Goal: Task Accomplishment & Management: Manage account settings

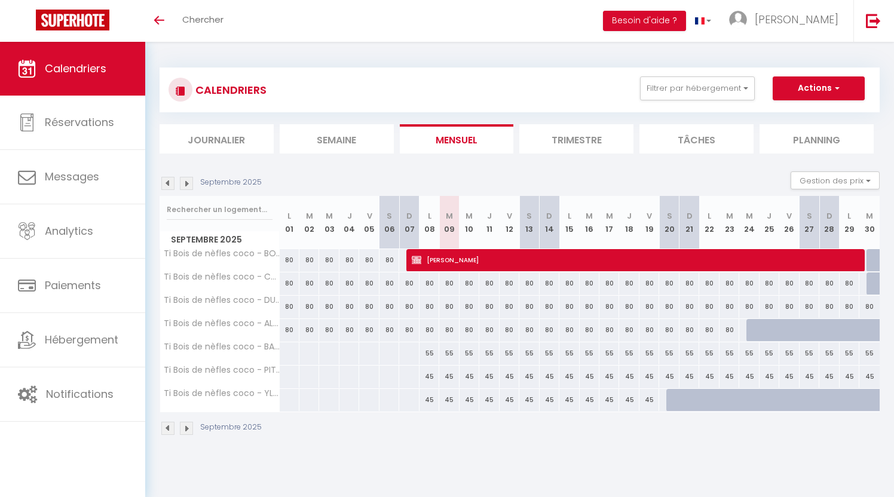
click at [815, 94] on button "Actions" at bounding box center [819, 88] width 92 height 24
click at [789, 114] on link "Nouvelle réservation" at bounding box center [806, 116] width 104 height 18
select select
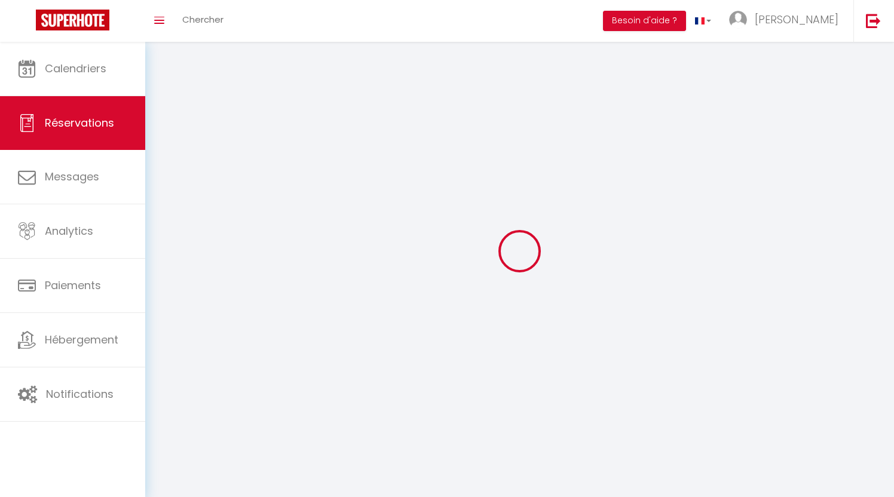
select select
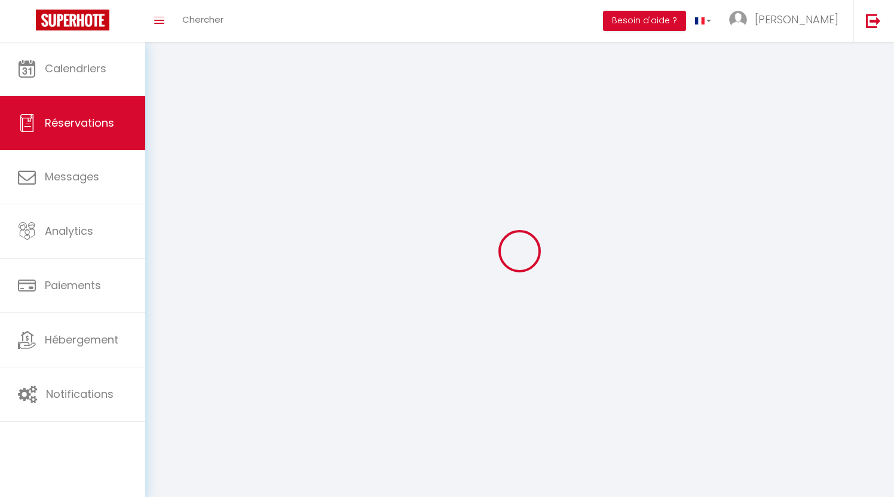
select select
checkbox input "false"
select select
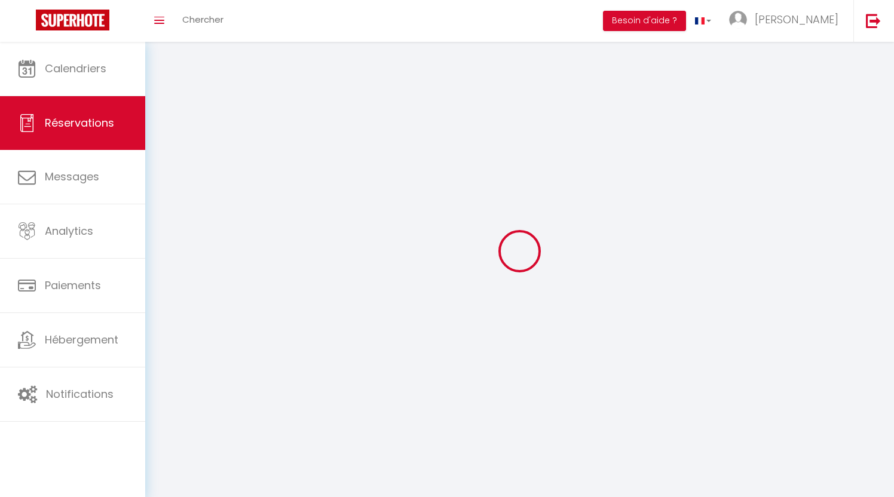
select select
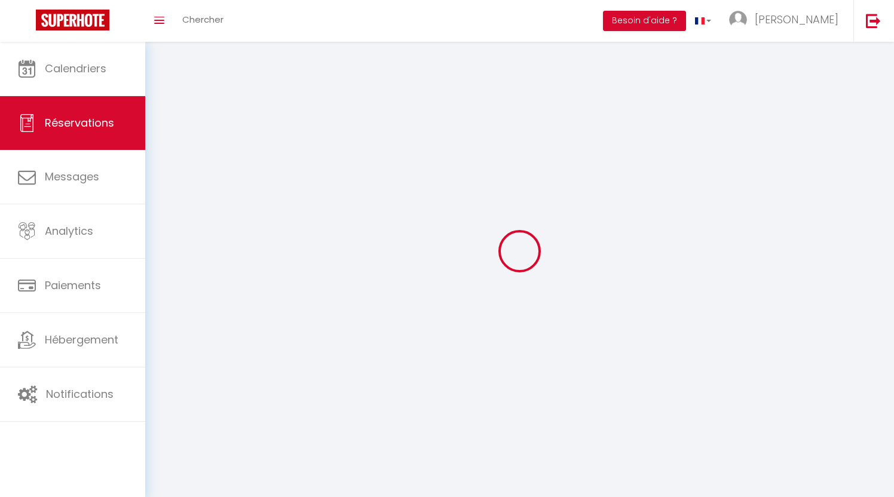
checkbox input "false"
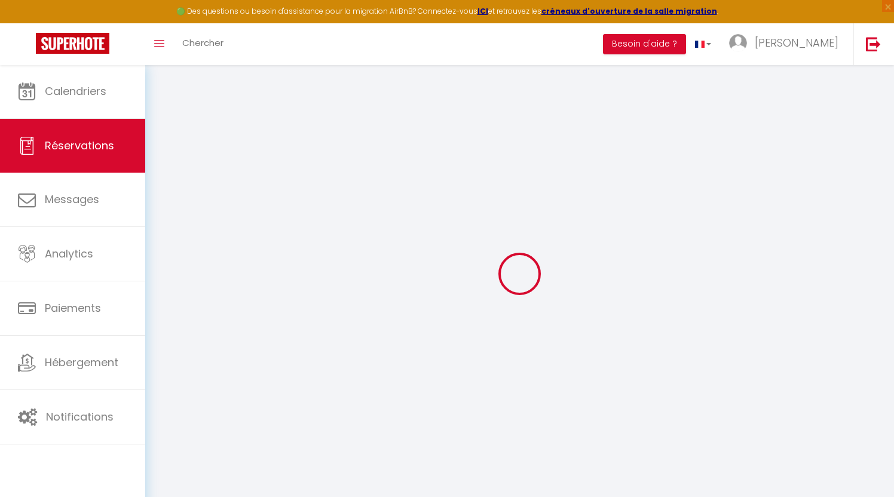
select select
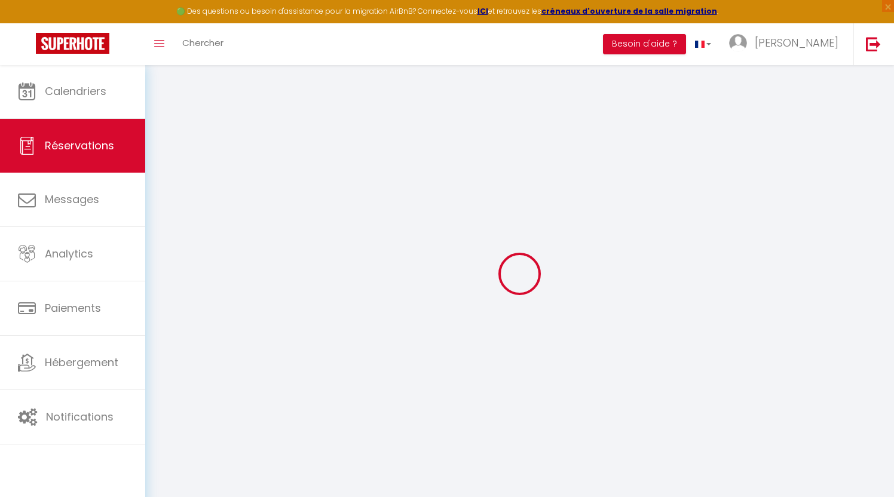
select select
checkbox input "false"
select select
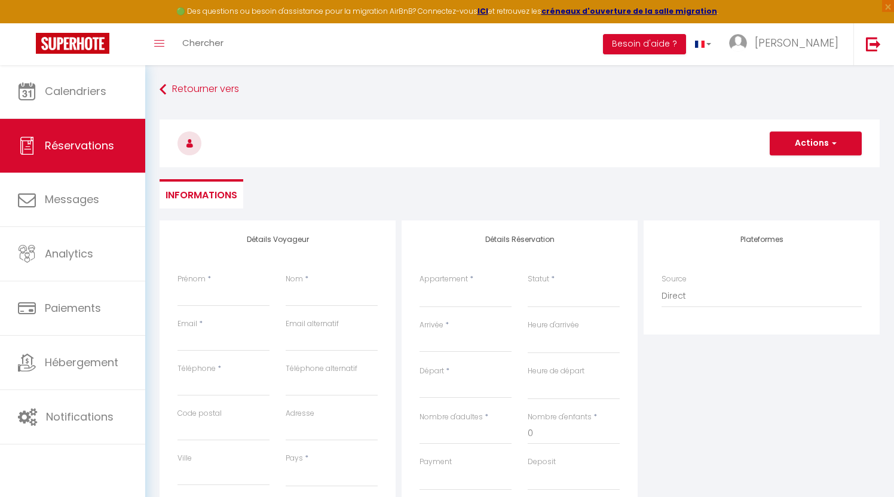
select select
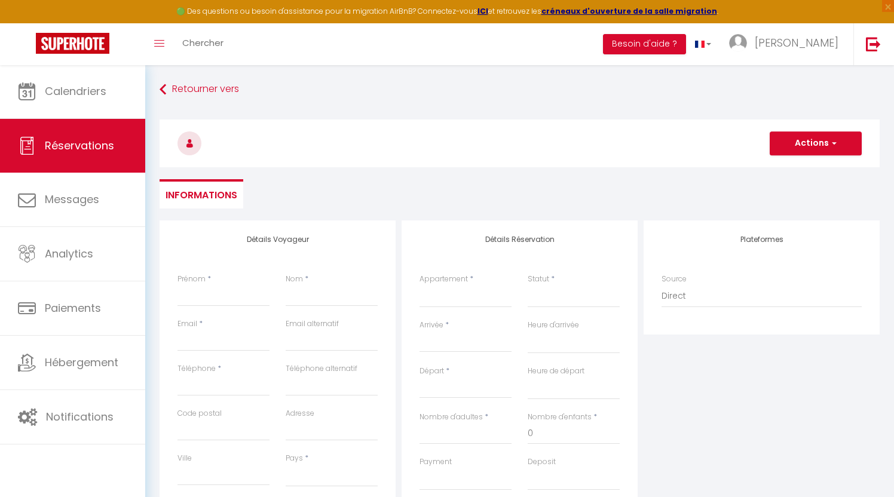
checkbox input "false"
select select
type input "g"
select select
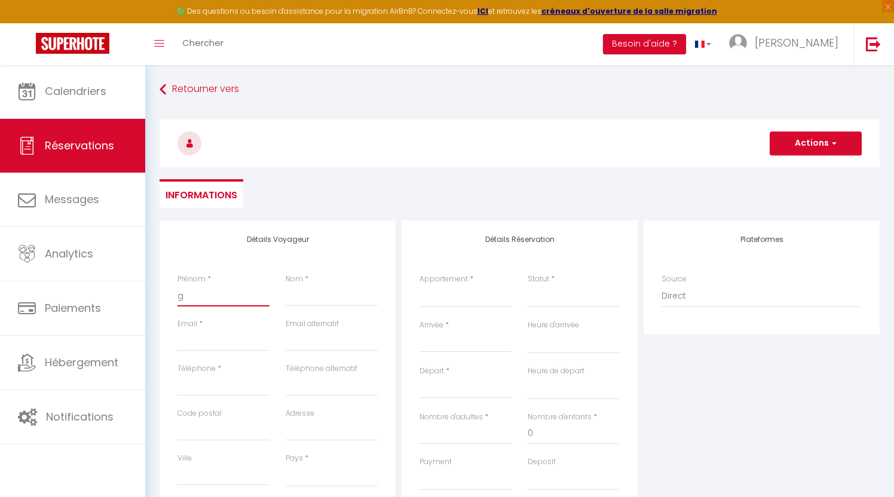
select select
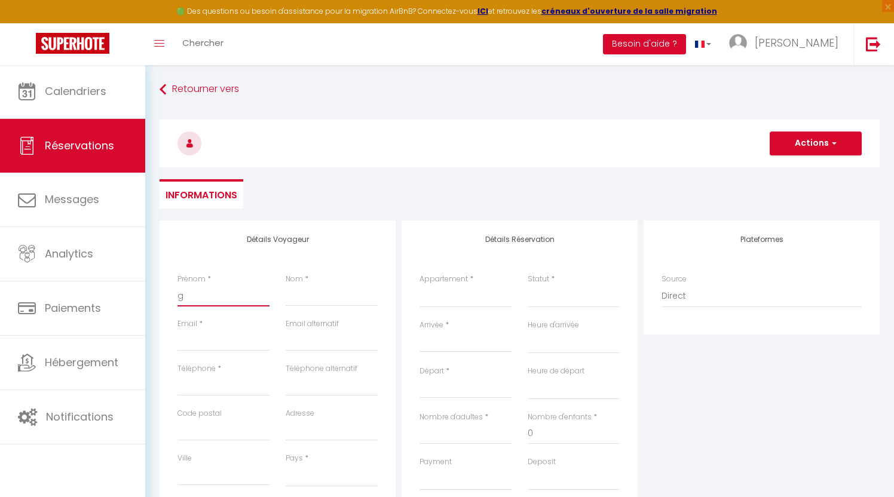
select select
checkbox input "false"
type input "gk"
select select
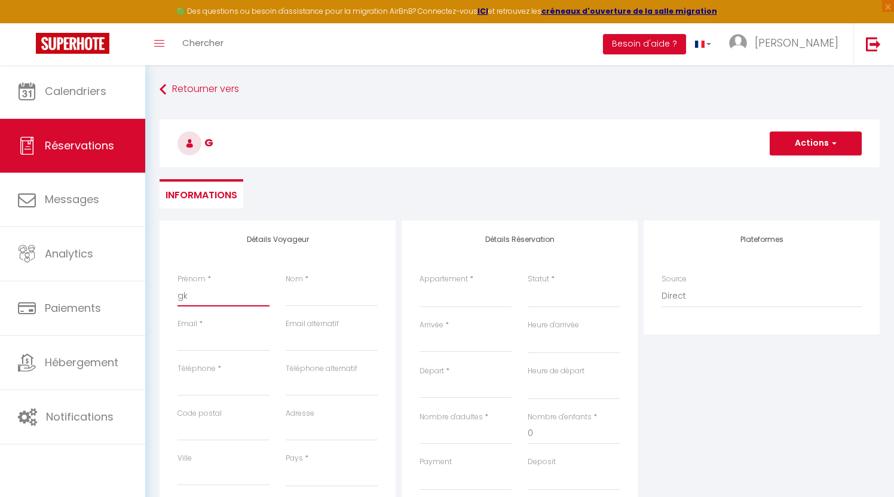
select select
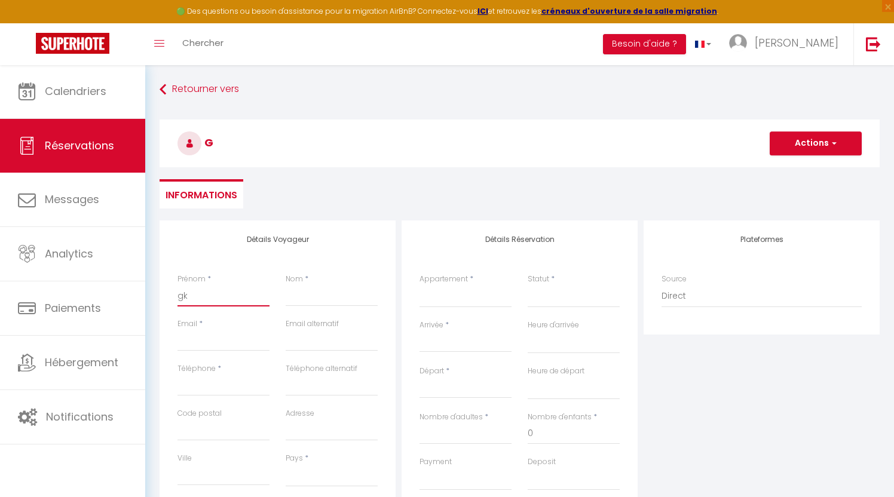
checkbox input "false"
type input "gk"
type input "k"
select select
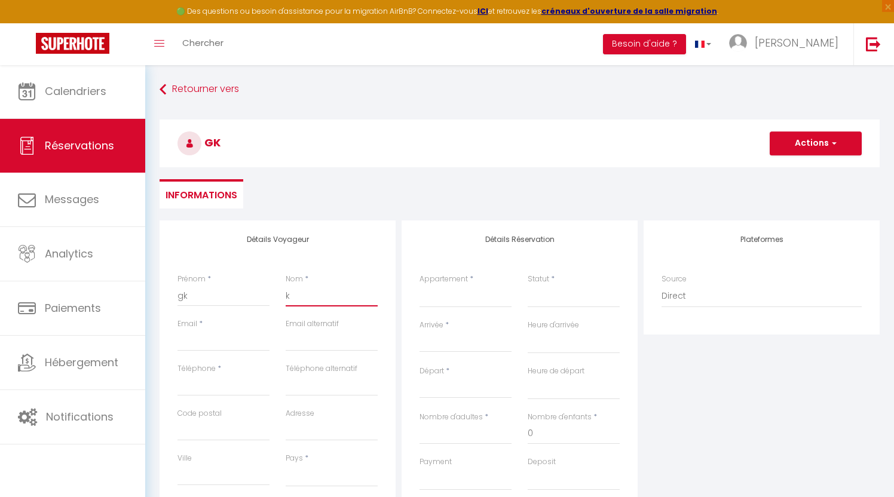
select select
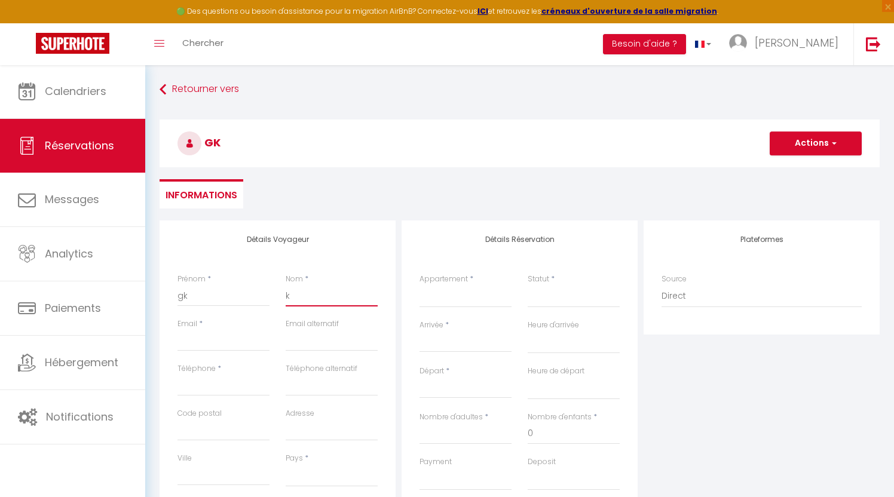
checkbox input "false"
type input "kk"
select select
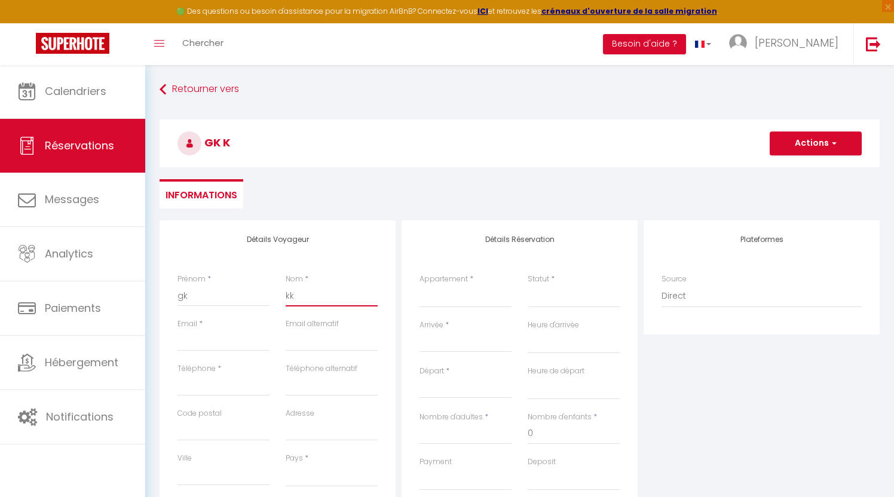
select select
checkbox input "false"
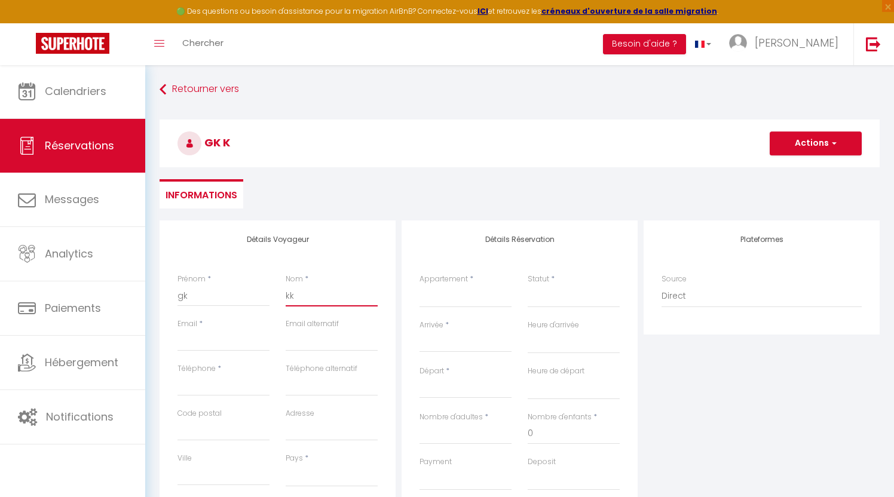
type input "kkd"
select select
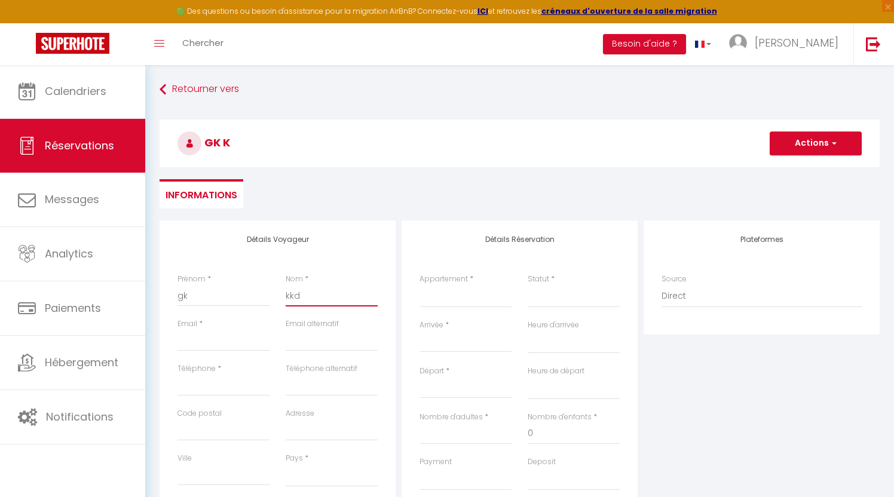
select select
checkbox input "false"
type input "kkd"
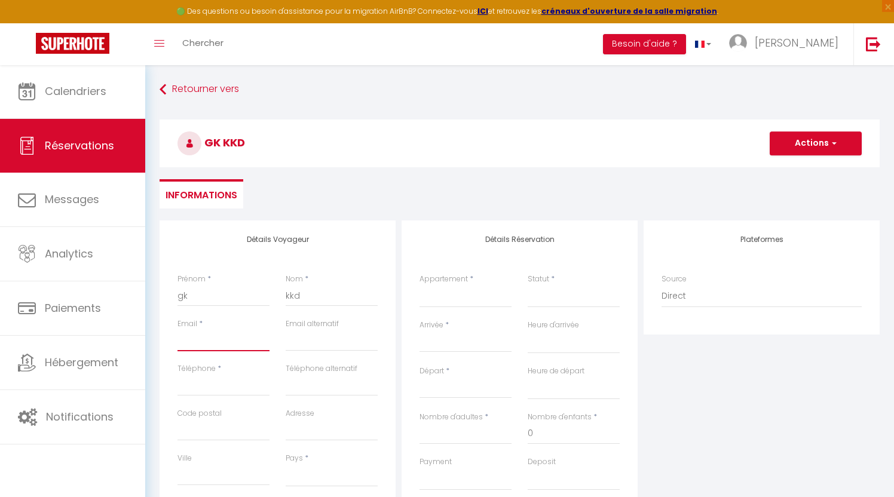
type input "k"
select select
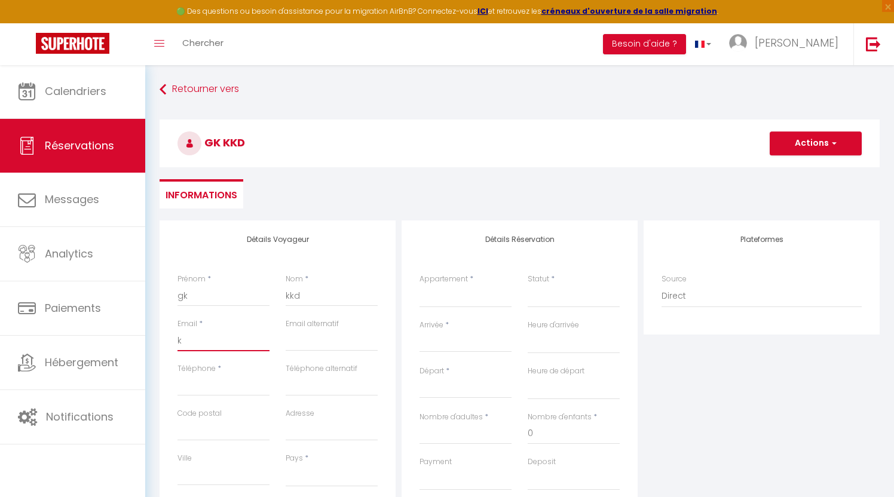
select select
checkbox input "false"
type input "kk"
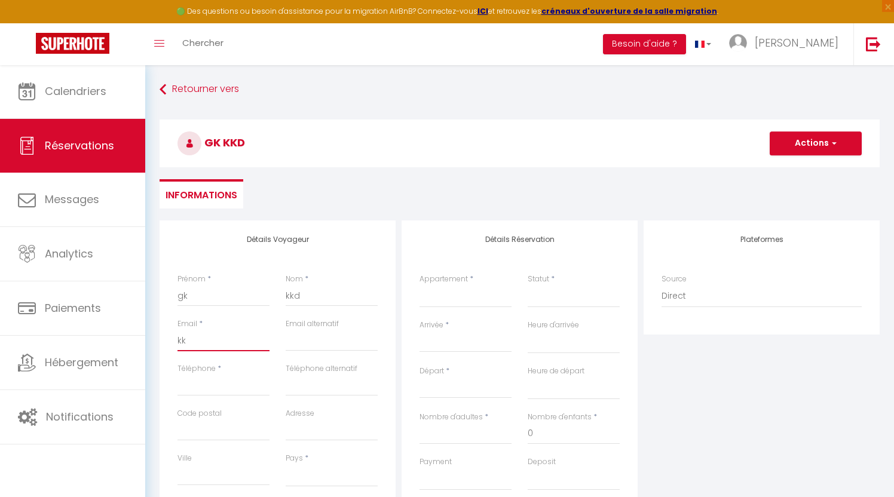
select select
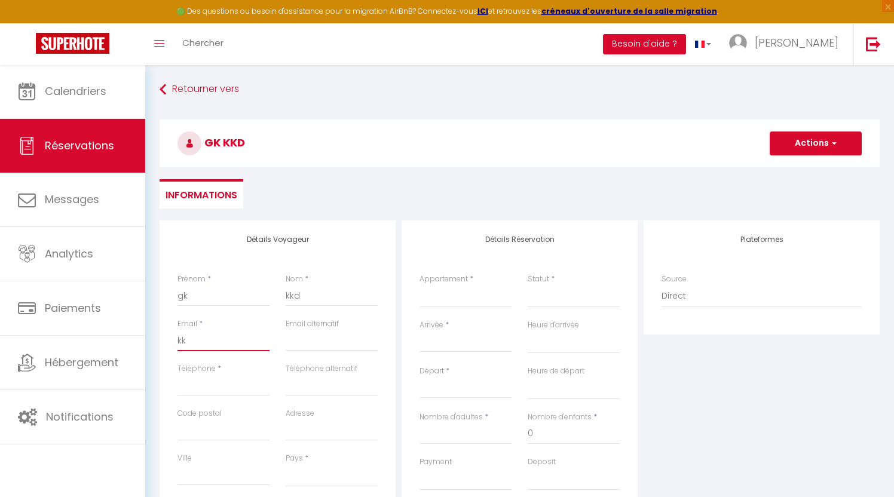
select select
checkbox input "false"
type input "kk@"
select select
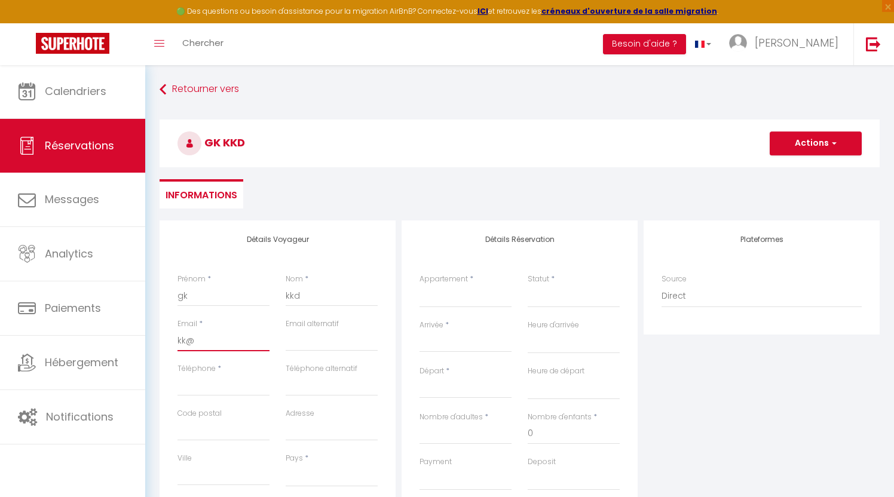
select select
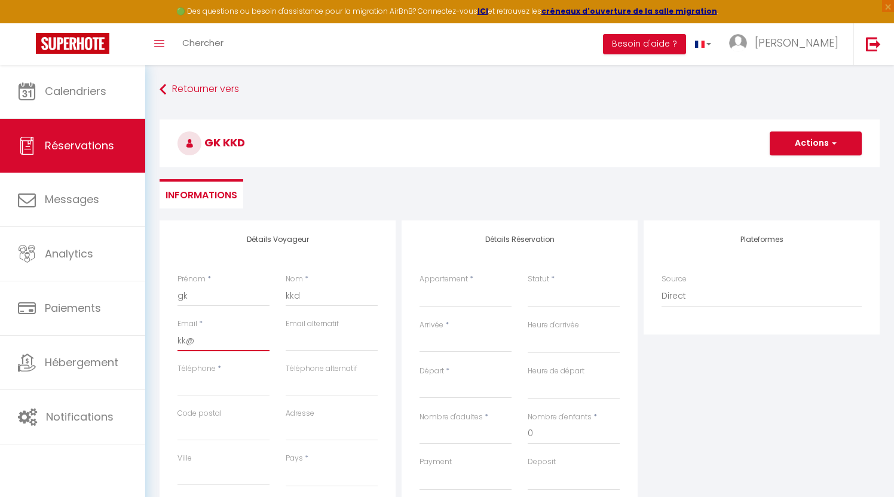
select select
checkbox input "false"
type input "kk@k"
select select
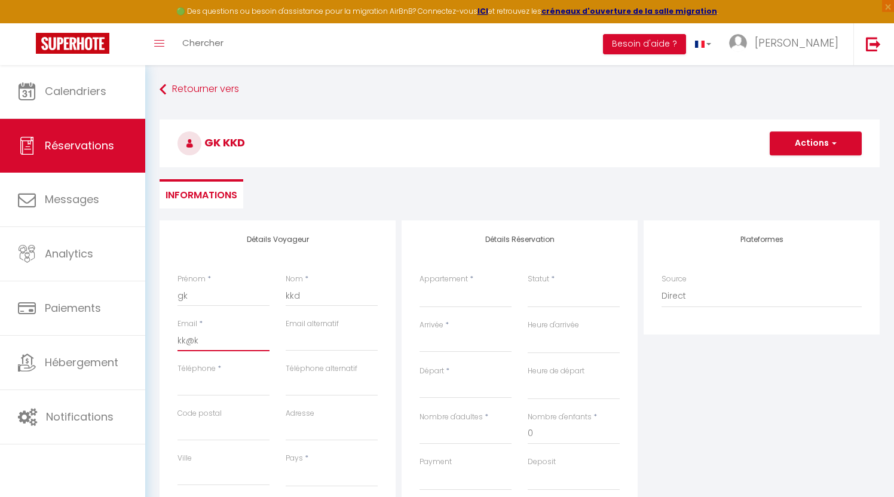
select select
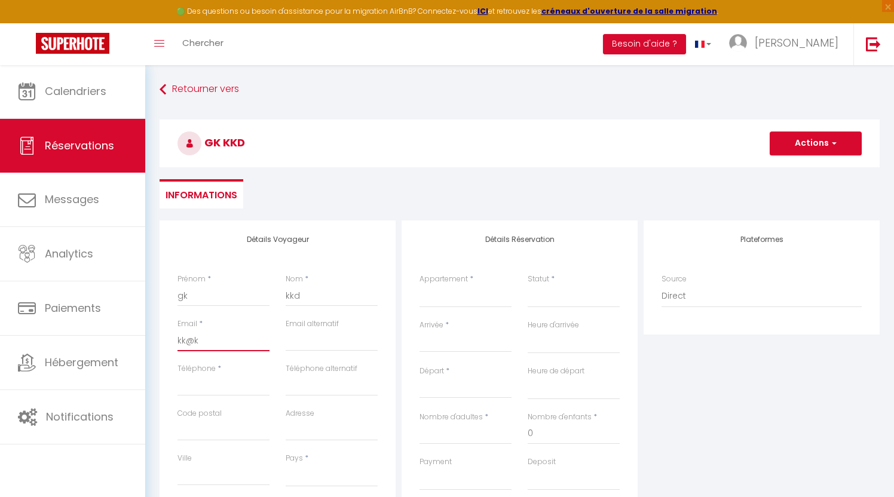
checkbox input "false"
type input "kk@kk"
select select
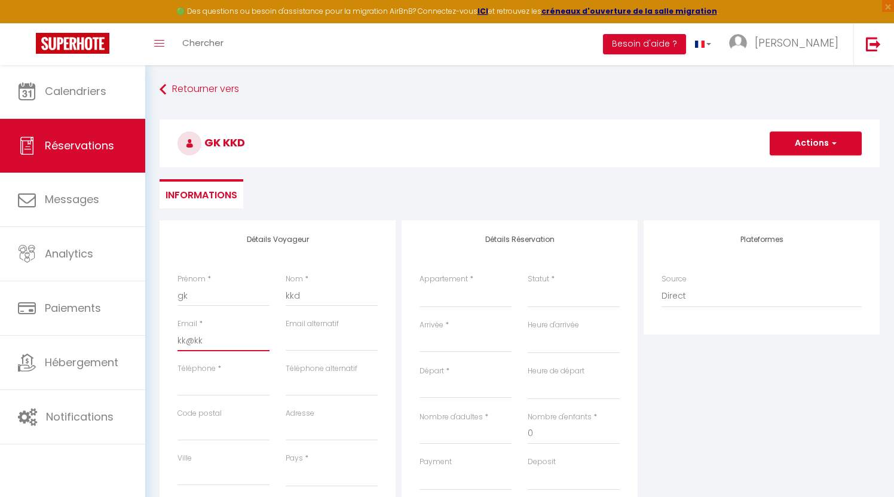
select select
checkbox input "false"
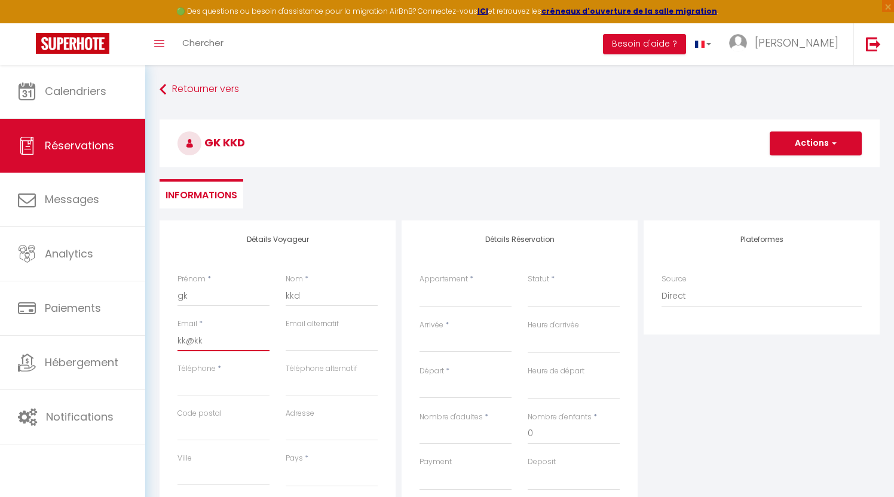
type input "kk@kkd"
select select
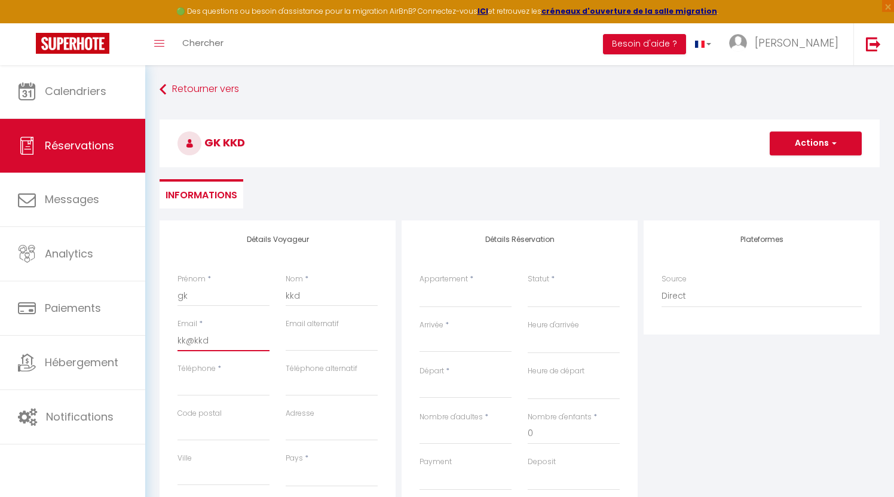
select select
checkbox input "false"
type input "kk@kkd."
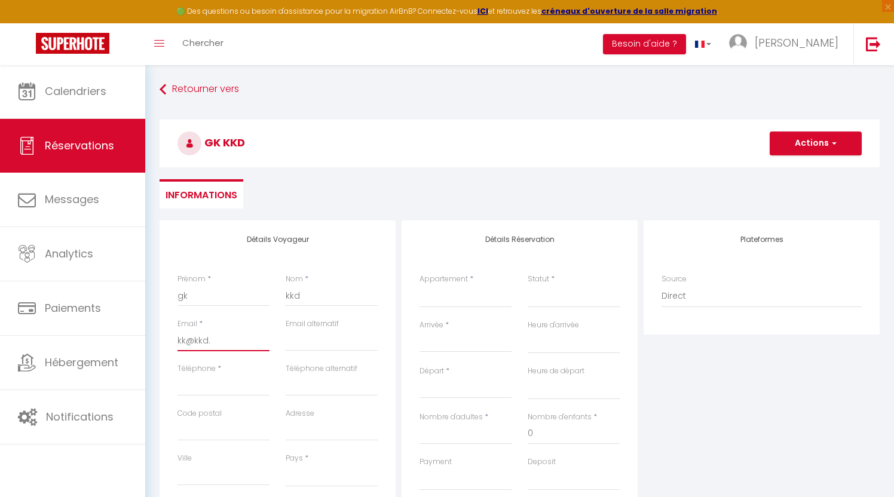
select select
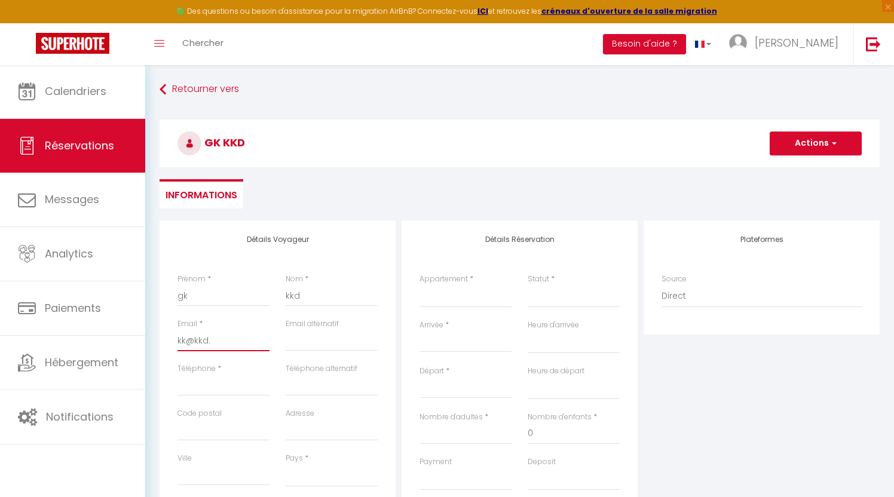
select select
checkbox input "false"
type input "kk@kkd.c"
select select
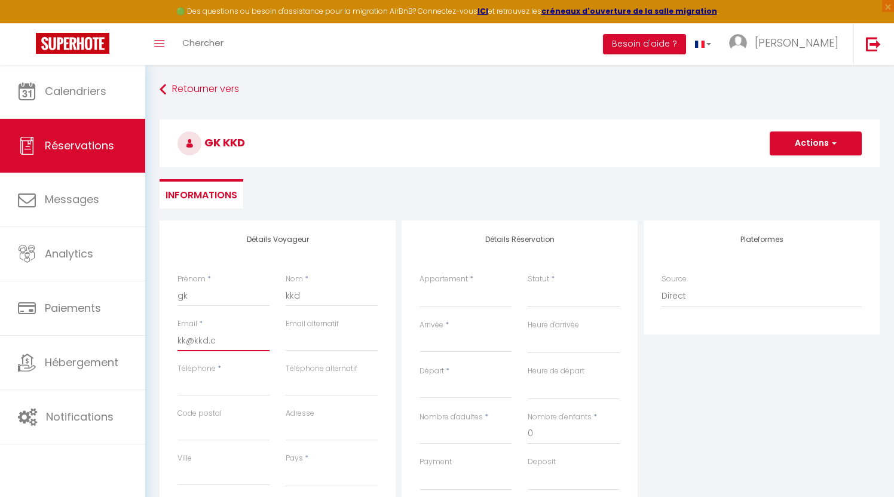
select select
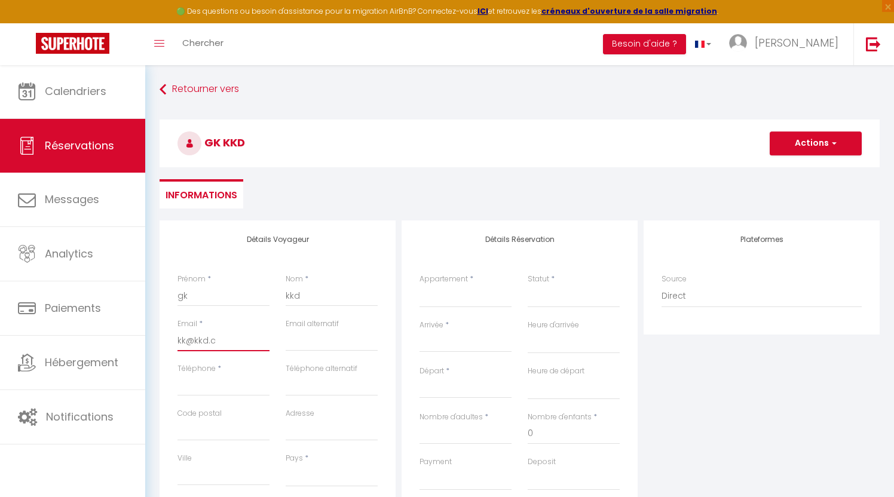
select select
checkbox input "false"
type input "kk@kkd.co"
select select
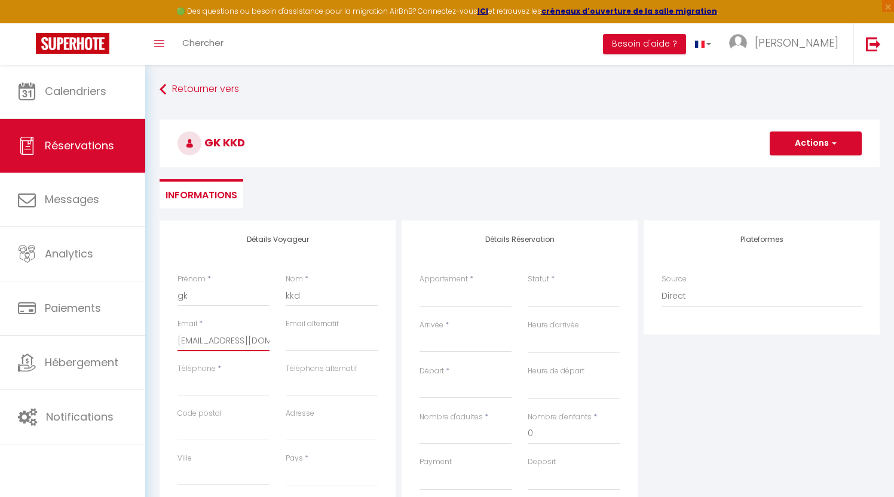
select select
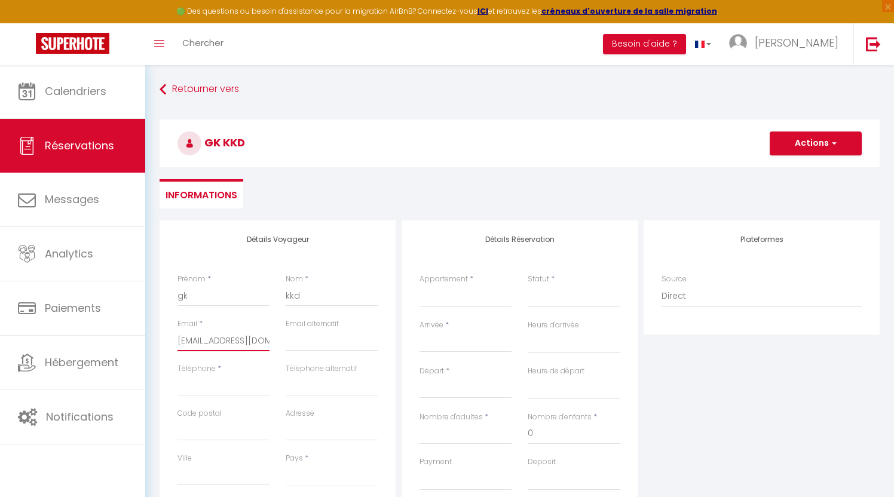
checkbox input "false"
type input "kk@kkd.com"
select select
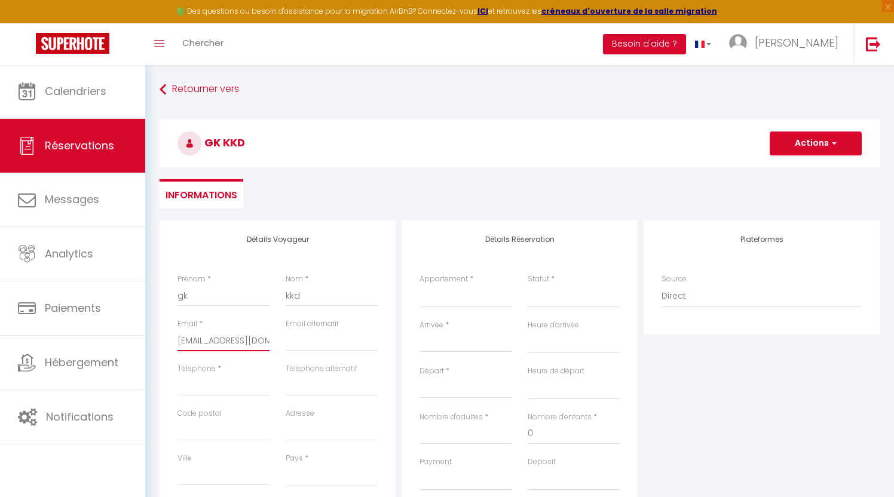
select select
checkbox input "false"
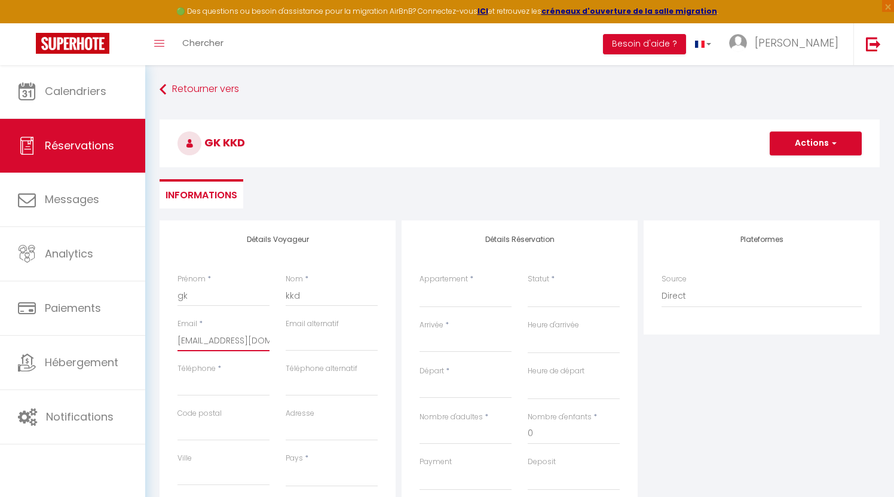
type input "kk@kkd.com@"
select select
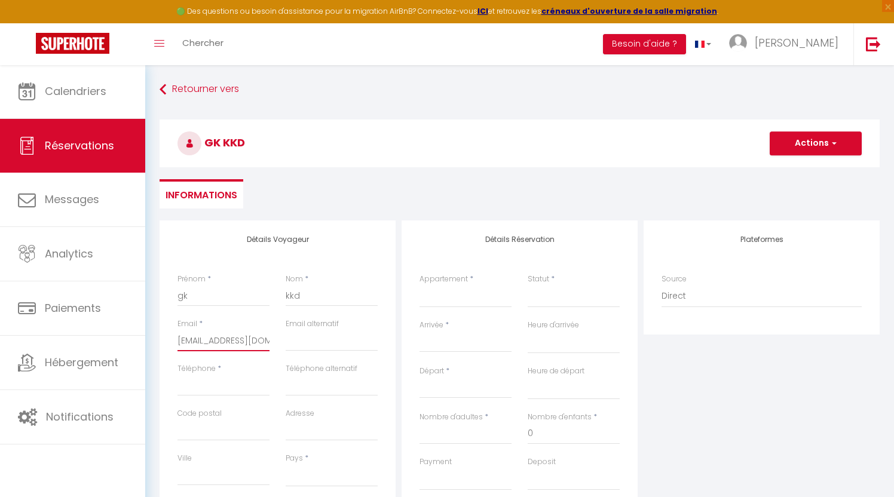
select select
checkbox input "false"
type input "kk@kkd.com@@"
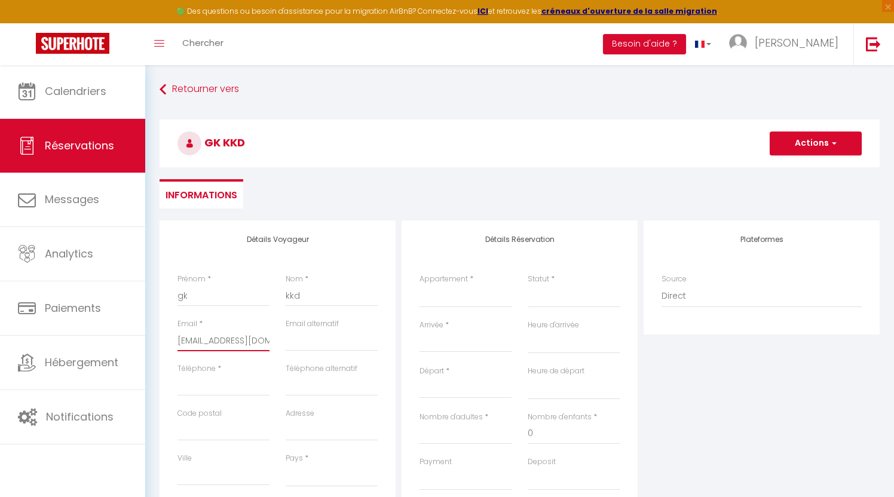
select select
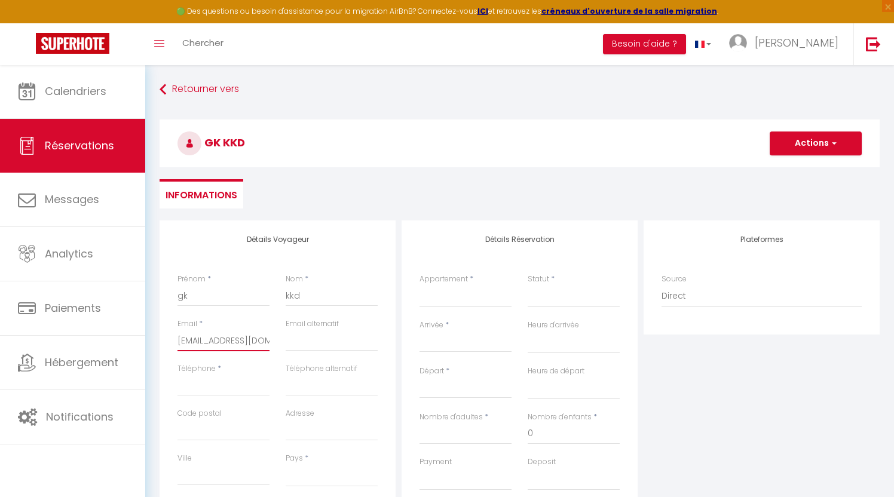
select select
checkbox input "false"
type input "kk@kkd.com@"
select select
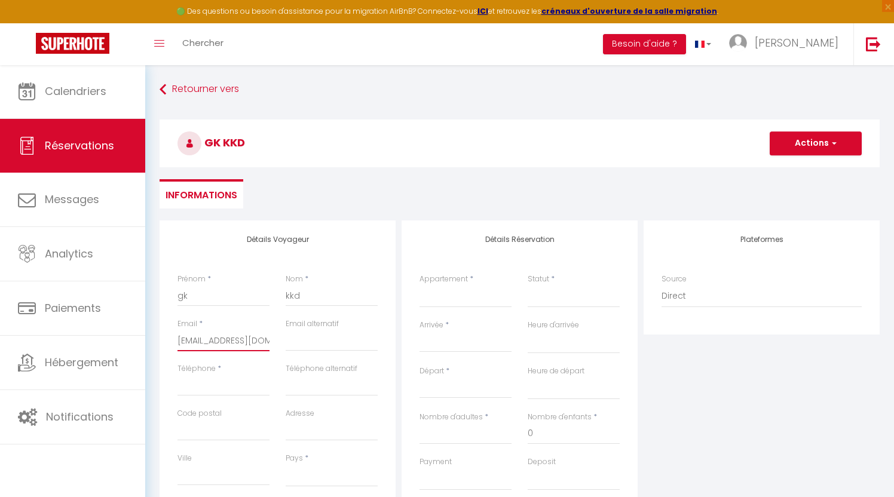
select select
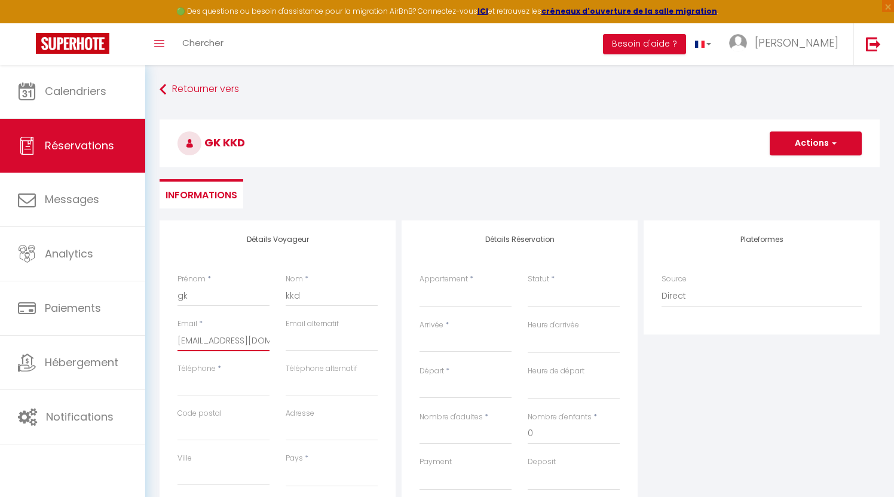
select select
checkbox input "false"
type input "kk@kkd.com"
click at [442, 311] on div "Appartement * Ti Bois de nèfles coco - BOUGAINVILLIER Ti Bois de nèfles coco - …" at bounding box center [466, 297] width 108 height 46
click at [440, 331] on div "< [DATE] > Dim Lun Mar Mer Jeu Ven Sam 1 2 3 4 5 6 7 8 9 10 11 12 13 14 15 16 1…" at bounding box center [466, 342] width 92 height 22
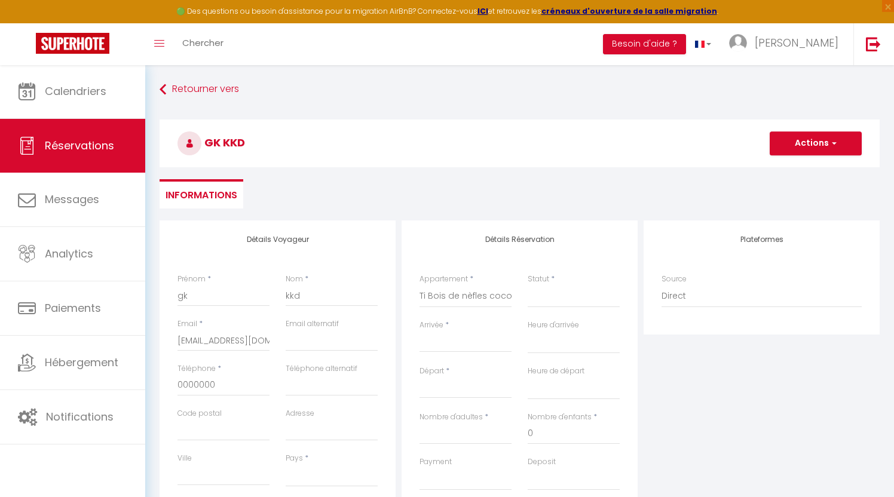
click at [439, 344] on input "Arrivée" at bounding box center [466, 343] width 92 height 16
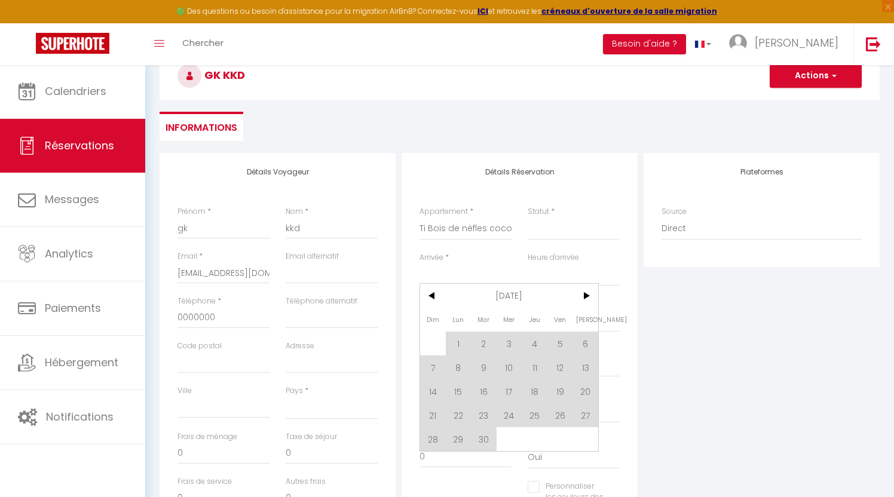
scroll to position [78, 0]
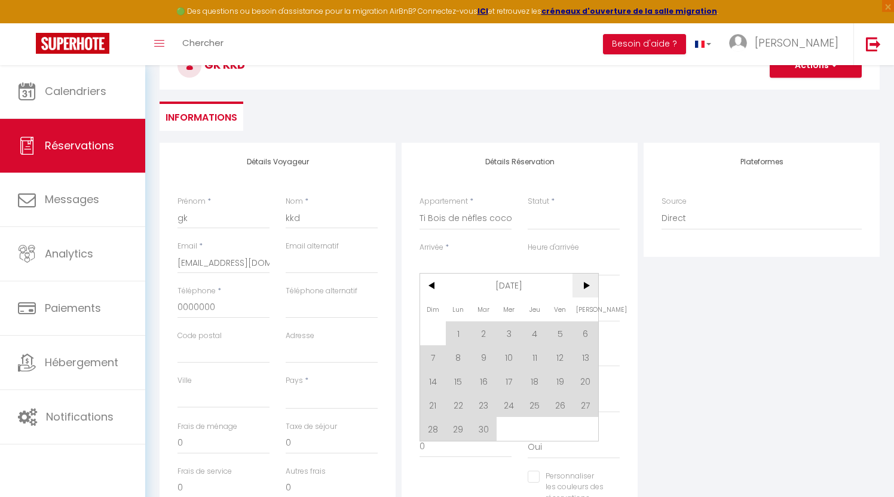
click at [592, 286] on span ">" at bounding box center [585, 286] width 26 height 24
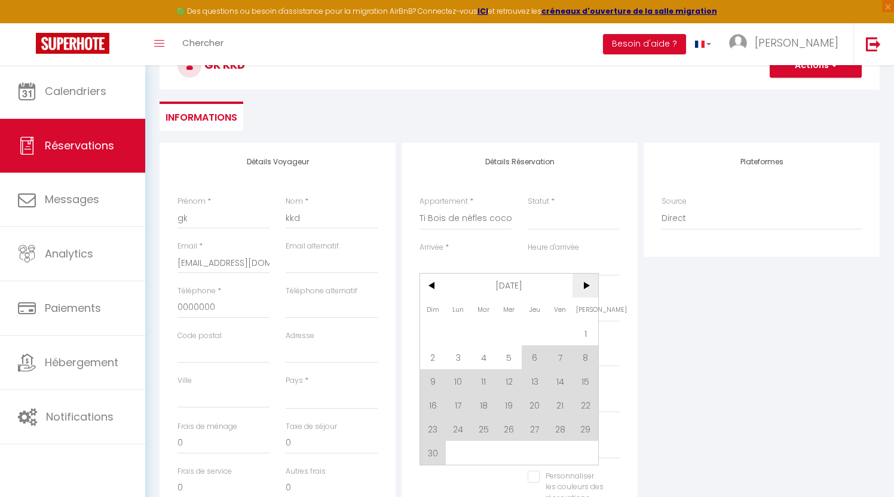
click at [592, 286] on span ">" at bounding box center [585, 286] width 26 height 24
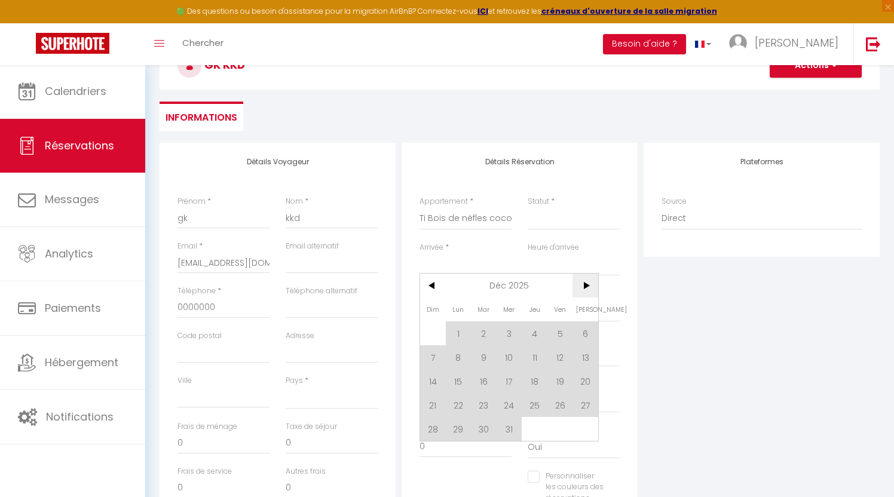
click at [592, 286] on span ">" at bounding box center [585, 286] width 26 height 24
click at [436, 283] on span "<" at bounding box center [433, 286] width 26 height 24
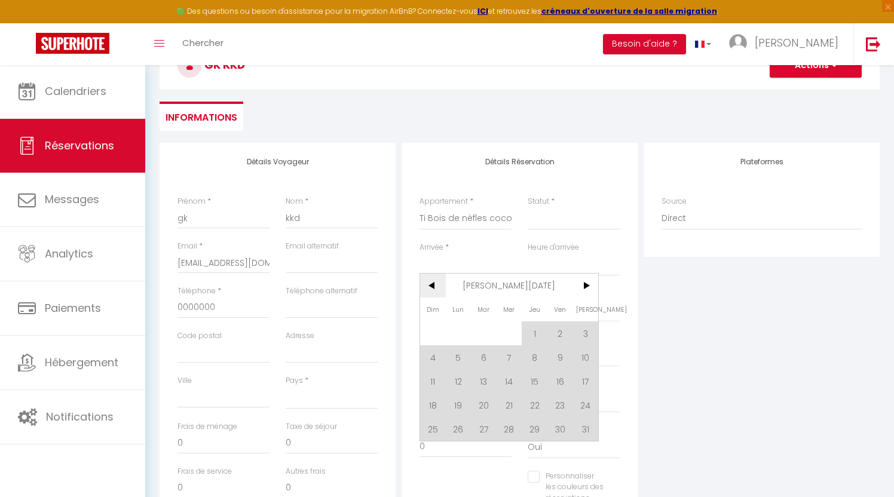
click at [436, 283] on span "<" at bounding box center [433, 286] width 26 height 24
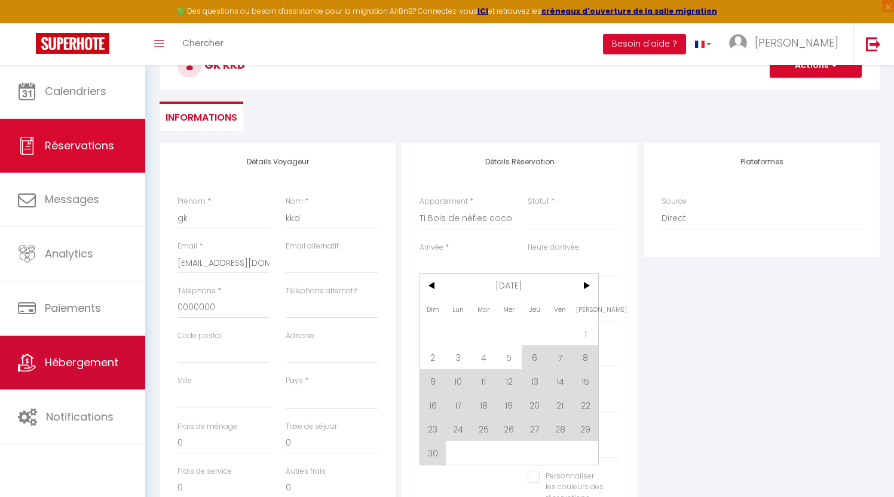
click at [84, 356] on span "Hébergement" at bounding box center [82, 362] width 74 height 15
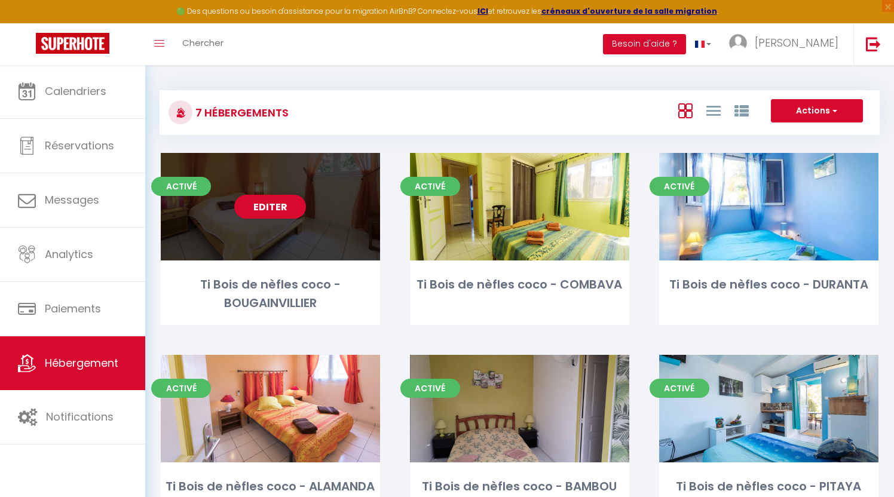
click at [262, 261] on div "Activé Editer Ti Bois de nèfles coco - BOUGAINVILLIER" at bounding box center [270, 239] width 219 height 172
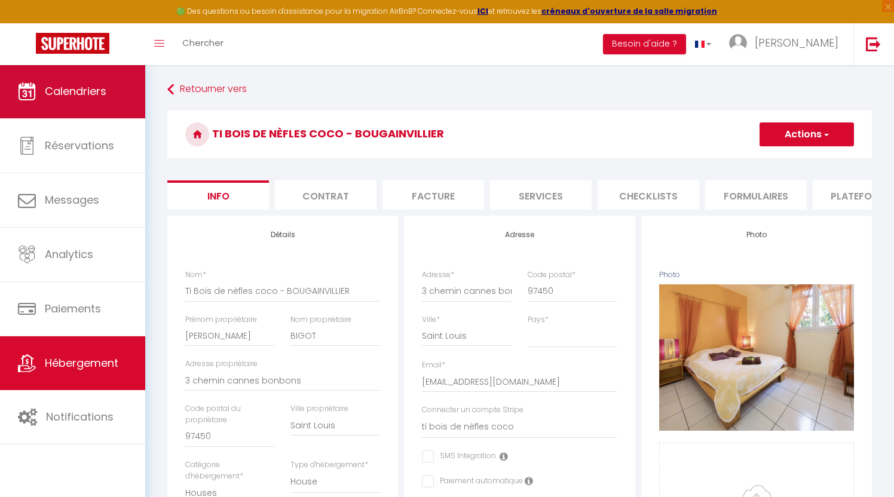
click at [94, 105] on link "Calendriers" at bounding box center [72, 92] width 145 height 54
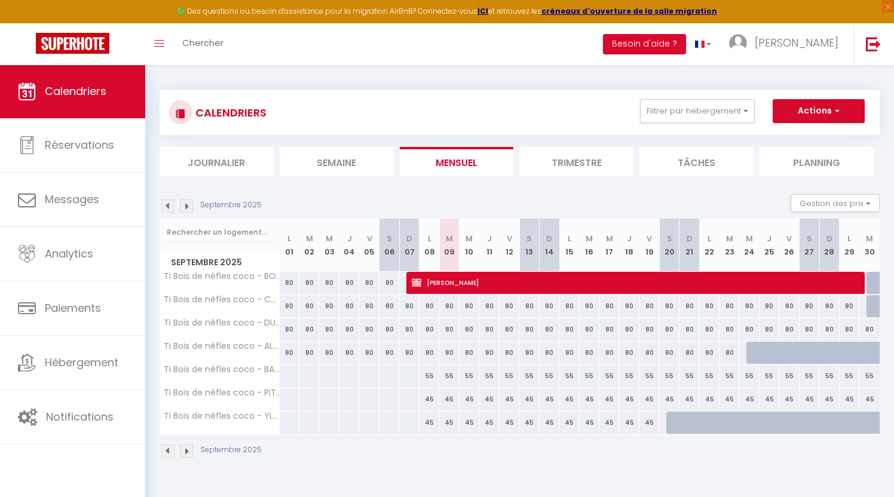
click at [783, 167] on li "Planning" at bounding box center [817, 161] width 114 height 29
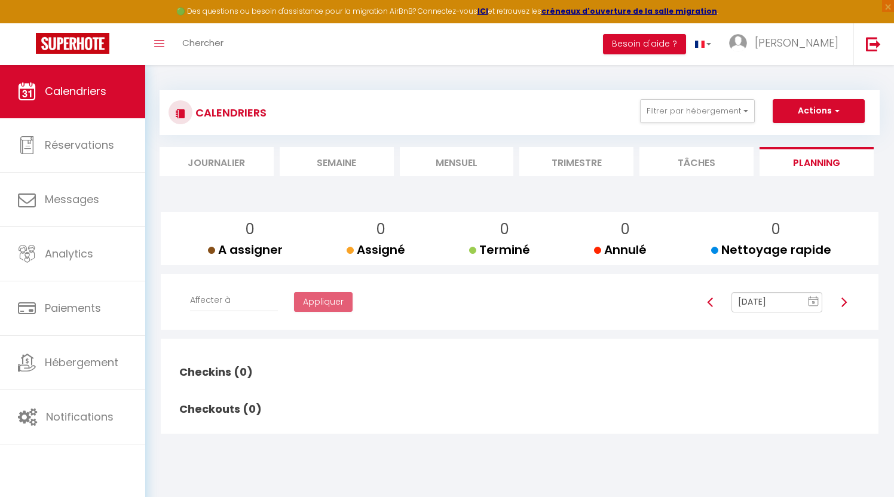
click at [719, 168] on li "Tâches" at bounding box center [696, 161] width 114 height 29
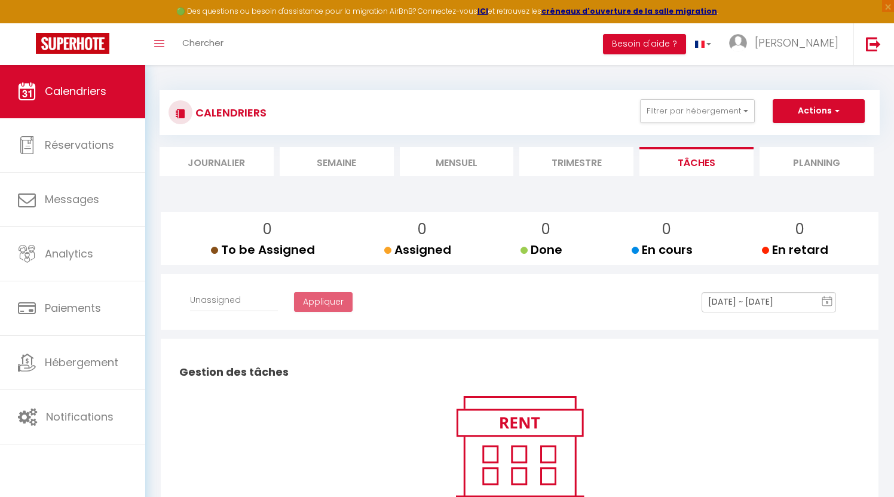
click at [594, 164] on li "Trimestre" at bounding box center [576, 161] width 114 height 29
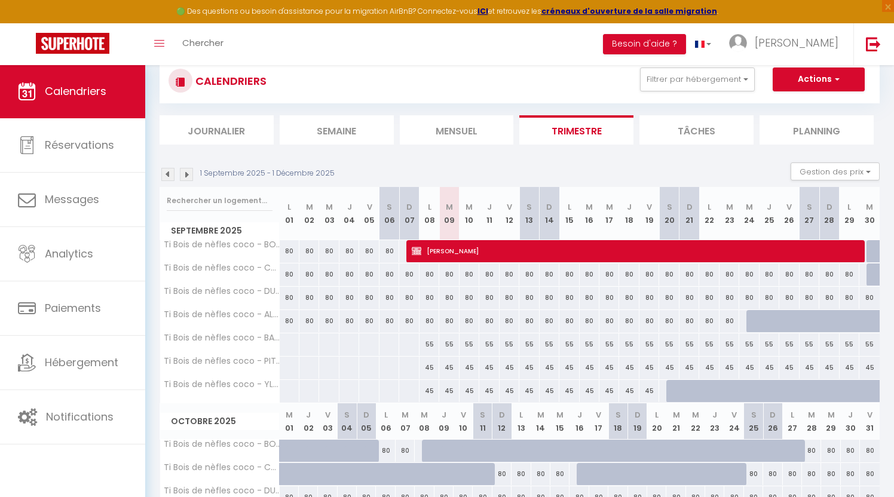
scroll to position [22, 0]
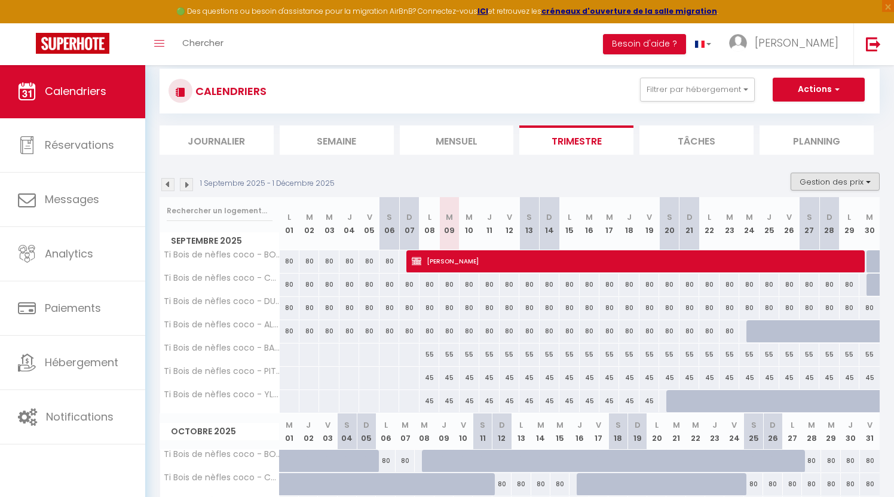
click at [834, 173] on button "Gestion des prix" at bounding box center [835, 182] width 89 height 18
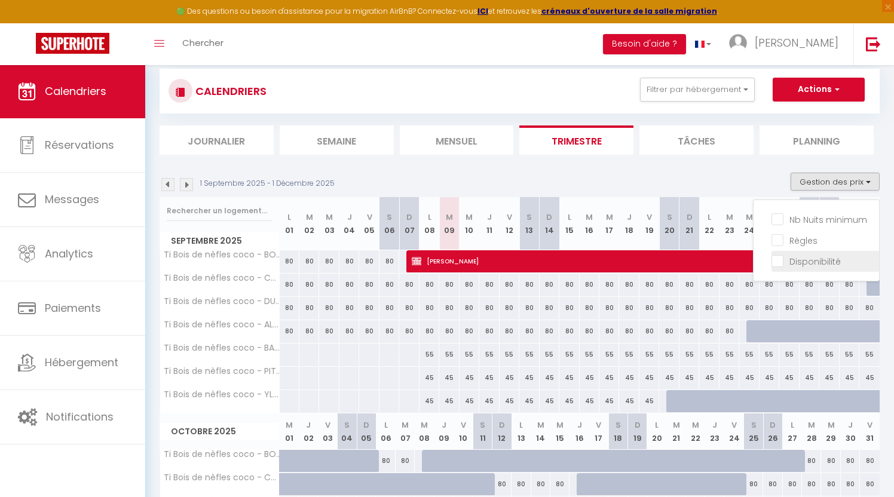
click at [776, 261] on input "Disponibilité" at bounding box center [825, 261] width 108 height 12
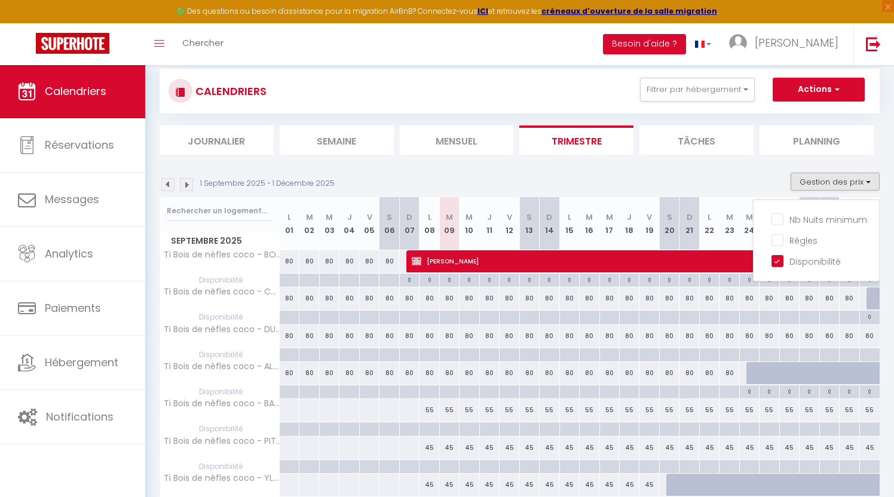
click at [670, 280] on div "0" at bounding box center [669, 279] width 19 height 11
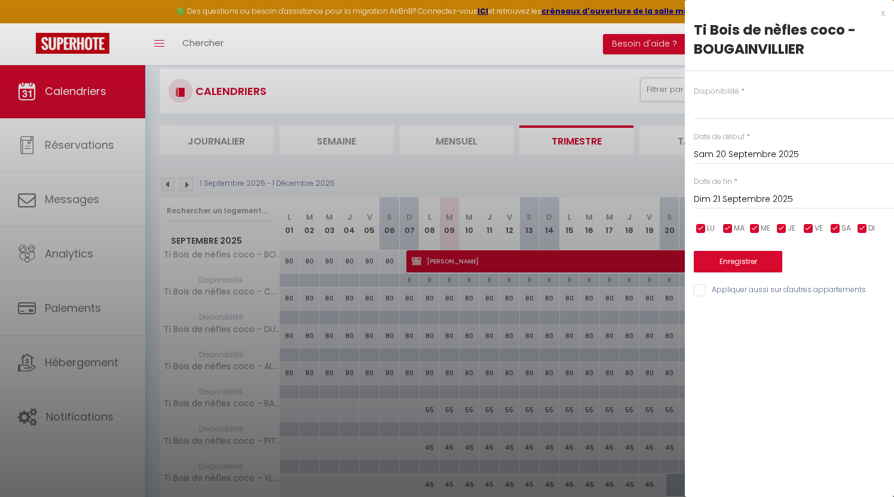
click at [644, 299] on div at bounding box center [447, 248] width 894 height 497
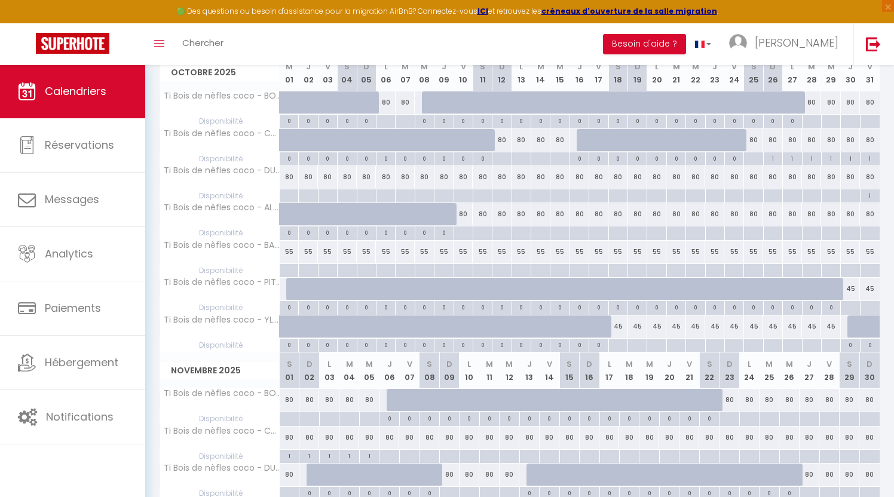
scroll to position [478, 0]
click at [465, 195] on div at bounding box center [463, 196] width 19 height 14
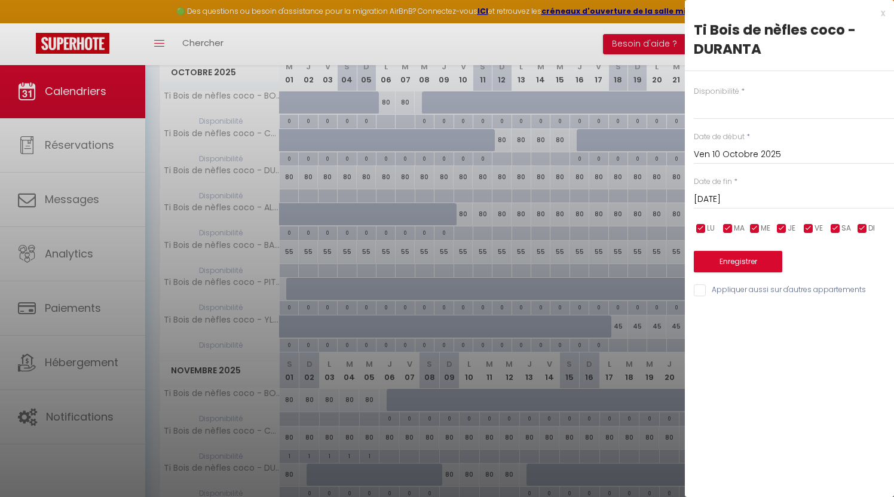
click at [615, 216] on div at bounding box center [447, 248] width 894 height 497
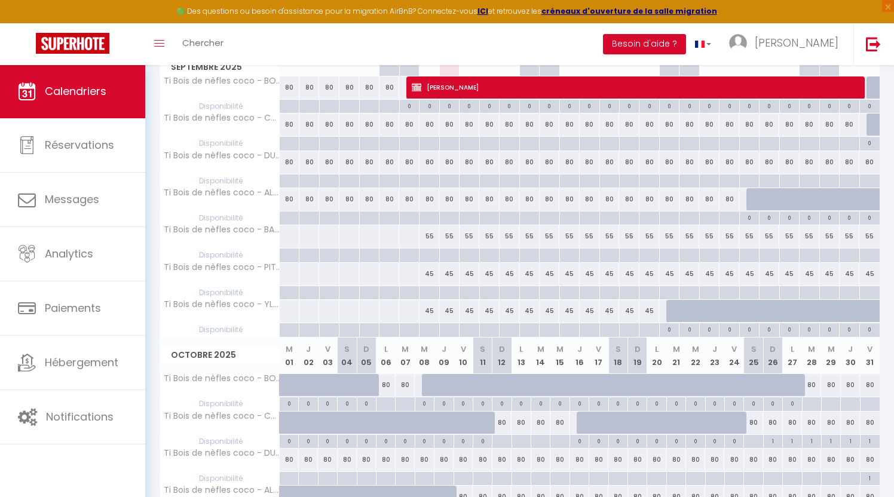
scroll to position [131, 0]
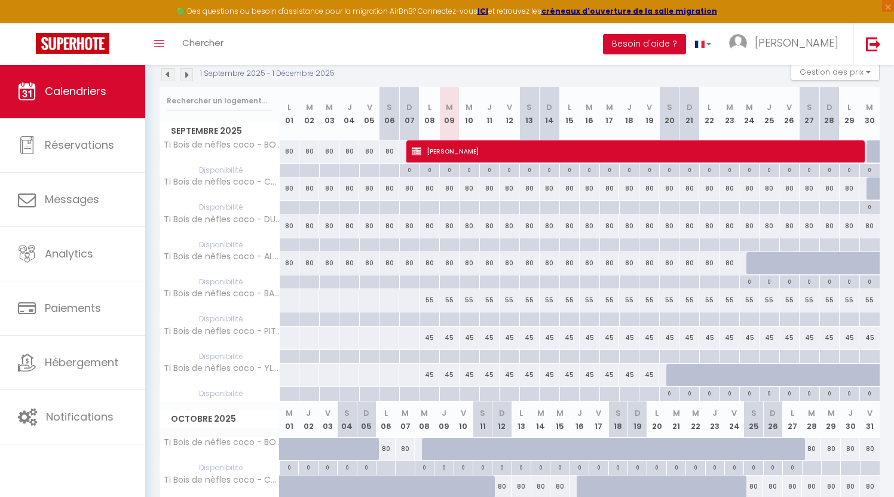
click at [453, 207] on div at bounding box center [449, 208] width 20 height 14
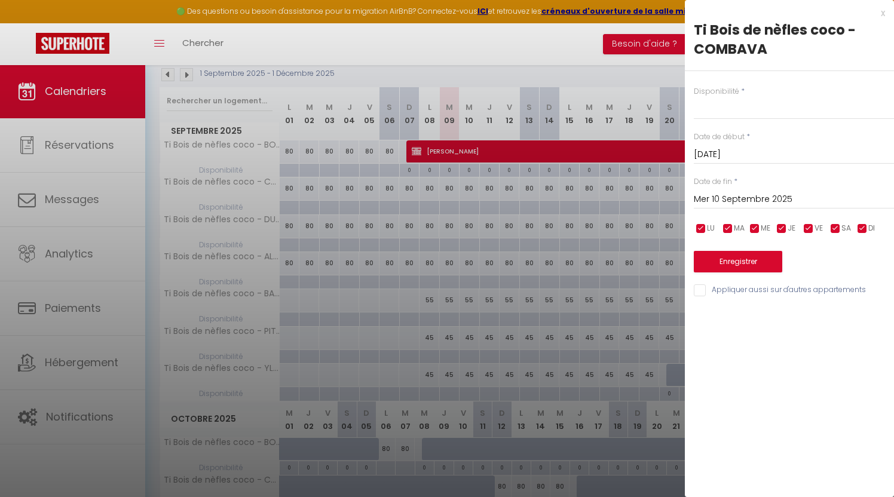
click at [726, 203] on input "Mer 10 Septembre 2025" at bounding box center [794, 200] width 200 height 16
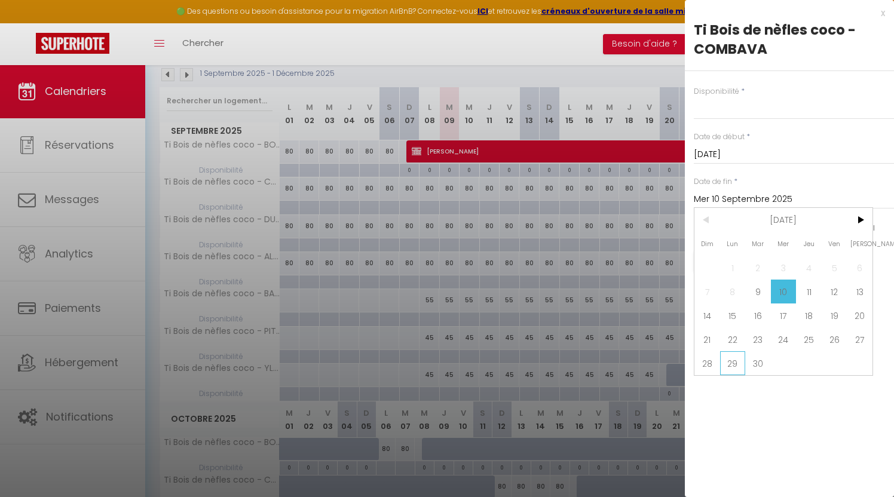
click at [738, 364] on span "29" at bounding box center [733, 363] width 26 height 24
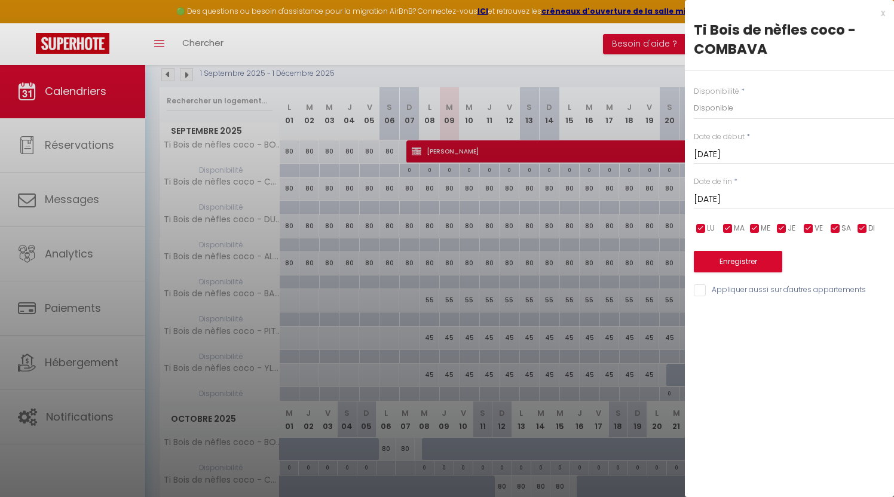
click at [728, 261] on button "Enregistrer" at bounding box center [738, 262] width 88 height 22
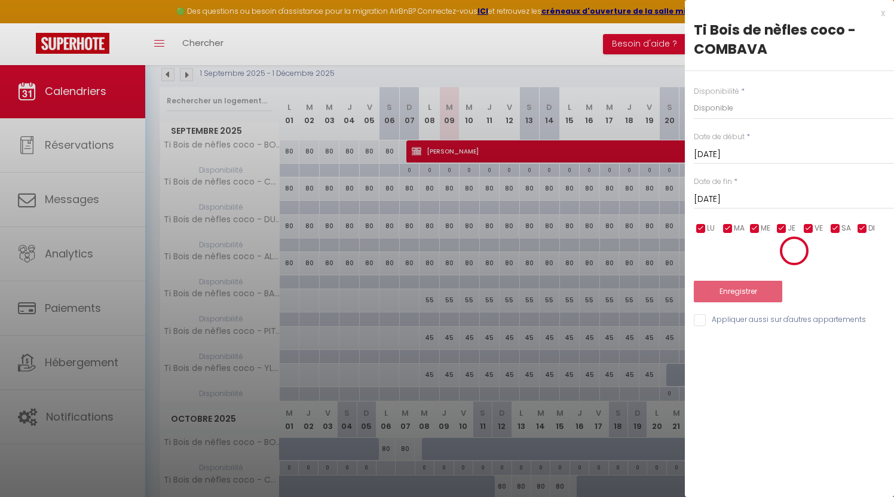
scroll to position [65, 0]
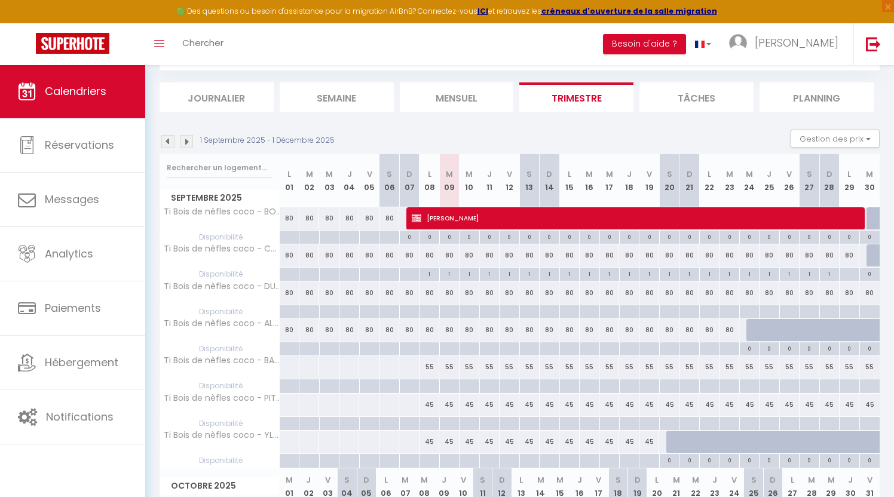
click at [845, 272] on div at bounding box center [849, 275] width 20 height 14
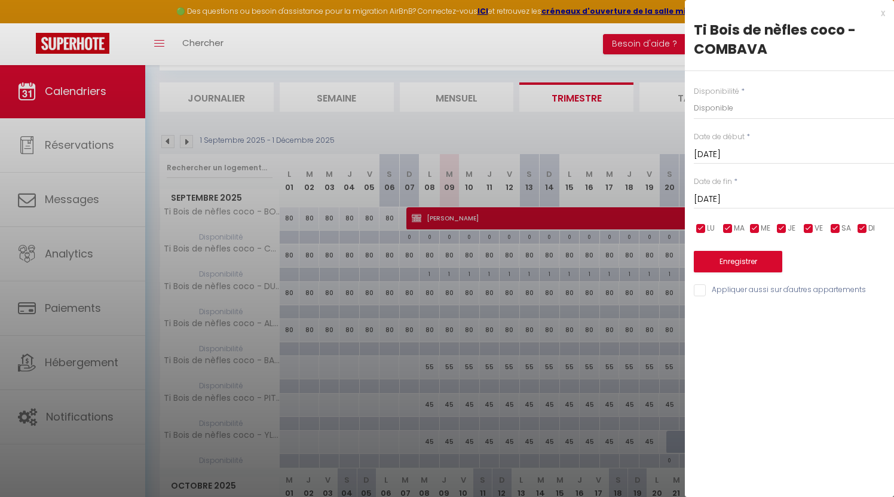
click at [734, 263] on button "Enregistrer" at bounding box center [738, 262] width 88 height 22
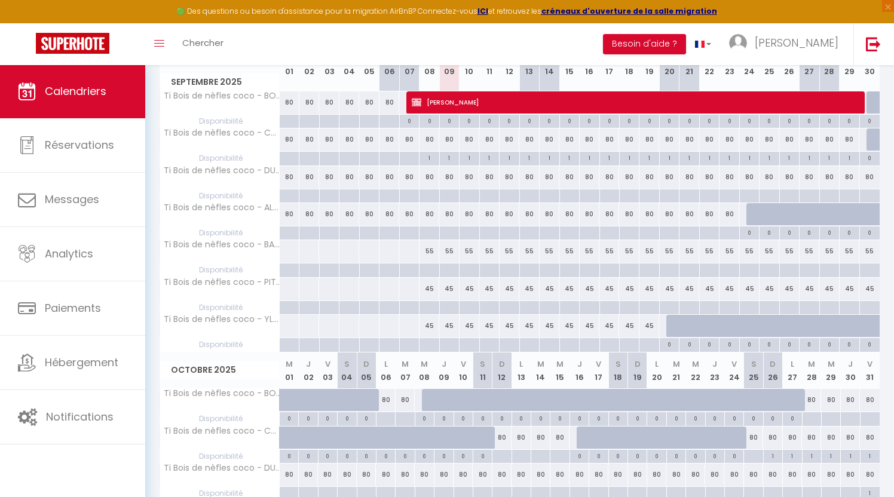
scroll to position [169, 0]
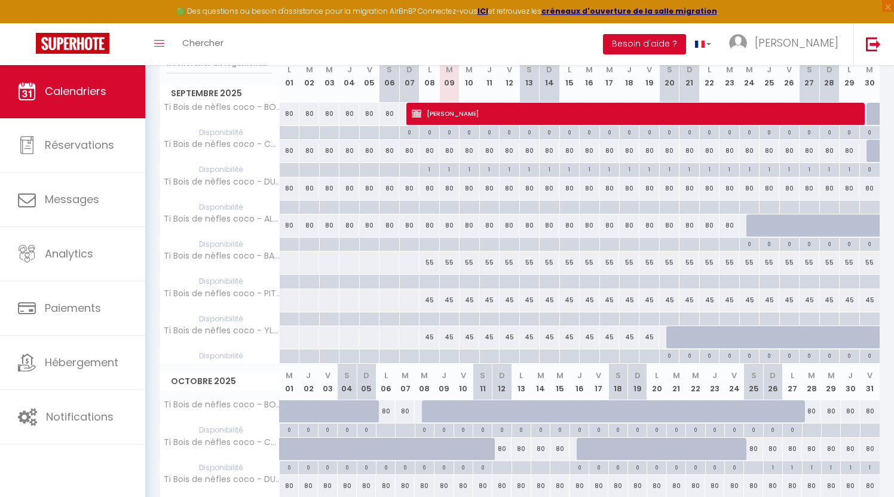
click at [452, 241] on div at bounding box center [449, 245] width 20 height 14
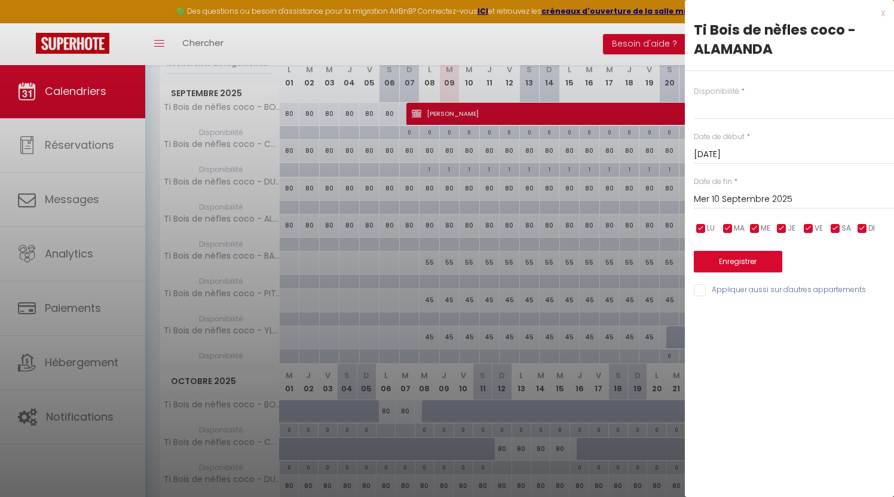
click at [737, 201] on input "Mer 10 Septembre 2025" at bounding box center [794, 200] width 200 height 16
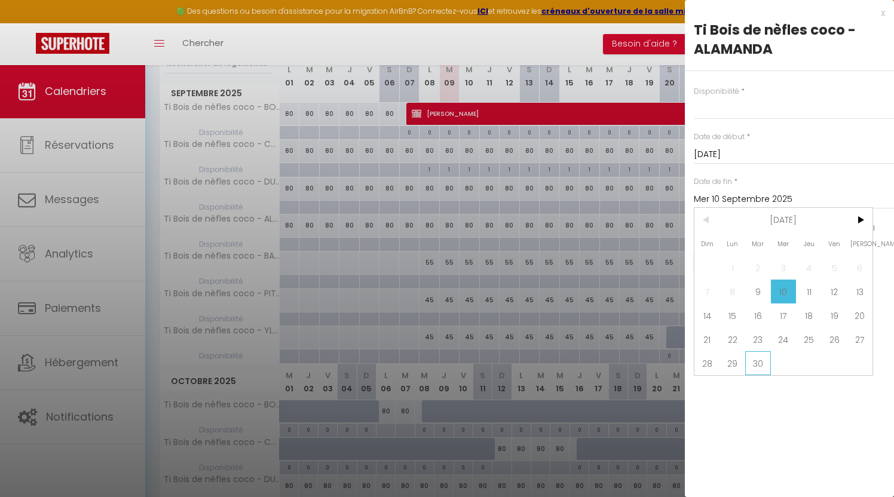
click at [757, 359] on span "30" at bounding box center [758, 363] width 26 height 24
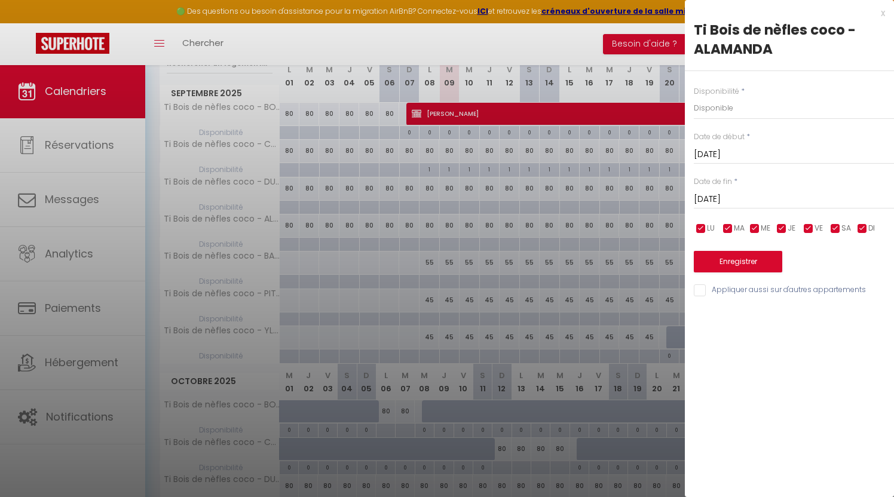
click at [733, 261] on button "Enregistrer" at bounding box center [738, 262] width 88 height 22
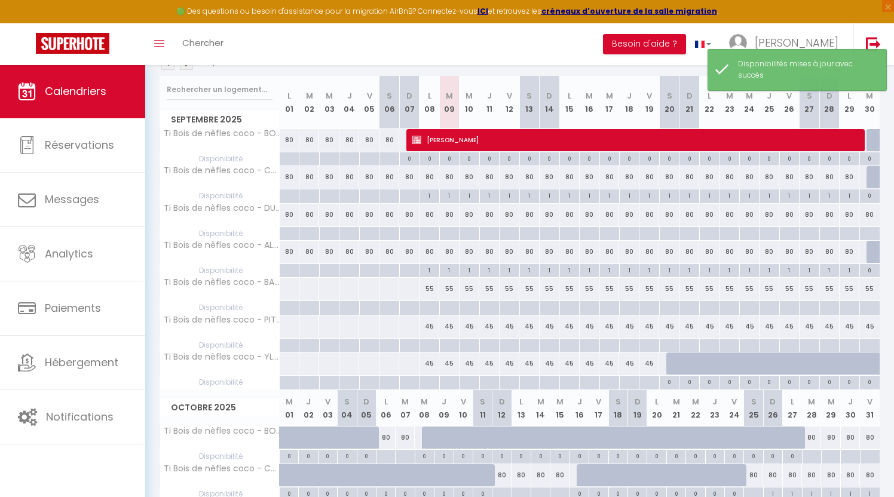
scroll to position [137, 0]
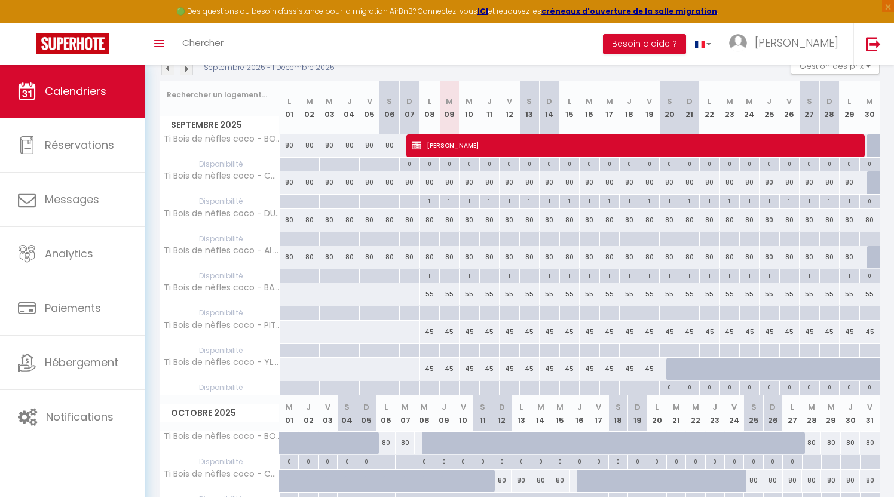
click at [430, 240] on div at bounding box center [429, 239] width 20 height 14
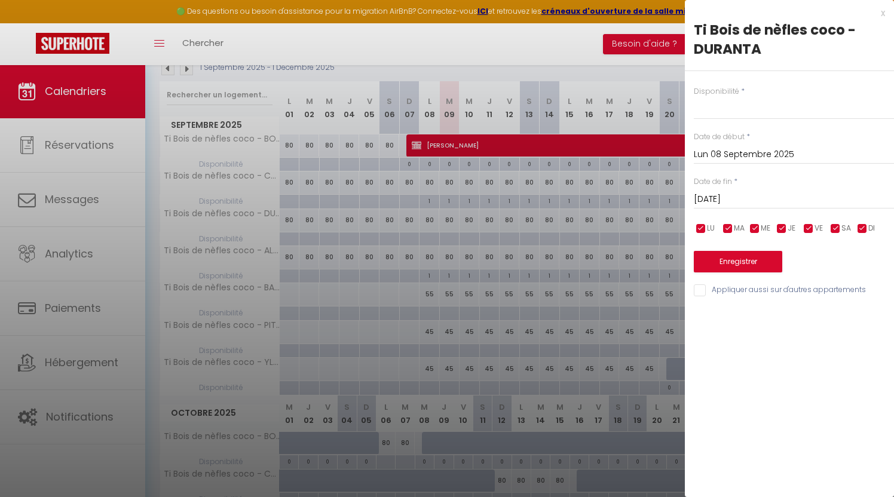
click at [714, 198] on input "Mar 09 Septembre 2025" at bounding box center [794, 200] width 200 height 16
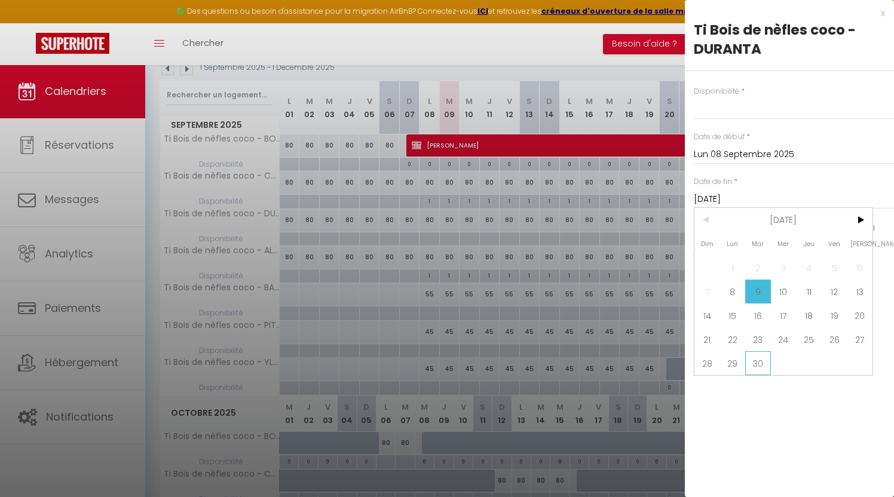
click at [757, 359] on span "30" at bounding box center [758, 363] width 26 height 24
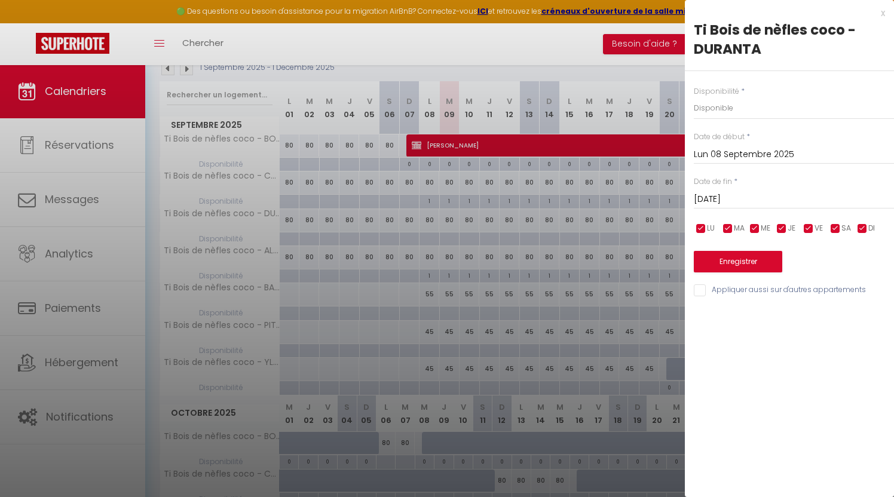
click at [717, 267] on button "Enregistrer" at bounding box center [738, 262] width 88 height 22
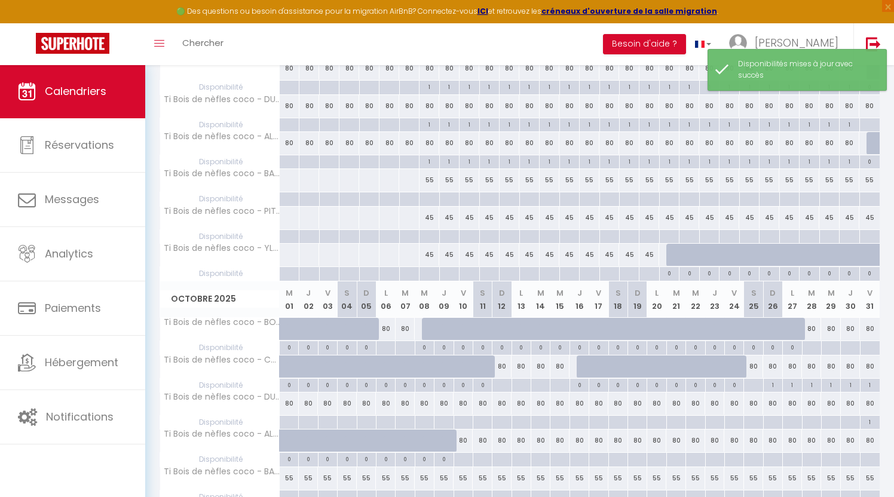
scroll to position [0, 0]
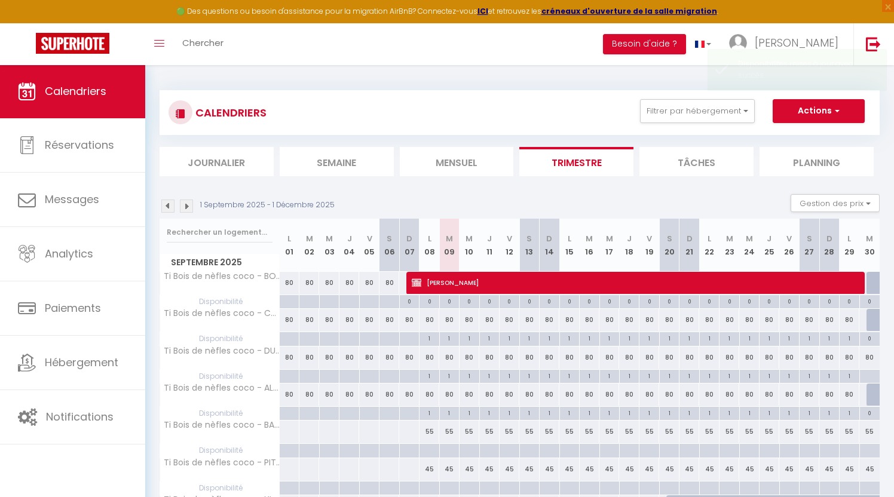
click at [188, 206] on img at bounding box center [186, 206] width 13 height 13
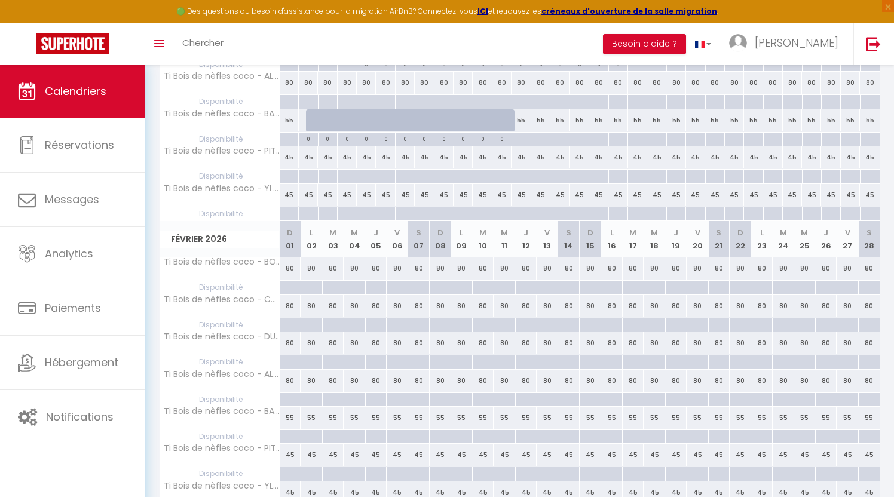
scroll to position [651, 0]
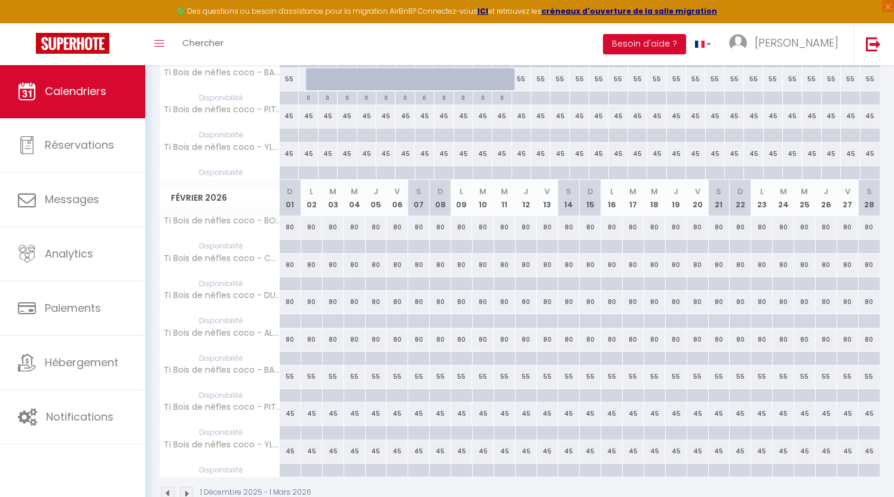
click at [289, 243] on div at bounding box center [290, 247] width 22 height 14
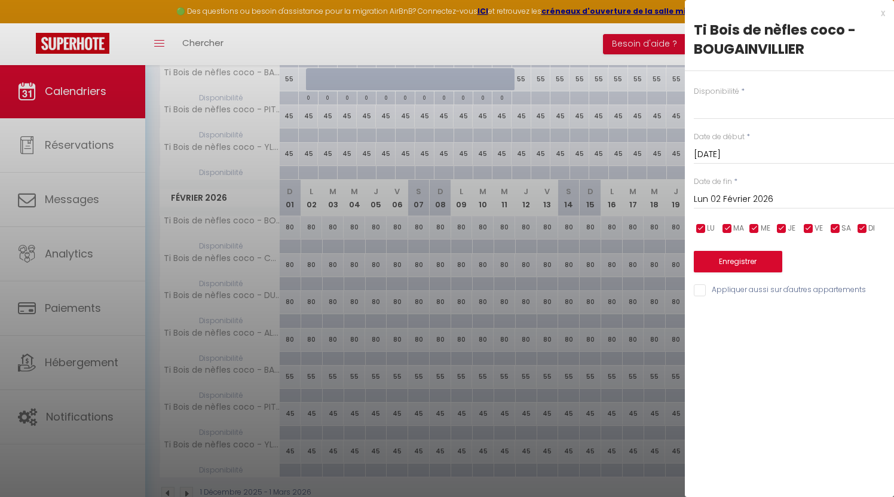
click at [552, 247] on div at bounding box center [447, 248] width 894 height 497
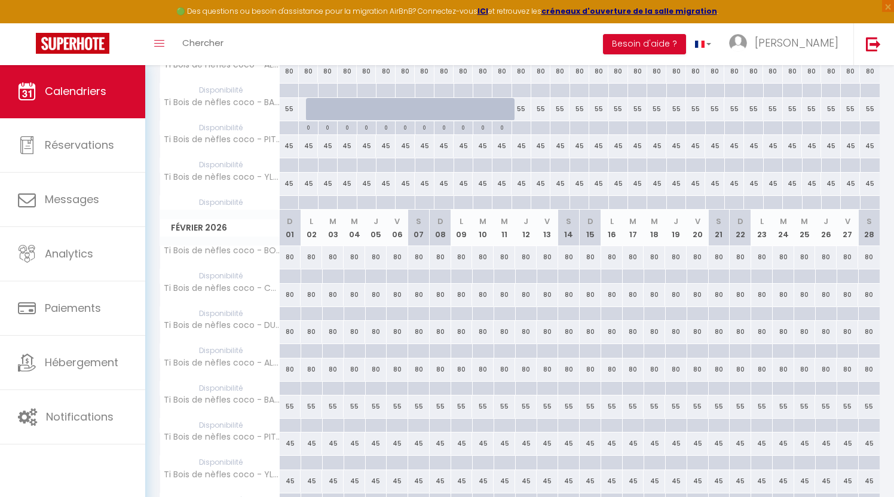
scroll to position [606, 1]
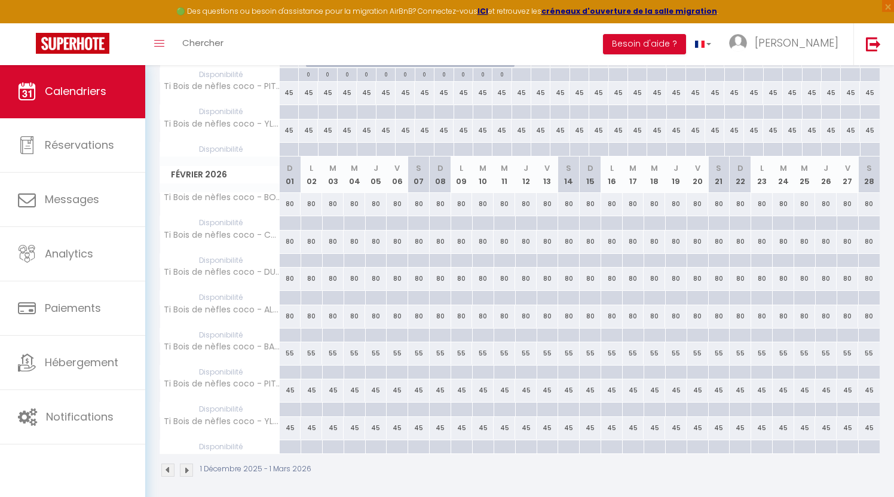
click at [186, 464] on img at bounding box center [186, 470] width 13 height 13
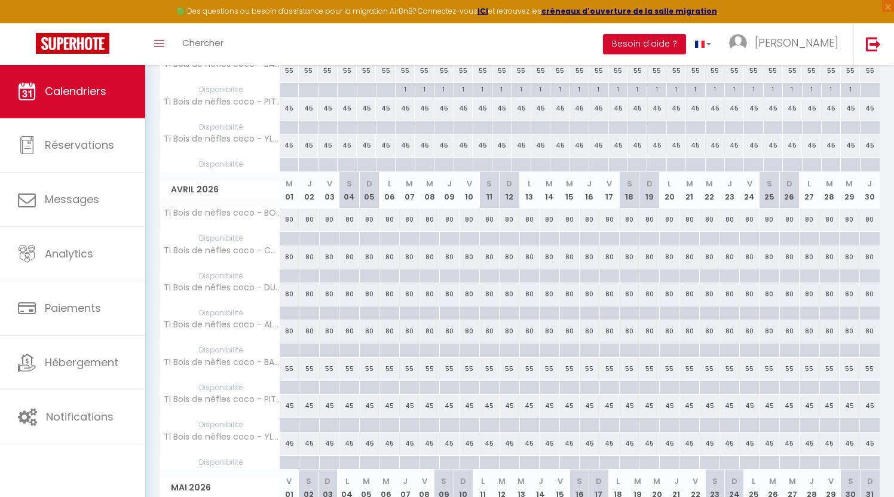
scroll to position [393, 0]
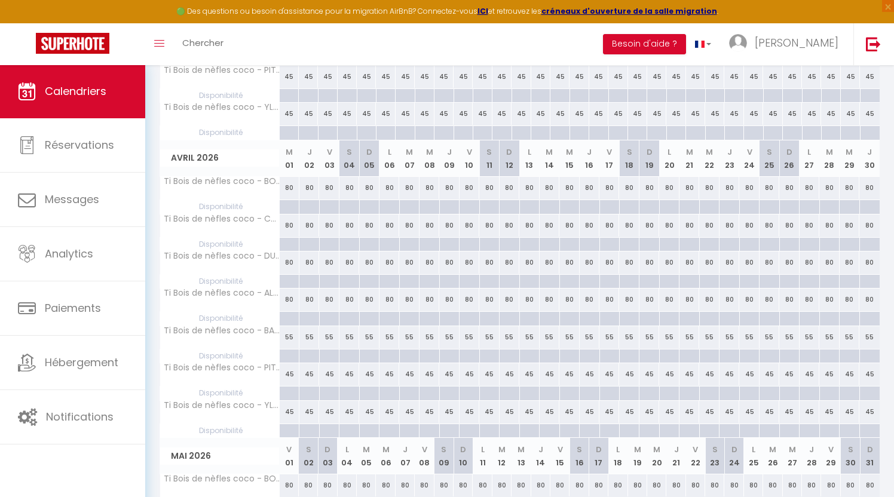
click at [291, 205] on div at bounding box center [289, 207] width 20 height 14
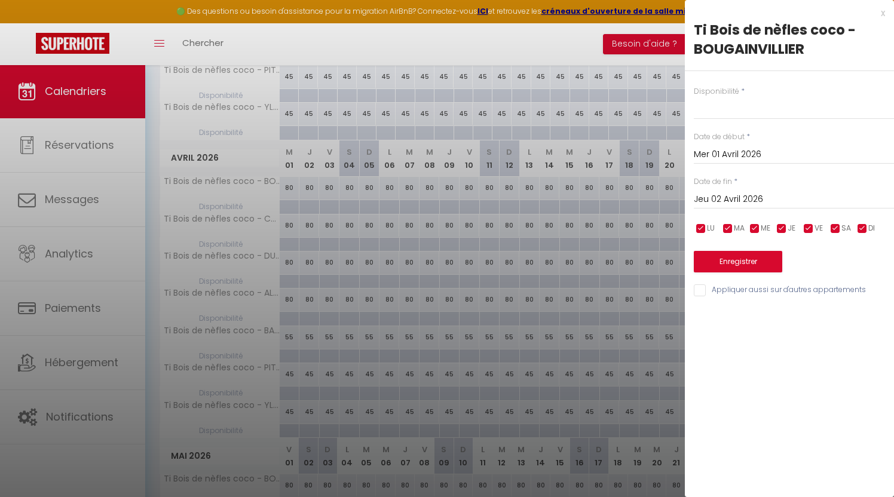
click at [707, 203] on input "Jeu 02 Avril 2026" at bounding box center [794, 200] width 200 height 16
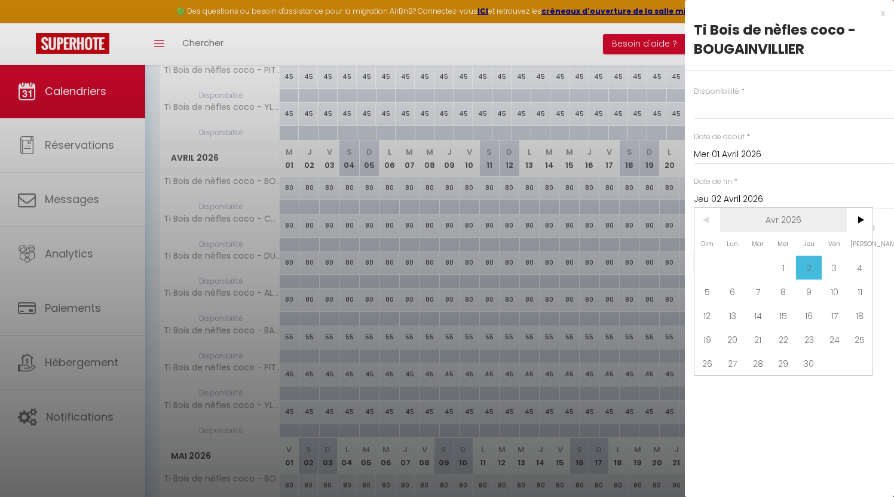
click at [795, 231] on span "Avr 2026" at bounding box center [783, 220] width 127 height 24
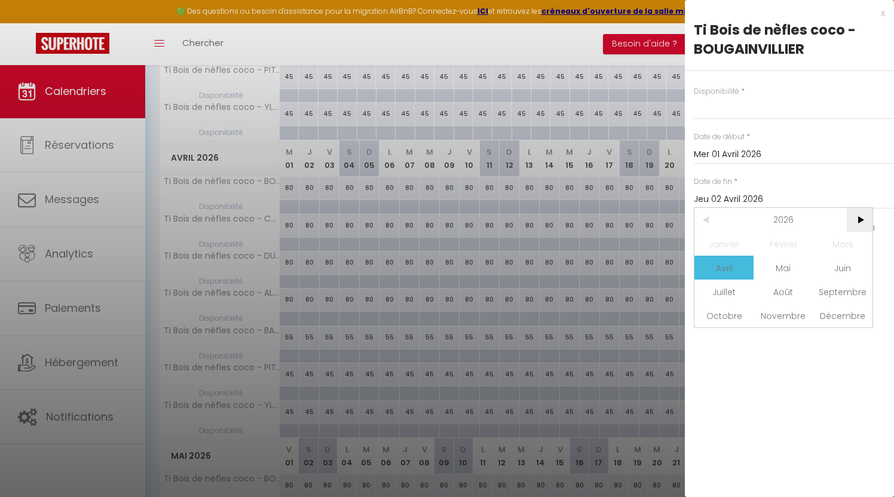
click at [861, 224] on span ">" at bounding box center [860, 220] width 26 height 24
click at [844, 295] on span "Septembre" at bounding box center [842, 292] width 59 height 24
click at [806, 293] on span "9" at bounding box center [809, 292] width 26 height 24
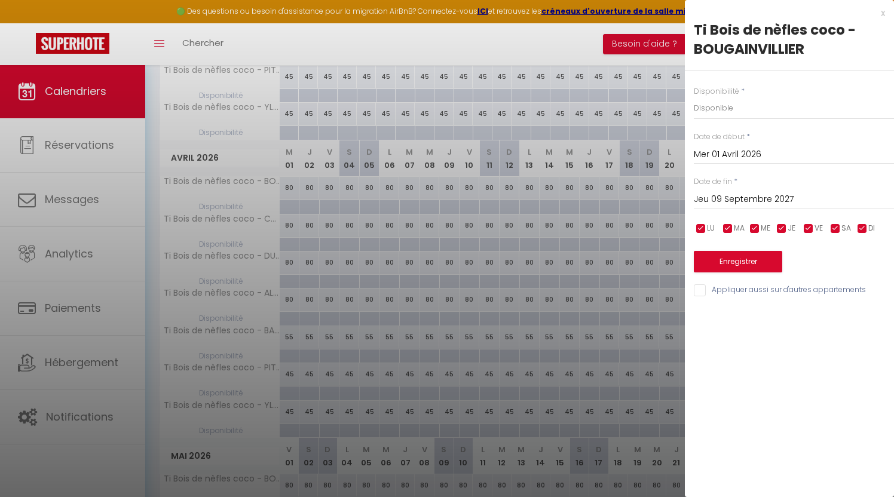
click at [697, 284] on input "Appliquer aussi sur d'autres appartements" at bounding box center [794, 290] width 200 height 12
click at [712, 256] on button "Enregistrer" at bounding box center [738, 262] width 88 height 22
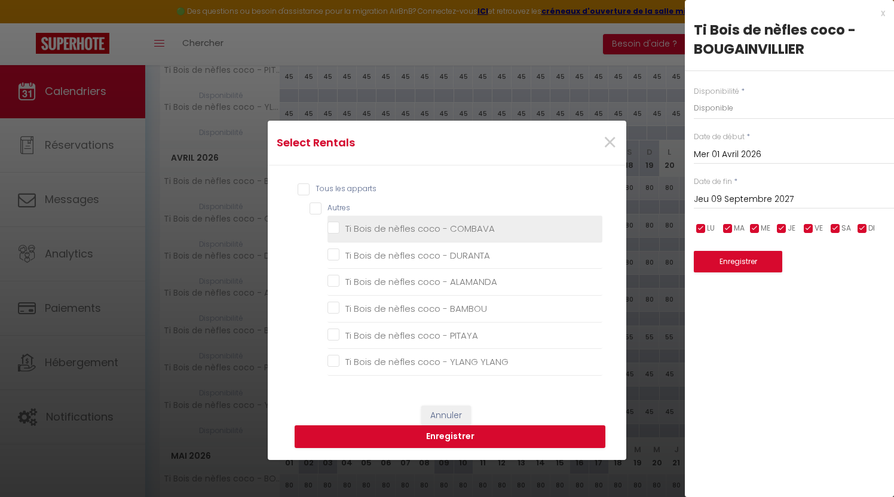
click at [337, 234] on COMBAVA "Ti Bois de nèfles coco - COMBAVA" at bounding box center [464, 229] width 275 height 12
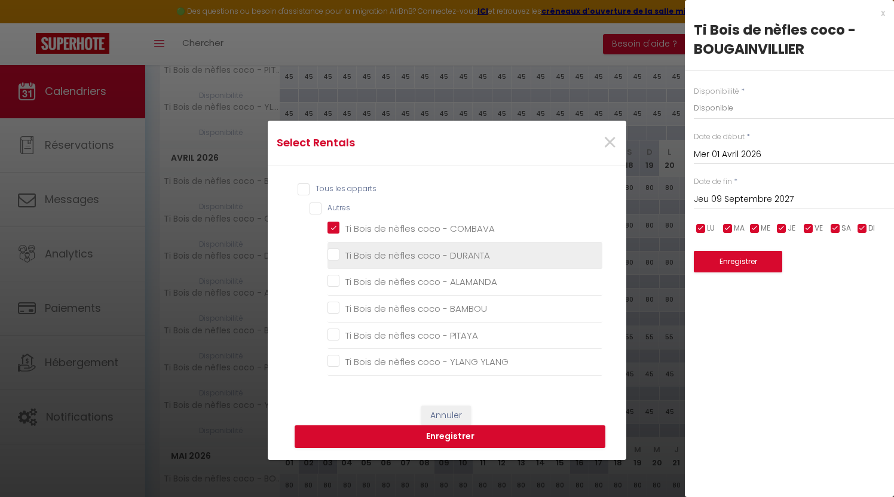
click at [336, 259] on DURANTA "Ti Bois de nèfles coco - DURANTA" at bounding box center [464, 256] width 275 height 12
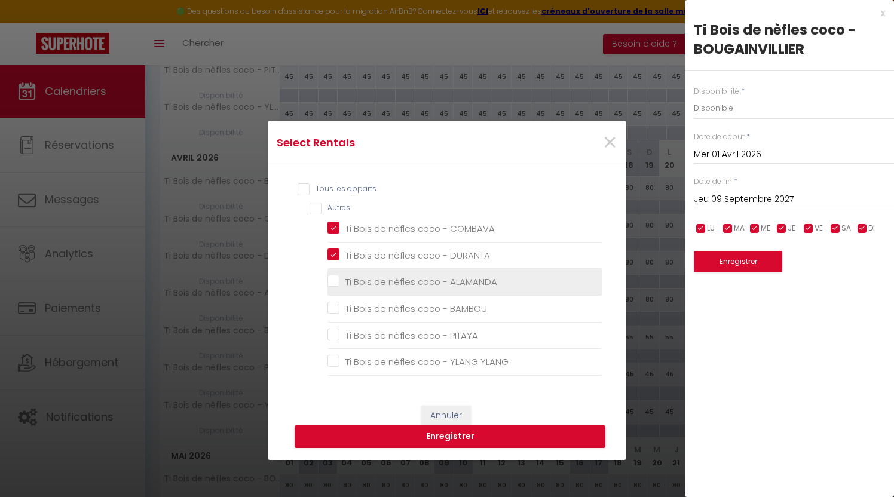
click at [336, 278] on ALAMANDA "Ti Bois de nèfles coco - ALAMANDA" at bounding box center [464, 282] width 275 height 12
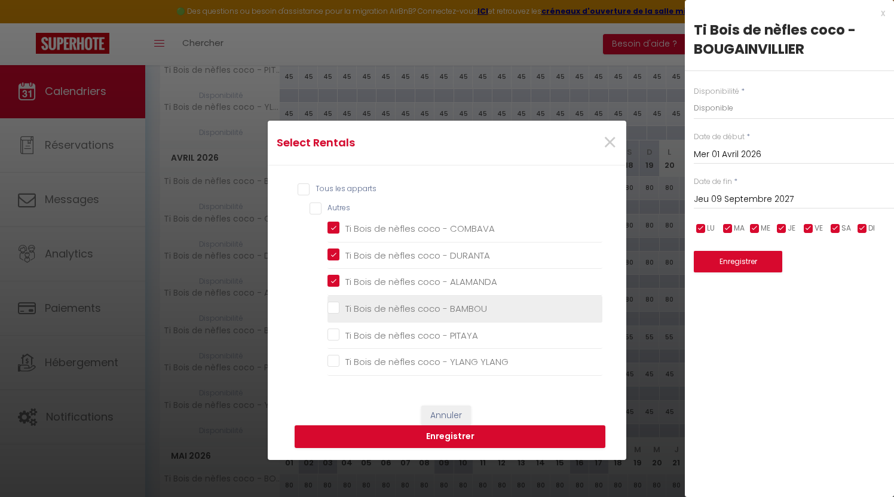
click at [336, 298] on li "Ti Bois de nèfles coco - BAMBOU" at bounding box center [464, 309] width 275 height 27
click at [333, 311] on BAMBOU "Ti Bois de nèfles coco - BAMBOU" at bounding box center [464, 309] width 275 height 12
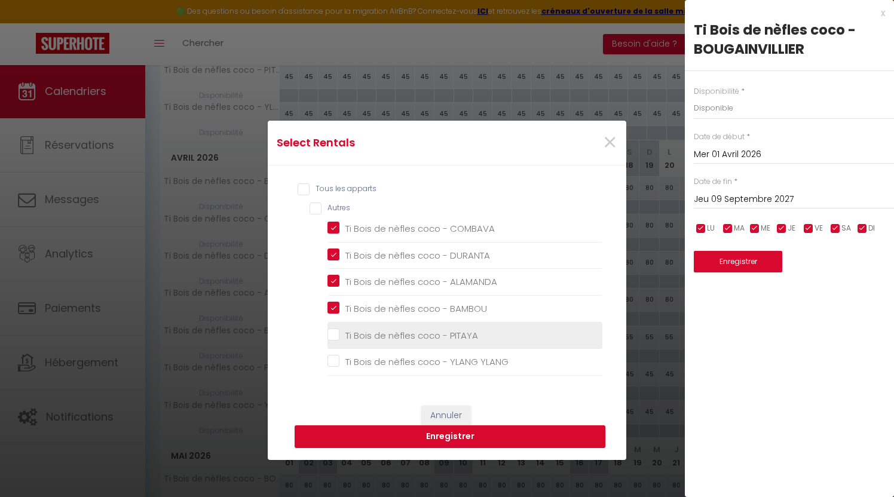
click at [335, 345] on li "Ti Bois de nèfles coco - PITAYA" at bounding box center [464, 336] width 275 height 27
click at [333, 341] on PITAYA "Ti Bois de nèfles coco - PITAYA" at bounding box center [464, 335] width 275 height 12
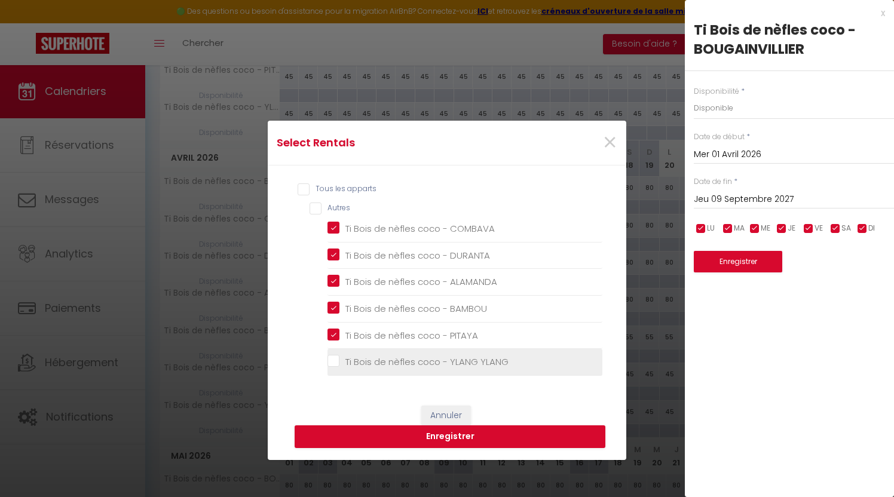
click at [333, 356] on YLANG "Ti Bois de nèfles coco - YLANG YLANG" at bounding box center [464, 362] width 275 height 12
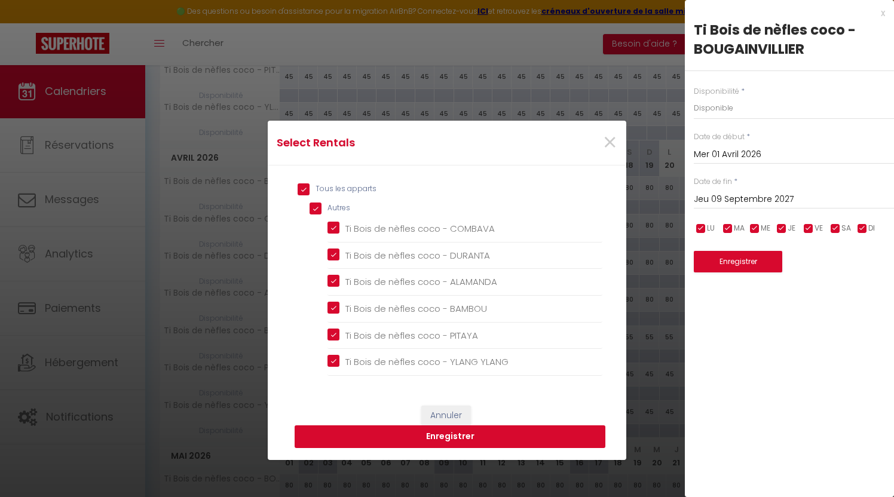
click at [436, 437] on button "Enregistrer" at bounding box center [450, 436] width 311 height 23
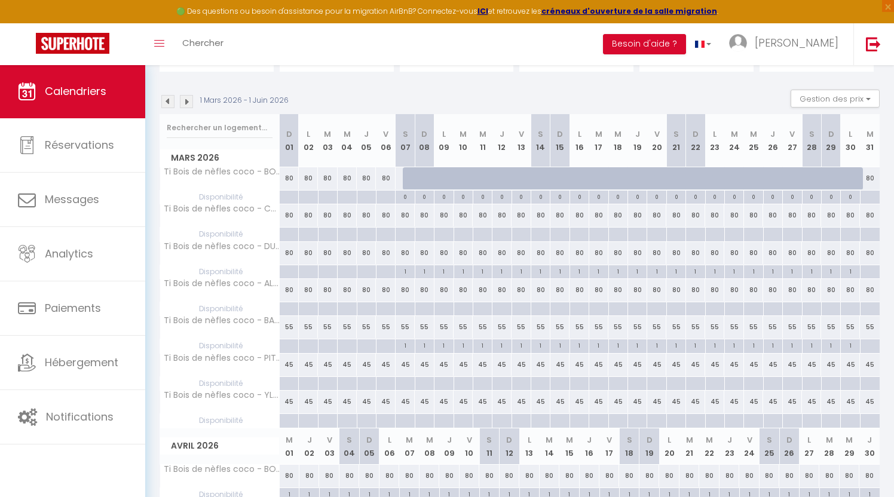
scroll to position [99, 0]
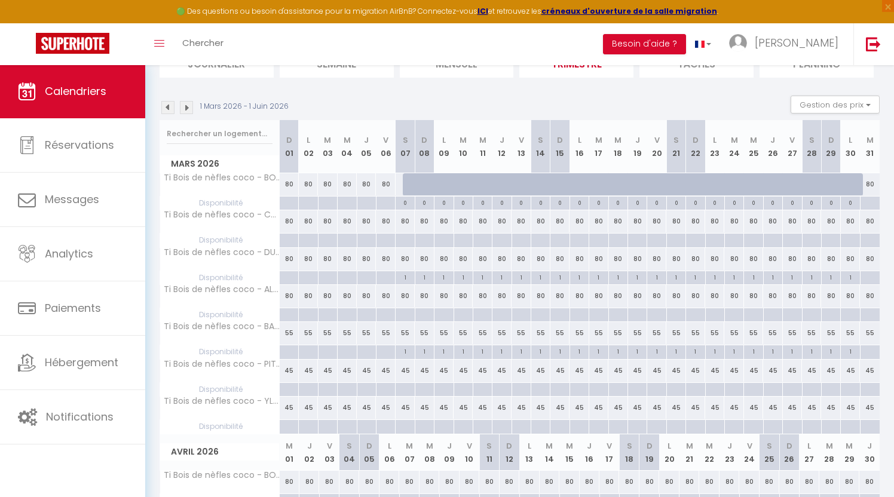
click at [289, 235] on div at bounding box center [289, 235] width 19 height 2
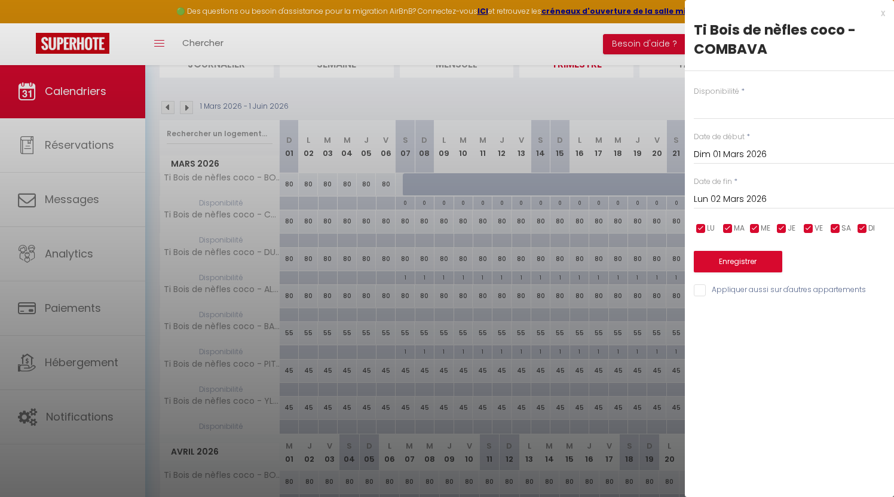
click at [700, 153] on input "Dim 01 Mars 2026" at bounding box center [794, 155] width 200 height 16
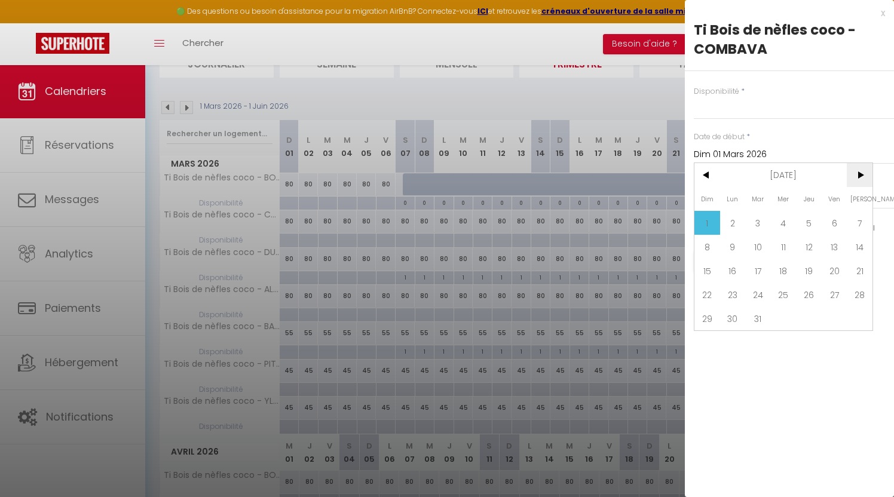
click at [857, 177] on span ">" at bounding box center [860, 175] width 26 height 24
click at [716, 348] on span "31" at bounding box center [707, 342] width 26 height 24
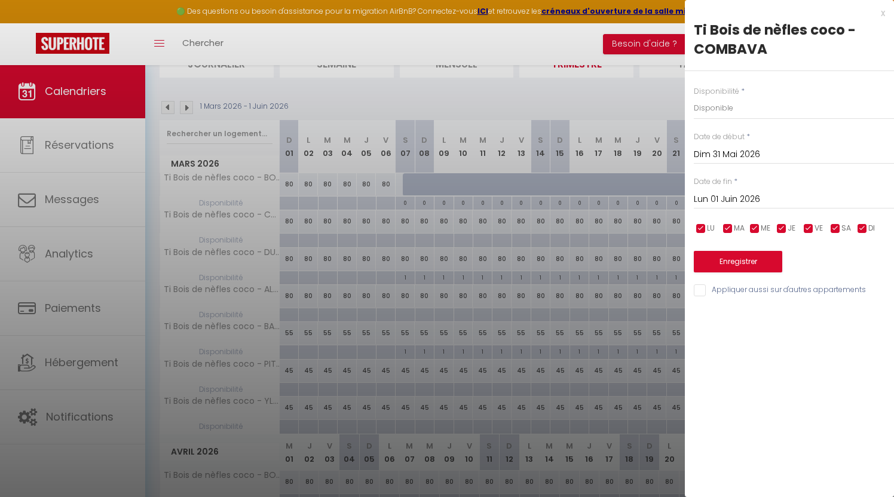
click at [703, 285] on input "Appliquer aussi sur d'autres appartements" at bounding box center [794, 290] width 200 height 12
click at [714, 261] on button "Enregistrer" at bounding box center [738, 262] width 88 height 22
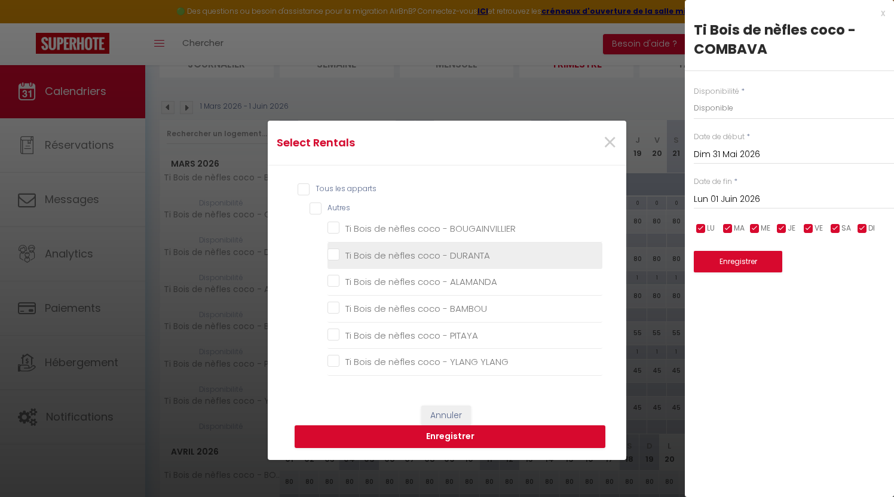
click at [333, 254] on DURANTA "Ti Bois de nèfles coco - DURANTA" at bounding box center [464, 256] width 275 height 12
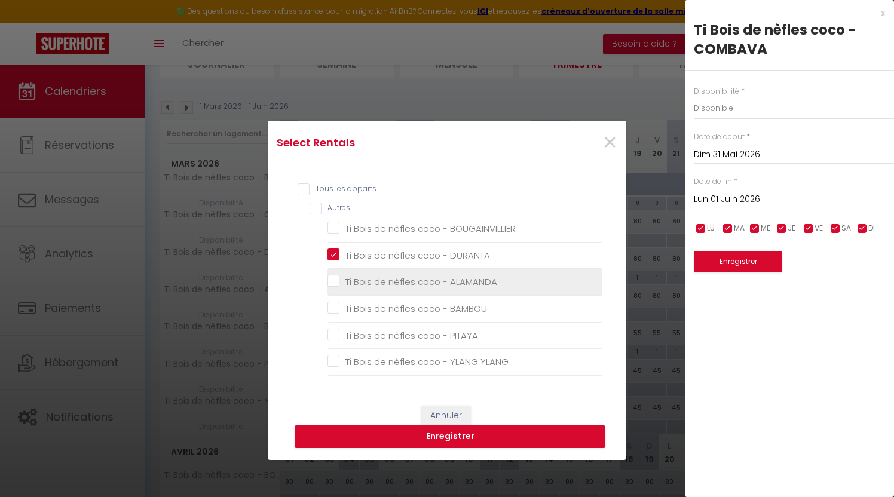
click at [333, 278] on ALAMANDA "Ti Bois de nèfles coco - ALAMANDA" at bounding box center [464, 282] width 275 height 12
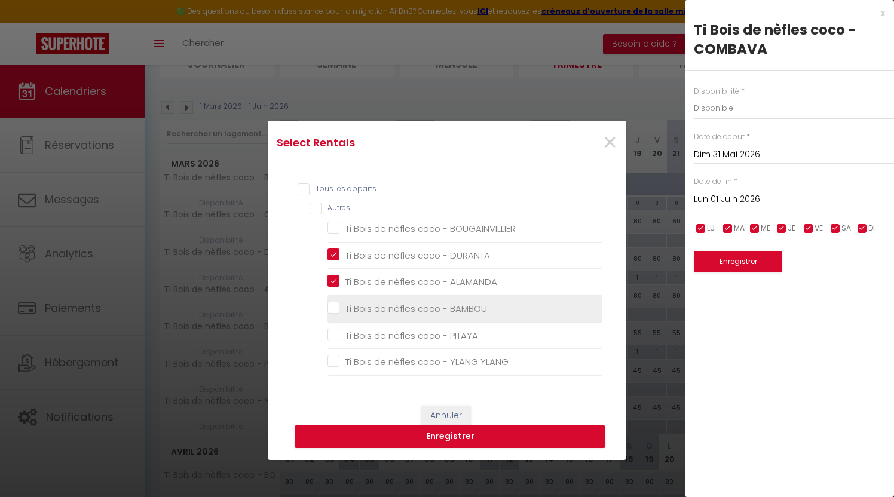
click at [333, 310] on BAMBOU "Ti Bois de nèfles coco - BAMBOU" at bounding box center [464, 309] width 275 height 12
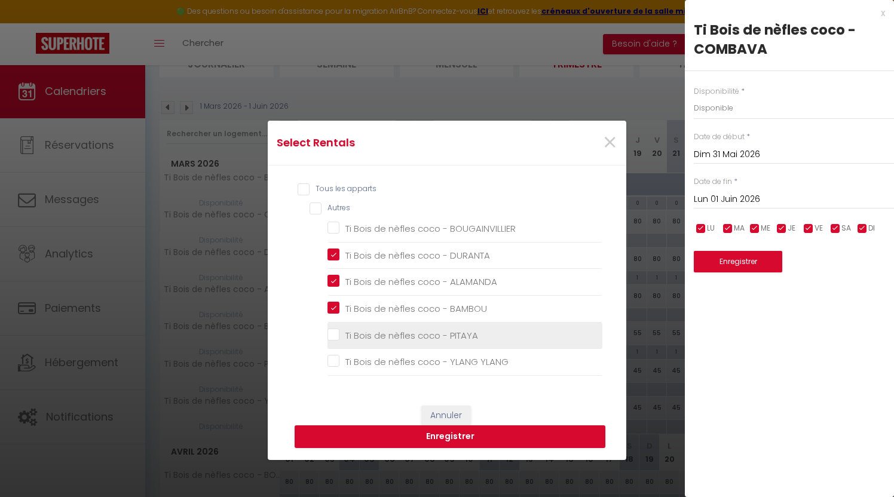
click at [333, 330] on PITAYA "Ti Bois de nèfles coco - PITAYA" at bounding box center [464, 335] width 275 height 12
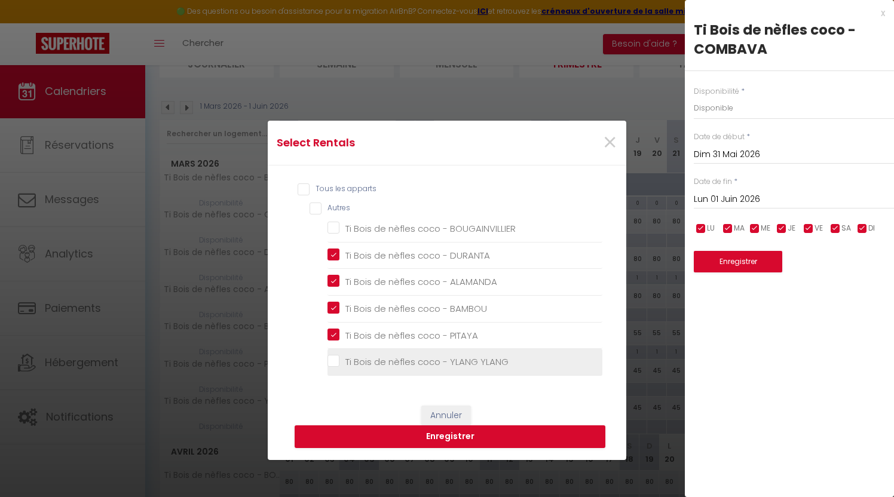
click at [331, 359] on YLANG "Ti Bois de nèfles coco - YLANG YLANG" at bounding box center [464, 362] width 275 height 12
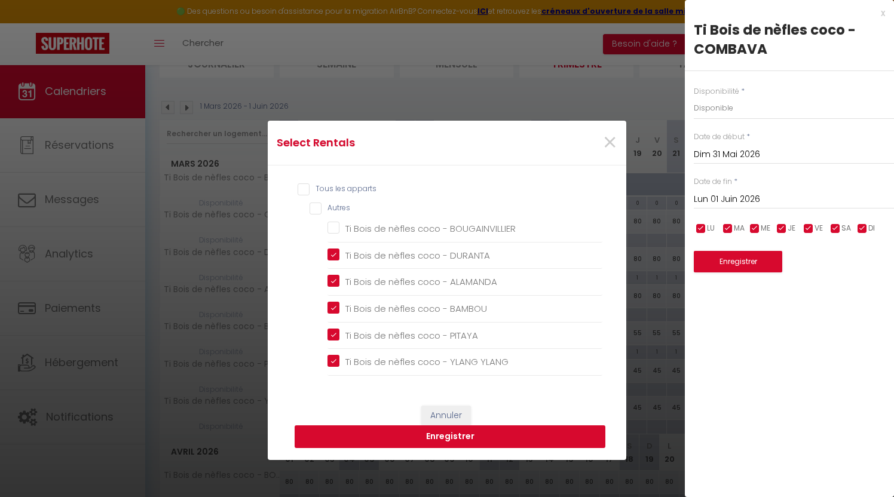
click at [378, 435] on button "Enregistrer" at bounding box center [450, 436] width 311 height 23
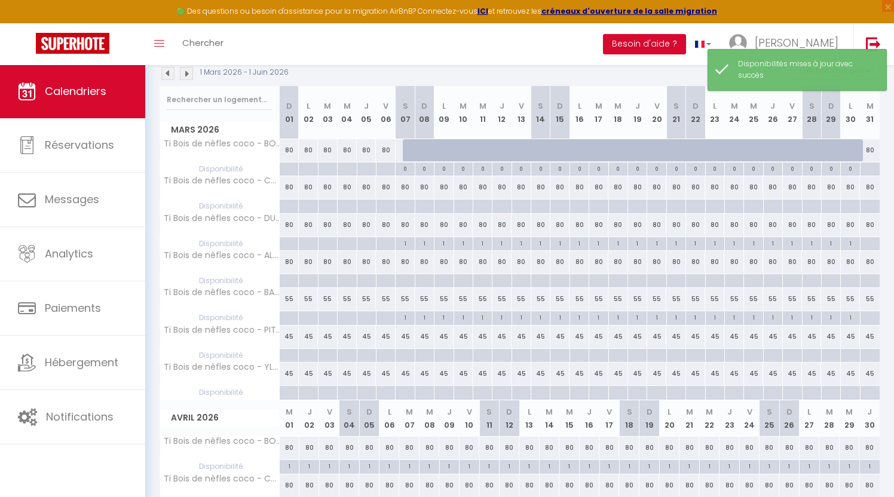
scroll to position [139, 0]
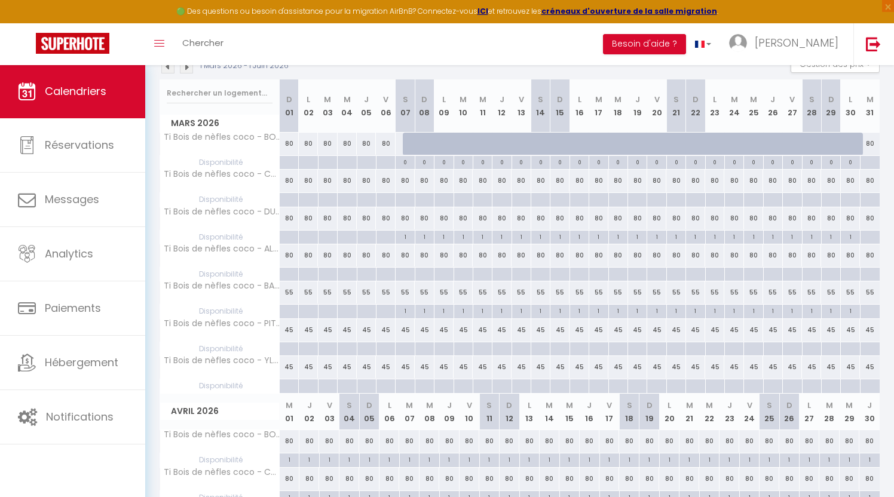
click at [290, 197] on div at bounding box center [288, 200] width 19 height 14
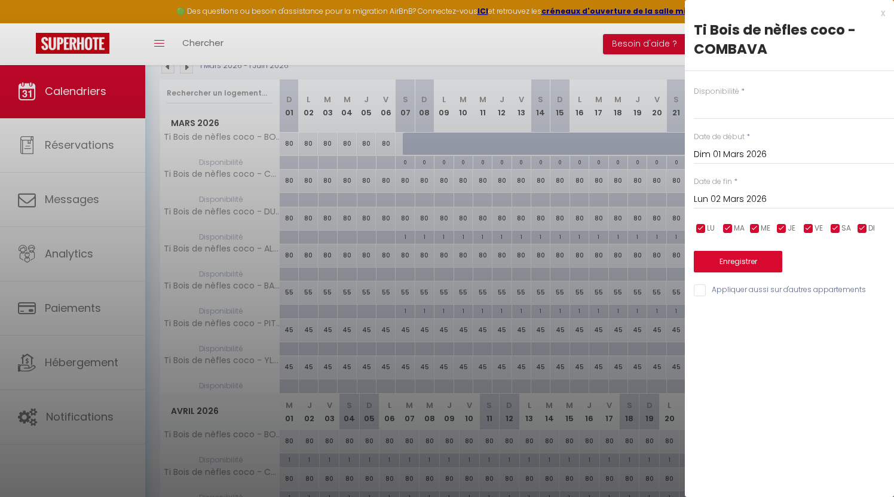
click at [721, 196] on input "Lun 02 Mars 2026" at bounding box center [794, 200] width 200 height 16
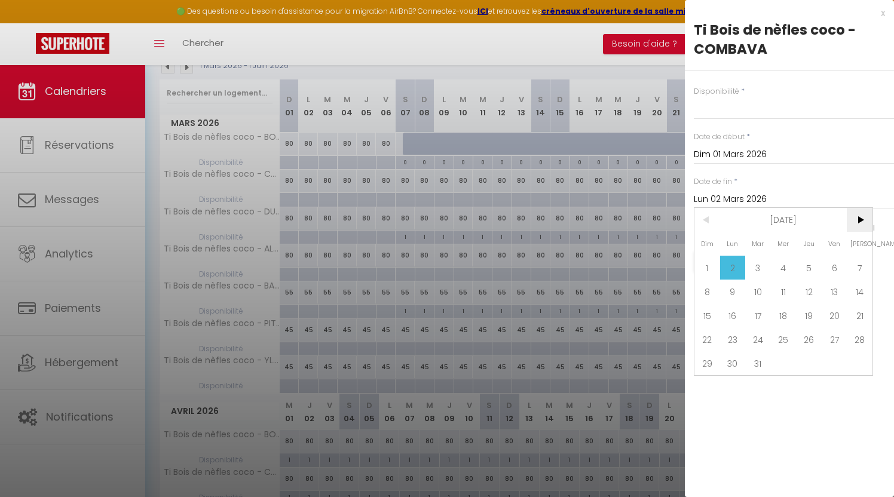
click at [853, 226] on span ">" at bounding box center [860, 220] width 26 height 24
click at [810, 363] on span "30" at bounding box center [809, 363] width 26 height 24
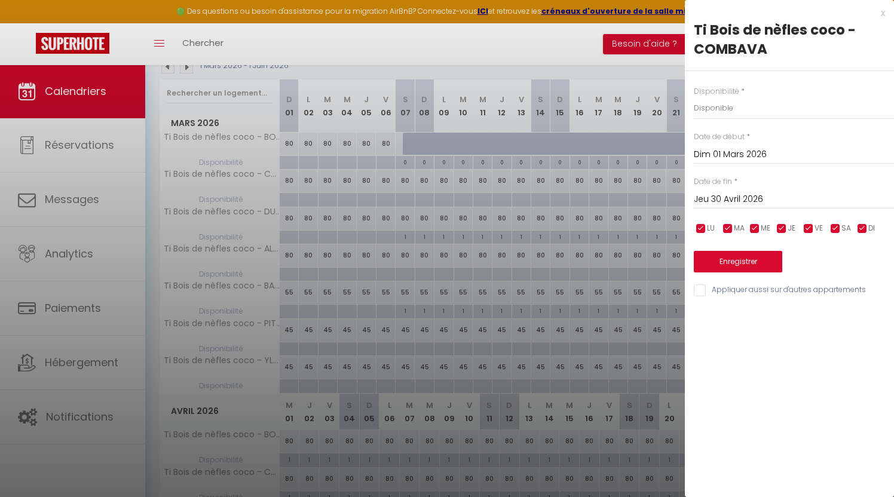
click at [702, 284] on input "Appliquer aussi sur d'autres appartements" at bounding box center [794, 290] width 200 height 12
click at [709, 267] on button "Enregistrer" at bounding box center [738, 262] width 88 height 22
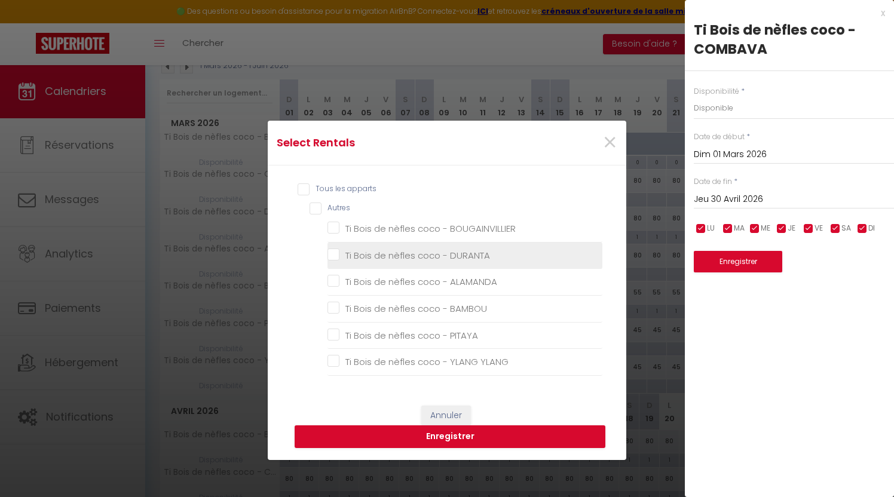
click at [338, 251] on DURANTA "Ti Bois de nèfles coco - DURANTA" at bounding box center [464, 256] width 275 height 12
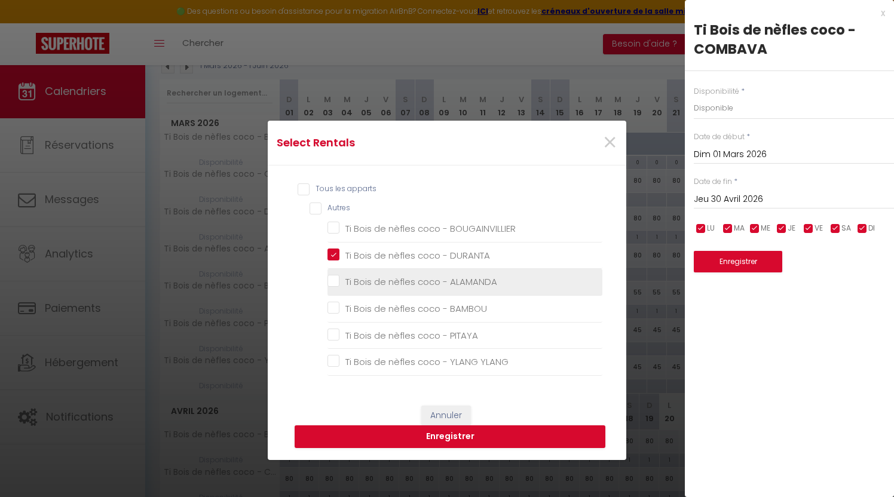
click at [333, 284] on ALAMANDA "Ti Bois de nèfles coco - ALAMANDA" at bounding box center [464, 282] width 275 height 12
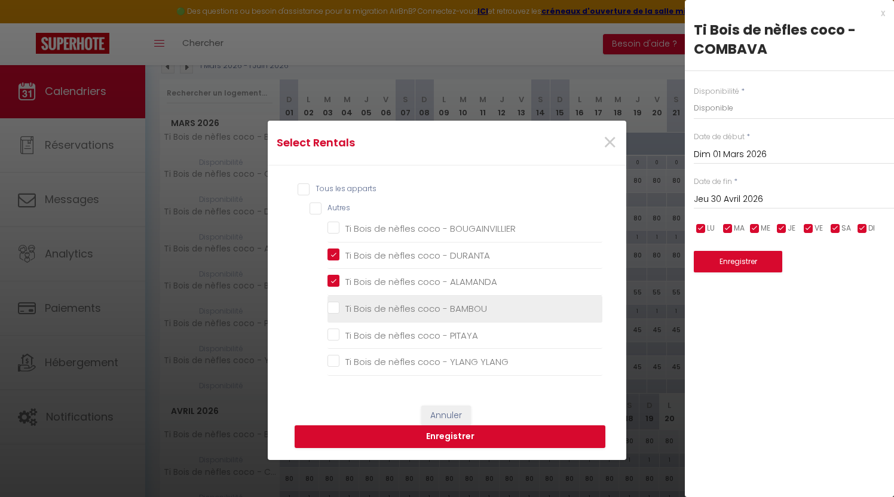
click at [338, 307] on BAMBOU "Ti Bois de nèfles coco - BAMBOU" at bounding box center [464, 309] width 275 height 12
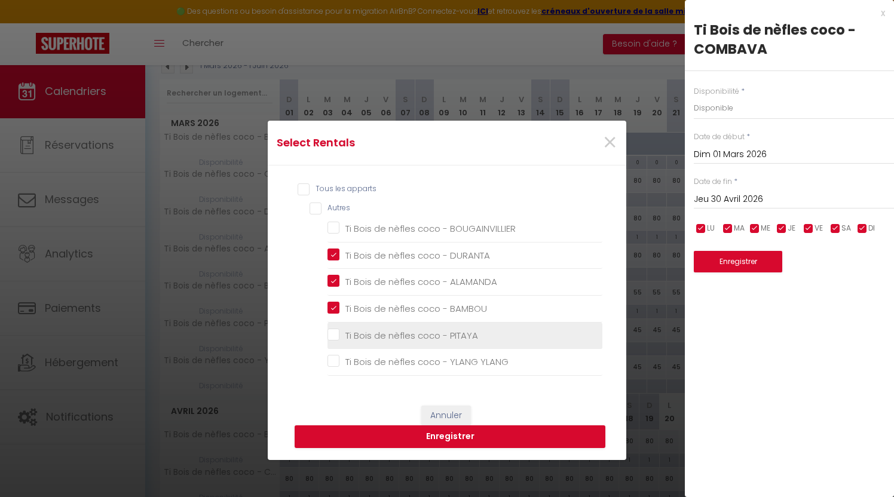
click at [331, 332] on PITAYA "Ti Bois de nèfles coco - PITAYA" at bounding box center [464, 335] width 275 height 12
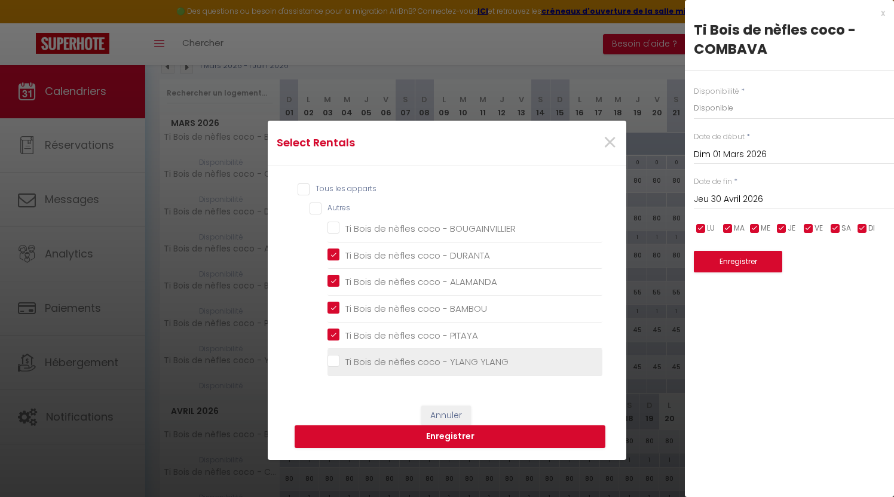
click at [335, 353] on li "Ti Bois de nèfles coco - YLANG YLANG" at bounding box center [464, 362] width 275 height 27
click at [330, 361] on YLANG "Ti Bois de nèfles coco - YLANG YLANG" at bounding box center [464, 362] width 275 height 12
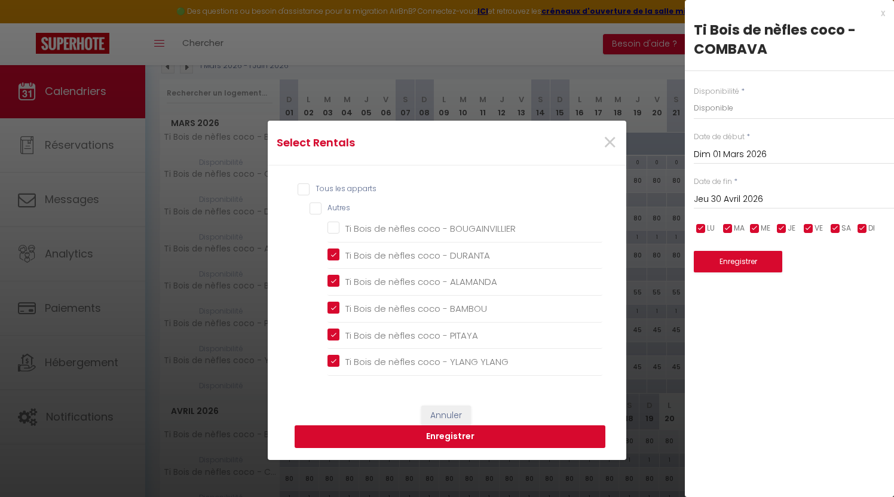
click at [370, 440] on button "Enregistrer" at bounding box center [450, 436] width 311 height 23
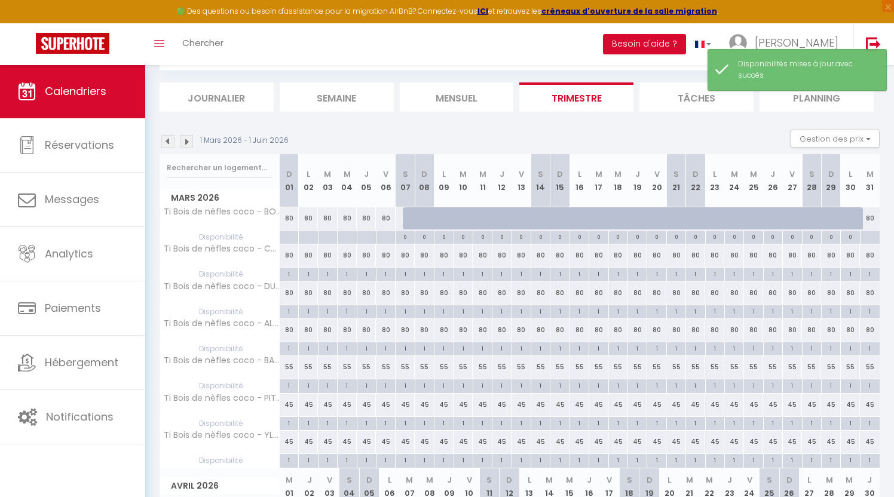
scroll to position [0, 0]
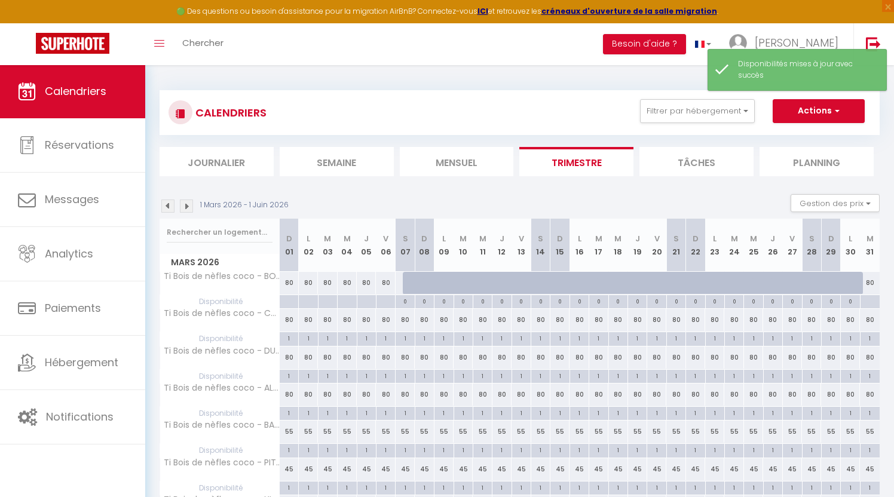
click at [169, 208] on img at bounding box center [167, 206] width 13 height 13
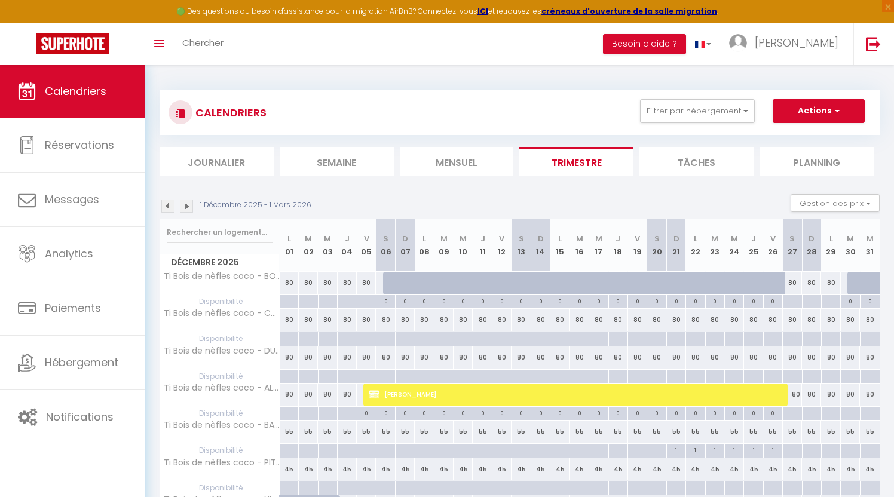
click at [190, 206] on img at bounding box center [186, 206] width 13 height 13
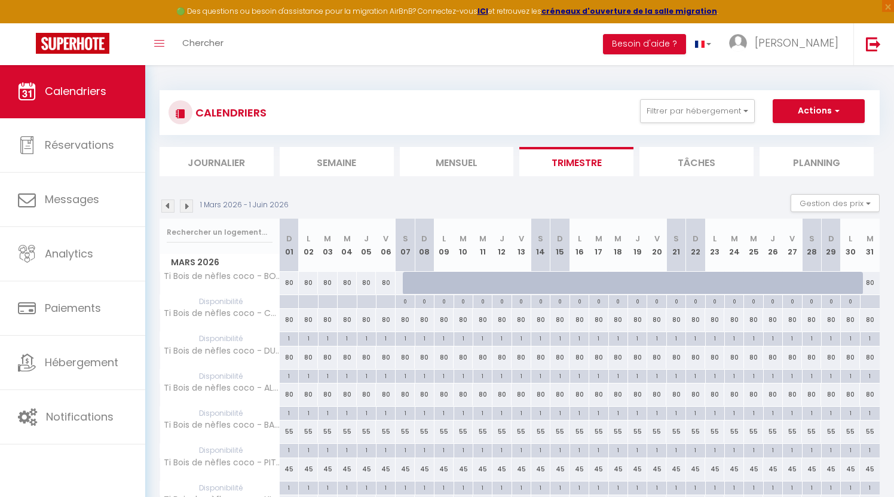
click at [819, 112] on button "Actions" at bounding box center [819, 111] width 92 height 24
click at [777, 142] on link "Nouvelle réservation" at bounding box center [806, 139] width 104 height 18
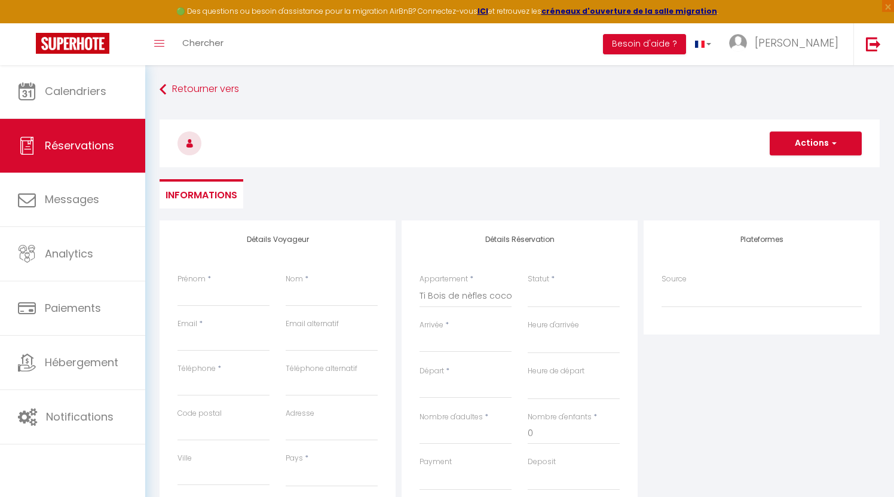
click at [451, 336] on input "Arrivée" at bounding box center [466, 343] width 92 height 16
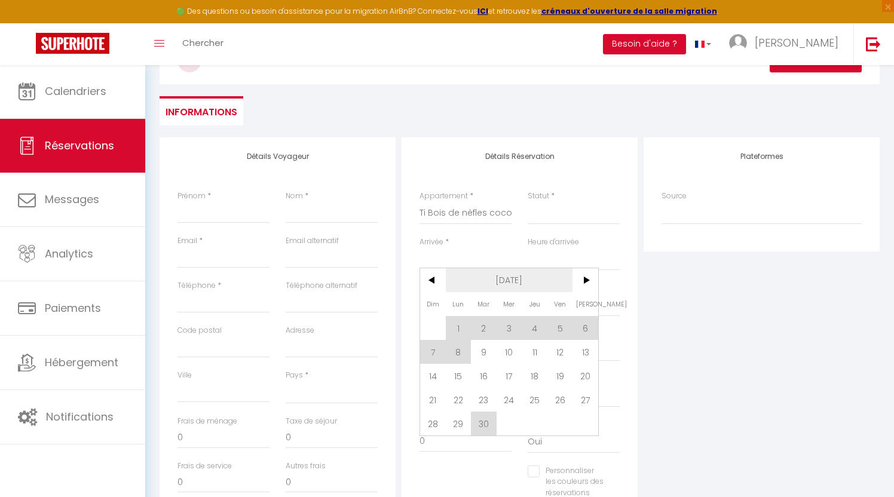
scroll to position [87, 0]
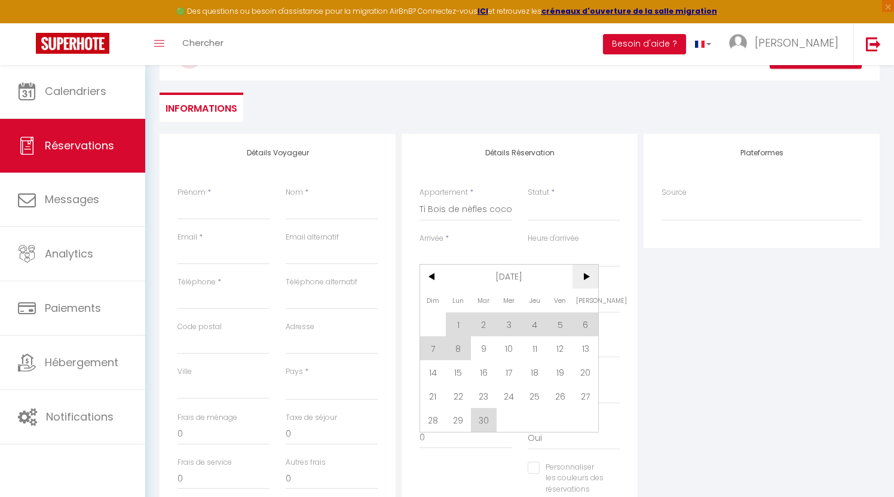
click at [586, 275] on span ">" at bounding box center [585, 277] width 26 height 24
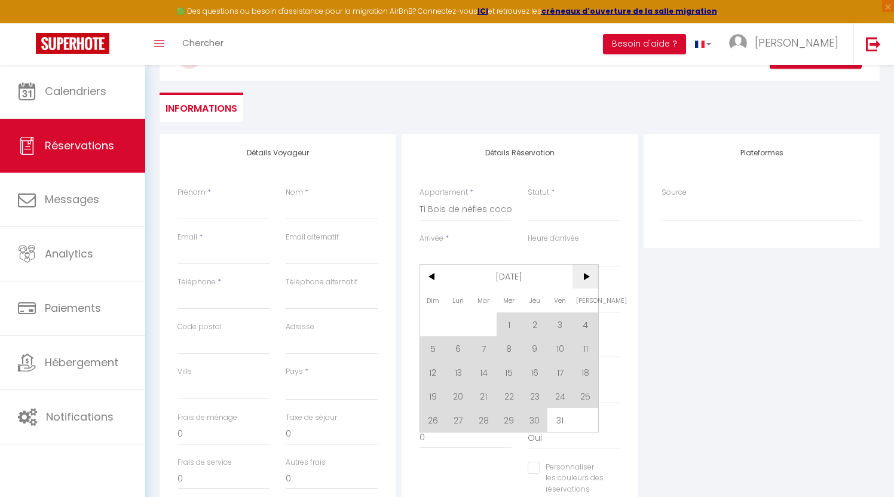
click at [586, 275] on span ">" at bounding box center [585, 277] width 26 height 24
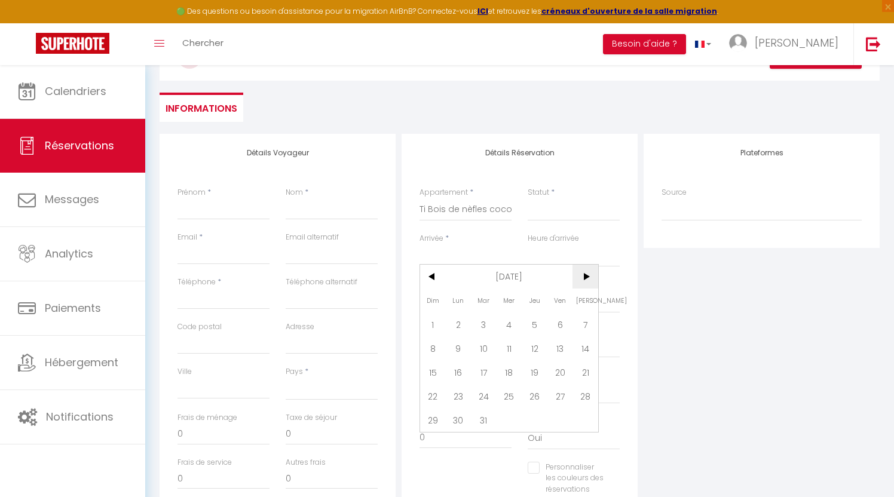
click at [586, 275] on span ">" at bounding box center [585, 277] width 26 height 24
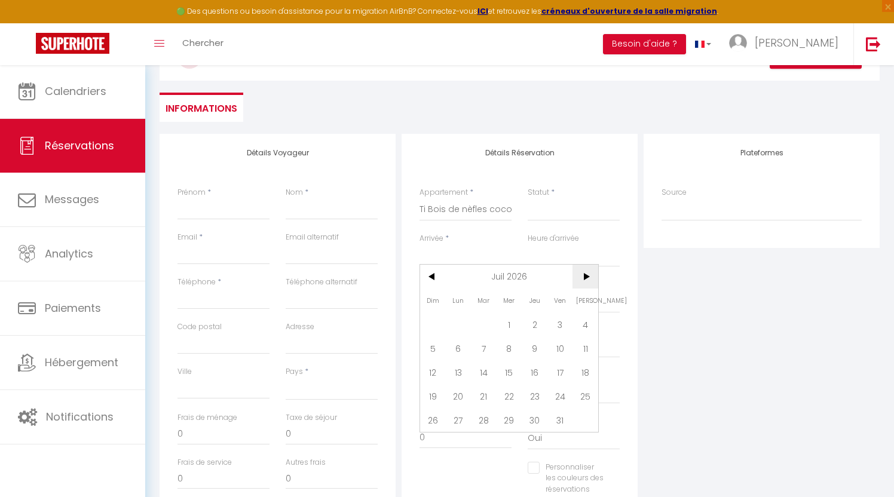
click at [586, 275] on span ">" at bounding box center [585, 277] width 26 height 24
click at [428, 279] on span "<" at bounding box center [433, 277] width 26 height 24
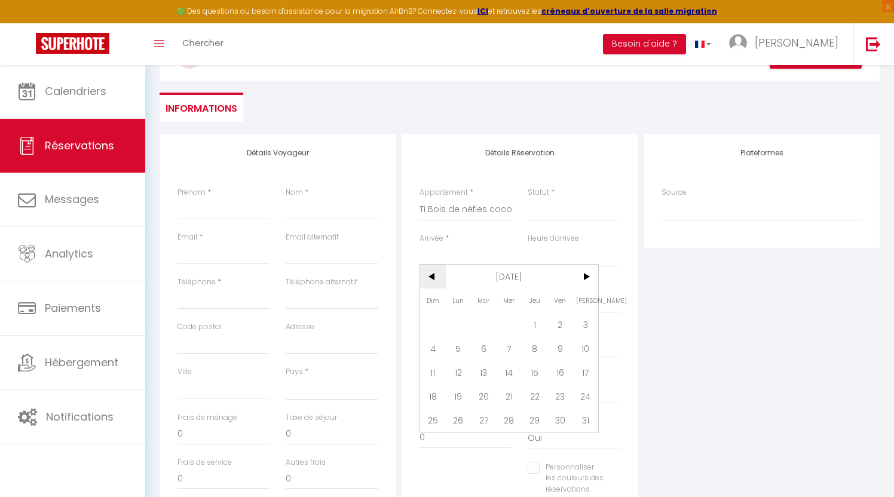
click at [428, 279] on span "<" at bounding box center [433, 277] width 26 height 24
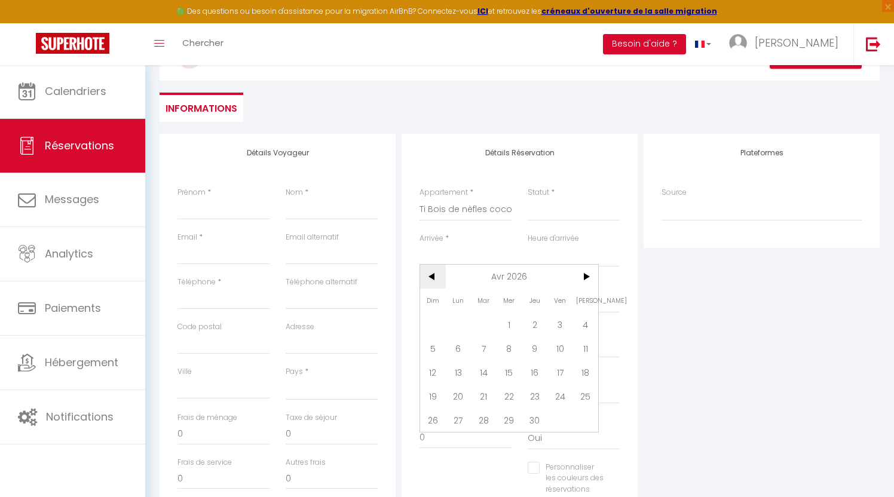
click at [428, 279] on span "<" at bounding box center [433, 277] width 26 height 24
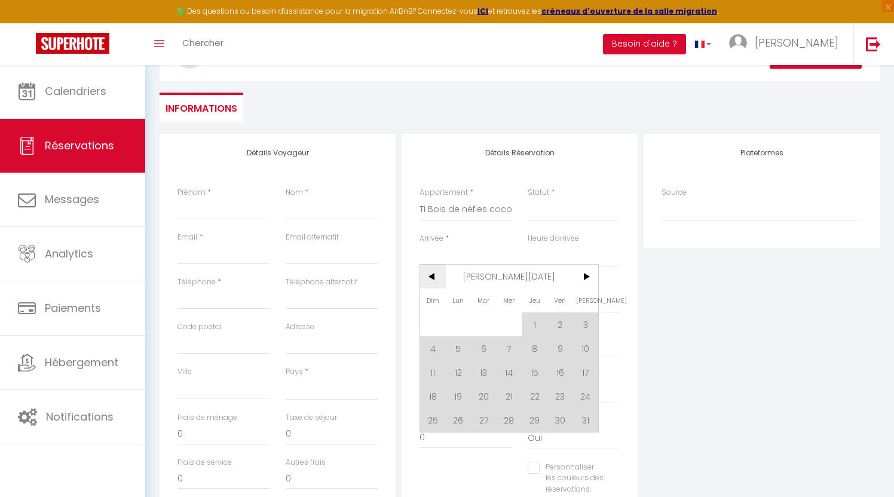
click at [428, 279] on span "<" at bounding box center [433, 277] width 26 height 24
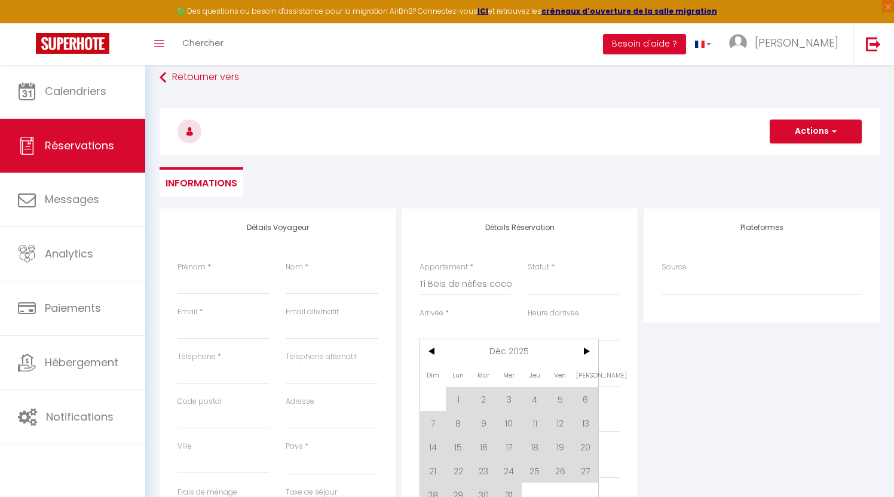
scroll to position [0, 0]
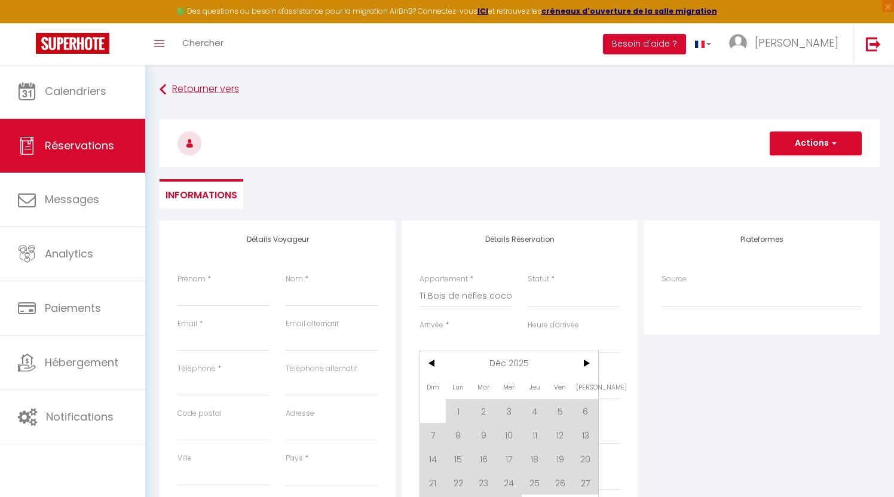
click at [165, 88] on icon at bounding box center [163, 90] width 7 height 22
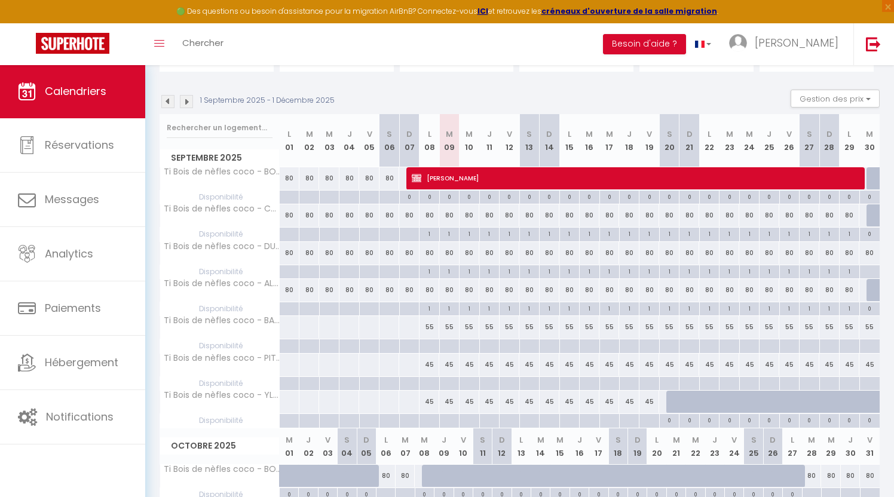
scroll to position [136, 0]
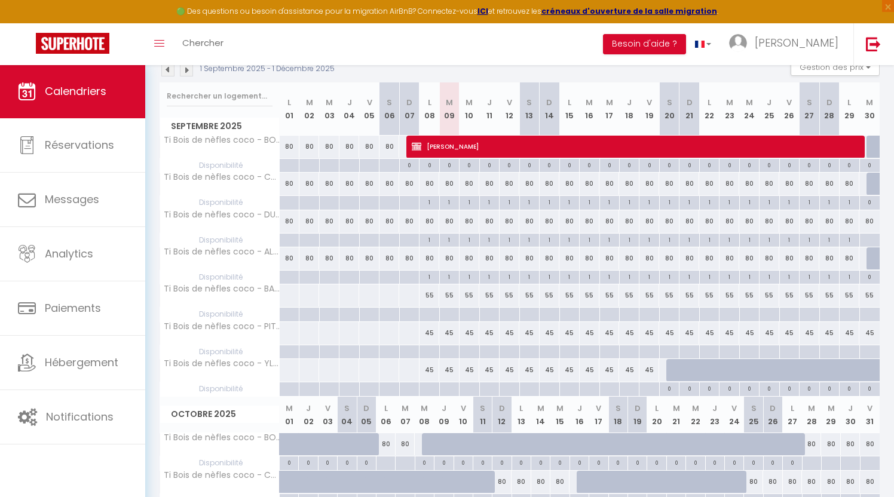
click at [430, 164] on div "0" at bounding box center [429, 164] width 19 height 11
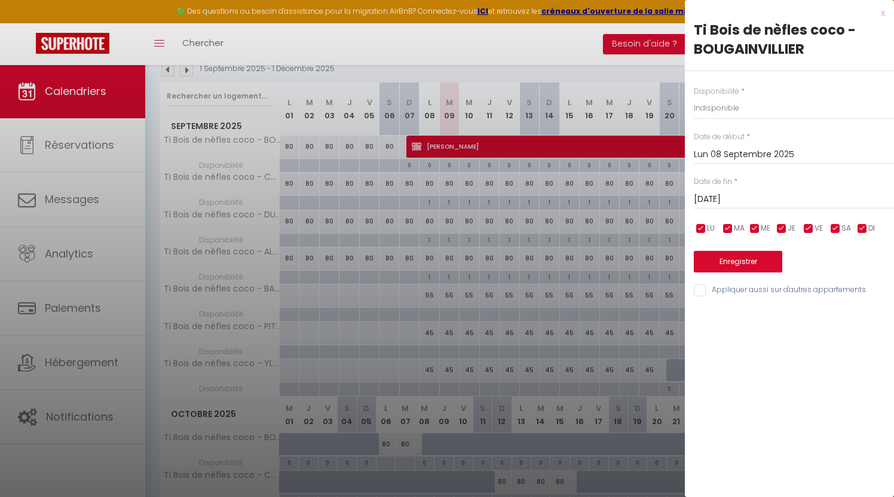
click at [709, 149] on input "Lun 08 Septembre 2025" at bounding box center [794, 155] width 200 height 16
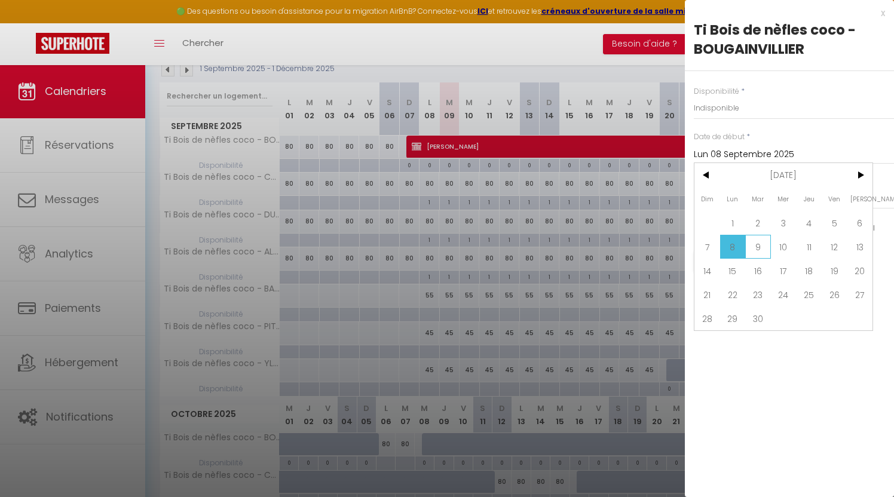
click at [753, 247] on span "9" at bounding box center [758, 247] width 26 height 24
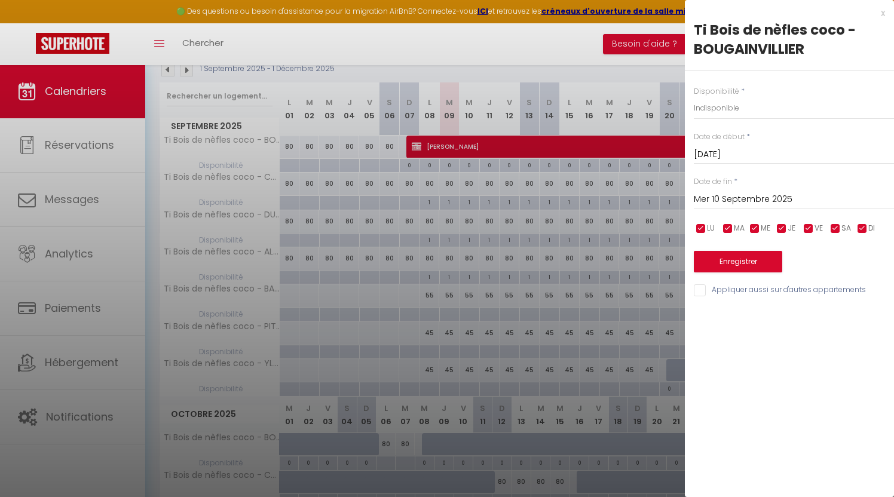
click at [765, 200] on input "Mer 10 Septembre 2025" at bounding box center [794, 200] width 200 height 16
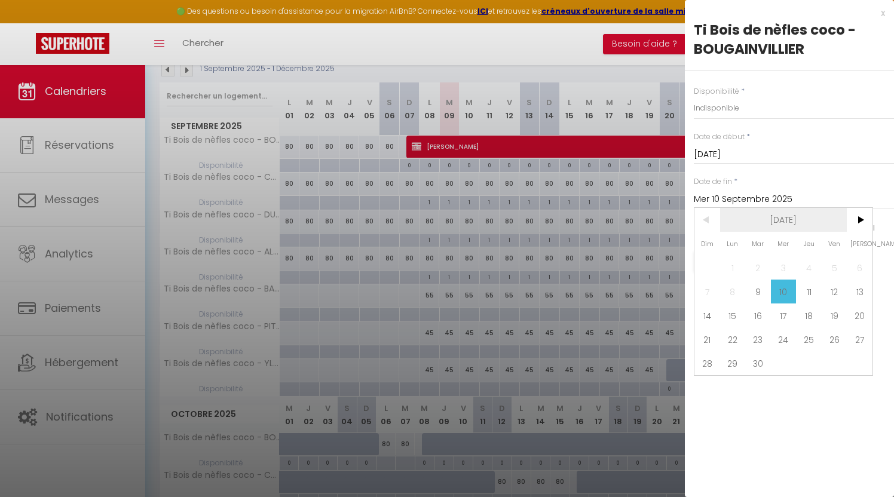
click at [801, 220] on span "[DATE]" at bounding box center [783, 220] width 127 height 24
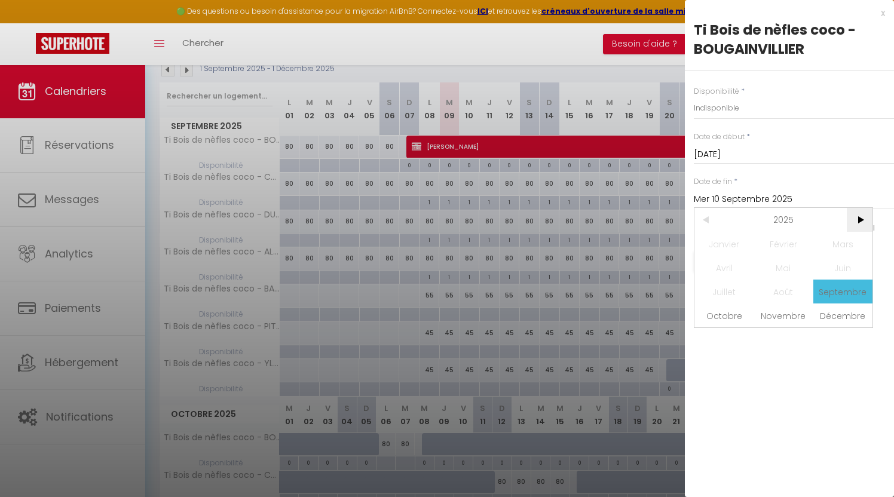
click at [862, 219] on span ">" at bounding box center [860, 220] width 26 height 24
click at [837, 290] on span "Septembre" at bounding box center [842, 292] width 59 height 24
click at [800, 293] on span "9" at bounding box center [809, 292] width 26 height 24
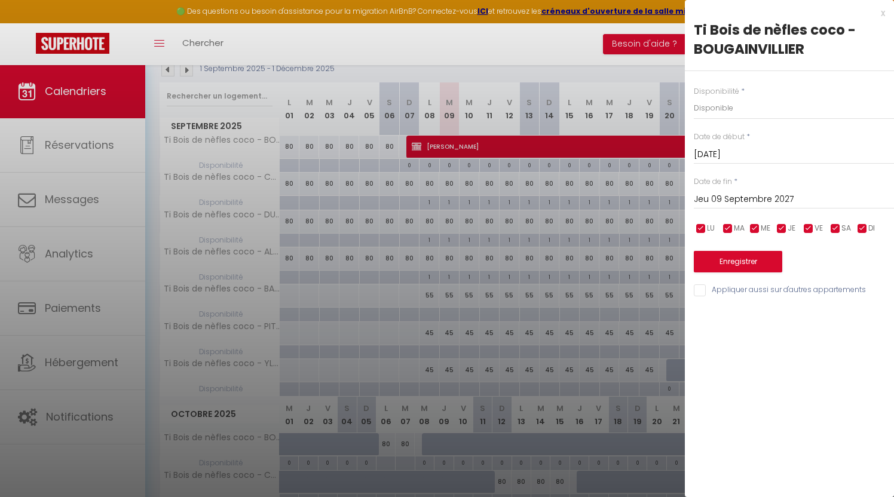
click at [702, 286] on input "Appliquer aussi sur d'autres appartements" at bounding box center [794, 290] width 200 height 12
click at [715, 264] on button "Enregistrer" at bounding box center [738, 262] width 88 height 22
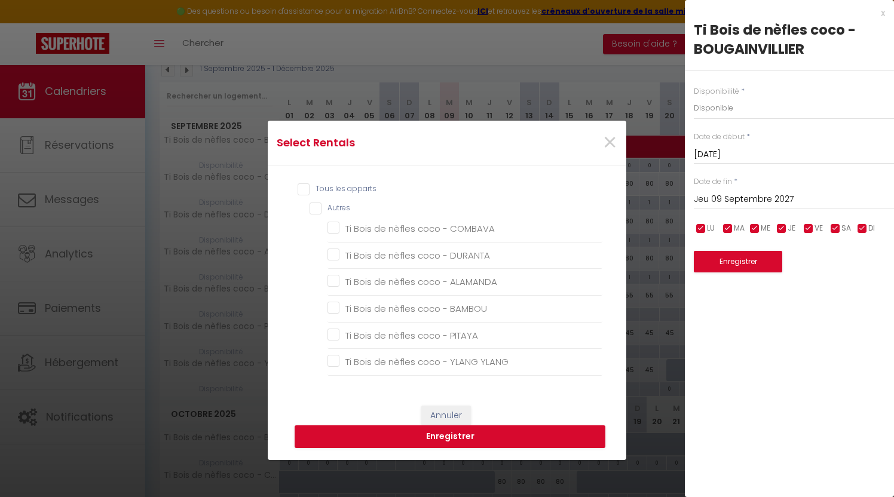
click at [305, 194] on input "Tous les apparts" at bounding box center [450, 189] width 305 height 12
click at [425, 436] on button "Enregistrer" at bounding box center [450, 436] width 311 height 23
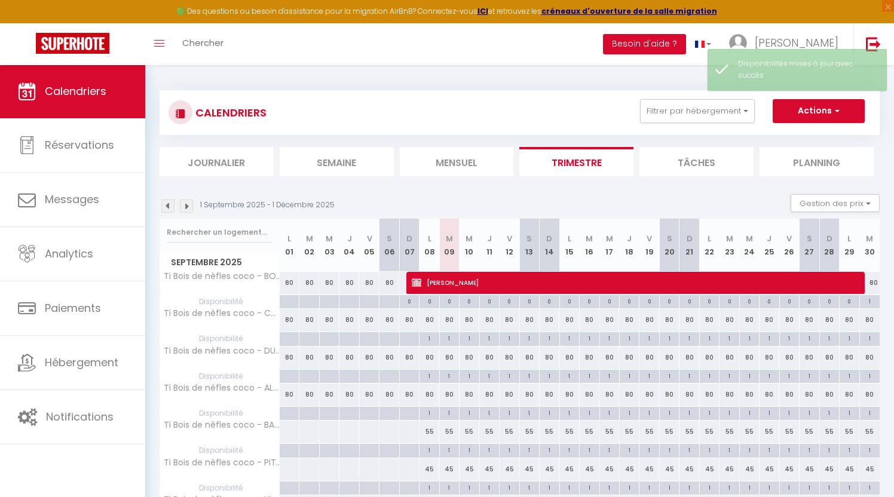
scroll to position [4, 0]
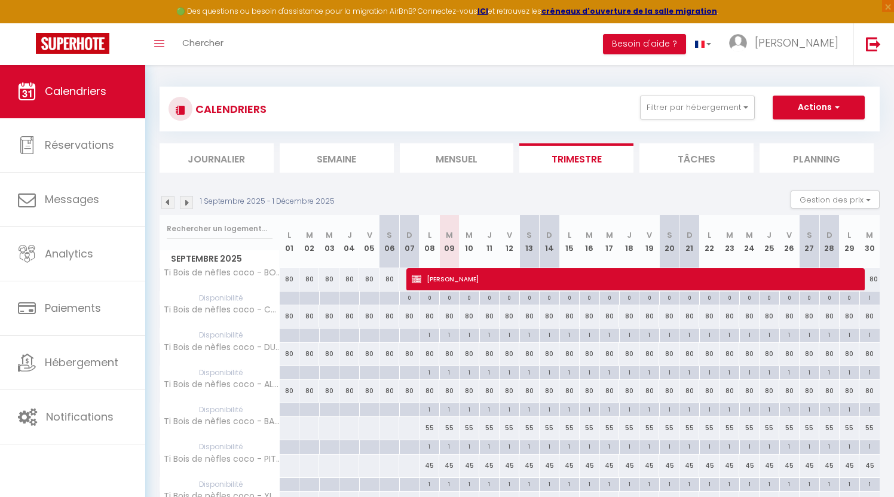
click at [492, 325] on div "80" at bounding box center [489, 316] width 20 height 22
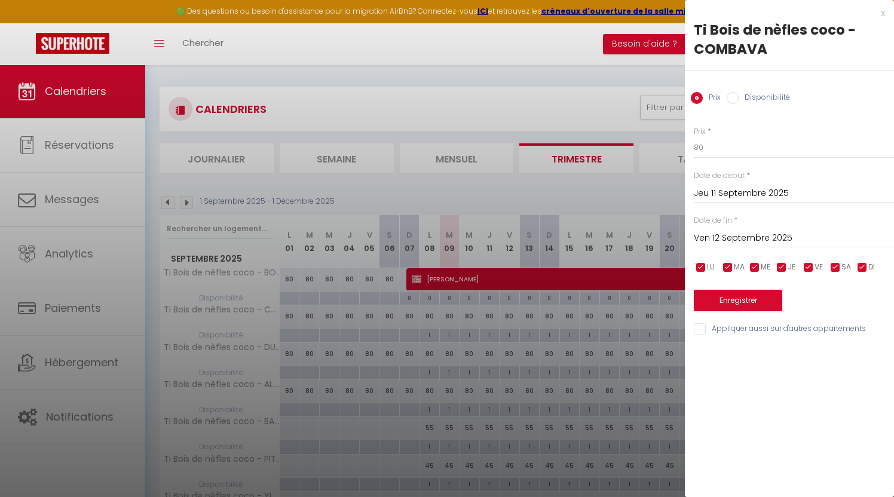
click at [733, 96] on input "Disponibilité" at bounding box center [733, 98] width 12 height 12
click at [696, 99] on input "Prix" at bounding box center [697, 98] width 12 height 12
click at [879, 12] on div "x" at bounding box center [785, 13] width 200 height 14
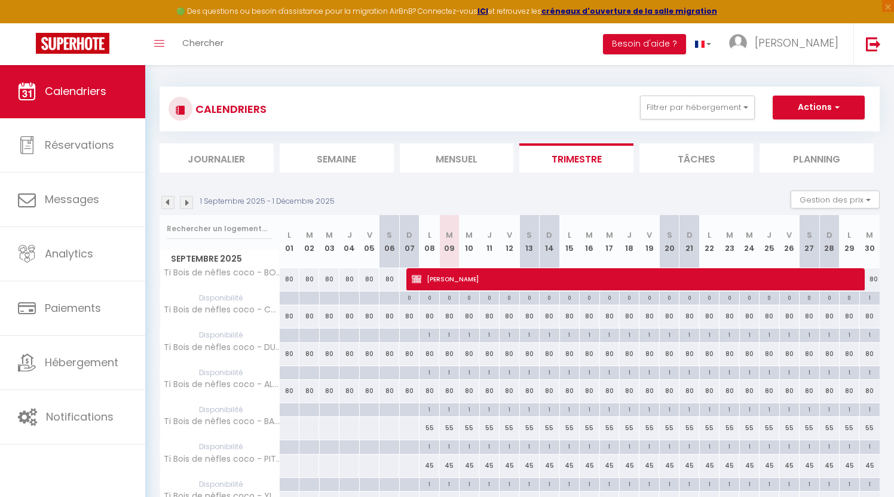
click at [806, 112] on button "Actions" at bounding box center [819, 108] width 92 height 24
click at [788, 134] on link "Nouvelle réservation" at bounding box center [806, 135] width 104 height 18
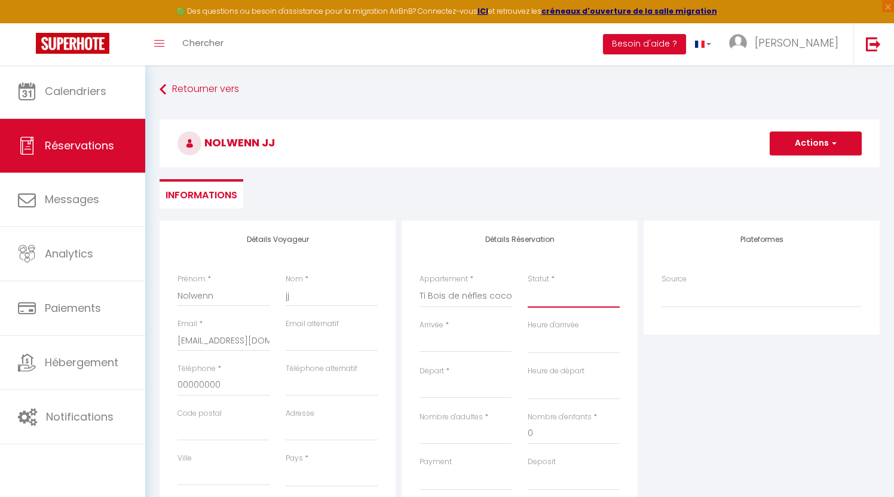
click at [532, 299] on select "Confirmé Non Confirmé [PERSON_NAME] par le voyageur No Show Request" at bounding box center [574, 296] width 92 height 23
click at [454, 344] on input "Arrivée" at bounding box center [466, 343] width 92 height 16
click at [446, 336] on input "Arrivée" at bounding box center [466, 343] width 92 height 16
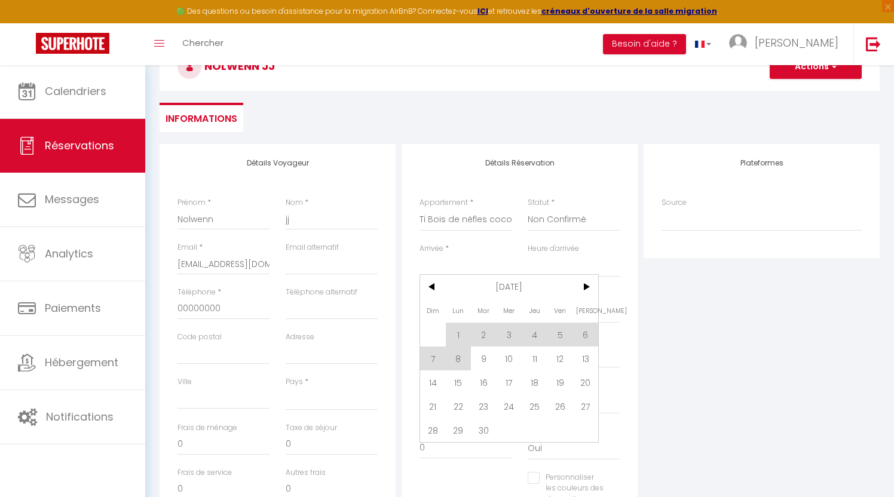
scroll to position [80, 0]
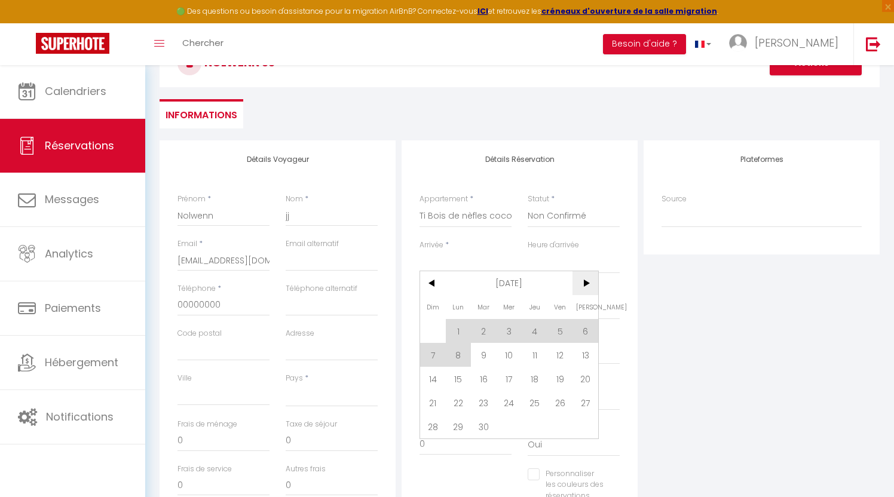
click at [580, 295] on span ">" at bounding box center [585, 283] width 26 height 24
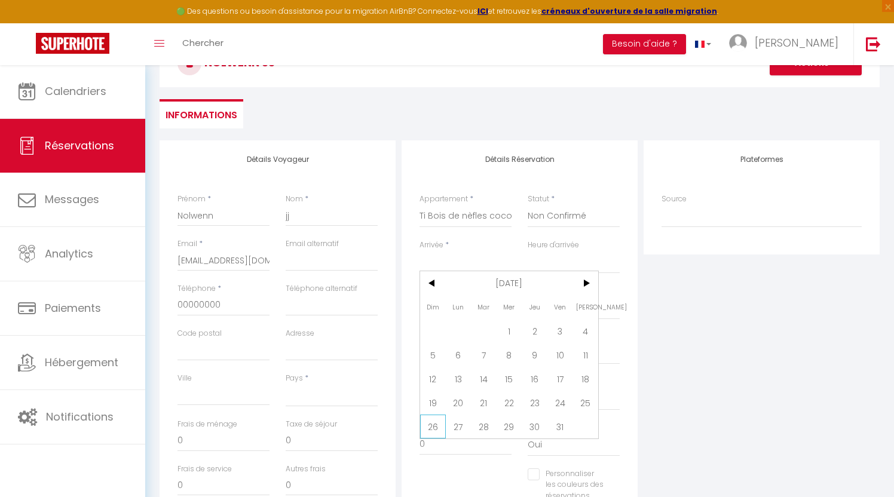
click at [432, 424] on span "26" at bounding box center [433, 427] width 26 height 24
click at [453, 307] on input "Lun 27 Octobre 2025" at bounding box center [466, 309] width 92 height 16
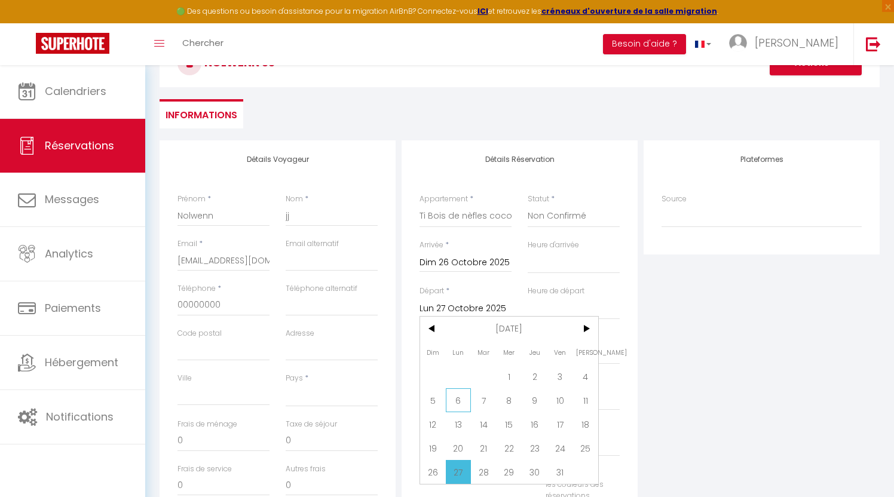
click at [464, 402] on span "6" at bounding box center [459, 400] width 26 height 24
click at [466, 302] on input "Lun 06 Octobre 2025" at bounding box center [466, 309] width 92 height 16
click at [581, 332] on span ">" at bounding box center [585, 329] width 26 height 24
click at [532, 399] on span "6" at bounding box center [535, 400] width 26 height 24
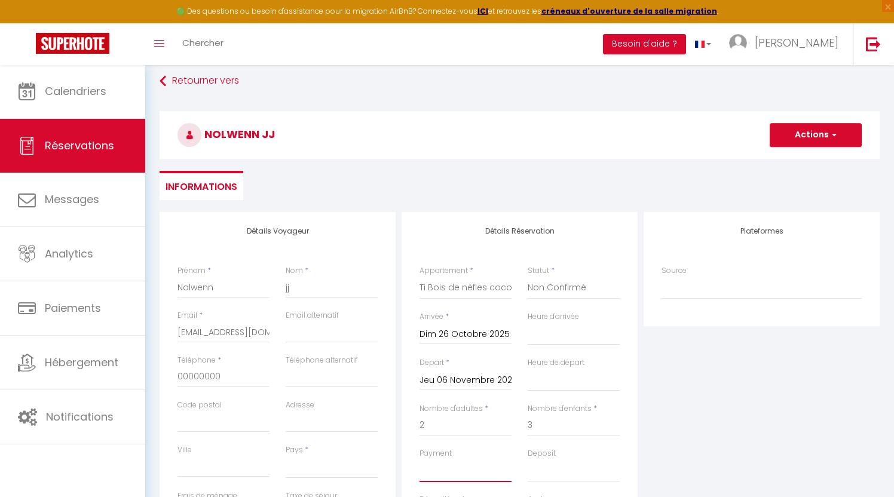
scroll to position [20, 0]
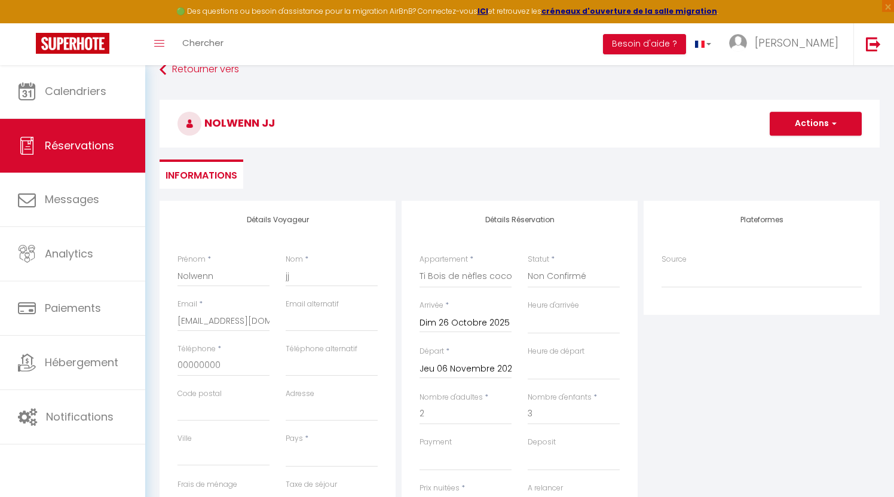
click at [789, 131] on button "Actions" at bounding box center [816, 124] width 92 height 24
click at [783, 149] on link "Enregistrer" at bounding box center [804, 150] width 94 height 16
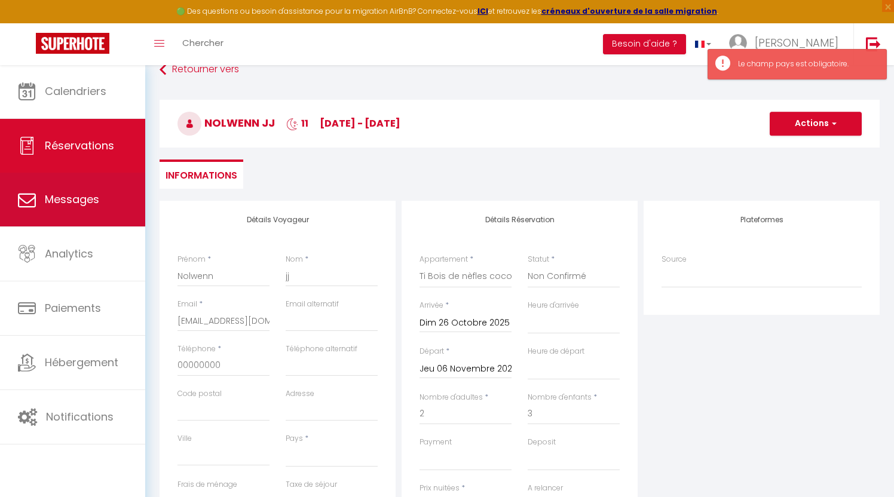
click at [49, 198] on span "Messages" at bounding box center [72, 199] width 54 height 15
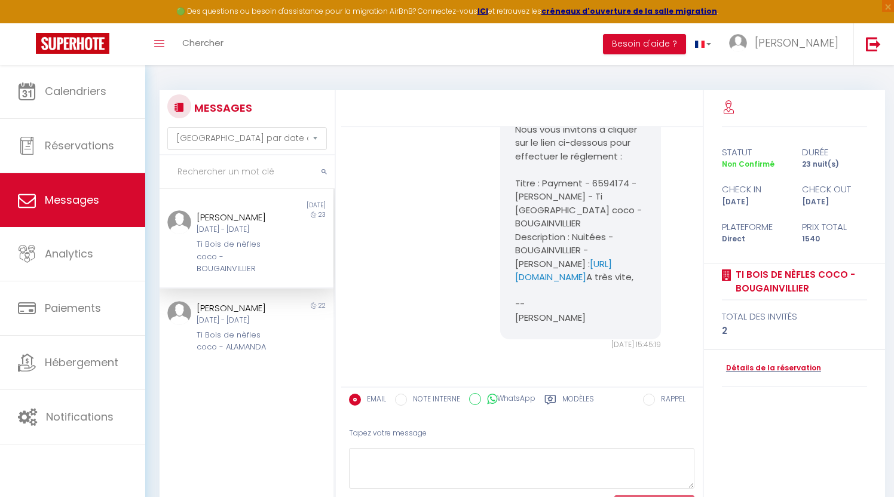
scroll to position [65, 0]
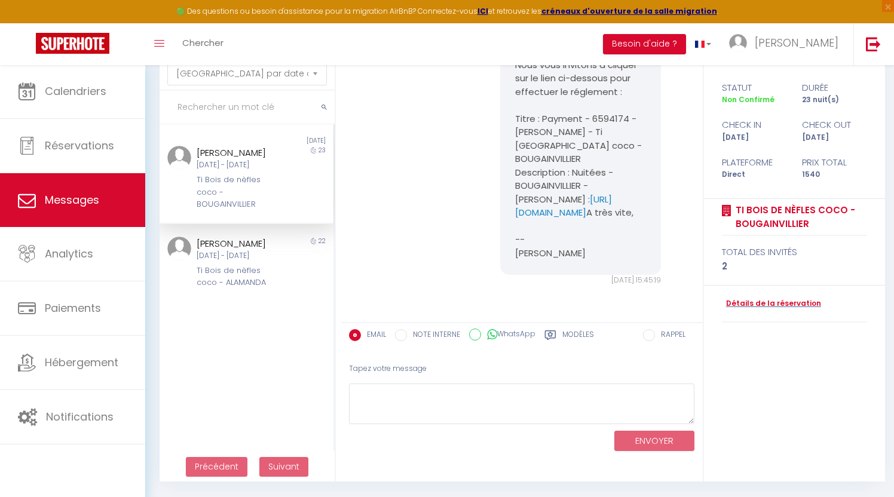
click at [562, 336] on div "Modèles" at bounding box center [569, 338] width 50 height 19
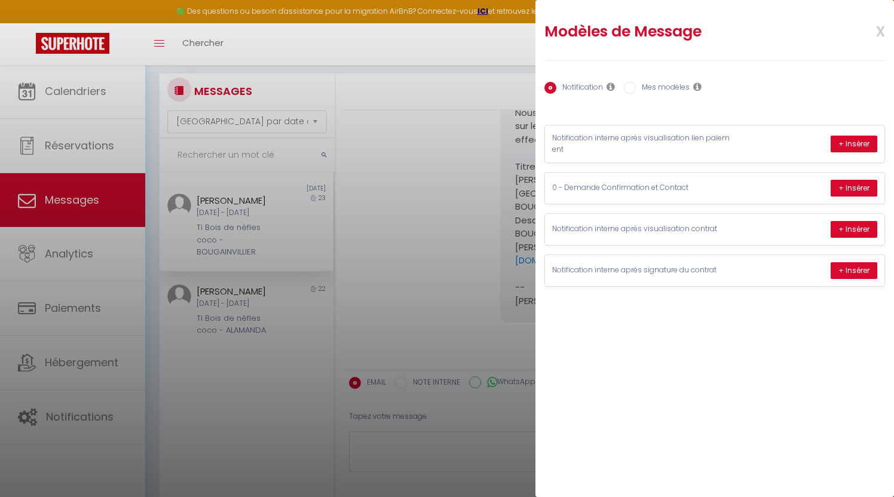
scroll to position [16, 0]
click at [642, 91] on label "Mes modèles" at bounding box center [663, 88] width 54 height 13
click at [636, 91] on input "Mes modèles" at bounding box center [630, 88] width 12 height 12
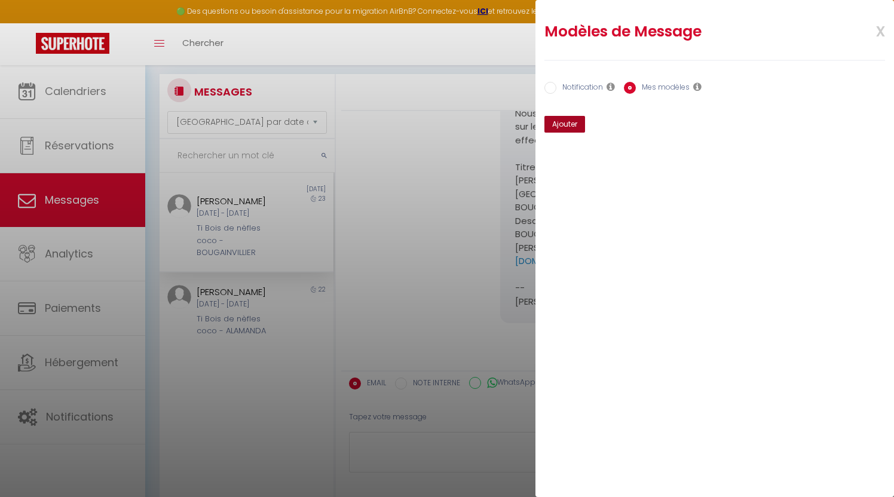
click at [568, 126] on button "Ajouter" at bounding box center [564, 124] width 41 height 17
click at [564, 84] on label "Notification" at bounding box center [579, 88] width 47 height 13
click at [556, 84] on input "Notification" at bounding box center [550, 88] width 12 height 12
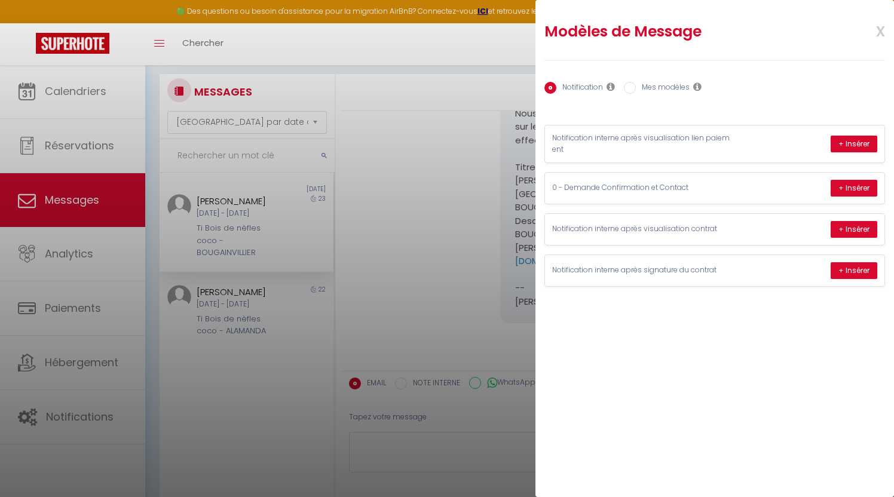
click at [446, 157] on div at bounding box center [447, 248] width 894 height 497
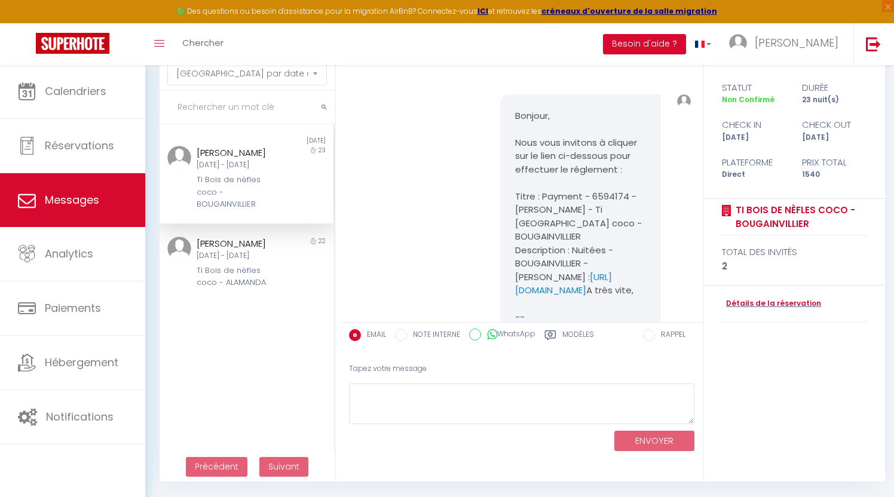
scroll to position [509, 0]
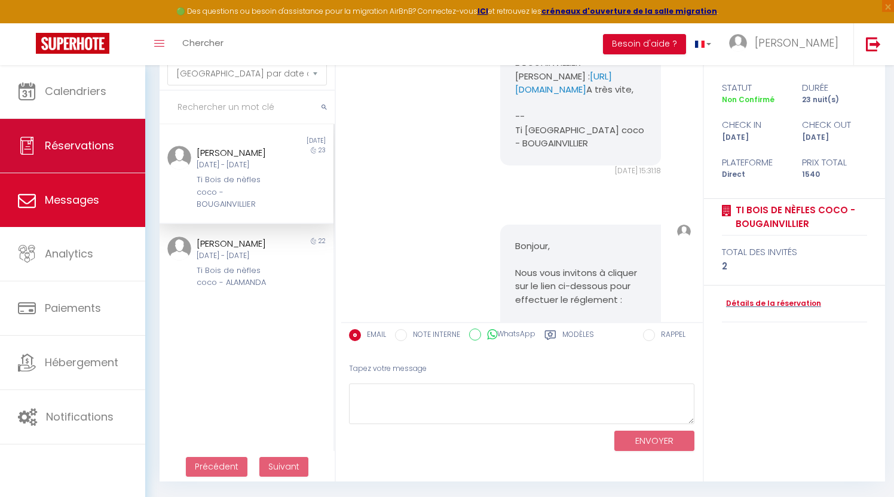
click at [77, 145] on span "Réservations" at bounding box center [79, 145] width 69 height 15
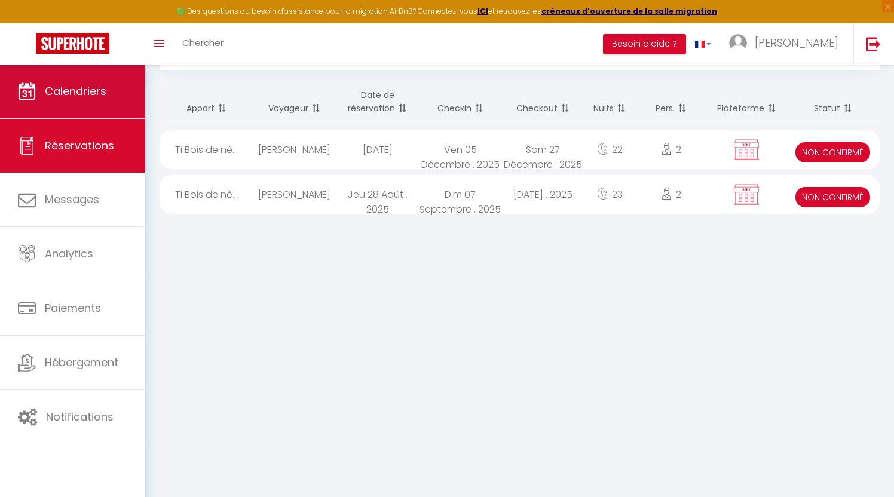
click at [86, 100] on link "Calendriers" at bounding box center [72, 92] width 145 height 54
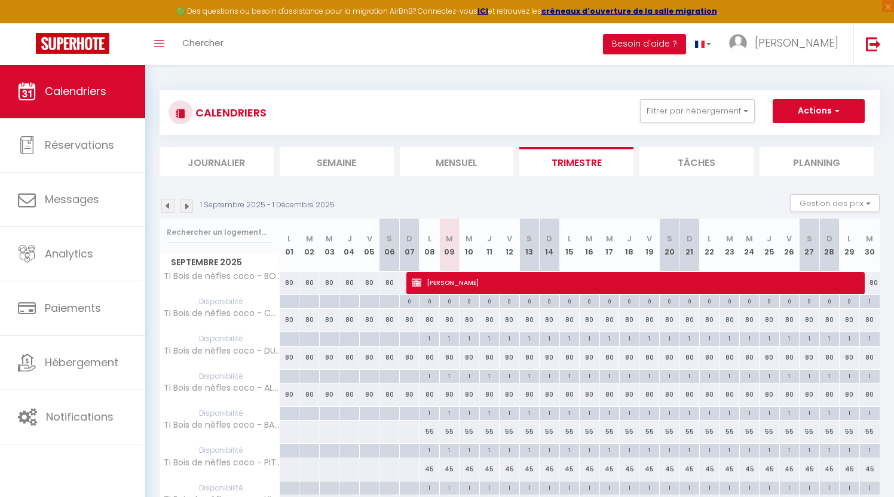
click at [826, 106] on button "Actions" at bounding box center [819, 111] width 92 height 24
click at [771, 136] on link "Nouvelle réservation" at bounding box center [806, 139] width 104 height 18
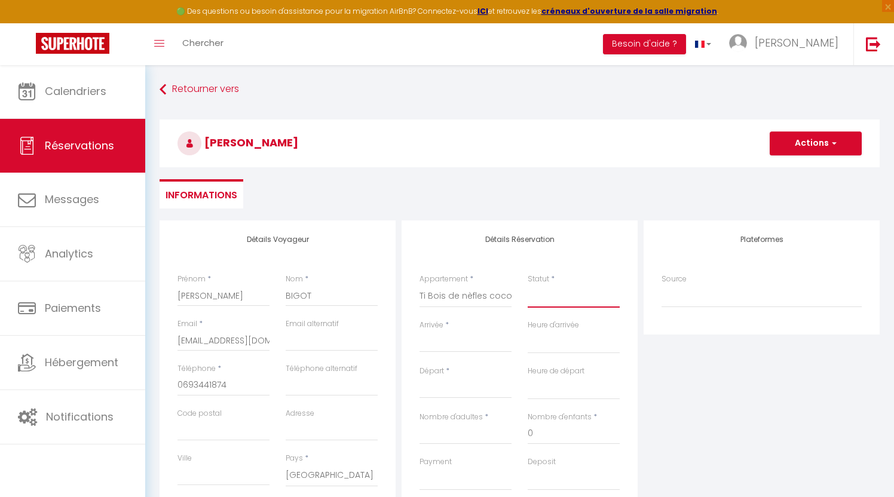
click at [544, 301] on select "Confirmé Non Confirmé [PERSON_NAME] par le voyageur No Show Request" at bounding box center [574, 296] width 92 height 23
click at [447, 343] on input "Arrivée" at bounding box center [466, 343] width 92 height 16
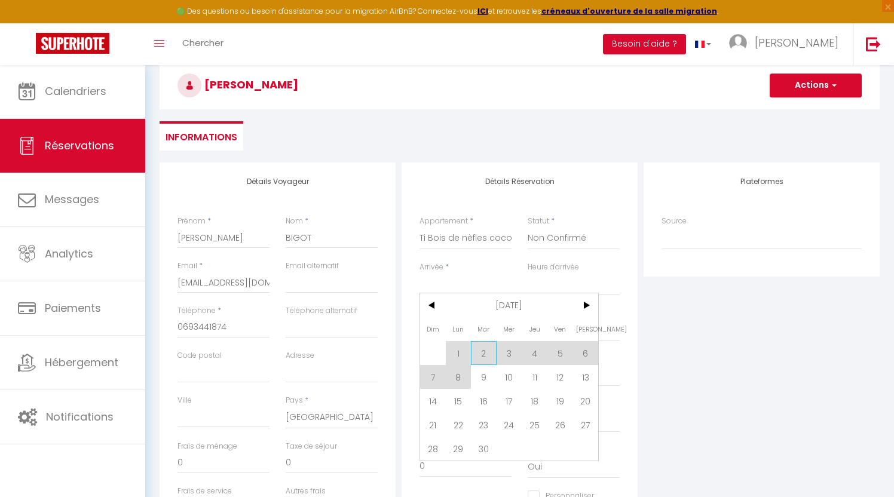
scroll to position [60, 0]
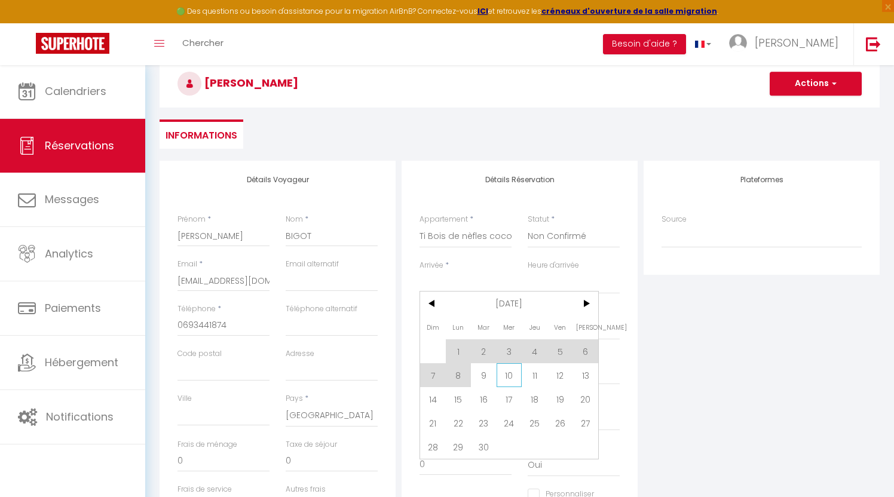
click at [507, 383] on span "10" at bounding box center [510, 375] width 26 height 24
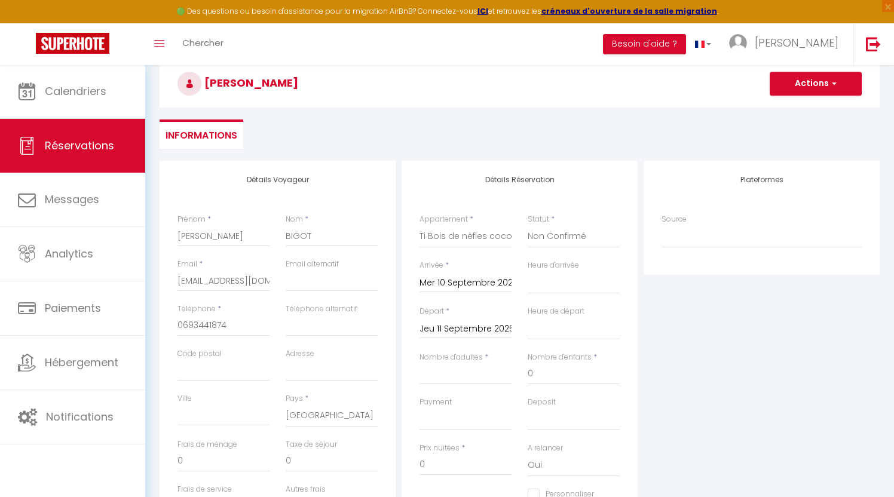
click at [472, 326] on input "Jeu 11 Septembre 2025" at bounding box center [466, 329] width 92 height 16
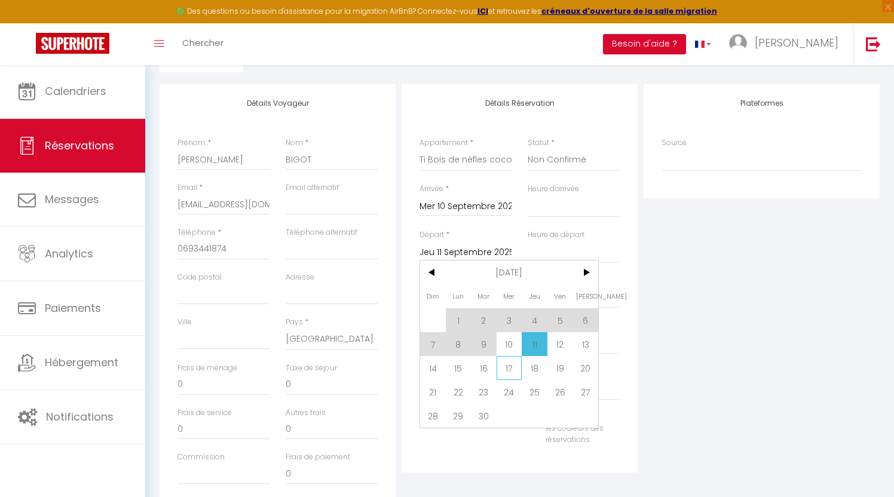
scroll to position [137, 0]
click at [590, 396] on span "27" at bounding box center [585, 391] width 26 height 24
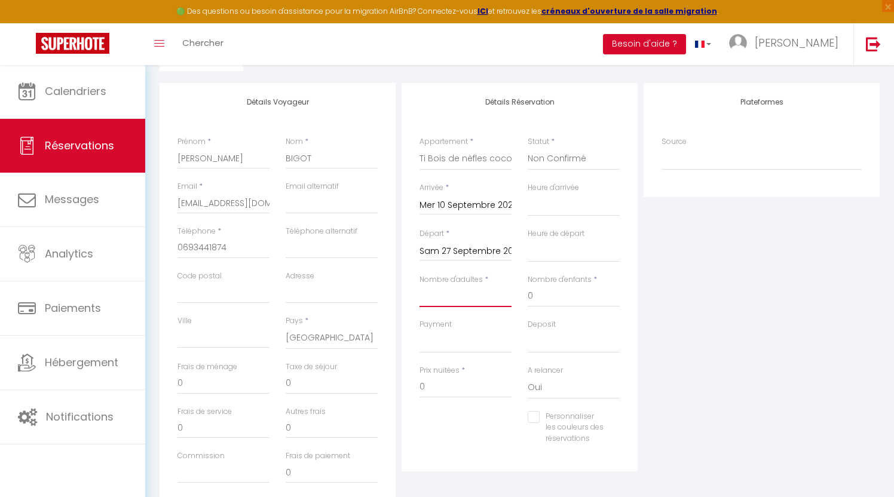
click at [478, 298] on input "Nombre d'adultes" at bounding box center [466, 297] width 92 height 22
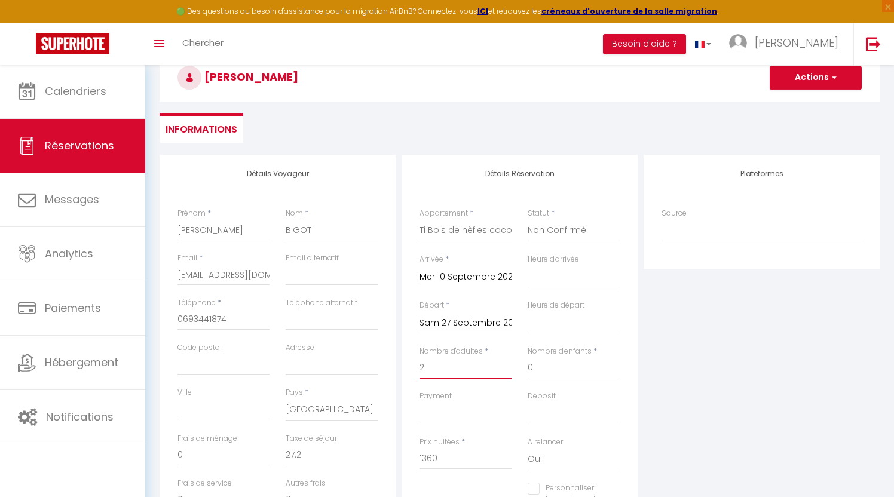
scroll to position [68, 0]
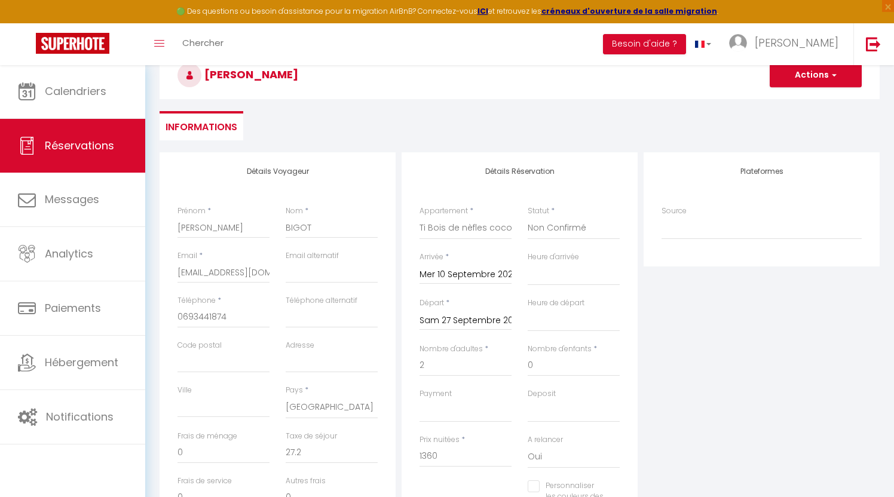
click at [805, 78] on button "Actions" at bounding box center [816, 75] width 92 height 24
click at [796, 101] on link "Enregistrer" at bounding box center [804, 102] width 94 height 16
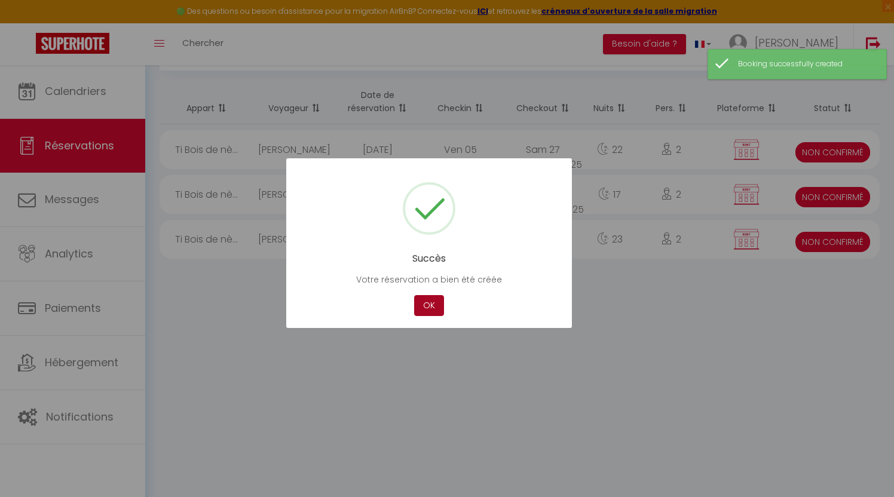
click at [434, 307] on button "OK" at bounding box center [429, 305] width 30 height 21
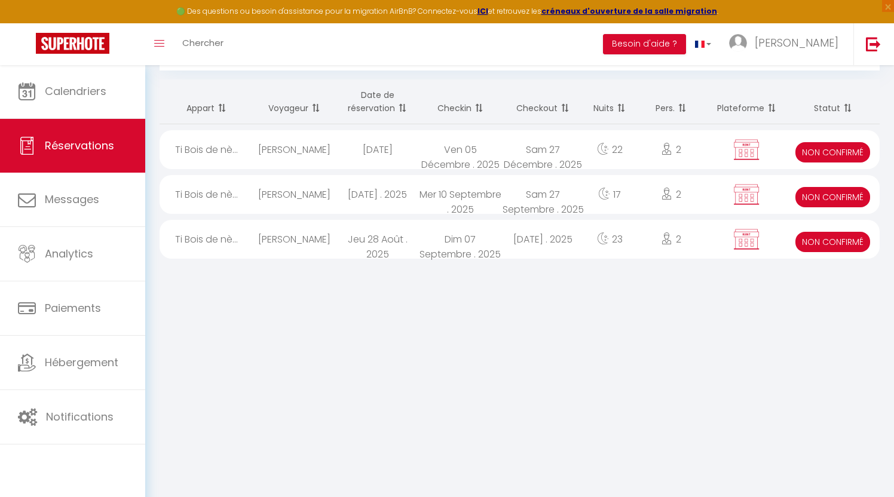
click at [310, 189] on div "[PERSON_NAME]" at bounding box center [294, 194] width 83 height 39
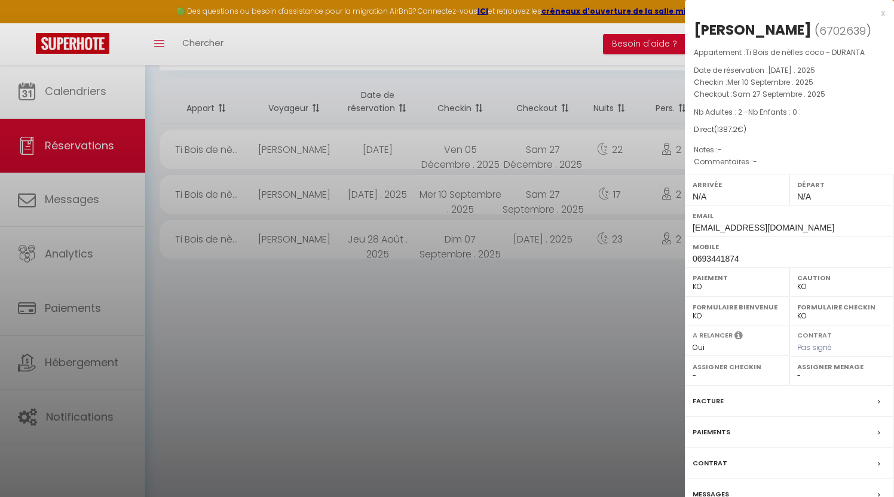
click at [595, 333] on div at bounding box center [447, 248] width 894 height 497
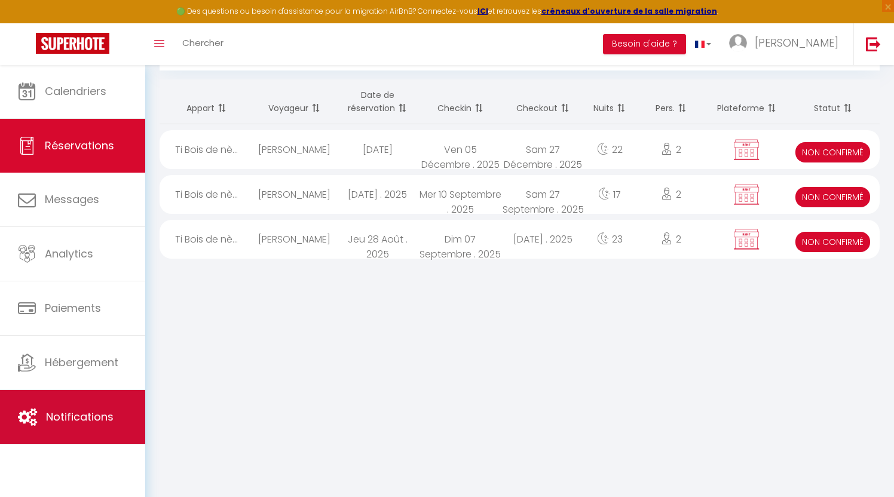
click at [63, 409] on link "Notifications" at bounding box center [72, 417] width 145 height 54
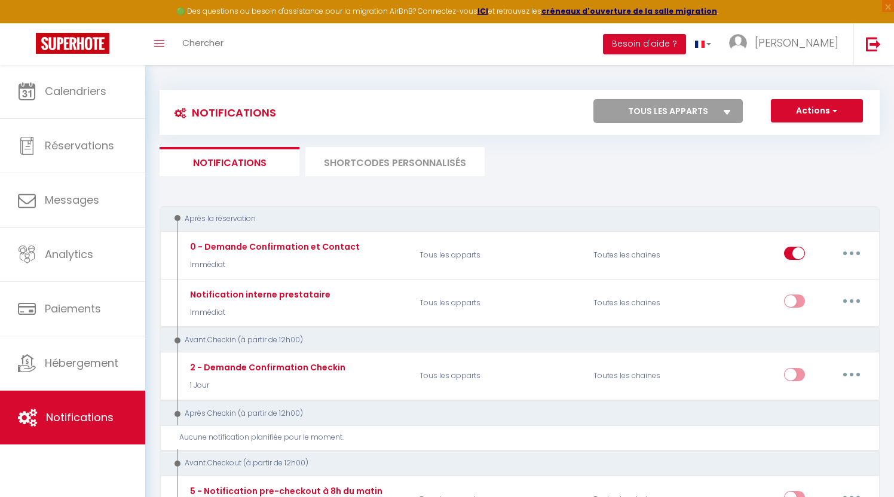
click at [806, 105] on button "Actions" at bounding box center [817, 111] width 92 height 24
click at [784, 131] on link "Nouvelle Notification" at bounding box center [800, 137] width 124 height 16
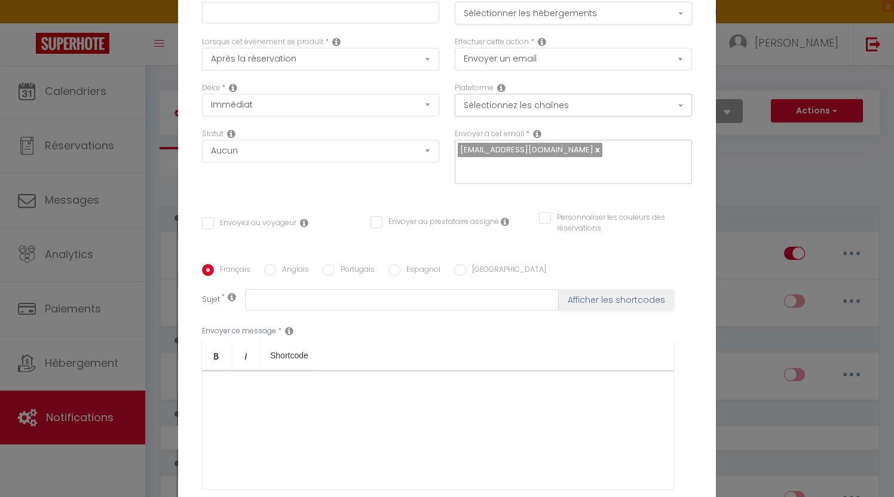
click at [479, 13] on button "Sélectionner les hébergements" at bounding box center [573, 13] width 237 height 23
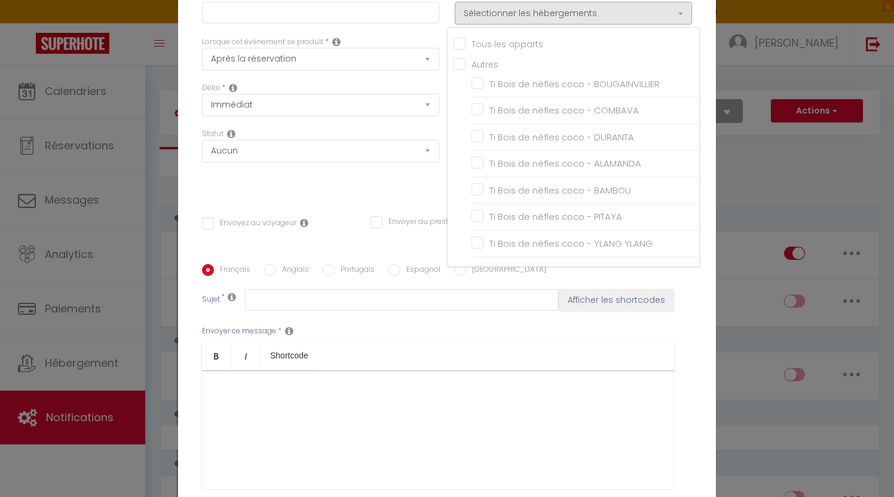
click at [459, 44] on input "Tous les apparts" at bounding box center [577, 43] width 246 height 12
click at [354, 192] on div "Statut Aucun Si la réservation est payée Si réservation non payée Si la caution…" at bounding box center [320, 162] width 253 height 68
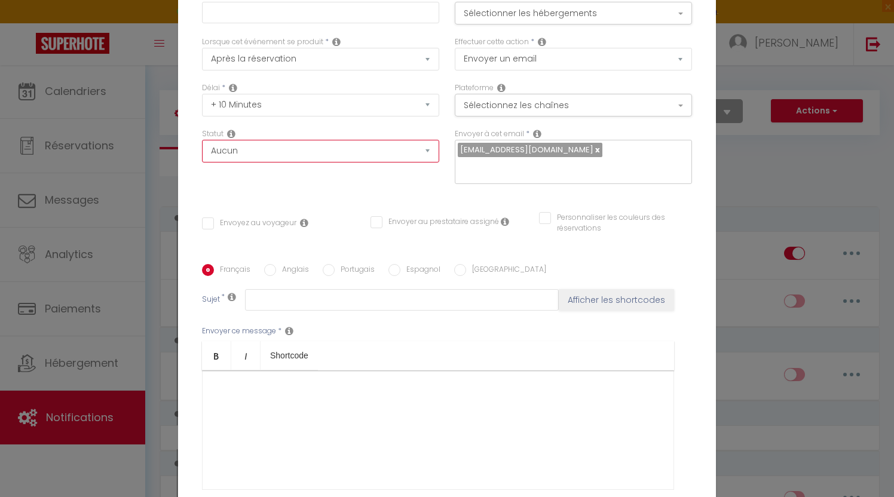
scroll to position [1, 0]
click at [494, 13] on button "Sélectionner les hébergements" at bounding box center [573, 12] width 237 height 23
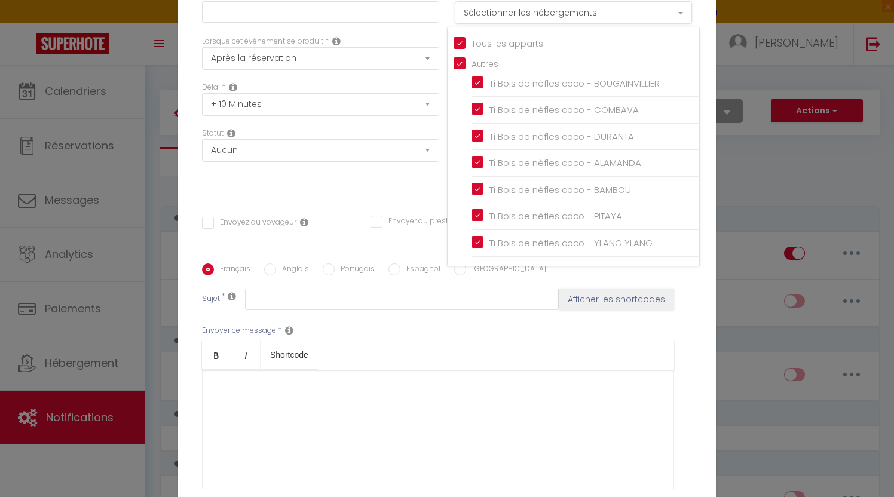
click at [494, 13] on button "Sélectionner les hébergements" at bounding box center [573, 12] width 237 height 23
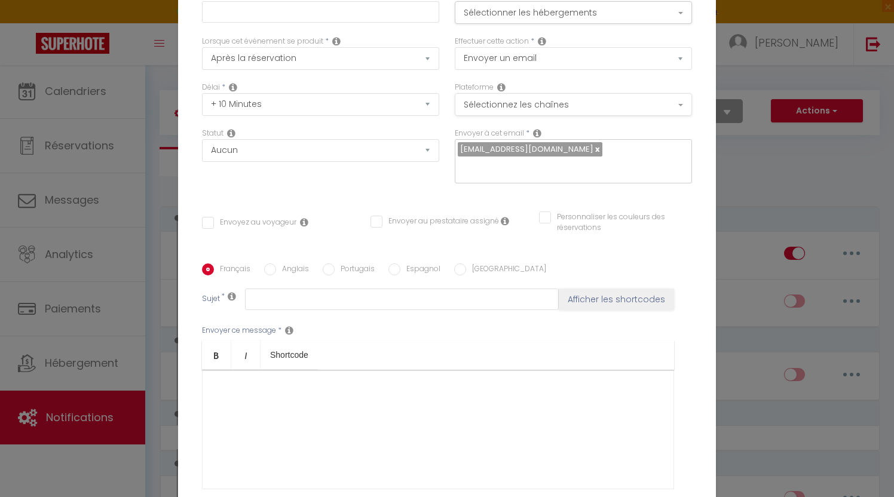
click at [491, 102] on button "Sélectionnez les chaînes" at bounding box center [573, 104] width 237 height 23
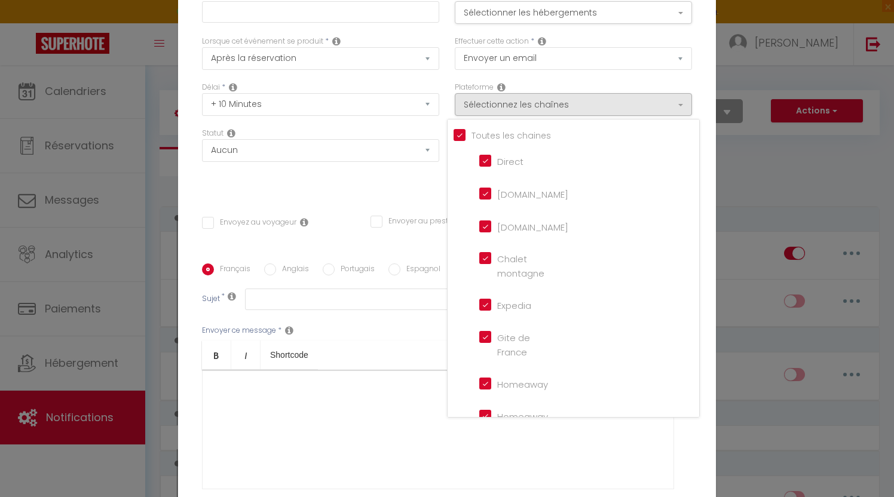
click at [420, 177] on div "Statut Aucun Si la réservation est payée Si réservation non payée Si la caution…" at bounding box center [320, 162] width 253 height 68
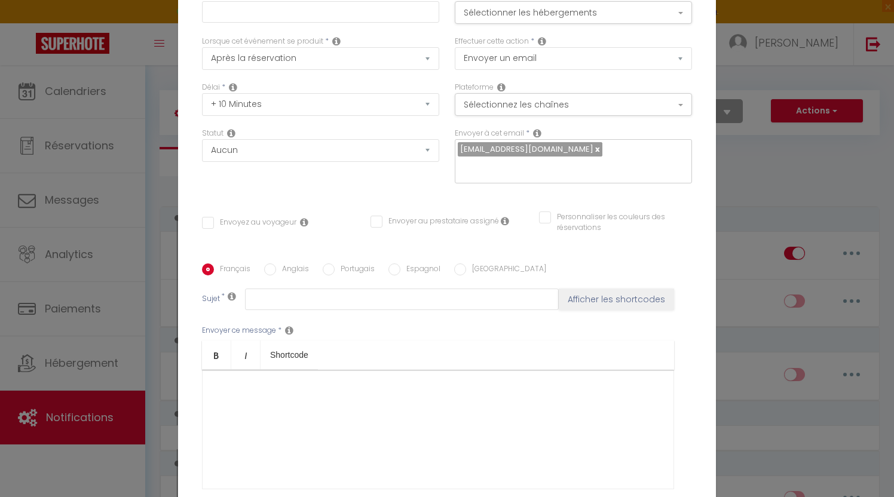
click at [593, 149] on link at bounding box center [596, 148] width 7 height 11
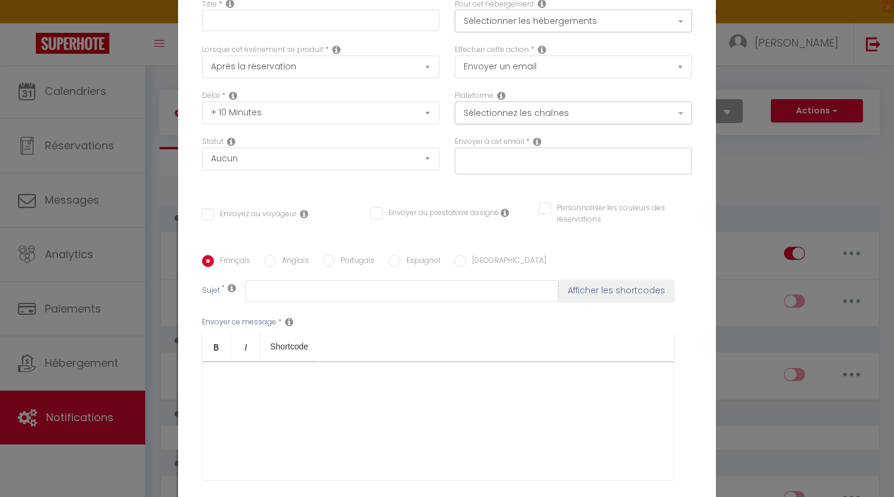
click at [537, 143] on icon at bounding box center [537, 142] width 8 height 10
click at [498, 170] on div at bounding box center [573, 161] width 237 height 27
click at [433, 186] on div "Statut Aucun Si la réservation est payée Si réservation non payée Si la caution…" at bounding box center [320, 161] width 253 height 50
click at [212, 216] on input "Envoyez au voyageur" at bounding box center [249, 215] width 94 height 12
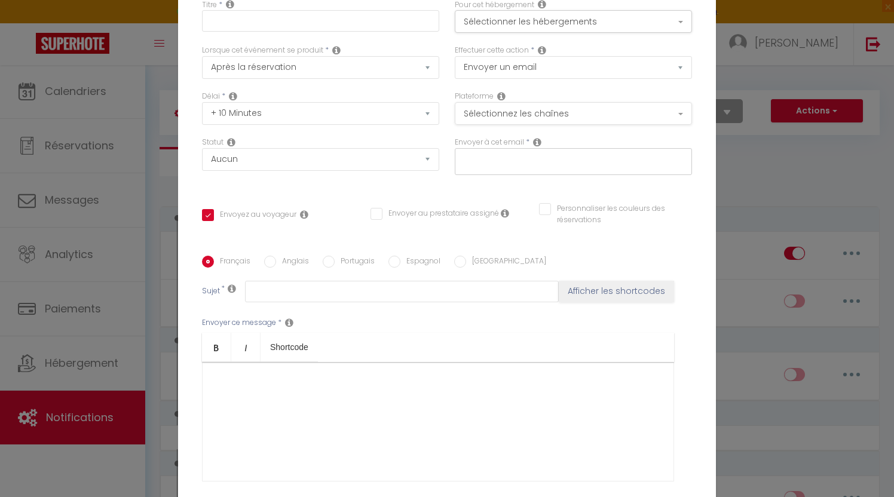
click at [498, 108] on button "Sélectionnez les chaînes" at bounding box center [573, 113] width 237 height 23
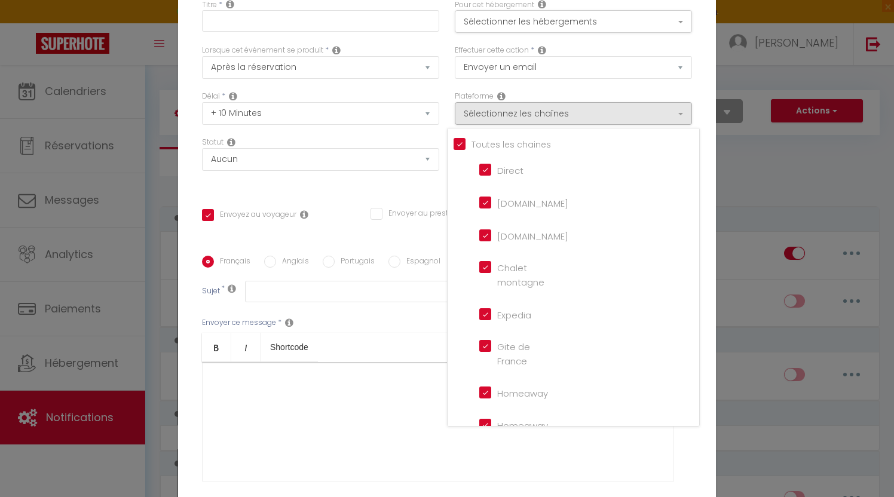
click at [415, 193] on div "Titre * Pour cet hébergement Sélectionner les hébergements Tous les apparts Aut…" at bounding box center [447, 264] width 538 height 555
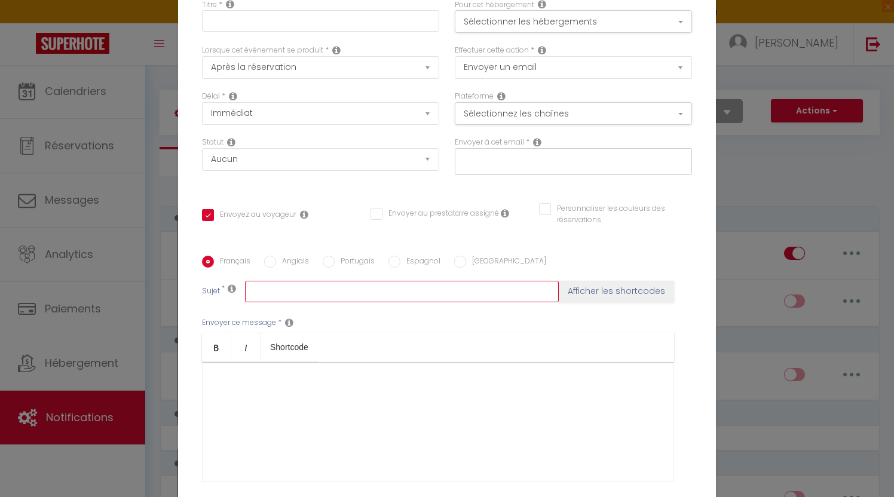
click at [354, 296] on input "text" at bounding box center [402, 292] width 314 height 22
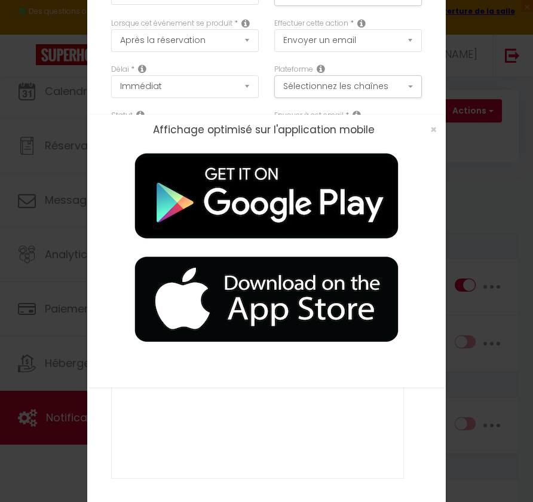
scroll to position [1, 0]
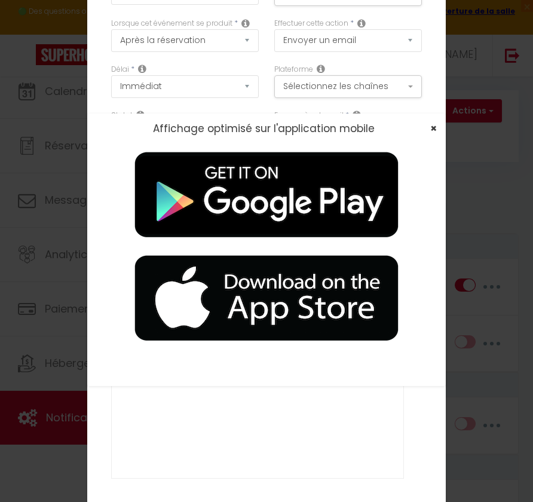
click at [433, 126] on span "×" at bounding box center [433, 128] width 7 height 15
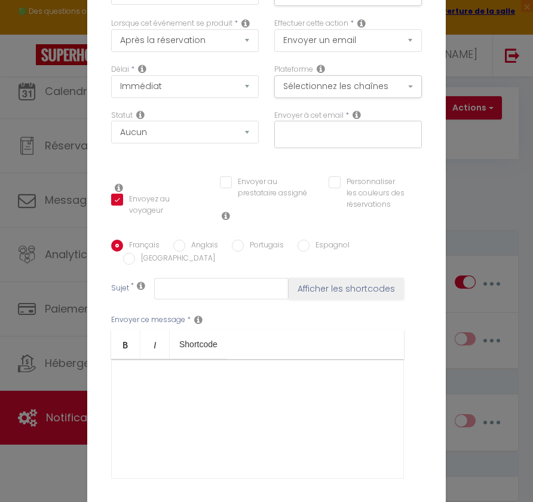
scroll to position [3, 0]
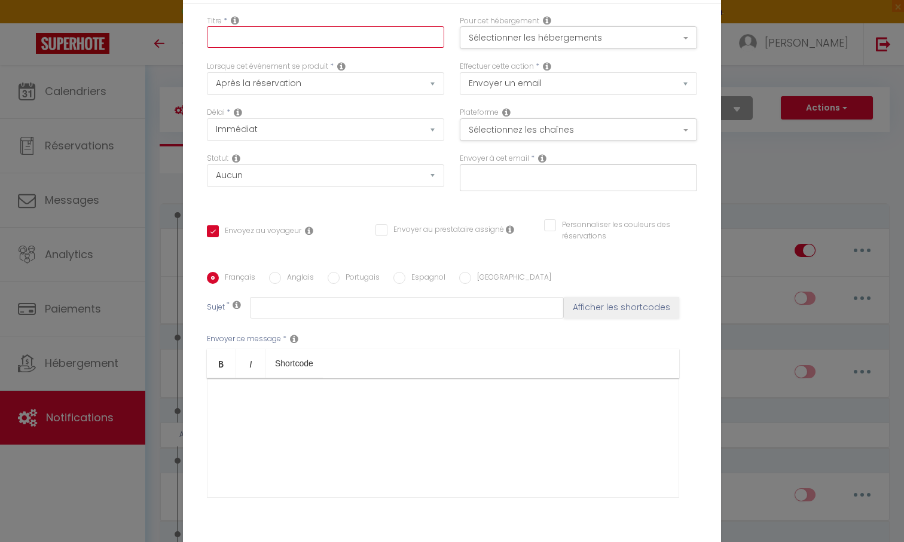
click at [251, 41] on input "text" at bounding box center [325, 37] width 237 height 22
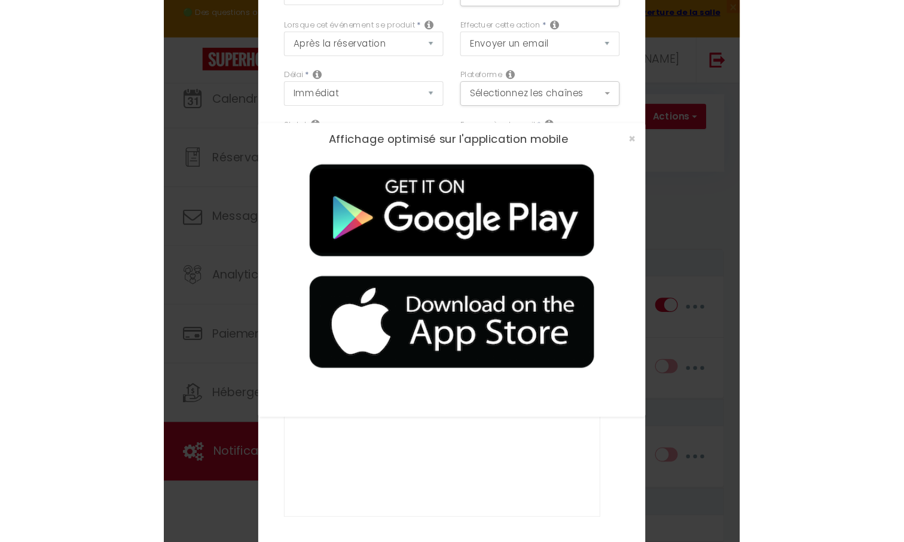
scroll to position [0, 0]
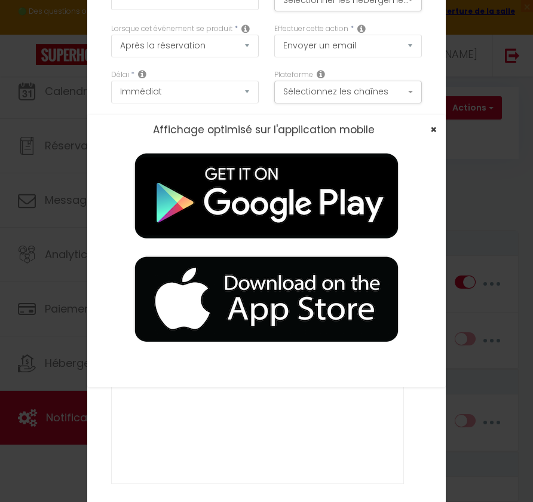
click at [430, 130] on span "×" at bounding box center [433, 129] width 7 height 15
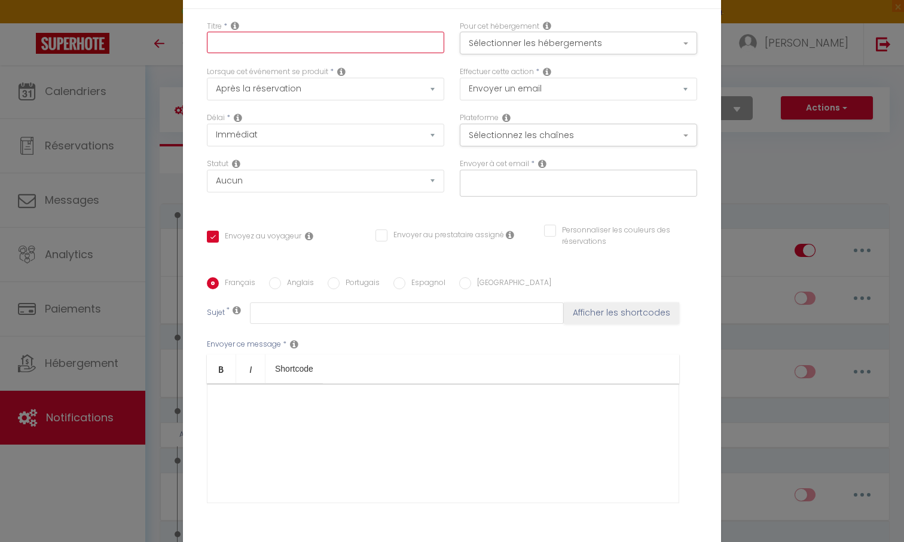
click at [321, 48] on input "text" at bounding box center [325, 43] width 237 height 22
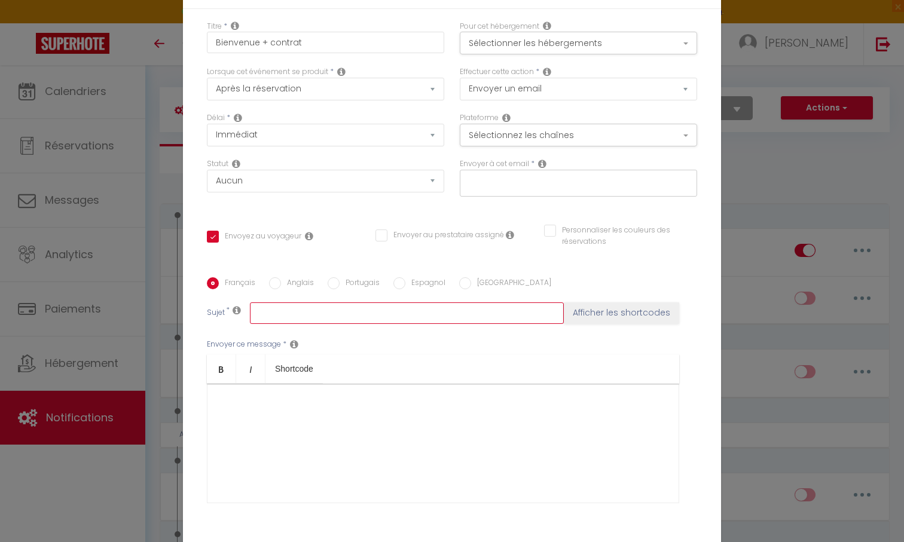
click at [314, 313] on input "text" at bounding box center [407, 313] width 314 height 22
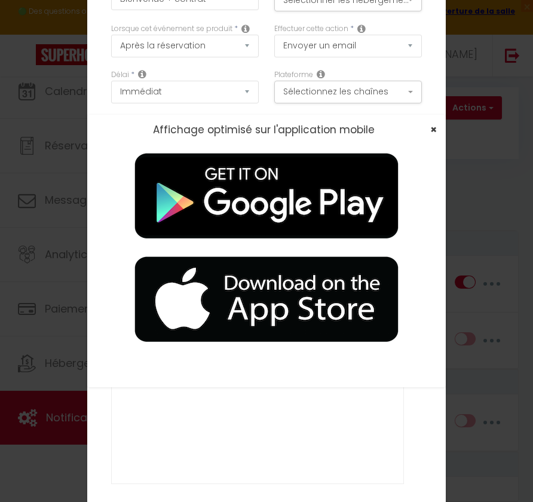
click at [433, 131] on span "×" at bounding box center [433, 129] width 7 height 15
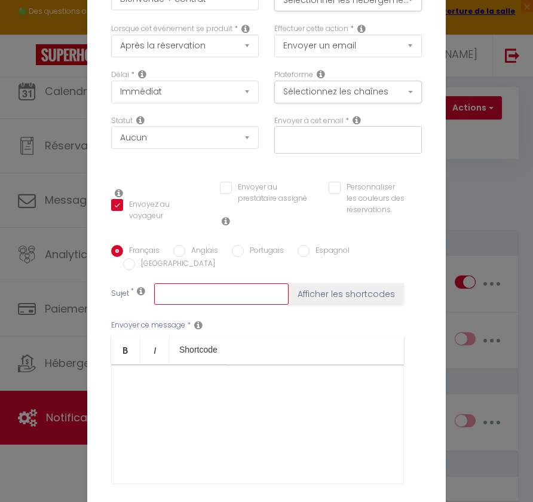
click at [201, 292] on input "text" at bounding box center [221, 294] width 134 height 22
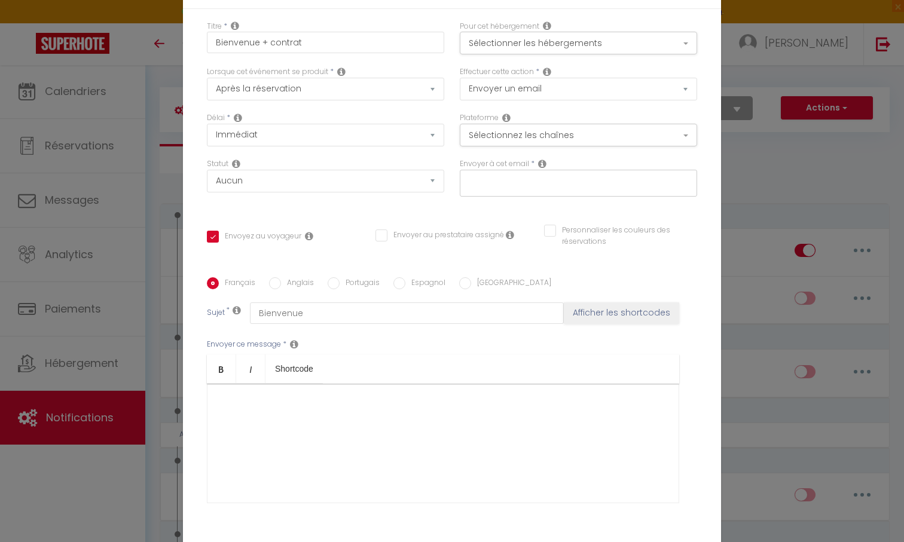
click at [601, 320] on button "Afficher les shortcodes" at bounding box center [621, 313] width 115 height 22
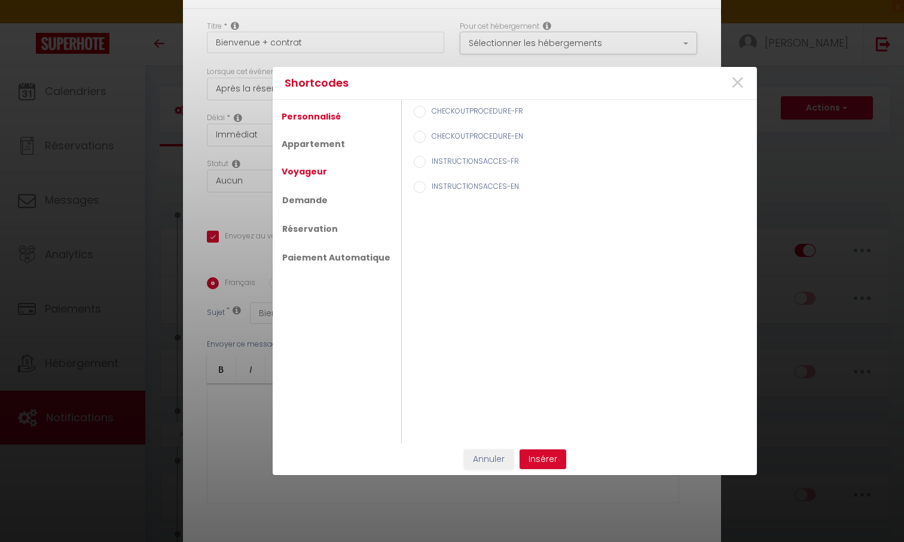
click at [307, 166] on link "Voyageur" at bounding box center [303, 172] width 57 height 22
click at [415, 134] on input "Prénom du voyageur" at bounding box center [420, 137] width 12 height 12
click at [534, 451] on button "Insérer" at bounding box center [542, 459] width 47 height 20
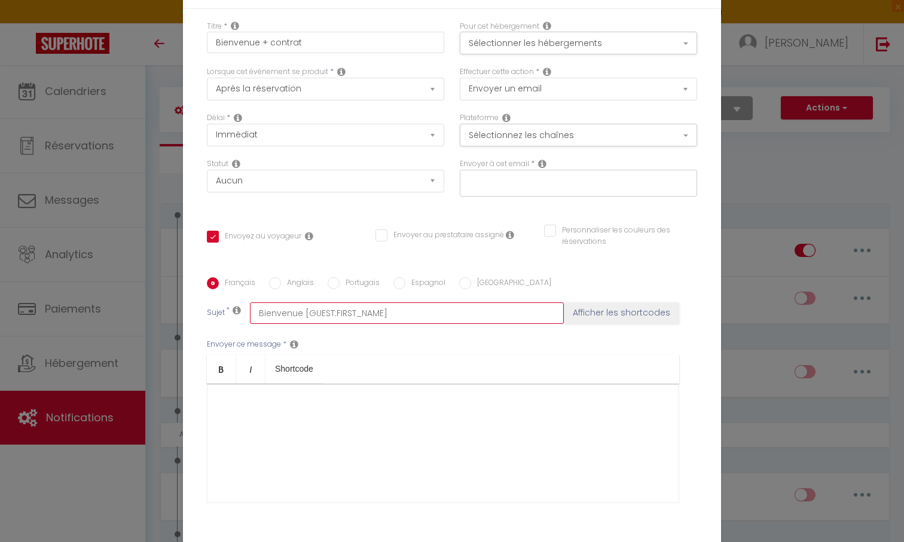
click at [466, 318] on input "Bienvenue [GUEST:FIRST_NAME]" at bounding box center [407, 313] width 314 height 22
click at [407, 314] on input "Bienvenue [GUEST:FIRST_NAME] à Ti Bois de nèfles coco" at bounding box center [407, 313] width 314 height 22
click at [403, 392] on div at bounding box center [443, 444] width 472 height 120
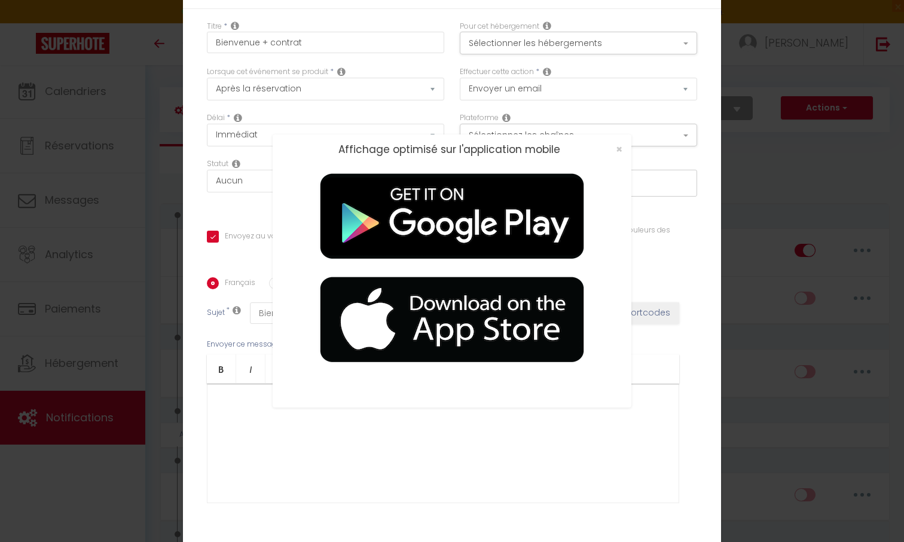
click at [614, 146] on div "×" at bounding box center [615, 149] width 30 height 12
click at [620, 151] on span "×" at bounding box center [619, 149] width 7 height 15
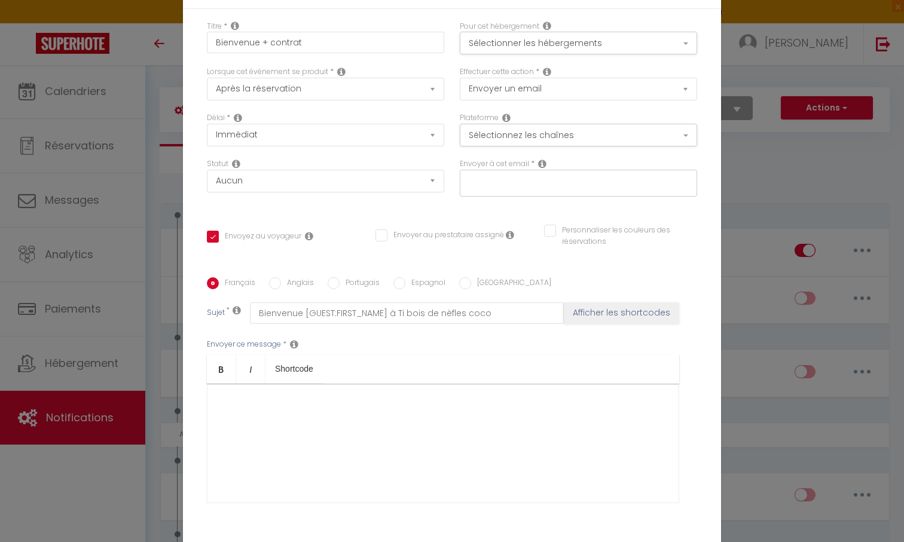
click at [380, 423] on div at bounding box center [443, 444] width 472 height 120
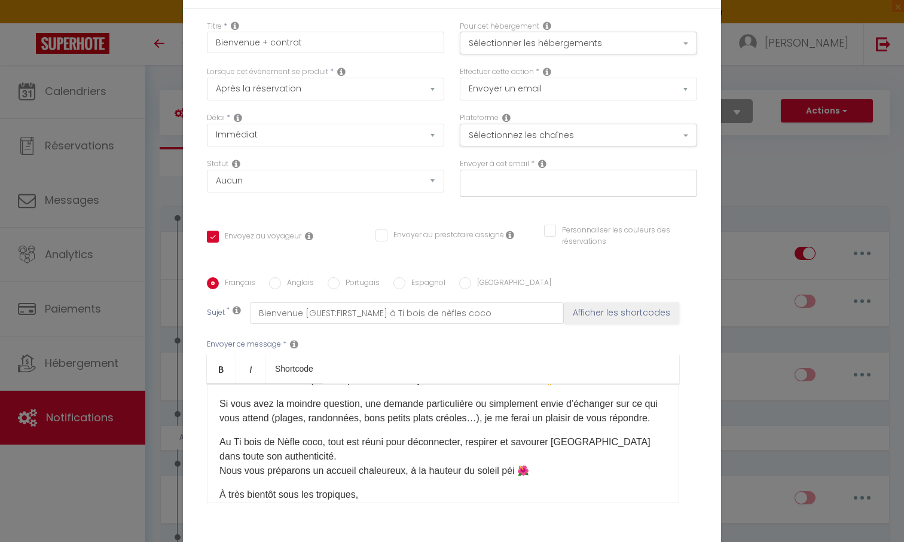
scroll to position [204, 0]
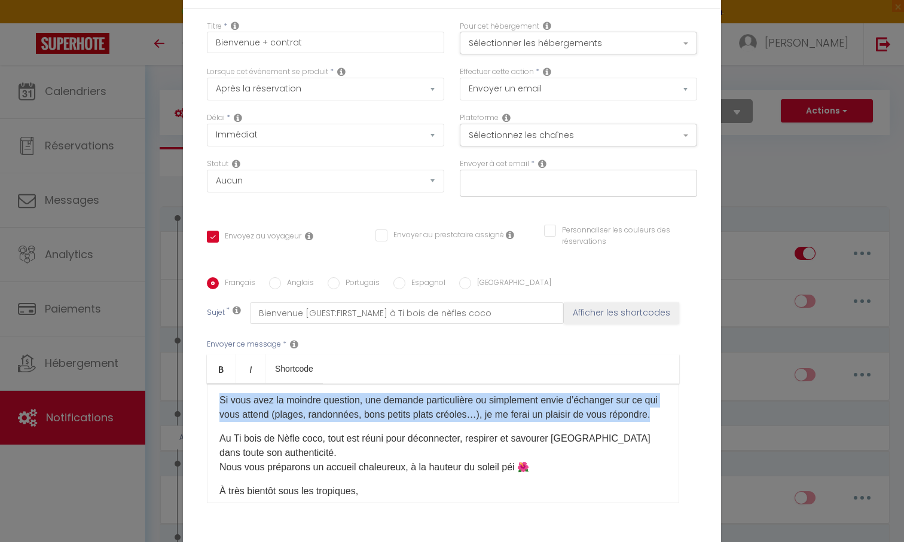
drag, startPoint x: 662, startPoint y: 433, endPoint x: 200, endPoint y: 417, distance: 462.2
click at [200, 417] on div "Titre * Bienvenue + contrat Pour cet hébergement Sélectionner les hébergements …" at bounding box center [452, 286] width 538 height 555
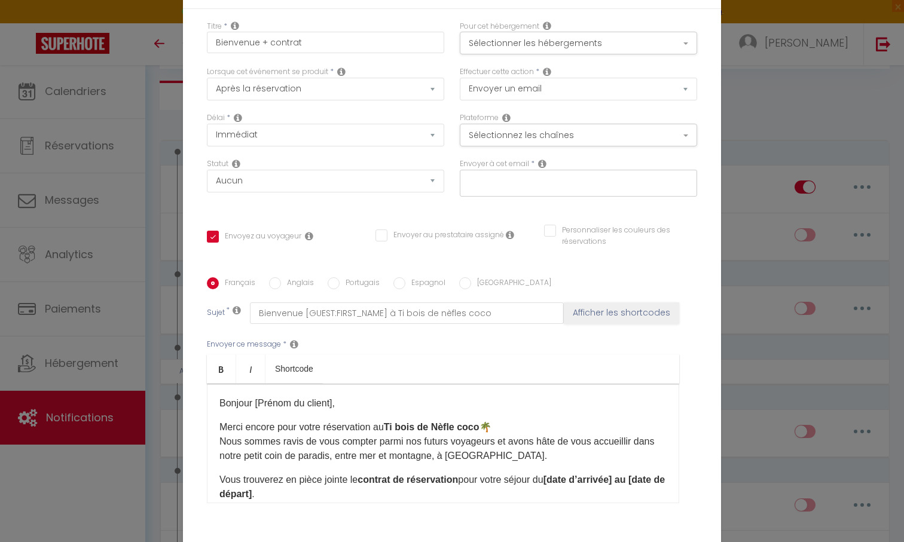
scroll to position [0, 0]
drag, startPoint x: 337, startPoint y: 400, endPoint x: 255, endPoint y: 403, distance: 81.9
click at [255, 403] on p "Bonjour [Prénom du client]," at bounding box center [442, 403] width 447 height 14
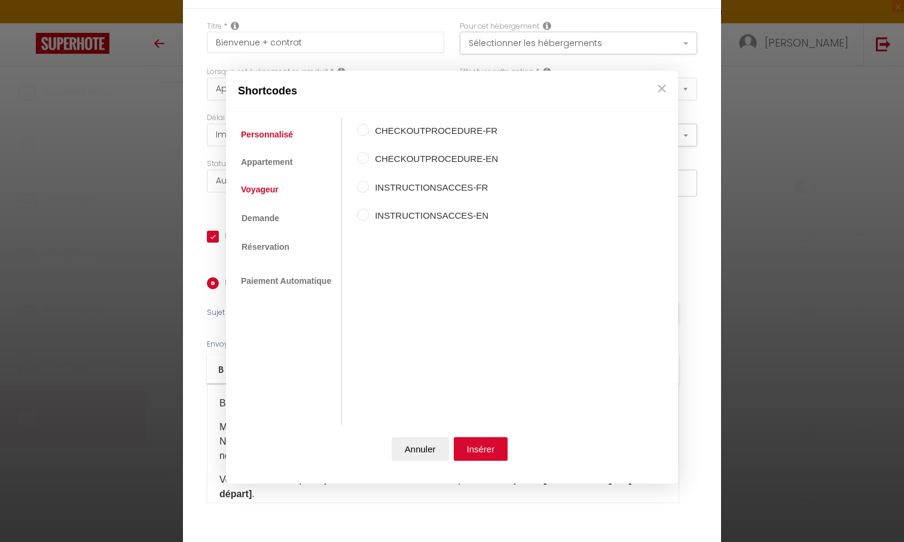
click at [265, 181] on link "Voyageur" at bounding box center [260, 190] width 50 height 22
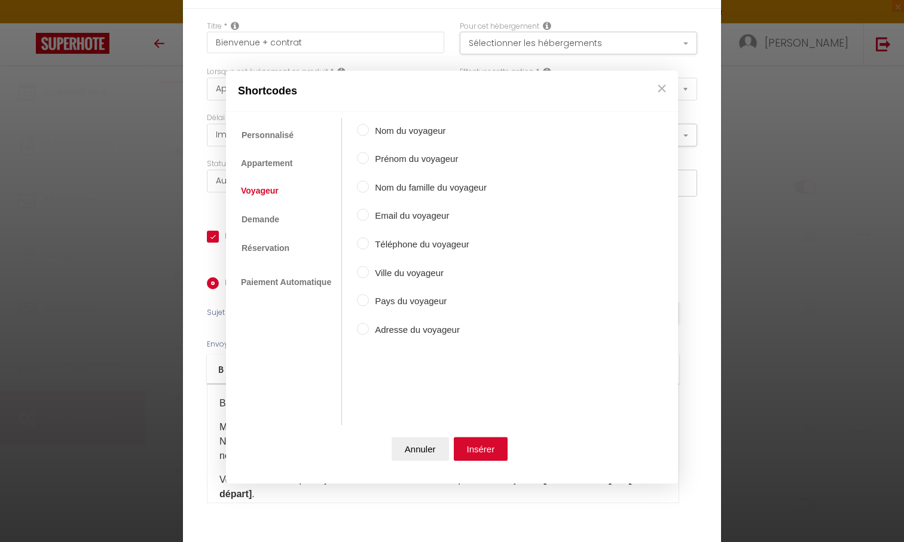
click at [369, 160] on label "Prénom du voyageur" at bounding box center [428, 159] width 118 height 14
click at [369, 160] on input "Prénom du voyageur" at bounding box center [363, 158] width 12 height 12
click at [477, 447] on button "Insérer" at bounding box center [481, 449] width 54 height 24
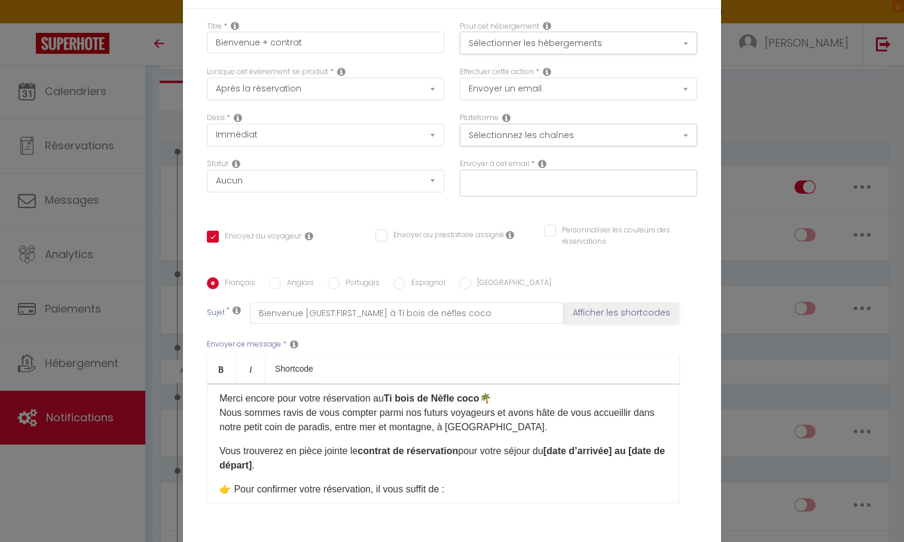
scroll to position [33, 0]
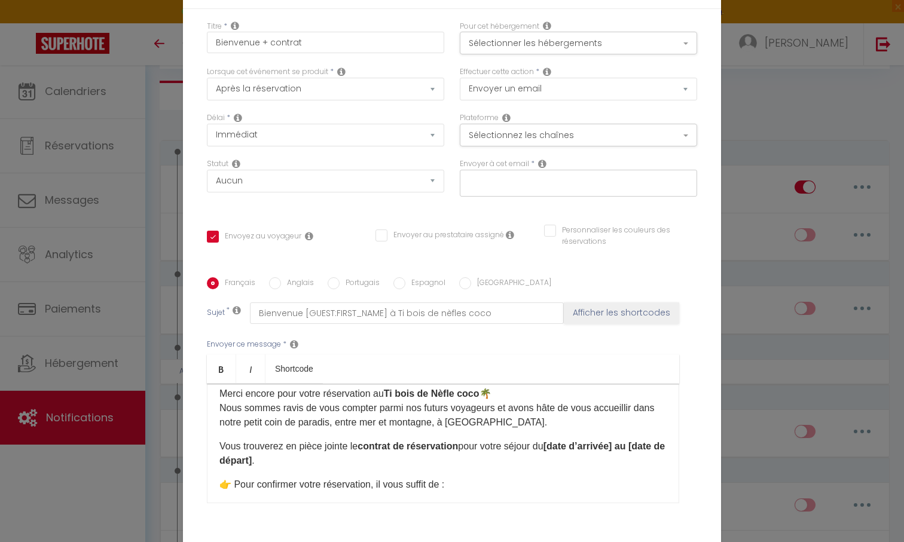
drag, startPoint x: 559, startPoint y: 448, endPoint x: 630, endPoint y: 445, distance: 71.2
click at [630, 445] on strong "[date d’arrivée] au [date de départ]" at bounding box center [441, 453] width 445 height 25
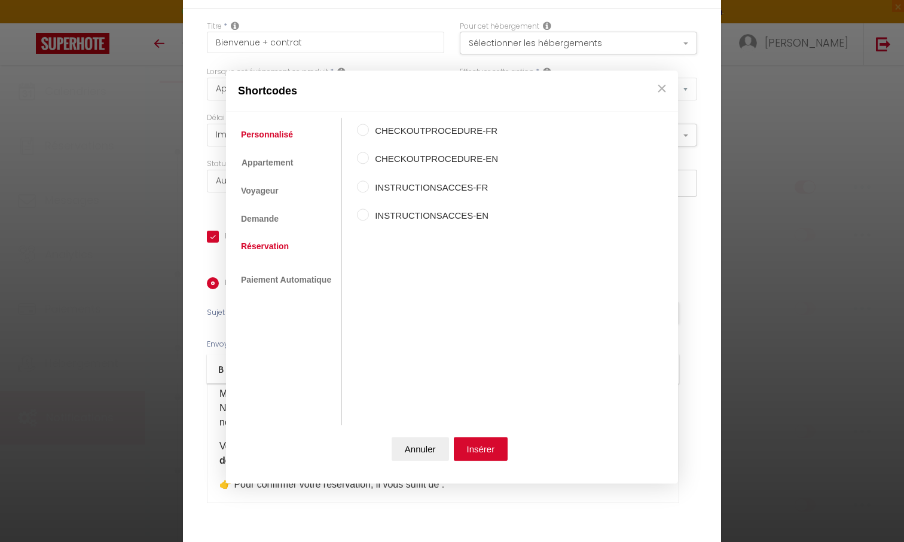
click at [272, 244] on link "Réservation" at bounding box center [265, 246] width 60 height 22
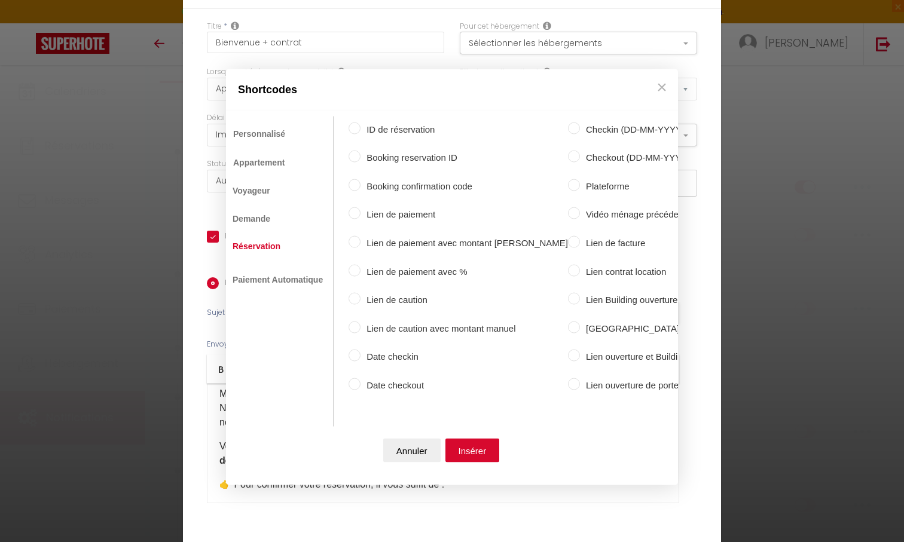
scroll to position [0, 16]
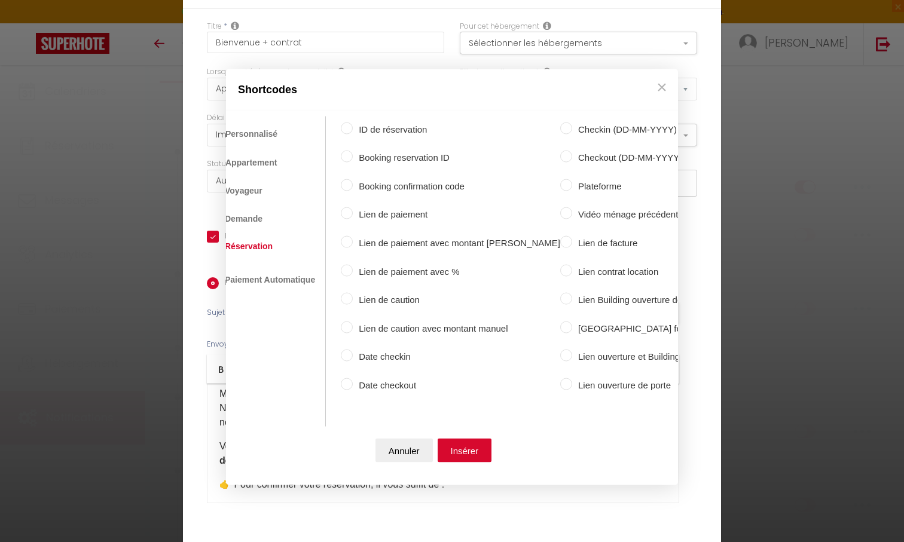
click at [349, 353] on input "Date checkin" at bounding box center [347, 356] width 12 height 12
click at [453, 444] on button "Insérer" at bounding box center [464, 451] width 54 height 24
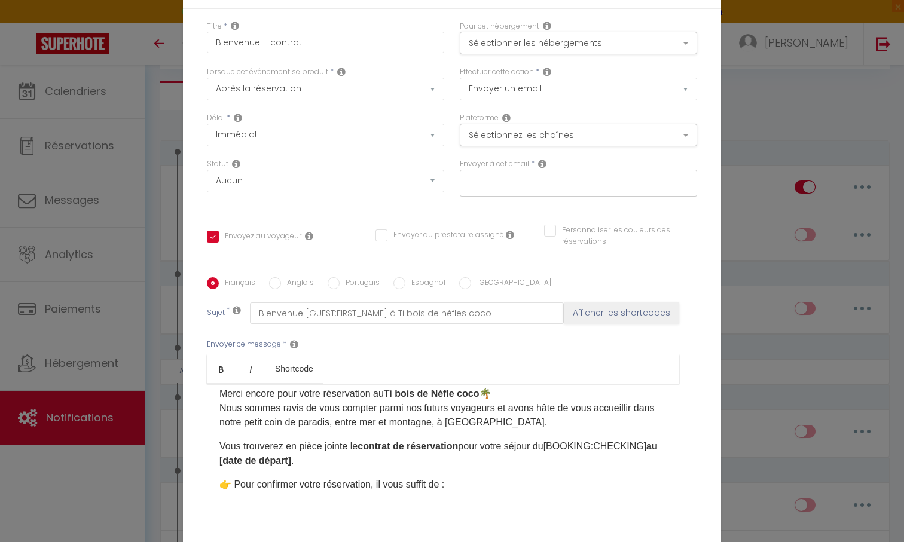
drag, startPoint x: 293, startPoint y: 460, endPoint x: 219, endPoint y: 457, distance: 74.2
click at [219, 457] on p "Vous trouverez en pièce jointe le contrat de réservation pour votre séjour du […" at bounding box center [442, 453] width 447 height 29
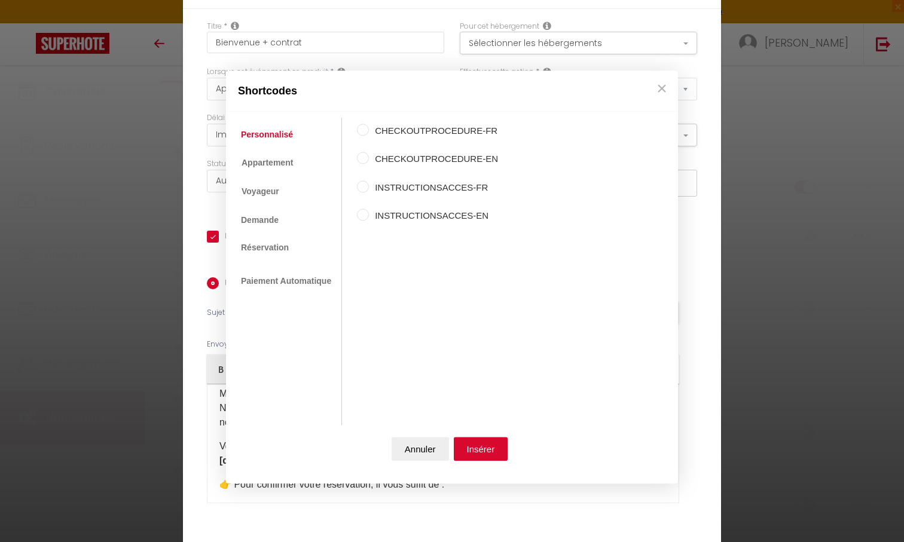
click at [284, 258] on ul "Personnalisé Appartement Voyageur Demande Réservation Lien De Paiement Paiement…" at bounding box center [287, 271] width 110 height 307
click at [276, 252] on link "Réservation" at bounding box center [265, 248] width 60 height 22
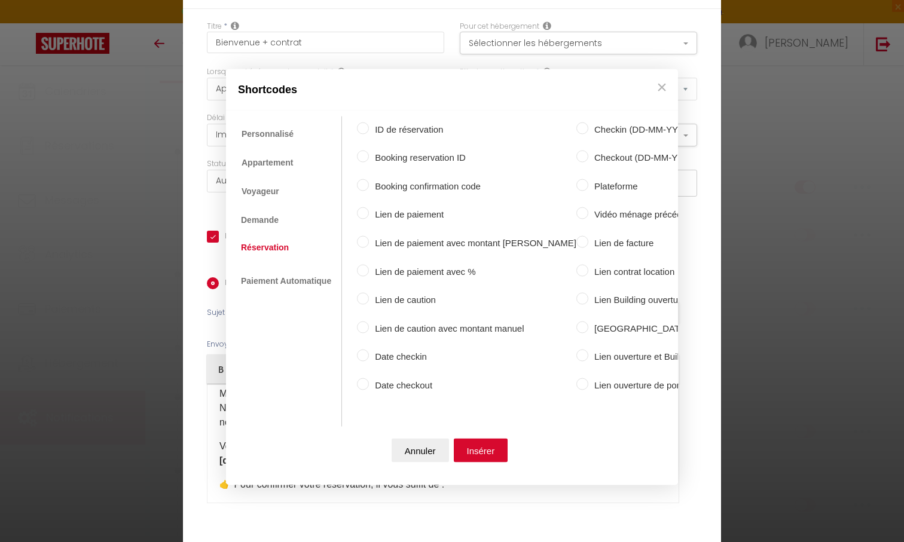
click at [381, 381] on label "Date checkout" at bounding box center [472, 385] width 207 height 14
click at [369, 381] on input "Date checkout" at bounding box center [363, 384] width 12 height 12
click at [492, 451] on button "Insérer" at bounding box center [481, 451] width 54 height 24
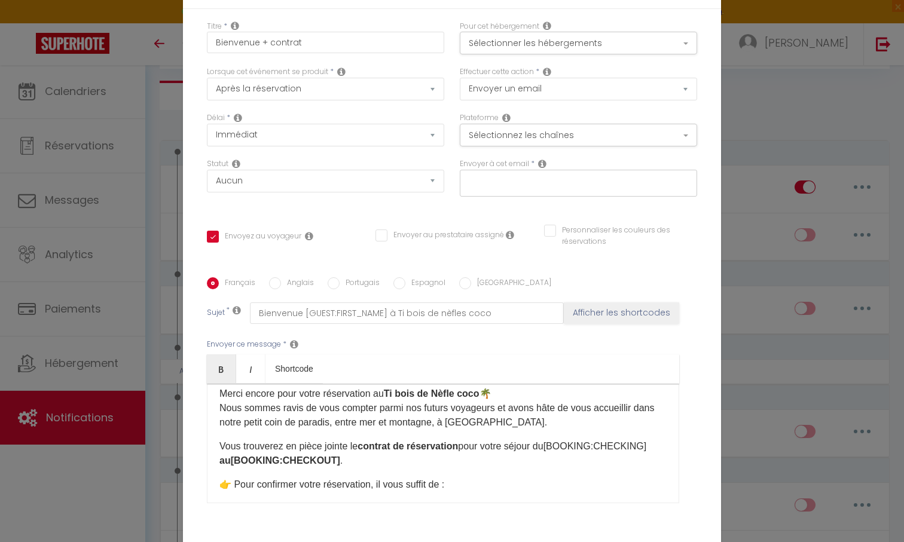
scroll to position [87, 0]
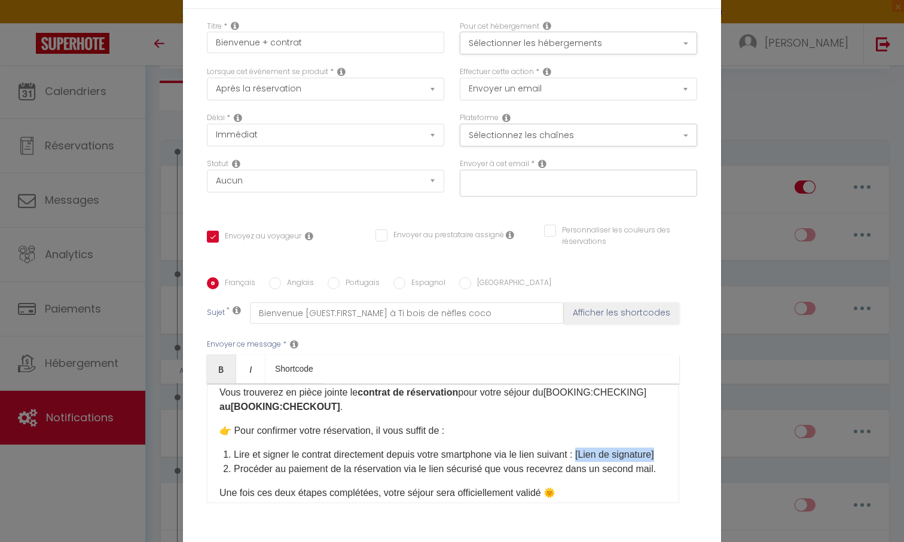
drag, startPoint x: 587, startPoint y: 454, endPoint x: 584, endPoint y: 466, distance: 12.9
click at [584, 462] on li "Lire et signer le contrat directement depuis votre smartphone via le lien suiva…" at bounding box center [450, 455] width 433 height 14
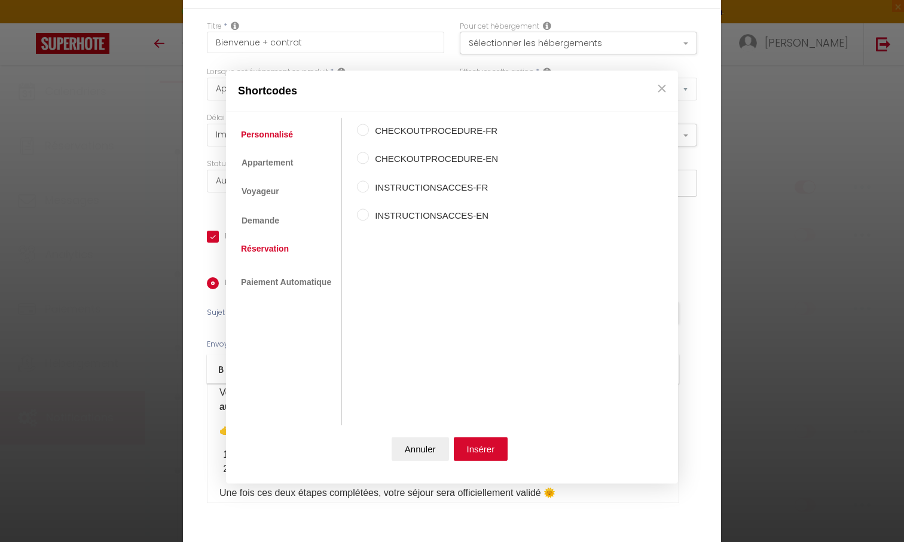
click at [283, 249] on link "Réservation" at bounding box center [265, 249] width 60 height 22
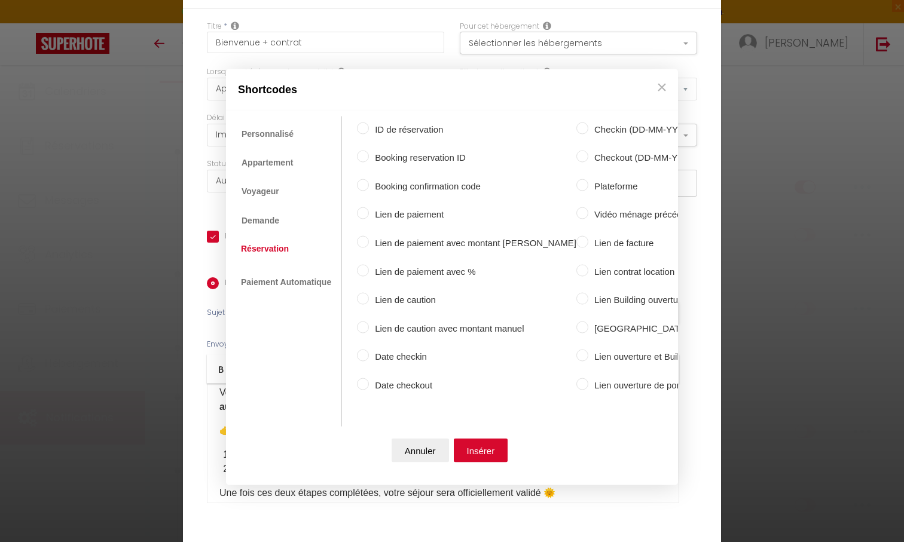
click at [588, 271] on label "Lien contrat location" at bounding box center [680, 271] width 184 height 14
click at [576, 271] on input "Lien contrat location" at bounding box center [582, 270] width 12 height 12
click at [479, 443] on button "Insérer" at bounding box center [481, 451] width 54 height 24
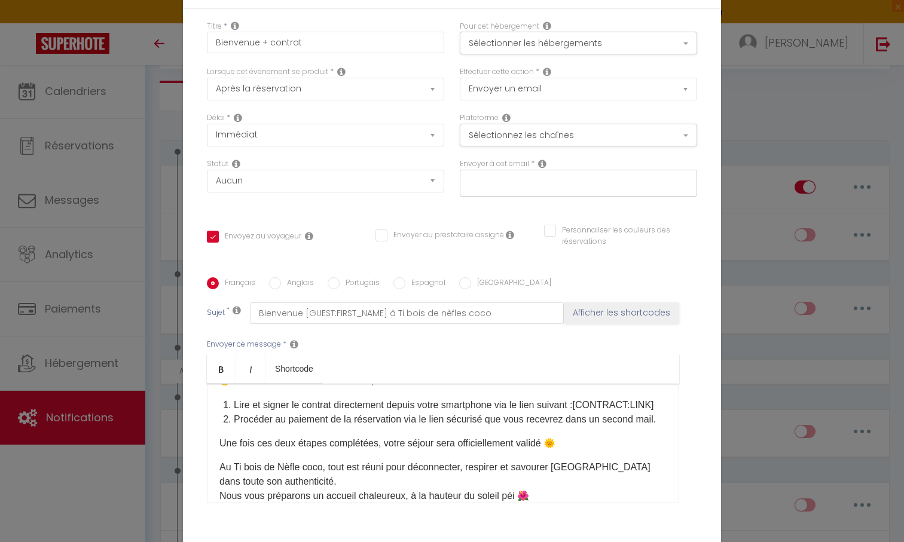
scroll to position [148, 0]
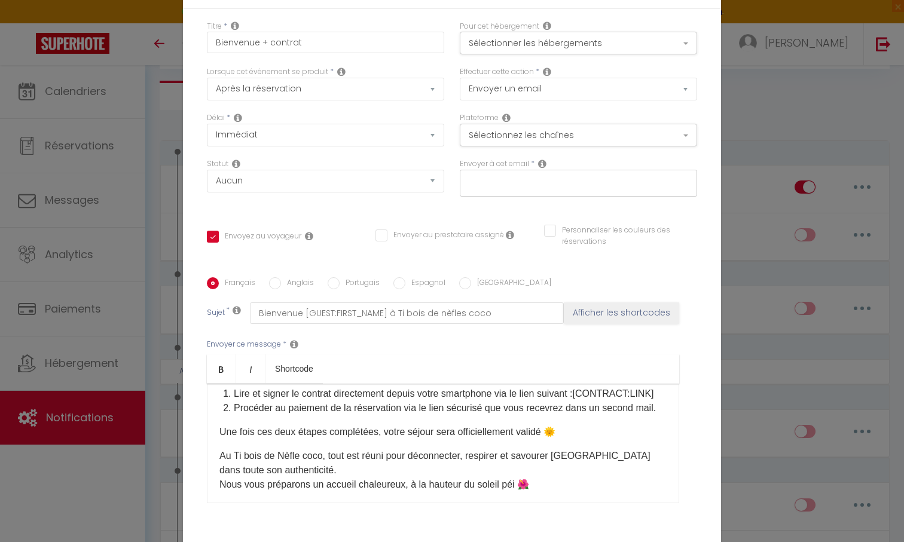
click at [659, 411] on li "Procéder au paiement de la réservation via le lien sécurisé que vous recevrez d…" at bounding box center [450, 408] width 433 height 14
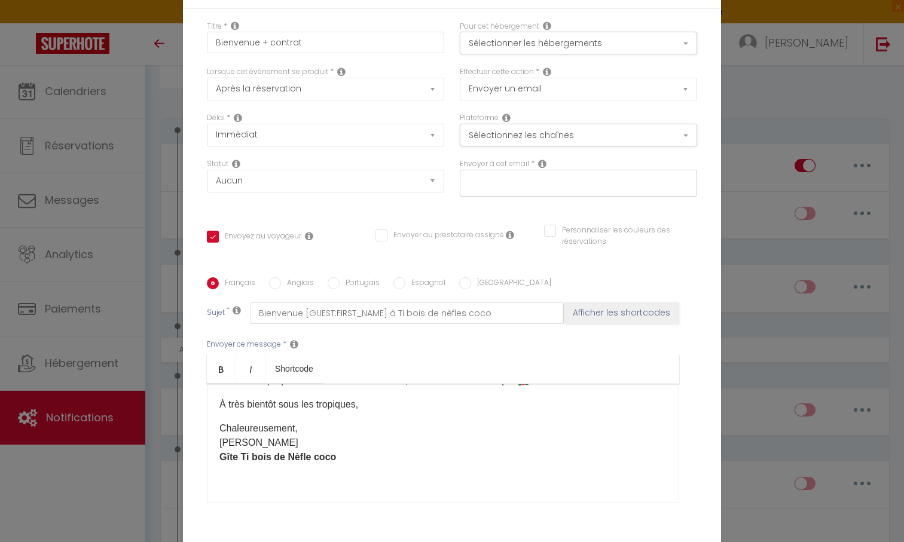
scroll to position [0, 0]
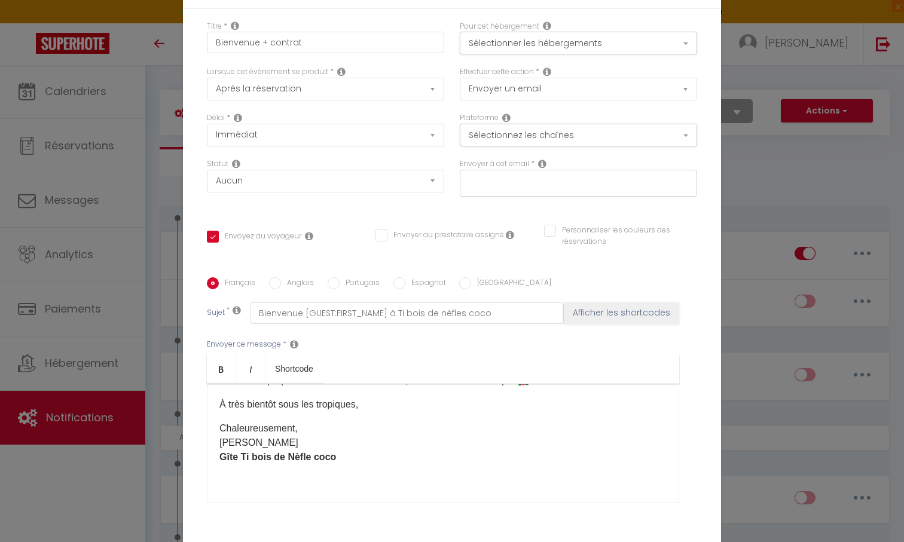
click at [670, 497] on div "Titre * Bienvenue + contrat Pour cet hébergement Sélectionner les hébergements …" at bounding box center [452, 286] width 538 height 555
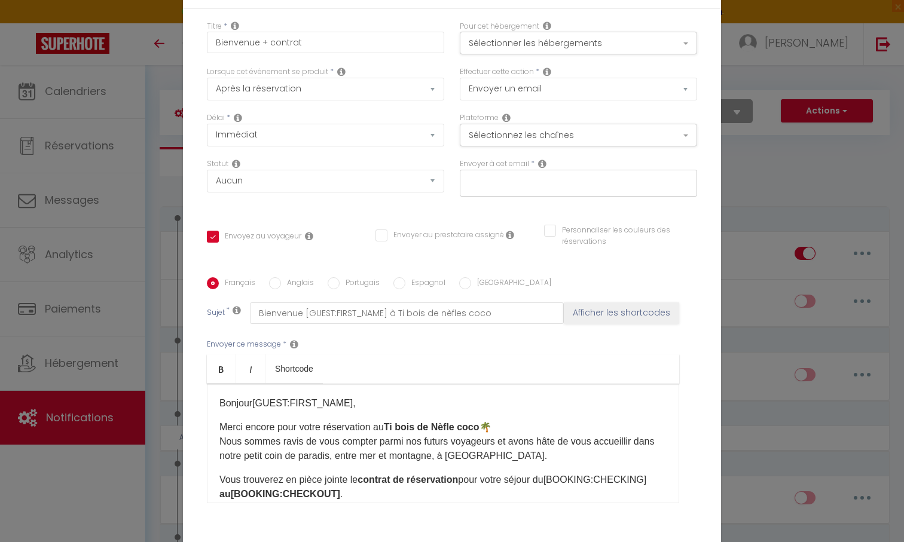
click at [557, 372] on ul "Bold Italic Shortcode" at bounding box center [443, 368] width 472 height 29
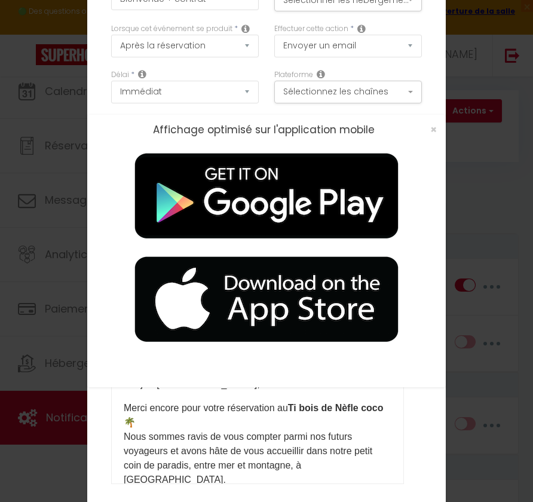
scroll to position [42, 0]
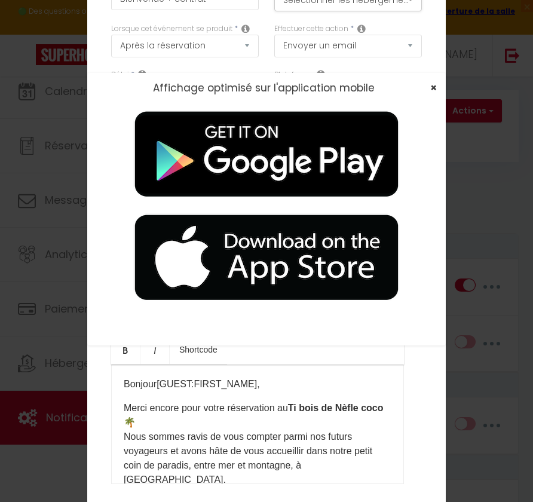
click at [431, 88] on span "×" at bounding box center [433, 87] width 7 height 15
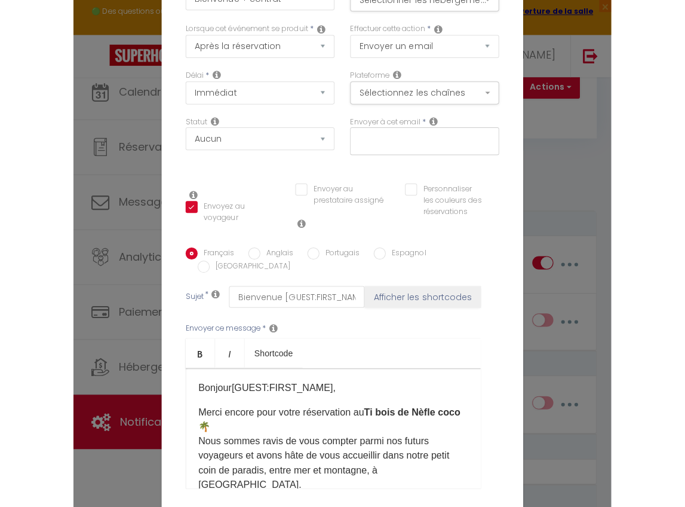
scroll to position [0, 0]
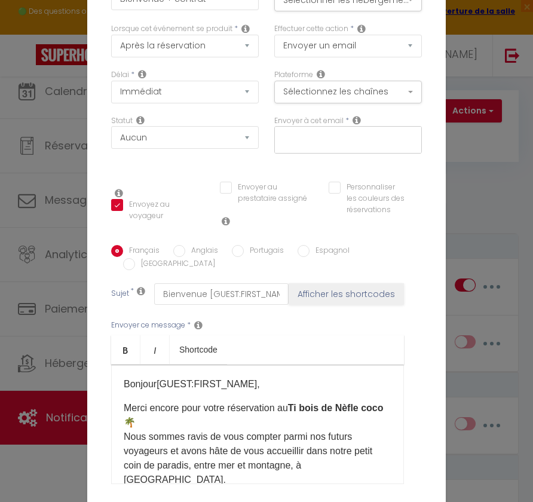
click at [268, 311] on div "Envoyer ce message * Bold Italic Shortcode Rich text editor Bonjour [GUEST:FIRS…" at bounding box center [266, 402] width 311 height 194
click at [196, 166] on div "Statut Aucun Si la réservation est payée Si réservation non payée Si la caution…" at bounding box center [184, 140] width 163 height 50
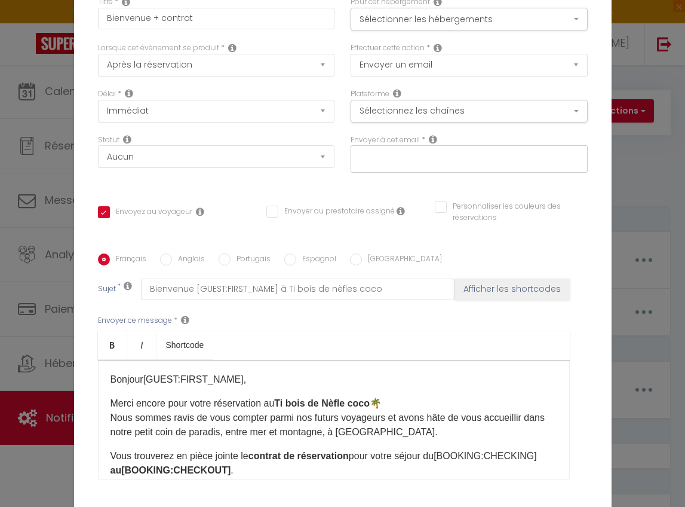
click at [473, 254] on div "Français Anglais Portugais Espagnol Italien" at bounding box center [343, 259] width 490 height 13
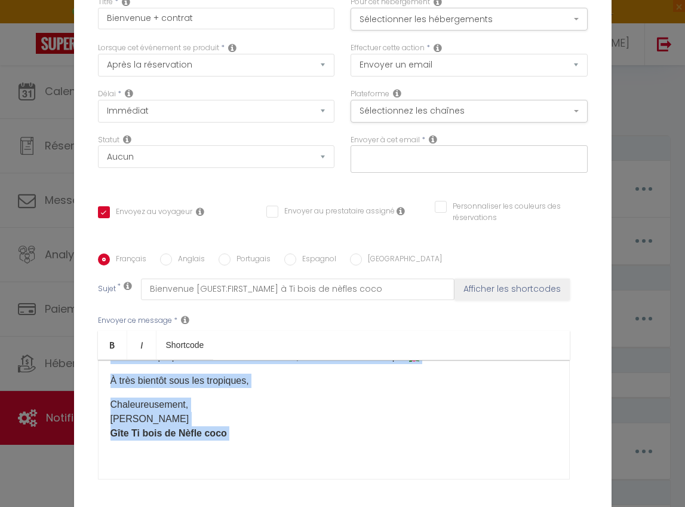
scroll to position [73, 0]
drag, startPoint x: 107, startPoint y: 378, endPoint x: 235, endPoint y: 504, distance: 179.6
click at [232, 497] on div "Français Anglais Portugais Espagnol Italien Sujet * Bienvenue [GUEST:FIRST_NAME…" at bounding box center [343, 373] width 490 height 277
copy div "Bonjour [GUEST:FIRST_NAME] ​ , Merci encore pour votre réservation au Ti bois d…"
click at [201, 452] on div "Bonjour [GUEST:FIRST_NAME] ​ , Merci encore pour votre réservation au Ti bois d…" at bounding box center [334, 420] width 472 height 120
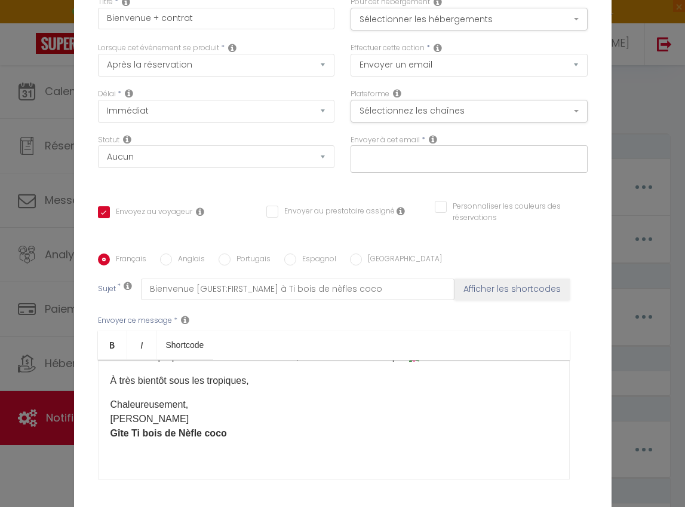
click at [220, 497] on div "Français Anglais Portugais Espagnol Italien Sujet * Bienvenue [GUEST:FIRST_NAME…" at bounding box center [343, 373] width 490 height 277
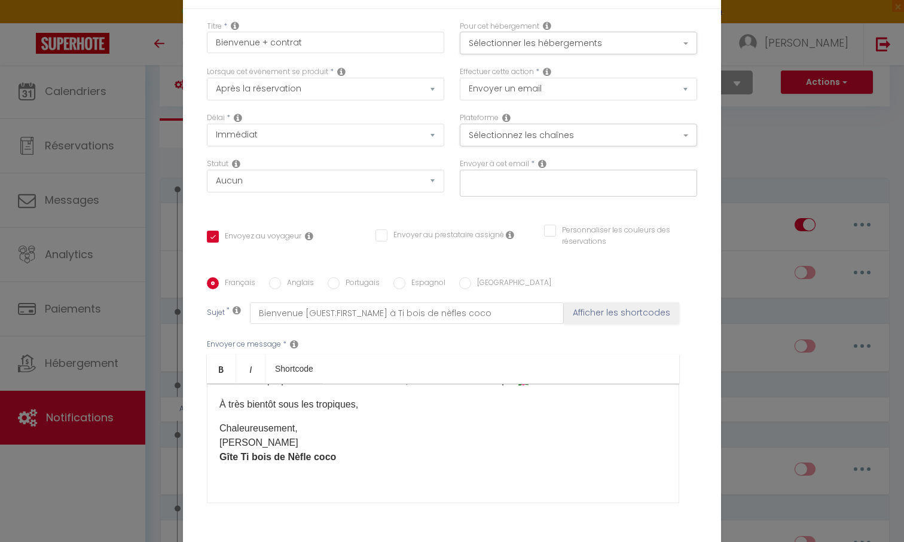
scroll to position [0, 0]
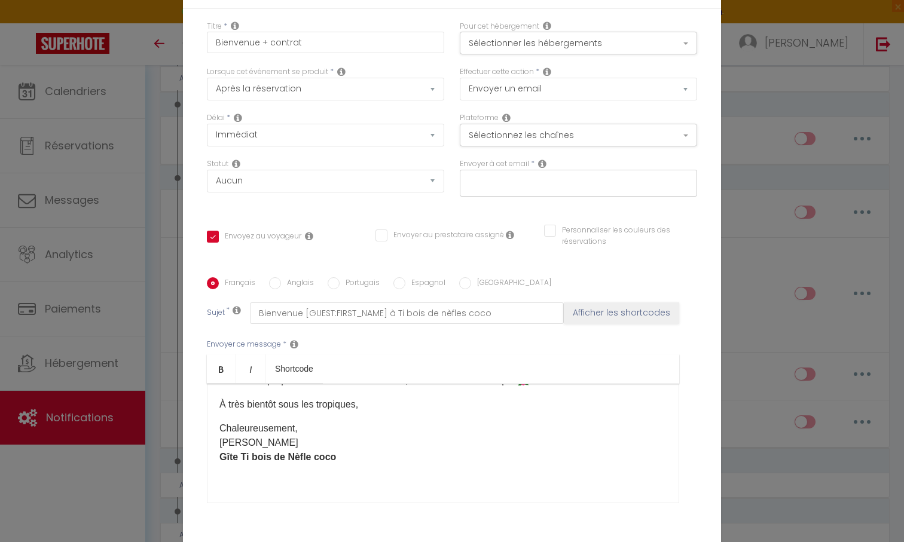
click at [243, 198] on div "Statut Aucun Si la réservation est payée Si réservation non payée Si la caution…" at bounding box center [325, 183] width 253 height 50
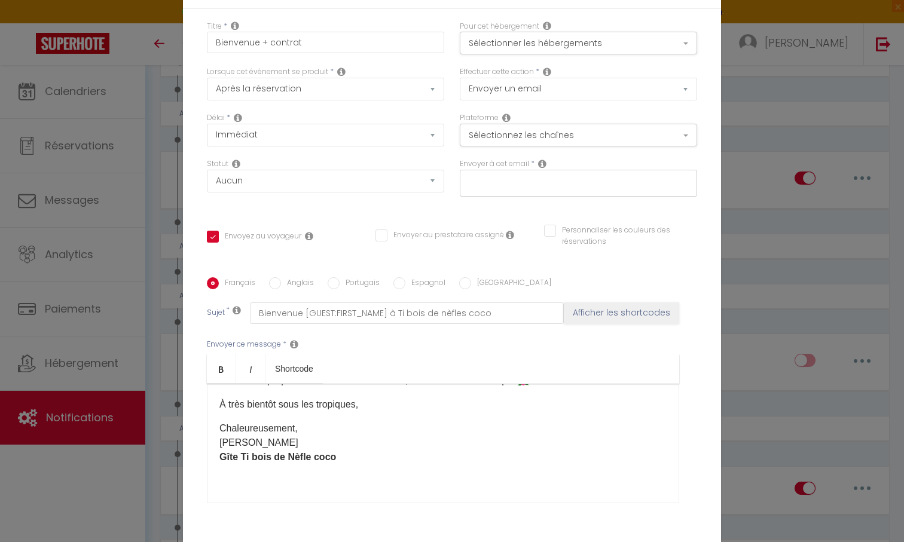
scroll to position [831, 0]
click at [189, 22] on div "Titre * Bienvenue + contrat Pour cet hébergement Sélectionner les hébergements …" at bounding box center [452, 286] width 538 height 555
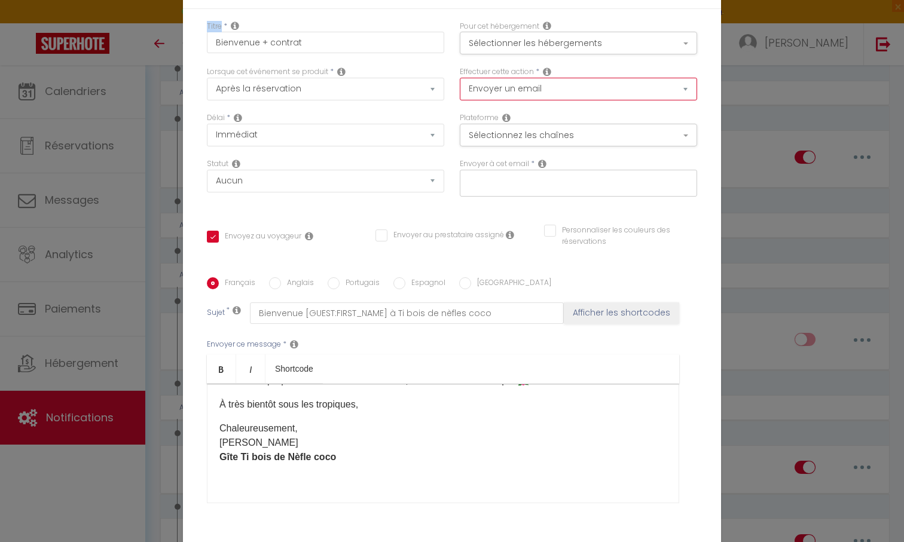
scroll to position [850, 0]
click at [191, 13] on div "Titre * Bienvenue + contrat Pour cet hébergement Sélectionner les hébergements …" at bounding box center [452, 286] width 538 height 555
click at [163, 10] on div "Notification × Titre * Bienvenue + contrat Pour cet hébergement Sélectionner le…" at bounding box center [452, 271] width 904 height 542
click at [157, 44] on div "Notification × Titre * Bienvenue + contrat Pour cet hébergement Sélectionner le…" at bounding box center [452, 271] width 904 height 542
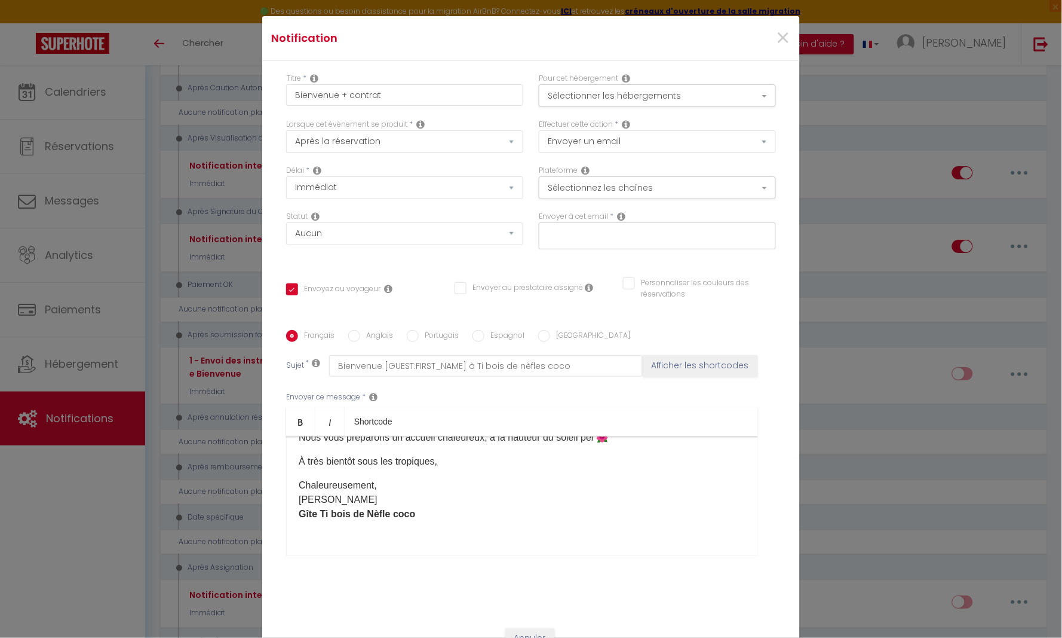
scroll to position [1086, 0]
drag, startPoint x: 551, startPoint y: 37, endPoint x: 537, endPoint y: 19, distance: 23.1
click at [537, 19] on div "Notification ×" at bounding box center [531, 38] width 538 height 45
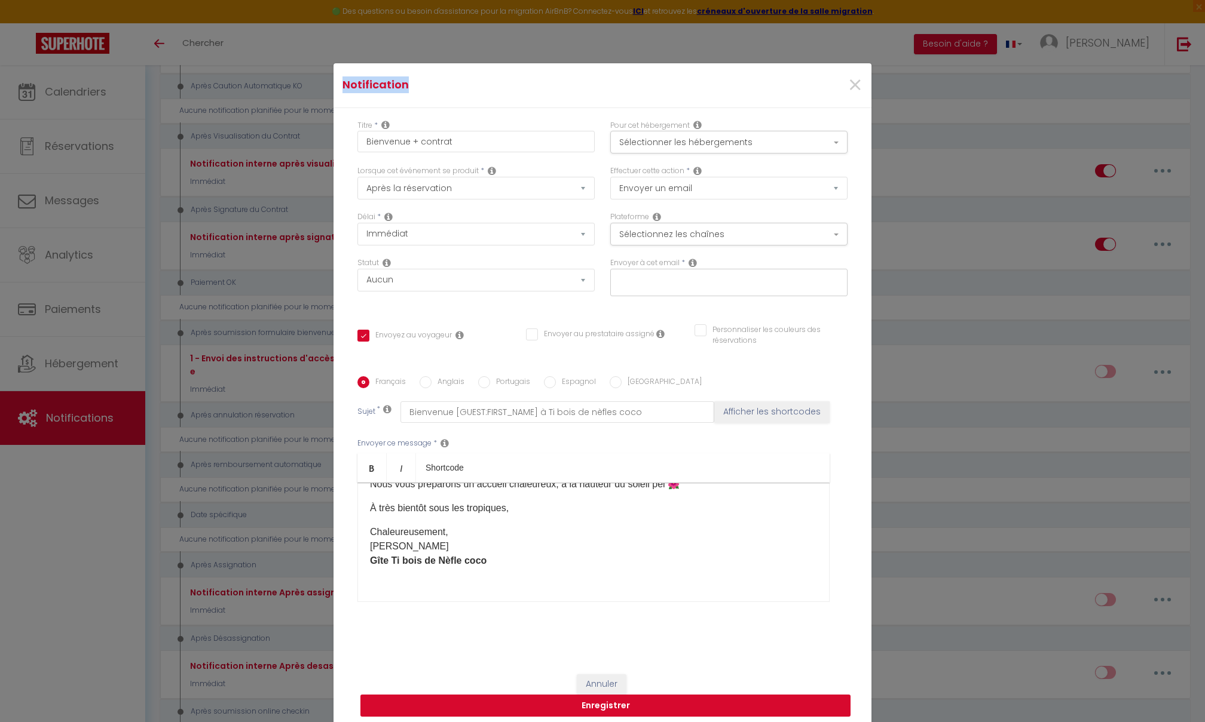
click at [588, 497] on button "Enregistrer" at bounding box center [605, 706] width 490 height 23
click at [656, 273] on input "text" at bounding box center [725, 280] width 225 height 16
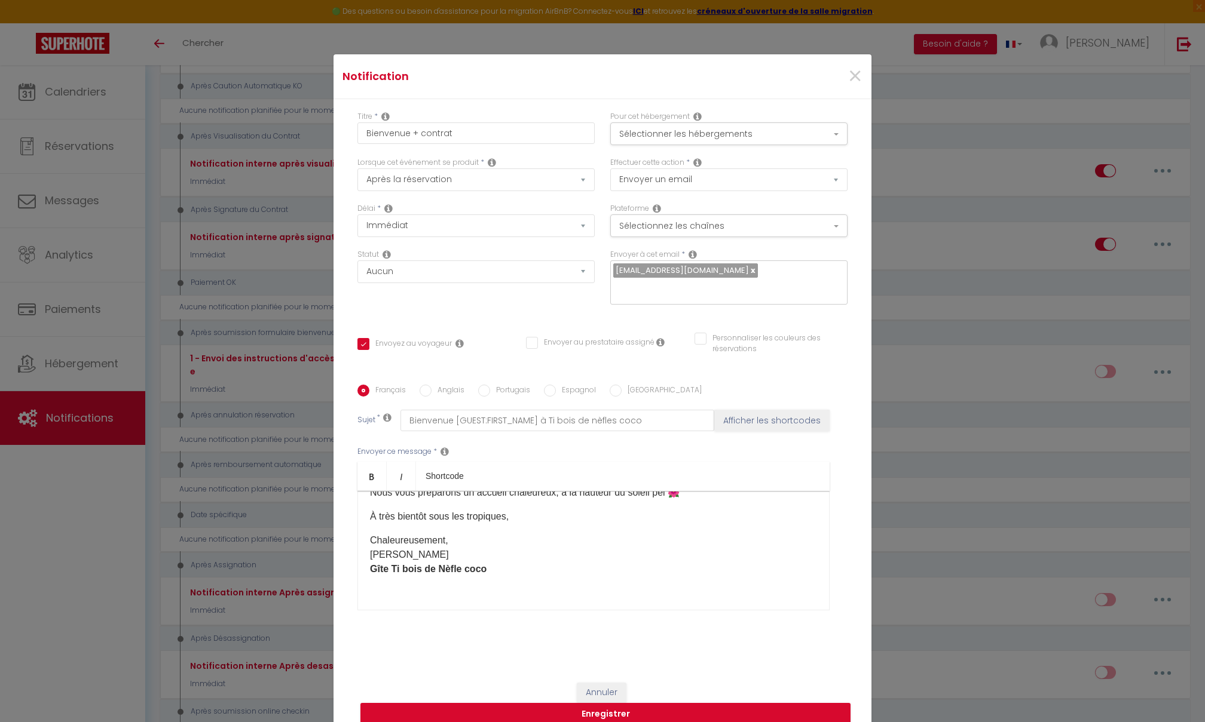
click at [564, 310] on div "Statut Aucun Si la réservation est payée Si réservation non payée Si la caution…" at bounding box center [476, 283] width 253 height 68
click at [626, 225] on button "Sélectionnez les chaînes" at bounding box center [728, 226] width 237 height 23
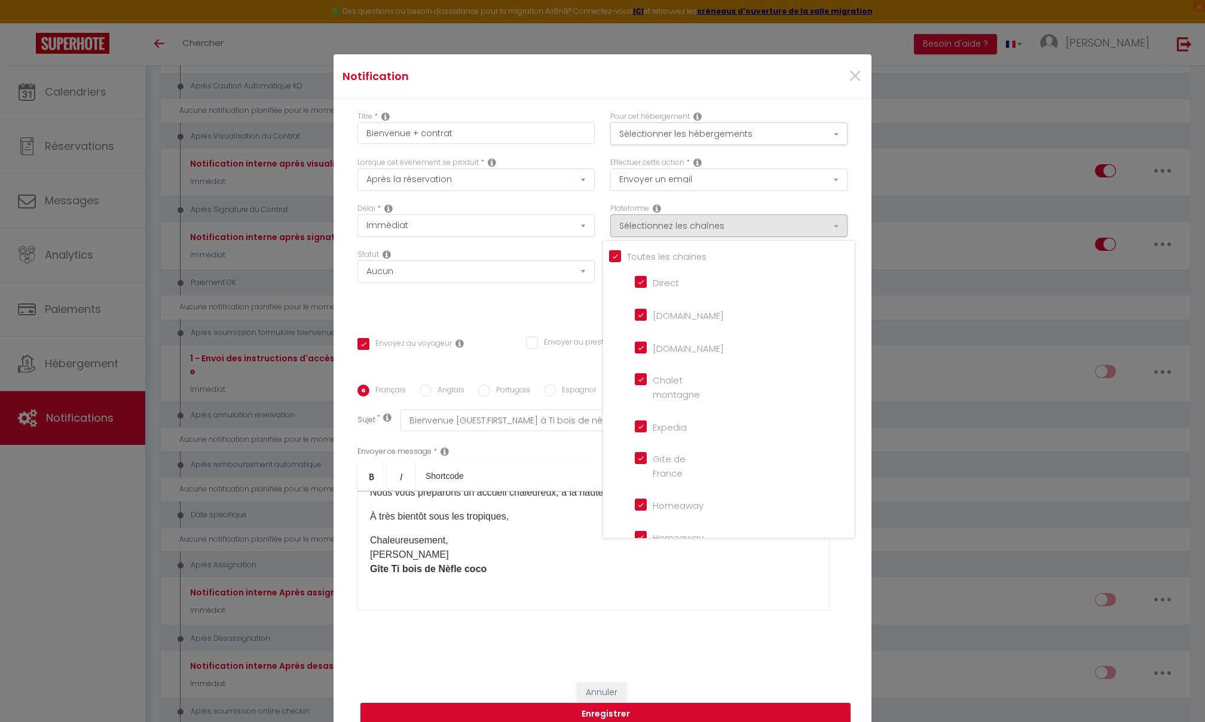
click at [637, 310] on input "[DOMAIN_NAME]" at bounding box center [669, 314] width 68 height 12
click at [641, 344] on input "[DOMAIN_NAME]" at bounding box center [669, 347] width 68 height 12
click at [639, 375] on montagne "Chalet montagne" at bounding box center [669, 379] width 68 height 12
click at [639, 420] on input "Expedia" at bounding box center [669, 426] width 68 height 12
click at [639, 452] on France "Gite de France" at bounding box center [669, 458] width 68 height 12
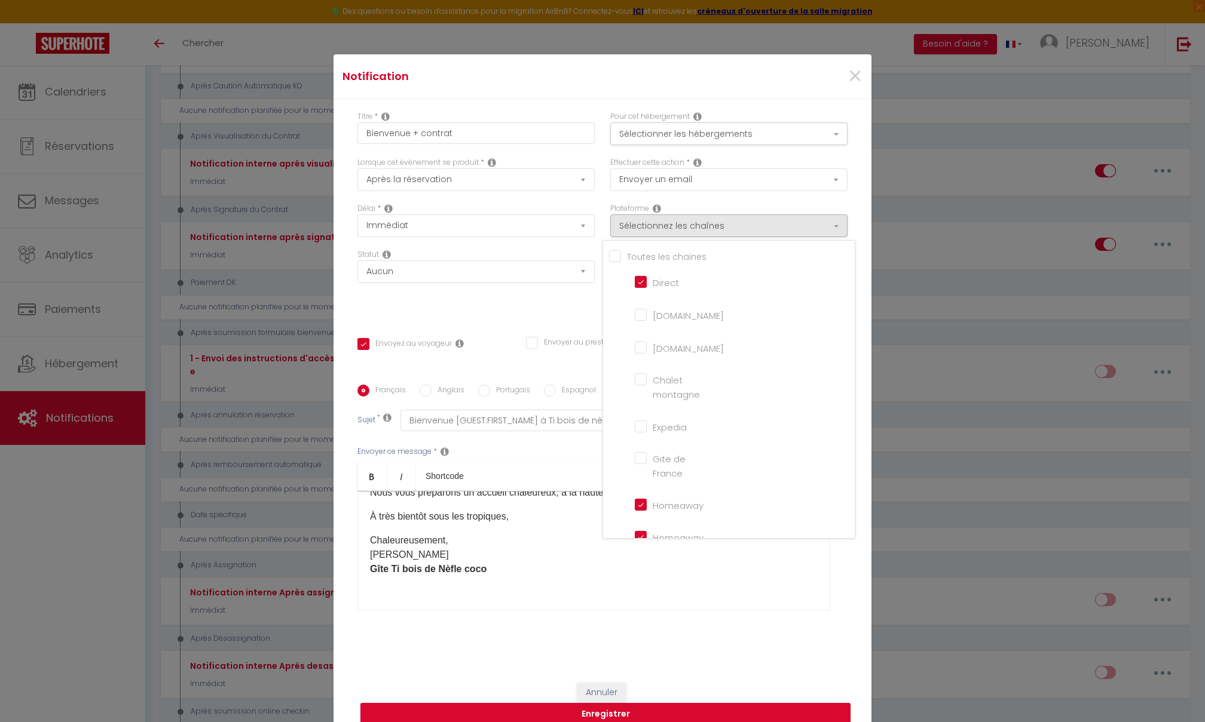
click at [641, 497] on input "Homeaway" at bounding box center [669, 504] width 68 height 12
click at [639, 497] on iCal "Homeaway iCal" at bounding box center [669, 537] width 68 height 12
click at [639, 362] on input "[DOMAIN_NAME]" at bounding box center [669, 368] width 68 height 12
click at [639, 388] on li "[DOMAIN_NAME]" at bounding box center [735, 401] width 216 height 27
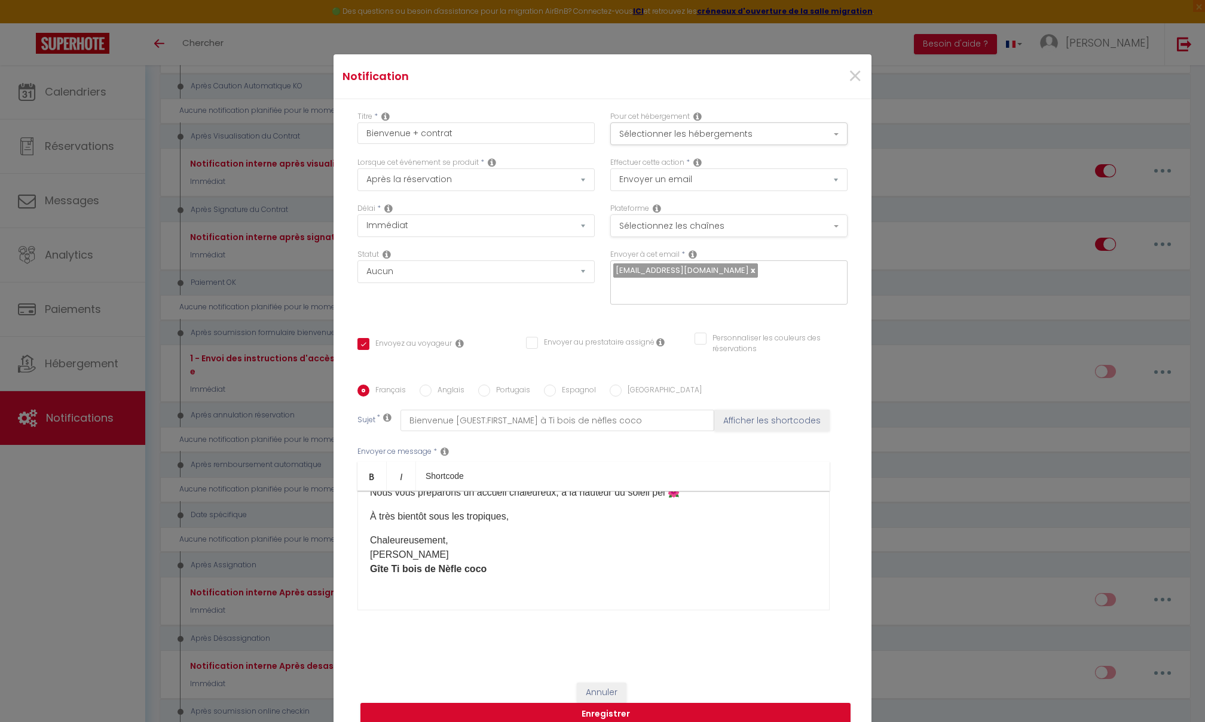
click at [691, 224] on button "Sélectionnez les chaînes" at bounding box center [728, 226] width 237 height 23
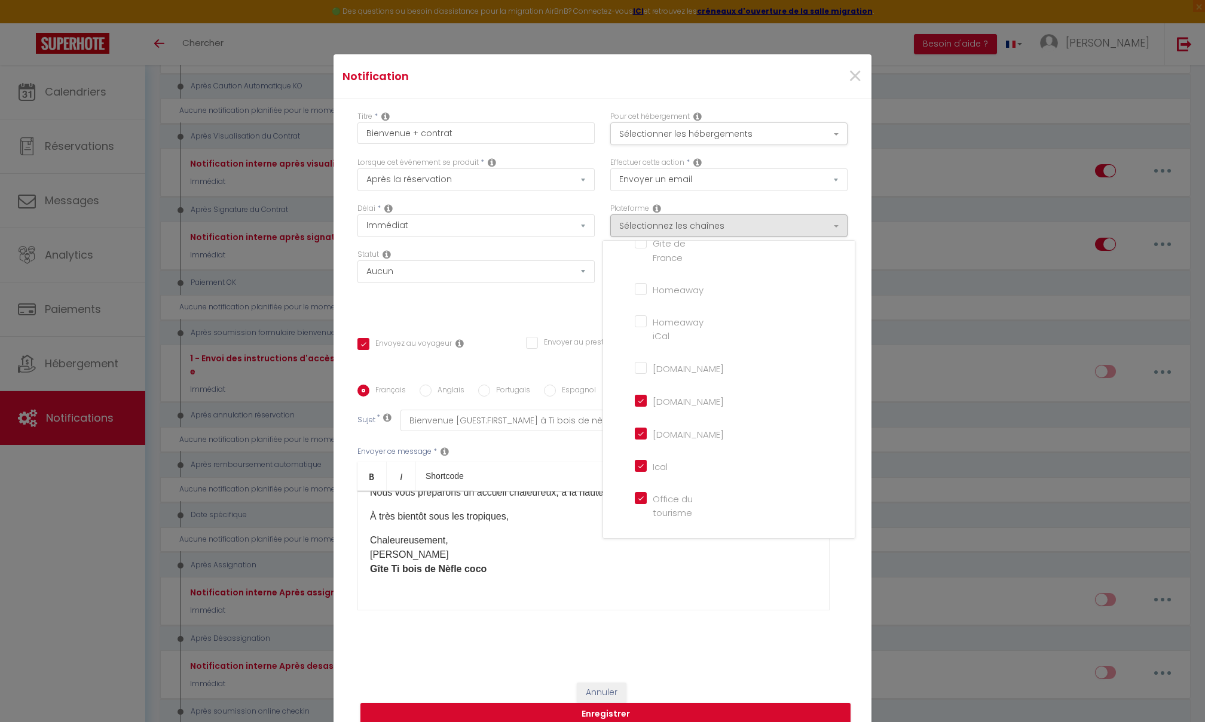
click at [635, 394] on input "[DOMAIN_NAME]" at bounding box center [669, 400] width 68 height 12
click at [639, 427] on input "[DOMAIN_NAME]" at bounding box center [669, 433] width 68 height 12
click at [639, 460] on input "Ical" at bounding box center [669, 466] width 68 height 12
click at [639, 492] on tourisme "Office du tourisme" at bounding box center [669, 498] width 68 height 12
click at [642, 497] on input "VRBO" at bounding box center [669, 544] width 68 height 12
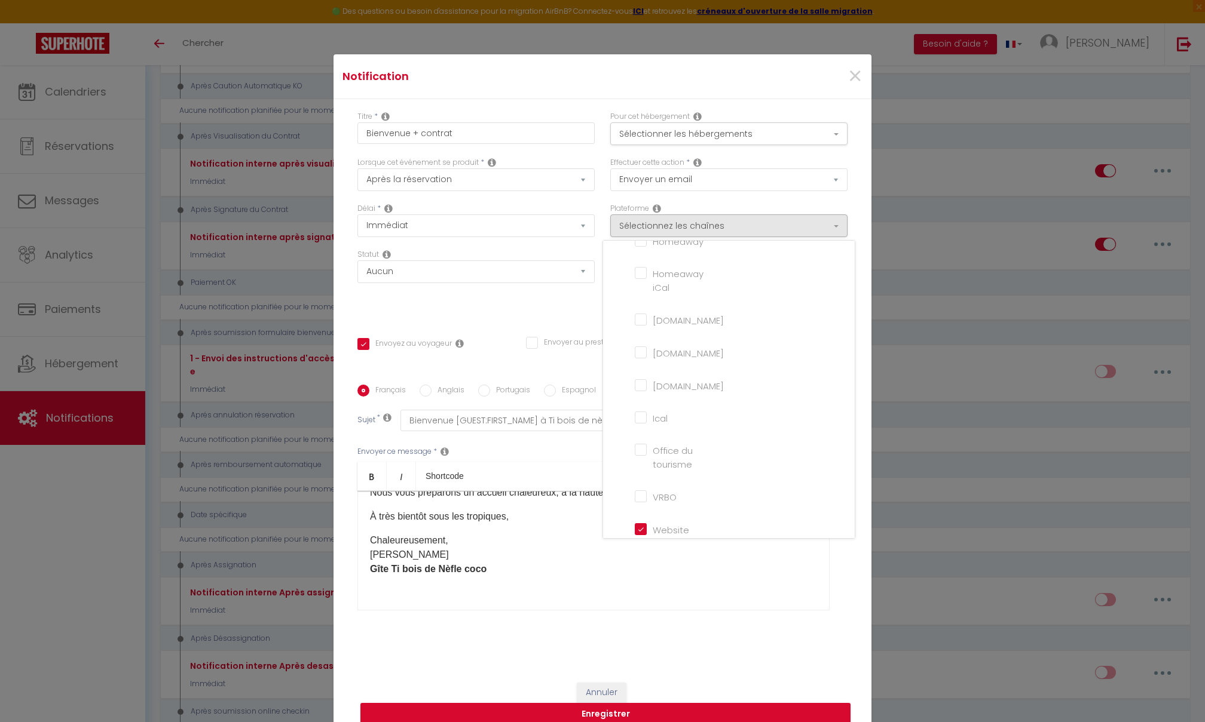
scroll to position [264, 0]
click at [639, 497] on input "Website" at bounding box center [669, 529] width 68 height 12
click at [598, 497] on button "Enregistrer" at bounding box center [605, 714] width 490 height 23
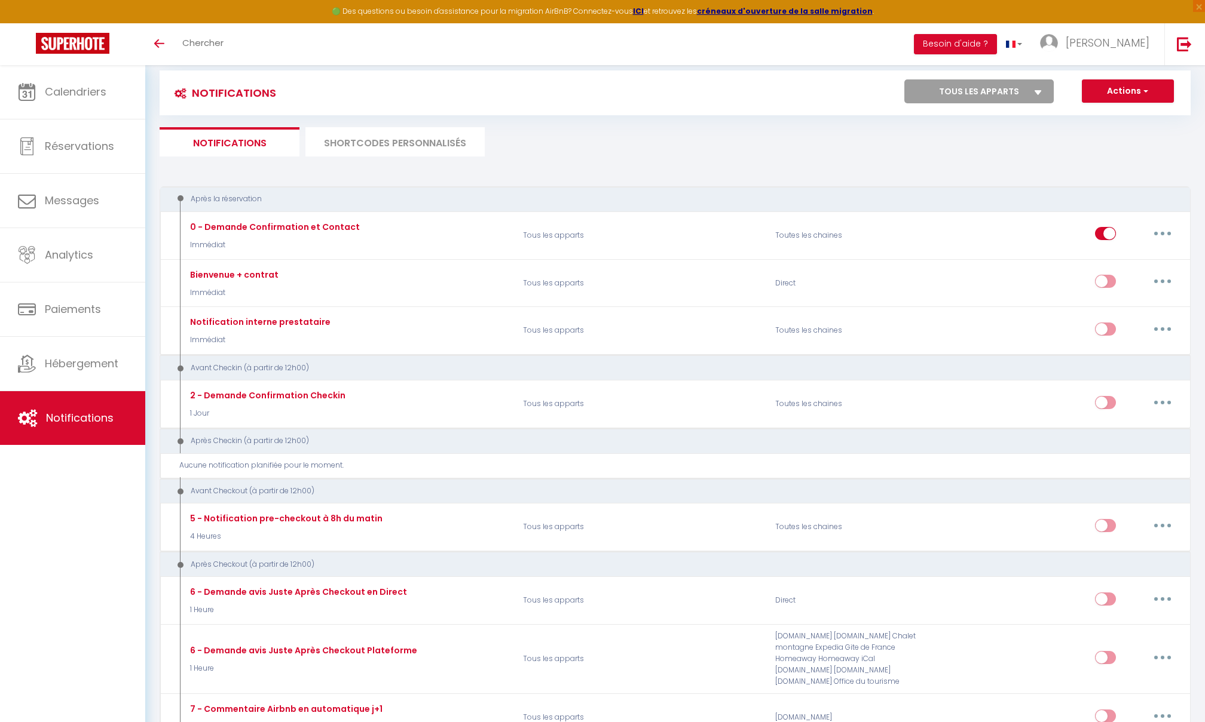
scroll to position [19, 0]
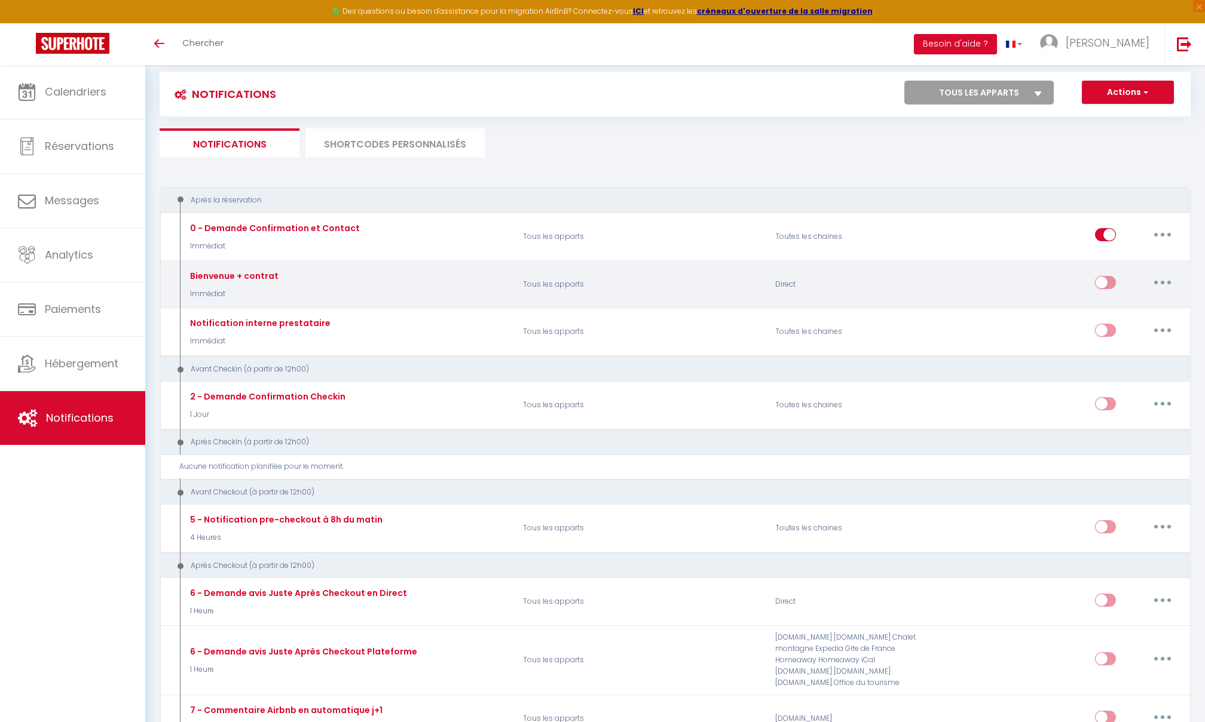
click at [893, 276] on input "checkbox" at bounding box center [1105, 285] width 21 height 18
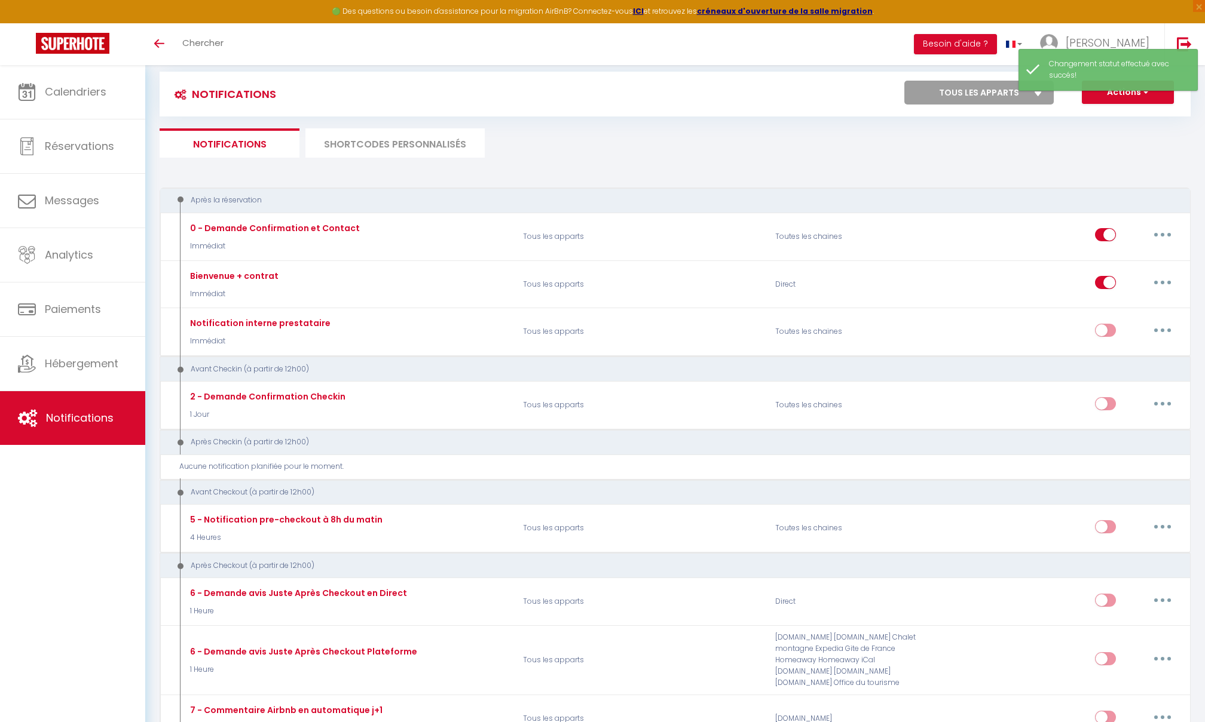
click at [893, 97] on button "Actions" at bounding box center [1128, 93] width 92 height 24
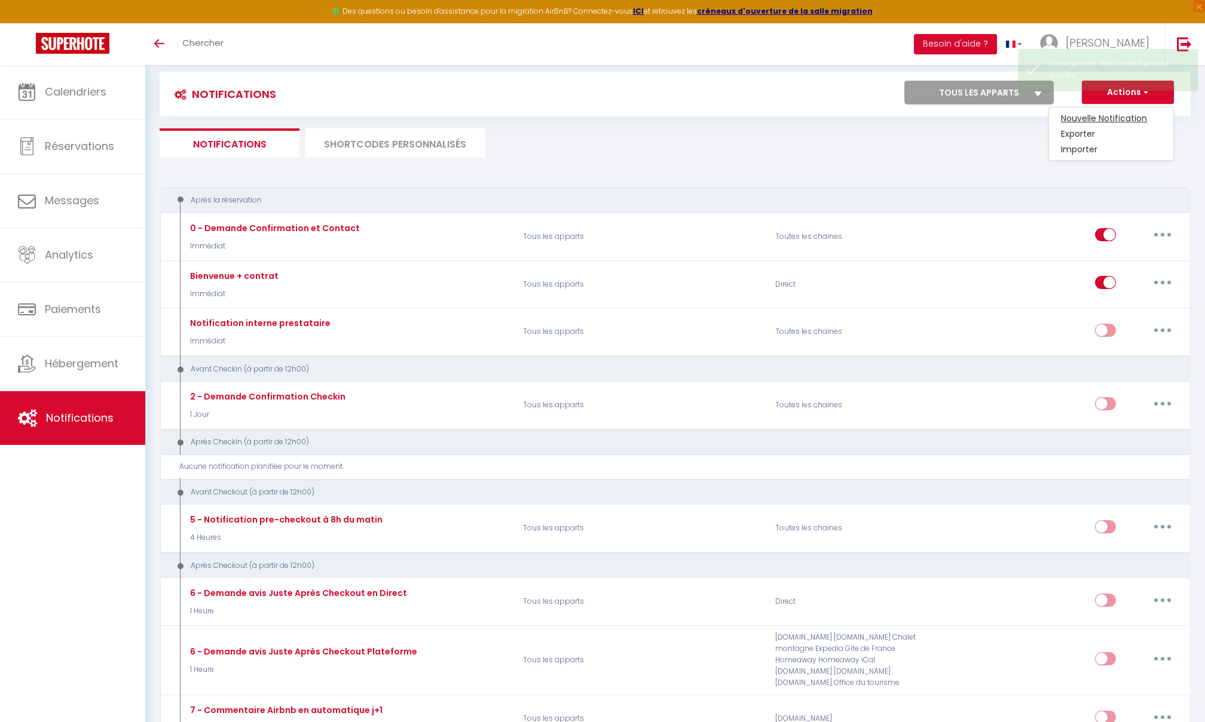
click at [893, 115] on link "Nouvelle Notification" at bounding box center [1111, 119] width 124 height 16
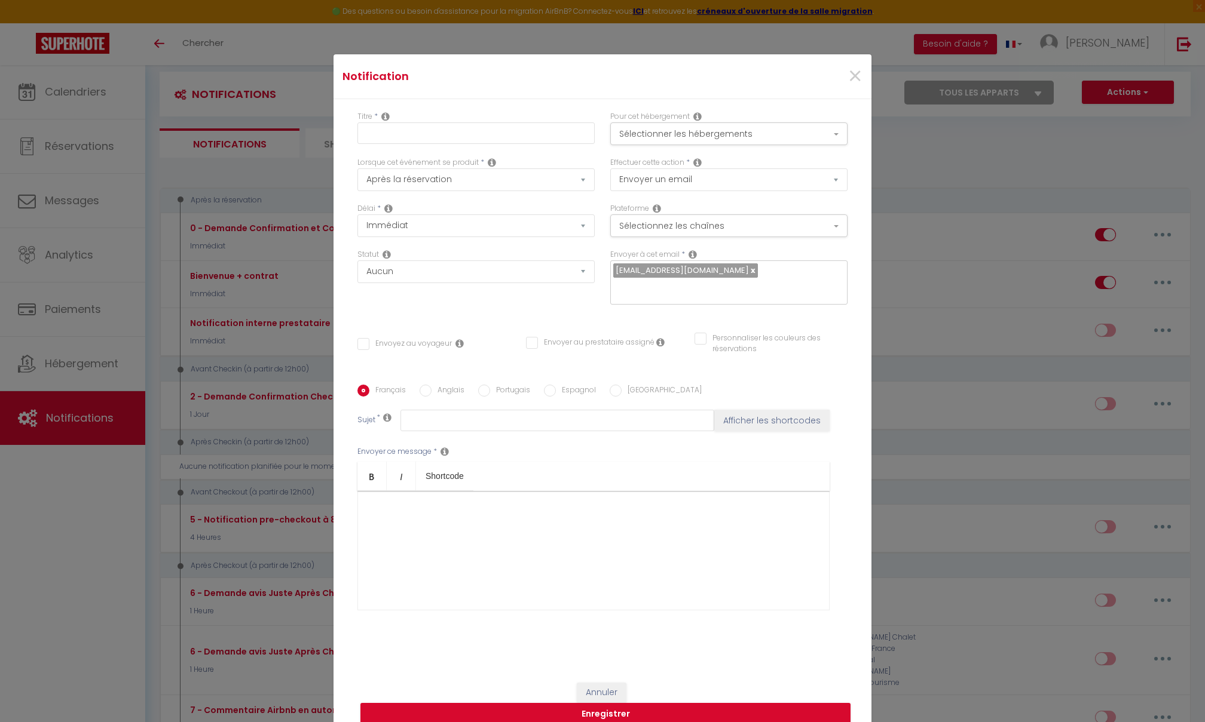
scroll to position [0, 0]
click at [512, 136] on input "text" at bounding box center [475, 134] width 237 height 22
click at [706, 127] on button "Sélectionner les hébergements" at bounding box center [728, 134] width 237 height 23
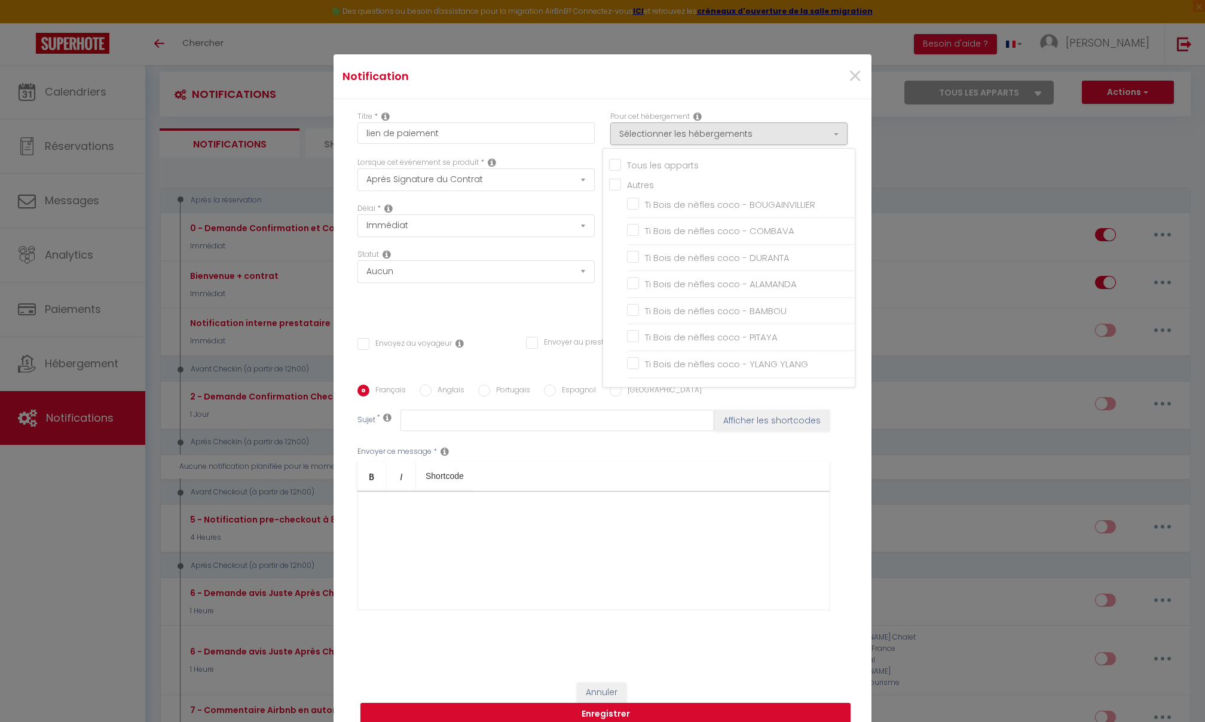
click at [619, 158] on input "Tous les apparts" at bounding box center [732, 164] width 246 height 12
click at [596, 111] on div "Titre * lien de paiement" at bounding box center [476, 134] width 253 height 46
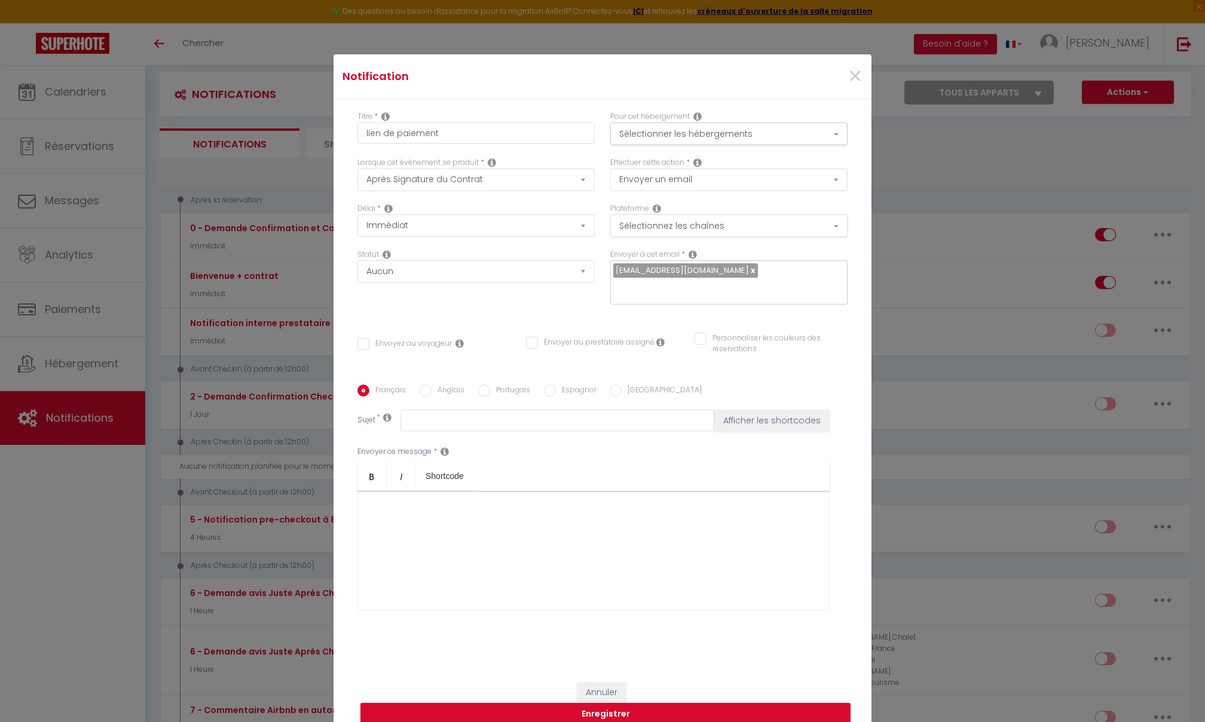
click at [632, 223] on button "Sélectionnez les chaînes" at bounding box center [728, 226] width 237 height 23
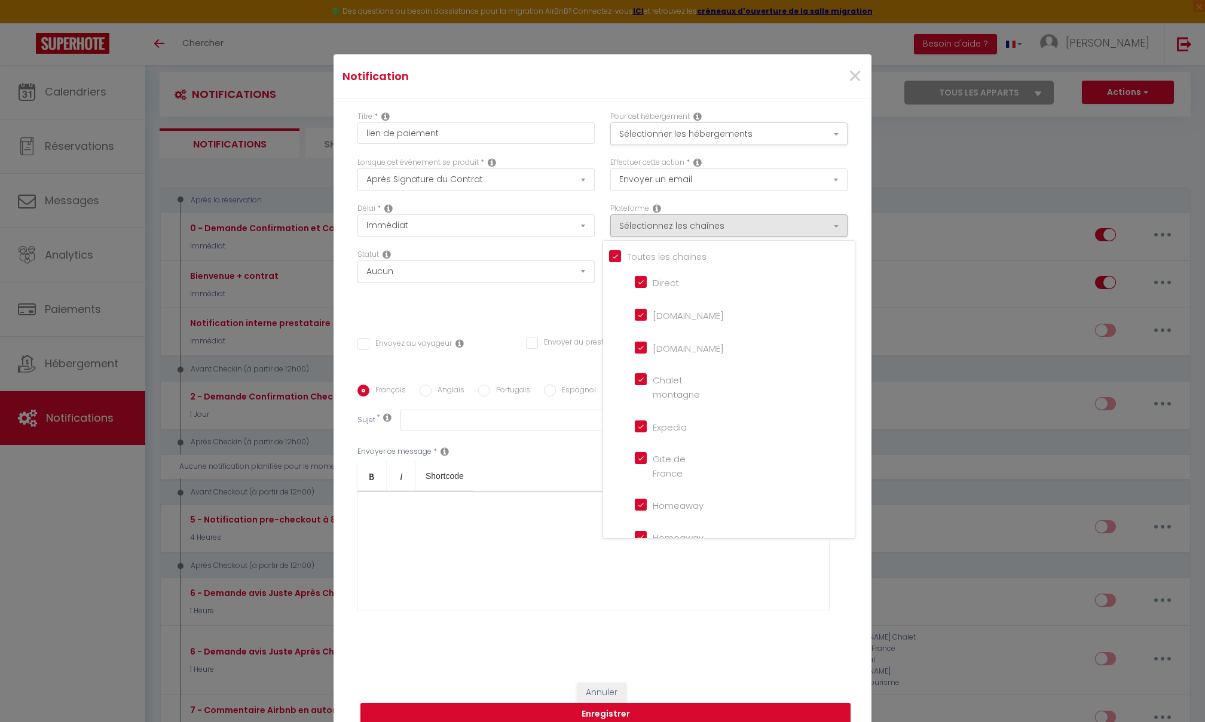
click at [619, 250] on input "Tous les apparts" at bounding box center [732, 256] width 246 height 12
click at [643, 277] on input "Direct" at bounding box center [669, 281] width 68 height 12
click at [531, 295] on div "Statut Aucun Si la réservation est payée Si réservation non payée Si la caution…" at bounding box center [476, 283] width 253 height 68
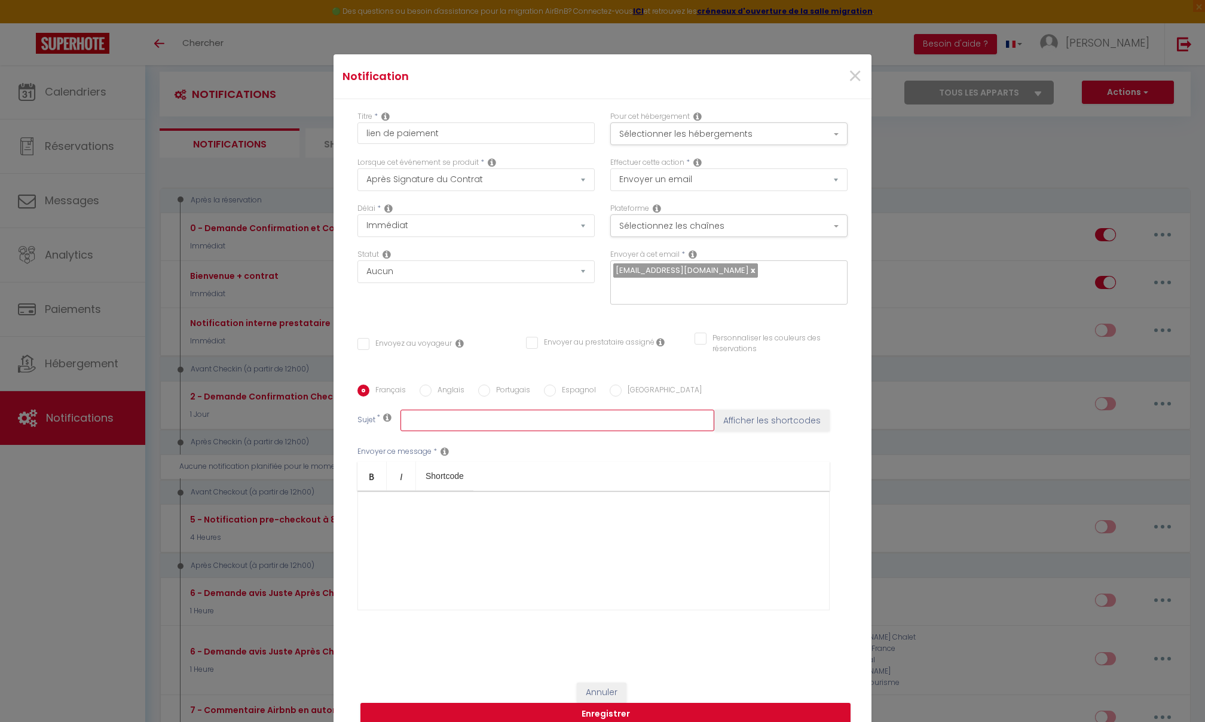
click at [449, 419] on input "text" at bounding box center [557, 421] width 314 height 22
click at [452, 302] on div "Statut Aucun Si la réservation est payée Si réservation non payée Si la caution…" at bounding box center [476, 283] width 253 height 68
click at [359, 344] on input "Envoyez au voyageur" at bounding box center [404, 344] width 94 height 12
click at [447, 422] on input "text" at bounding box center [557, 421] width 314 height 22
click at [369, 497] on div at bounding box center [593, 551] width 472 height 120
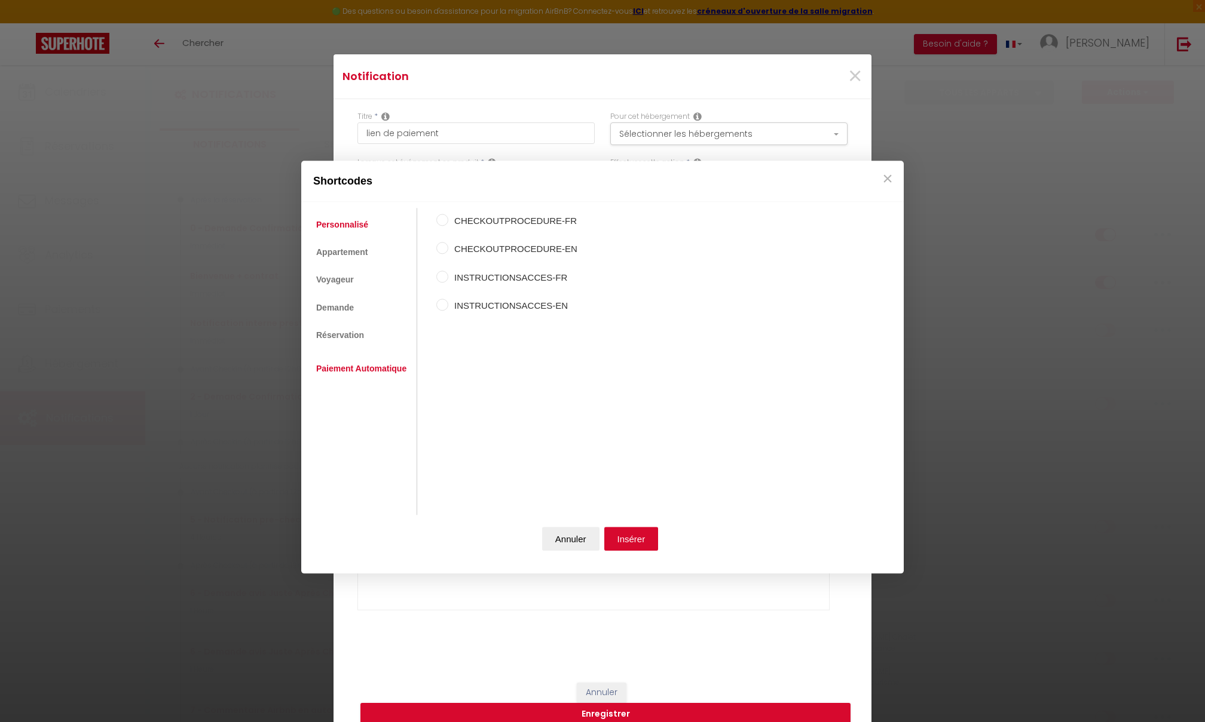
click at [342, 369] on link "Paiement Automatique" at bounding box center [361, 370] width 102 height 22
click at [338, 338] on link "Réservation" at bounding box center [340, 337] width 60 height 22
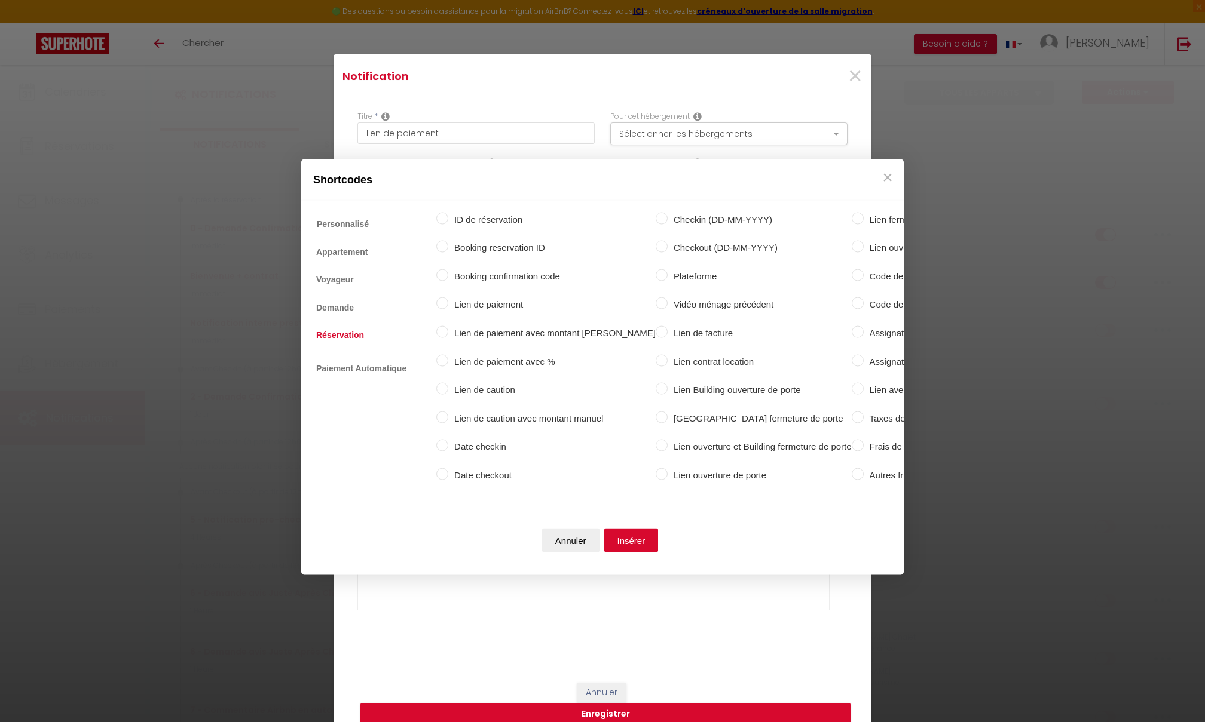
click at [440, 304] on input "Lien de paiement" at bounding box center [442, 304] width 12 height 12
click at [622, 497] on button "Insérer" at bounding box center [631, 541] width 54 height 24
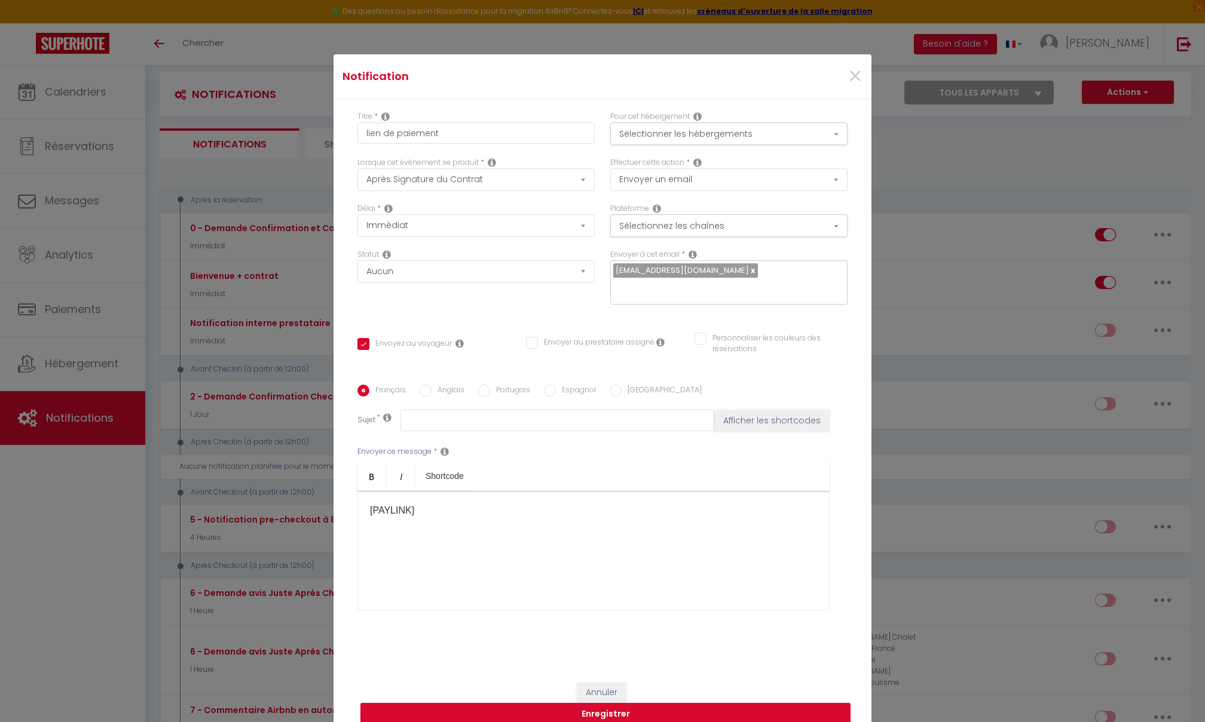
click at [366, 497] on div "[PAYLINK] ​" at bounding box center [593, 551] width 472 height 120
click at [397, 497] on div "[PAYLINK] ​" at bounding box center [593, 551] width 472 height 120
click at [593, 497] on button "Annuler" at bounding box center [602, 693] width 50 height 20
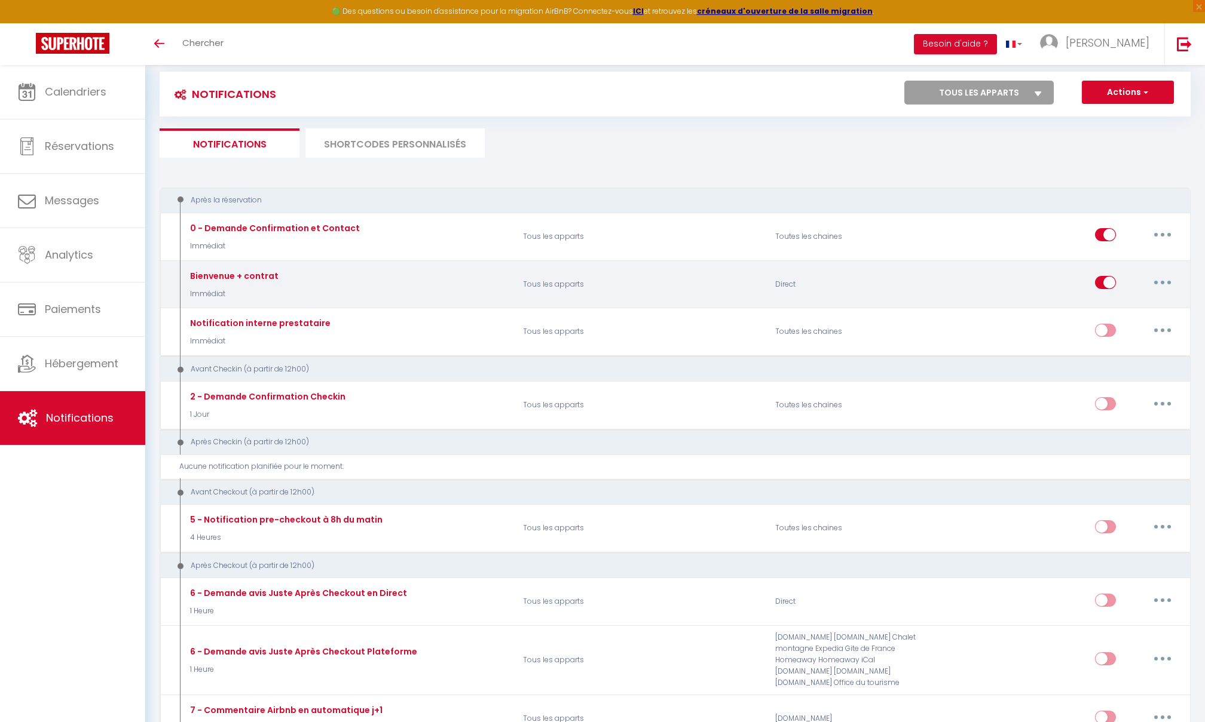
click at [893, 271] on div "Editer Dupliquer Tester Supprimer" at bounding box center [1061, 284] width 252 height 35
click at [893, 278] on button "button" at bounding box center [1162, 282] width 33 height 19
click at [893, 311] on link "Editer" at bounding box center [1131, 310] width 88 height 20
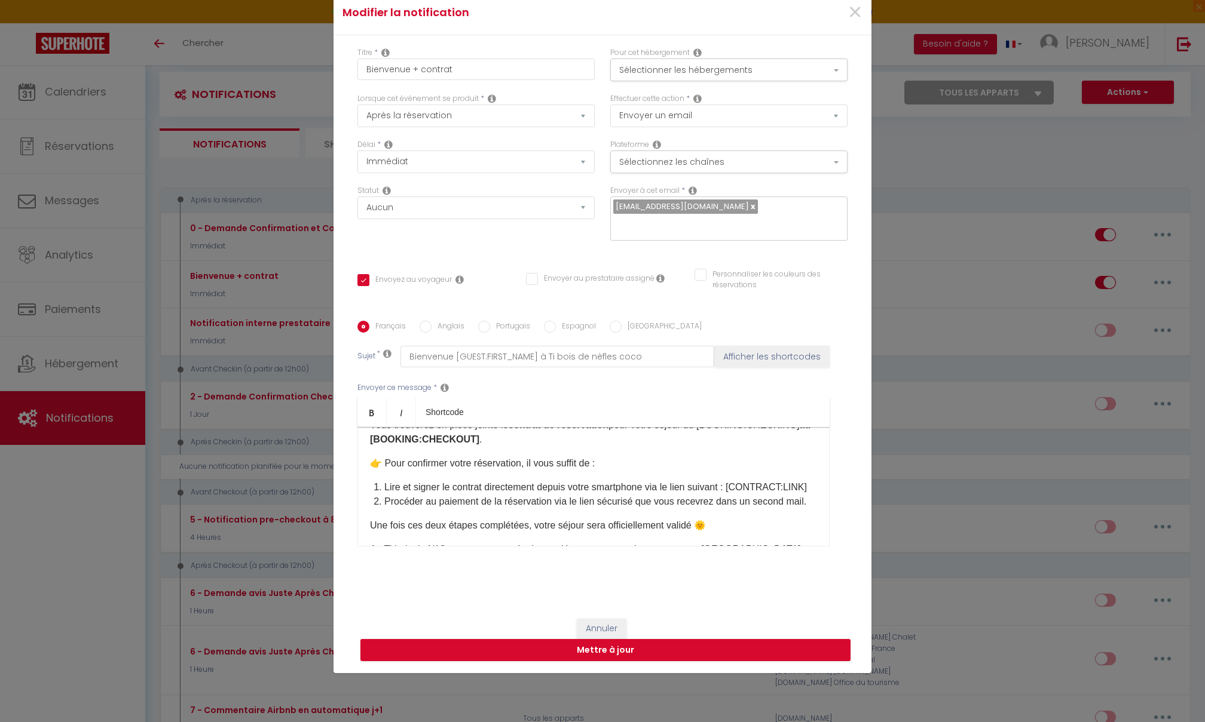
scroll to position [103, 0]
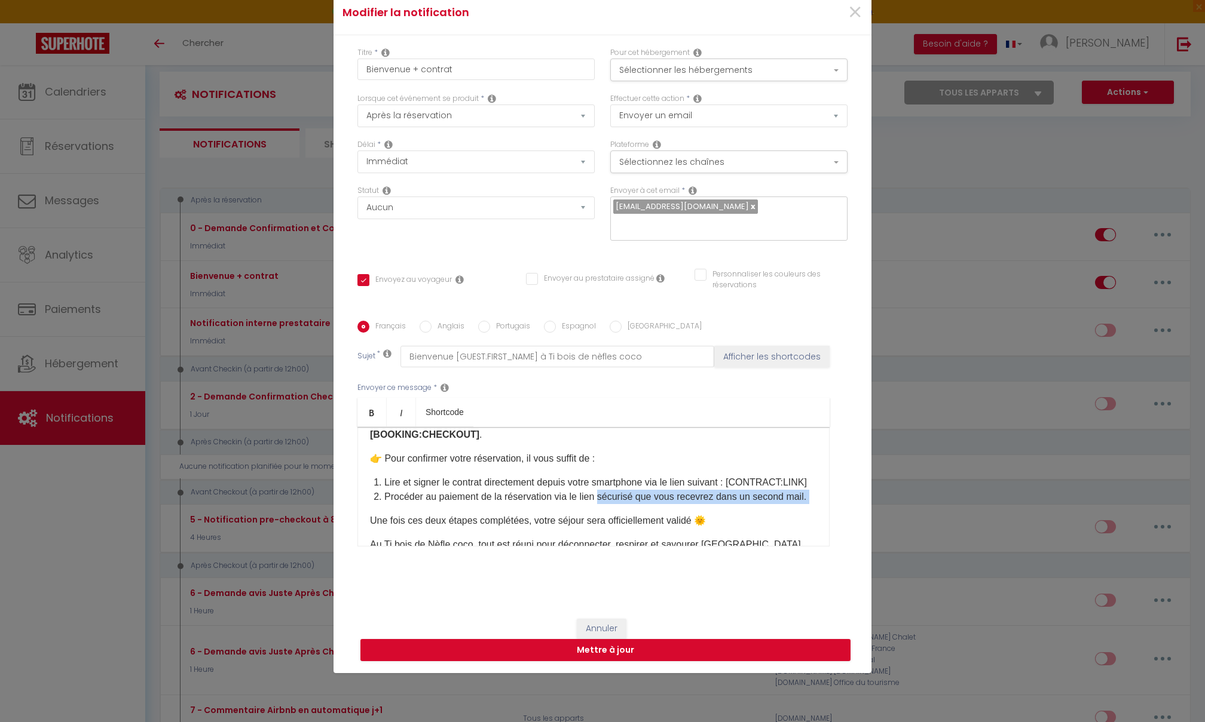
drag, startPoint x: 601, startPoint y: 500, endPoint x: 681, endPoint y: 510, distance: 81.3
click at [681, 497] on div "Bonjour [GUEST:FIRST_NAME]​, Merci encore pour votre réservation au Ti bois de …" at bounding box center [593, 487] width 472 height 120
click at [732, 497] on li "Procéder au paiement de la réservation via le lien suivant" at bounding box center [600, 497] width 433 height 14
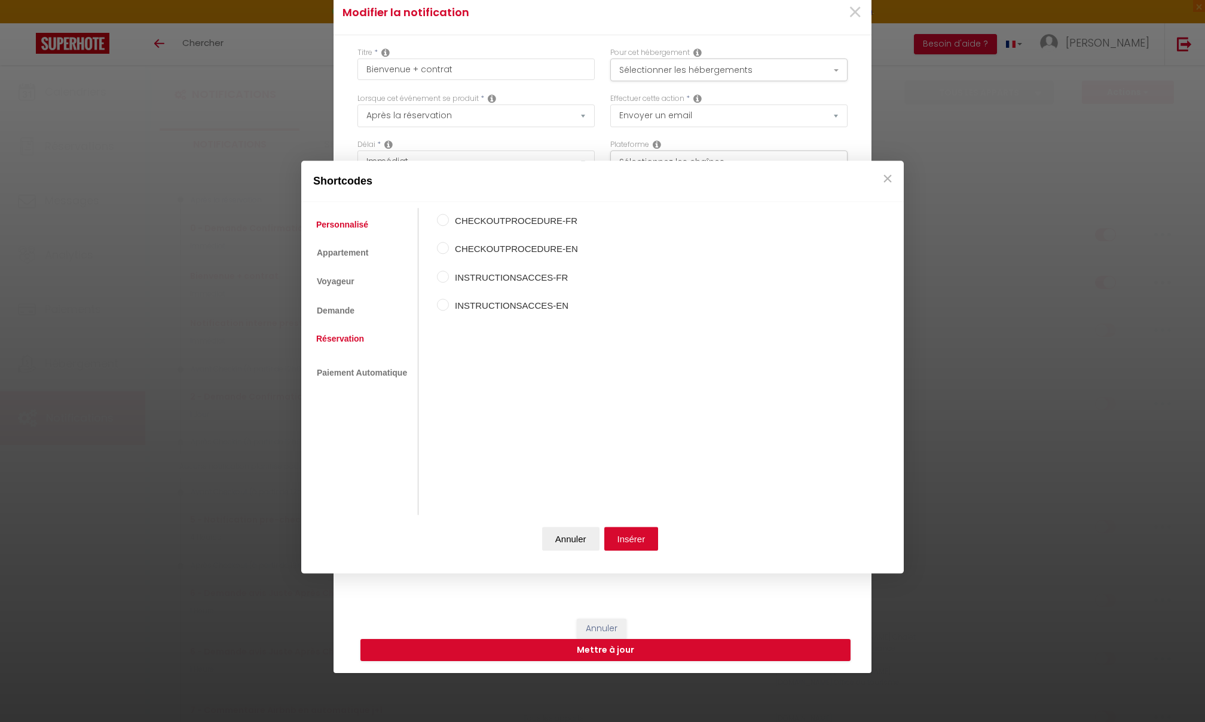
click at [354, 343] on link "Réservation" at bounding box center [340, 339] width 60 height 22
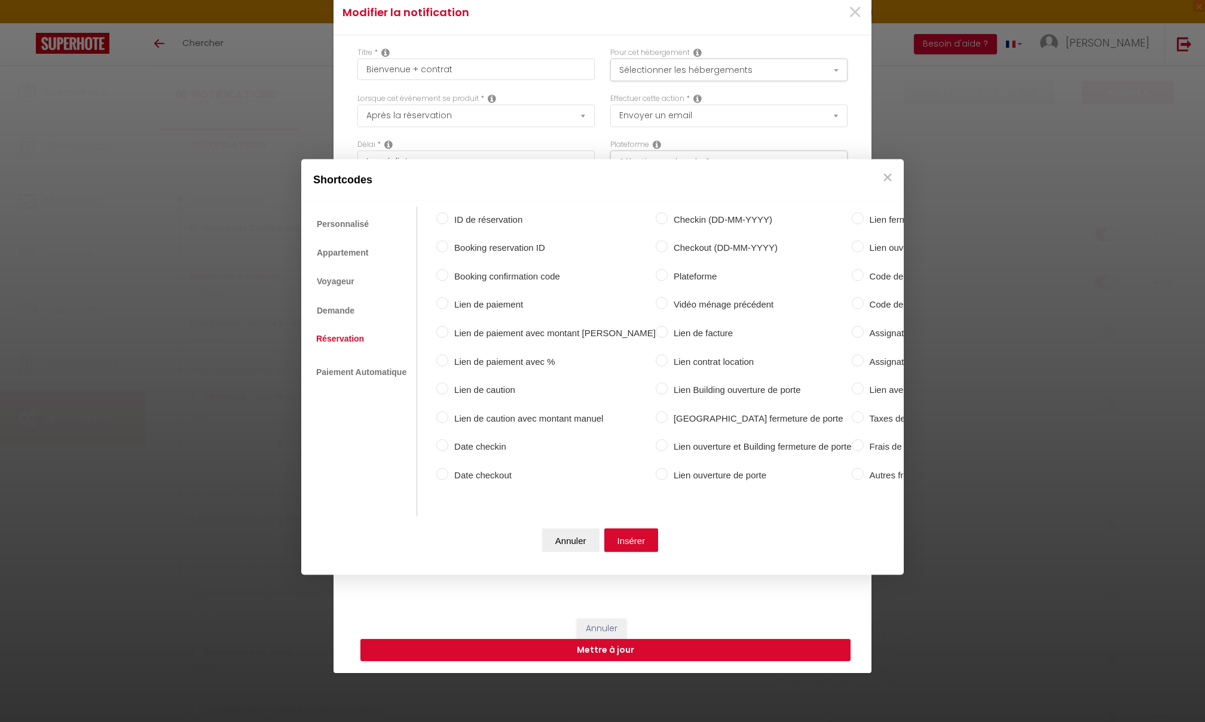
click at [442, 302] on input "Lien de paiement" at bounding box center [442, 304] width 12 height 12
click at [619, 497] on button "Insérer" at bounding box center [631, 541] width 54 height 24
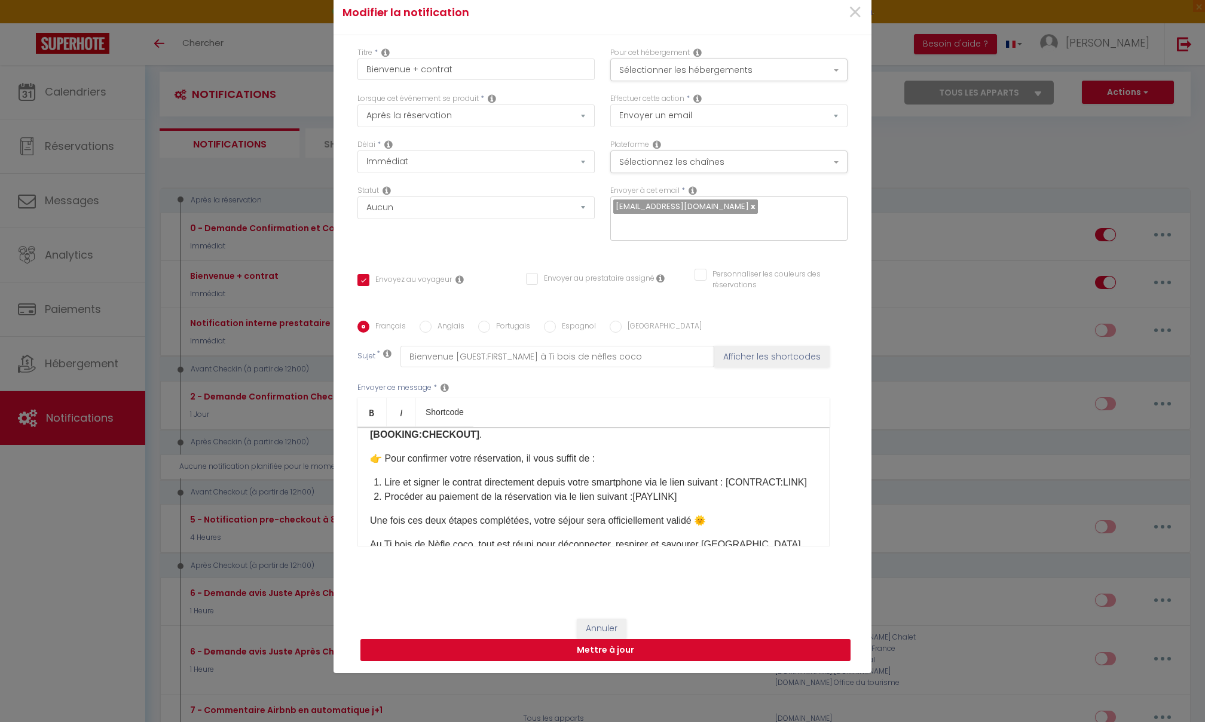
click at [601, 497] on button "Mettre à jour" at bounding box center [605, 650] width 490 height 23
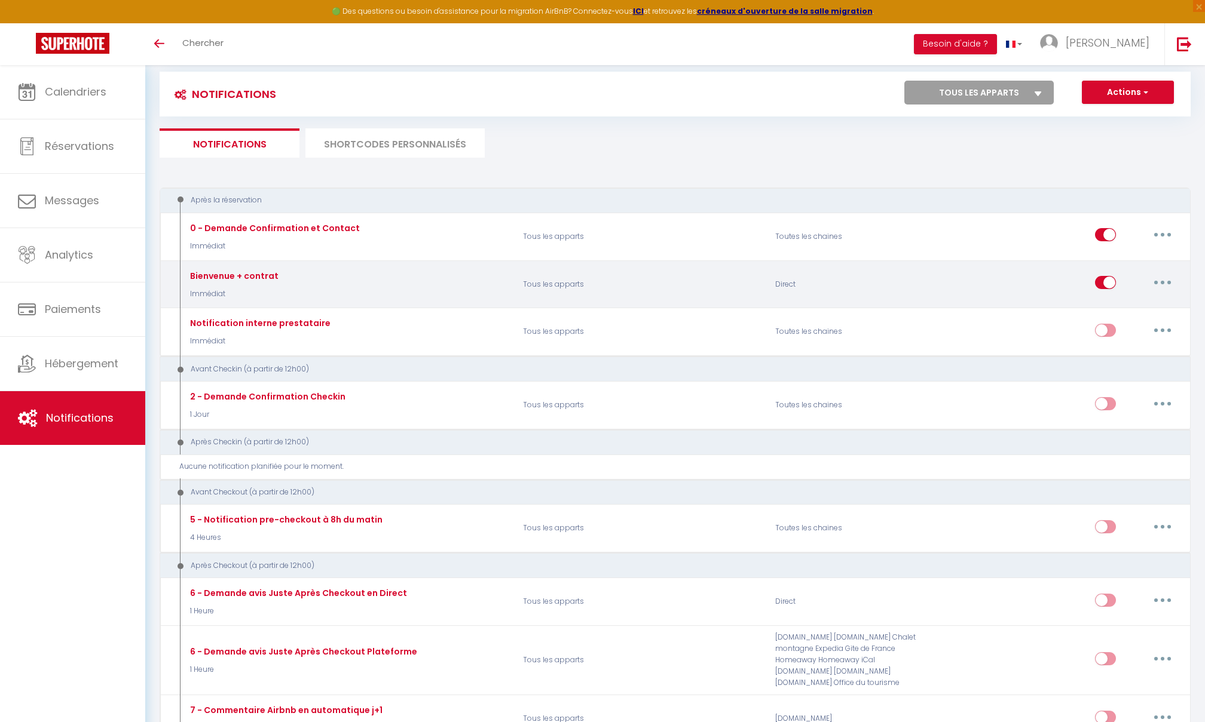
click at [893, 280] on button "button" at bounding box center [1162, 282] width 33 height 19
click at [893, 305] on link "Editer" at bounding box center [1131, 310] width 88 height 20
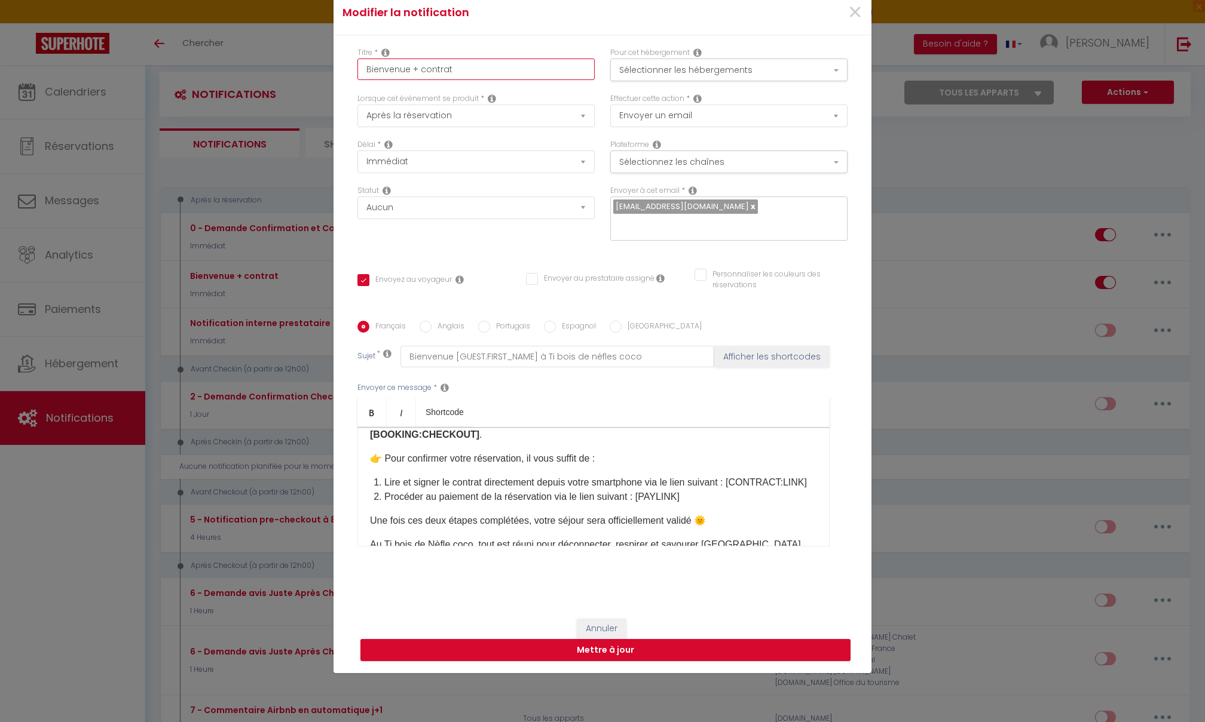
click at [467, 67] on input "Bienvenue + contrat" at bounding box center [475, 70] width 237 height 22
click at [598, 497] on button "Mettre à jour" at bounding box center [605, 650] width 490 height 23
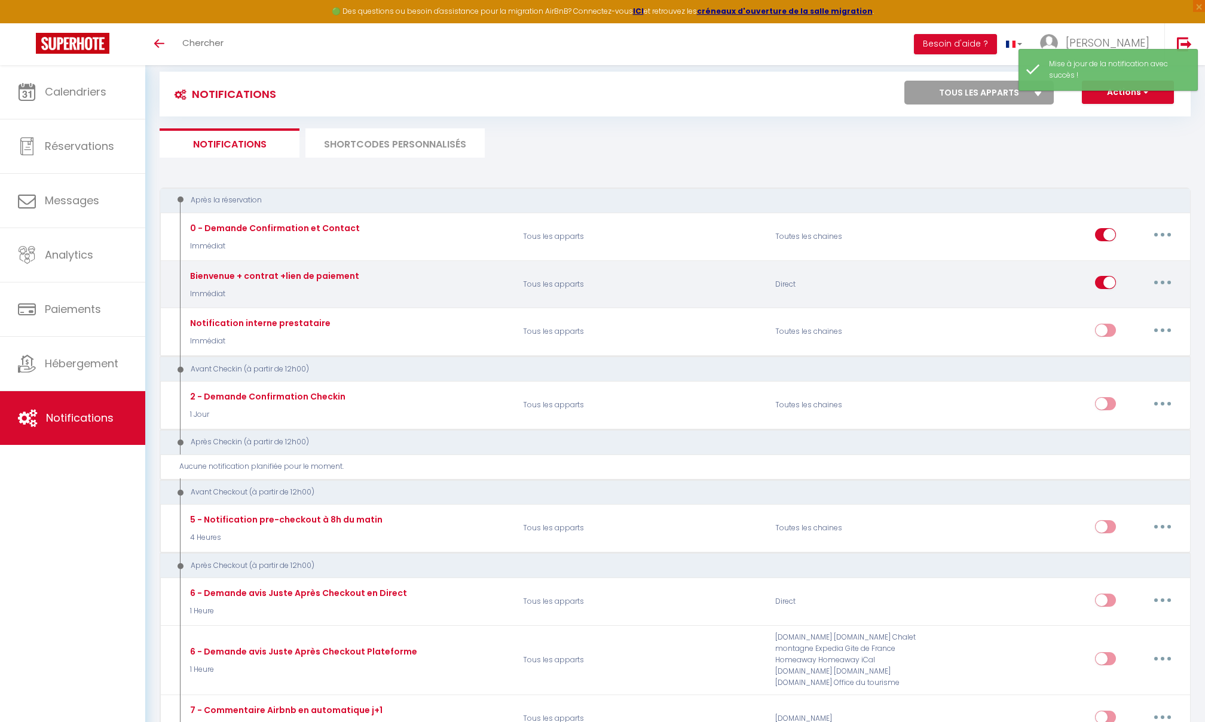
click at [893, 284] on button "button" at bounding box center [1162, 282] width 33 height 19
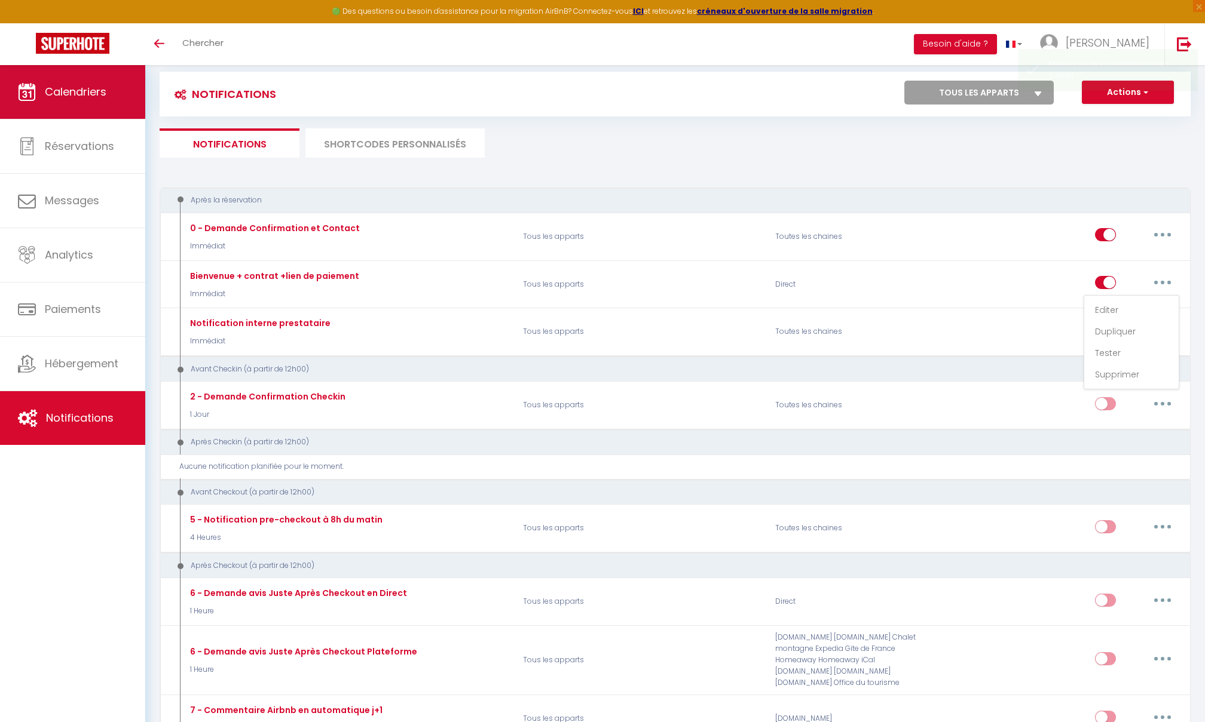
click at [87, 88] on span "Calendriers" at bounding box center [76, 91] width 62 height 15
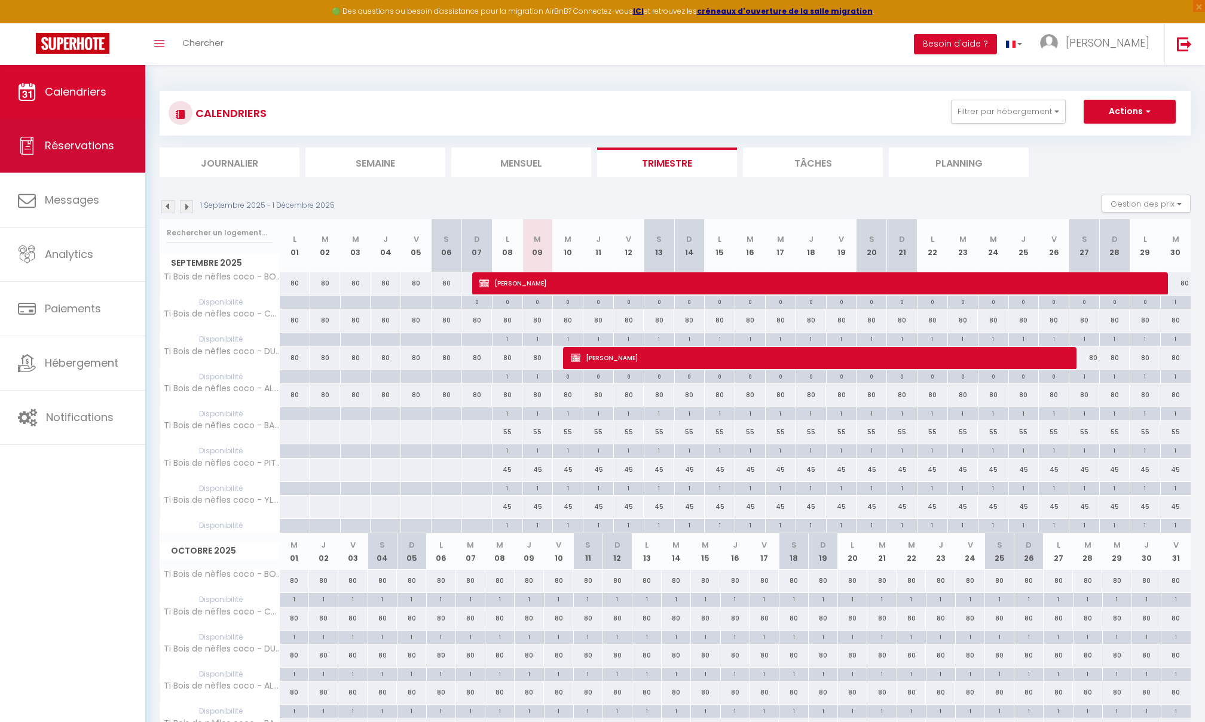
click at [76, 138] on span "Réservations" at bounding box center [79, 145] width 69 height 15
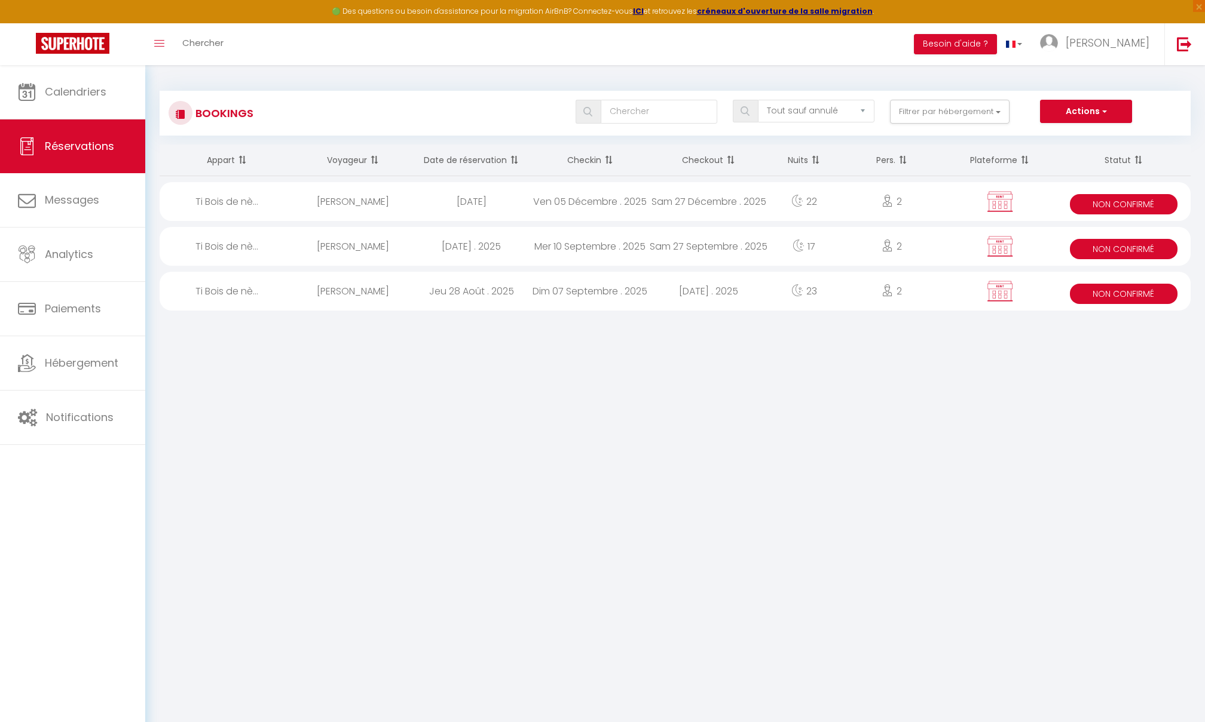
click at [207, 238] on div "Ti Bois de nè..." at bounding box center [227, 246] width 134 height 39
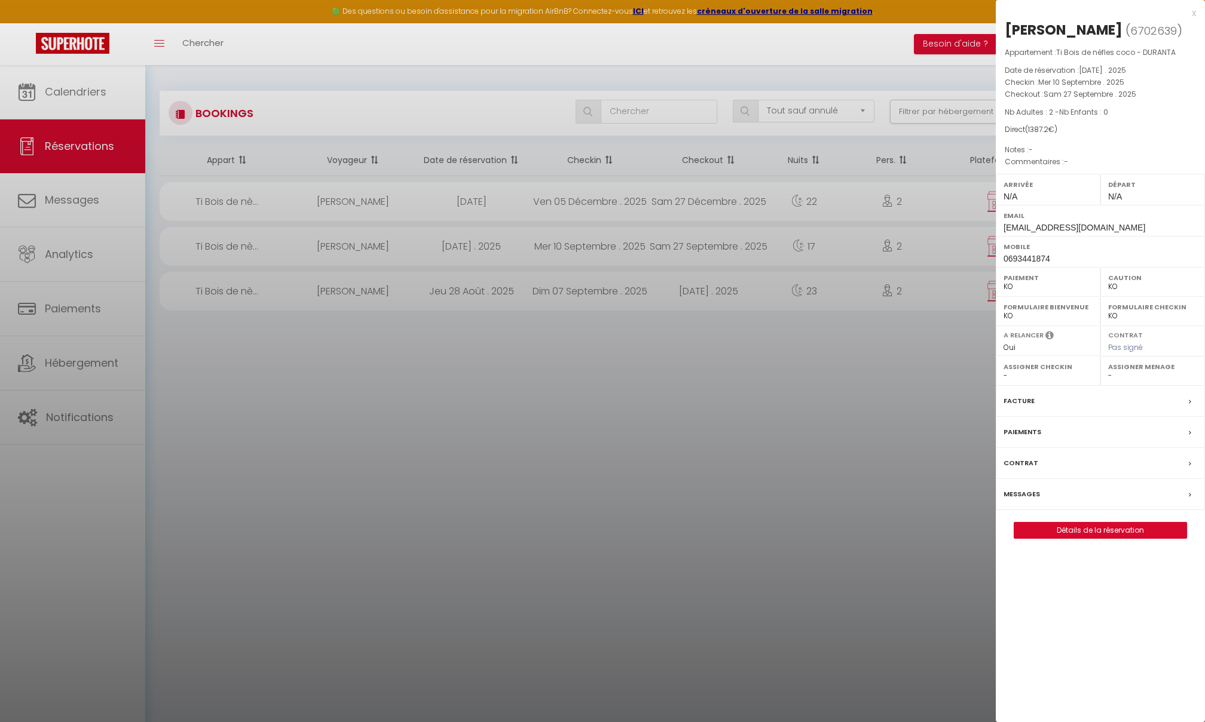
click at [893, 33] on span "6702639" at bounding box center [1153, 30] width 47 height 15
copy span "6702639"
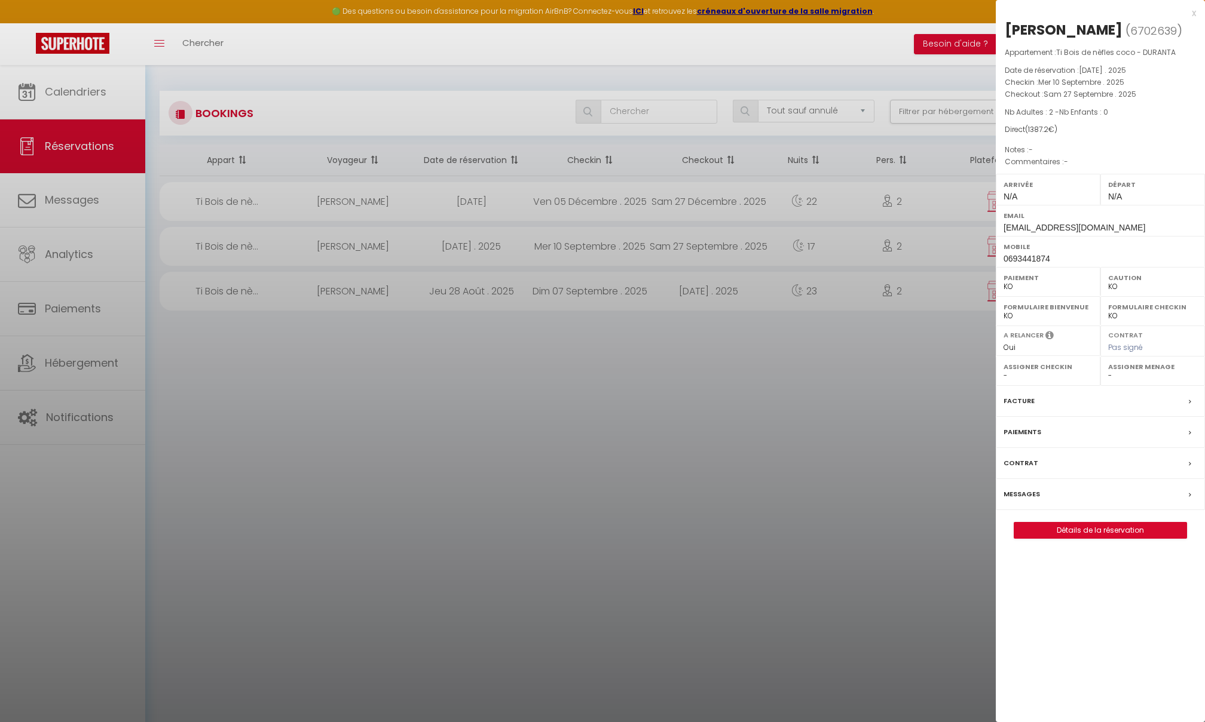
click at [45, 415] on div at bounding box center [602, 361] width 1205 height 722
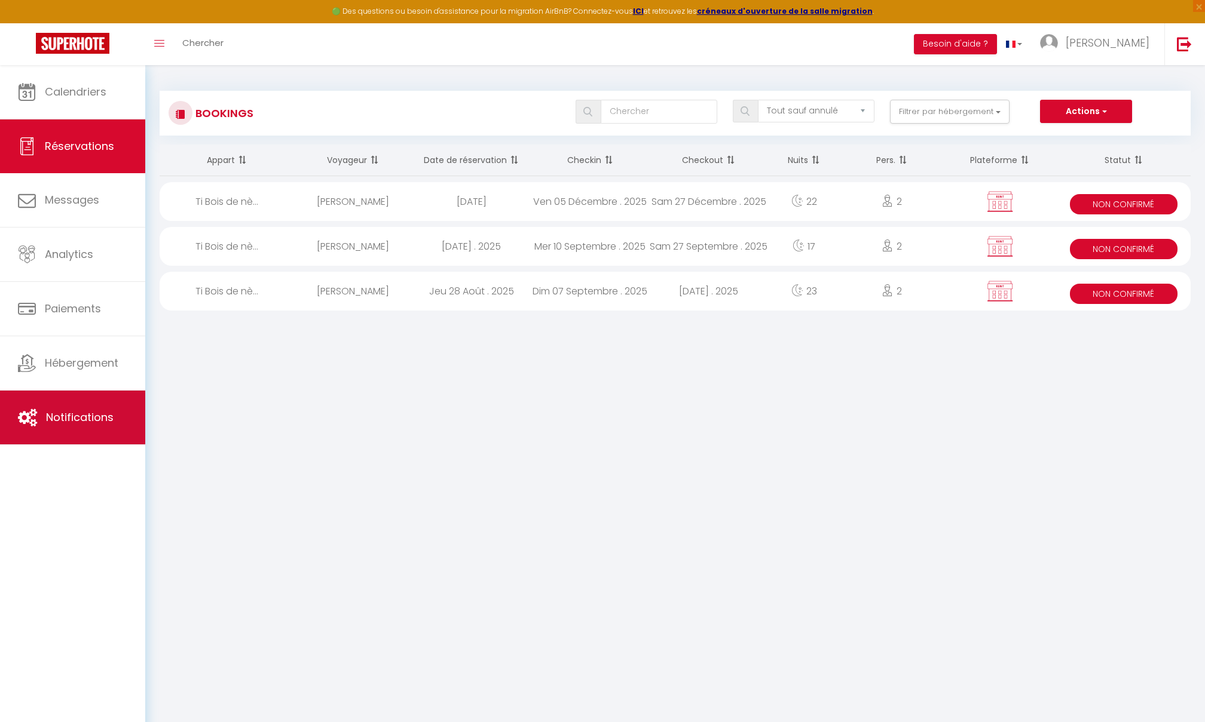
click at [46, 415] on span "Notifications" at bounding box center [80, 417] width 68 height 15
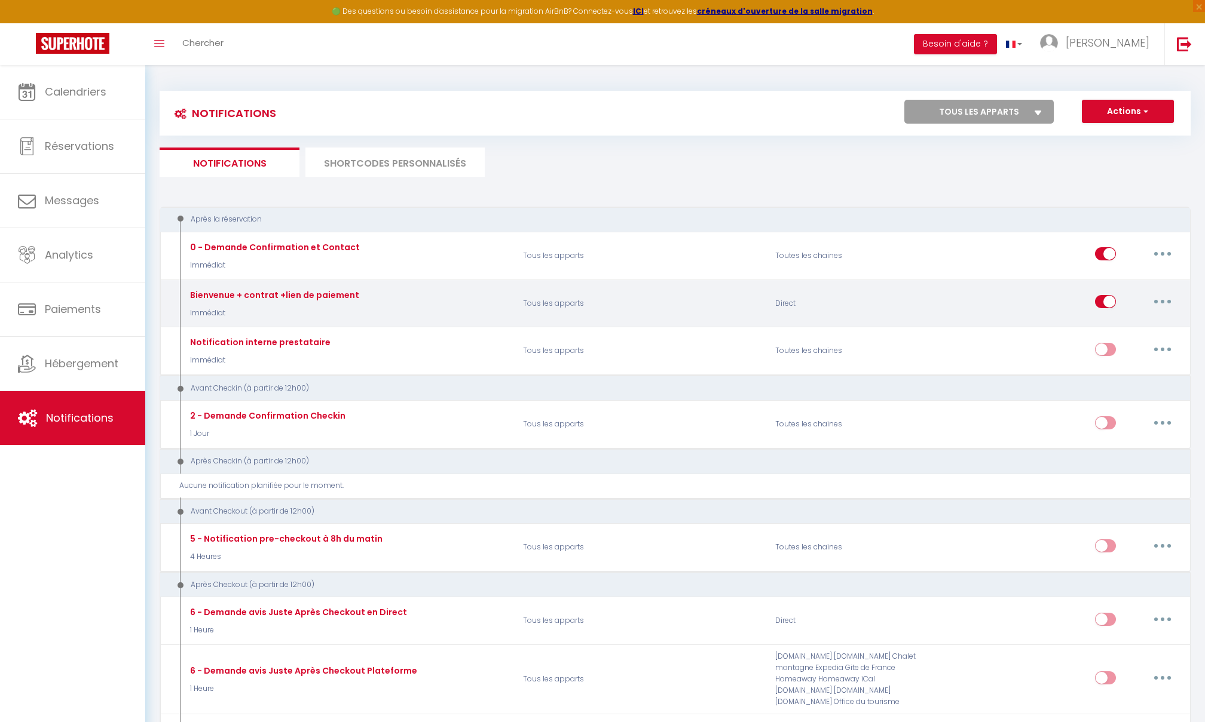
click at [893, 300] on icon "button" at bounding box center [1163, 302] width 4 height 4
click at [893, 364] on link "Tester" at bounding box center [1131, 372] width 88 height 20
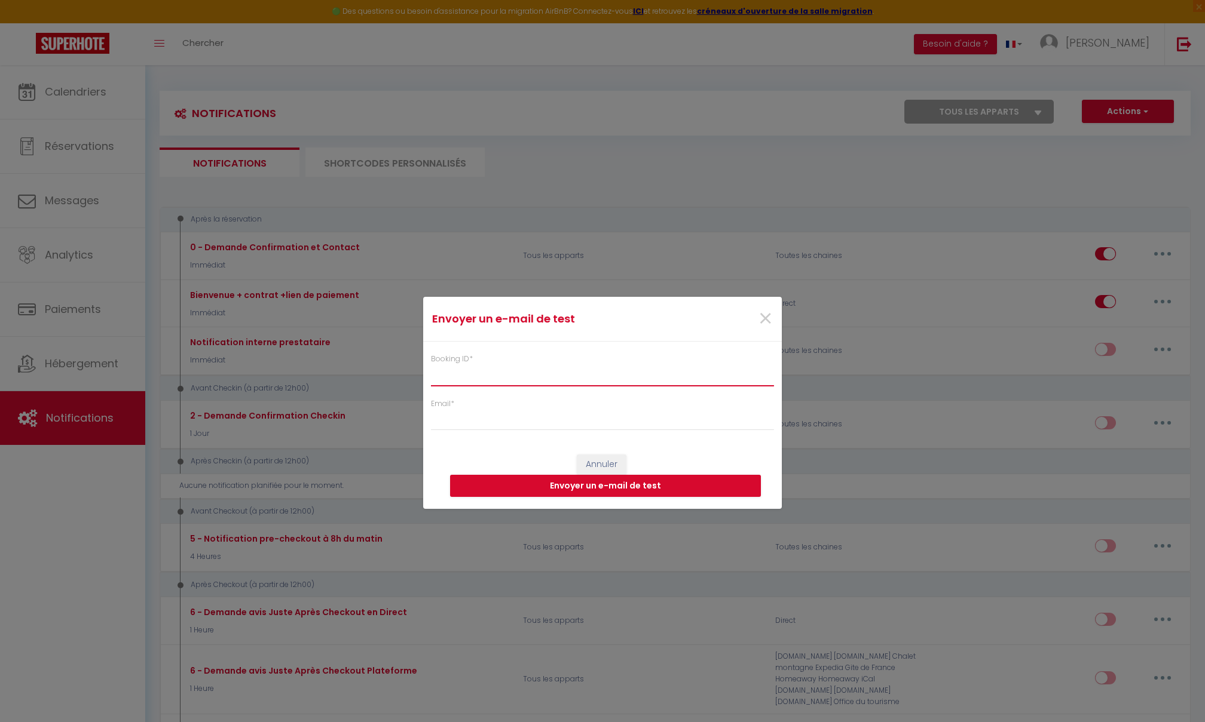
click at [626, 380] on input "Booking ID *" at bounding box center [602, 376] width 343 height 22
paste input "6702639"
click at [577, 418] on input "Email *" at bounding box center [602, 420] width 343 height 22
click at [563, 484] on button "Envoyer un e-mail de test" at bounding box center [605, 486] width 311 height 23
click at [763, 316] on span "×" at bounding box center [765, 319] width 15 height 36
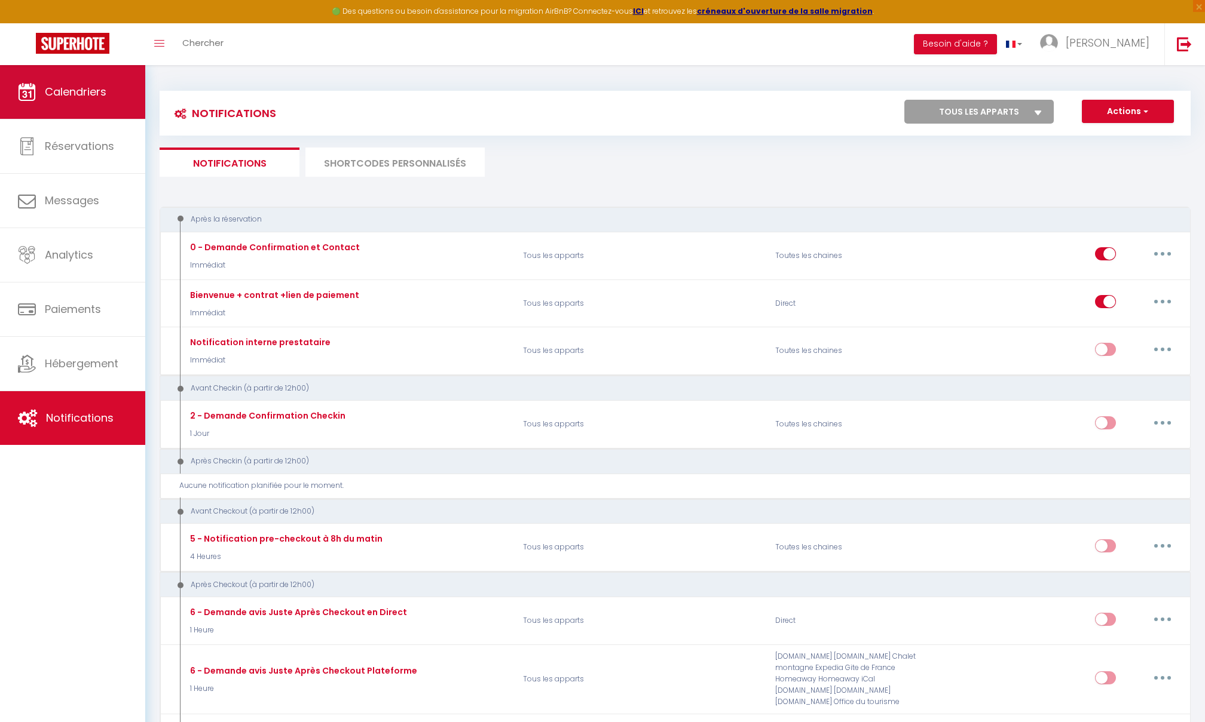
click at [86, 94] on span "Calendriers" at bounding box center [76, 91] width 62 height 15
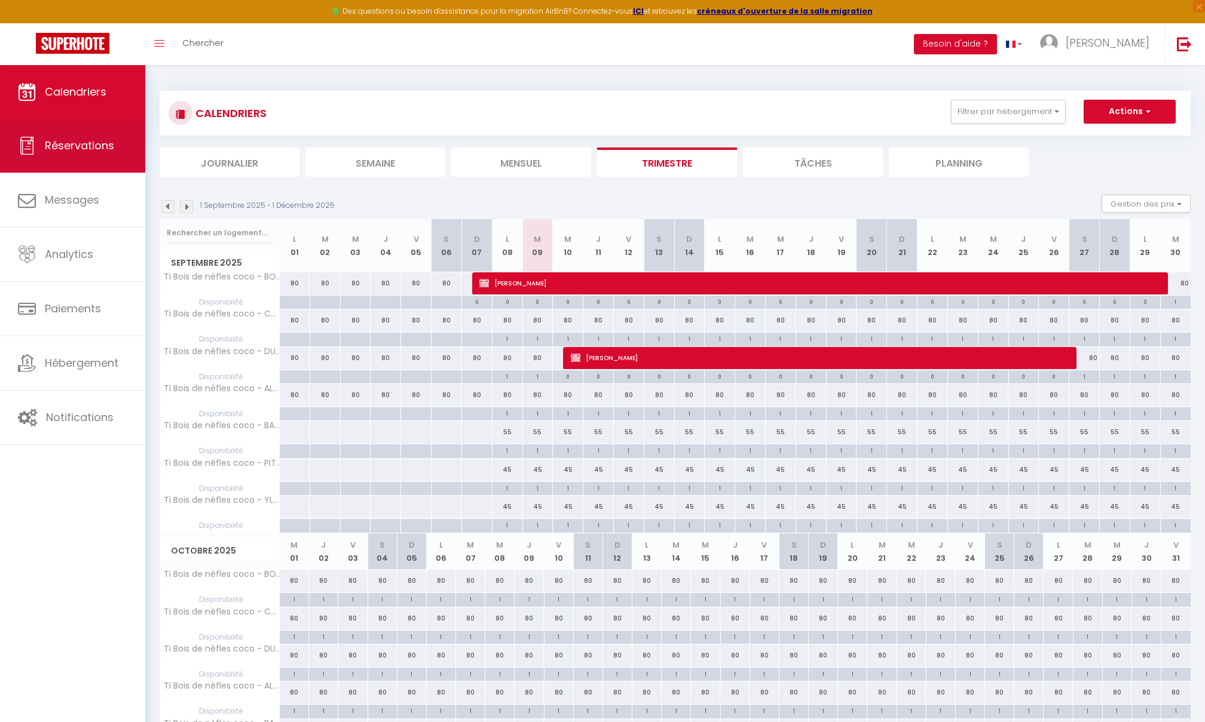
click at [79, 138] on span "Réservations" at bounding box center [79, 145] width 69 height 15
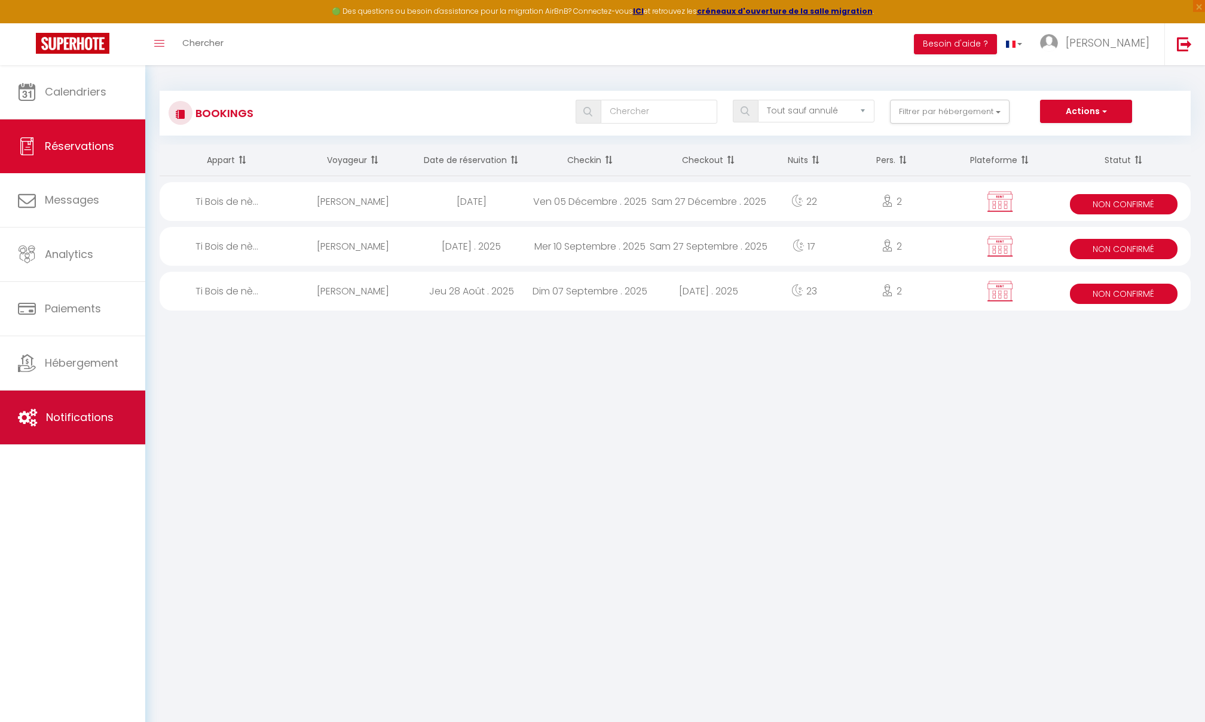
click at [51, 410] on span "Notifications" at bounding box center [80, 417] width 68 height 15
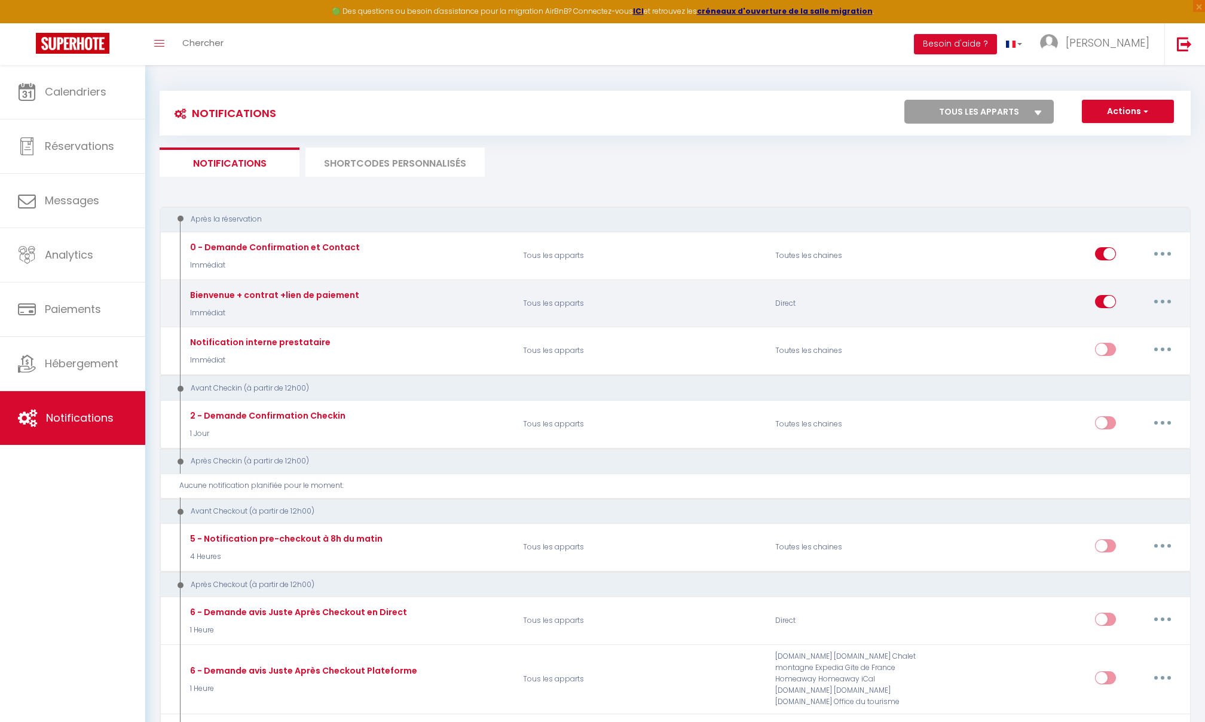
click at [893, 299] on button "button" at bounding box center [1162, 301] width 33 height 19
click at [893, 321] on link "Editer" at bounding box center [1131, 329] width 88 height 20
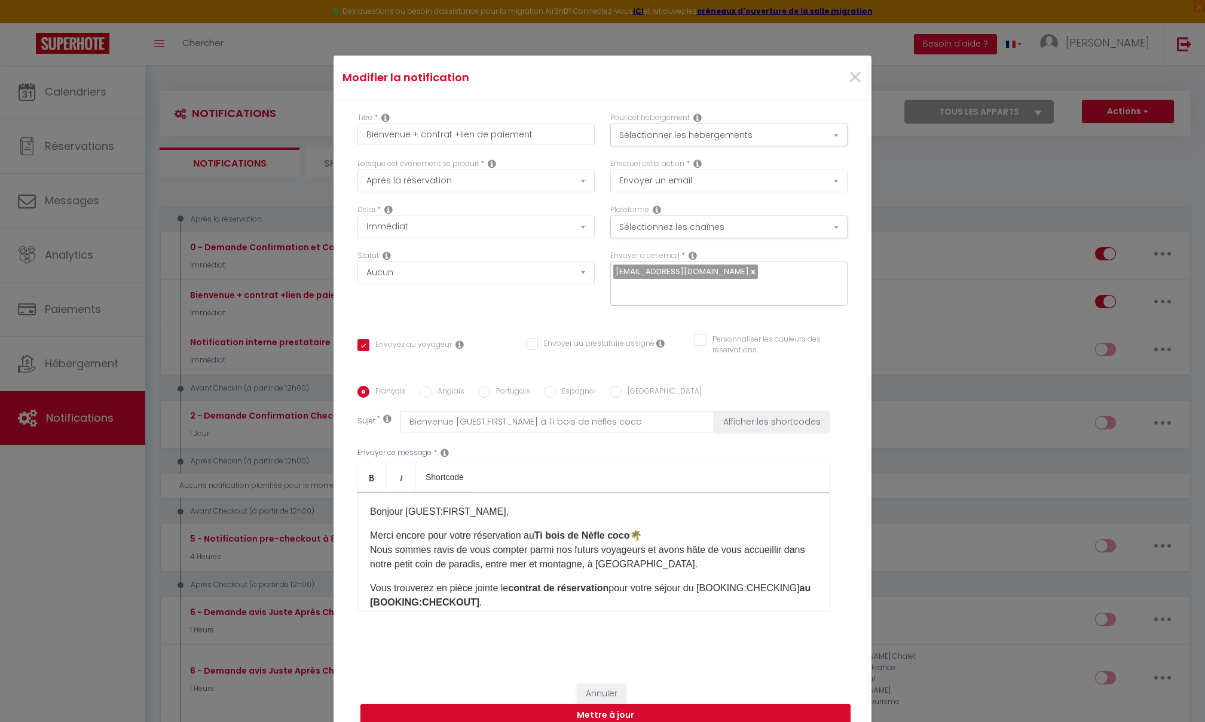
scroll to position [35, 0]
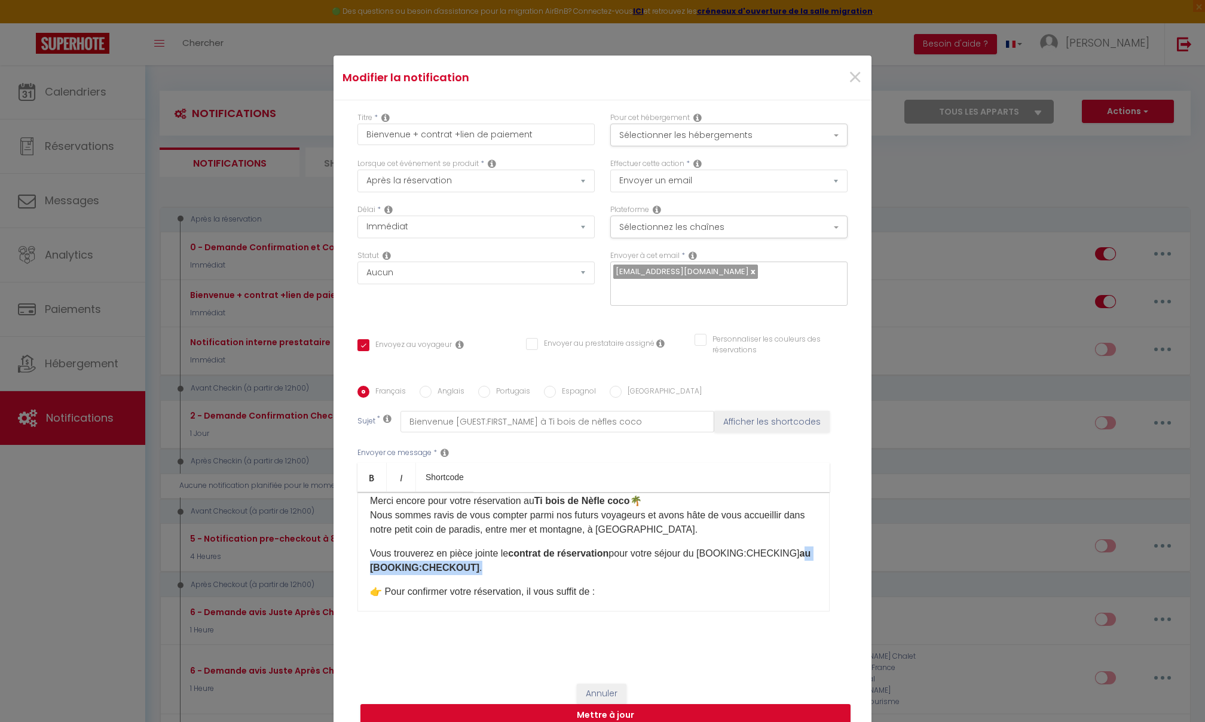
drag, startPoint x: 610, startPoint y: 576, endPoint x: 804, endPoint y: 560, distance: 194.9
click at [804, 497] on p "Vous trouverez en pièce jointe le contrat de réservation pour votre séjour du […" at bounding box center [593, 561] width 447 height 29
click at [378, 486] on link "Bold" at bounding box center [371, 477] width 29 height 29
click at [567, 497] on p "Vous trouverez en pièce jointe le contrat de réservation pour votre séjour du […" at bounding box center [593, 561] width 447 height 29
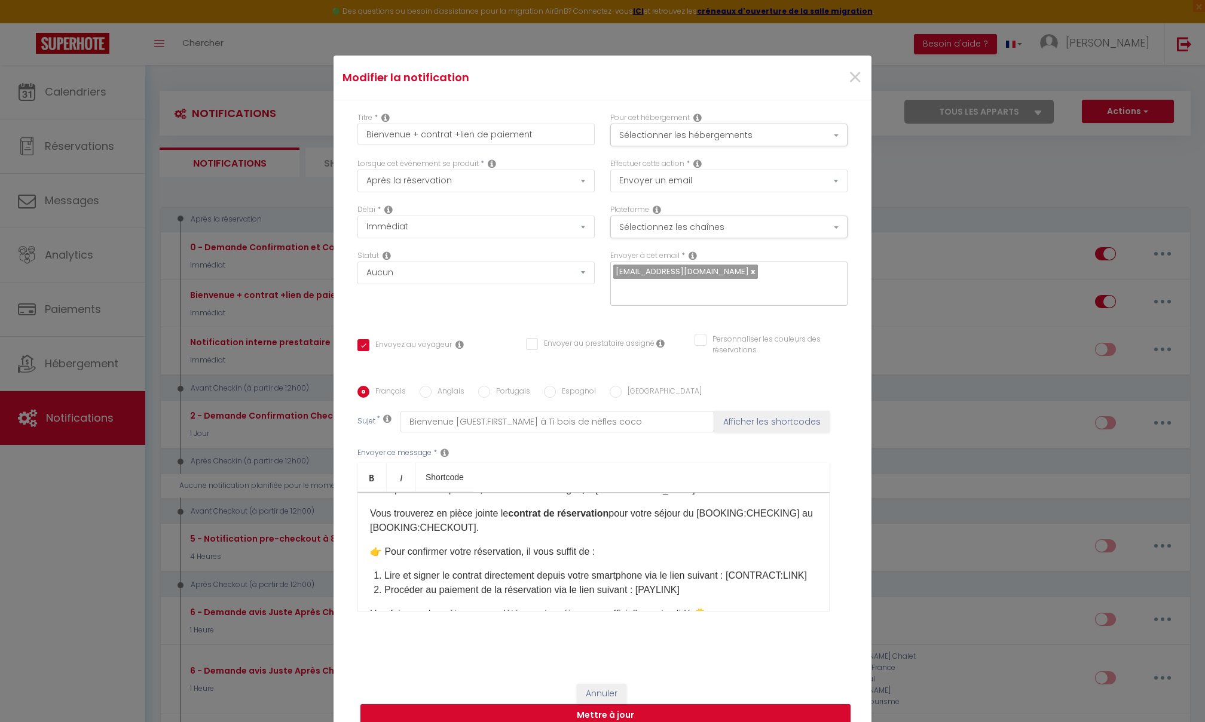
scroll to position [75, 0]
click at [477, 497] on p "Vous trouverez en pièce jointe le contrat de réservation pour votre séjour du […" at bounding box center [593, 520] width 447 height 29
click at [599, 497] on p "Vous trouverez ci dessous le contrat de réservation pour votre séjour du [BOOKI…" at bounding box center [593, 520] width 447 height 29
drag, startPoint x: 694, startPoint y: 513, endPoint x: 622, endPoint y: 513, distance: 71.7
click at [622, 497] on p "Vous trouverez ci dessous le contrat de réservation et le lien de paiement pour…" at bounding box center [593, 520] width 447 height 29
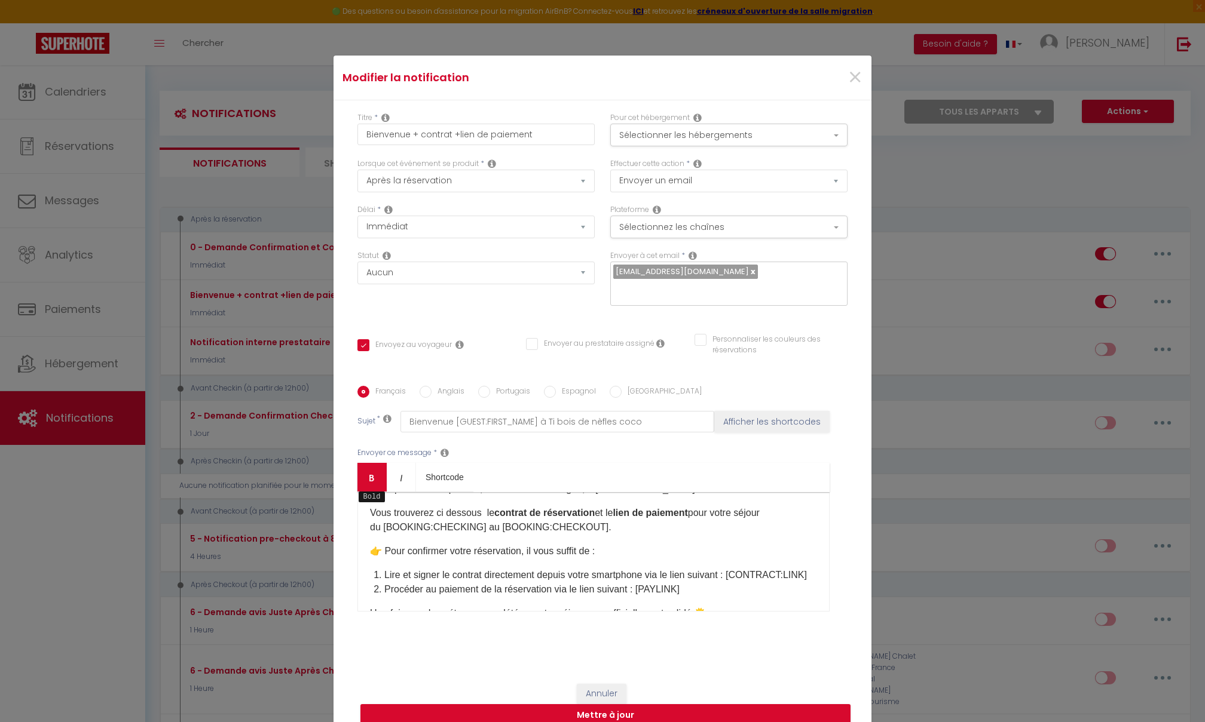
click at [366, 477] on link "Bold" at bounding box center [371, 477] width 29 height 29
click at [603, 497] on div "Bonjour [GUEST:FIRST_NAME]​, Merci encore pour votre réservation au Ti bois de …" at bounding box center [593, 552] width 472 height 120
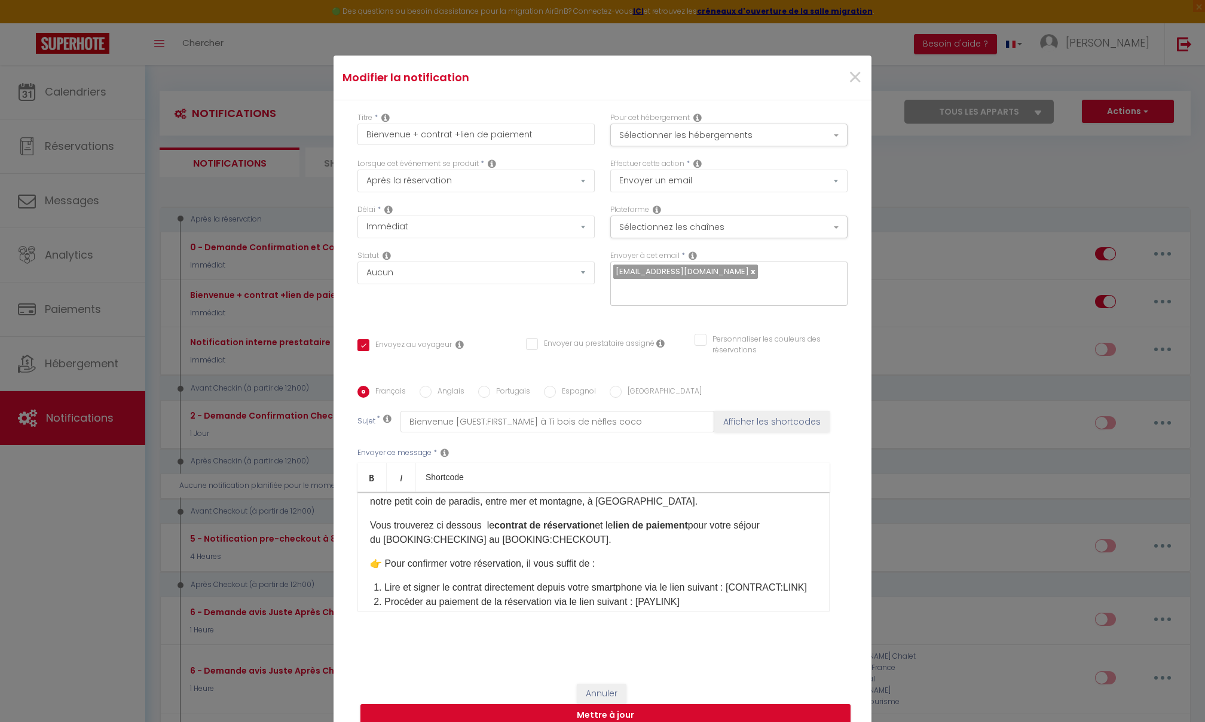
scroll to position [63, 0]
drag, startPoint x: 576, startPoint y: 539, endPoint x: 366, endPoint y: 540, distance: 210.4
click at [366, 497] on div "Bonjour [GUEST:FIRST_NAME]​, Merci encore pour votre réservation au Ti bois de …" at bounding box center [593, 552] width 472 height 120
click at [373, 488] on link "Bold" at bounding box center [371, 477] width 29 height 29
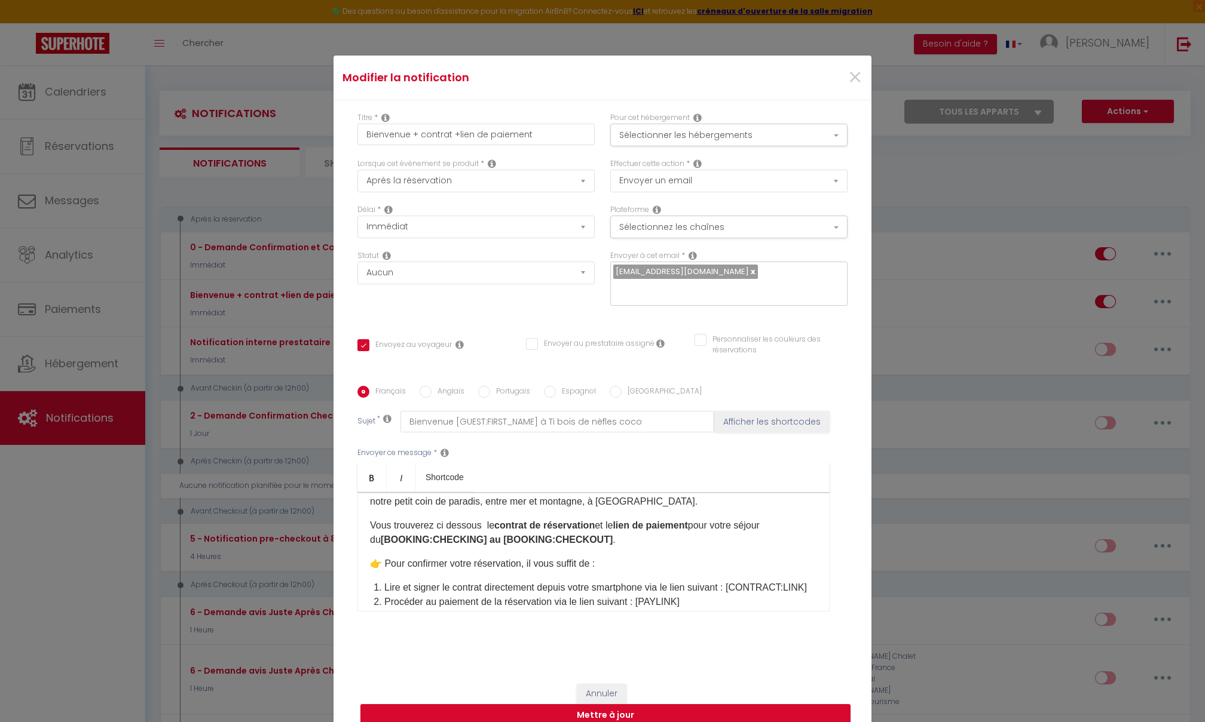
click at [627, 497] on p "👉 Pour confirmer votre réservation, il vous suffit de :" at bounding box center [593, 564] width 447 height 14
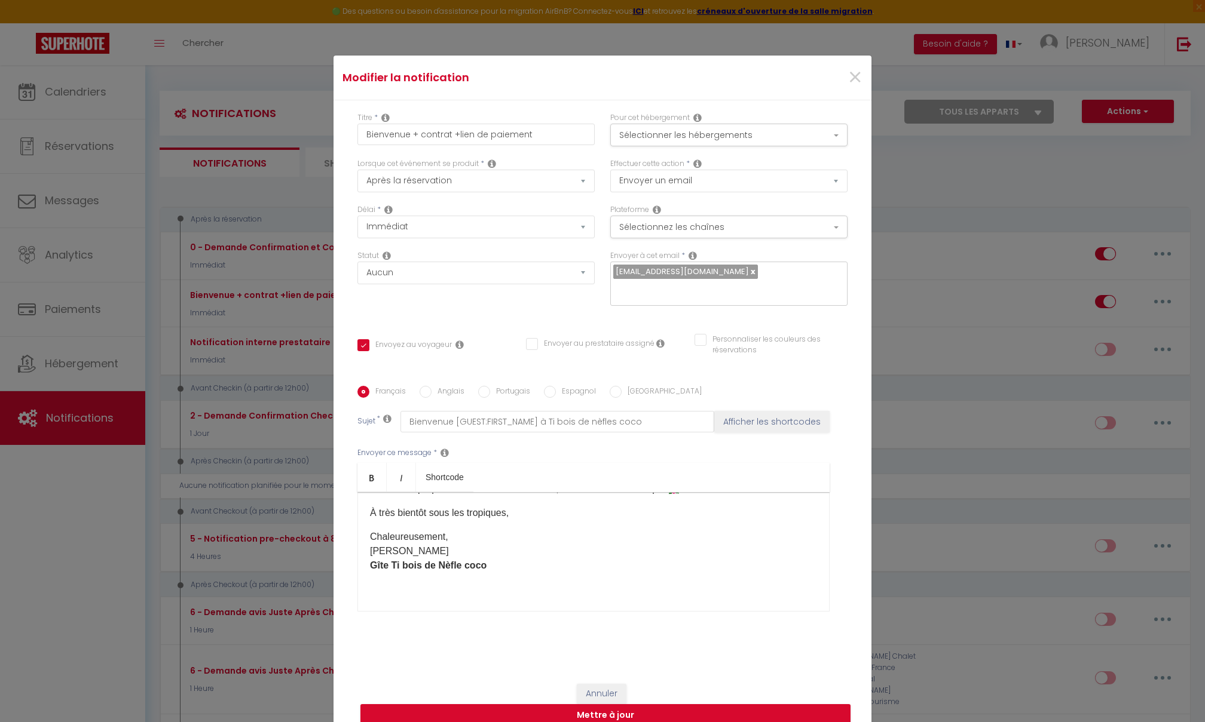
scroll to position [252, 0]
drag, startPoint x: 529, startPoint y: 580, endPoint x: 362, endPoint y: 565, distance: 168.0
click at [362, 497] on div "Bonjour [GUEST:FIRST_NAME]​, Merci encore pour votre réservation au Ti bois de …" at bounding box center [593, 552] width 472 height 120
click at [374, 483] on icon "Bold" at bounding box center [372, 478] width 10 height 10
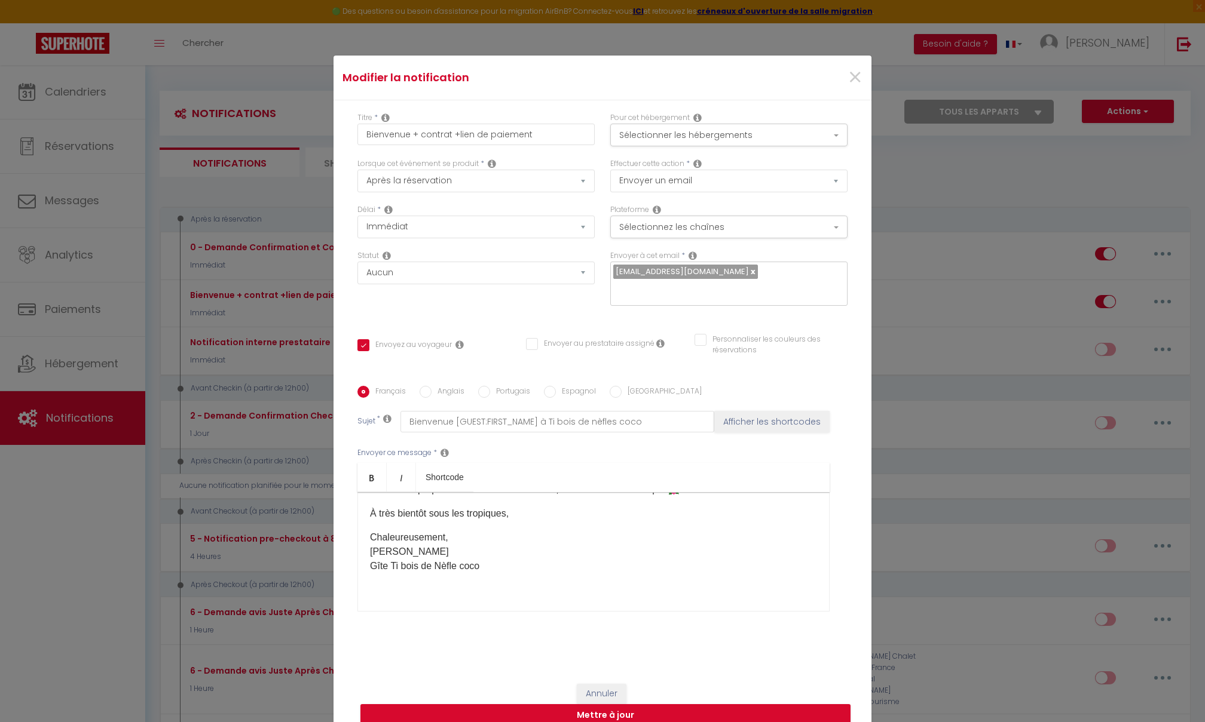
click at [522, 497] on p "Chaleureusement, Mickael Gîte Ti bois de Nèfle coco ​" at bounding box center [593, 552] width 447 height 43
click at [506, 497] on p "Chaleureusement, Mickael Gîte Ti bois de Nèfle coco ​" at bounding box center [593, 552] width 447 height 43
click at [615, 497] on button "Mettre à jour" at bounding box center [605, 716] width 490 height 23
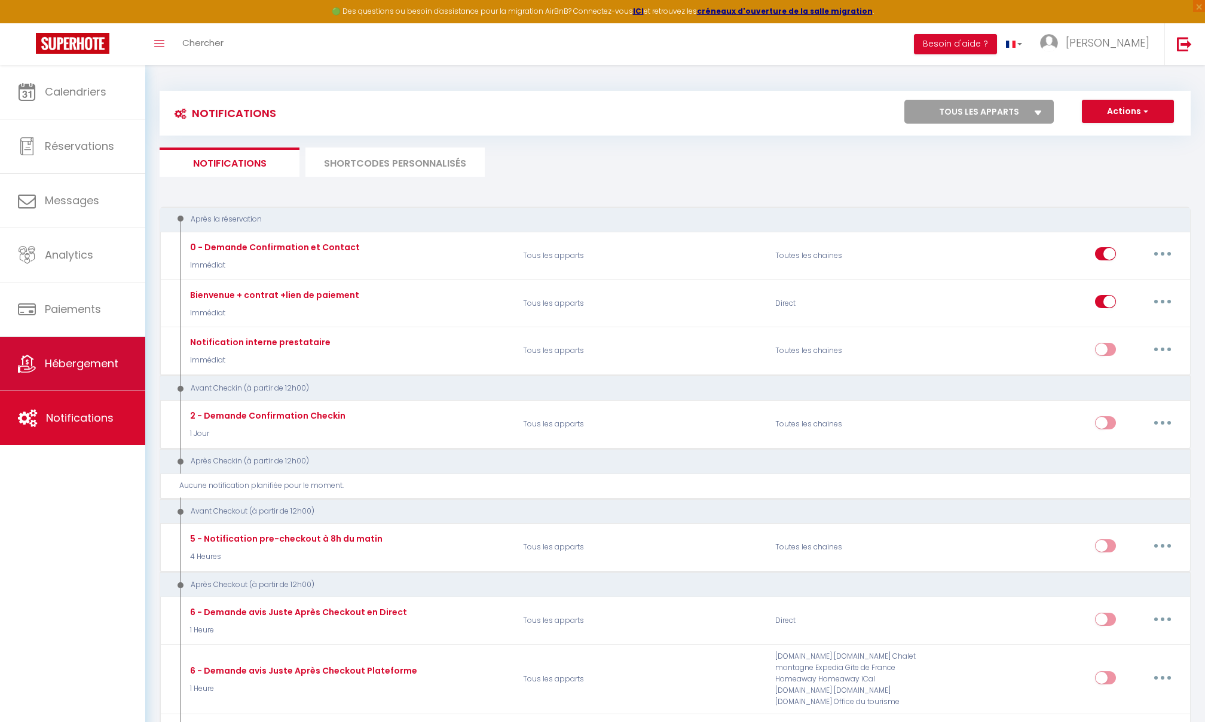
click at [72, 359] on span "Hébergement" at bounding box center [82, 363] width 74 height 15
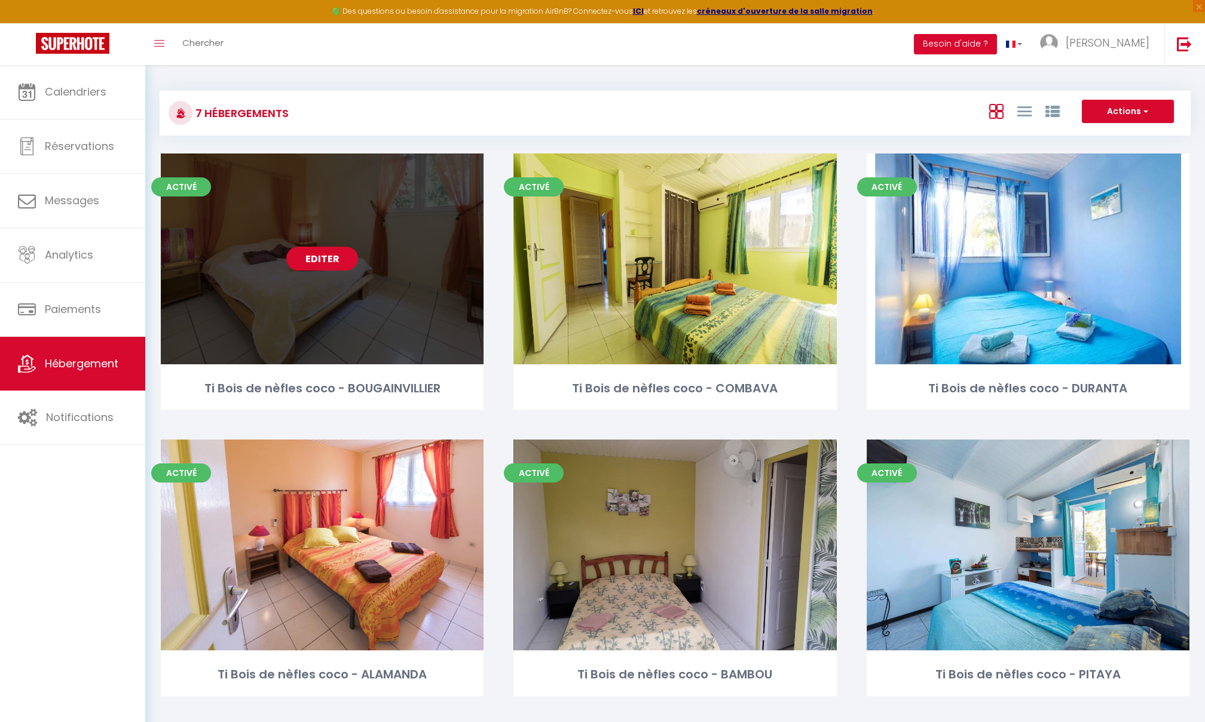
click at [320, 262] on link "Editer" at bounding box center [322, 259] width 72 height 24
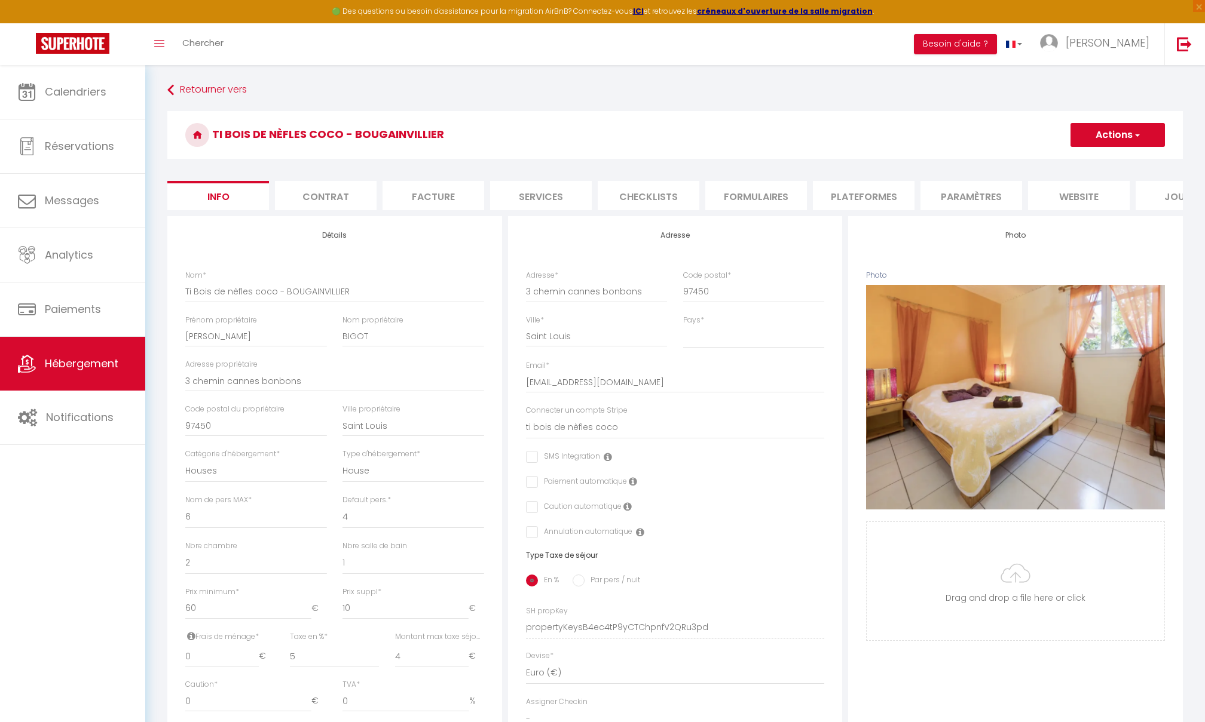
click at [343, 197] on li "Contrat" at bounding box center [326, 195] width 102 height 29
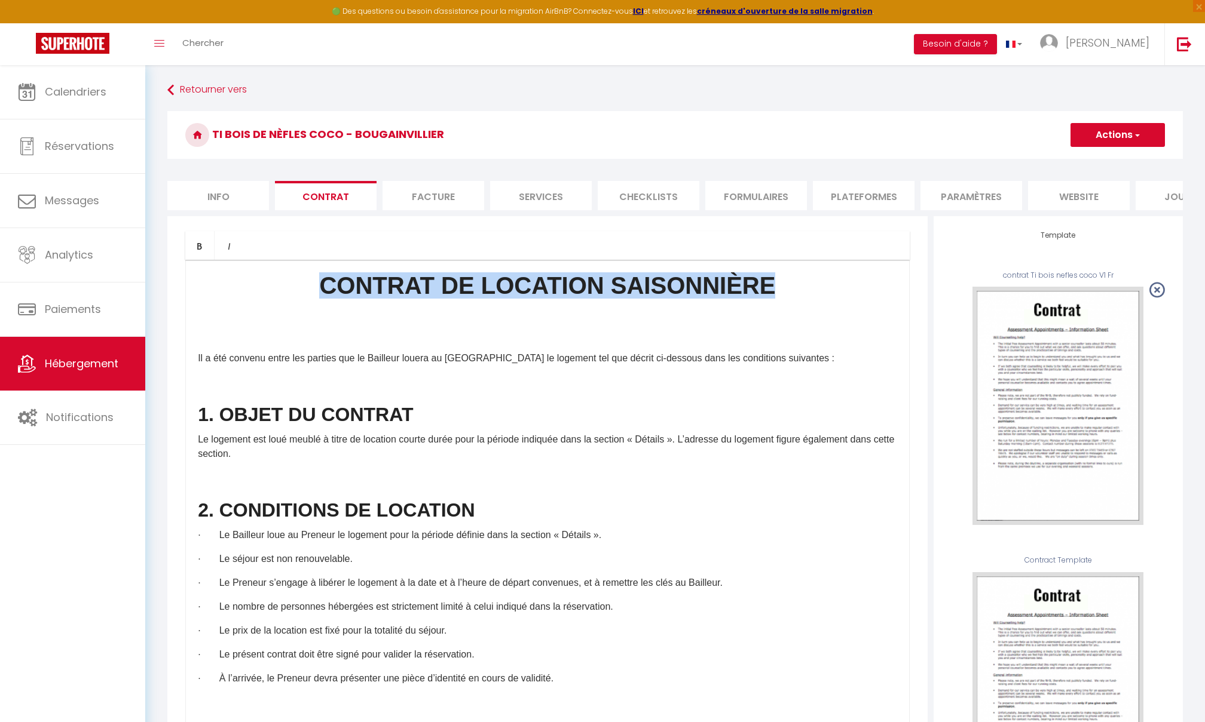
drag, startPoint x: 789, startPoint y: 299, endPoint x: 328, endPoint y: 280, distance: 461.8
click at [328, 280] on h1 "CONTRAT DE LOCATION SAISONNIÈRE" at bounding box center [547, 308] width 699 height 72
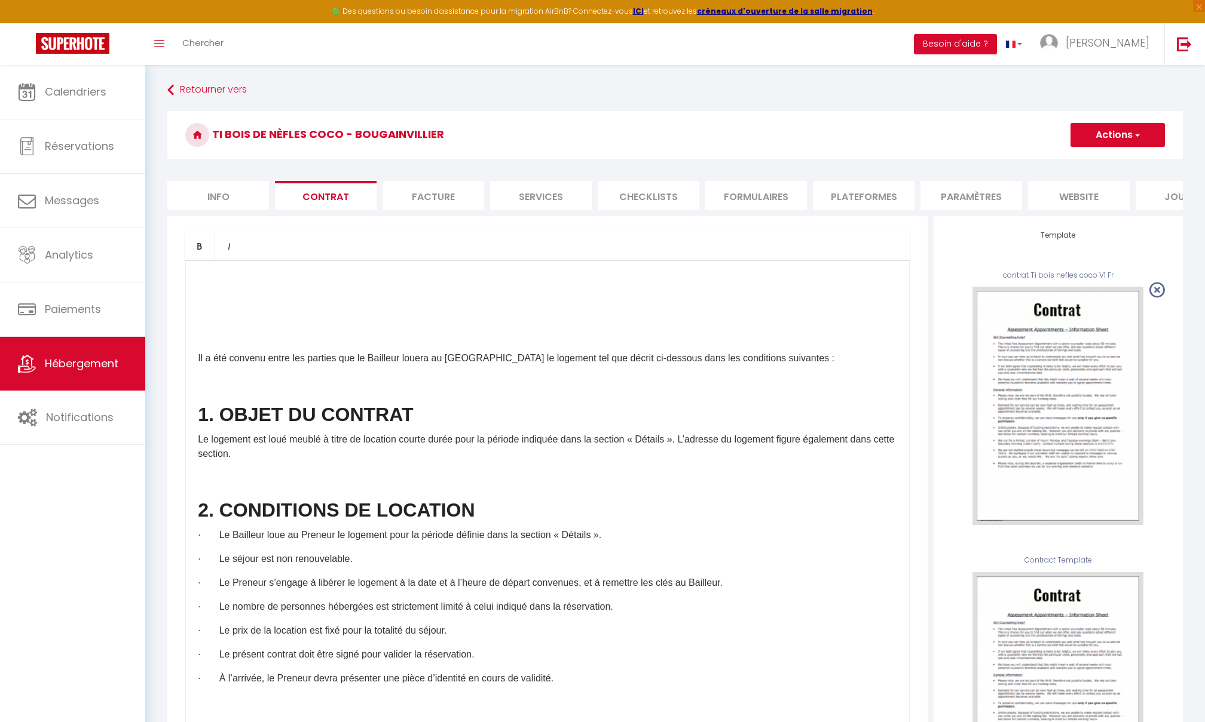
click at [197, 353] on div "Il a été convenu entre les parties que le Bailleur louera au Locataire le logem…" at bounding box center [547, 499] width 724 height 478
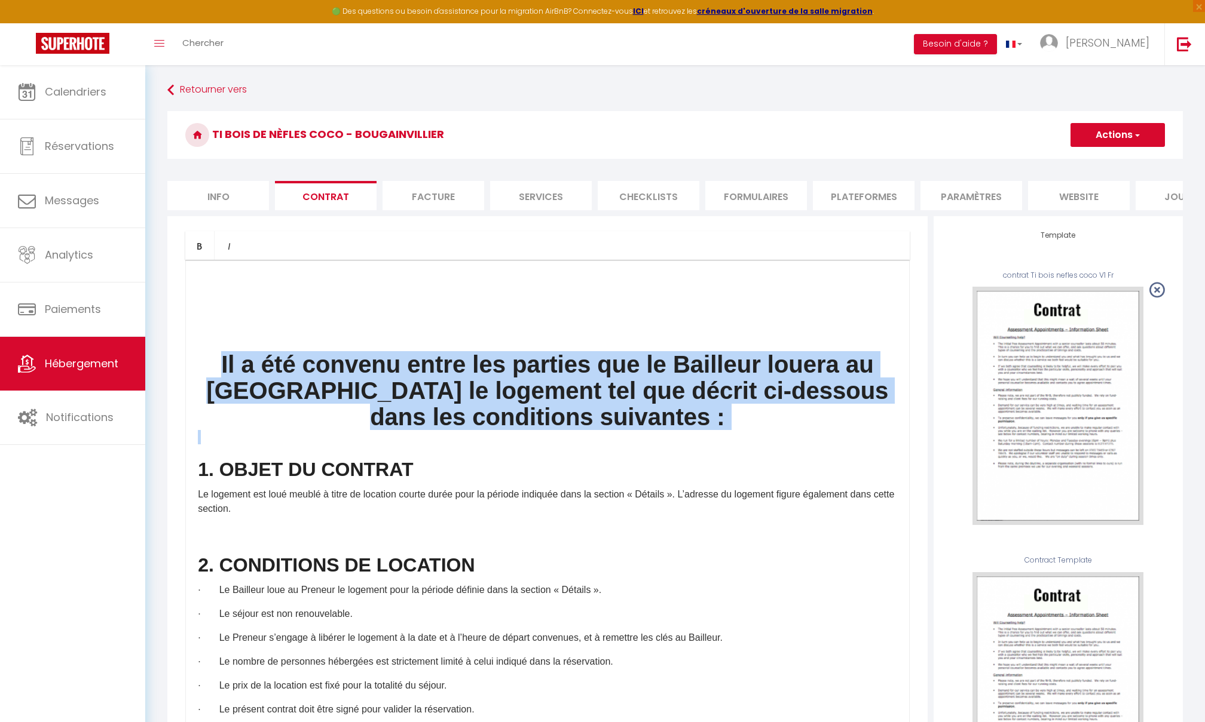
drag, startPoint x: 212, startPoint y: 349, endPoint x: 436, endPoint y: 431, distance: 239.3
click at [436, 431] on div "Il a été convenu entre les parties que le Bailleur louera au Locataire le logem…" at bounding box center [547, 499] width 724 height 478
copy div "Il a été convenu entre les parties que le Bailleur louera au Locataire le logem…"
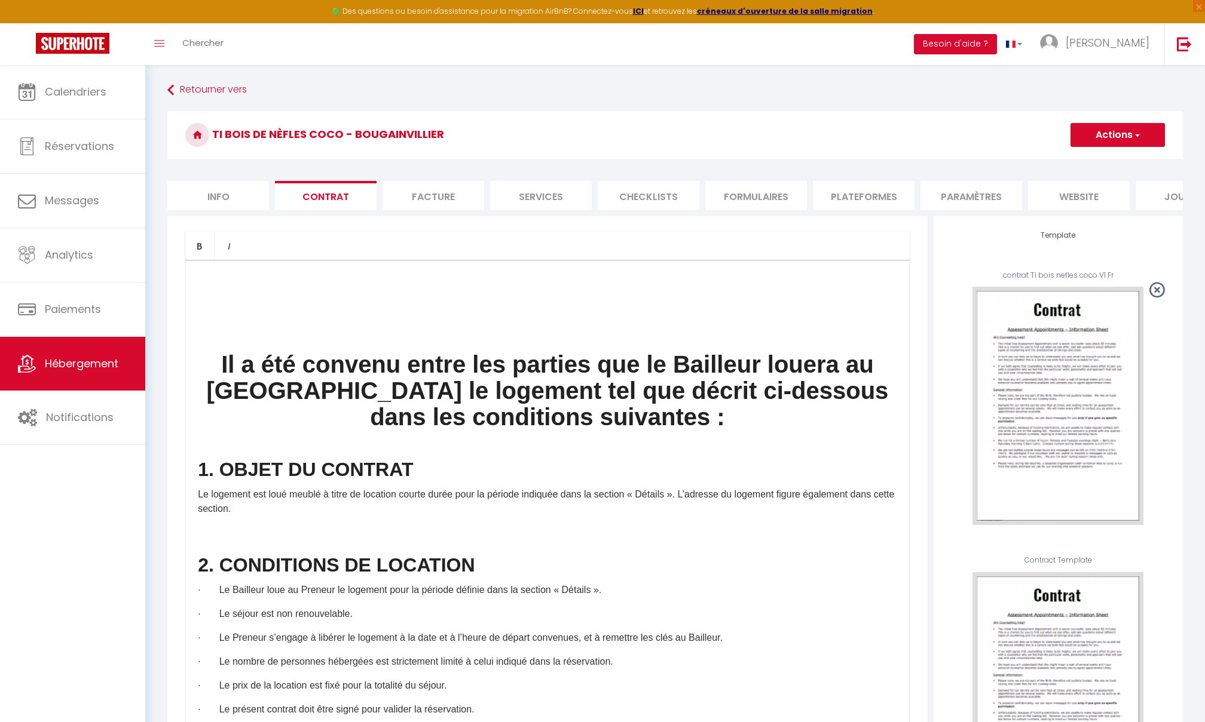
click at [214, 441] on p at bounding box center [547, 437] width 699 height 14
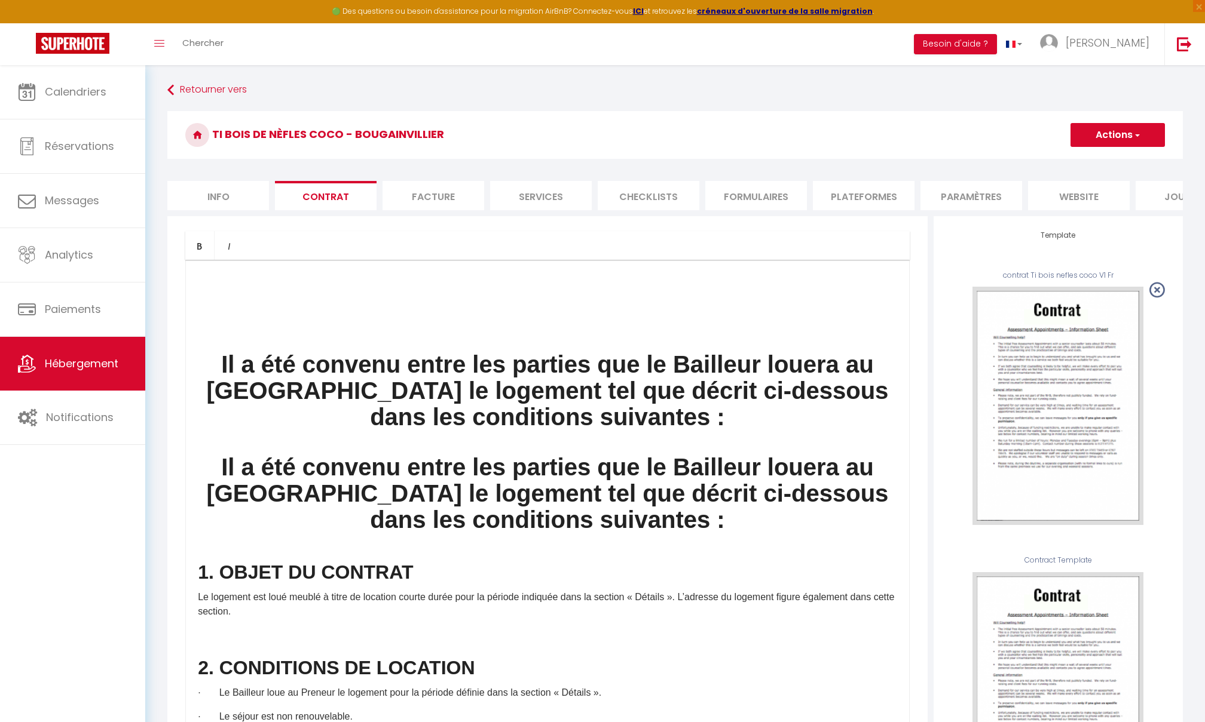
click at [223, 497] on div "Il a été convenu entre les parties que le Bailleur louera au Locataire le logem…" at bounding box center [547, 499] width 724 height 478
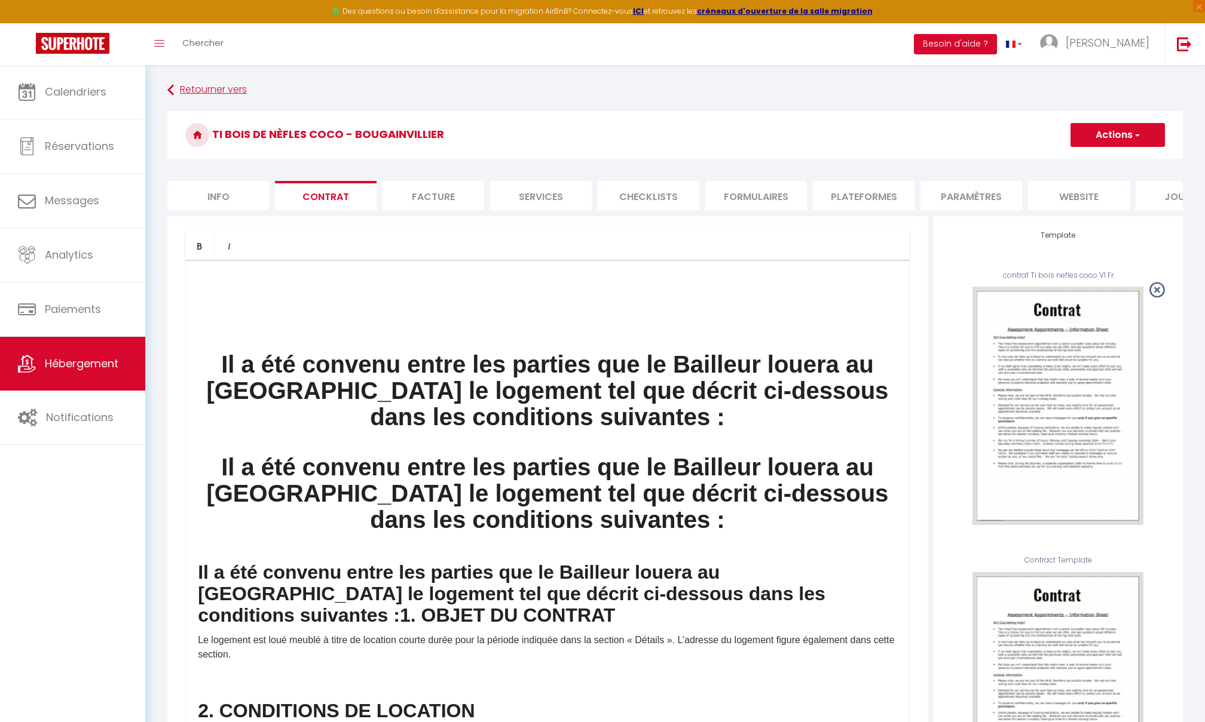
click at [199, 89] on link "Retourner vers" at bounding box center [674, 90] width 1015 height 22
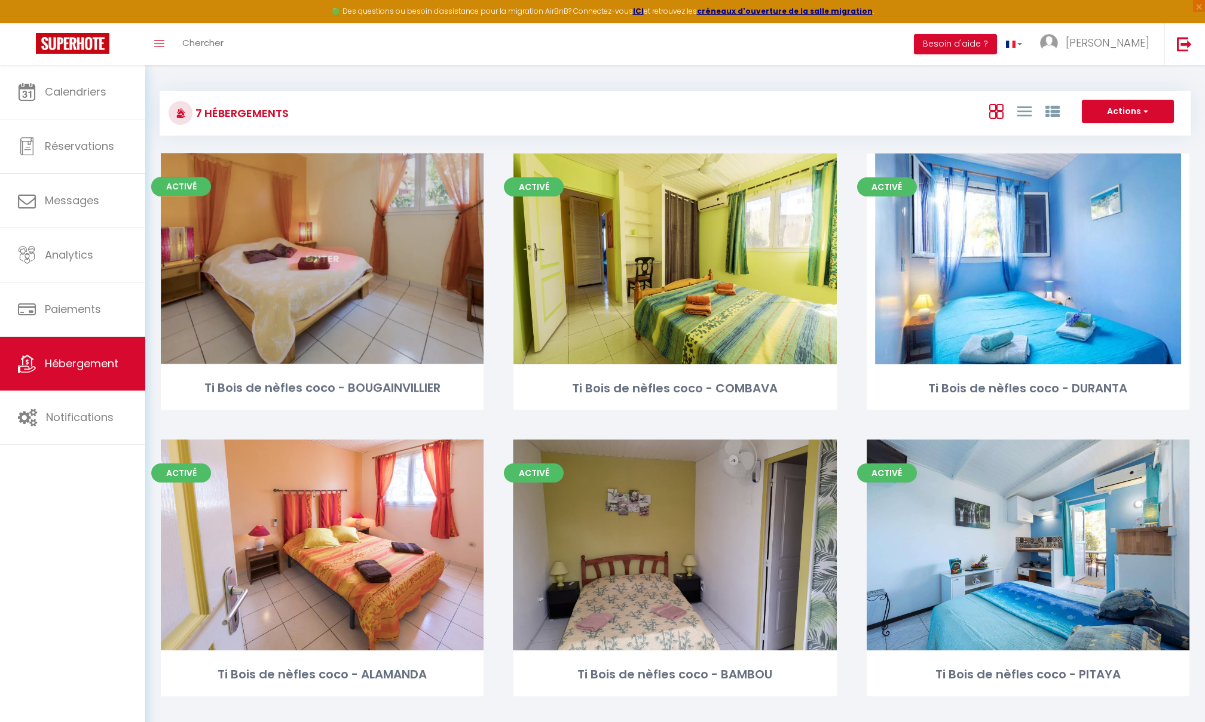
click at [309, 266] on link "Editer" at bounding box center [322, 259] width 72 height 24
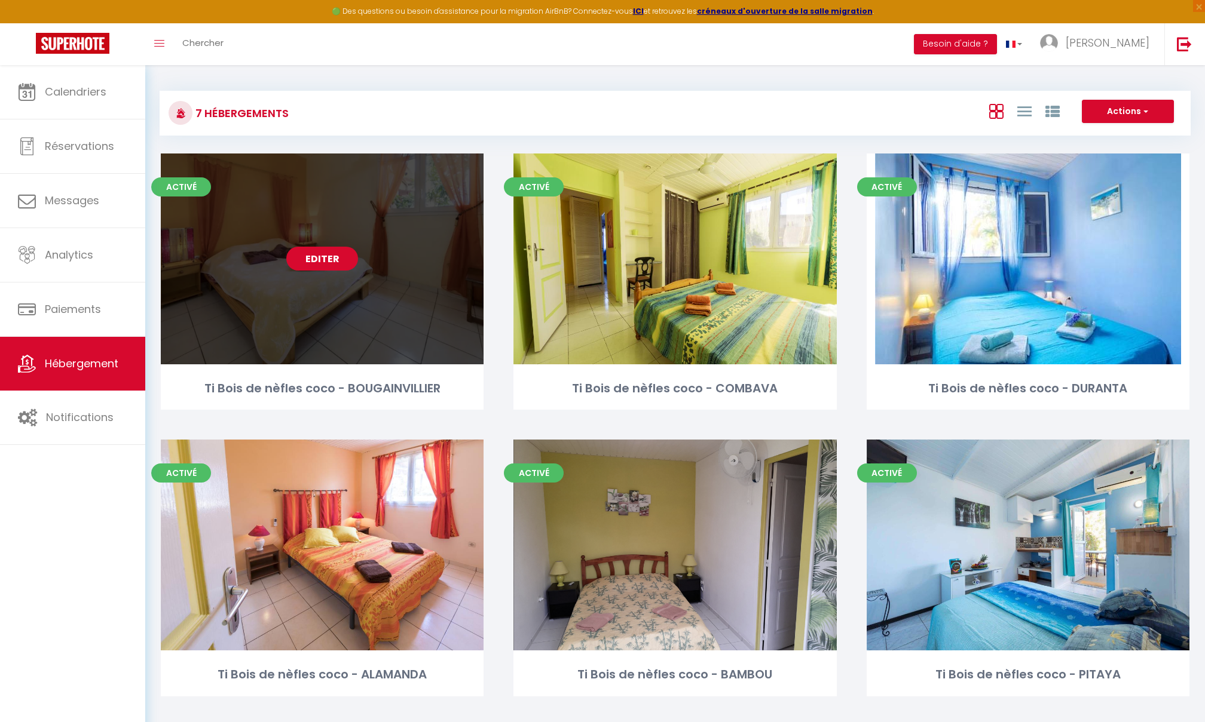
click at [311, 262] on link "Editer" at bounding box center [322, 259] width 72 height 24
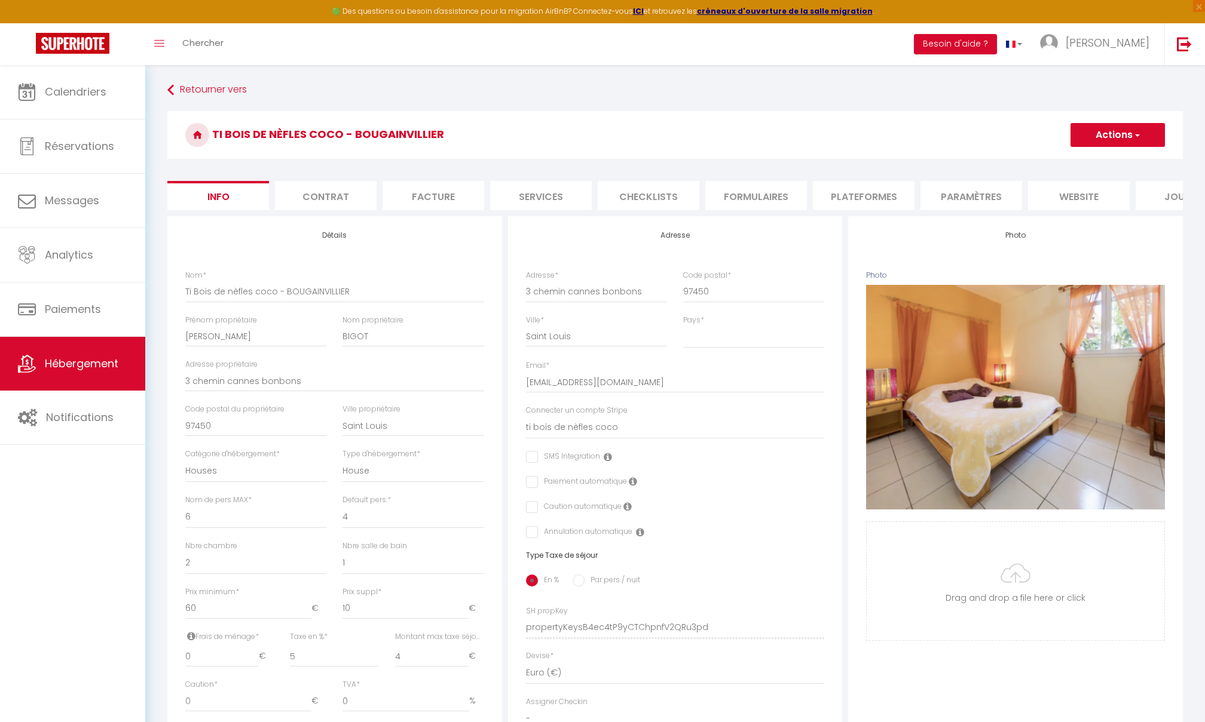
click at [340, 189] on li "Contrat" at bounding box center [326, 195] width 102 height 29
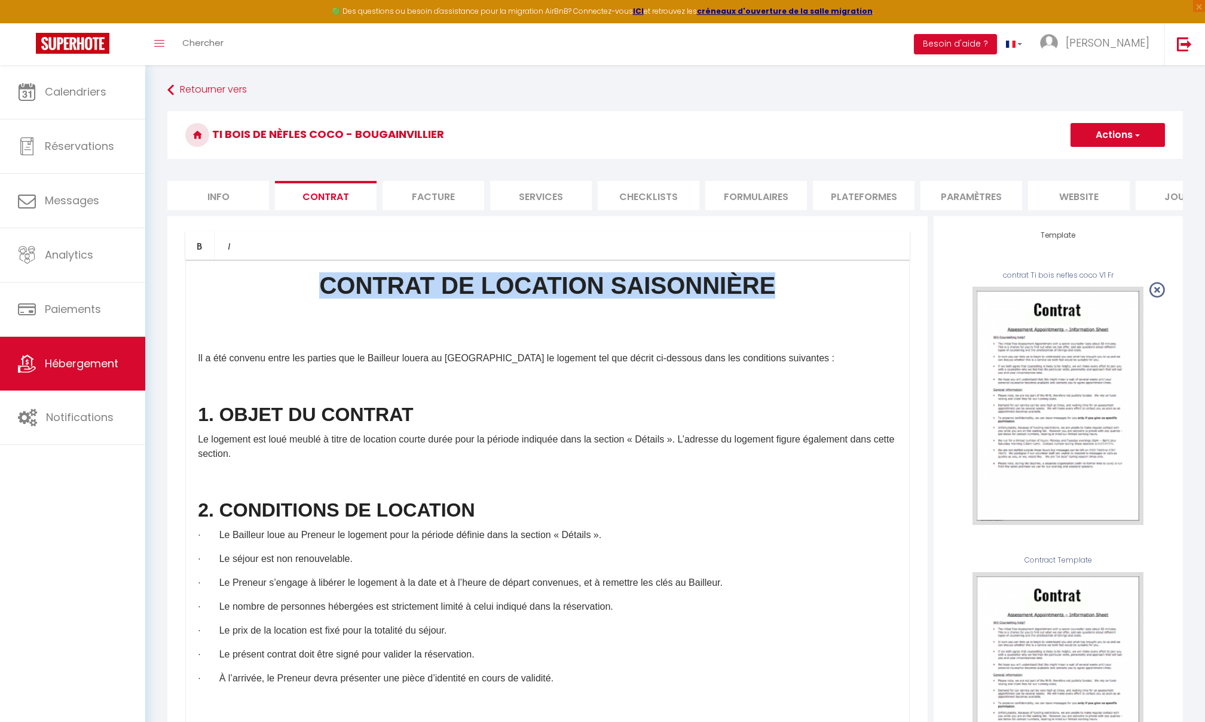
drag, startPoint x: 766, startPoint y: 284, endPoint x: 355, endPoint y: 259, distance: 411.3
click at [355, 260] on div "CONTRAT DE LOCATION SAISONNIÈRE Il a été convenu entre les parties que le Baill…" at bounding box center [547, 499] width 724 height 478
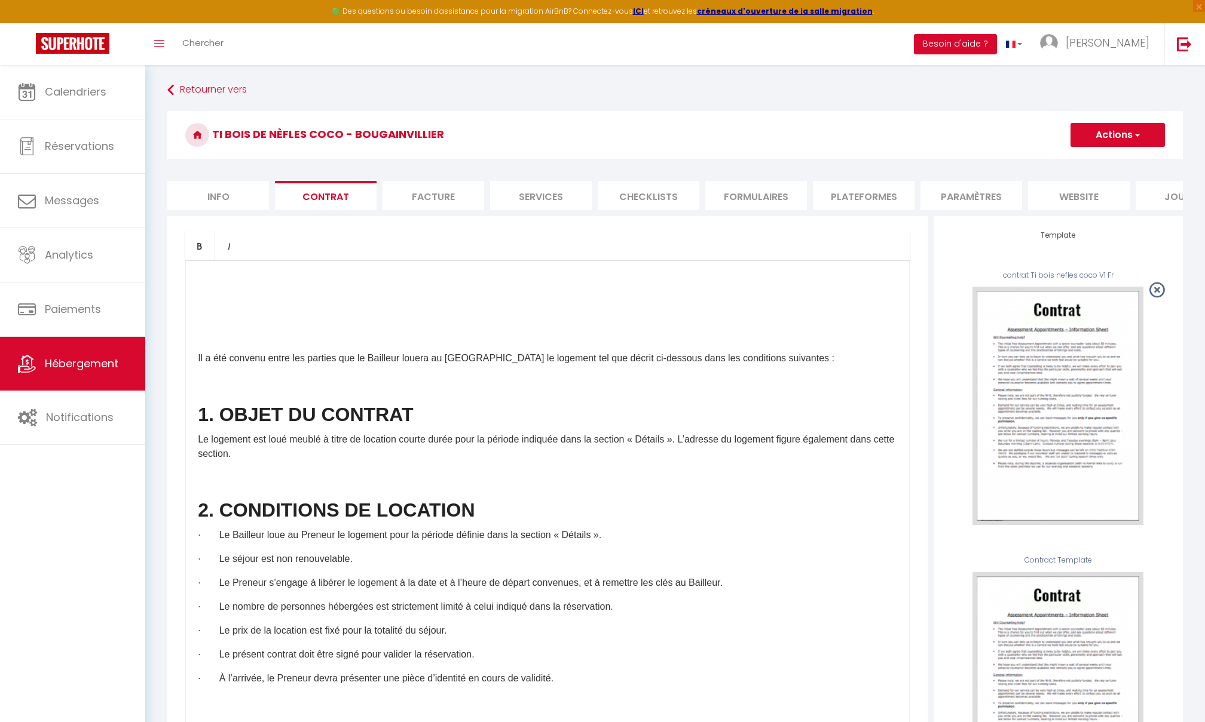
click at [893, 130] on button "Actions" at bounding box center [1117, 135] width 94 height 24
click at [893, 159] on link "Enregistrer" at bounding box center [1082, 162] width 164 height 16
click at [212, 201] on li "Info" at bounding box center [218, 195] width 102 height 29
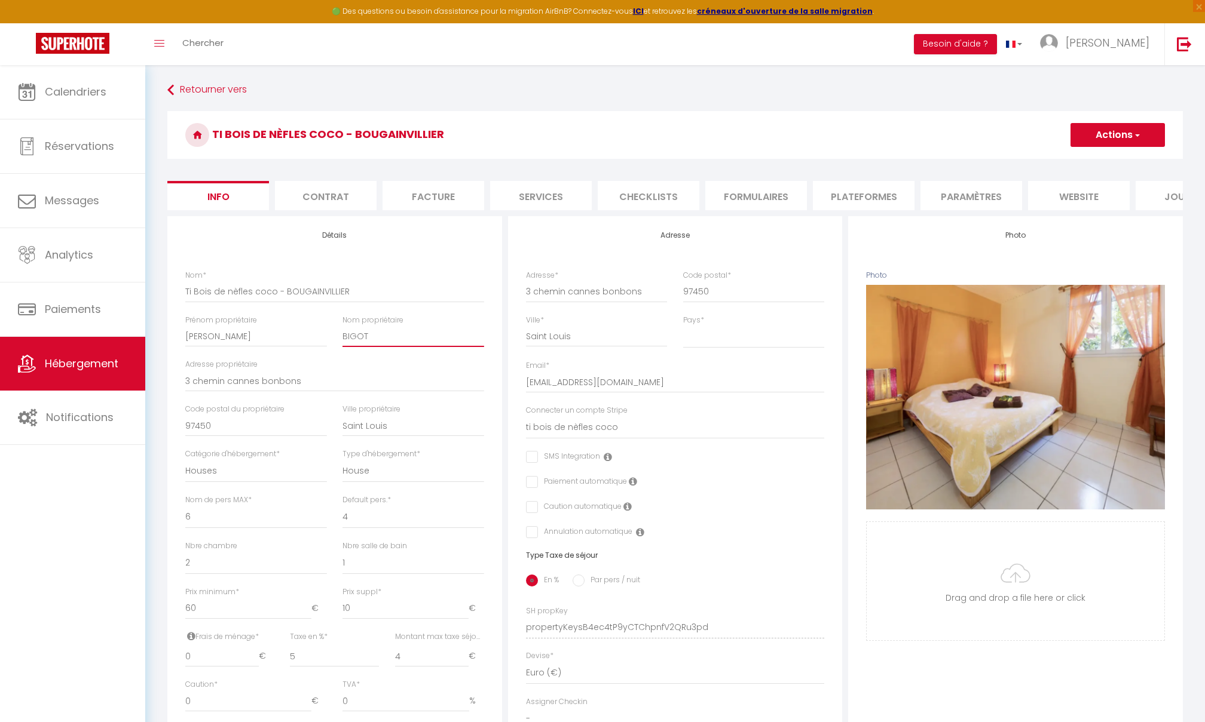
drag, startPoint x: 385, startPoint y: 331, endPoint x: 338, endPoint y: 323, distance: 48.4
drag, startPoint x: 397, startPoint y: 340, endPoint x: 332, endPoint y: 338, distance: 64.6
click at [332, 338] on div "Nom * Ti Bois de nèfles coco - BOUGAINVILLIER Prénom propriétaire MICKAEL Nom p…" at bounding box center [334, 428] width 314 height 317
click at [893, 139] on button "Actions" at bounding box center [1117, 135] width 94 height 24
click at [893, 164] on input "Enregistrer" at bounding box center [1070, 161] width 44 height 12
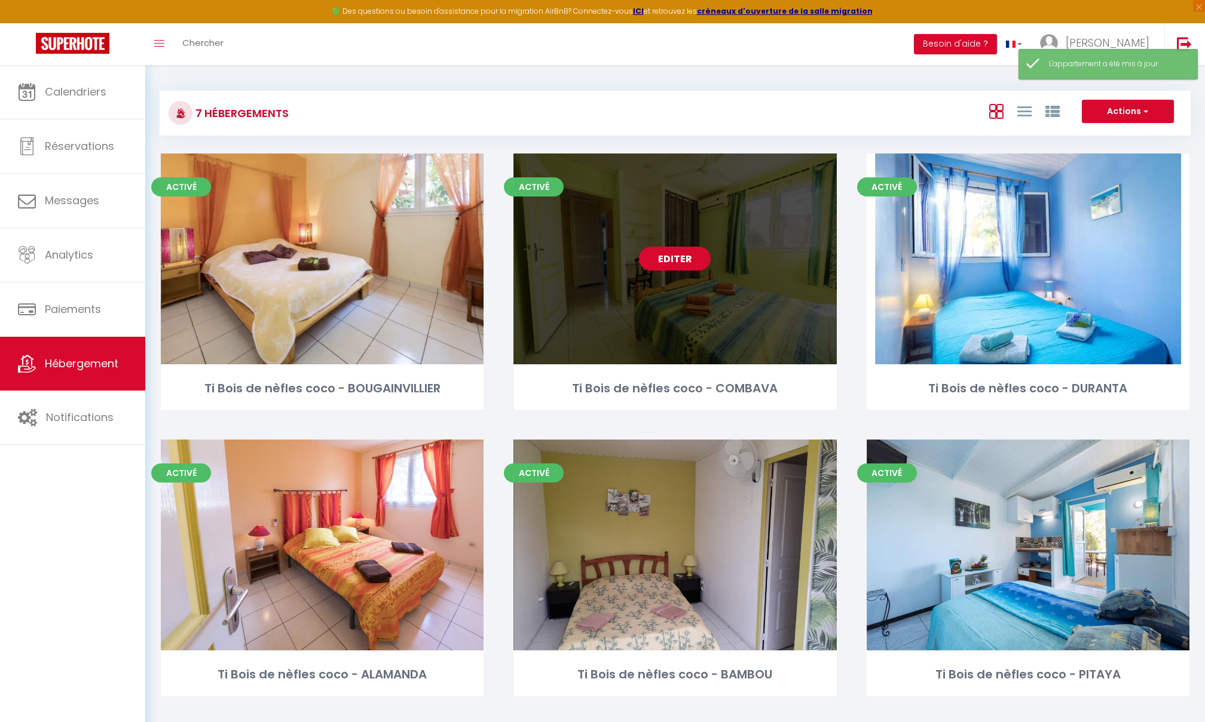
click at [670, 261] on link "Editer" at bounding box center [675, 259] width 72 height 24
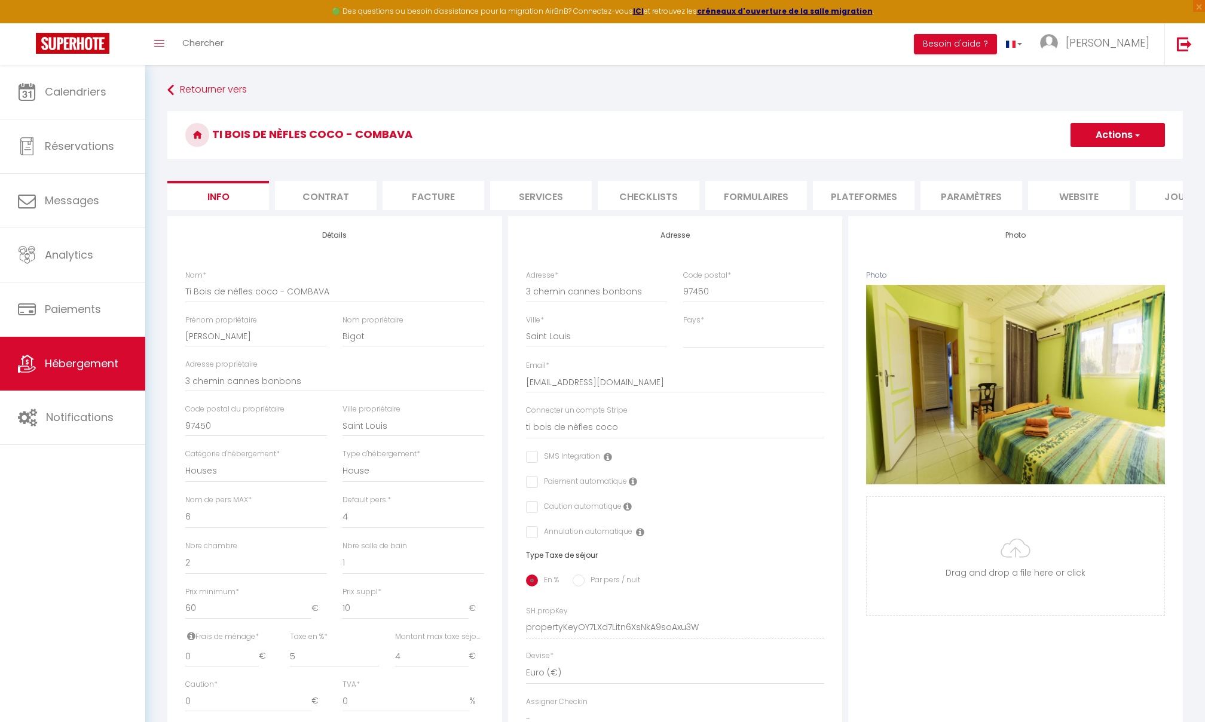
click at [342, 189] on li "Contrat" at bounding box center [326, 195] width 102 height 29
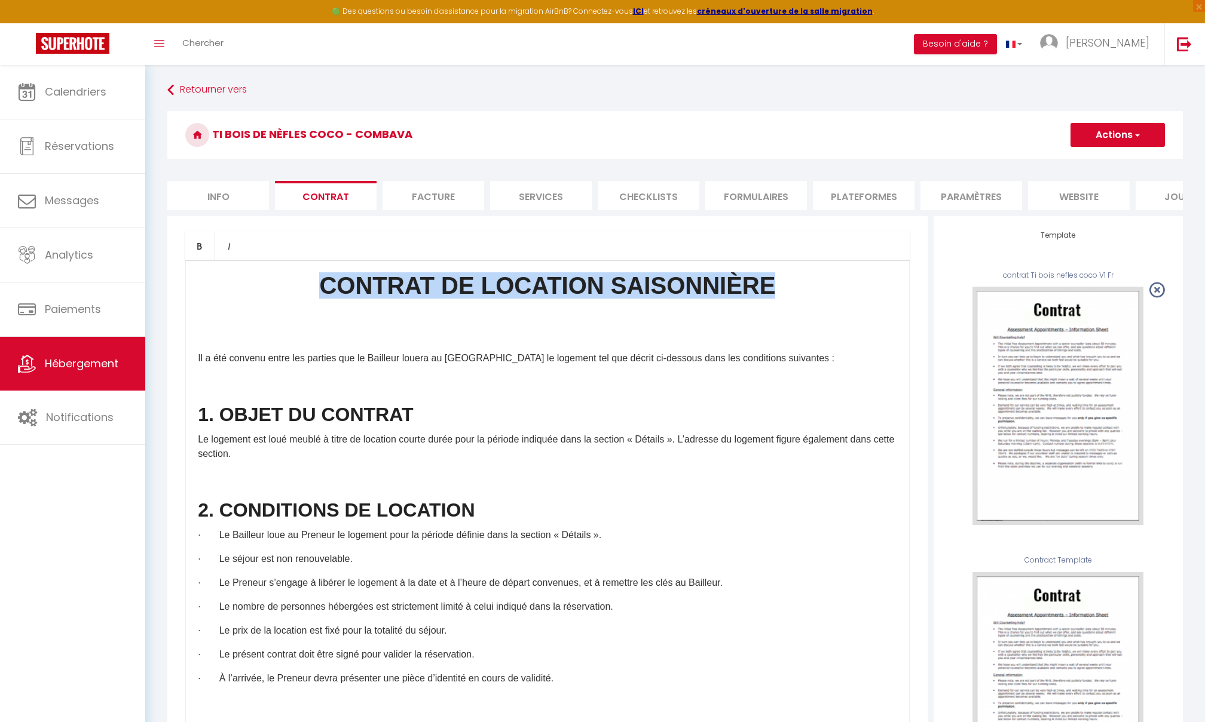
drag, startPoint x: 756, startPoint y: 299, endPoint x: 345, endPoint y: 289, distance: 410.6
click at [345, 289] on h1 "CONTRAT DE LOCATION SAISONNIÈRE" at bounding box center [547, 308] width 699 height 72
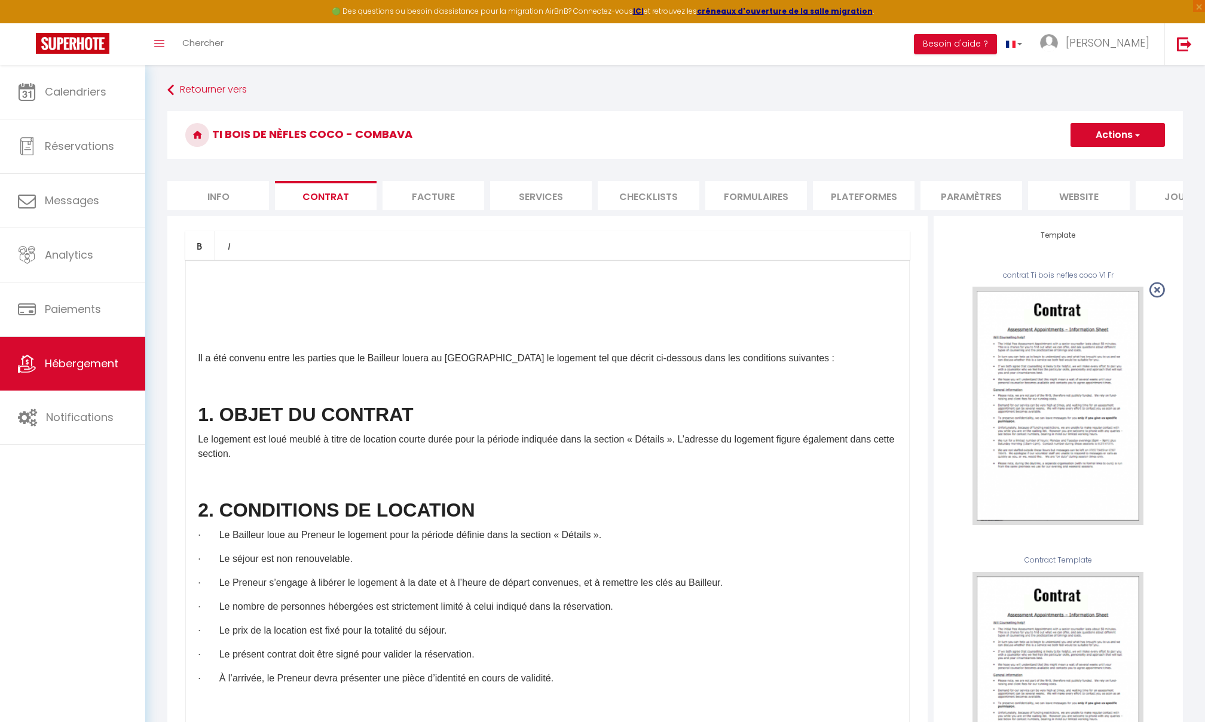
click at [893, 142] on button "Actions" at bounding box center [1117, 135] width 94 height 24
click at [893, 160] on link "Enregistrer" at bounding box center [1082, 162] width 164 height 16
click at [219, 200] on li "Info" at bounding box center [218, 195] width 102 height 29
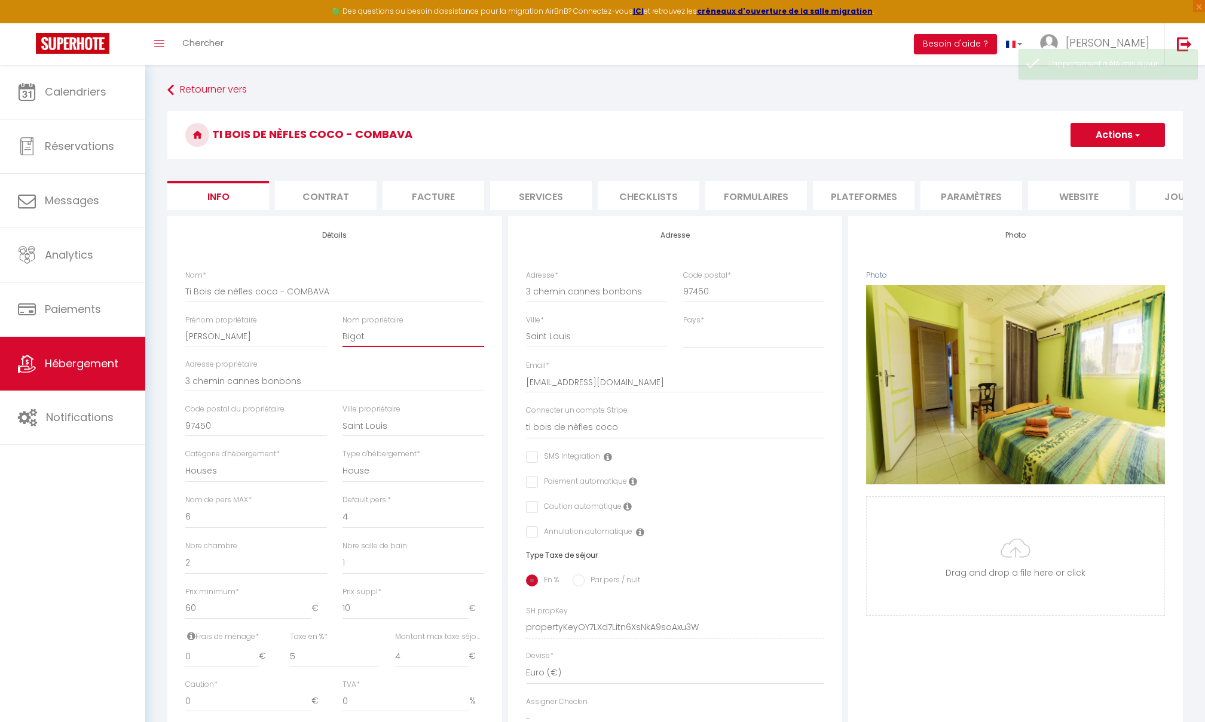
drag, startPoint x: 364, startPoint y: 330, endPoint x: 336, endPoint y: 330, distance: 28.1
drag, startPoint x: 378, startPoint y: 338, endPoint x: 340, endPoint y: 338, distance: 37.6
click at [340, 338] on div "Nom propriétaire Bigot" at bounding box center [413, 337] width 157 height 45
click at [893, 129] on button "Actions" at bounding box center [1117, 135] width 94 height 24
click at [893, 161] on input "Enregistrer" at bounding box center [1070, 161] width 44 height 12
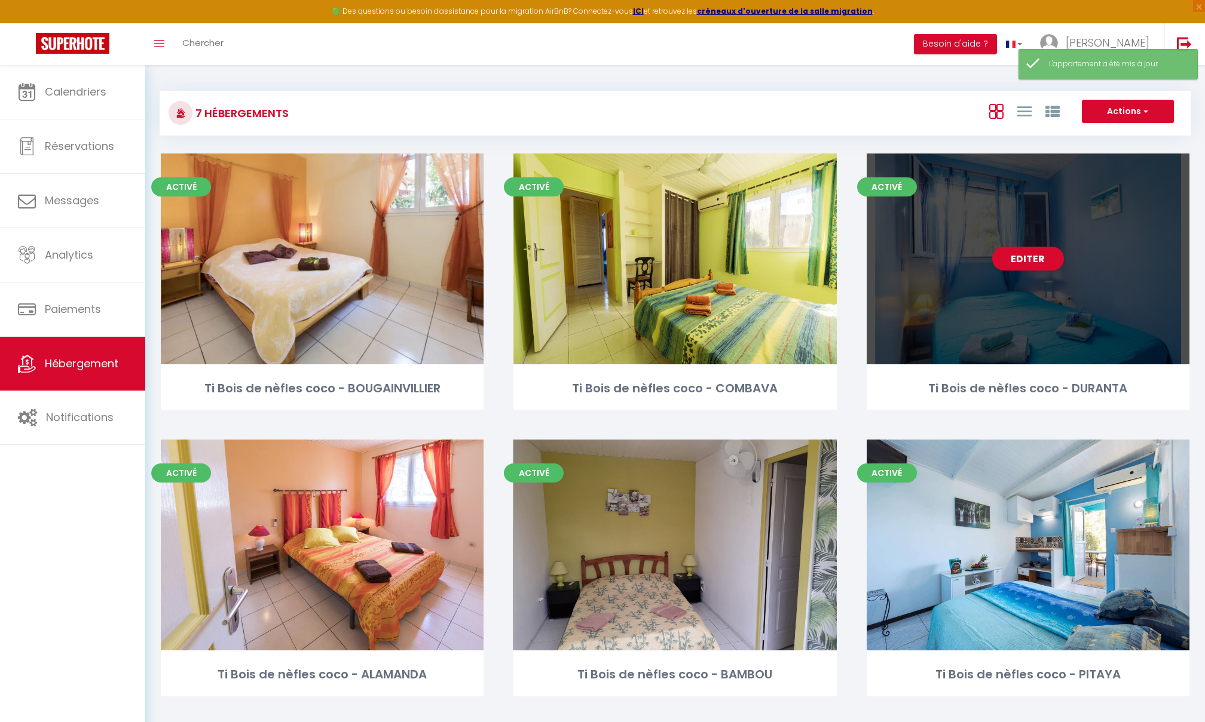
click at [893, 269] on div "Editer" at bounding box center [1027, 259] width 323 height 211
click at [893, 256] on link "Editer" at bounding box center [1028, 259] width 72 height 24
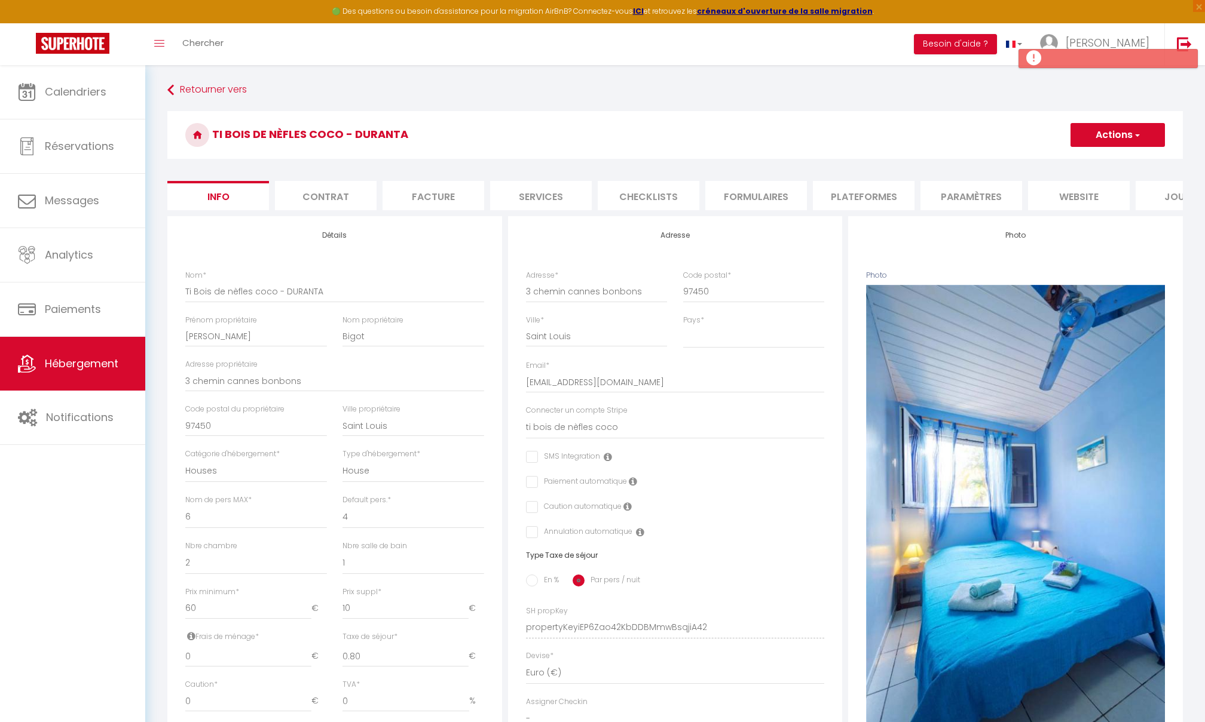
click at [349, 200] on li "Contrat" at bounding box center [326, 195] width 102 height 29
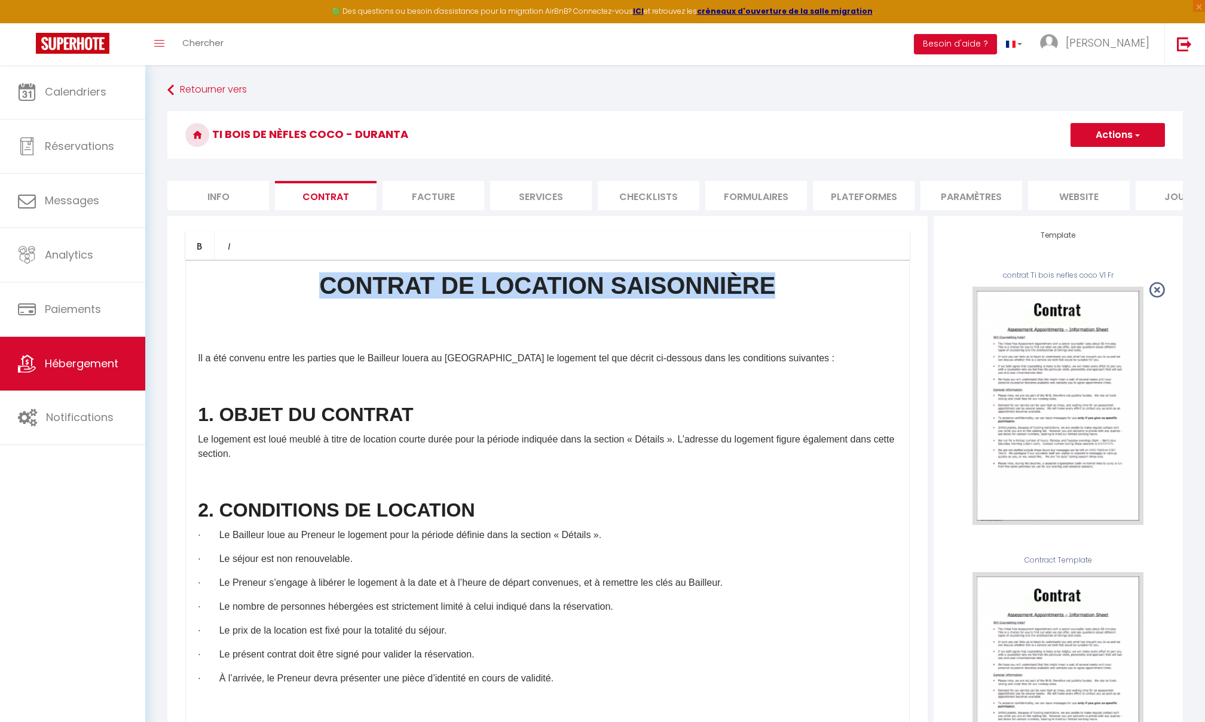
drag, startPoint x: 765, startPoint y: 305, endPoint x: 289, endPoint y: 270, distance: 476.9
click at [289, 270] on div "CONTRAT DE LOCATION SAISONNIÈRE Il a été convenu entre les parties que le Baill…" at bounding box center [547, 499] width 724 height 478
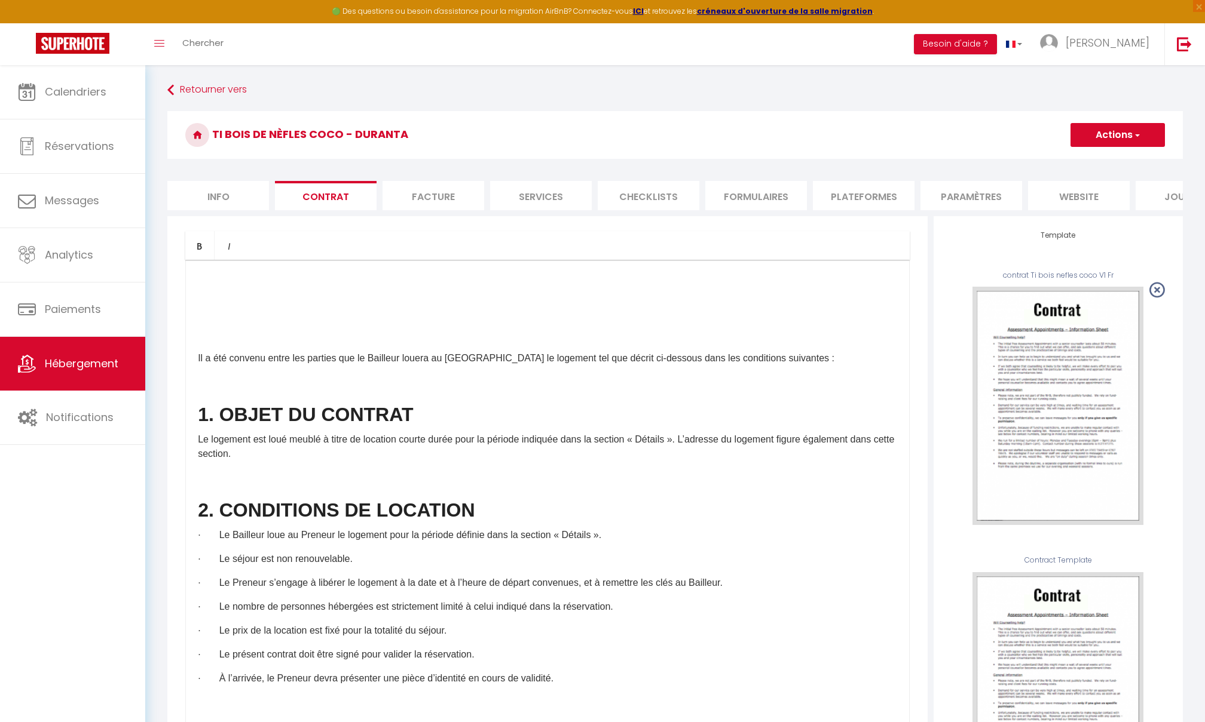
click at [893, 142] on button "Actions" at bounding box center [1117, 135] width 94 height 24
click at [893, 158] on link "Enregistrer" at bounding box center [1082, 162] width 164 height 16
click at [235, 200] on li "Info" at bounding box center [218, 195] width 102 height 29
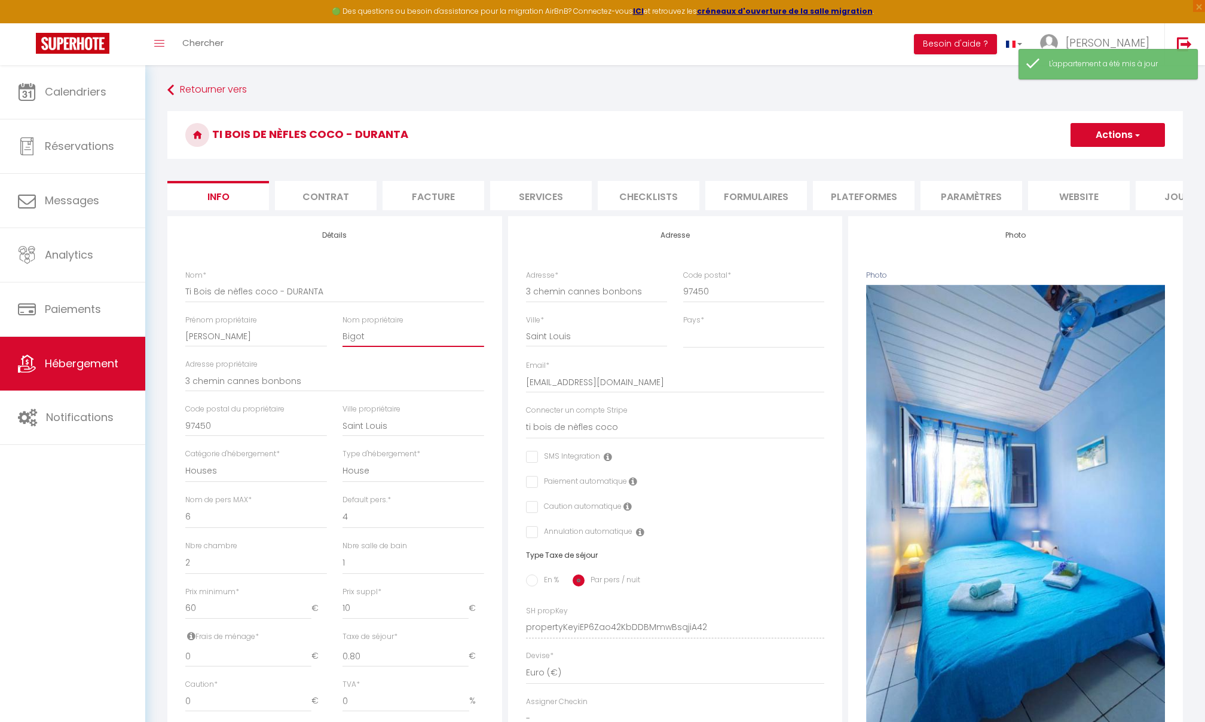
drag, startPoint x: 378, startPoint y: 342, endPoint x: 338, endPoint y: 336, distance: 41.1
click at [893, 134] on button "Actions" at bounding box center [1117, 135] width 94 height 24
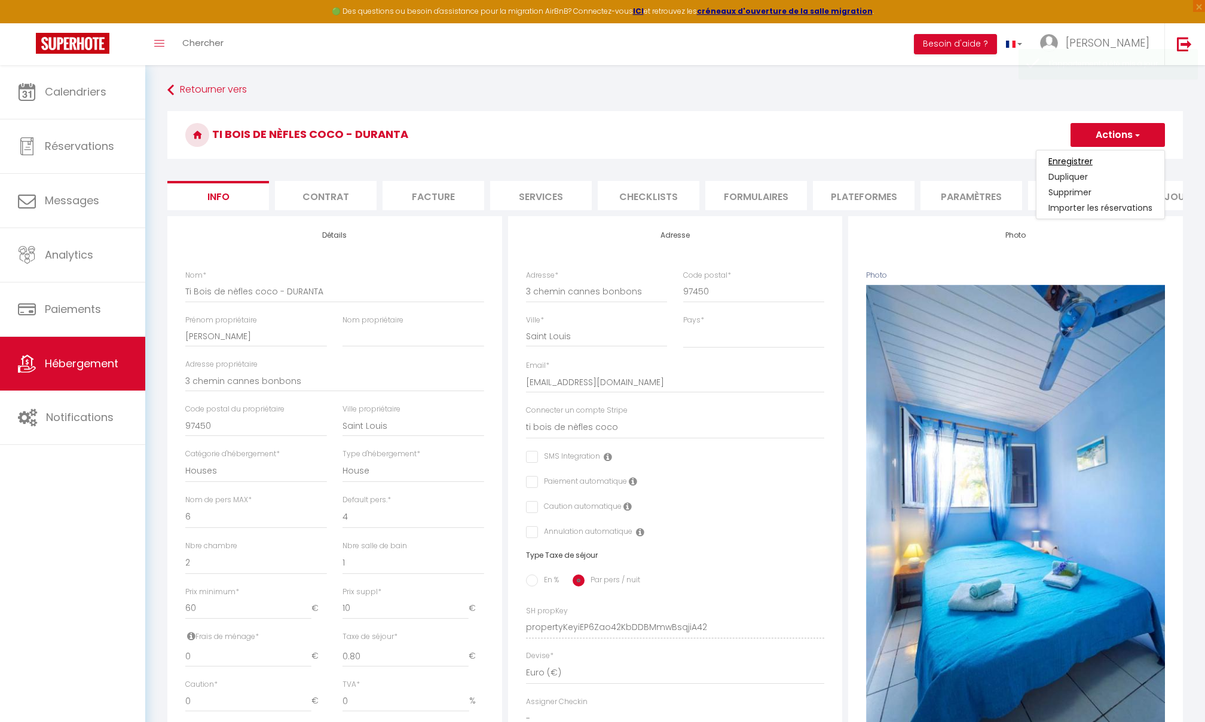
click at [893, 166] on input "Enregistrer" at bounding box center [1070, 161] width 44 height 12
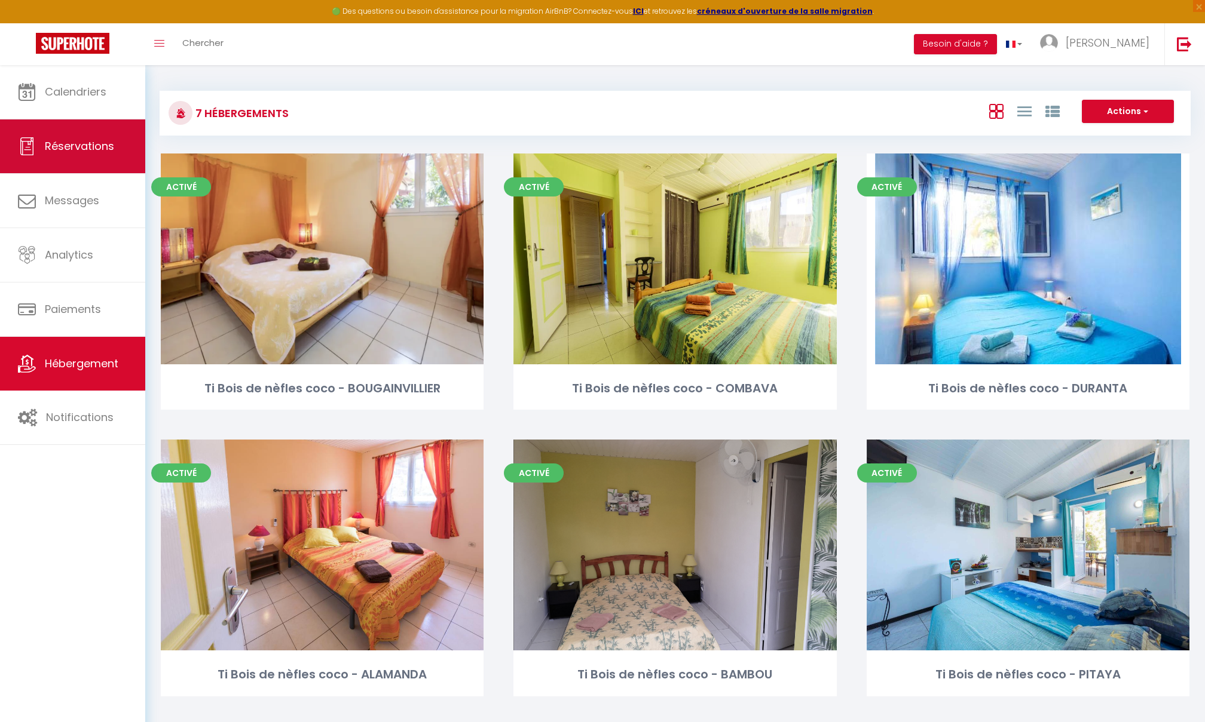
click at [87, 148] on span "Réservations" at bounding box center [79, 146] width 69 height 15
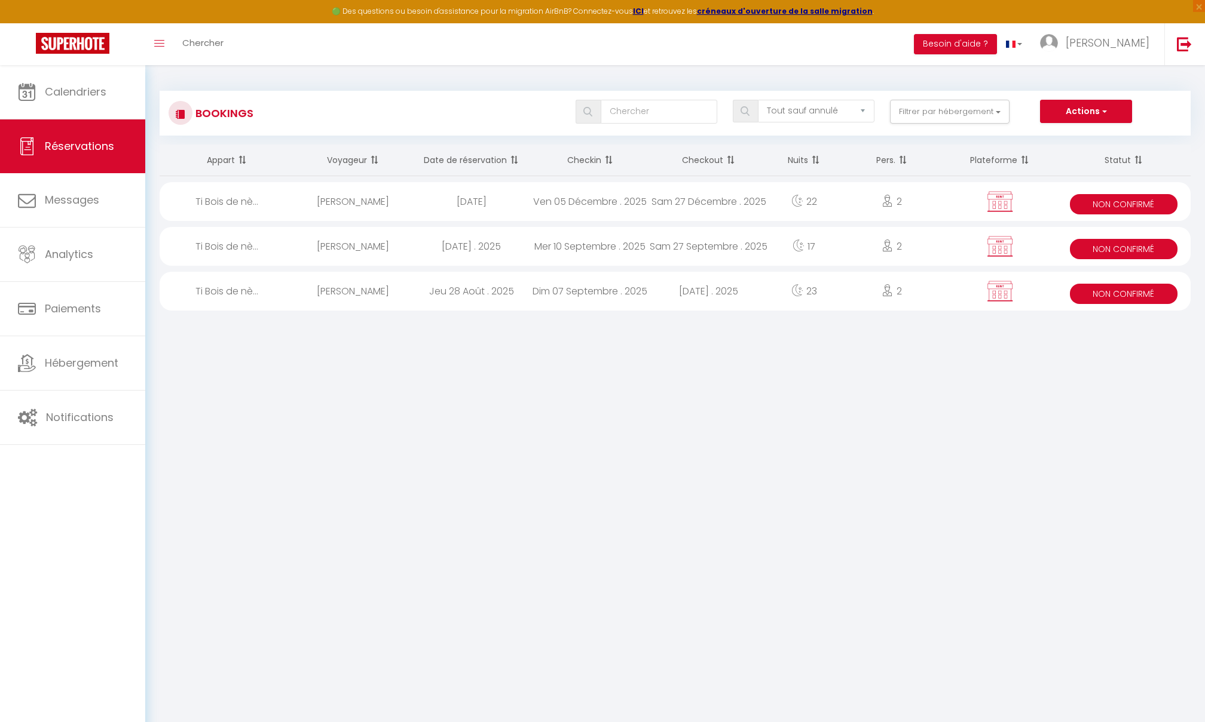
click at [363, 243] on div "[PERSON_NAME]" at bounding box center [352, 246] width 118 height 39
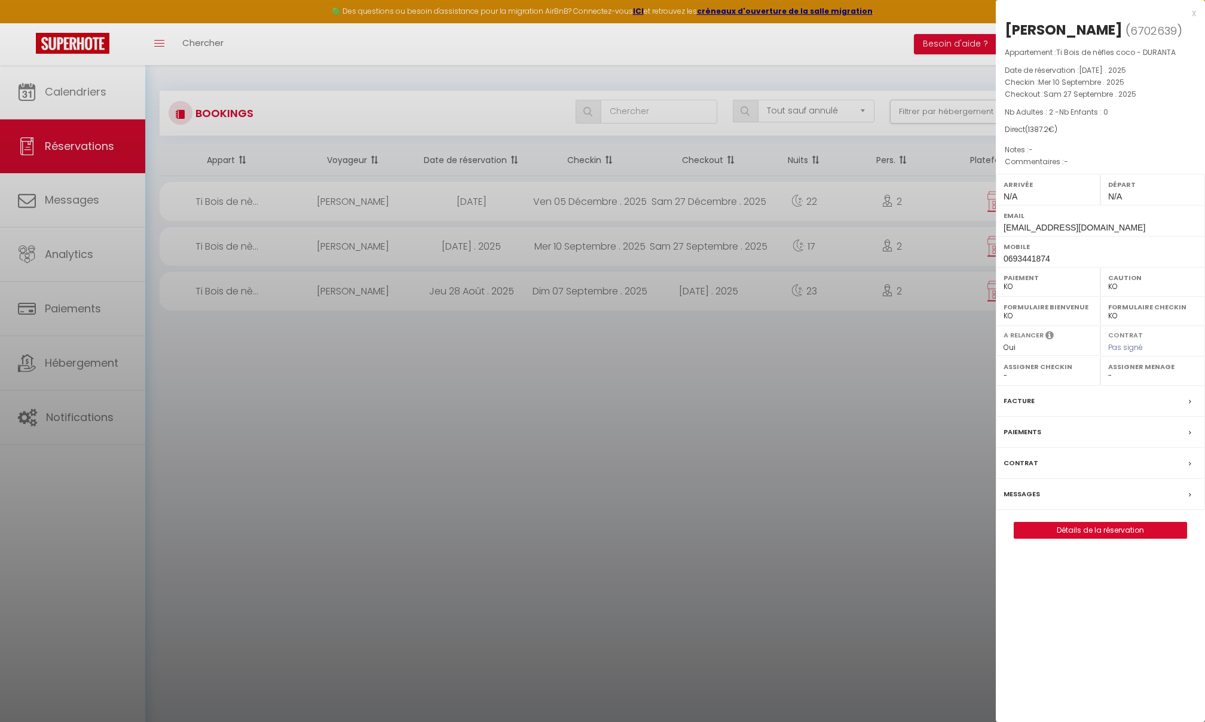
click at [893, 27] on span "6702639" at bounding box center [1153, 30] width 47 height 15
copy span "6702639"
click at [65, 357] on div at bounding box center [602, 361] width 1205 height 722
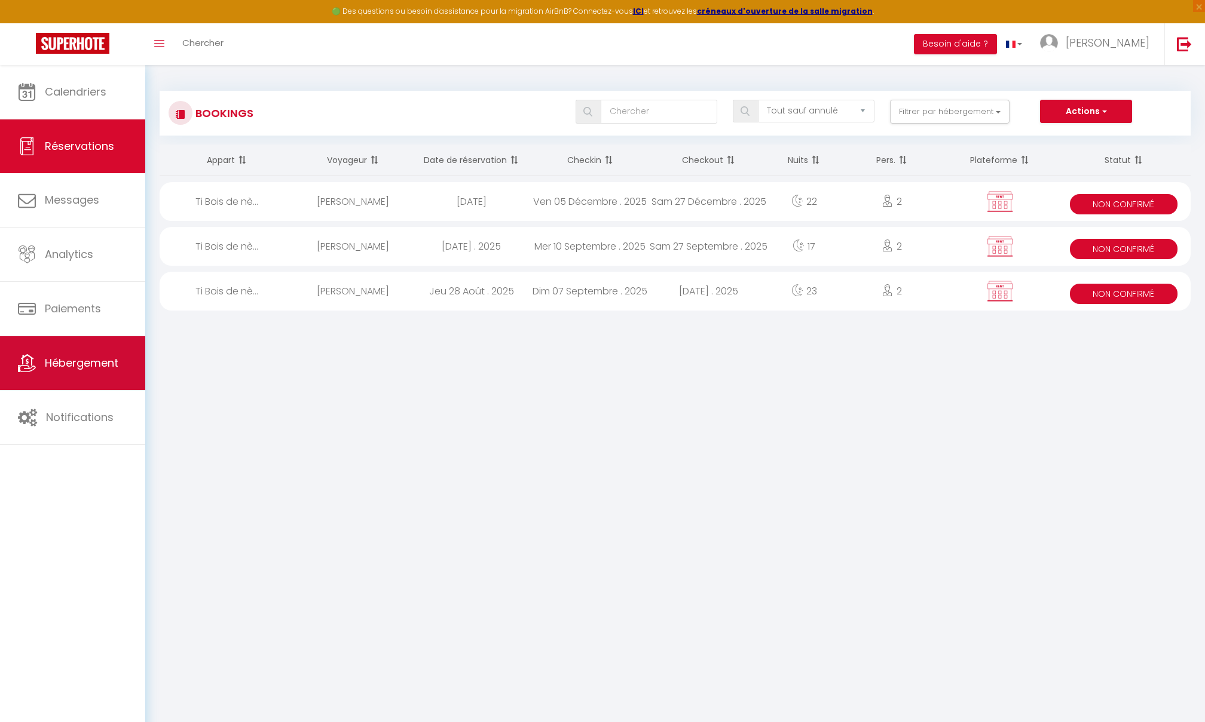
click at [65, 357] on span "Hébergement" at bounding box center [82, 363] width 74 height 15
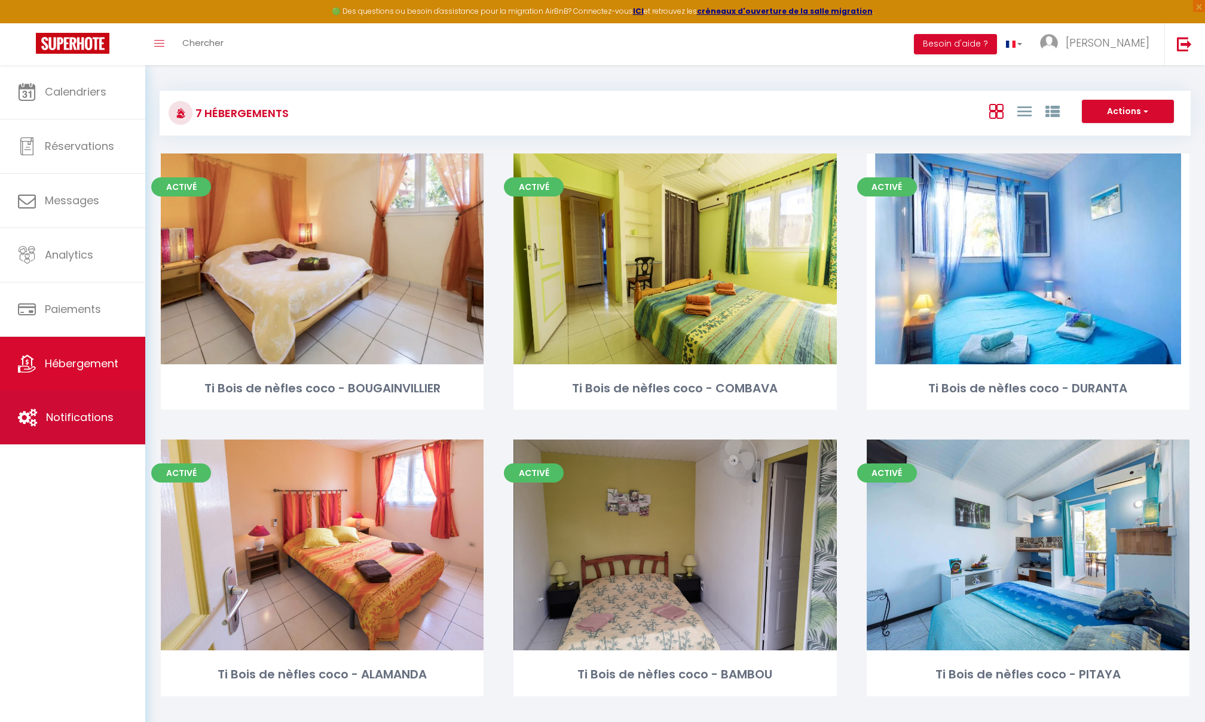
click at [61, 420] on span "Notifications" at bounding box center [80, 417] width 68 height 15
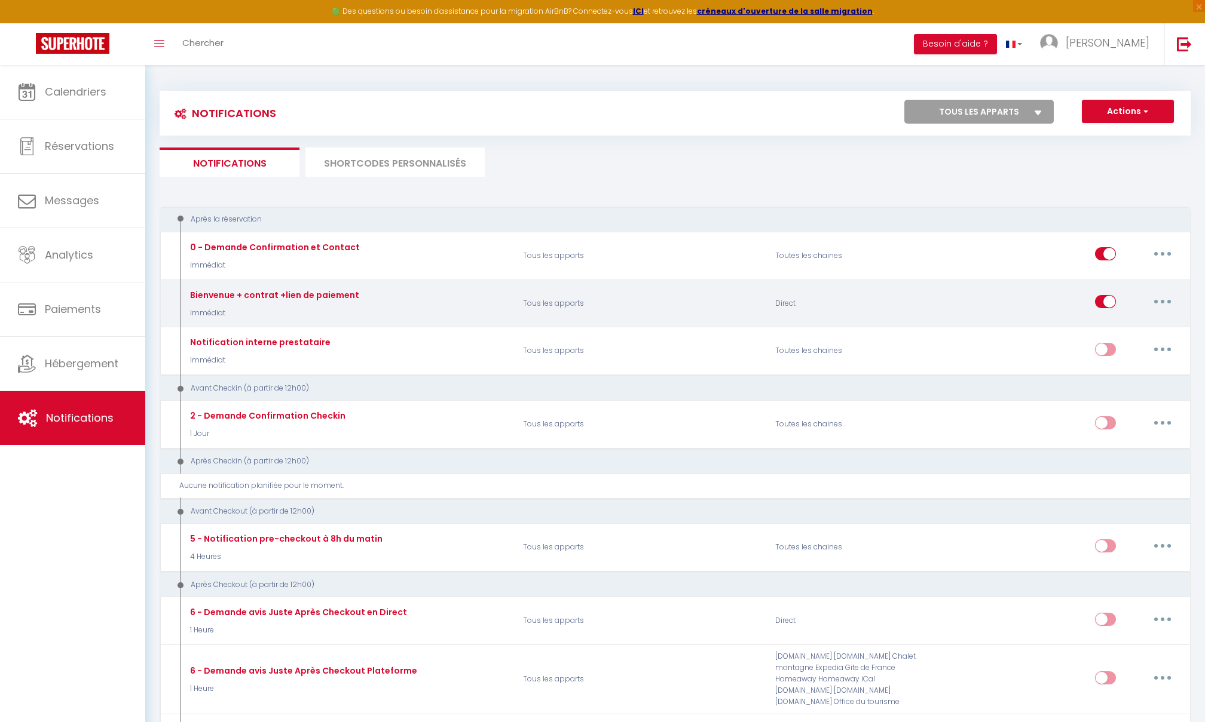
click at [893, 305] on button "button" at bounding box center [1162, 301] width 33 height 19
click at [893, 328] on link "Editer" at bounding box center [1131, 329] width 88 height 20
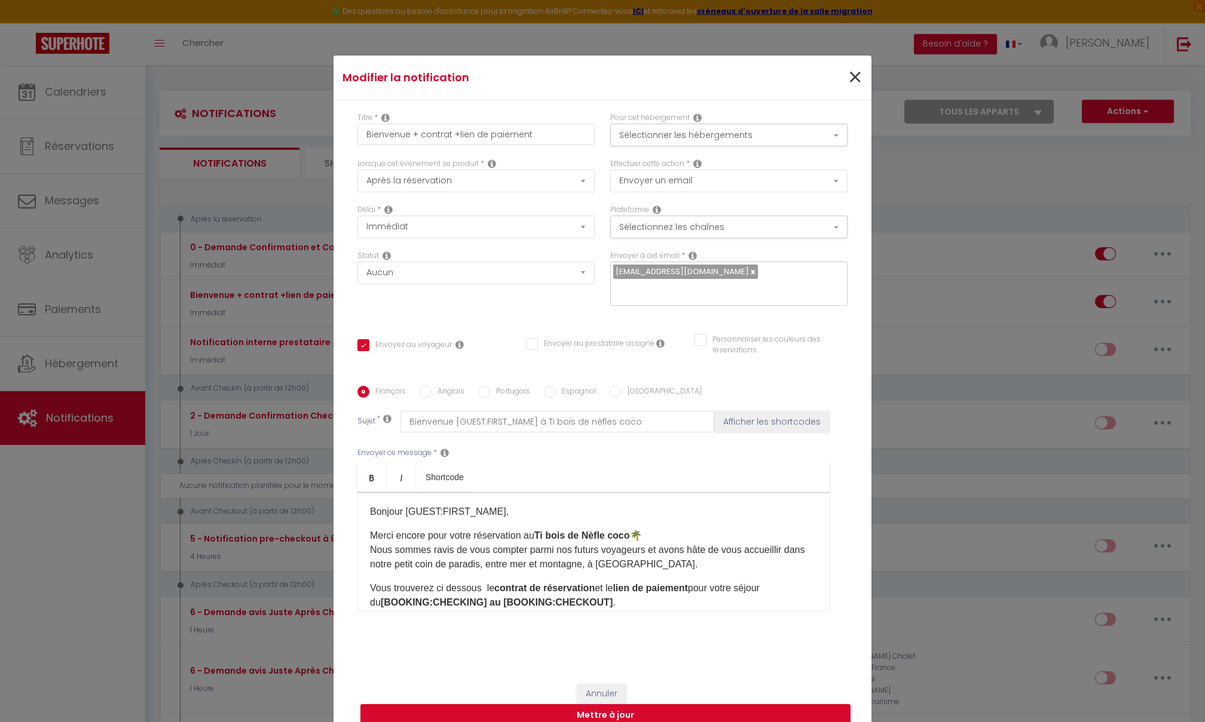
click at [851, 74] on span "×" at bounding box center [854, 78] width 15 height 36
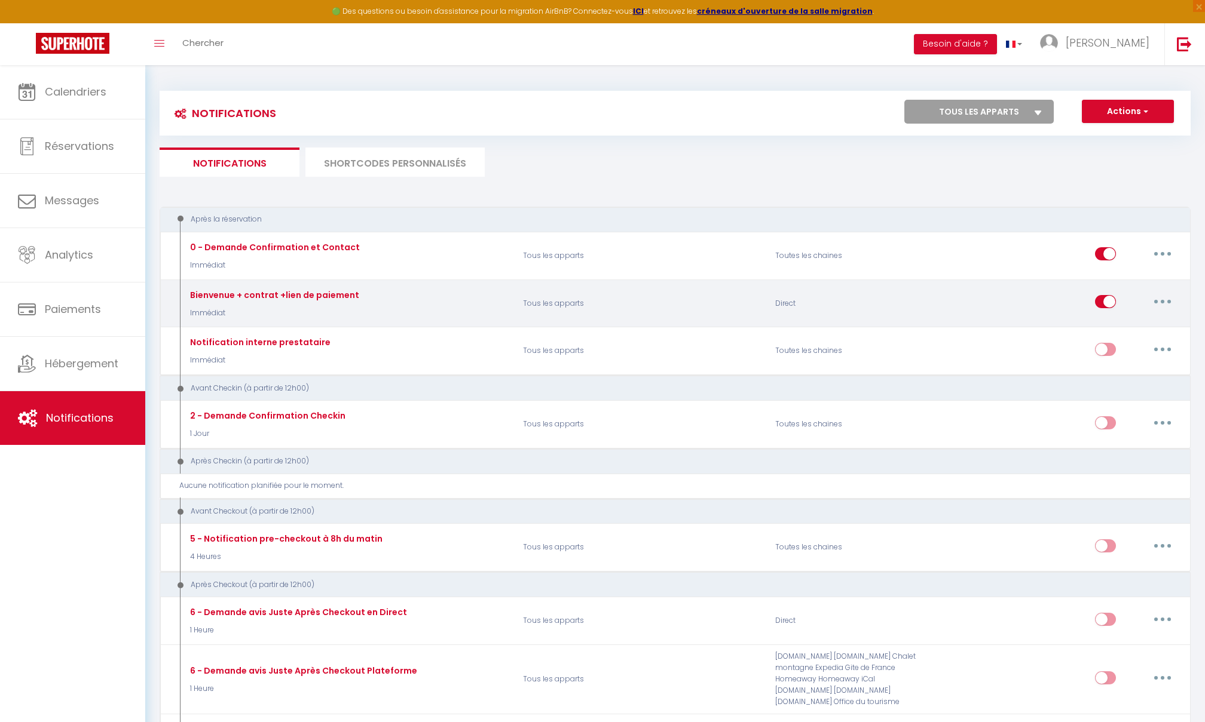
click at [893, 297] on button "button" at bounding box center [1162, 301] width 33 height 19
click at [893, 369] on link "Tester" at bounding box center [1131, 372] width 88 height 20
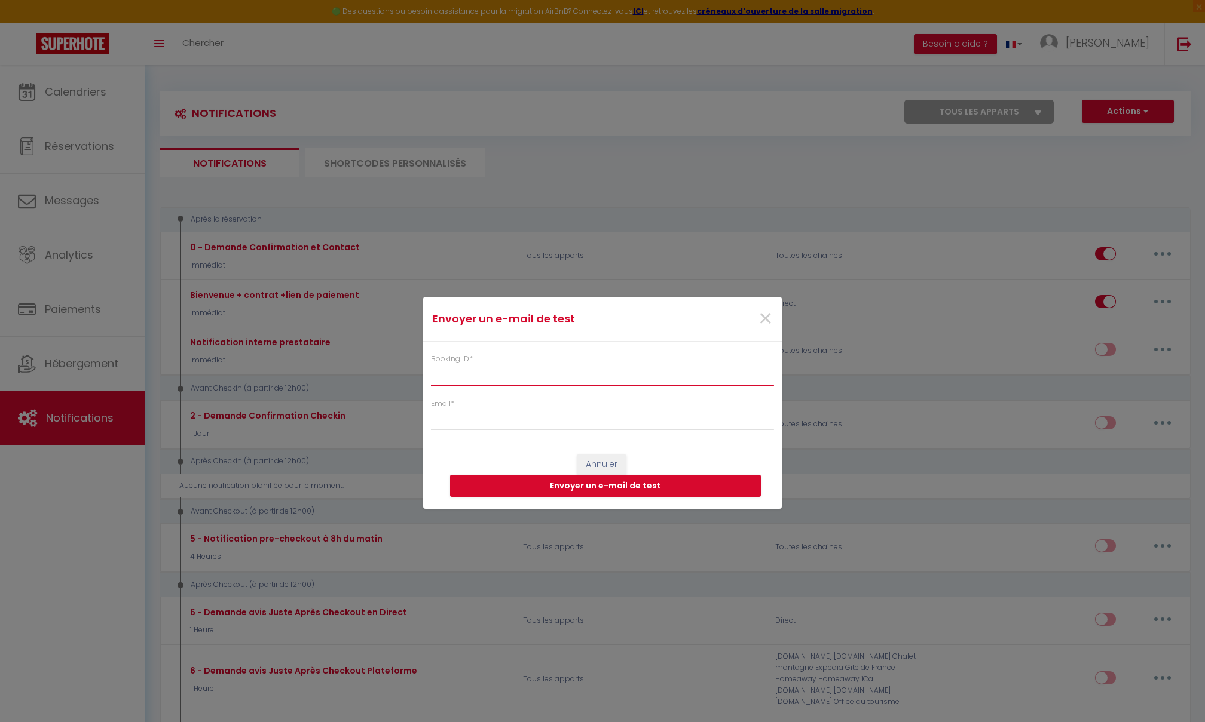
click at [596, 381] on input "Booking ID *" at bounding box center [602, 376] width 343 height 22
paste input "6702639"
click at [564, 417] on input "Email *" at bounding box center [602, 420] width 343 height 22
click at [560, 488] on button "Envoyer un e-mail de test" at bounding box center [605, 486] width 311 height 23
click at [761, 314] on span "×" at bounding box center [765, 319] width 15 height 36
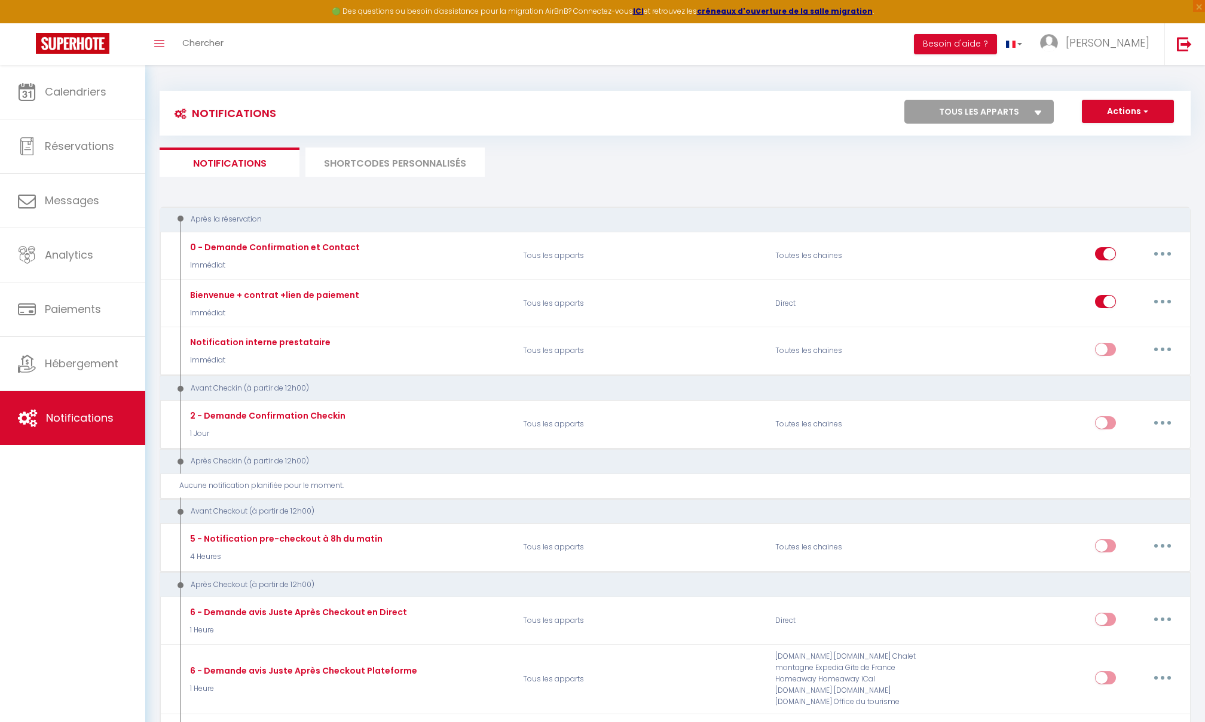
click at [893, 103] on button "Actions" at bounding box center [1128, 112] width 92 height 24
click at [893, 131] on link "Nouvelle Notification" at bounding box center [1111, 138] width 124 height 16
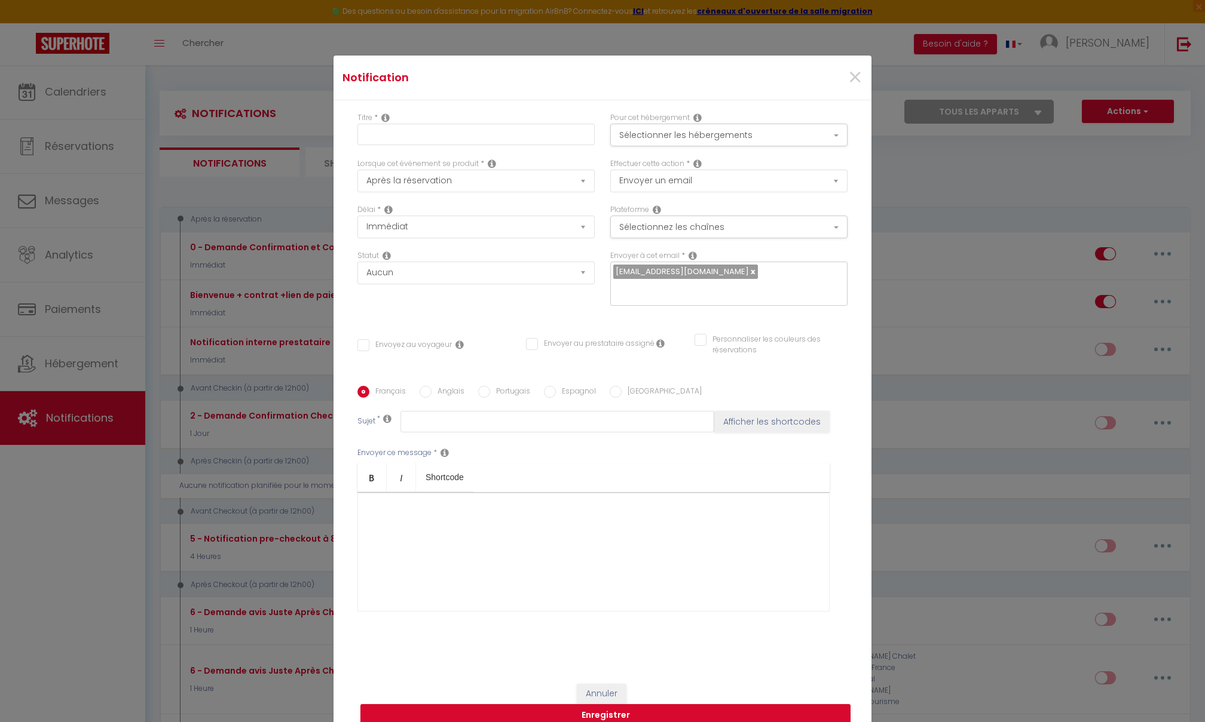
click at [493, 497] on div at bounding box center [593, 552] width 472 height 120
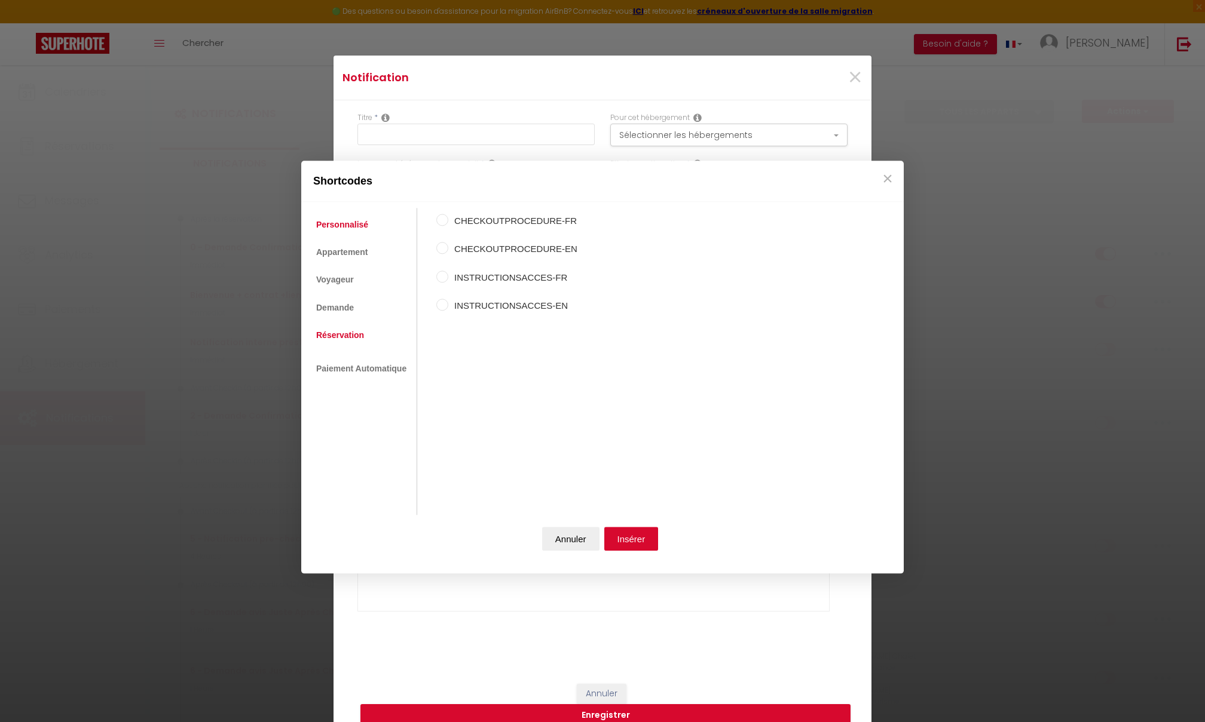
click at [338, 336] on link "Réservation" at bounding box center [340, 335] width 60 height 22
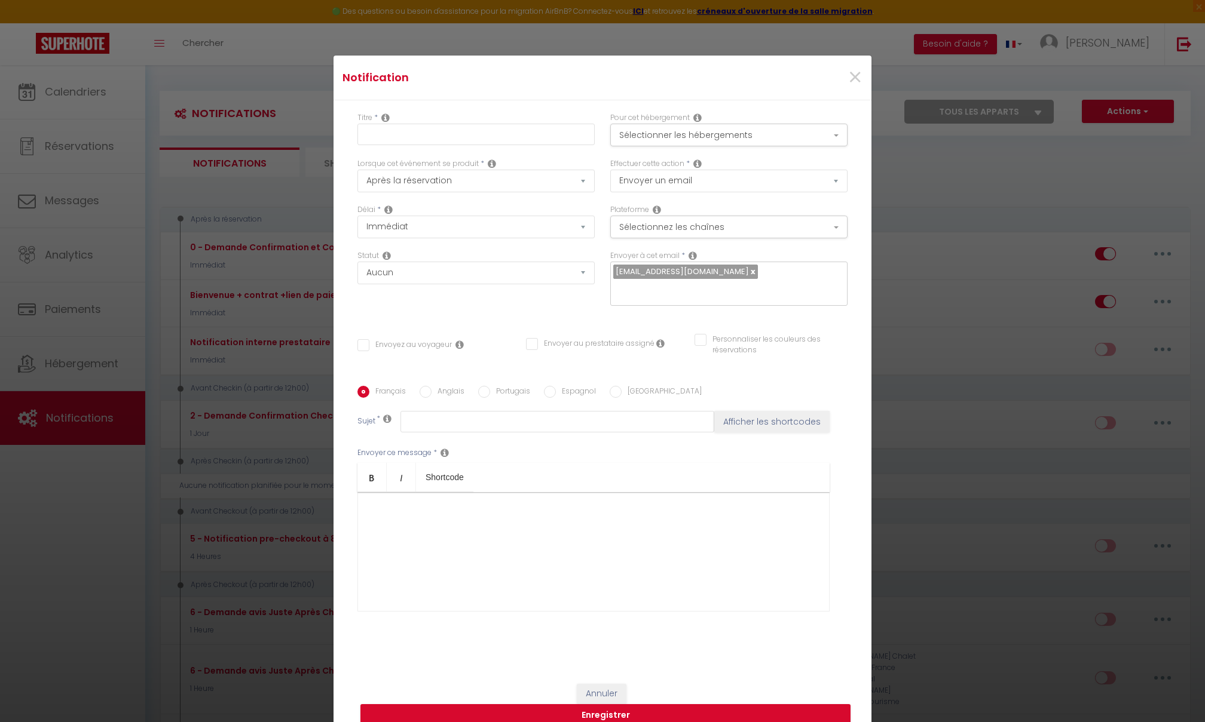
click at [577, 497] on button "Annuler" at bounding box center [570, 541] width 57 height 24
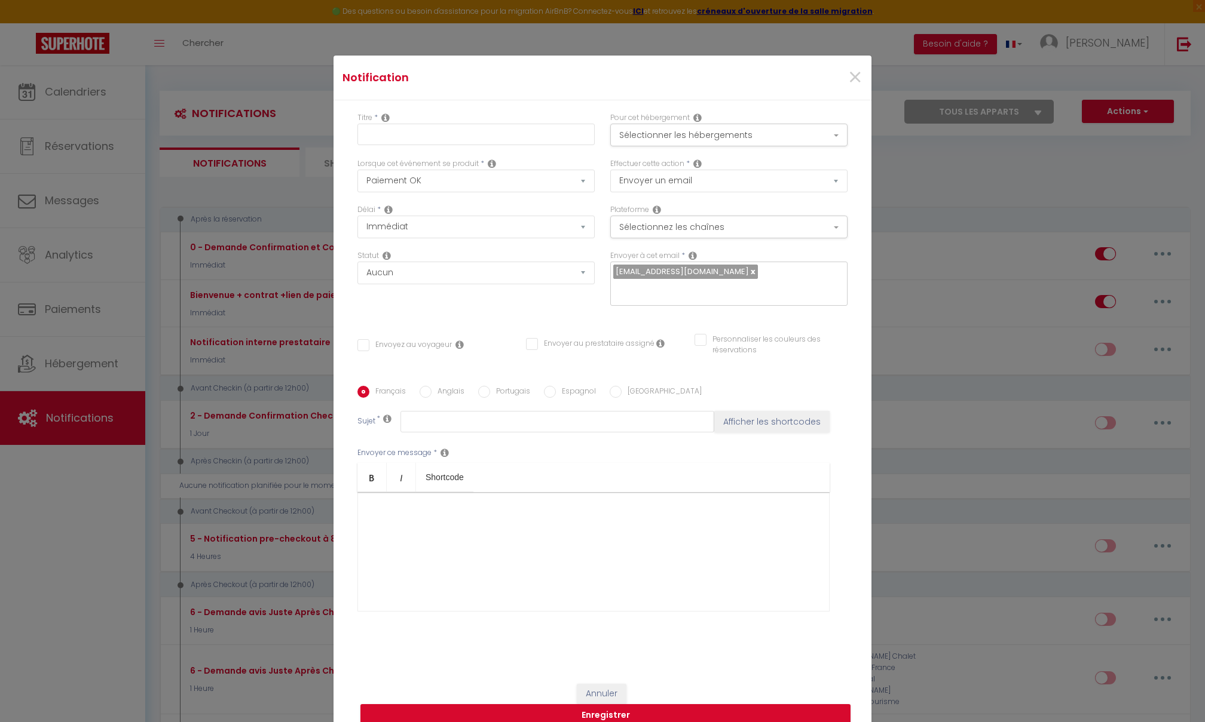
click at [421, 308] on div "Statut Aucun Si la réservation est payée Si réservation non payée Si la caution…" at bounding box center [476, 284] width 253 height 68
click at [417, 497] on div at bounding box center [593, 552] width 472 height 120
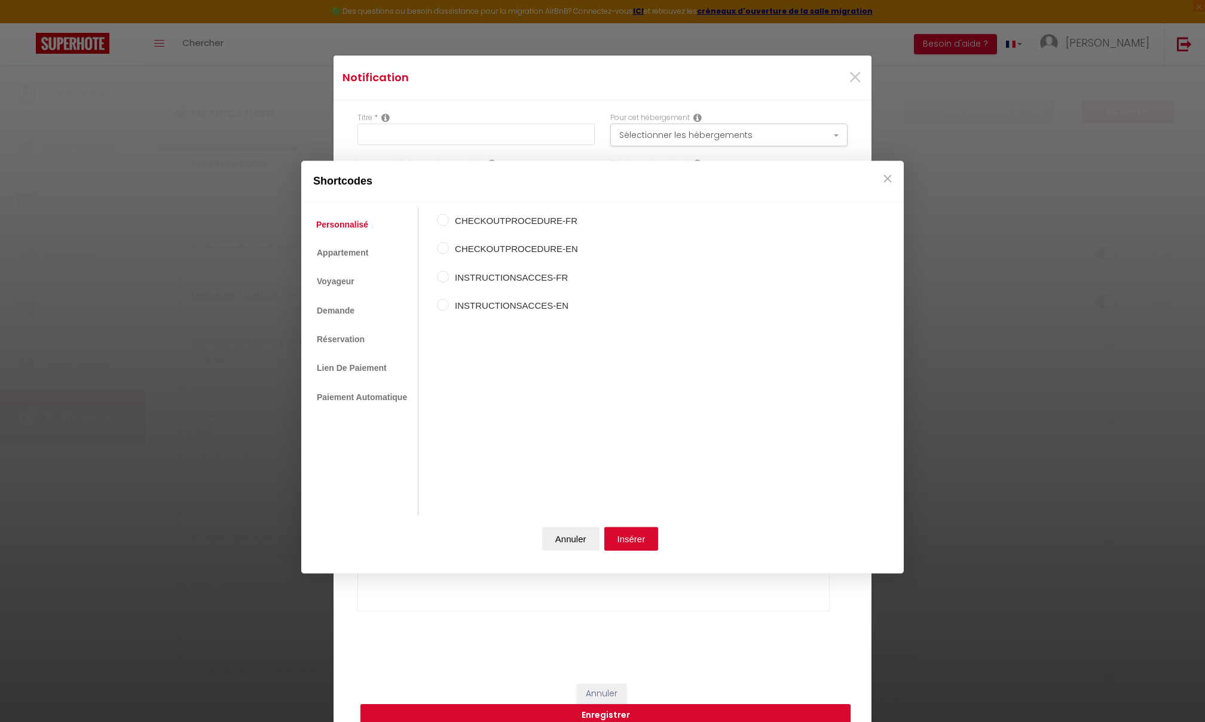
click at [474, 275] on label "INSTRUCTIONSACCES-FR" at bounding box center [513, 278] width 129 height 14
click at [449, 275] on input "INSTRUCTIONSACCES-FR" at bounding box center [443, 277] width 12 height 12
click at [624, 497] on button "Insérer" at bounding box center [631, 539] width 54 height 24
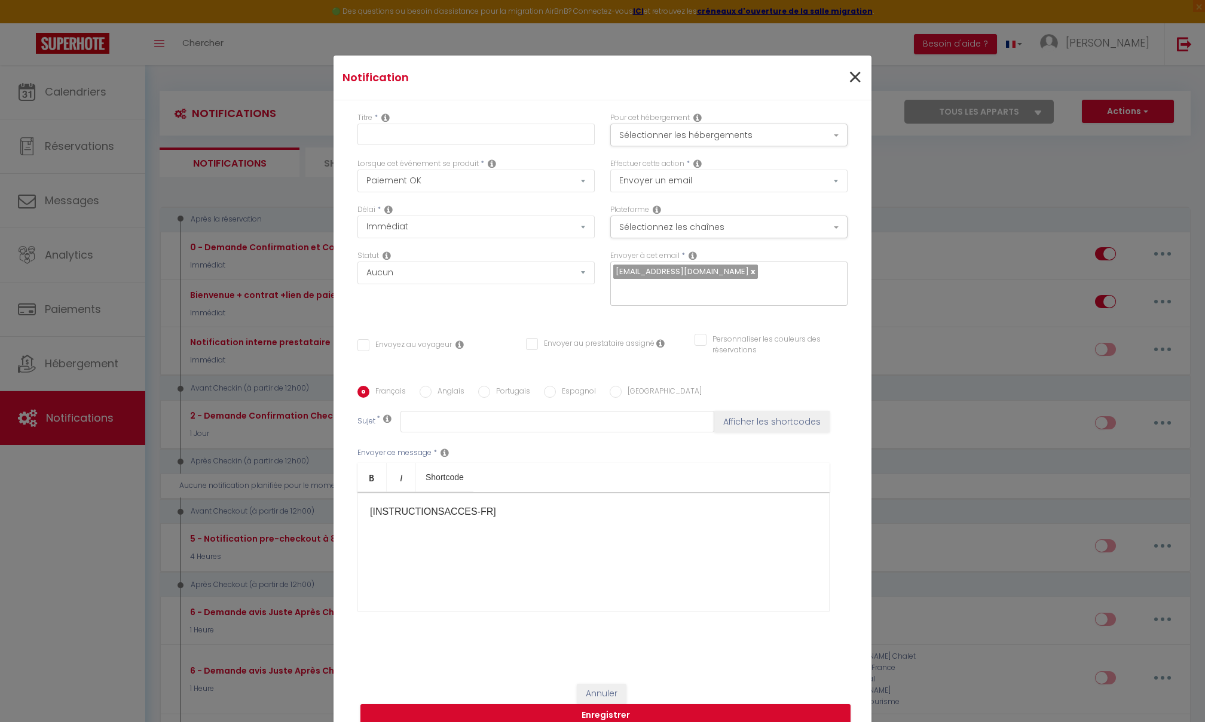
click at [851, 76] on span "×" at bounding box center [854, 78] width 15 height 36
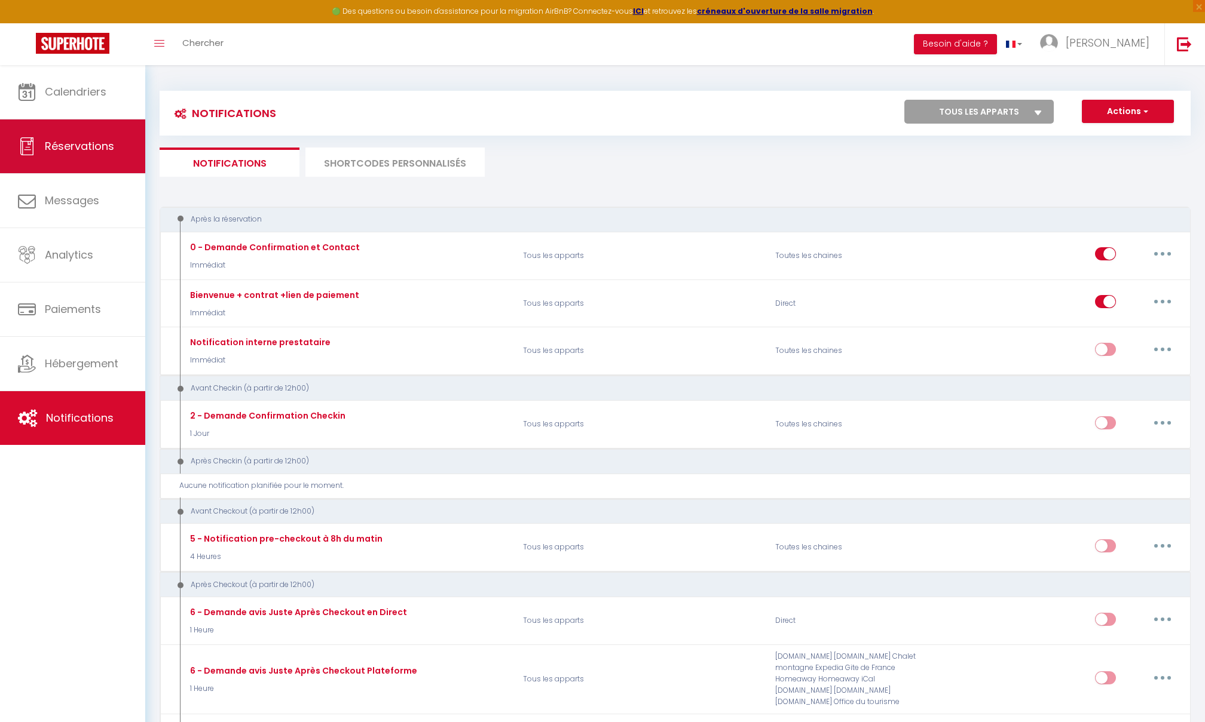
click at [76, 139] on span "Réservations" at bounding box center [79, 146] width 69 height 15
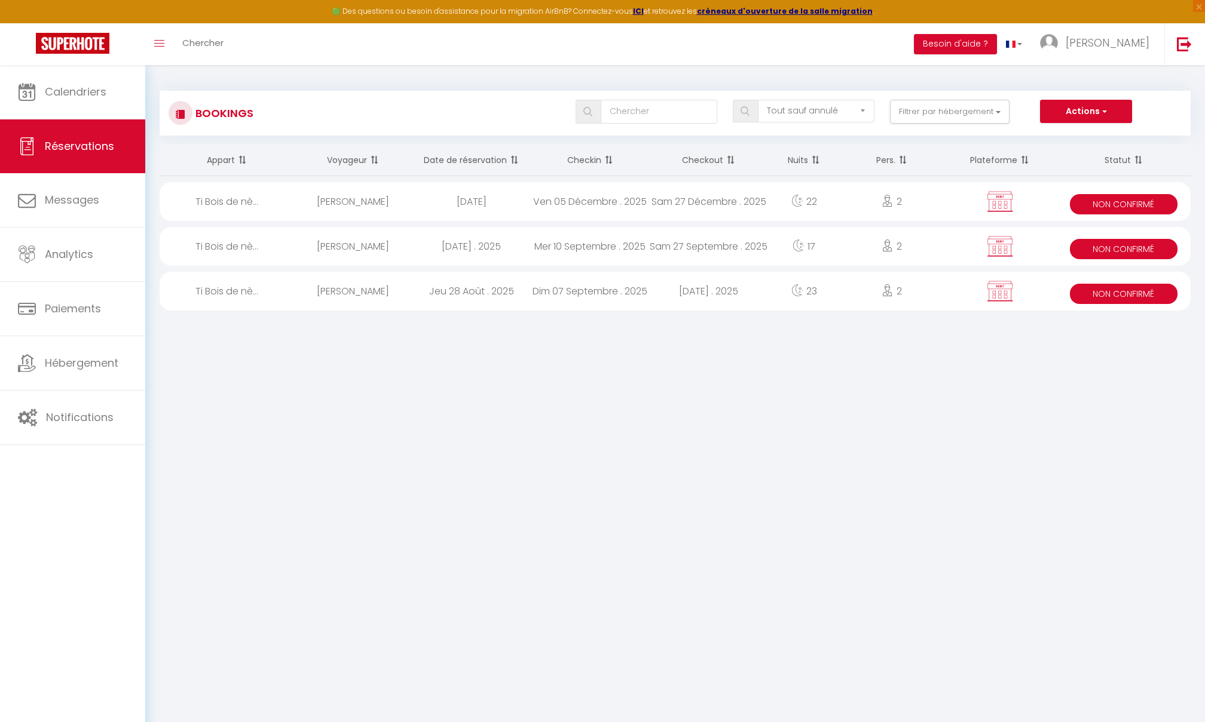
click at [366, 249] on div "[PERSON_NAME]" at bounding box center [352, 246] width 118 height 39
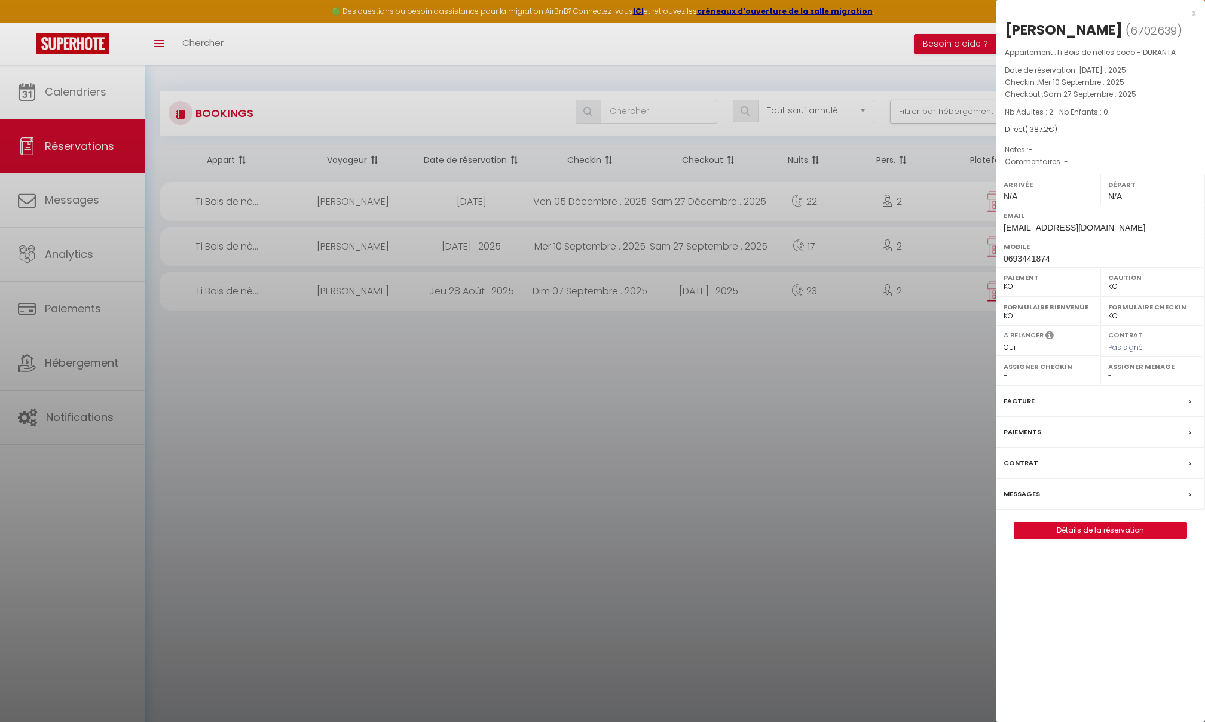
click at [893, 497] on div "Messages" at bounding box center [1100, 494] width 209 height 31
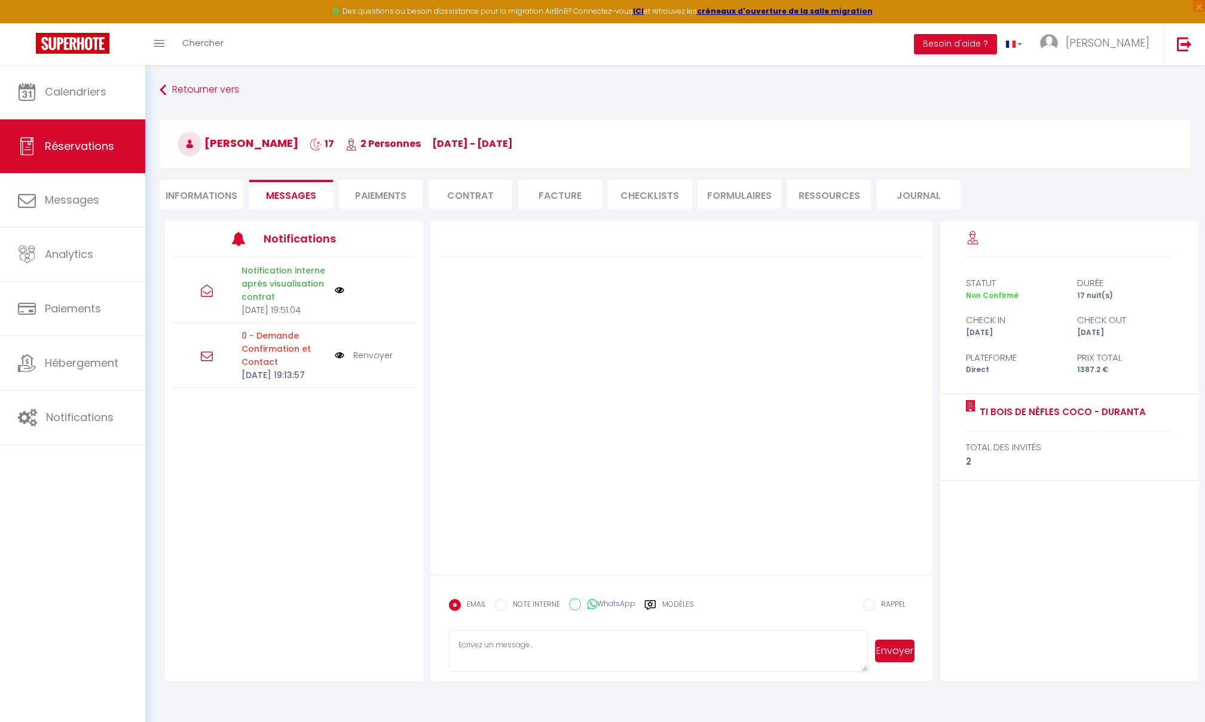
click at [741, 199] on li "FORMULAIRES" at bounding box center [739, 194] width 84 height 29
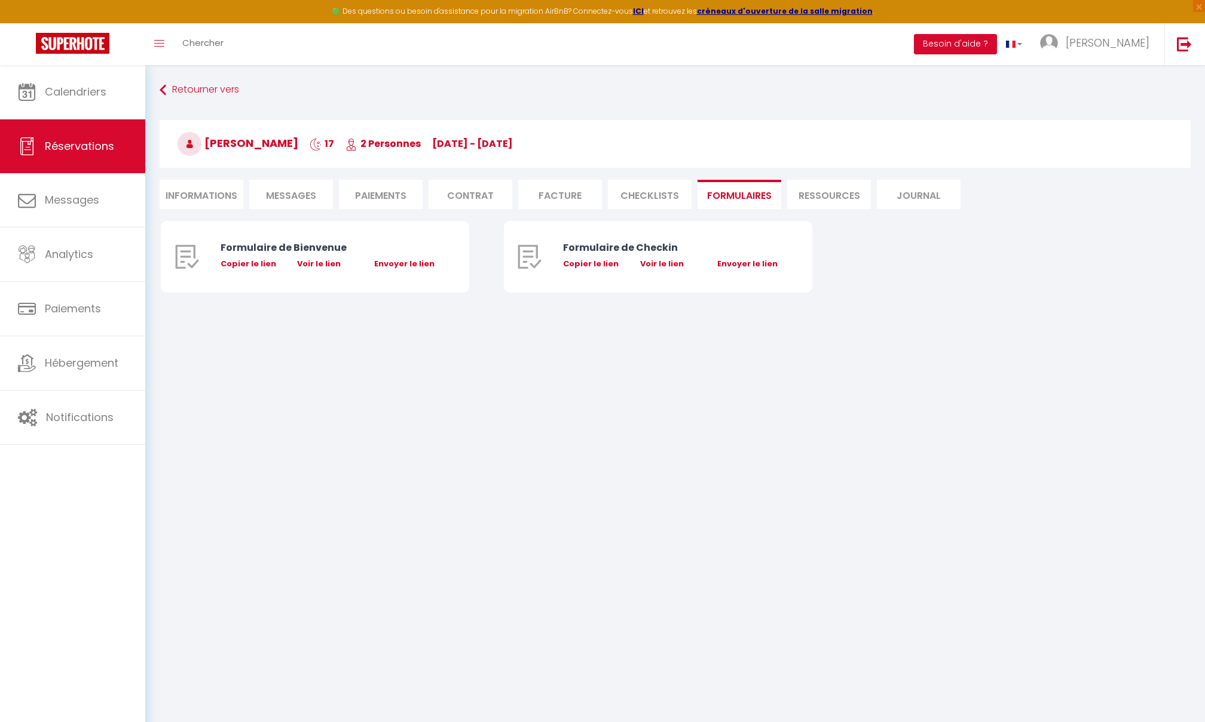
click at [659, 195] on li "CHECKLISTS" at bounding box center [650, 194] width 84 height 29
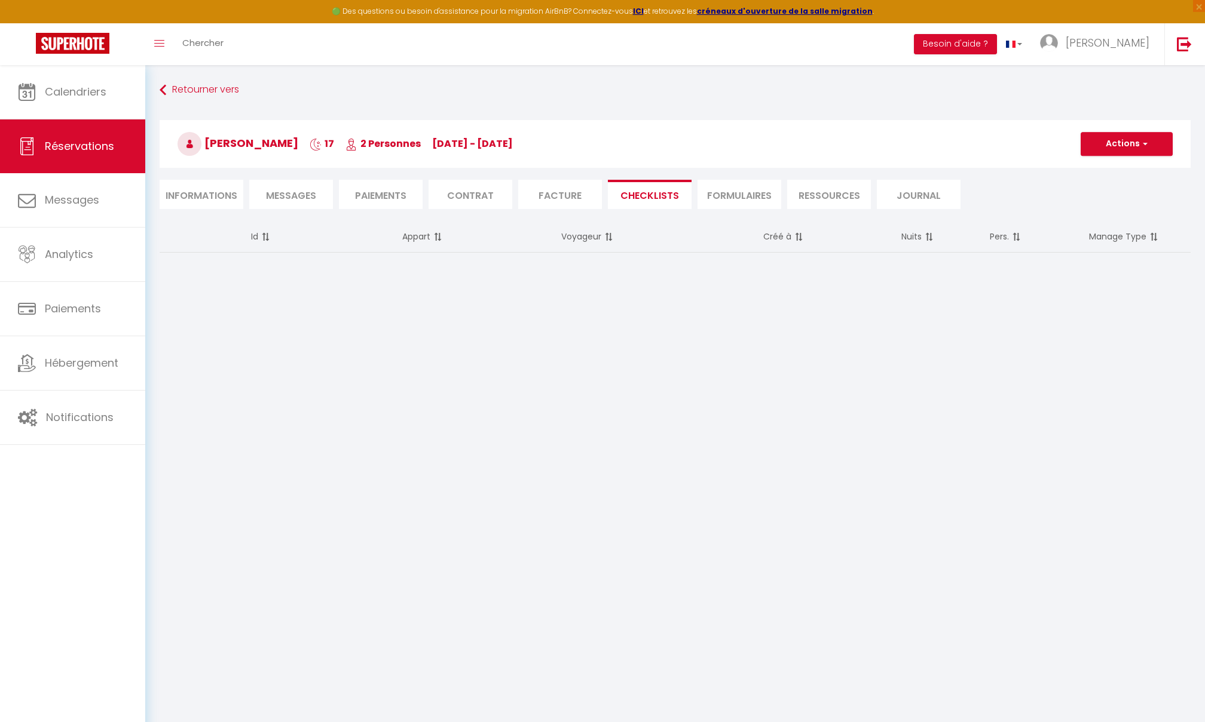
click at [772, 194] on li "FORMULAIRES" at bounding box center [739, 194] width 84 height 29
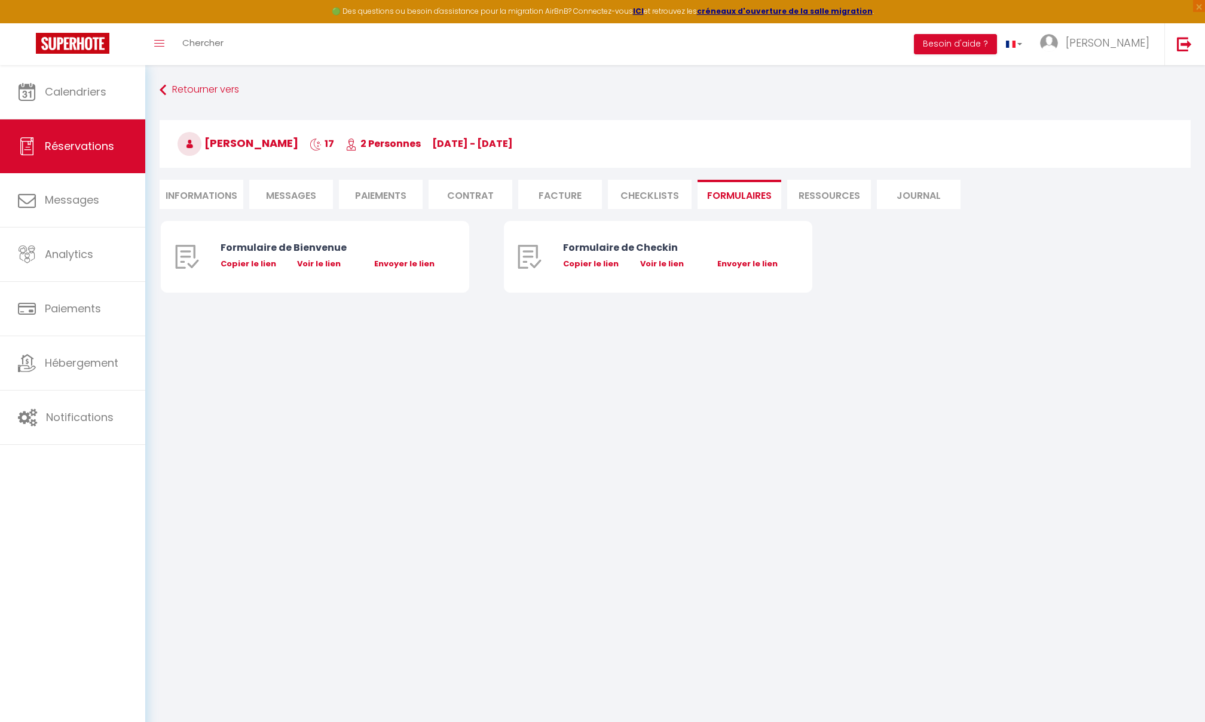
click at [811, 194] on li "Ressources" at bounding box center [829, 194] width 84 height 29
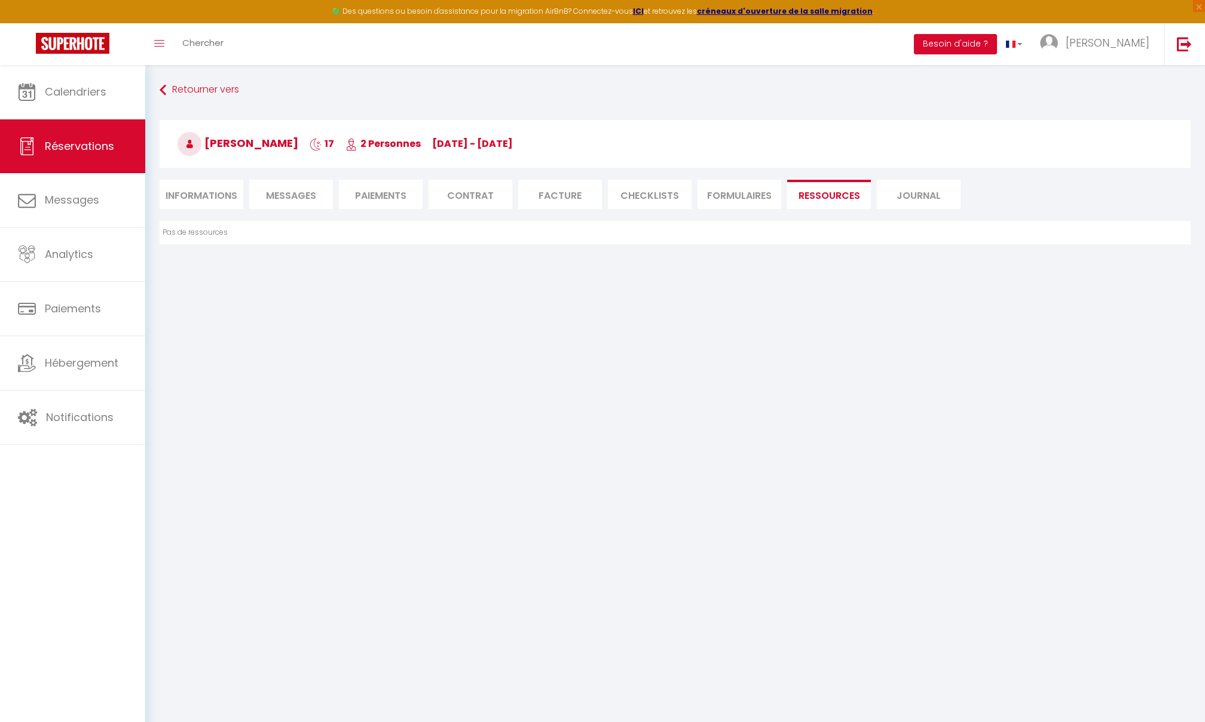
click at [893, 201] on li "Journal" at bounding box center [919, 194] width 84 height 29
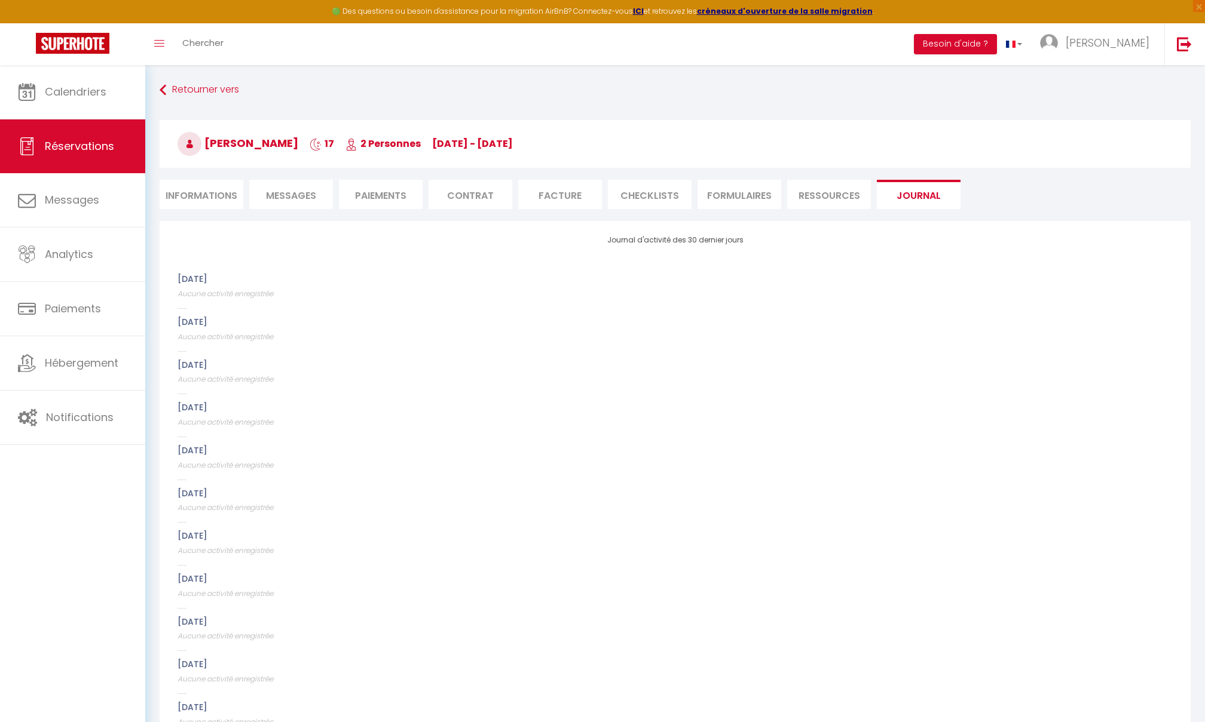
click at [828, 195] on li "Ressources" at bounding box center [829, 194] width 84 height 29
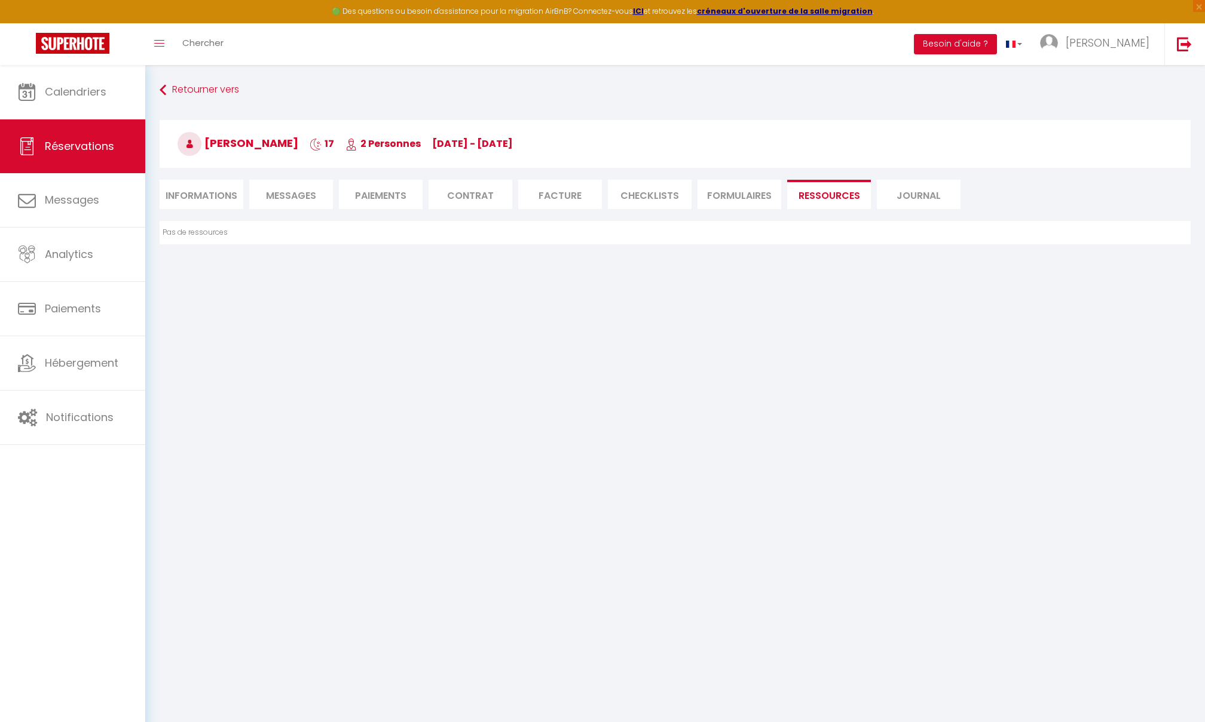
click at [715, 189] on li "FORMULAIRES" at bounding box center [739, 194] width 84 height 29
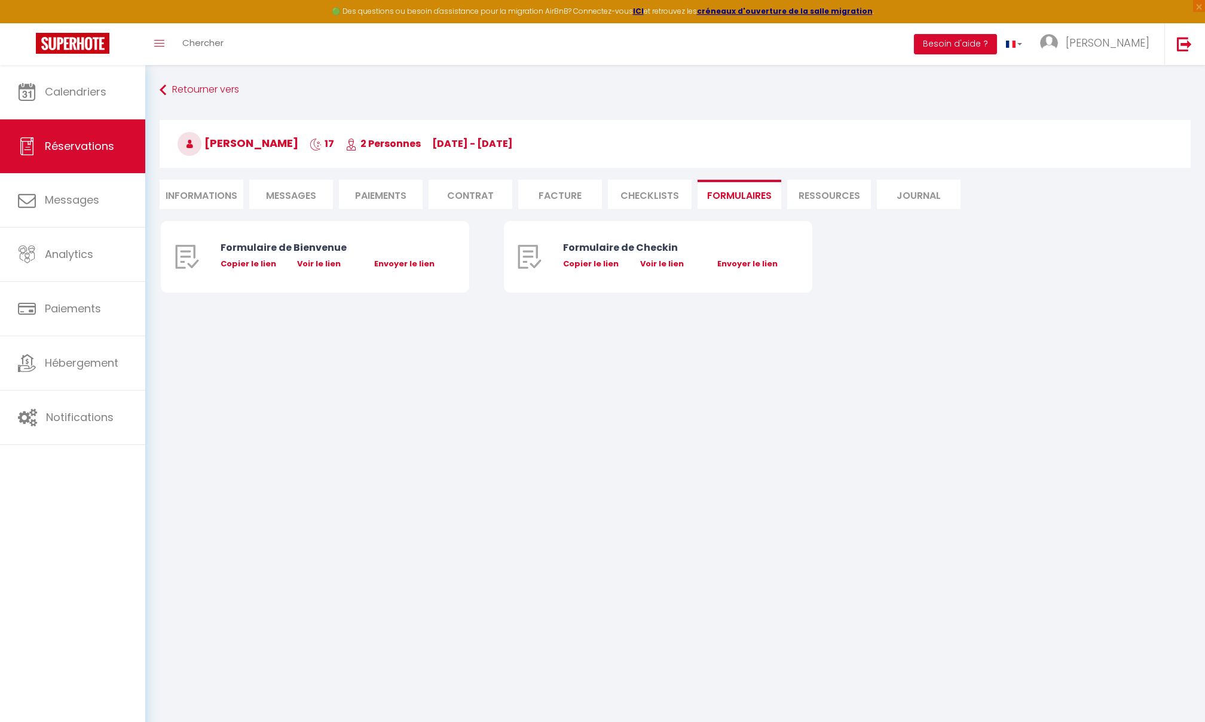
click at [658, 189] on li "CHECKLISTS" at bounding box center [650, 194] width 84 height 29
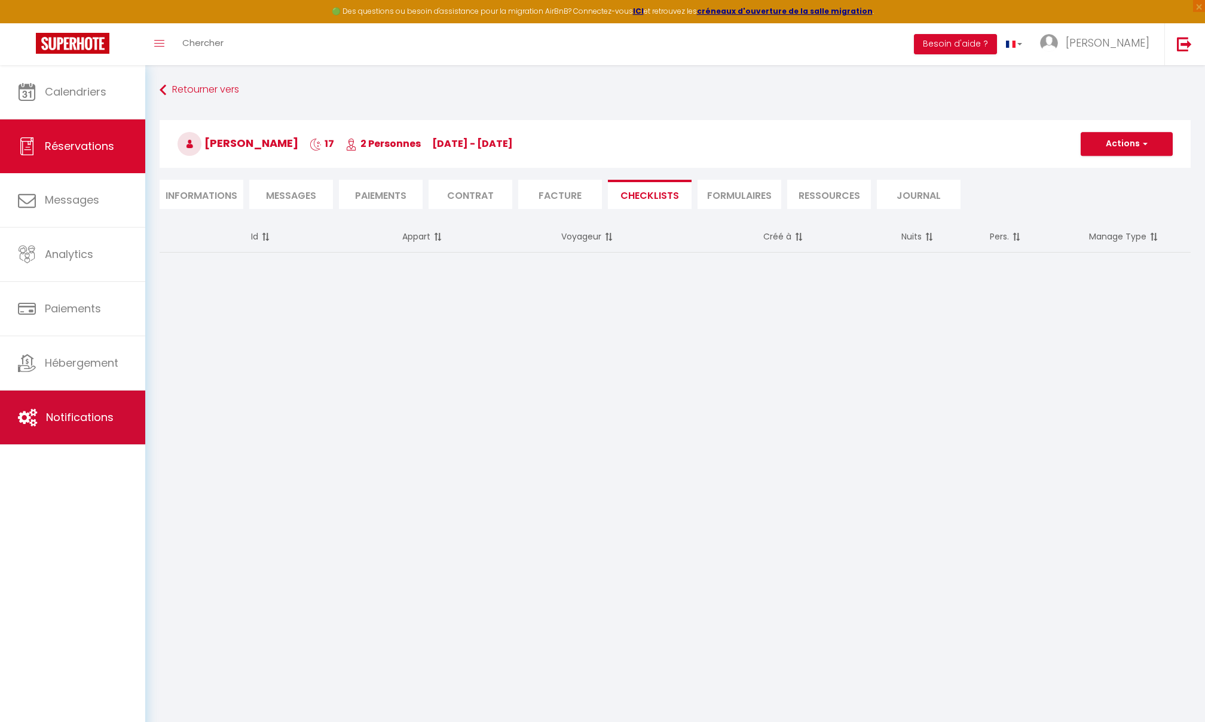
click at [54, 428] on link "Notifications" at bounding box center [72, 418] width 145 height 54
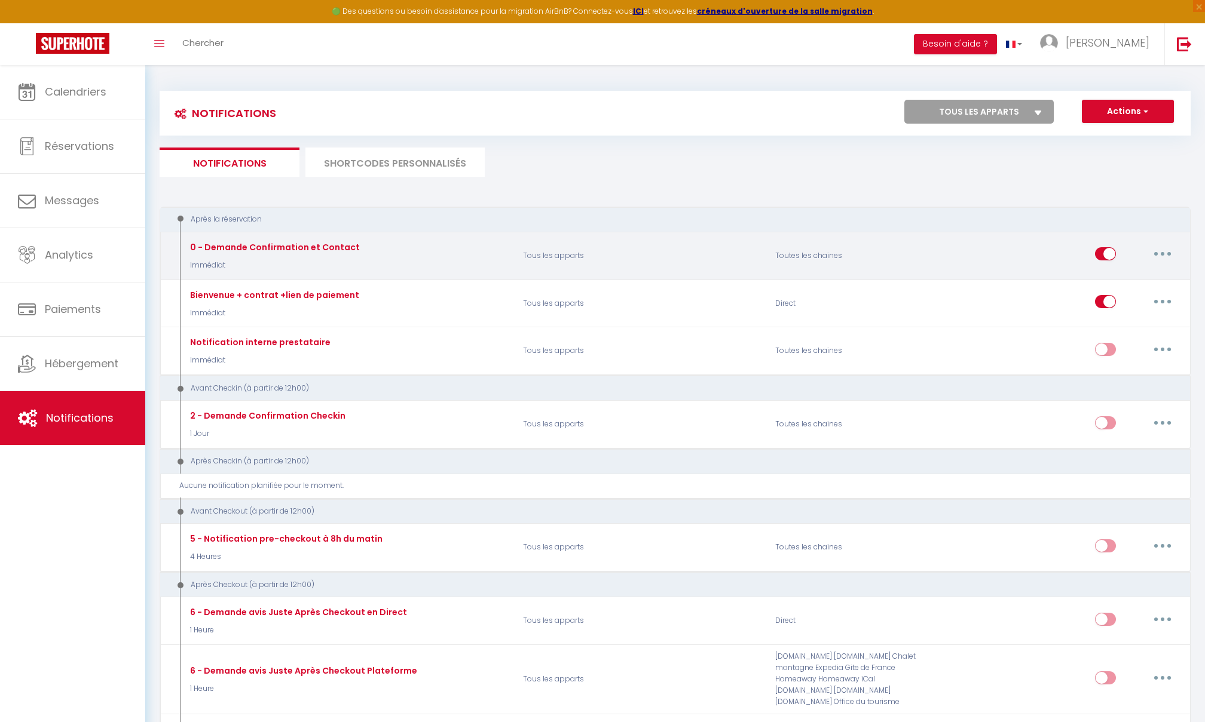
click at [893, 256] on button "button" at bounding box center [1162, 253] width 33 height 19
click at [893, 284] on link "Editer" at bounding box center [1131, 281] width 88 height 20
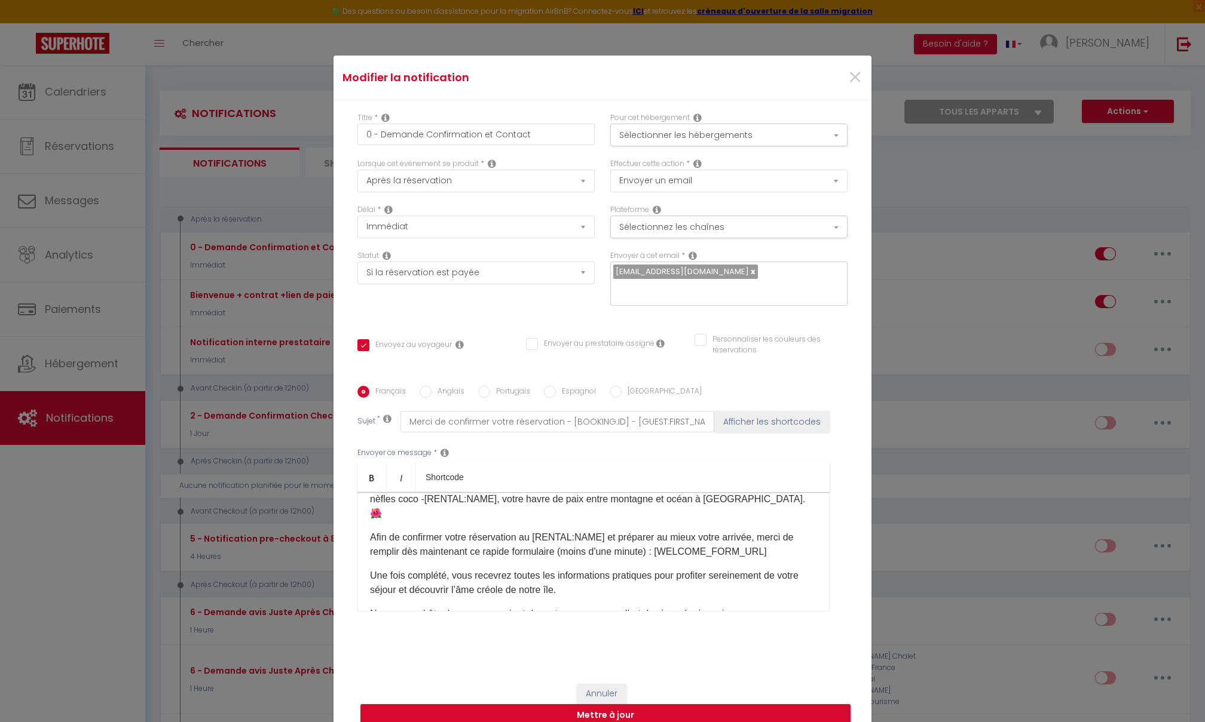
scroll to position [84, 0]
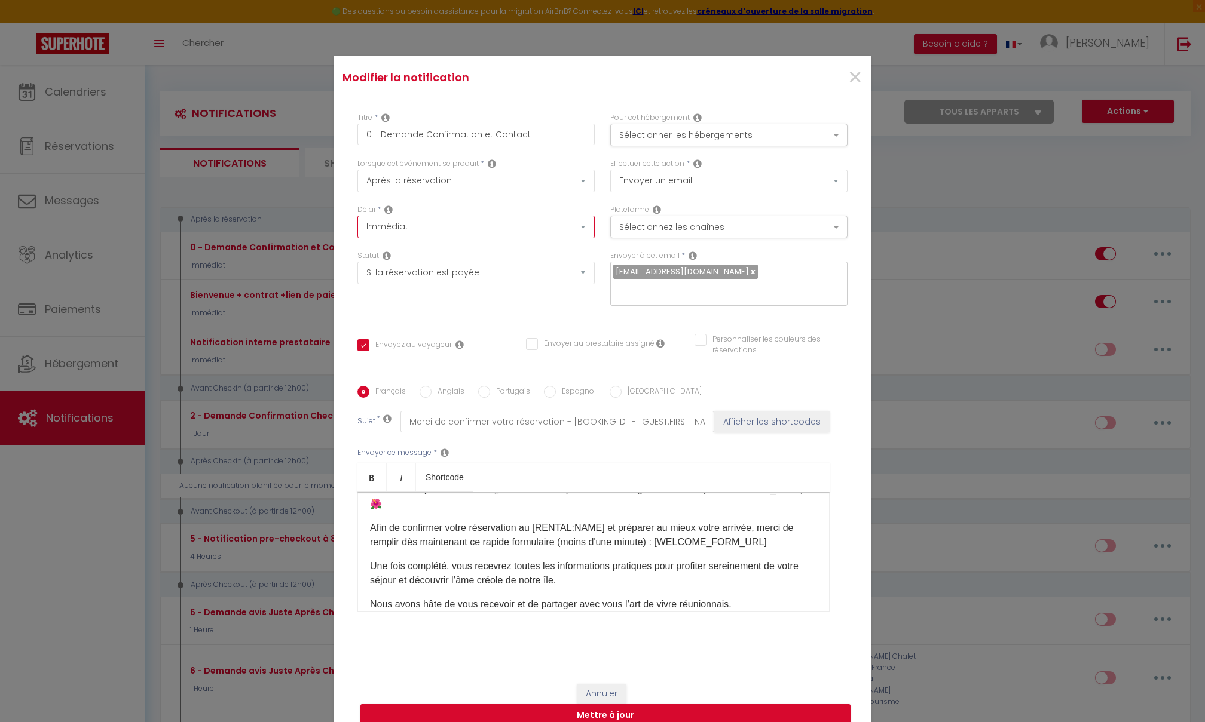
drag, startPoint x: 445, startPoint y: 218, endPoint x: 449, endPoint y: 202, distance: 16.1
click at [449, 204] on div "Délai * Immédiat + 10 Minutes + 1 Heure + 2 Heures + 3 Heures + 4 Heures + 5 He…" at bounding box center [475, 221] width 237 height 34
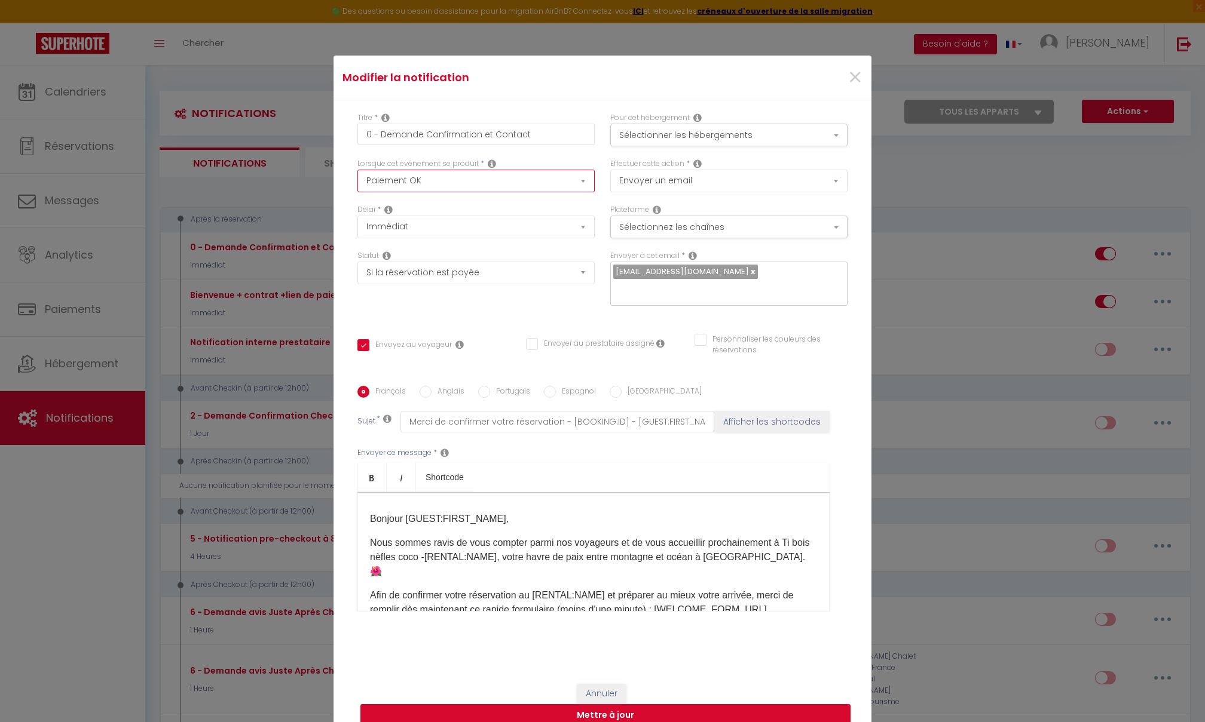
scroll to position [27, 0]
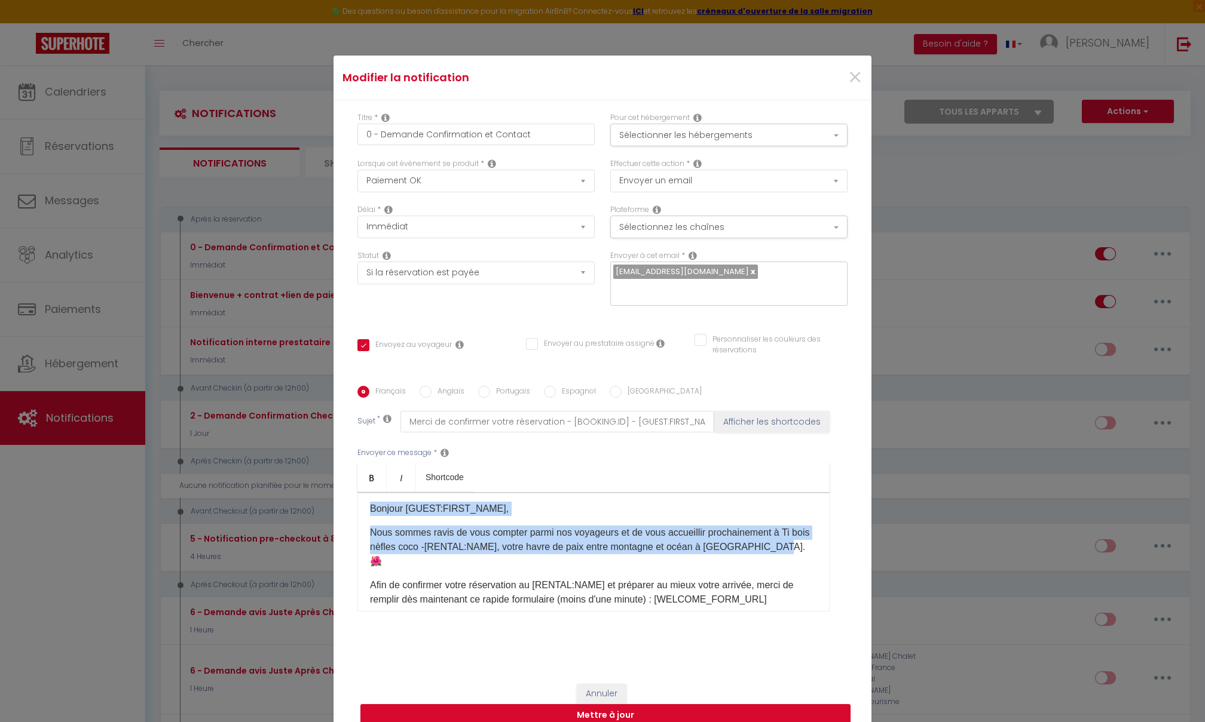
drag, startPoint x: 780, startPoint y: 547, endPoint x: 327, endPoint y: 495, distance: 456.0
click at [327, 495] on div "Modifier la notification × Titre * 0 - Demande Confirmation et Contact Pour cet…" at bounding box center [602, 361] width 1205 height 722
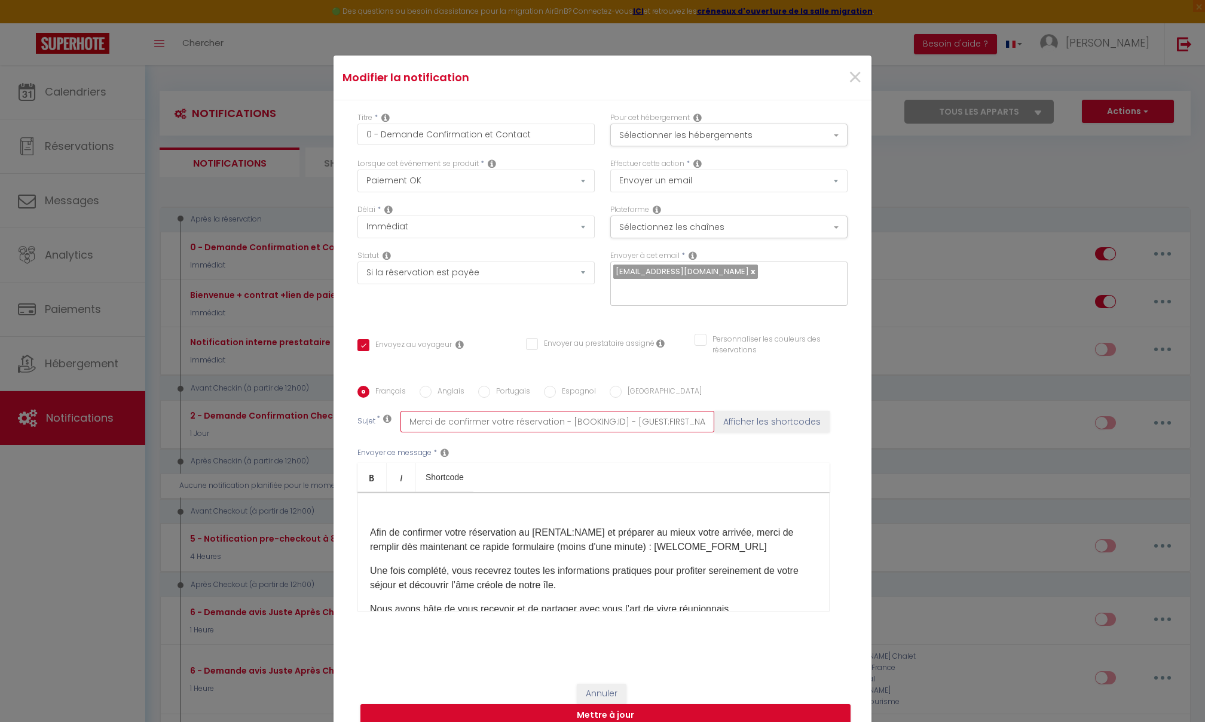
drag, startPoint x: 558, startPoint y: 421, endPoint x: 410, endPoint y: 411, distance: 148.5
click at [559, 440] on div "Envoyer ce message * Bold Italic Shortcode Rich text editor ​ Afin de confirmer…" at bounding box center [602, 530] width 490 height 194
drag, startPoint x: 486, startPoint y: 424, endPoint x: 383, endPoint y: 428, distance: 103.5
click at [383, 428] on div "Sujet * Merci de confirmer votre réservation - [BOOKING:ID] - [GUEST:FIRST_NAME…" at bounding box center [602, 422] width 490 height 22
click at [516, 422] on input "Confirmation de votre séjour - [BOOKING:ID] - [GUEST:FIRST_NAME] [GUEST:LAST_NA…" at bounding box center [557, 422] width 314 height 22
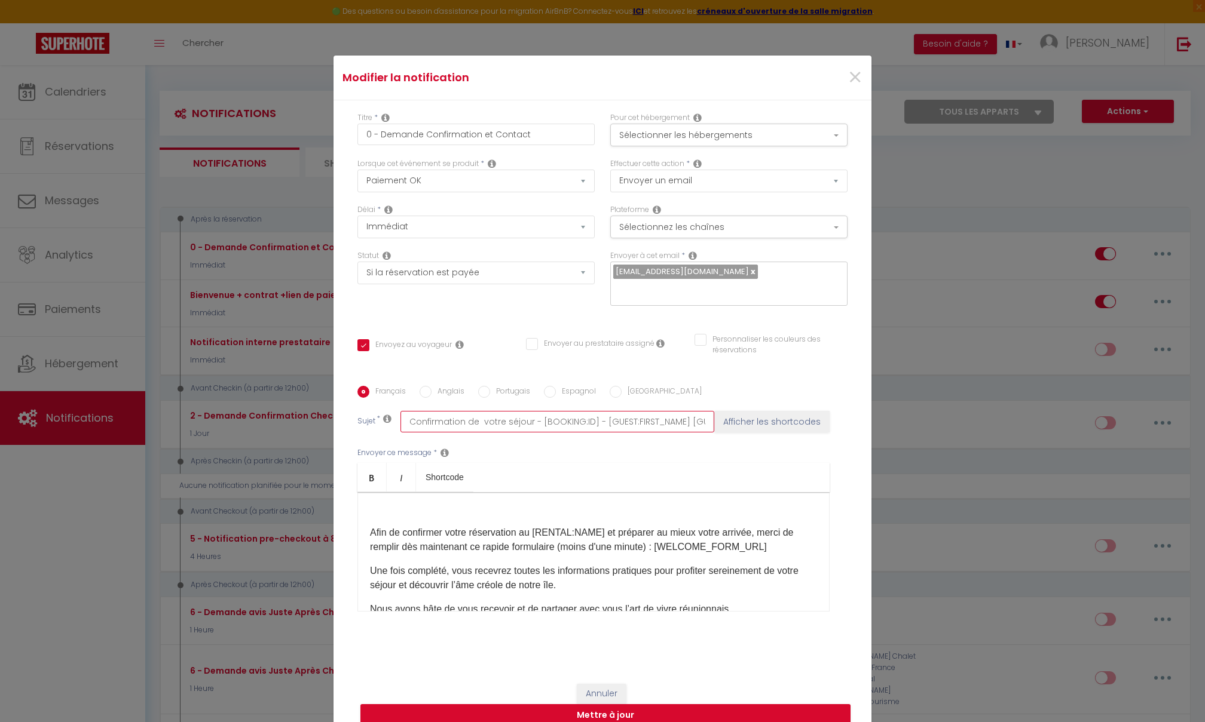
drag, startPoint x: 446, startPoint y: 423, endPoint x: 500, endPoint y: 450, distance: 60.7
click at [459, 427] on input "Confirmation de votre séjour - [BOOKING:ID] - [GUEST:FIRST_NAME] [GUEST:LAST_NA…" at bounding box center [557, 422] width 314 height 22
click at [492, 421] on input "Confirmation de votre séjour au >Ti Bois de nefles cocoBOOKING:ID] - [GUEST:FIR…" at bounding box center [557, 422] width 314 height 22
click at [477, 419] on input "Confirmation de votre séjour au >Ti bois de nefles cocoBOOKING:ID] - [GUEST:FIR…" at bounding box center [557, 422] width 314 height 22
click at [569, 419] on input "Confirmation de votre séjour au Ti bois de nefles cocoBOOKING:ID] - [GUEST:FIRS…" at bounding box center [557, 422] width 314 height 22
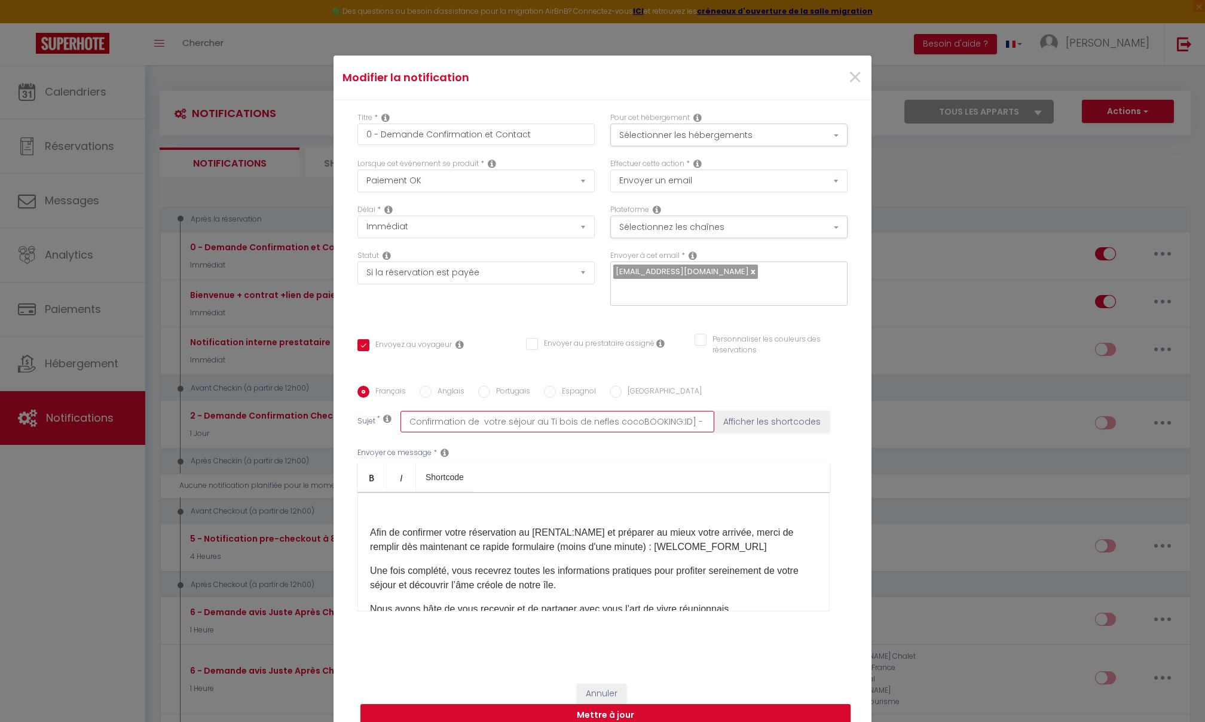
click at [565, 419] on input "Confirmation de votre séjour au Ti bois de nefles cocoBOOKING:ID] - [GUEST:FIRS…" at bounding box center [557, 422] width 314 height 22
click at [586, 421] on input "Confirmation de votre séjour au Ti bois de nefles coco - [GUEST:FIRST_NAME] [GU…" at bounding box center [557, 422] width 314 height 22
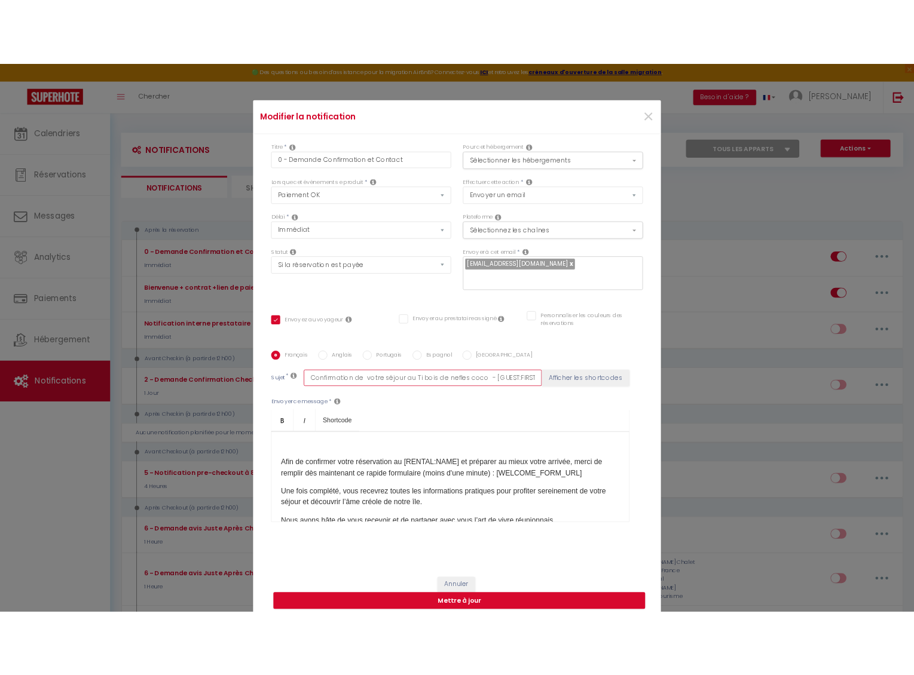
scroll to position [0, 0]
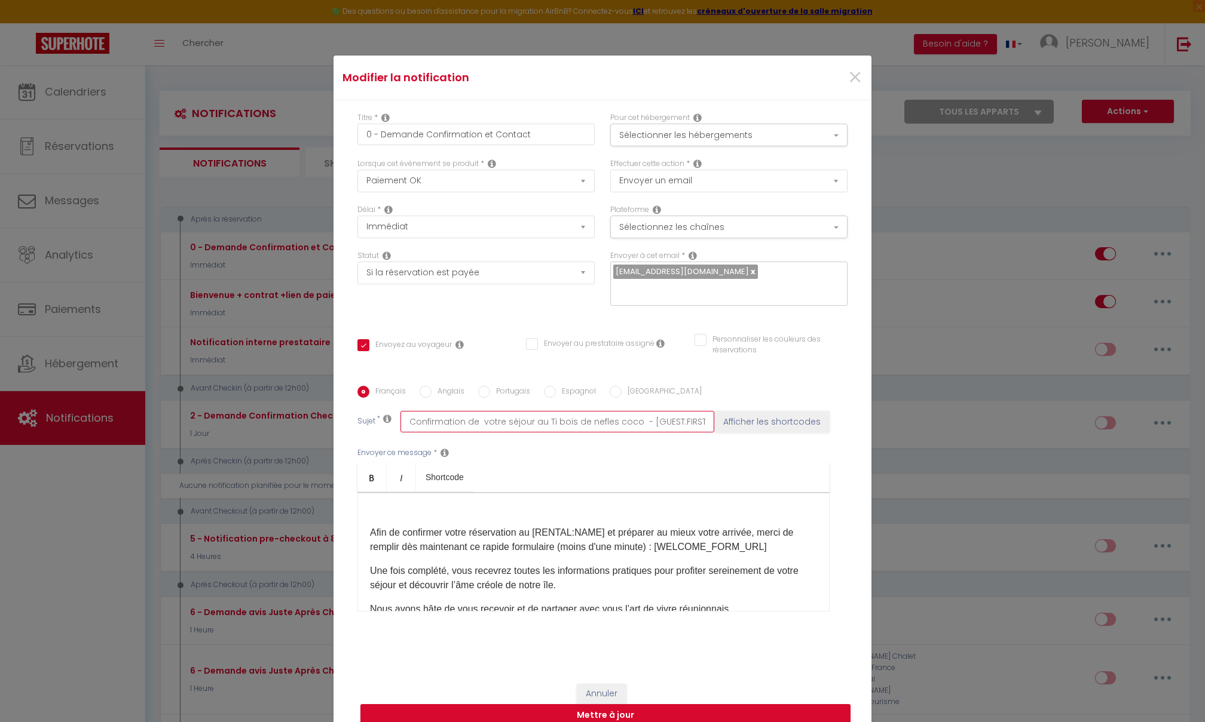
click at [586, 421] on input "Confirmation de votre séjour au Ti bois de nefles coco - [GUEST:FIRST_NAME] [GU…" at bounding box center [557, 422] width 314 height 22
drag, startPoint x: 574, startPoint y: 422, endPoint x: 688, endPoint y: 423, distance: 114.1
click at [688, 423] on input "Confirmation de votre séjour au Ti bois de nefles coco - [GUEST:FIRST_NAME] [GU…" at bounding box center [557, 422] width 314 height 22
click at [730, 428] on button "Afficher les shortcodes" at bounding box center [771, 422] width 115 height 22
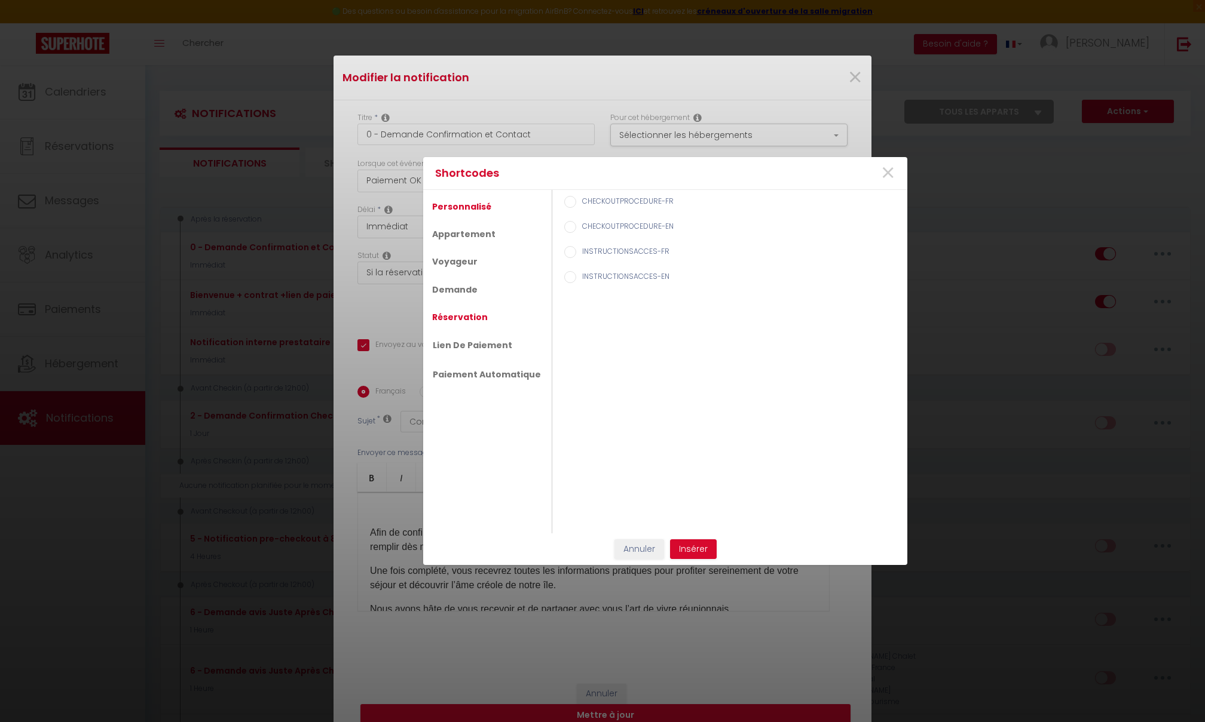
click at [471, 314] on link "Réservation" at bounding box center [460, 318] width 68 height 22
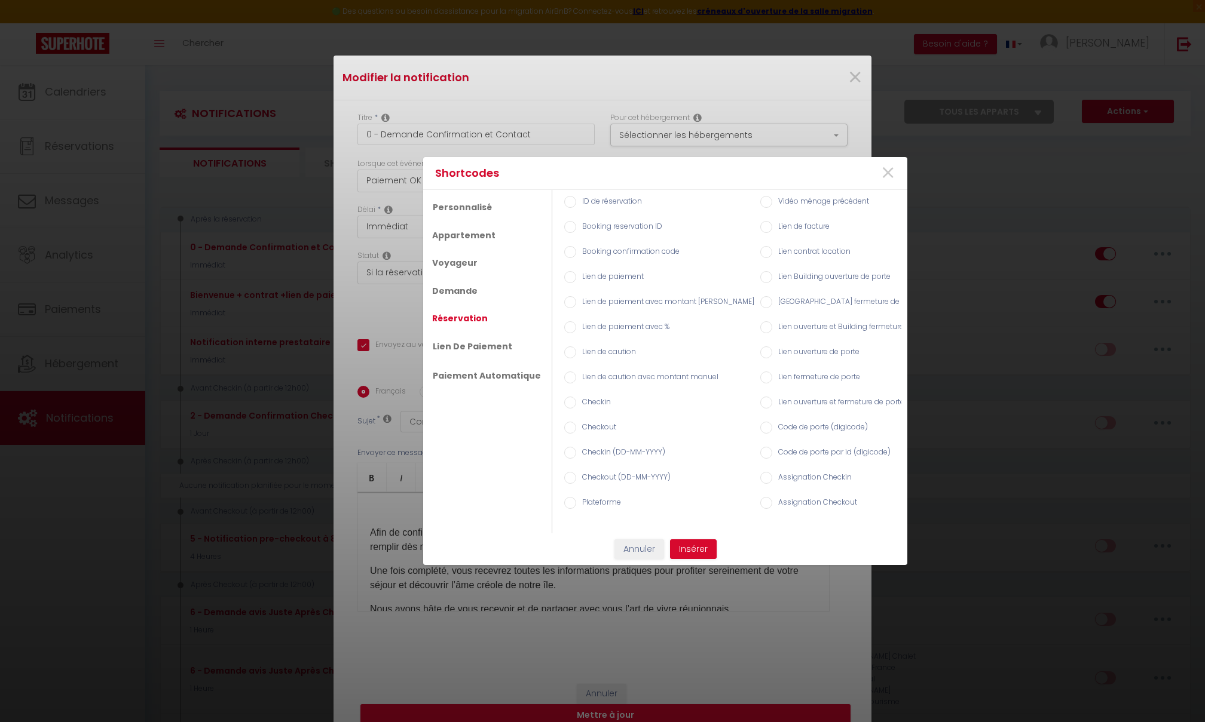
click at [565, 453] on input "Checkin (DD-MM-YYYY)" at bounding box center [570, 453] width 12 height 12
click at [565, 476] on input "Checkout (DD-MM-YYYY)" at bounding box center [570, 478] width 12 height 12
click at [565, 453] on input "Checkin (DD-MM-YYYY)" at bounding box center [570, 453] width 12 height 12
click at [687, 497] on button "Insérer" at bounding box center [693, 550] width 47 height 20
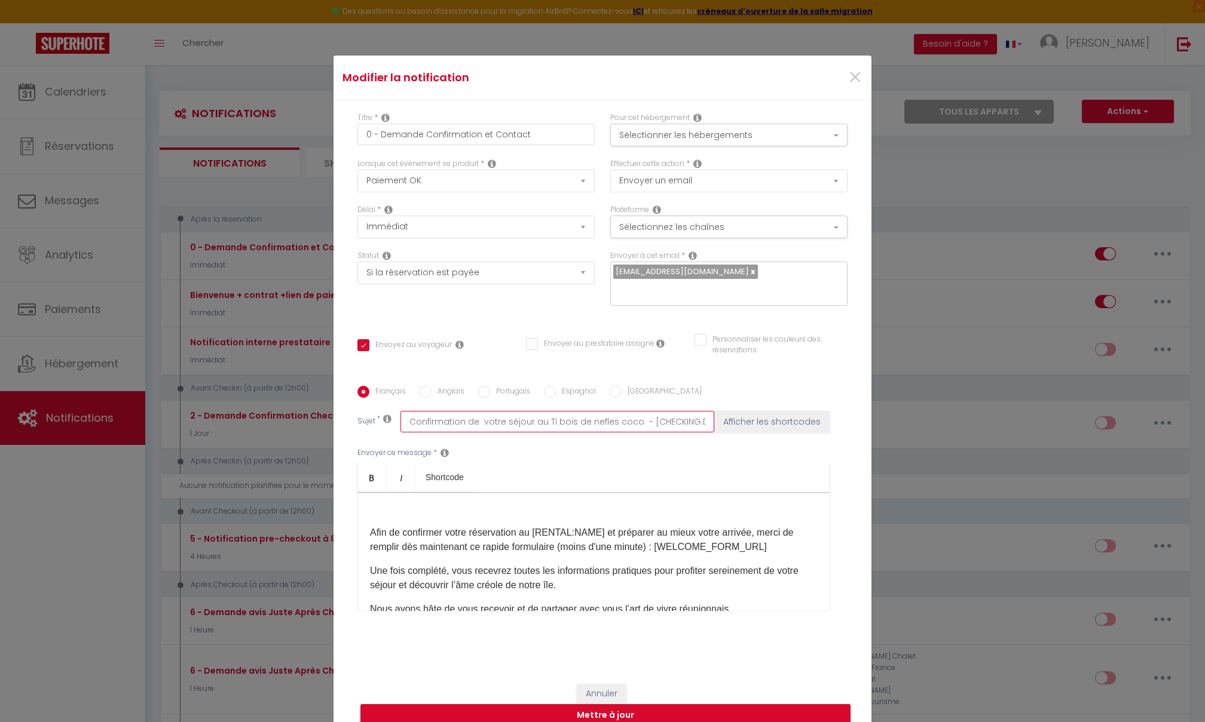
click at [685, 425] on input "Confirmation de votre séjour au Ti bois de nefles coco - [CHECKING:DD-MM-YYYY]" at bounding box center [557, 422] width 314 height 22
click at [752, 423] on button "Afficher les shortcodes" at bounding box center [771, 422] width 115 height 22
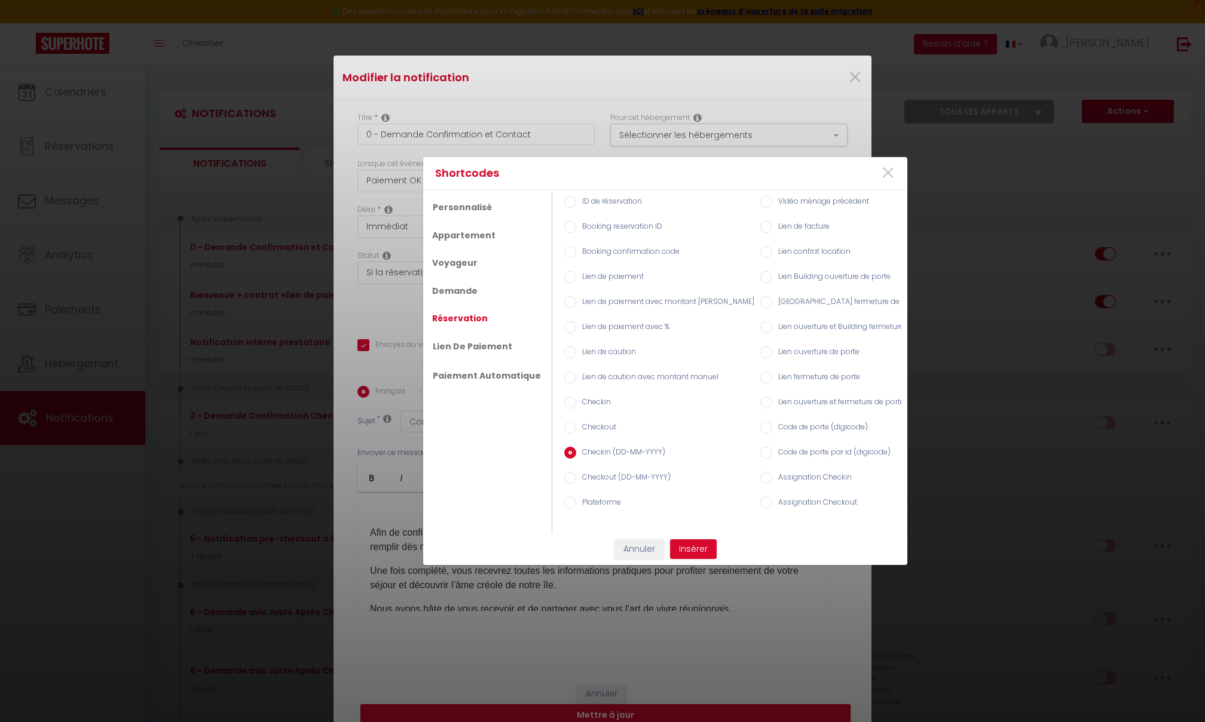
click at [576, 479] on label "Checkout (DD-MM-YYYY)" at bounding box center [623, 478] width 94 height 13
click at [576, 479] on input "Checkout (DD-MM-YYYY)" at bounding box center [570, 478] width 12 height 12
click at [682, 497] on button "Insérer" at bounding box center [693, 550] width 47 height 20
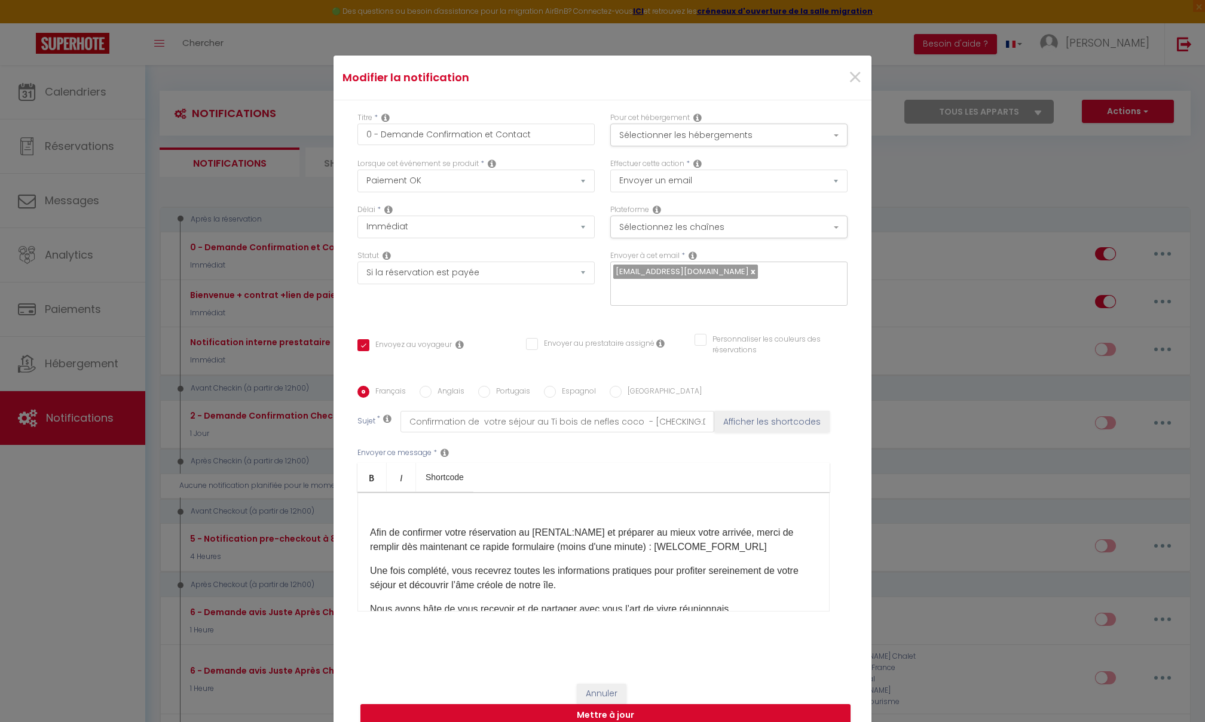
click at [551, 497] on p at bounding box center [593, 509] width 447 height 14
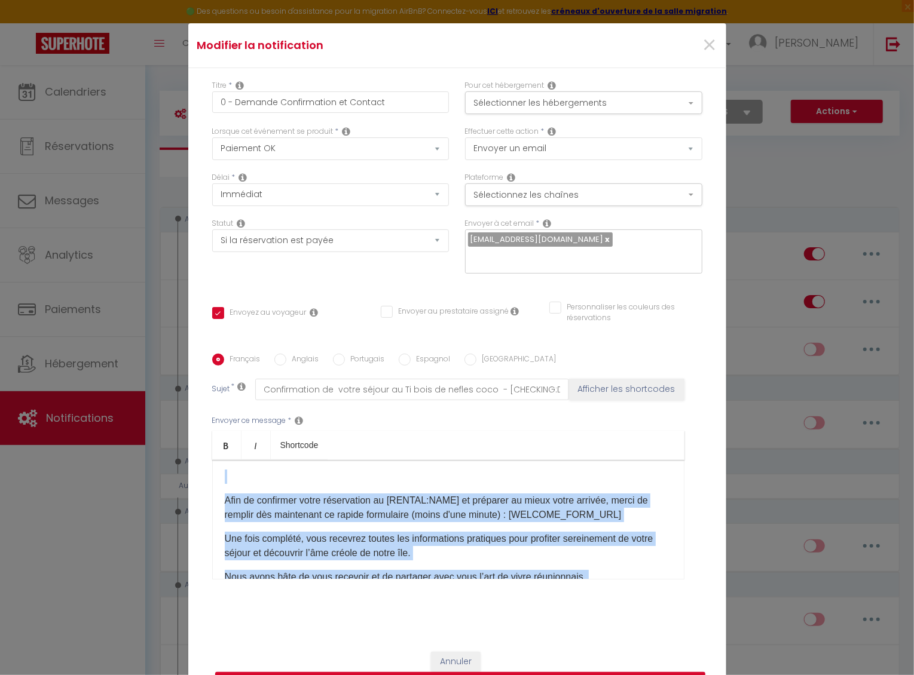
scroll to position [104, 0]
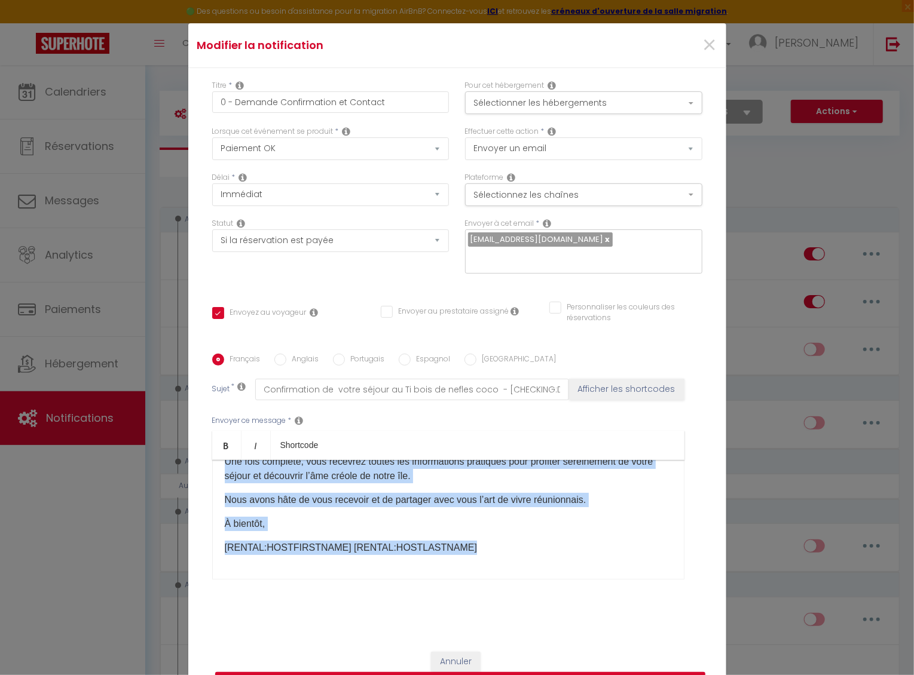
drag, startPoint x: 298, startPoint y: 476, endPoint x: 368, endPoint y: 626, distance: 166.3
click at [368, 497] on div "Titre * 0 - Demande Confirmation et Contact Pour cet hébergement Sélectionner l…" at bounding box center [457, 354] width 538 height 572
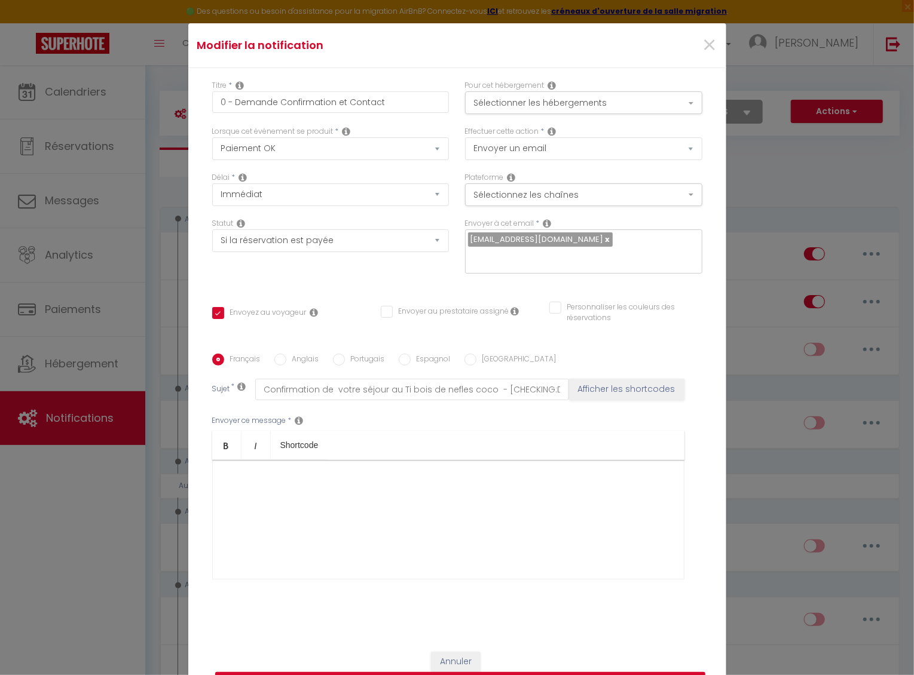
scroll to position [0, 0]
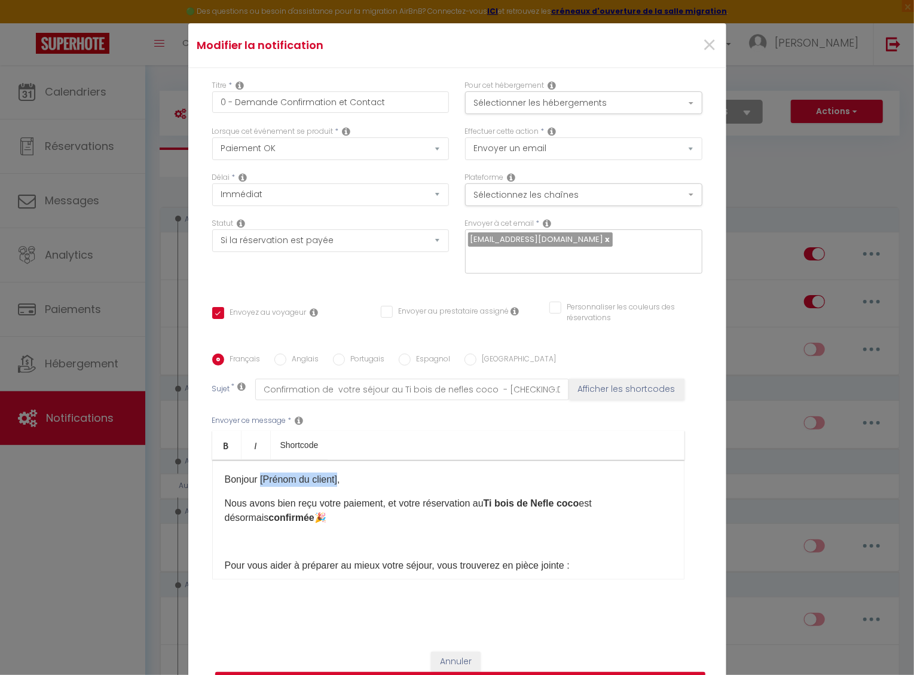
drag, startPoint x: 342, startPoint y: 483, endPoint x: 262, endPoint y: 486, distance: 80.7
click at [262, 486] on p "Bonjour [Prénom du client]," at bounding box center [448, 480] width 447 height 14
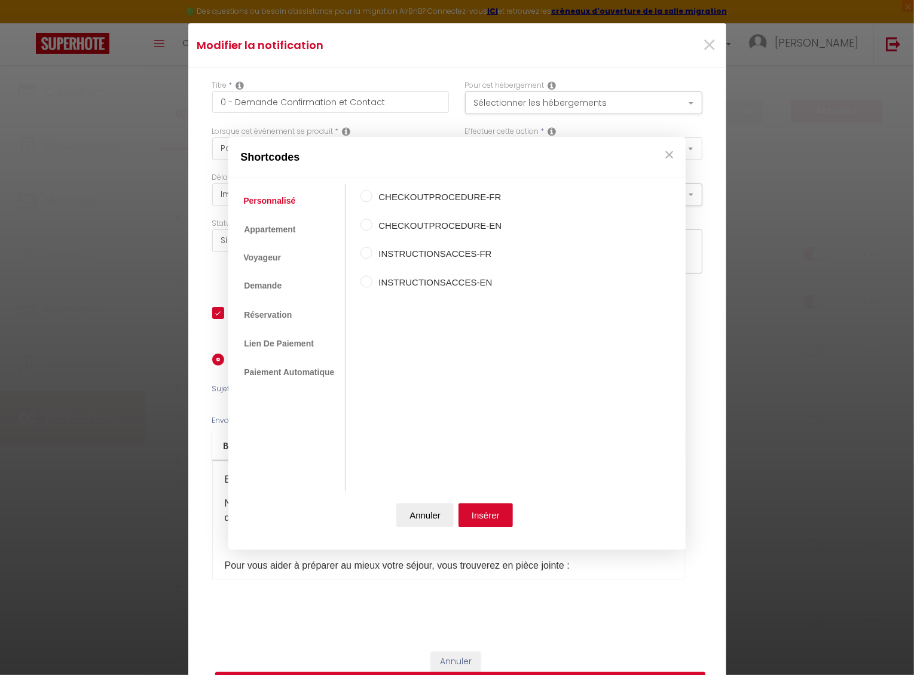
click at [286, 259] on li "Voyageur" at bounding box center [262, 258] width 51 height 22
click at [261, 256] on link "Voyageur" at bounding box center [262, 258] width 50 height 22
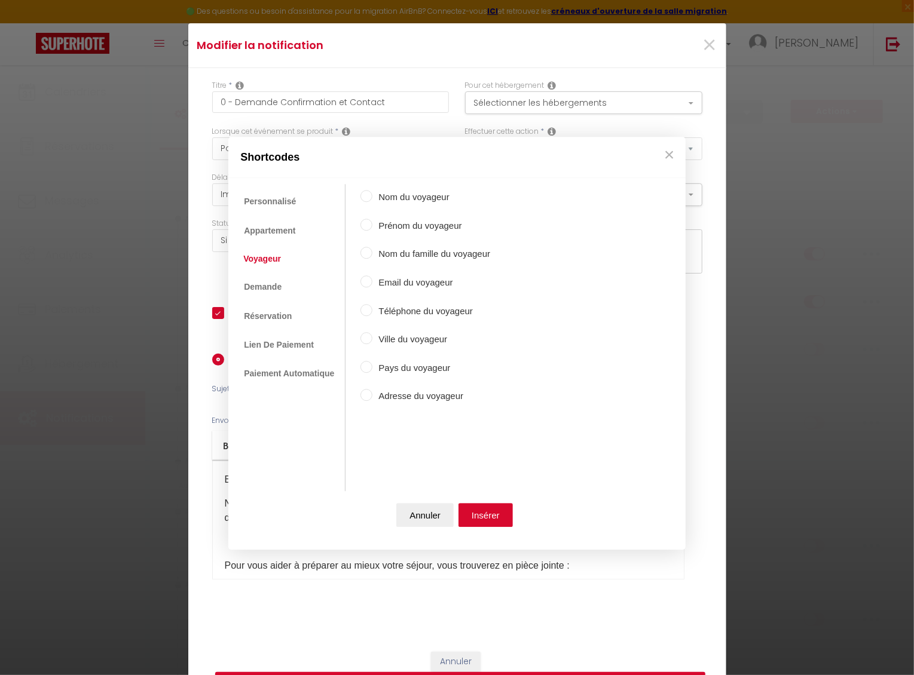
click at [388, 225] on label "Prénom du voyageur" at bounding box center [431, 226] width 118 height 14
click at [372, 225] on input "Prénom du voyageur" at bounding box center [366, 225] width 12 height 12
click at [483, 497] on button "Insérer" at bounding box center [485, 516] width 54 height 24
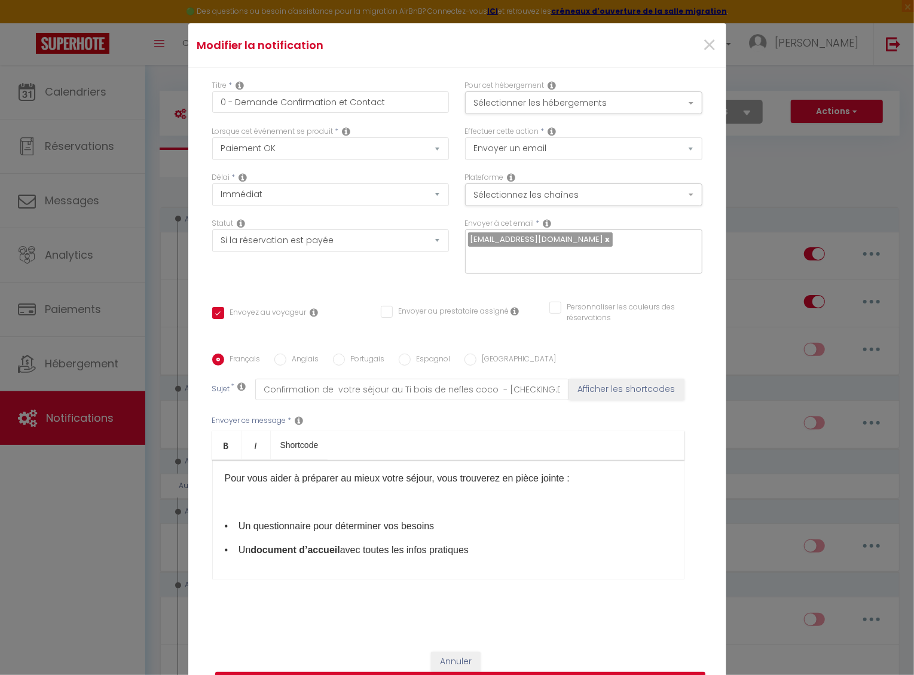
scroll to position [94, 0]
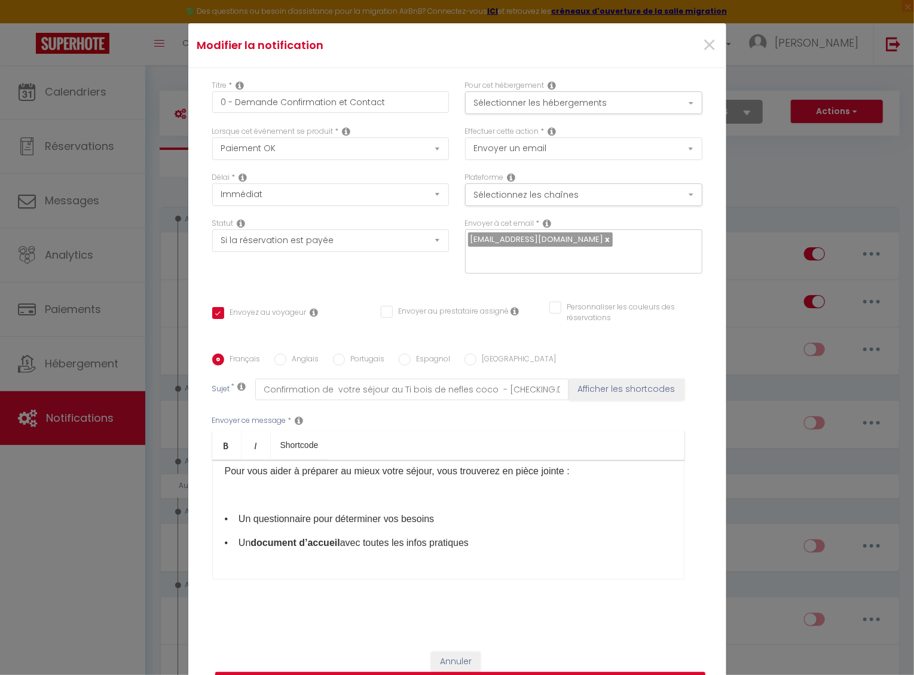
click at [471, 497] on p "• Un questionnaire pour déterminer vos besoins" at bounding box center [448, 519] width 447 height 14
drag, startPoint x: 325, startPoint y: 519, endPoint x: 268, endPoint y: 519, distance: 56.8
click at [268, 497] on p "• Un questionnaire pour déterminer vos besoins" at bounding box center [448, 519] width 447 height 14
click at [228, 445] on icon "Bold" at bounding box center [227, 446] width 10 height 10
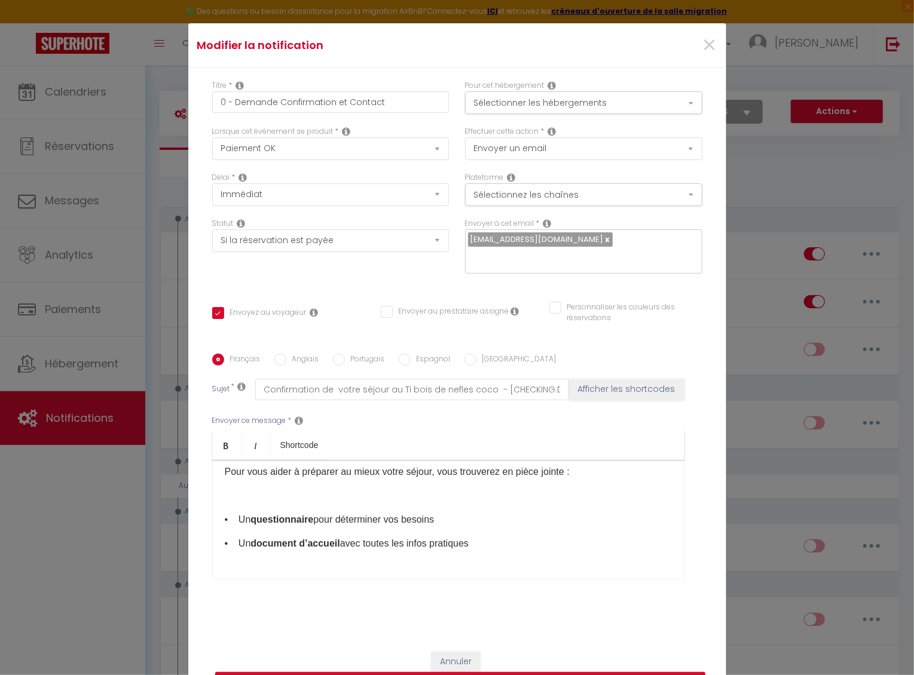
click at [265, 497] on p at bounding box center [448, 496] width 447 height 14
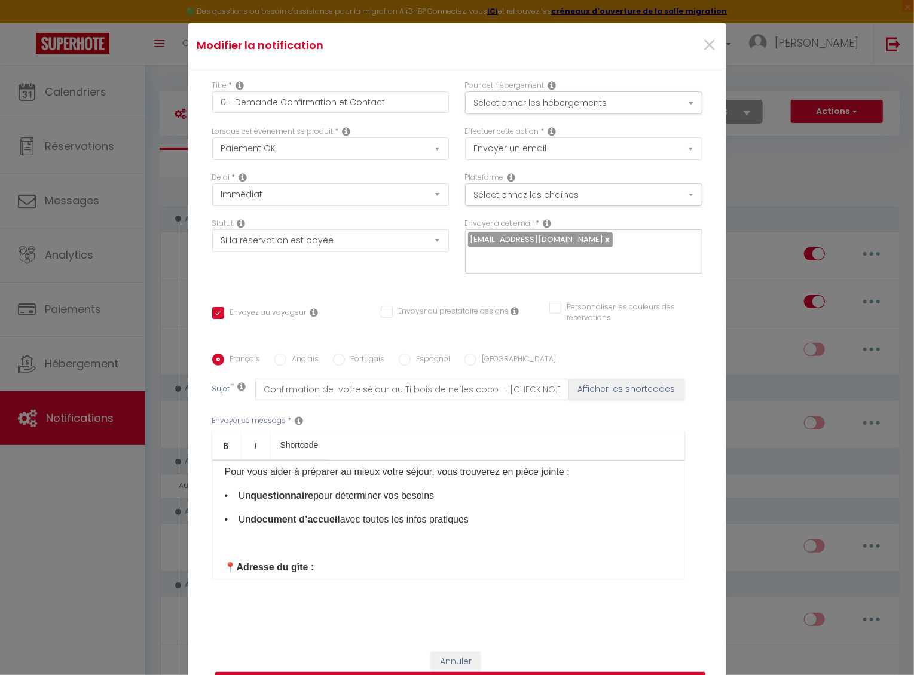
scroll to position [41, 0]
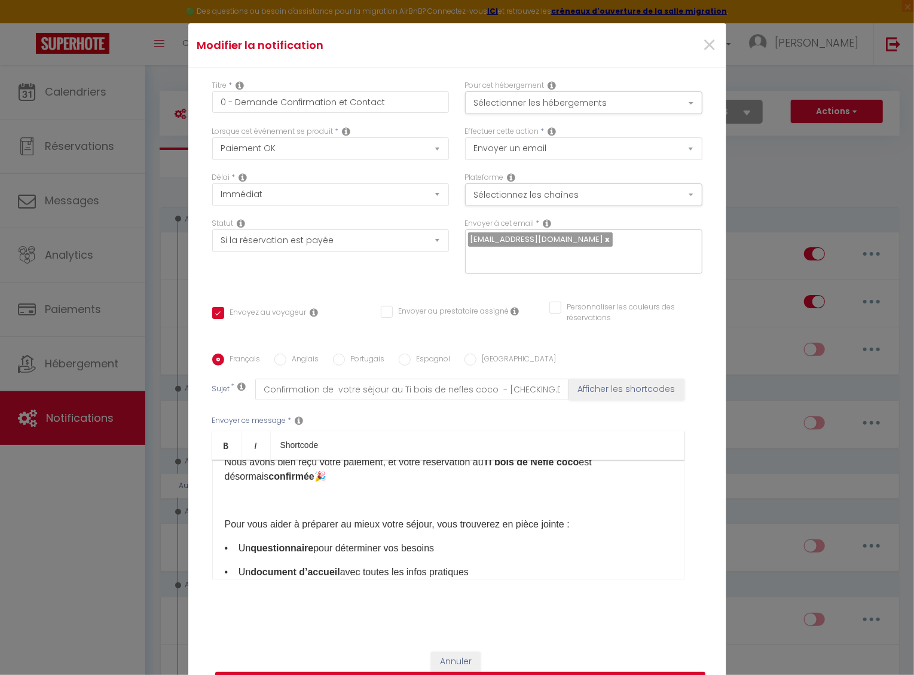
click at [234, 497] on p at bounding box center [448, 501] width 447 height 14
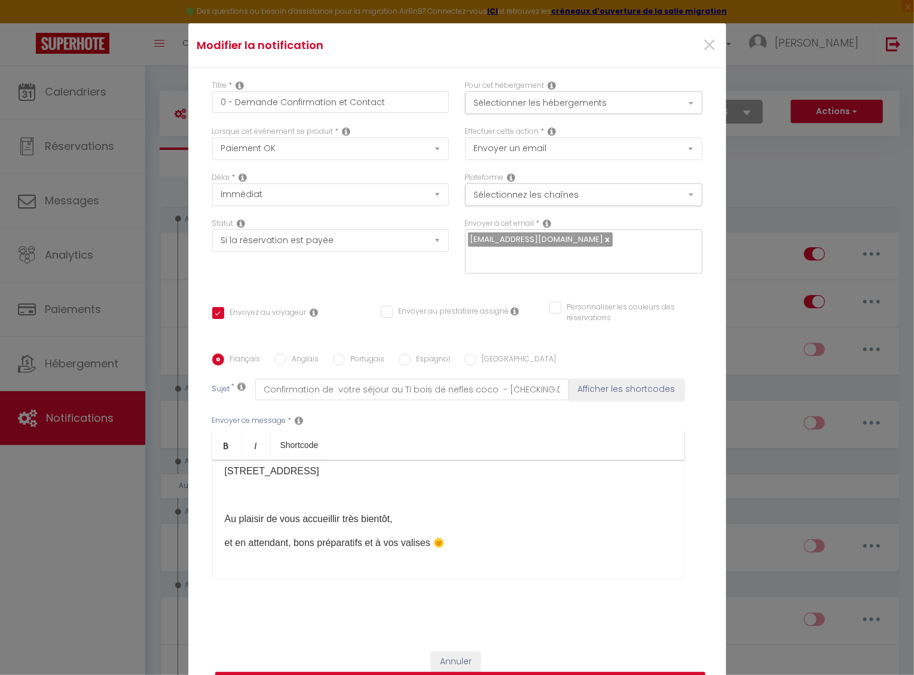
scroll to position [185, 0]
click at [246, 497] on p at bounding box center [448, 501] width 447 height 14
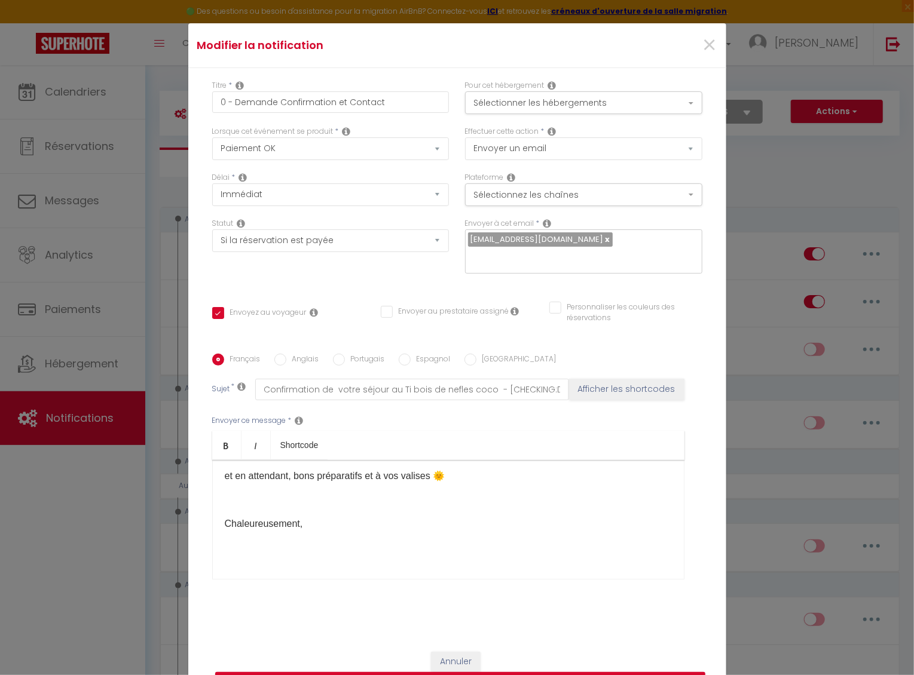
scroll to position [257, 0]
click at [327, 497] on div "Bonjour [GUEST:FIRST_NAME] ​ , Nous avons bien reçu votre paiement, et votre ré…" at bounding box center [448, 520] width 472 height 120
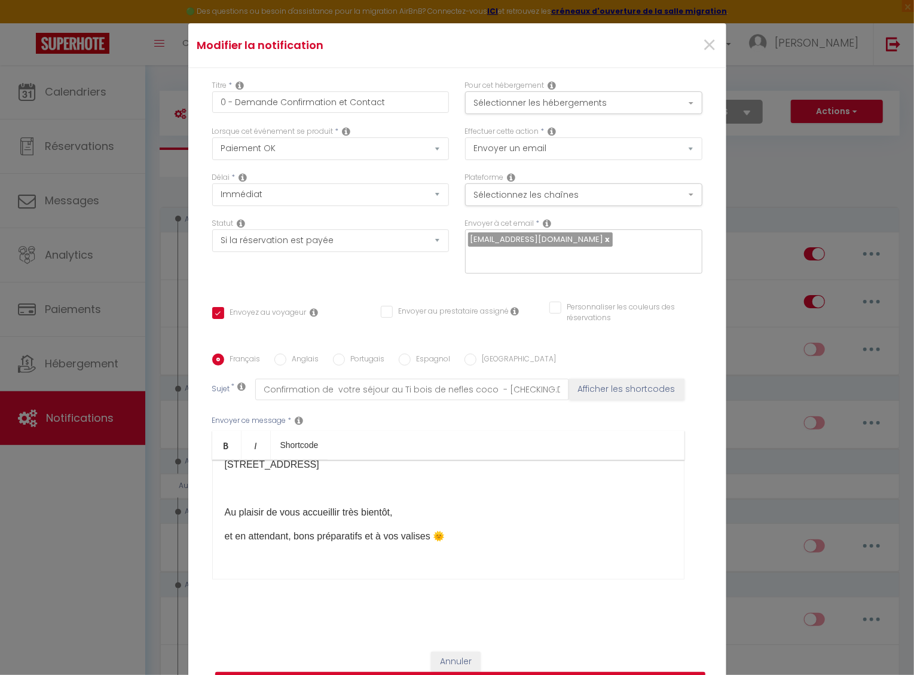
scroll to position [149, 0]
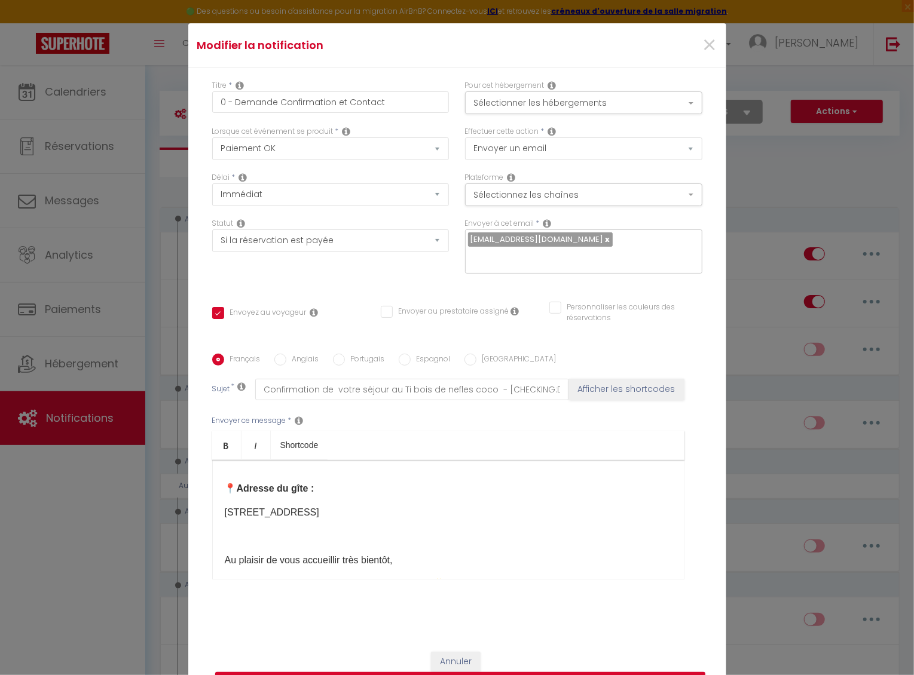
click at [221, 497] on div "Bonjour [GUEST:FIRST_NAME] ​ , Nous avons bien reçu votre paiement, et votre ré…" at bounding box center [448, 520] width 472 height 120
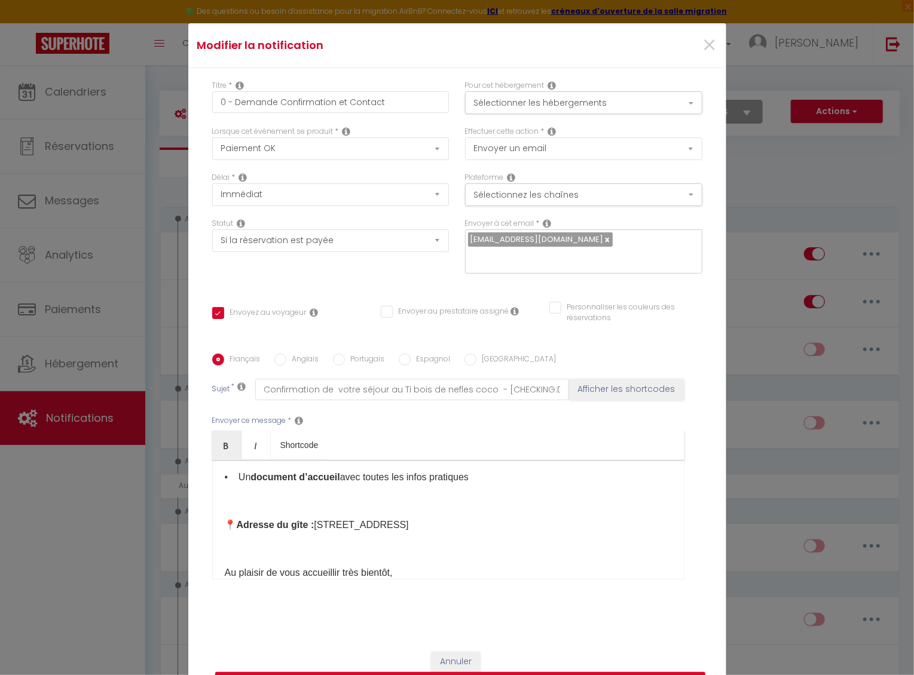
scroll to position [114, 0]
click at [238, 497] on p at bounding box center [448, 548] width 447 height 14
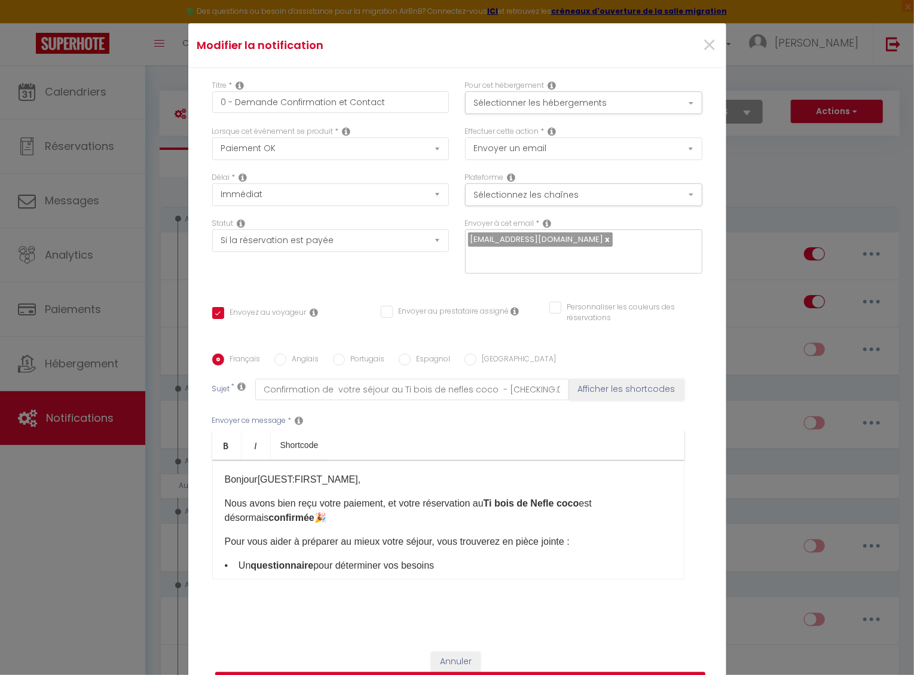
scroll to position [0, 0]
click at [387, 497] on p "Nous avons bien reçu votre paiement, et votre réservation au Ti bois de Nefle c…" at bounding box center [448, 511] width 447 height 29
click at [390, 497] on p "Nous avons bien reçu votre paiement. Votre réservation au Ti bois de Nefle coco…" at bounding box center [448, 511] width 447 height 29
click at [417, 497] on p "Nous avons bien reçu votre paiement. Votre réservation au Ti bois de Nefle coco…" at bounding box center [448, 511] width 447 height 29
click at [268, 497] on b "confirmée" at bounding box center [290, 518] width 45 height 10
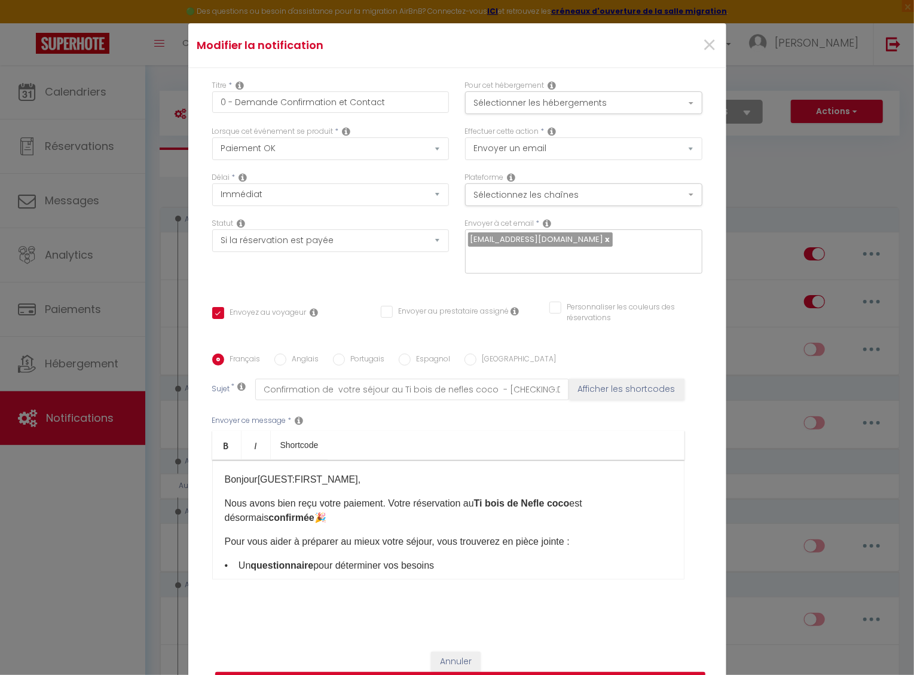
click at [543, 497] on p "Pour vous aider à préparer au mieux votre séjour, vous trouverez en pièce joint…" at bounding box center [448, 542] width 447 height 14
click at [575, 497] on p "Pour vous aider à préparer au mieux votre séjour, vous trouverez en pièces join…" at bounding box center [448, 542] width 447 height 14
click at [524, 497] on p "• Un questionnaire pour déterminer vos besoins" at bounding box center [448, 566] width 447 height 14
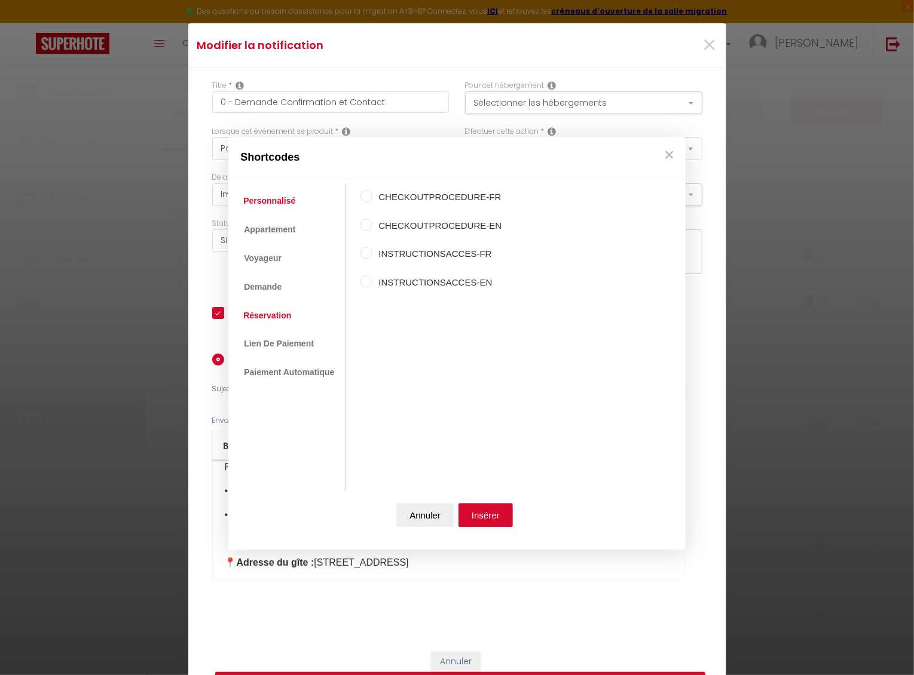
click at [290, 319] on link "Réservation" at bounding box center [267, 316] width 60 height 22
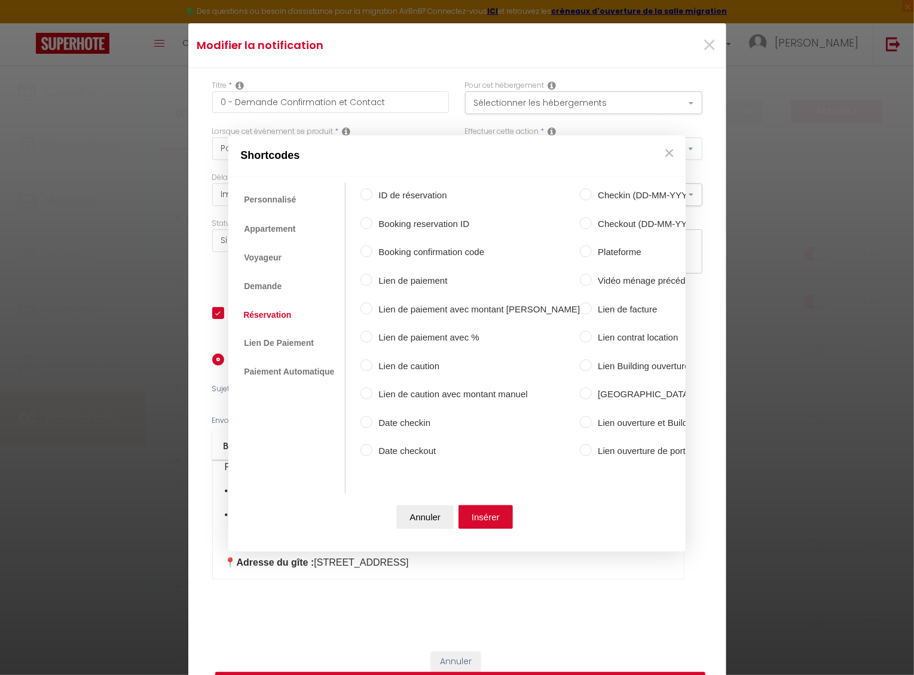
scroll to position [0, 0]
click at [263, 287] on link "Demande" at bounding box center [262, 286] width 50 height 22
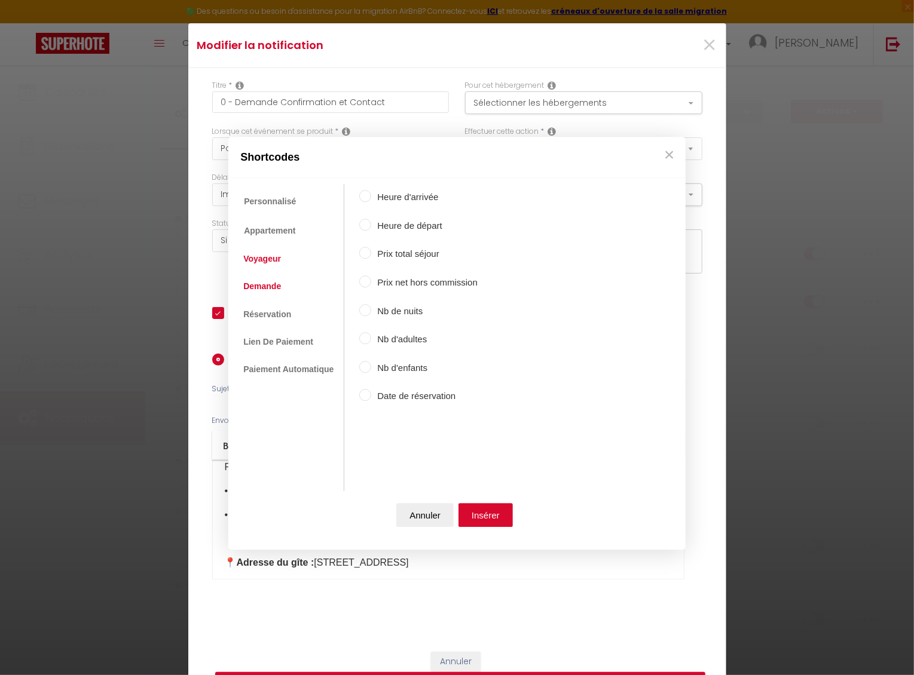
click at [258, 261] on link "Voyageur" at bounding box center [262, 259] width 50 height 22
click at [265, 231] on link "Appartement" at bounding box center [268, 230] width 63 height 22
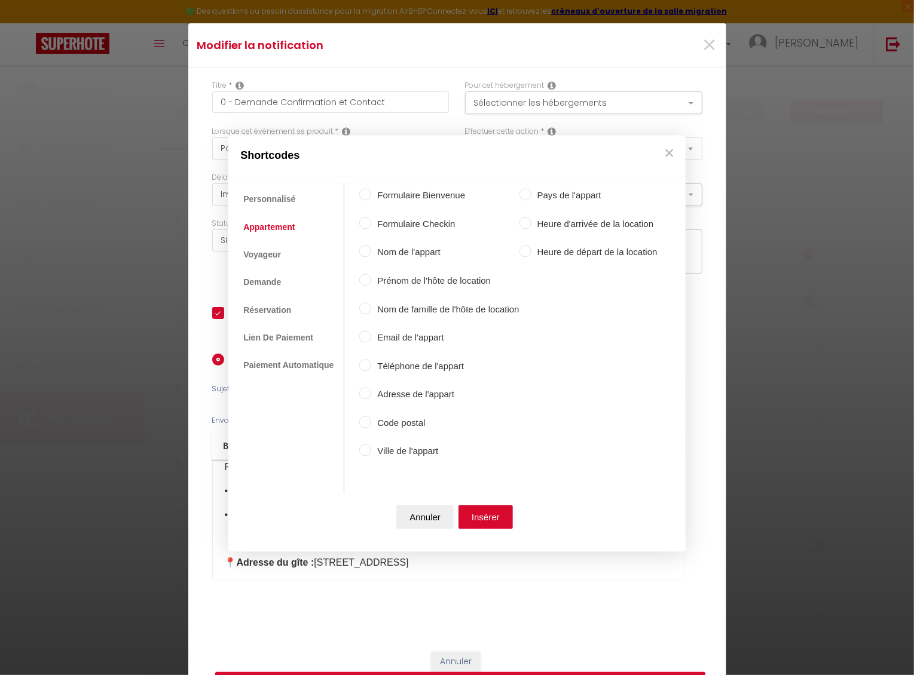
click at [369, 196] on input "Formulaire Bienvenue" at bounding box center [365, 195] width 12 height 12
click at [491, 497] on button "Insérer" at bounding box center [485, 517] width 54 height 24
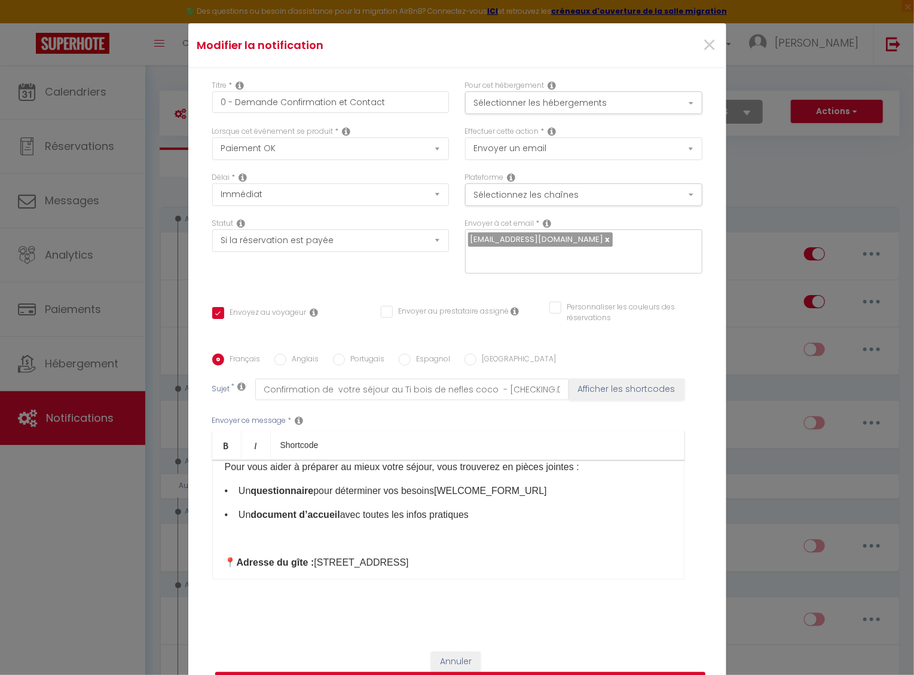
click at [503, 497] on p "• Un document d’accueil avec toutes les infos pratiques" at bounding box center [448, 515] width 447 height 14
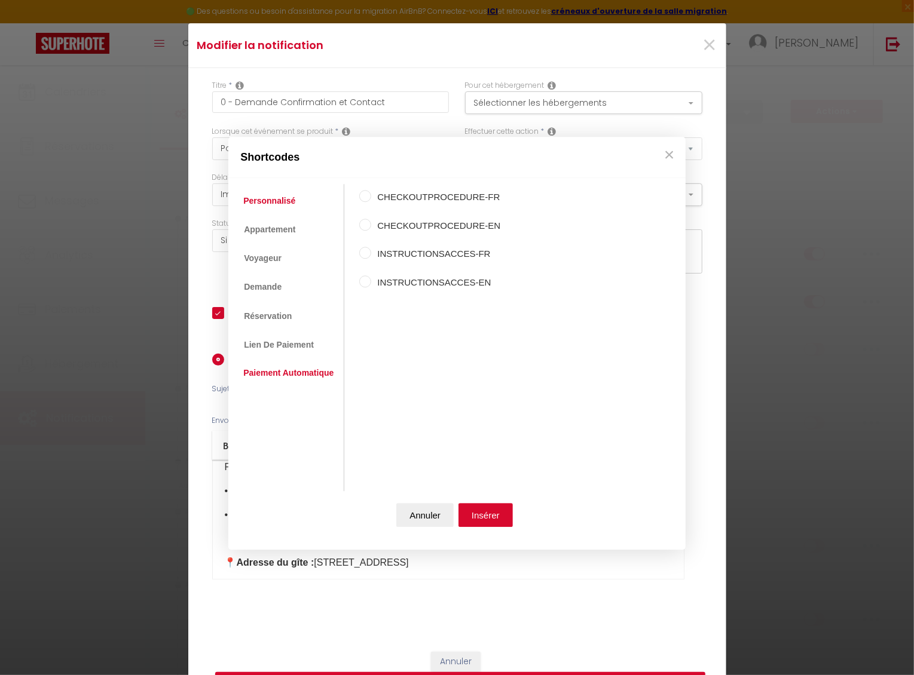
click at [310, 378] on link "Paiement Automatique" at bounding box center [288, 374] width 102 height 22
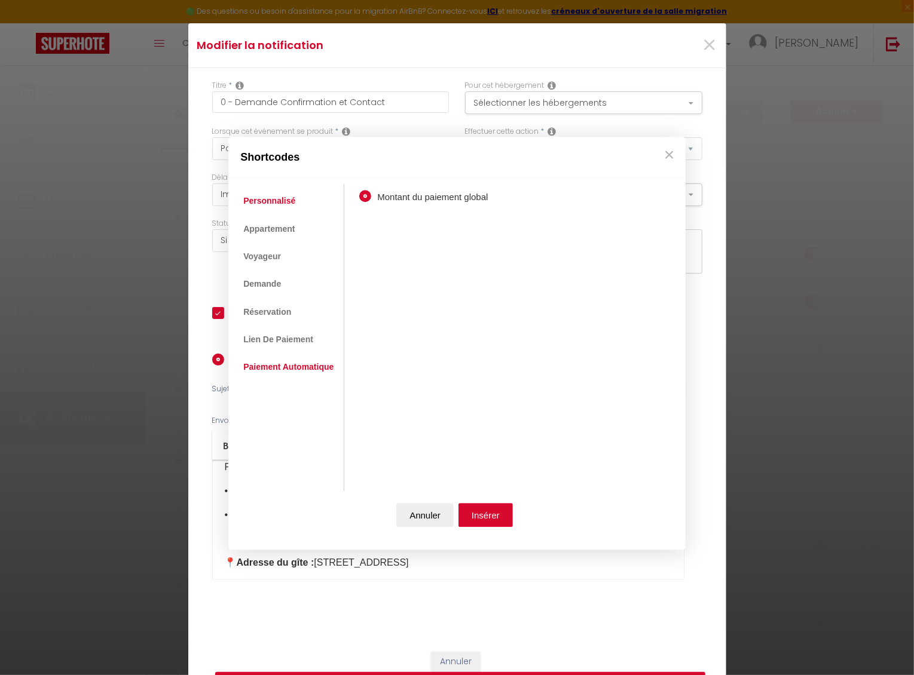
click at [272, 210] on link "Personnalisé" at bounding box center [269, 202] width 64 height 22
click at [362, 252] on input "INSTRUCTIONSACCES-FR" at bounding box center [365, 253] width 12 height 12
click at [489, 497] on button "Insérer" at bounding box center [485, 516] width 54 height 24
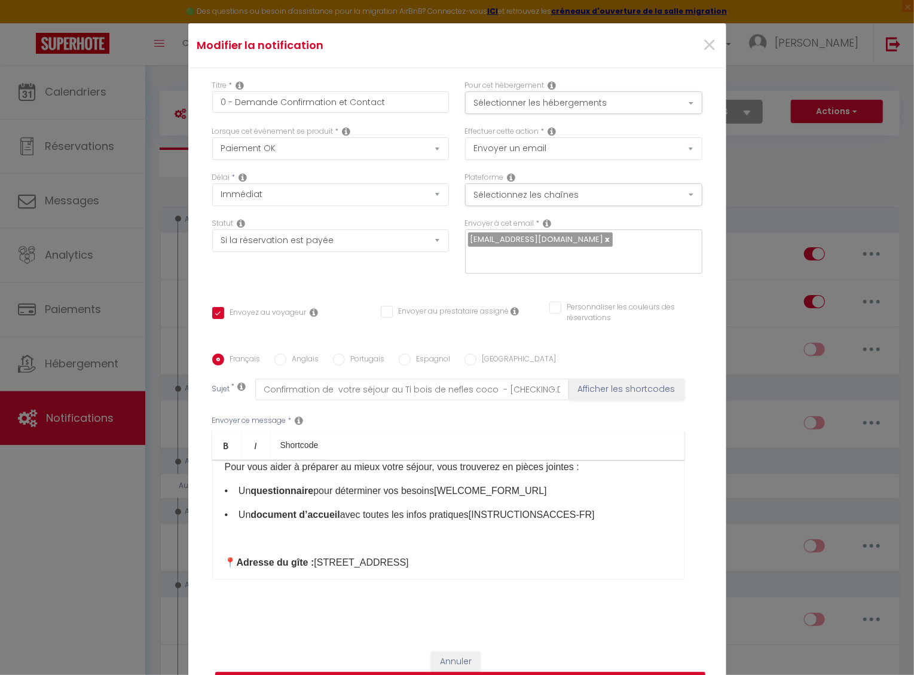
click at [489, 497] on p "• Un document d’accueil avec toutes les infos pratiques [INSTRUCTIONSACCES-FR] ​" at bounding box center [448, 515] width 447 height 14
click at [455, 490] on p "• Un questionnaire pour déterminer vos besoins [WELCOME_FORM_URL] ​" at bounding box center [448, 491] width 447 height 14
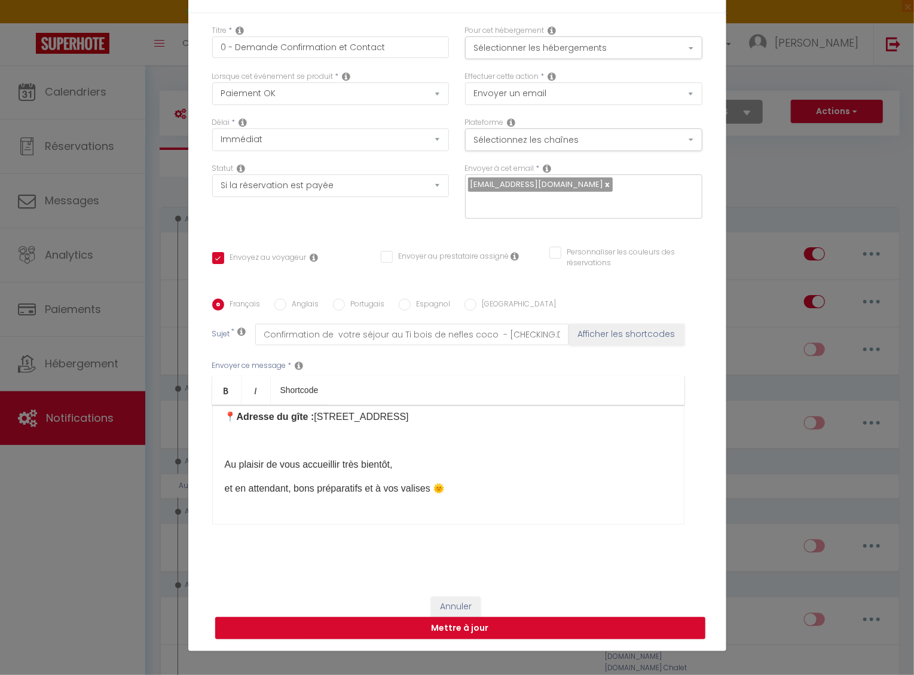
scroll to position [55, 0]
click at [483, 497] on button "Mettre à jour" at bounding box center [460, 628] width 490 height 23
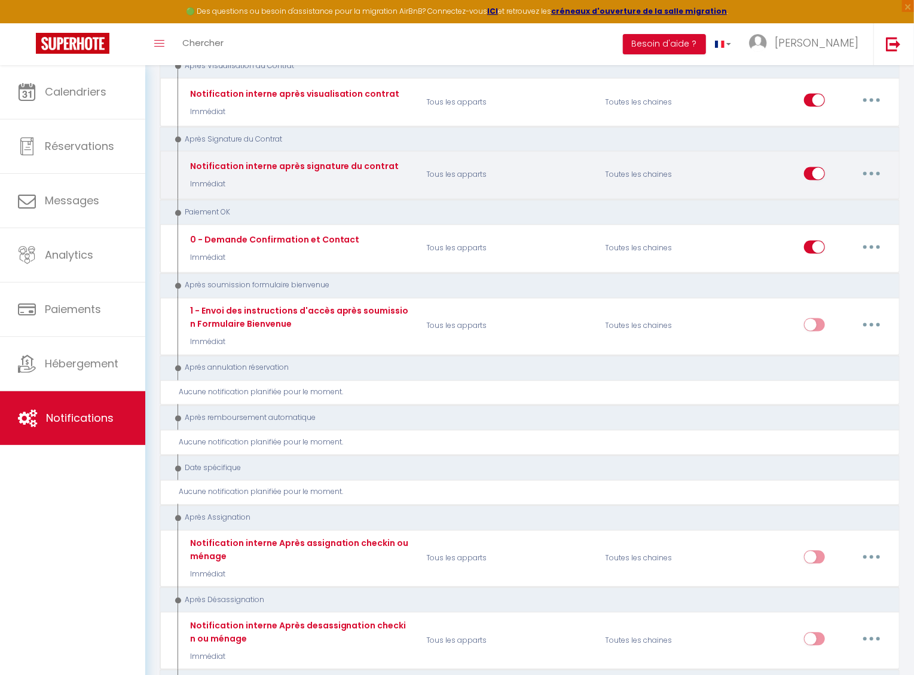
scroll to position [1220, 0]
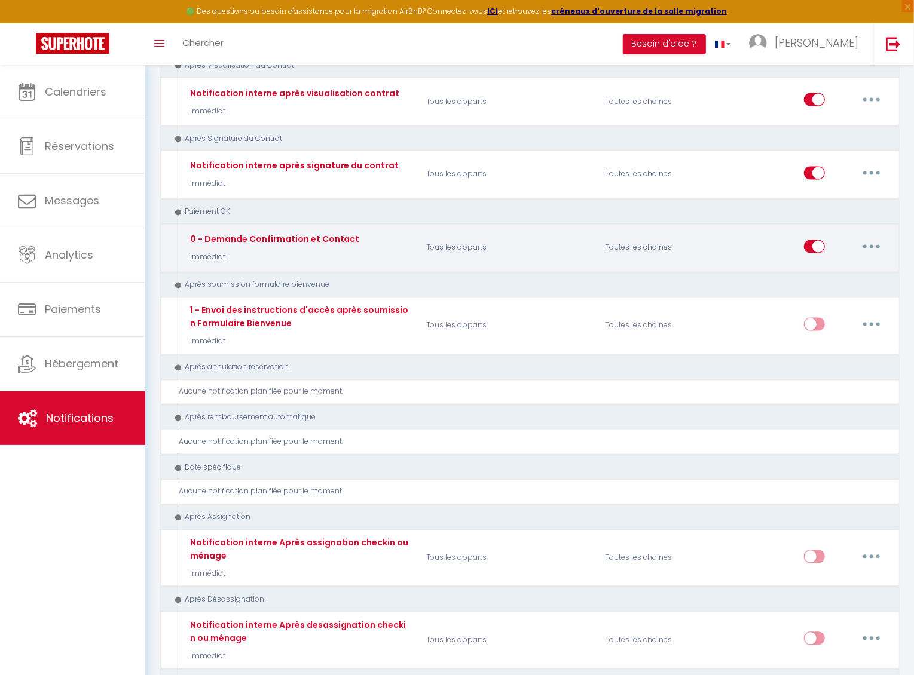
click at [864, 238] on div "Editer Dupliquer Tester Supprimer" at bounding box center [846, 248] width 84 height 35
click at [866, 237] on button "button" at bounding box center [871, 246] width 33 height 19
click at [847, 264] on link "Editer" at bounding box center [840, 274] width 88 height 20
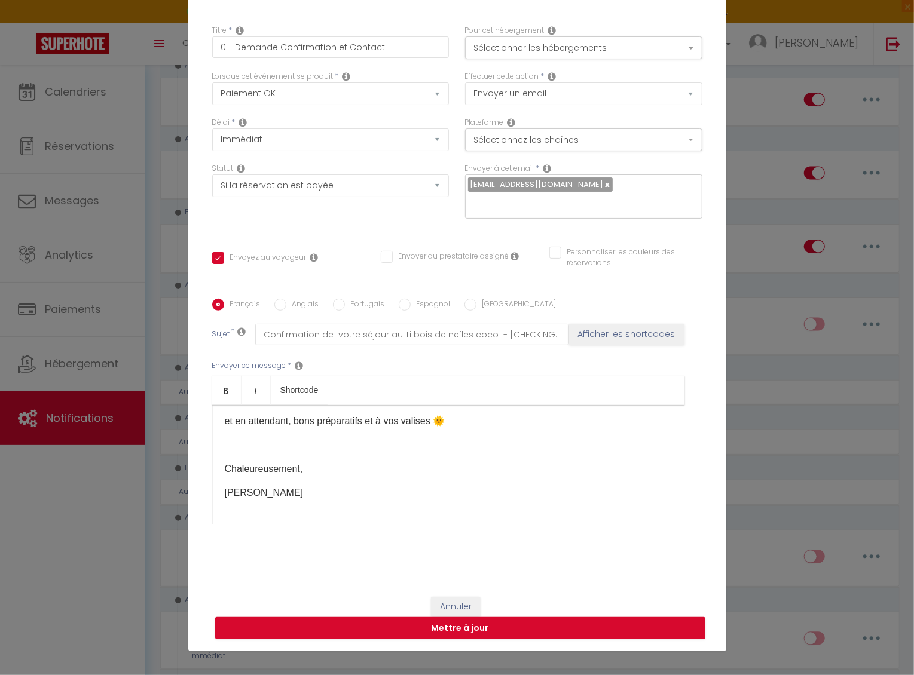
scroll to position [233, 0]
click at [226, 42] on input "0 - Demande Confirmation et Contact" at bounding box center [330, 47] width 237 height 22
drag, startPoint x: 391, startPoint y: 47, endPoint x: 228, endPoint y: 47, distance: 162.5
click at [228, 47] on input "- Demande Confirmation et Contact" at bounding box center [330, 47] width 237 height 22
click at [425, 497] on button "Mettre à jour" at bounding box center [460, 628] width 490 height 23
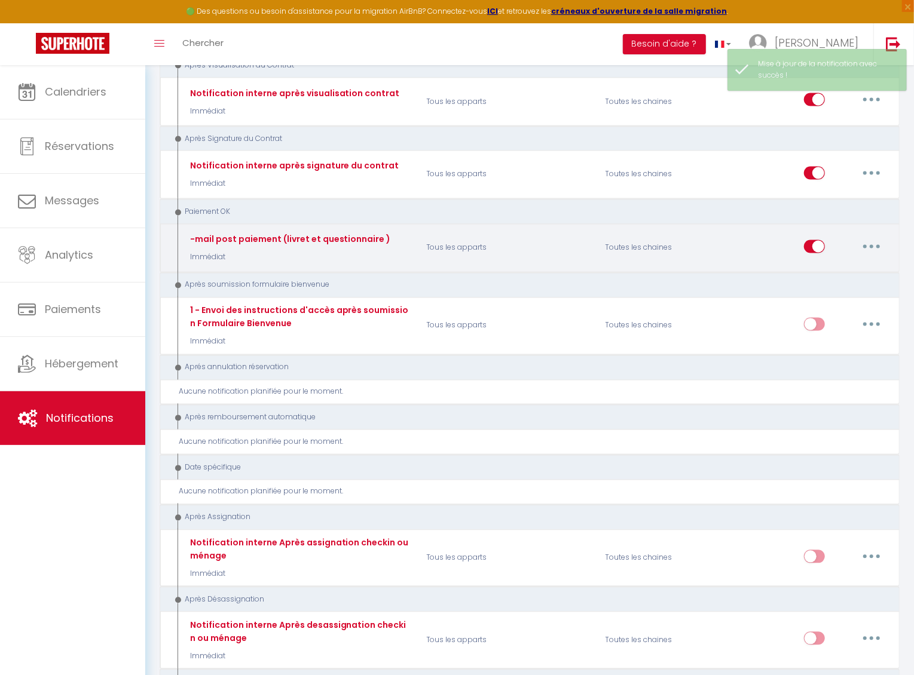
click at [869, 237] on button "button" at bounding box center [871, 246] width 33 height 19
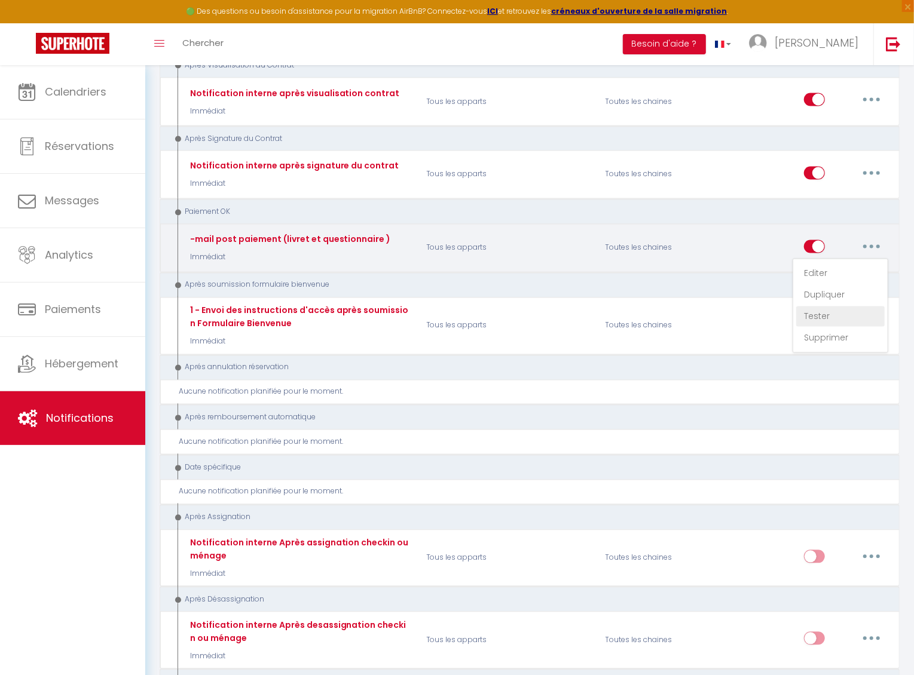
click at [837, 307] on link "Tester" at bounding box center [840, 317] width 88 height 20
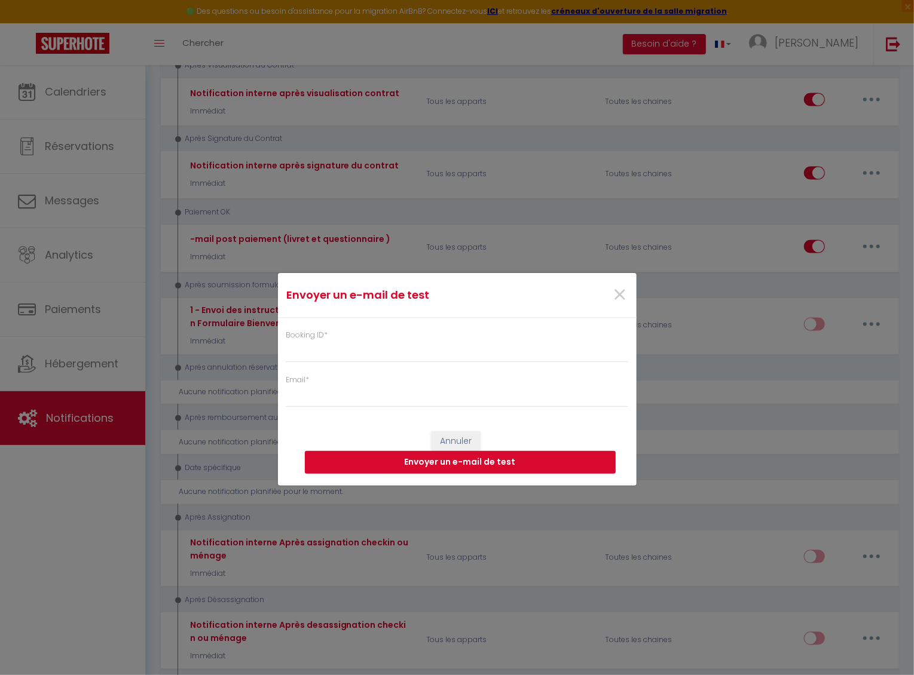
click at [508, 339] on div "Booking ID *" at bounding box center [457, 346] width 343 height 33
click at [479, 354] on input "Booking ID *" at bounding box center [457, 352] width 343 height 22
paste input "Bonjour [Prénom du client], Nous avons bien reçu votre paiement, et votre réser…"
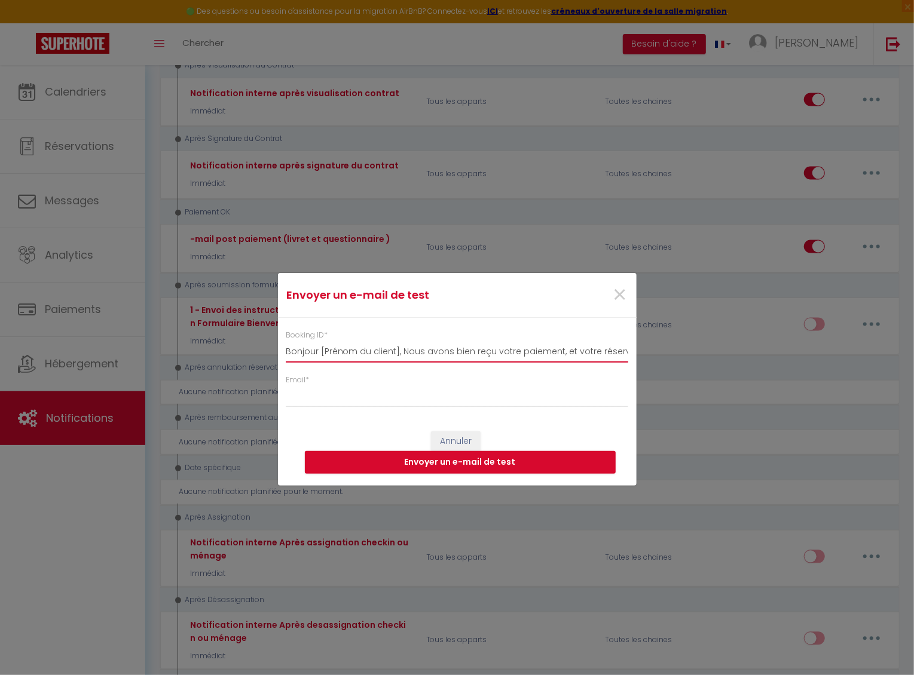
click at [479, 354] on input "Bonjour [Prénom du client], Nous avons bien reçu votre paiement, et votre réser…" at bounding box center [457, 352] width 343 height 22
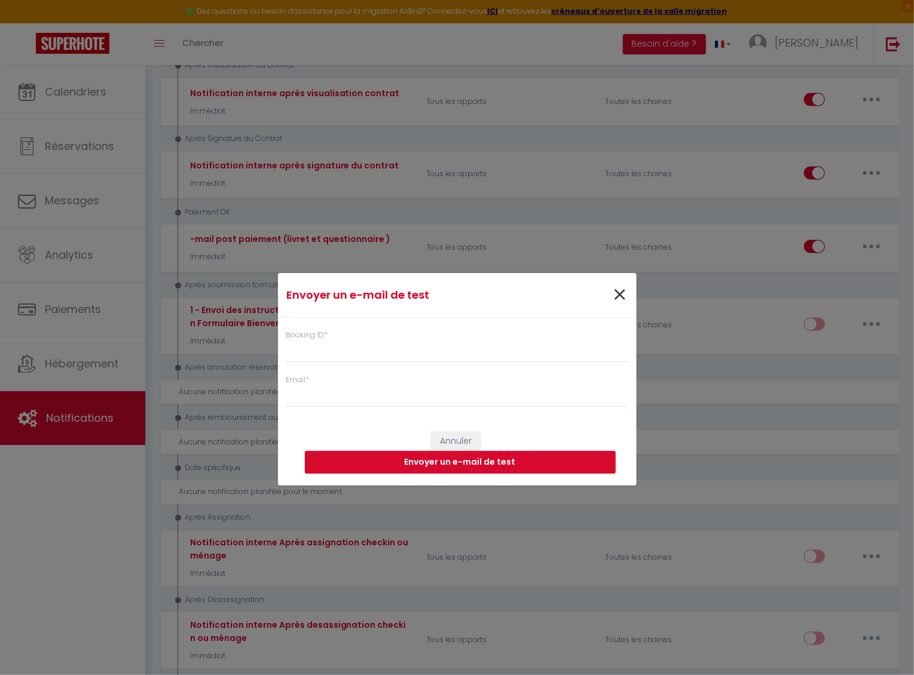
click at [622, 289] on span "×" at bounding box center [620, 295] width 15 height 36
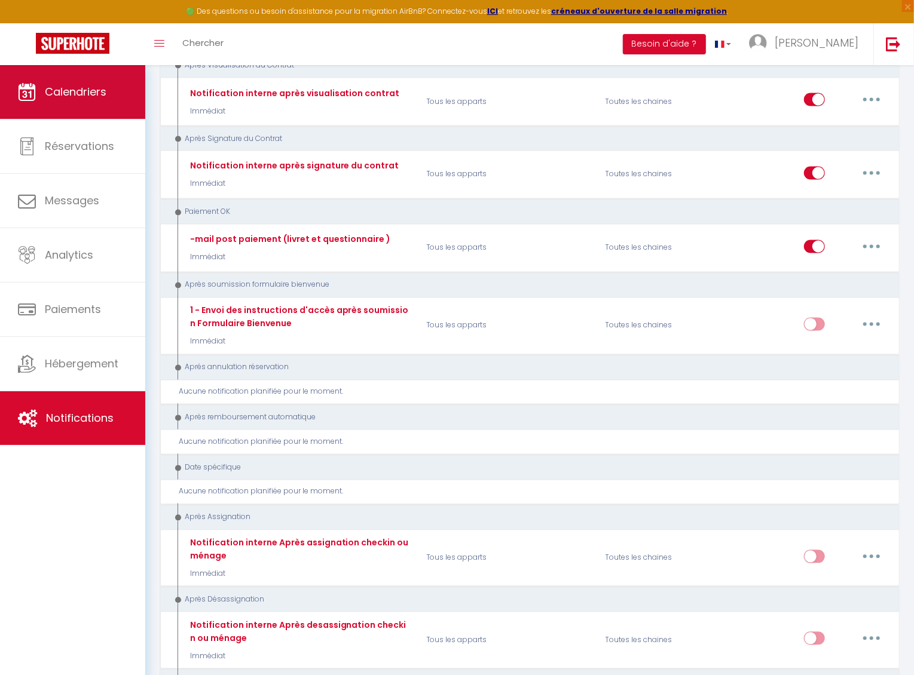
click at [62, 93] on span "Calendriers" at bounding box center [76, 91] width 62 height 15
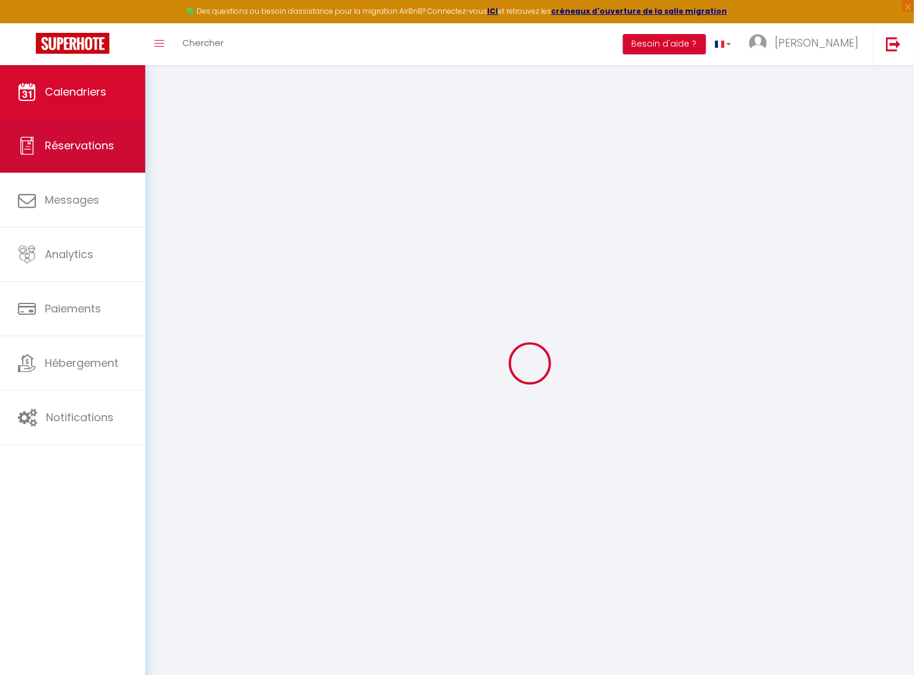
click at [69, 138] on span "Réservations" at bounding box center [79, 145] width 69 height 15
click at [99, 130] on link "Réservations" at bounding box center [72, 146] width 145 height 54
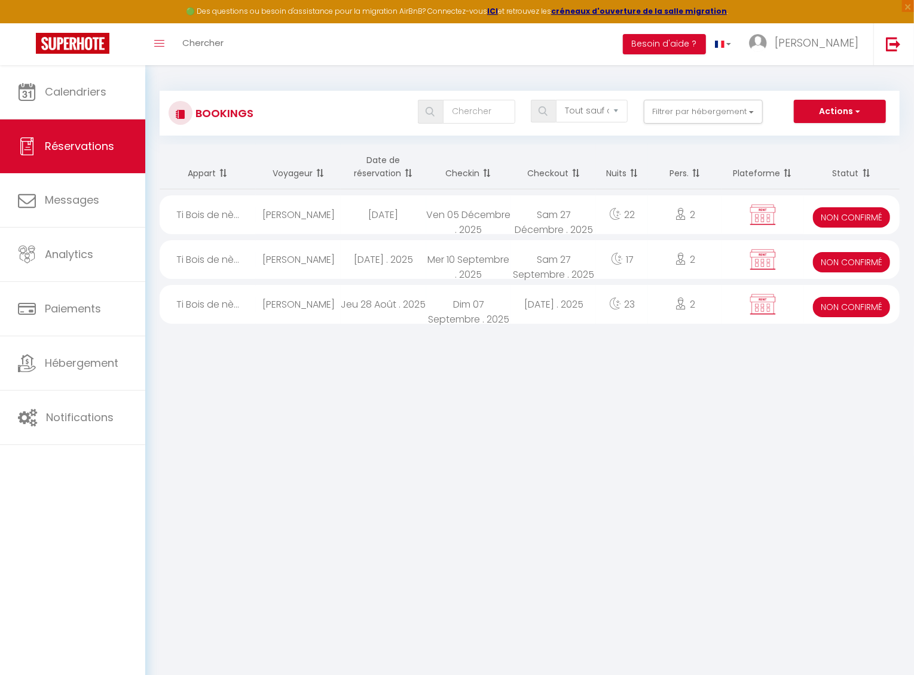
click at [317, 256] on div "[PERSON_NAME]" at bounding box center [298, 259] width 85 height 39
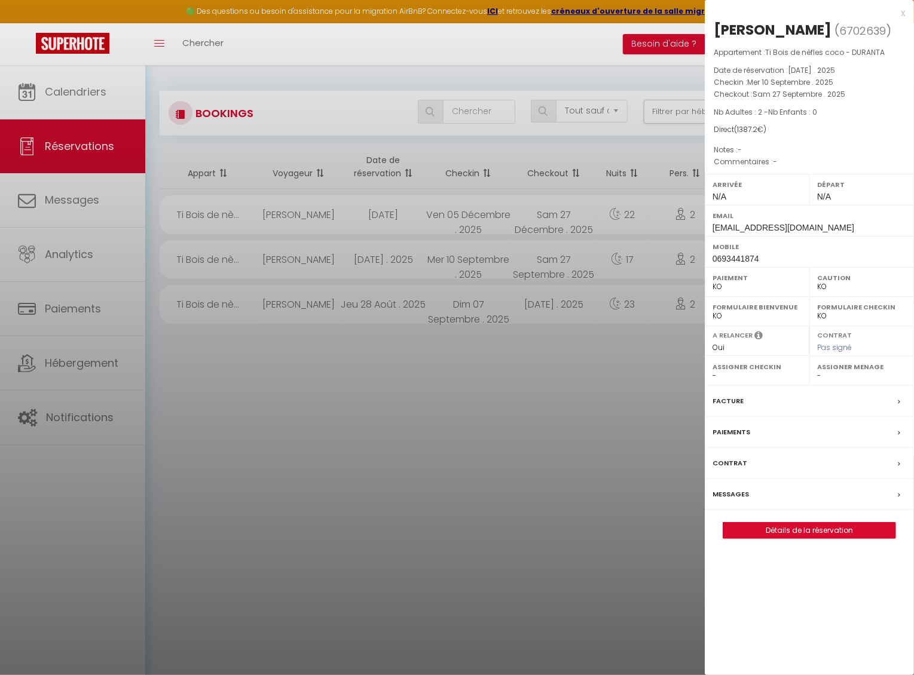
click at [839, 39] on h2 "mickael BIGOT ( 6702639 )" at bounding box center [809, 30] width 191 height 20
click at [846, 27] on span "6702639" at bounding box center [862, 30] width 47 height 15
copy span "6702639"
click at [74, 390] on div at bounding box center [457, 337] width 914 height 675
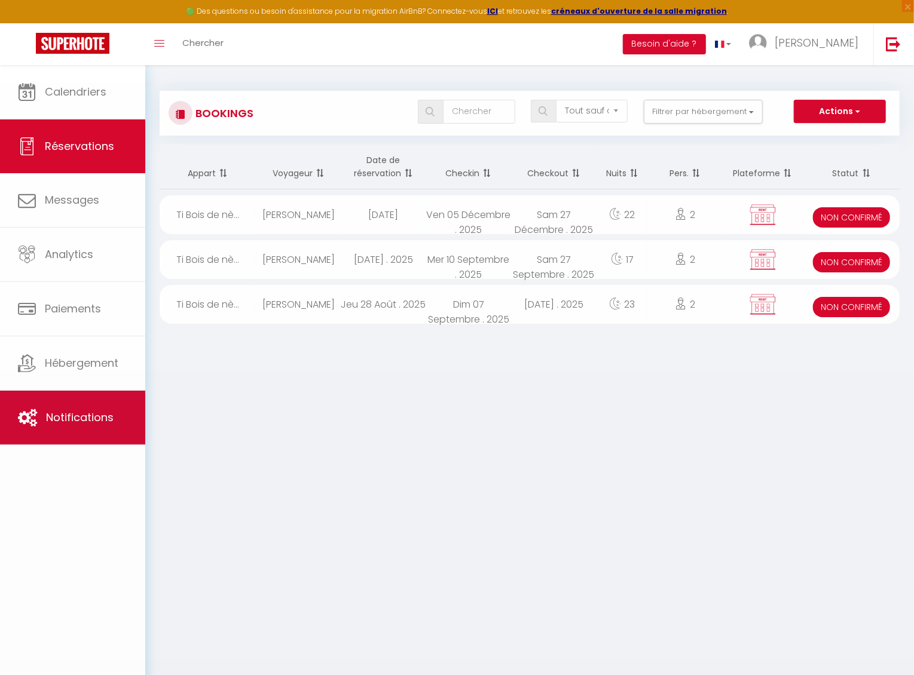
click at [63, 410] on span "Notifications" at bounding box center [80, 417] width 68 height 15
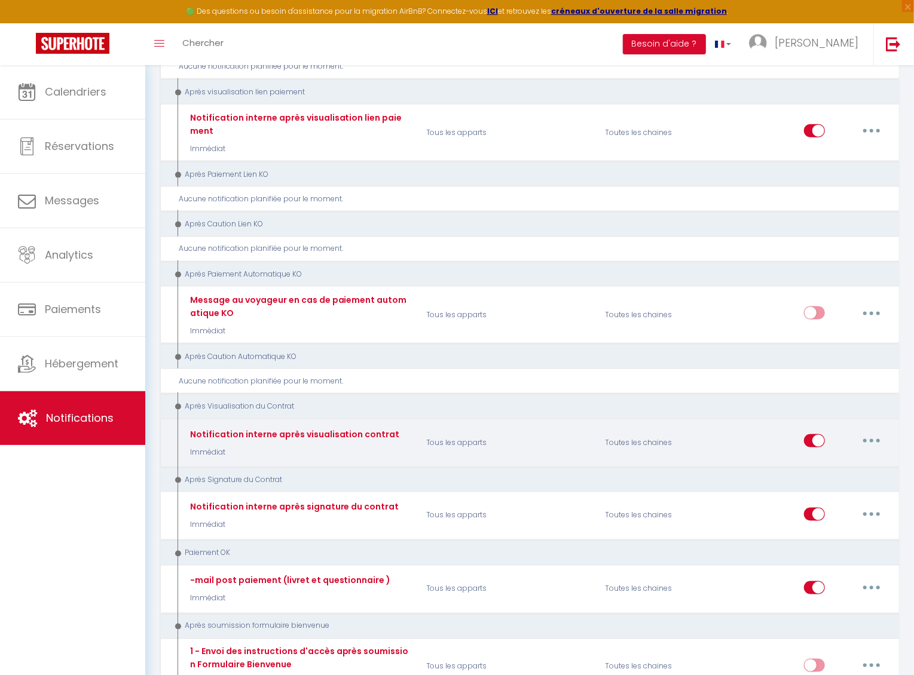
scroll to position [919, 0]
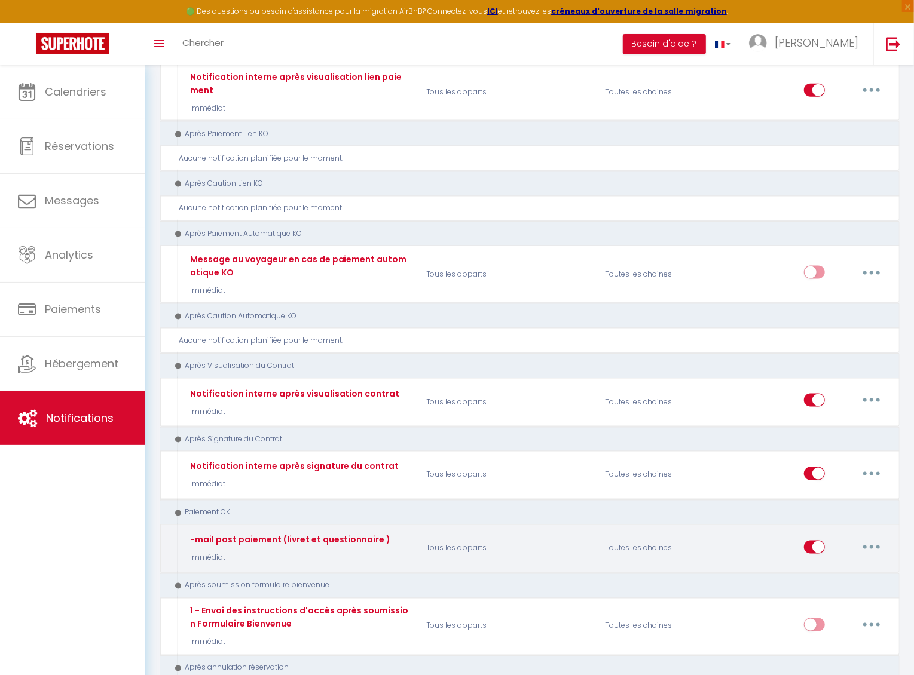
click at [874, 497] on button "button" at bounding box center [871, 547] width 33 height 19
click at [828, 497] on link "Tester" at bounding box center [840, 617] width 88 height 20
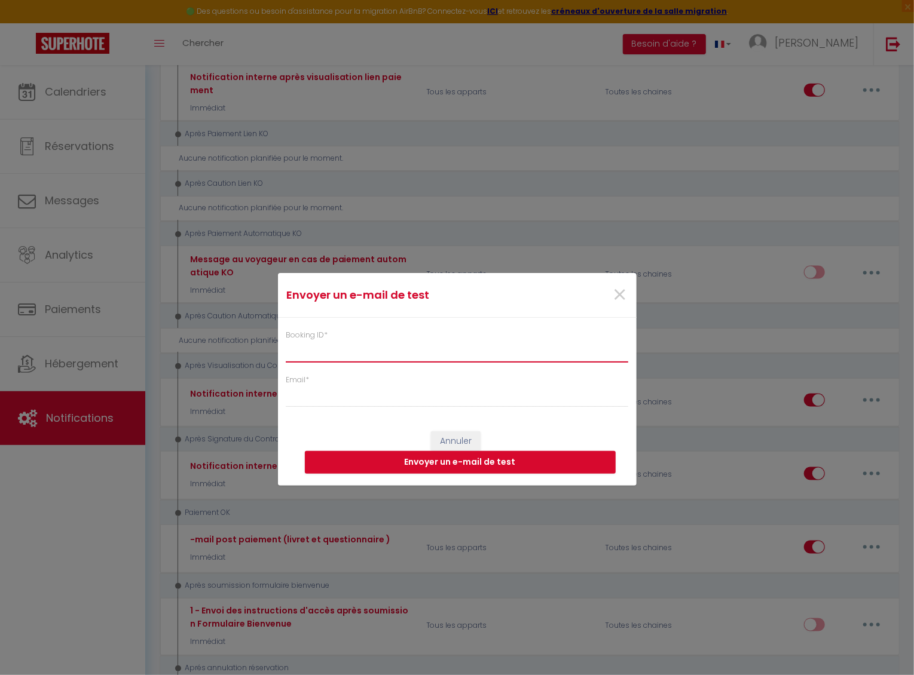
click at [497, 353] on input "Booking ID *" at bounding box center [457, 352] width 343 height 22
paste input "6702639"
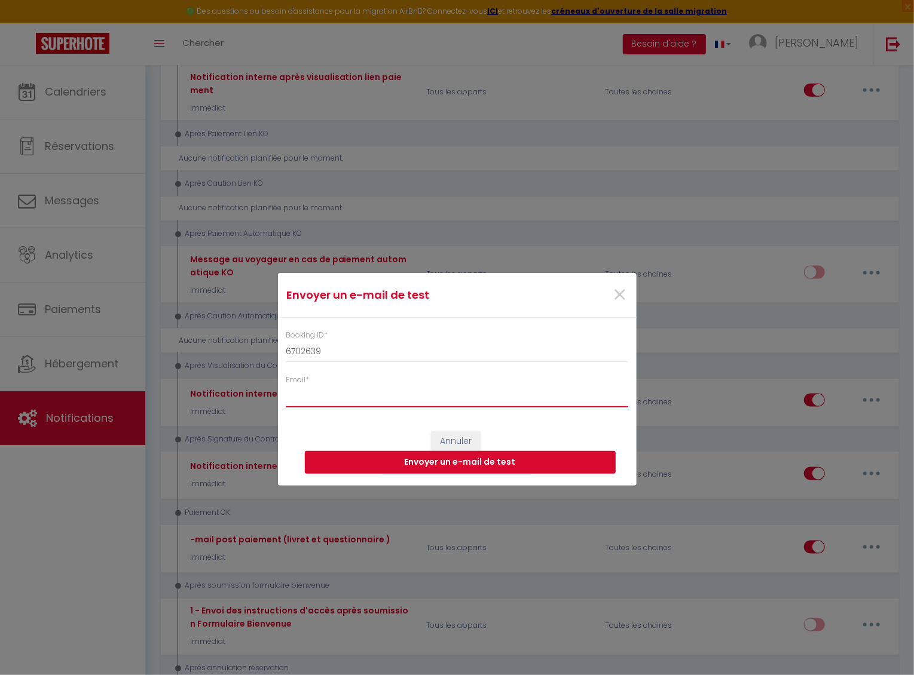
click at [455, 400] on input "Email *" at bounding box center [457, 397] width 343 height 22
click at [448, 479] on div "Annuler Envoyer un e-mail de test" at bounding box center [457, 453] width 359 height 66
click at [450, 470] on button "Envoyer un e-mail de test" at bounding box center [460, 462] width 311 height 23
click at [617, 298] on span "×" at bounding box center [620, 295] width 15 height 36
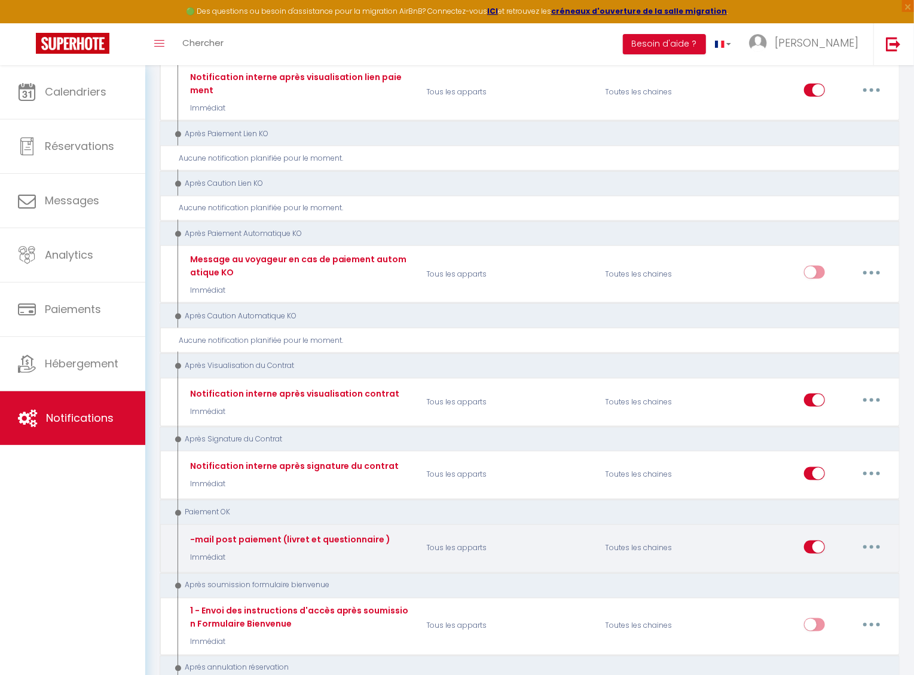
click at [874, 497] on button "button" at bounding box center [871, 547] width 33 height 19
click at [815, 497] on link "Editer" at bounding box center [840, 574] width 88 height 20
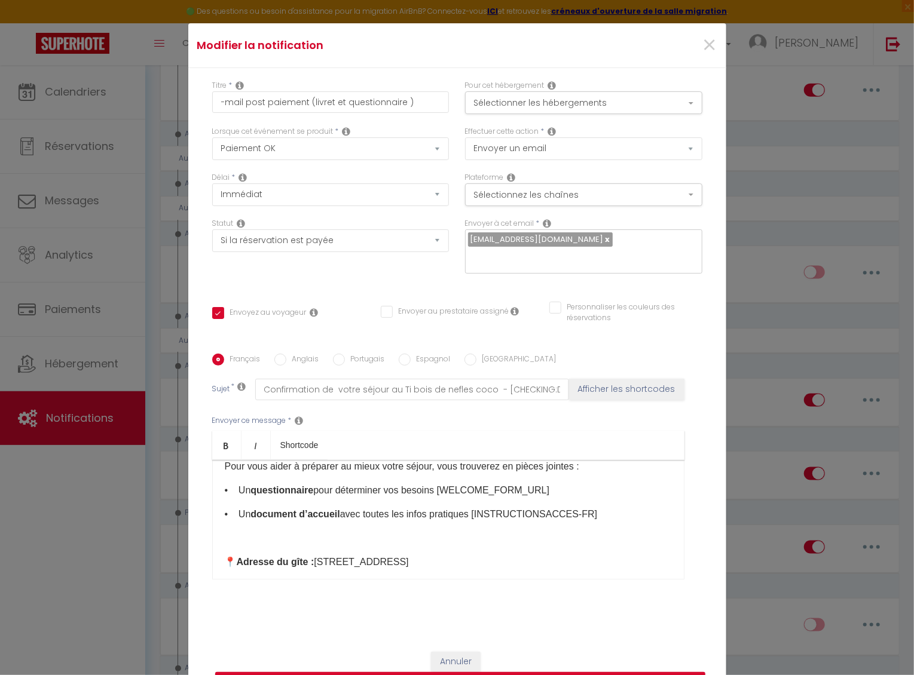
scroll to position [77, 0]
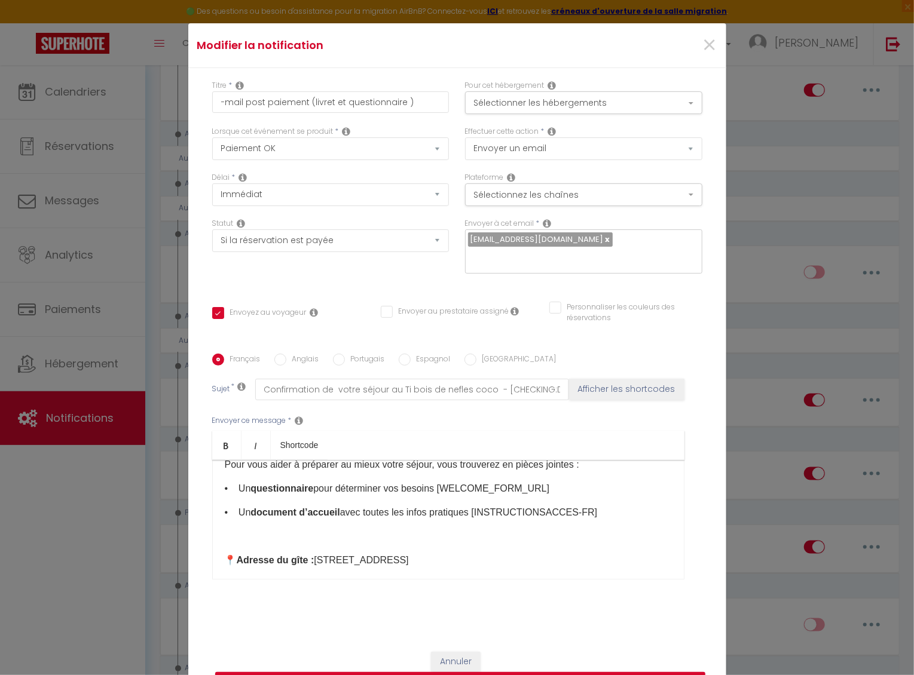
drag, startPoint x: 608, startPoint y: 516, endPoint x: 491, endPoint y: 513, distance: 117.8
click at [491, 497] on p "• Un document d’accueil avec toutes les infos pratiques [INSTRUCTIONSACCES-FR]​" at bounding box center [448, 513] width 447 height 14
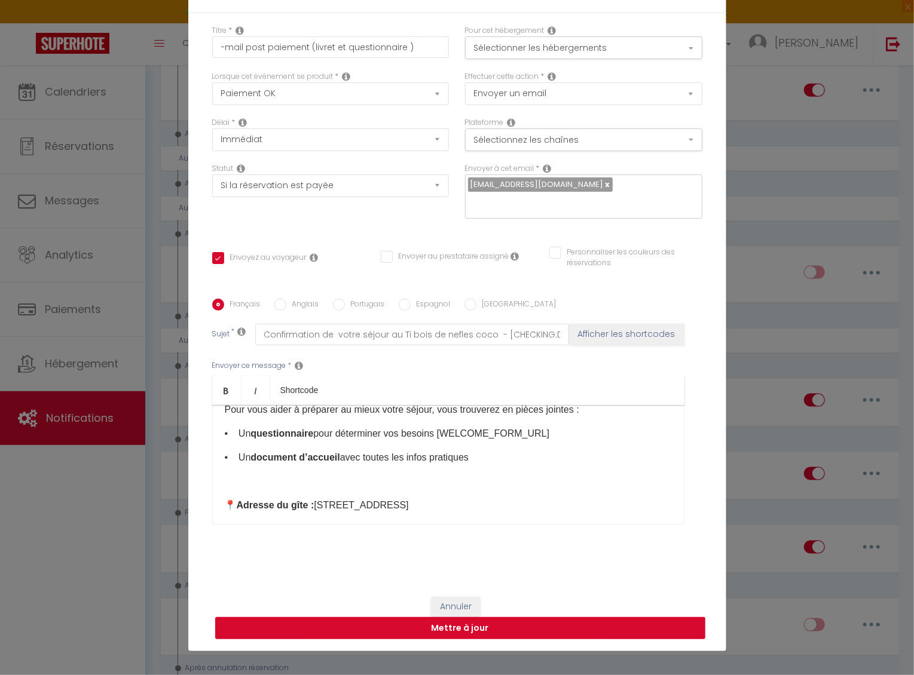
scroll to position [55, 0]
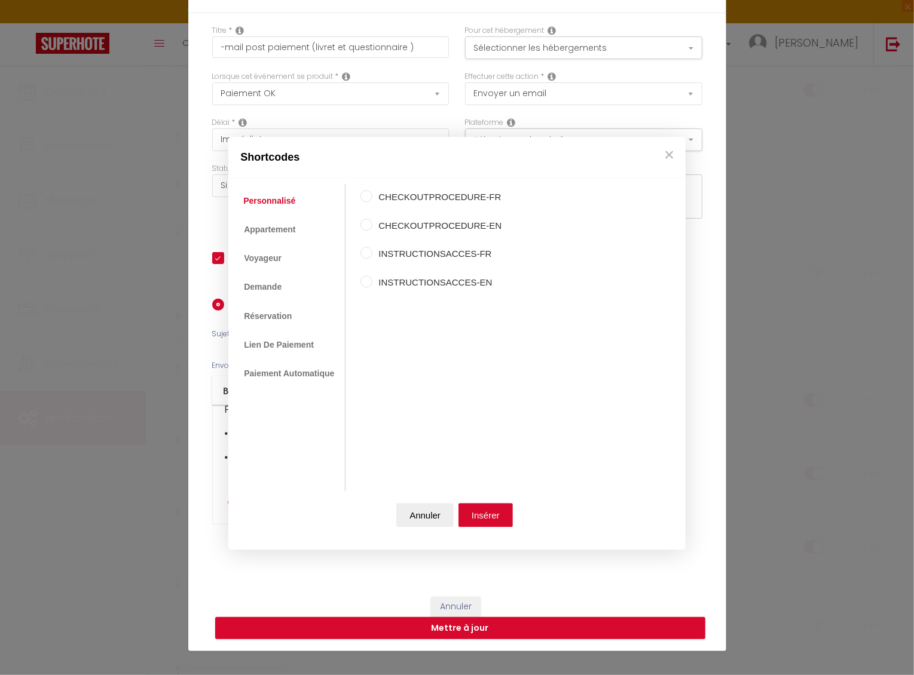
click at [309, 390] on body "🟢 Des questions ou besoin d'assistance pour la migration AirBnB? Connectez-vous…" at bounding box center [457, 151] width 914 height 2011
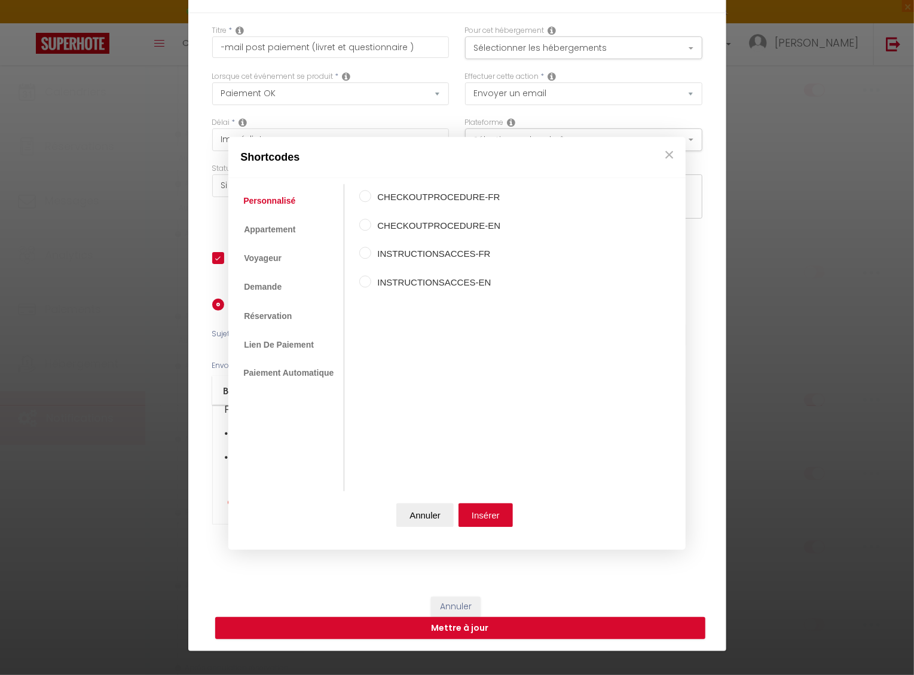
click at [366, 195] on input "CHECKOUTPROCEDURE-FR" at bounding box center [365, 197] width 12 height 12
click at [369, 192] on input "CHECKOUTPROCEDURE-FR" at bounding box center [365, 197] width 12 height 12
click at [672, 161] on button "×" at bounding box center [669, 155] width 18 height 24
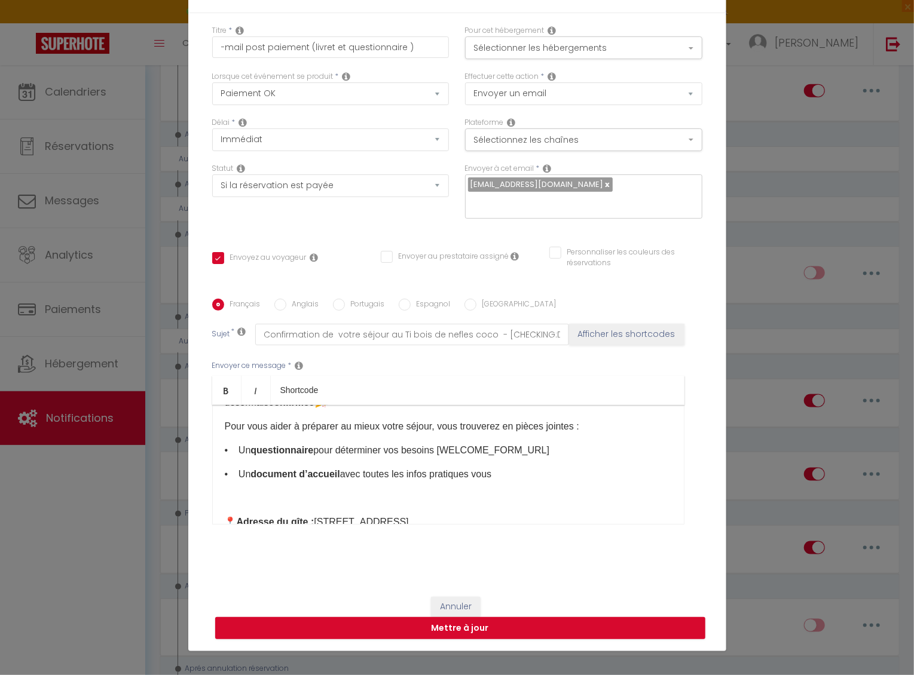
scroll to position [60, 0]
click at [546, 431] on p "Pour vous aider à préparer au mieux votre séjour, vous trouverez en pièces join…" at bounding box center [448, 427] width 447 height 14
drag, startPoint x: 611, startPoint y: 430, endPoint x: 583, endPoint y: 427, distance: 27.6
click at [583, 427] on p "Pour vous aider à préparer au mieux votre séjour, vous trouverez le lien ci des…" at bounding box center [448, 427] width 447 height 14
click at [263, 477] on p "• Un document d’accueil avec toutes les infos pratiques vous" at bounding box center [448, 475] width 447 height 14
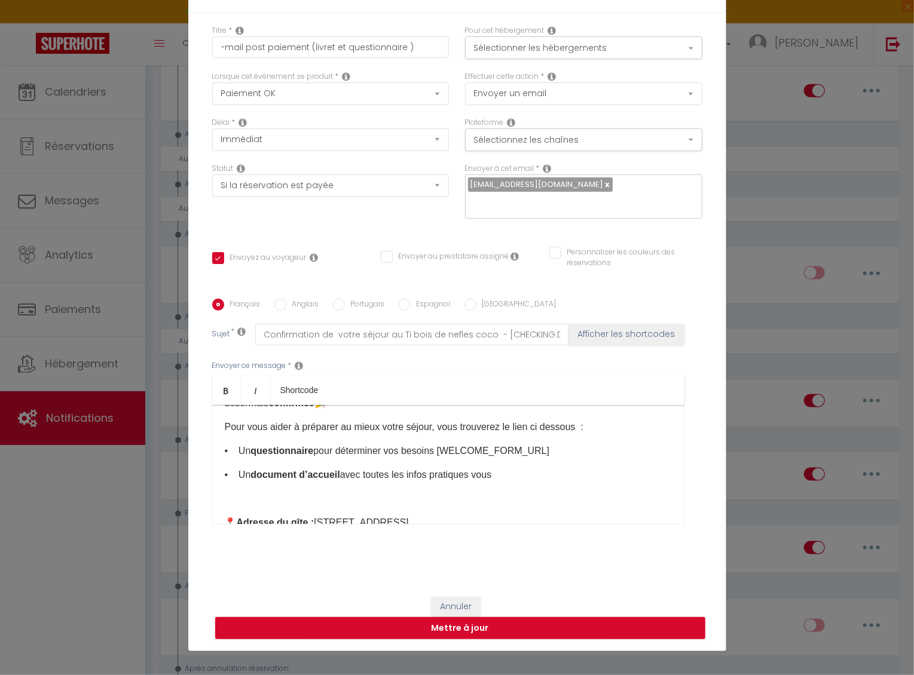
click at [254, 479] on p "• Un document d’accueil avec toutes les infos pratiques vous" at bounding box center [448, 475] width 447 height 14
click at [495, 477] on p "Un document d’accueil avec toutes les infos pratiques vous" at bounding box center [448, 475] width 447 height 14
drag, startPoint x: 440, startPoint y: 425, endPoint x: 578, endPoint y: 432, distance: 138.2
click at [578, 432] on p "Pour vous aider à préparer au mieux votre séjour, vous trouverez le lien ci des…" at bounding box center [448, 427] width 447 height 14
drag, startPoint x: 527, startPoint y: 446, endPoint x: 265, endPoint y: 449, distance: 261.8
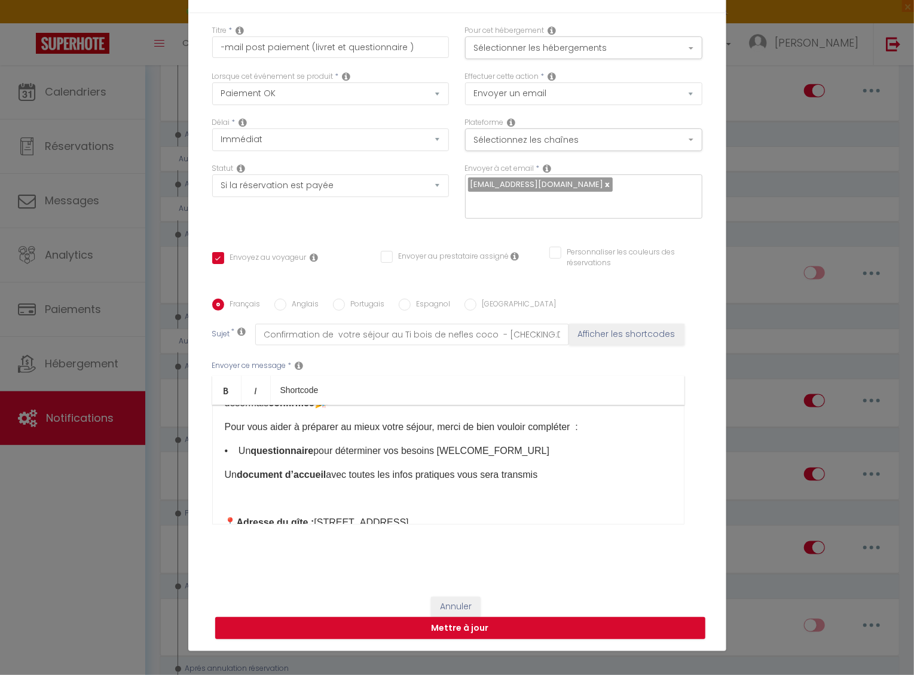
click at [265, 449] on p "• Un questionnaire pour déterminer vos besoins [WELCOME_FORM_URL]​" at bounding box center [448, 451] width 447 height 14
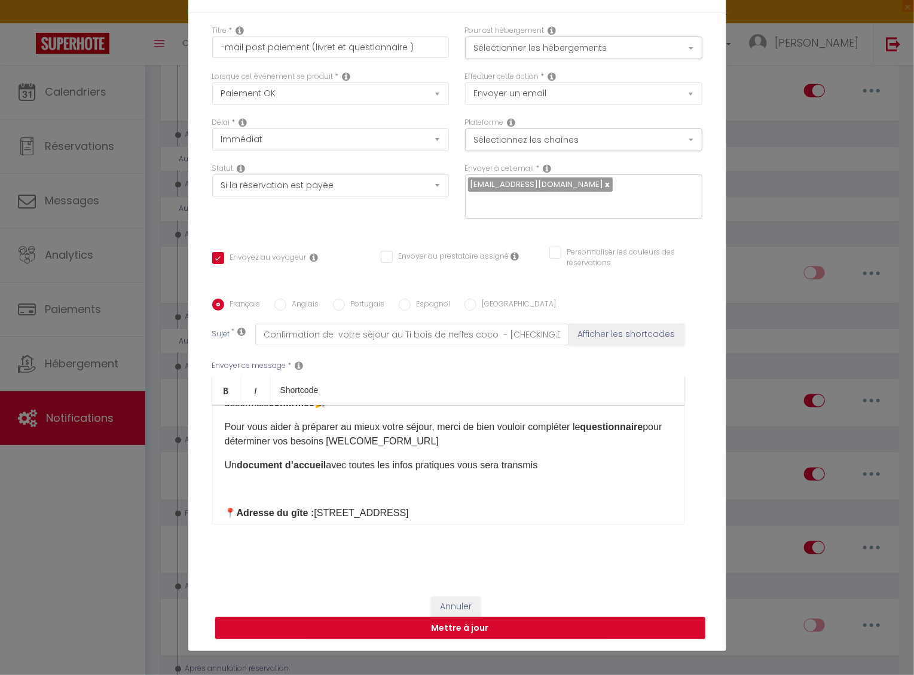
click at [656, 432] on p "Pour vous aider à préparer au mieux votre séjour, merci de bien vouloir complét…" at bounding box center [448, 434] width 447 height 29
drag, startPoint x: 387, startPoint y: 445, endPoint x: 259, endPoint y: 441, distance: 128.5
click at [259, 441] on p "Pour vous aider à préparer au mieux votre séjour, merci de bien vouloir complét…" at bounding box center [448, 434] width 447 height 29
drag, startPoint x: 552, startPoint y: 470, endPoint x: 215, endPoint y: 465, distance: 337.1
click at [215, 465] on div "Bonjour [GUEST:FIRST_NAME]​, Nous avons bien reçu votre paiement. Votre réserva…" at bounding box center [448, 465] width 472 height 120
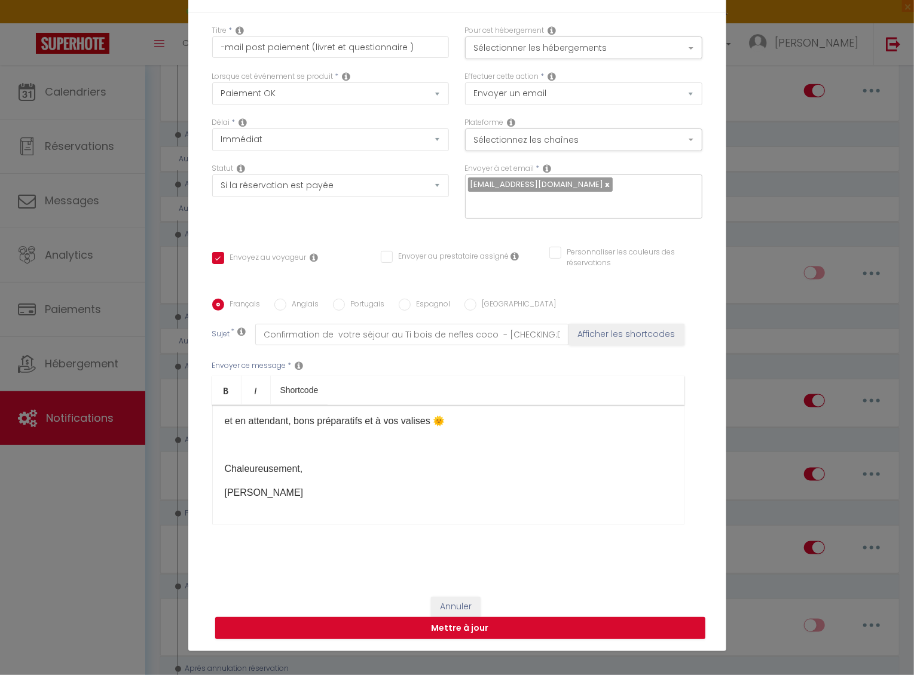
scroll to position [200, 0]
click at [414, 497] on button "Mettre à jour" at bounding box center [460, 628] width 490 height 23
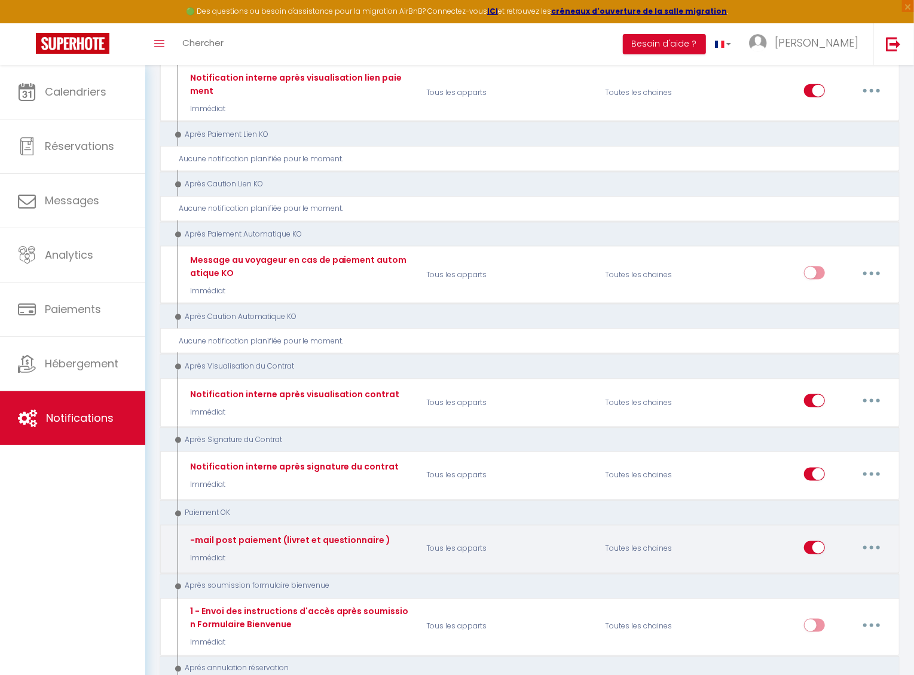
click at [868, 497] on button "button" at bounding box center [871, 547] width 33 height 19
click at [831, 497] on link "Editer" at bounding box center [840, 575] width 88 height 20
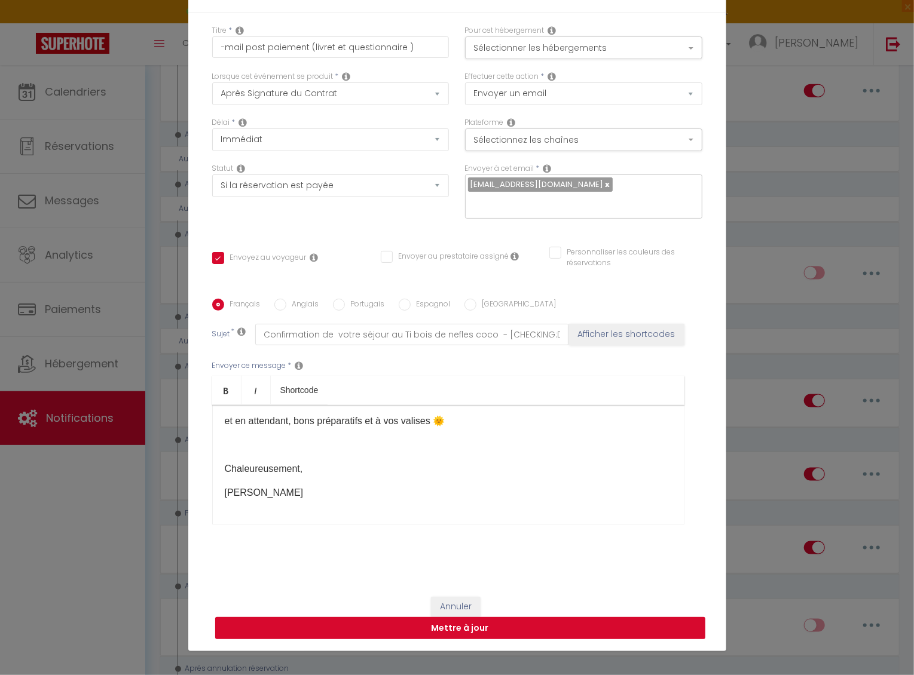
click at [437, 497] on button "Mettre à jour" at bounding box center [460, 628] width 490 height 23
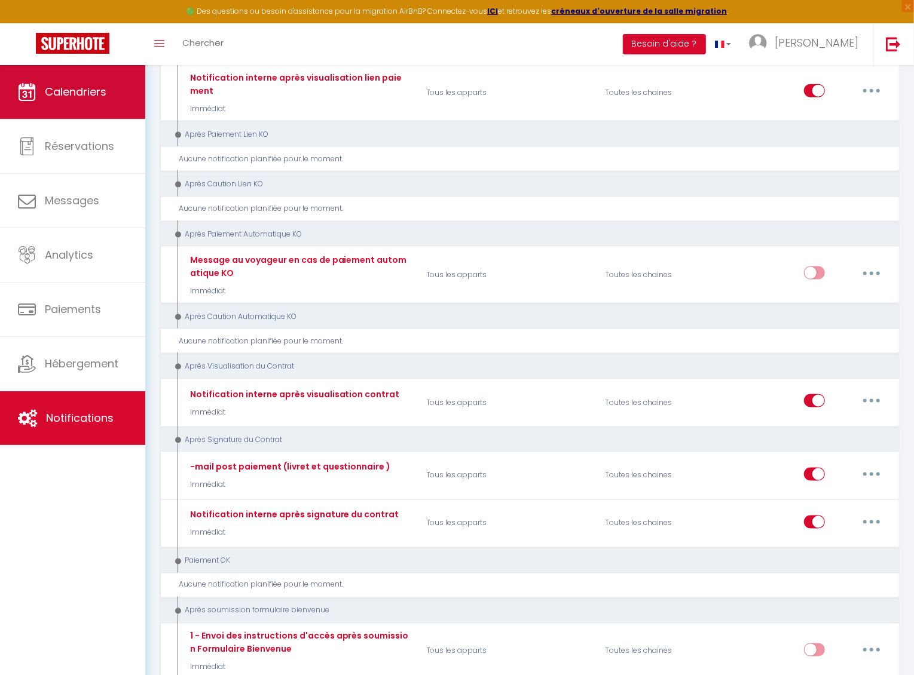
click at [97, 101] on link "Calendriers" at bounding box center [72, 92] width 145 height 54
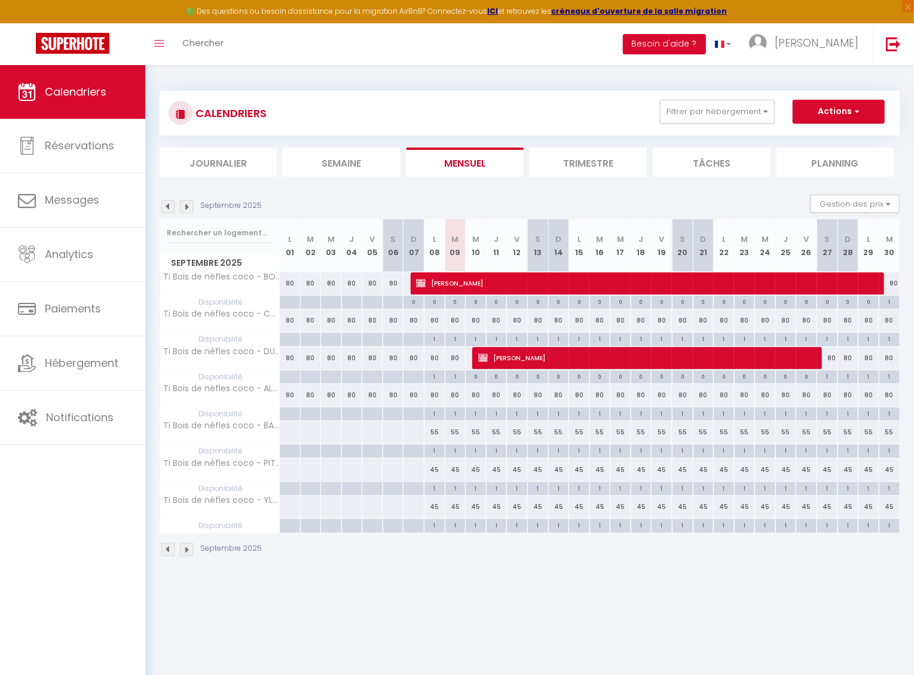
click at [823, 116] on button "Actions" at bounding box center [838, 112] width 92 height 24
click at [801, 139] on link "Nouvelle réservation" at bounding box center [826, 139] width 104 height 18
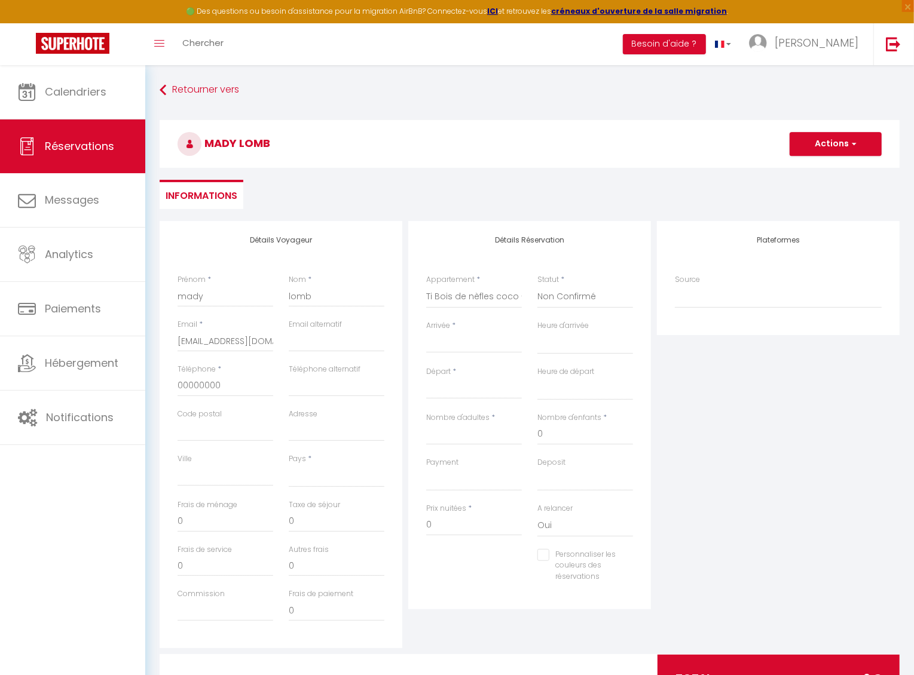
click at [476, 336] on input "Arrivée" at bounding box center [474, 344] width 96 height 16
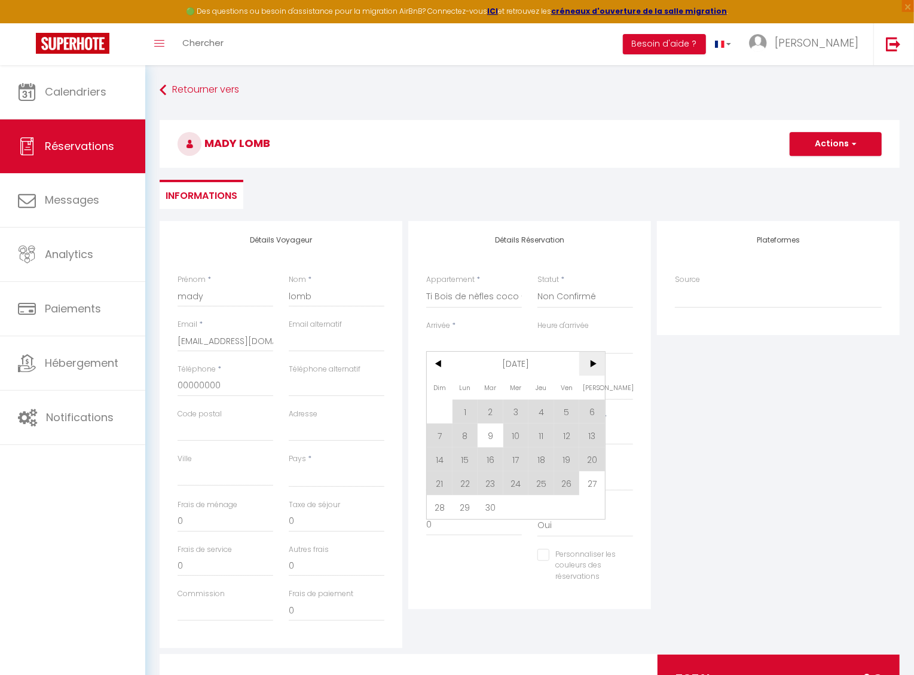
click at [584, 368] on span ">" at bounding box center [592, 364] width 26 height 24
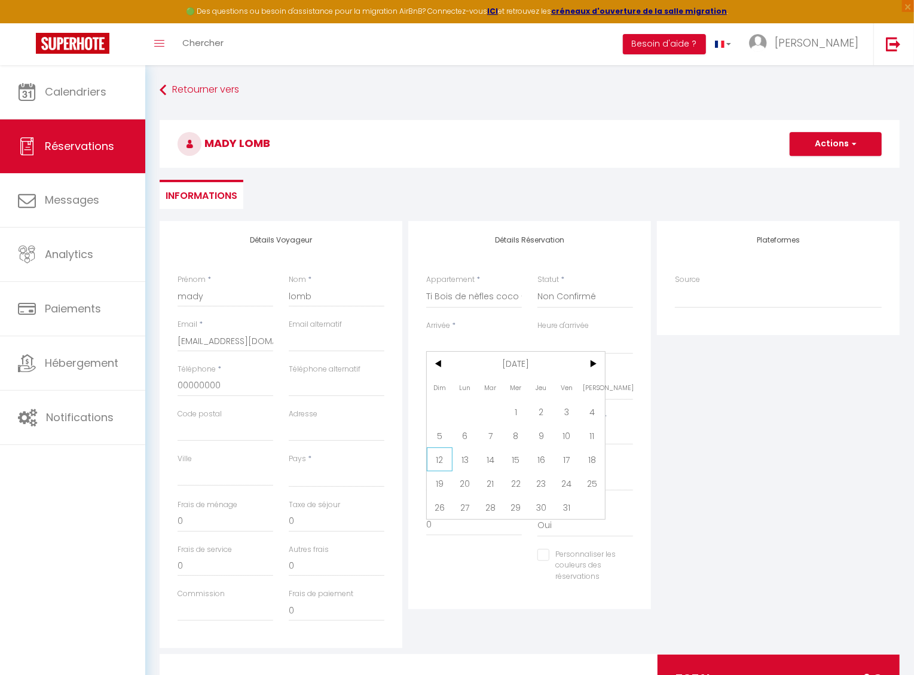
click at [438, 455] on span "12" at bounding box center [440, 460] width 26 height 24
click at [478, 390] on input "Lun 13 Octobre 2025" at bounding box center [474, 390] width 96 height 16
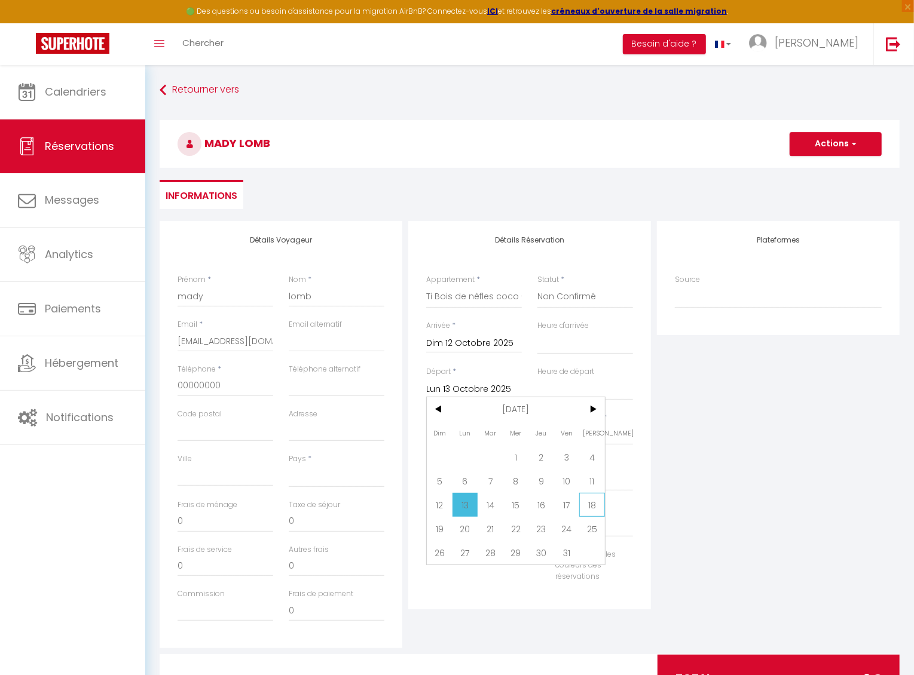
click at [581, 497] on span "18" at bounding box center [592, 505] width 26 height 24
click at [480, 497] on div "Personnaliser les couleurs des réservations #D7092E" at bounding box center [529, 572] width 222 height 46
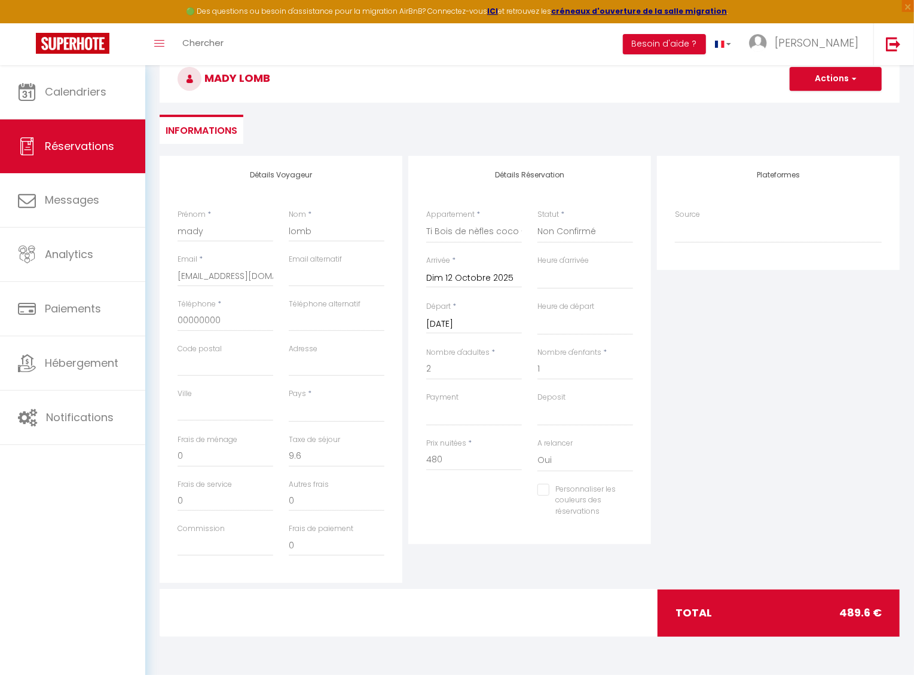
click at [541, 485] on input "Personnaliser les couleurs des réservations" at bounding box center [577, 490] width 81 height 12
click at [632, 497] on span at bounding box center [628, 505] width 10 height 10
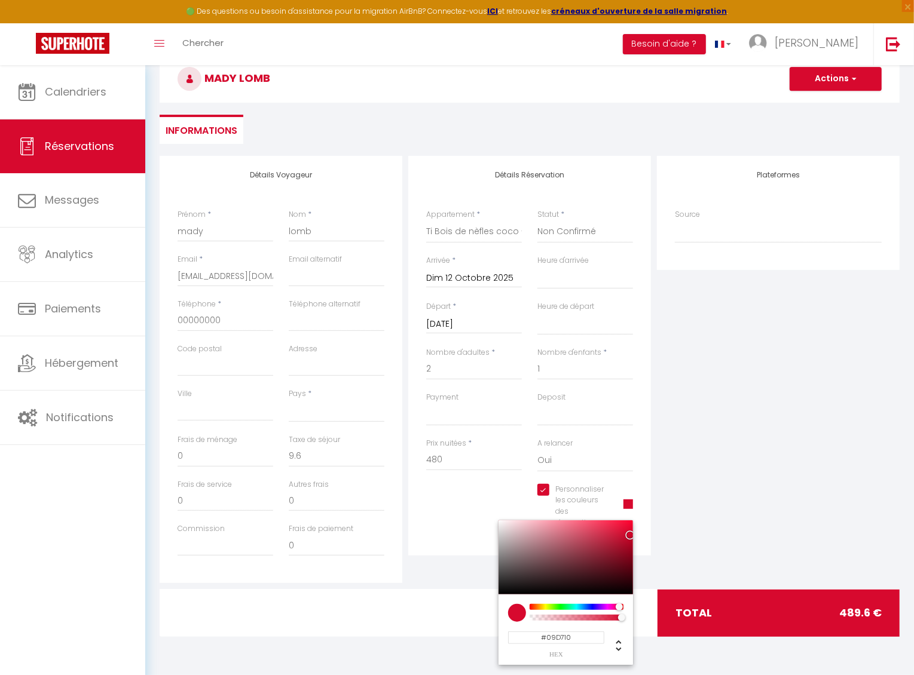
click at [562, 497] on div at bounding box center [576, 607] width 91 height 6
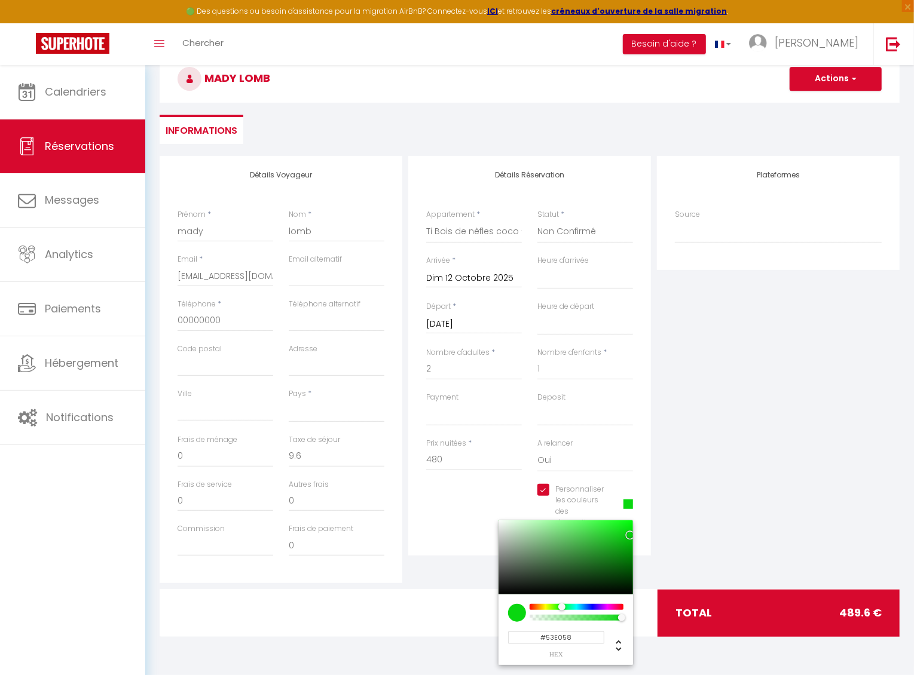
click at [583, 497] on div at bounding box center [565, 557] width 134 height 74
click at [699, 489] on div "Plateformes Source Direct Airbnb.com Booking.com Chalet montagne Expedia Gite d…" at bounding box center [778, 369] width 249 height 427
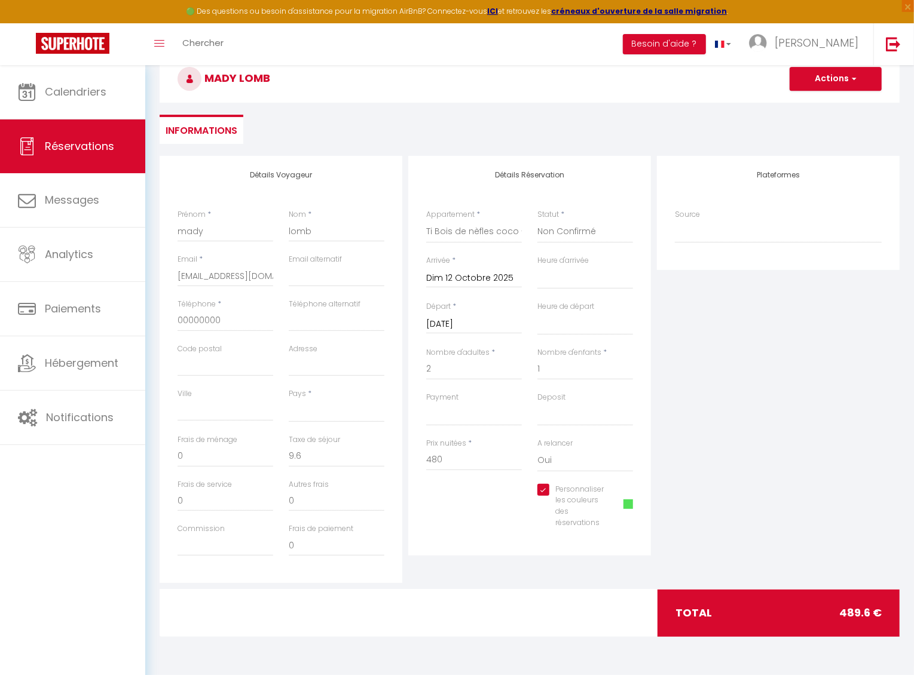
click at [812, 81] on button "Actions" at bounding box center [835, 79] width 92 height 24
click at [806, 104] on link "Enregistrer" at bounding box center [823, 105] width 94 height 16
click at [840, 83] on button "Actions" at bounding box center [835, 79] width 92 height 24
click at [803, 112] on link "Enregistrer" at bounding box center [823, 105] width 94 height 16
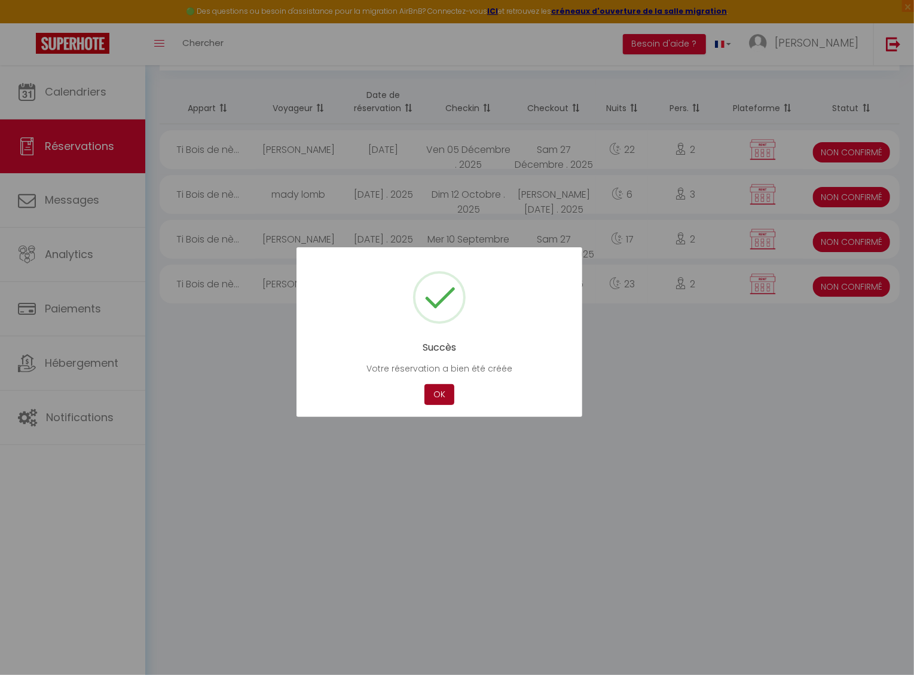
click at [451, 391] on button "OK" at bounding box center [439, 394] width 30 height 21
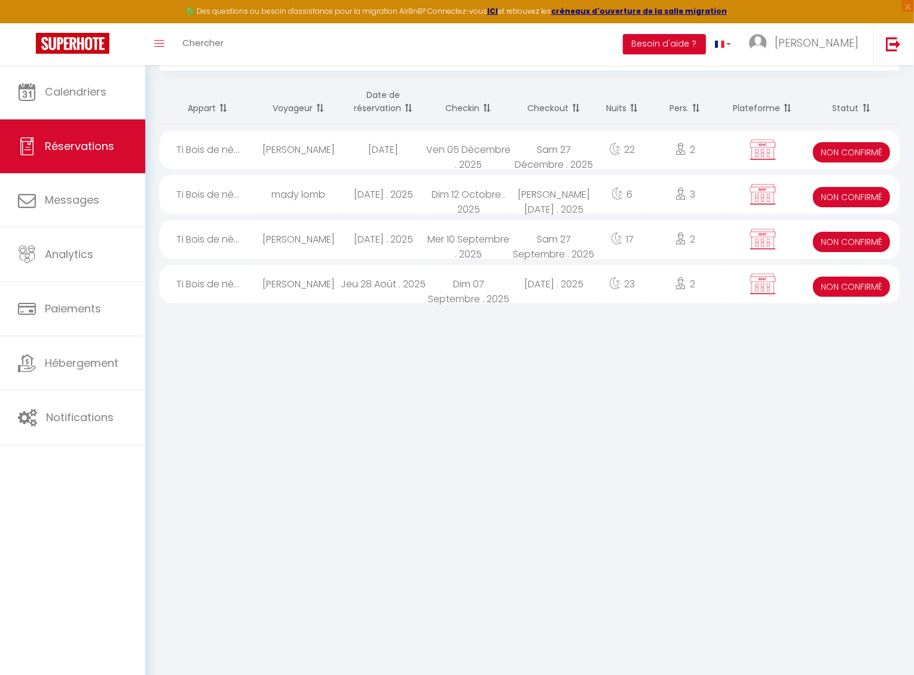
click at [319, 195] on div "mady lomb" at bounding box center [298, 194] width 85 height 39
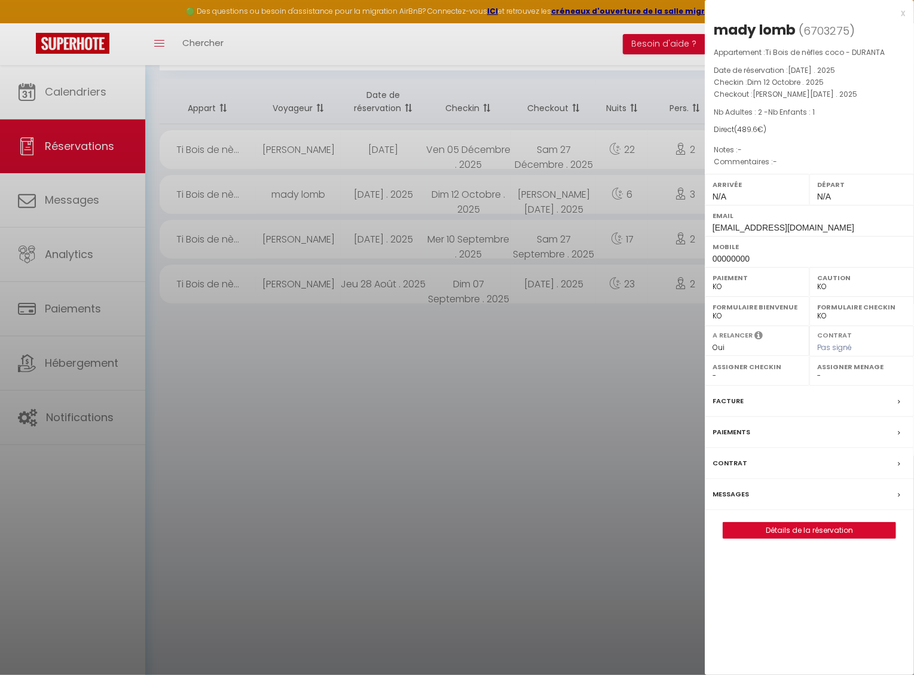
click at [768, 497] on link "Détails de la réservation" at bounding box center [809, 531] width 172 height 16
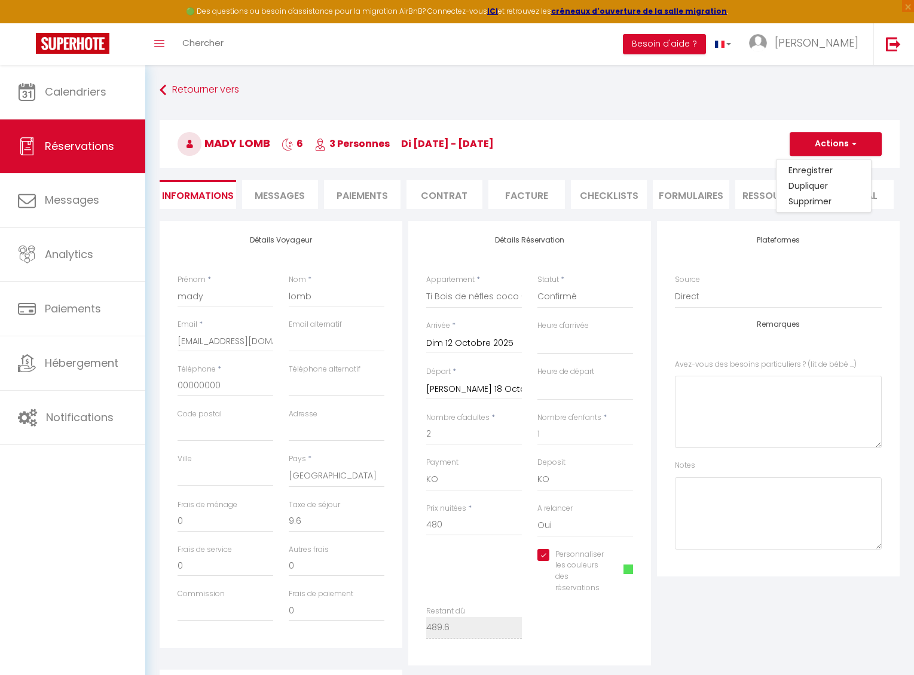
select select "75454"
select select
select select "10"
select select "14"
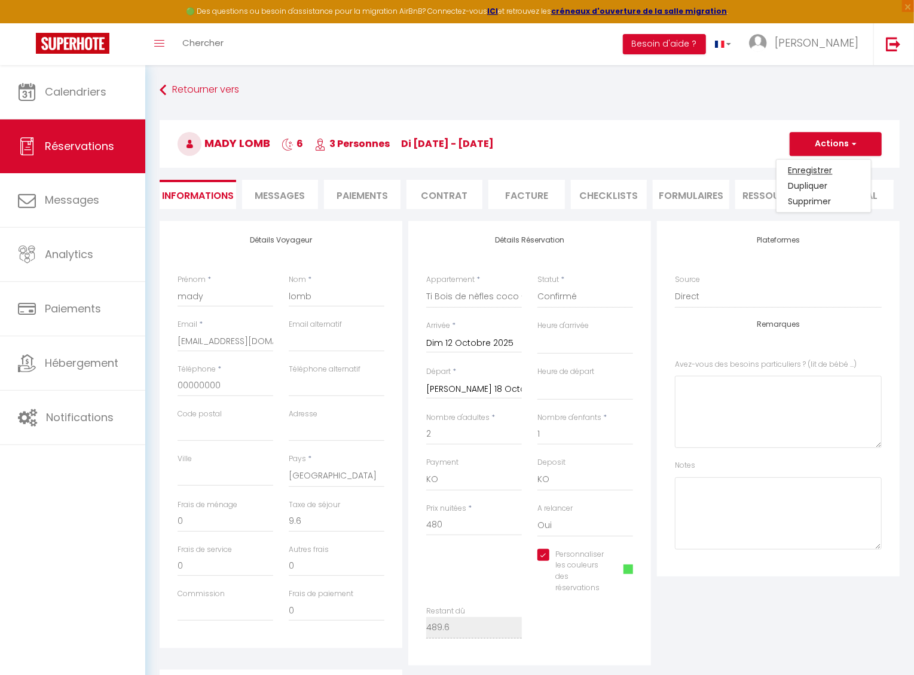
click at [814, 166] on link "Enregistrer" at bounding box center [823, 171] width 94 height 16
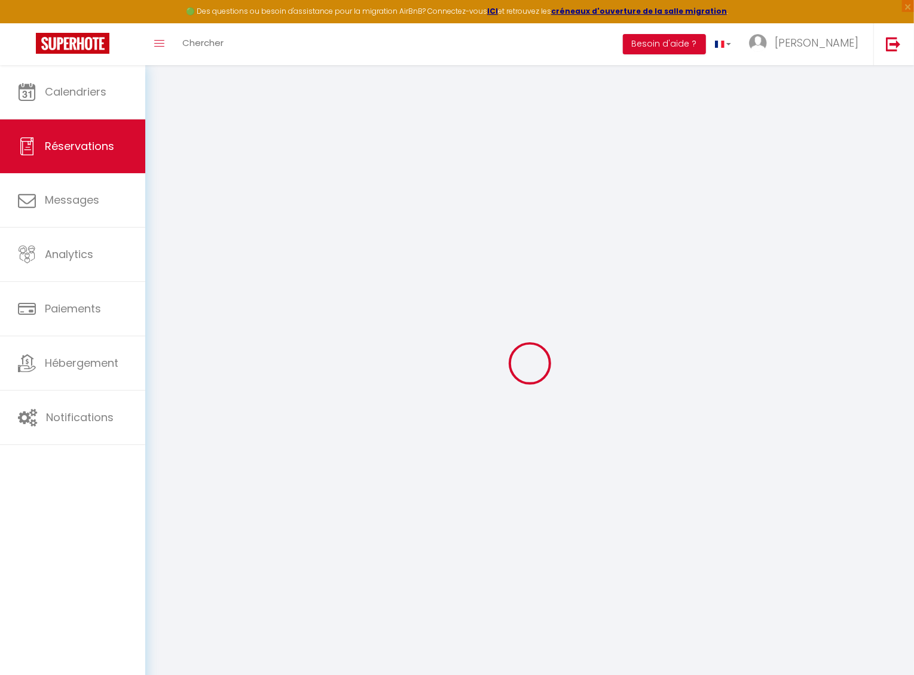
select select "not_cancelled"
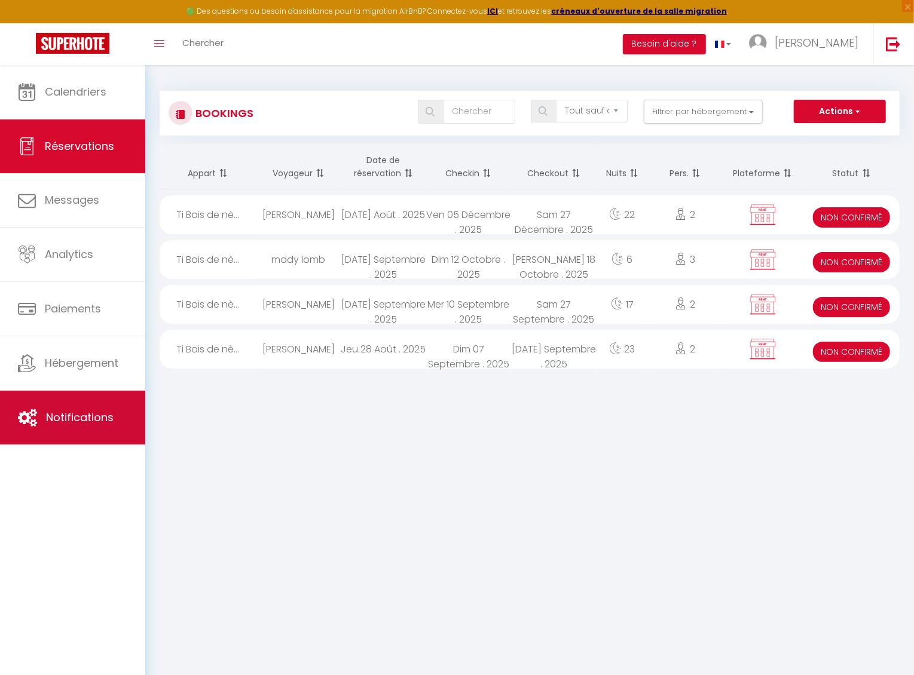
click at [77, 426] on link "Notifications" at bounding box center [72, 418] width 145 height 54
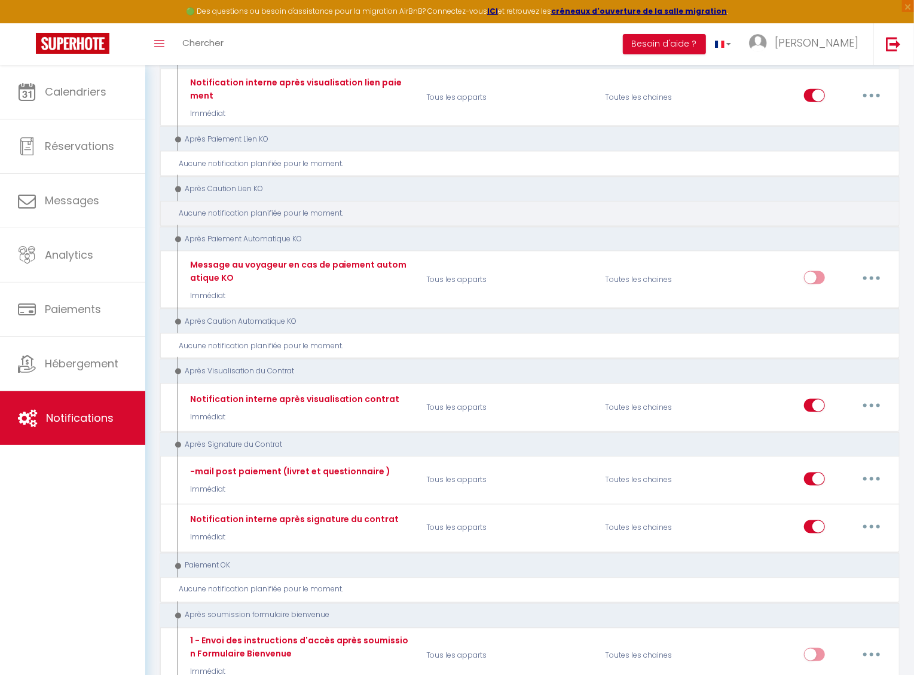
scroll to position [916, 0]
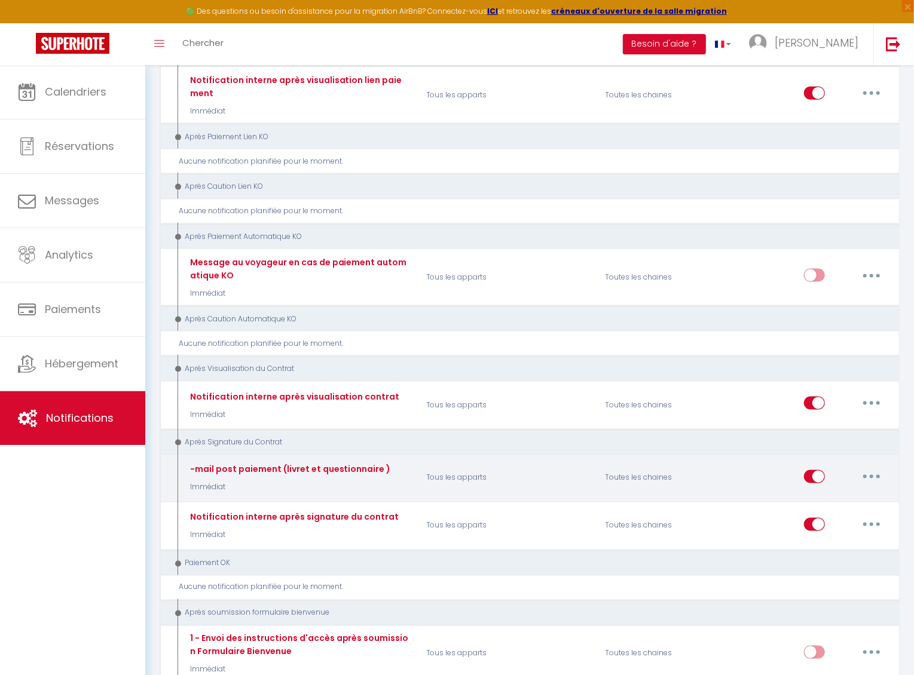
click at [868, 467] on button "button" at bounding box center [871, 476] width 33 height 19
click at [828, 494] on link "Editer" at bounding box center [840, 504] width 88 height 20
type input "-mail post paiement (livret et questionnaire )"
select select "15"
select select "Immédiat"
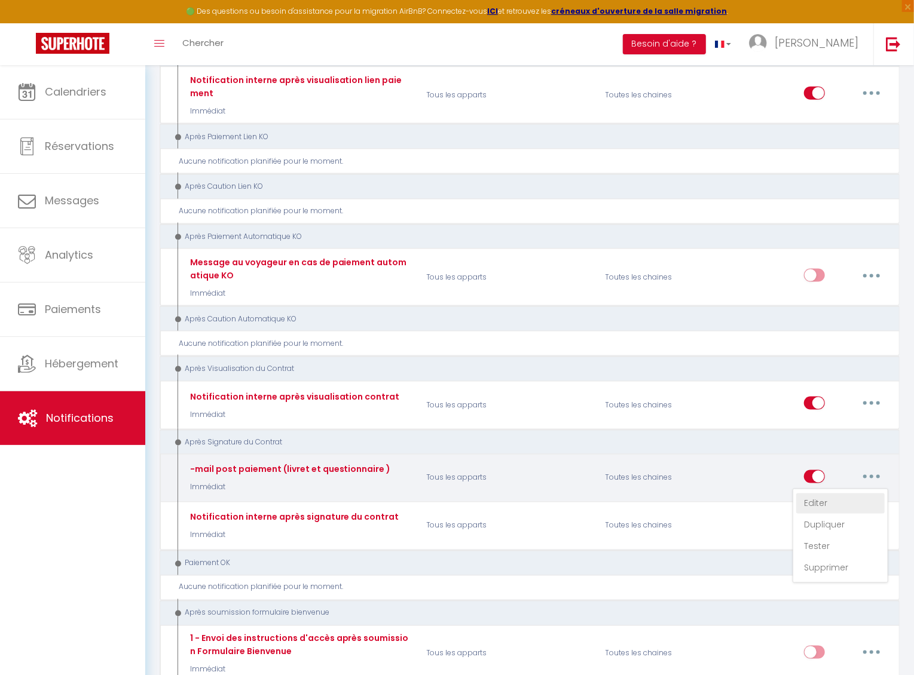
select select "if_booking_is_paid"
checkbox input "true"
checkbox input "false"
radio input "true"
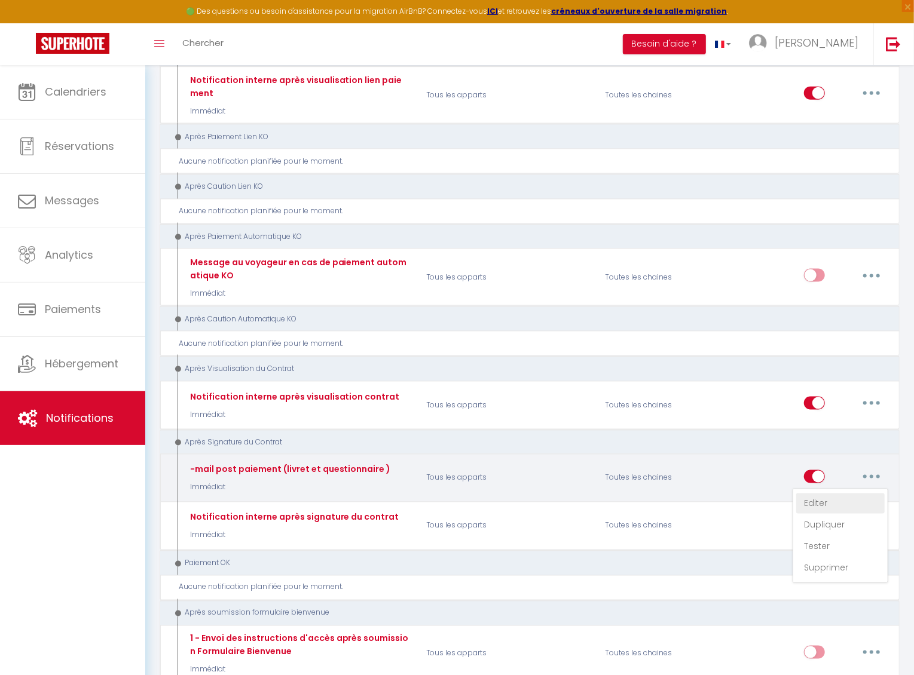
type input "Confirmation de votre séjour au Ti bois de nefles coco - [CHECKING:DD-MM-YYYY] …"
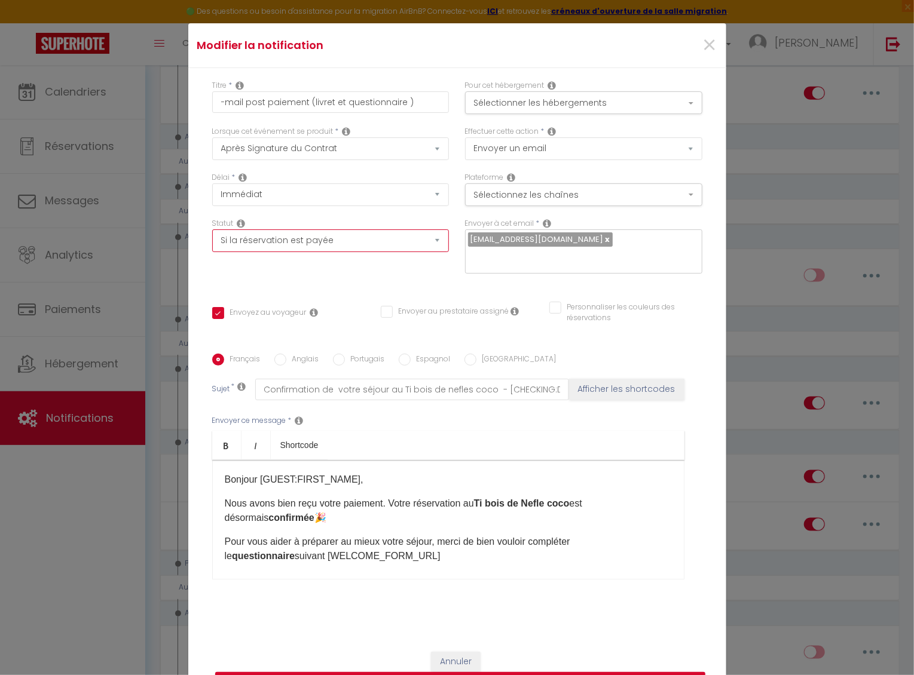
select select
checkbox input "true"
checkbox input "false"
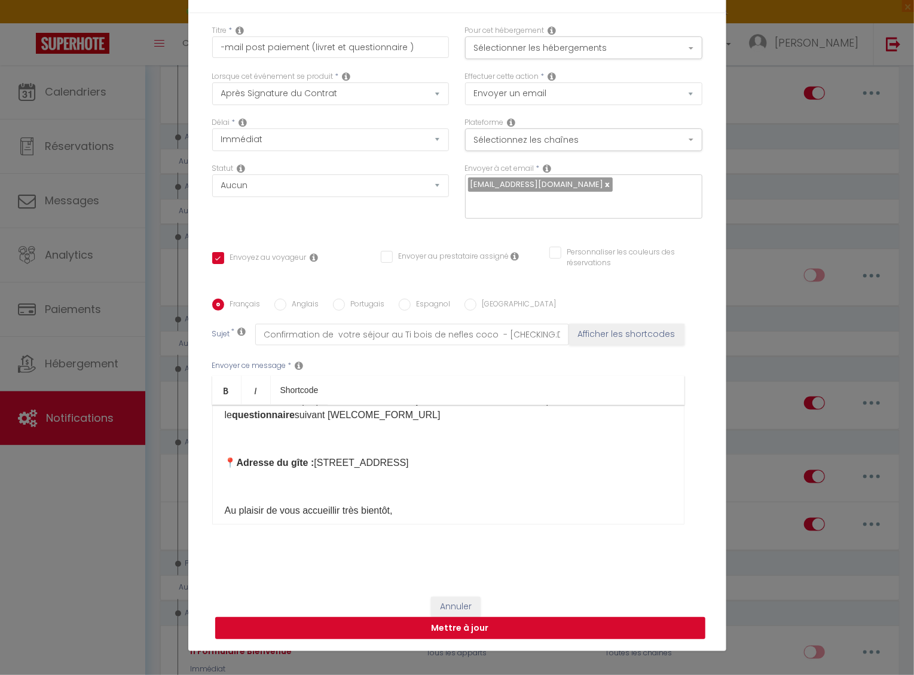
scroll to position [55, 0]
click at [422, 634] on button "Mettre à jour" at bounding box center [460, 628] width 490 height 23
checkbox input "true"
checkbox input "false"
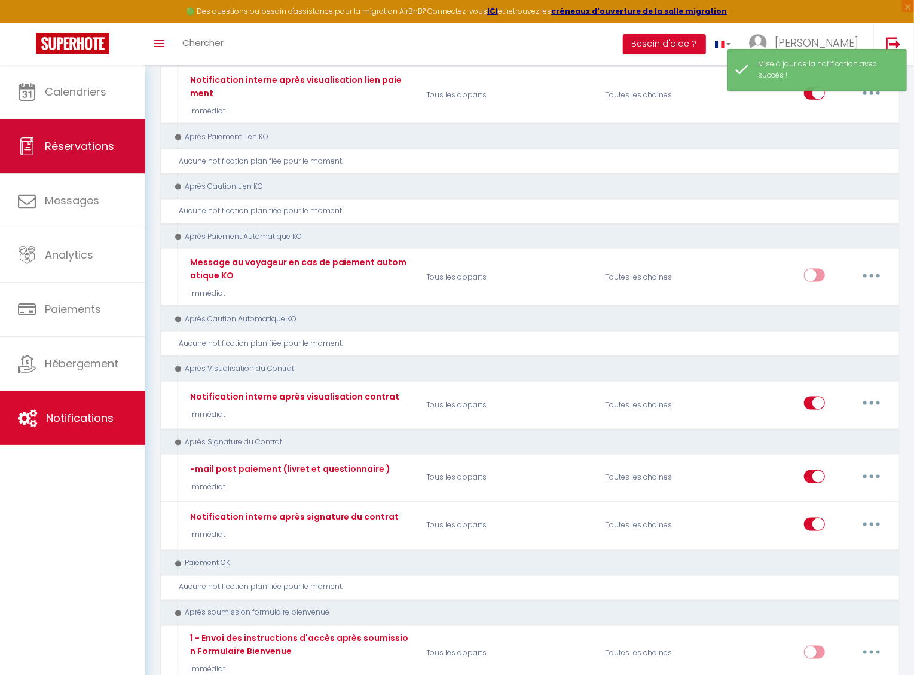
click at [65, 152] on span "Réservations" at bounding box center [79, 146] width 69 height 15
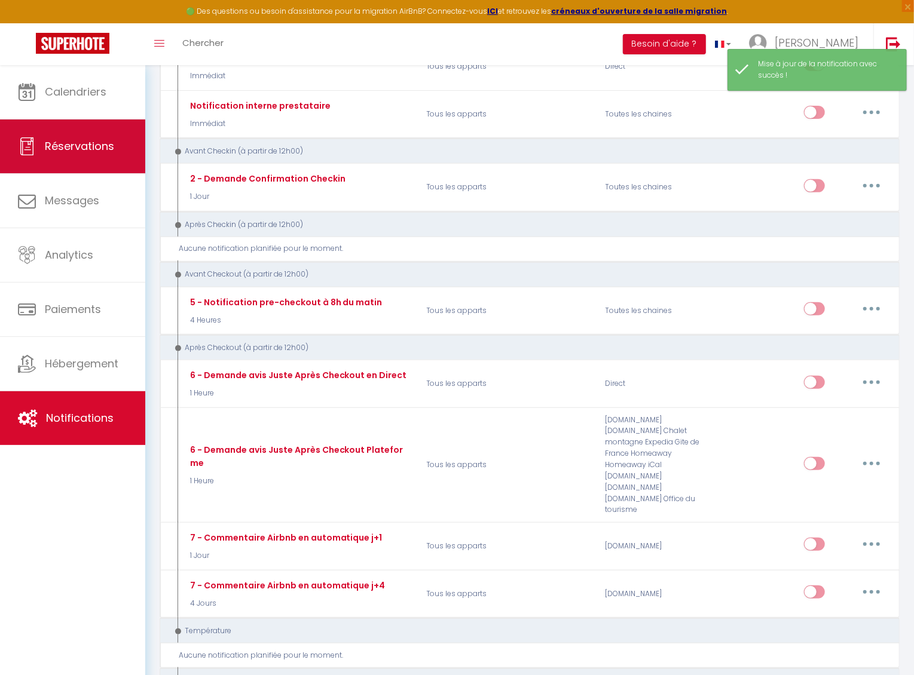
select select "not_cancelled"
select select
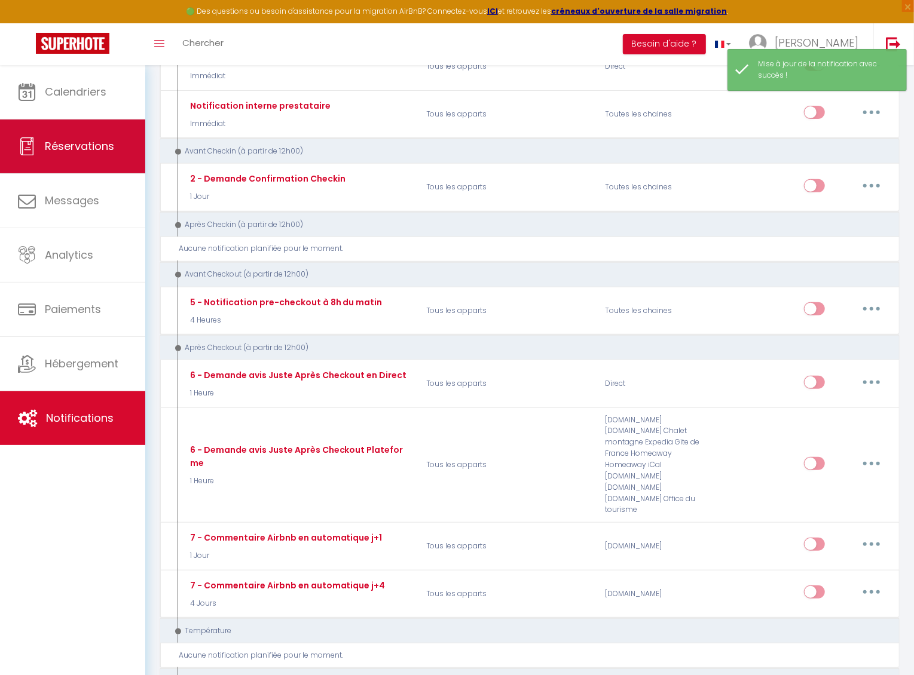
select select
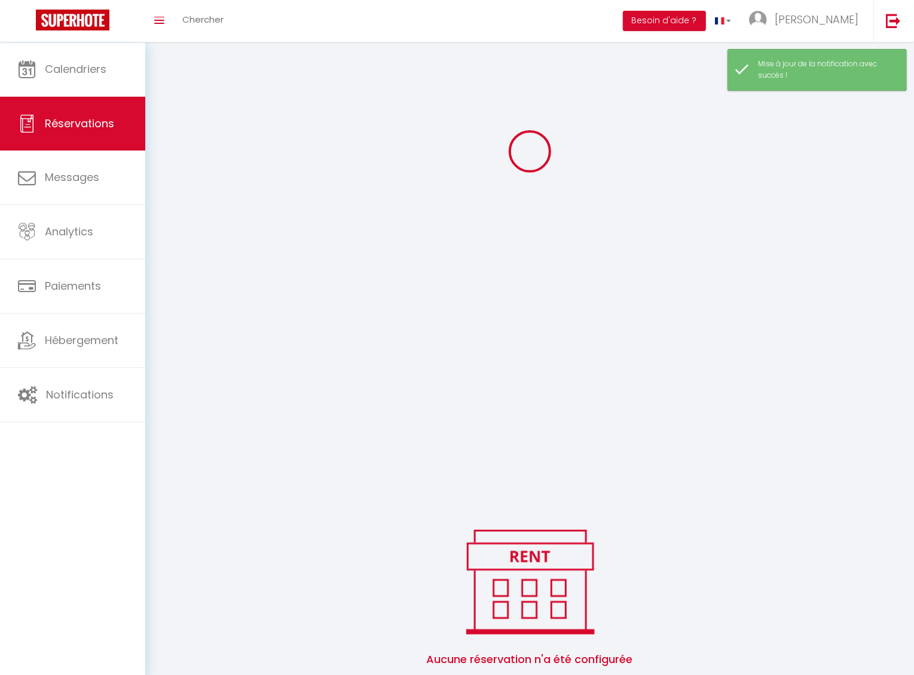
select select
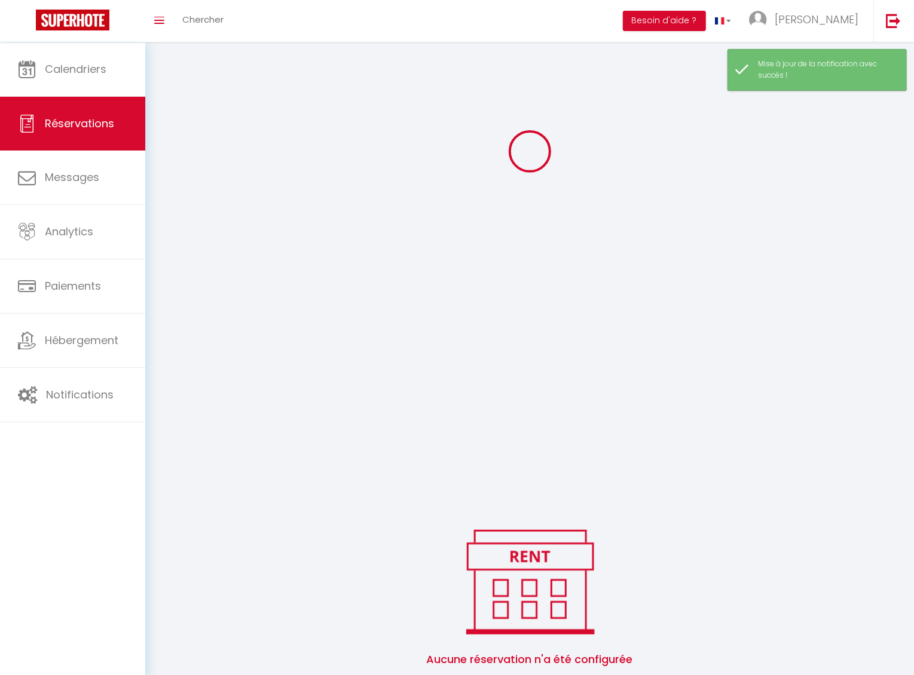
select select
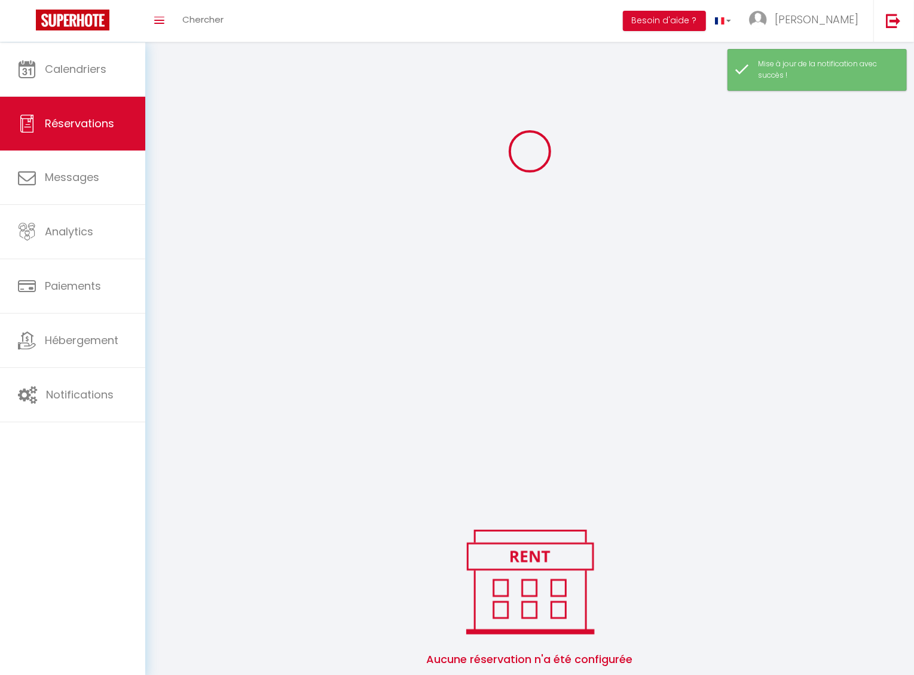
select select
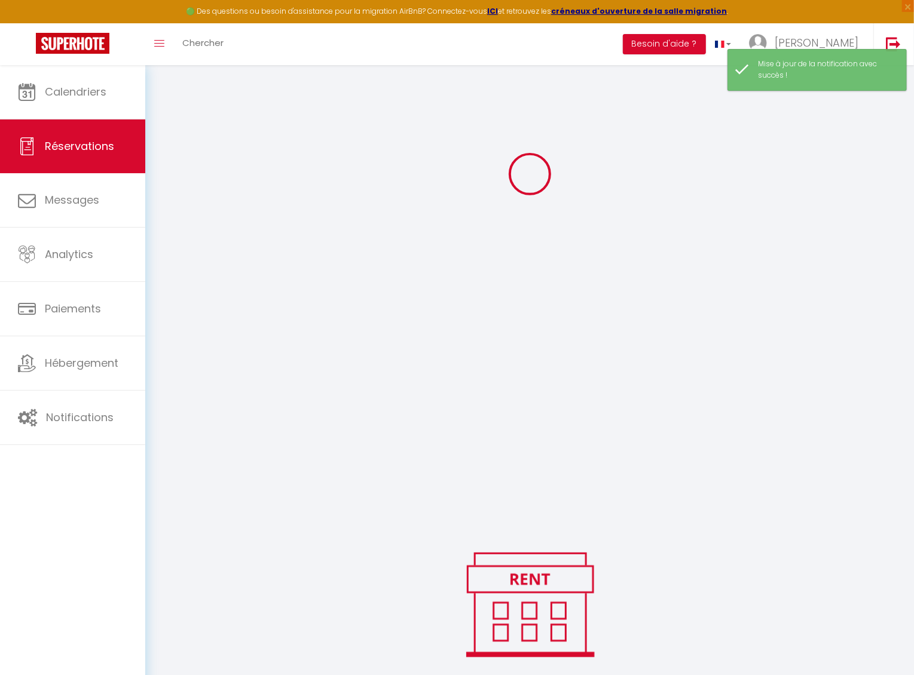
select select
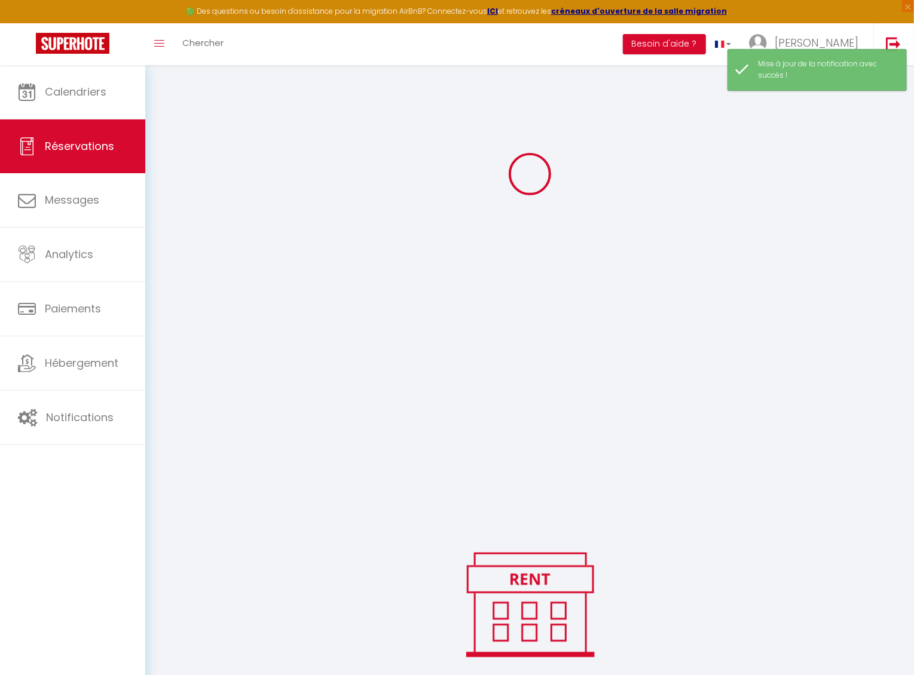
select select
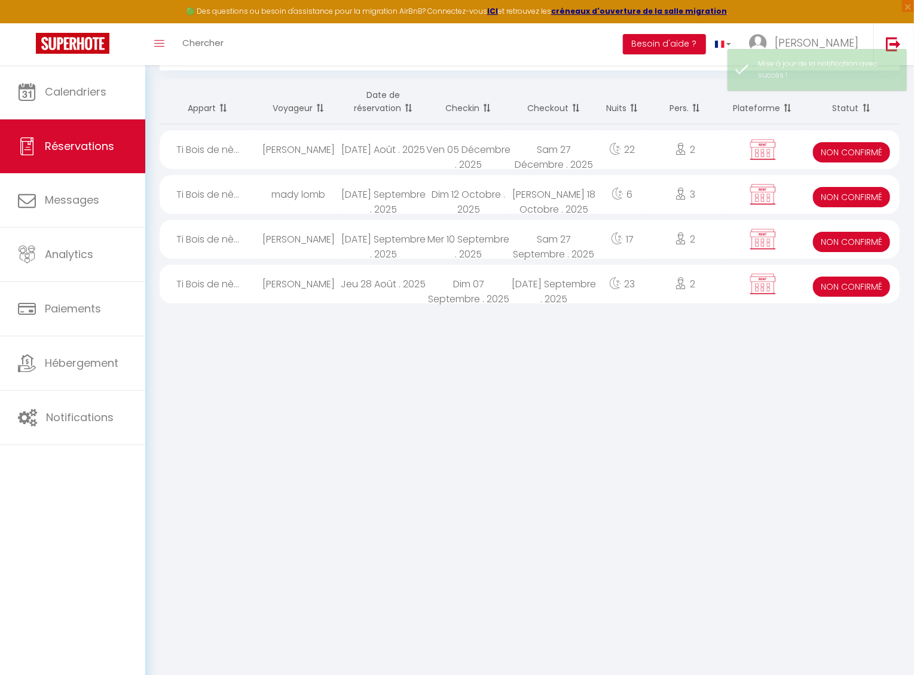
click at [311, 195] on div "mady lomb" at bounding box center [298, 194] width 85 height 39
select select "KO"
select select "0"
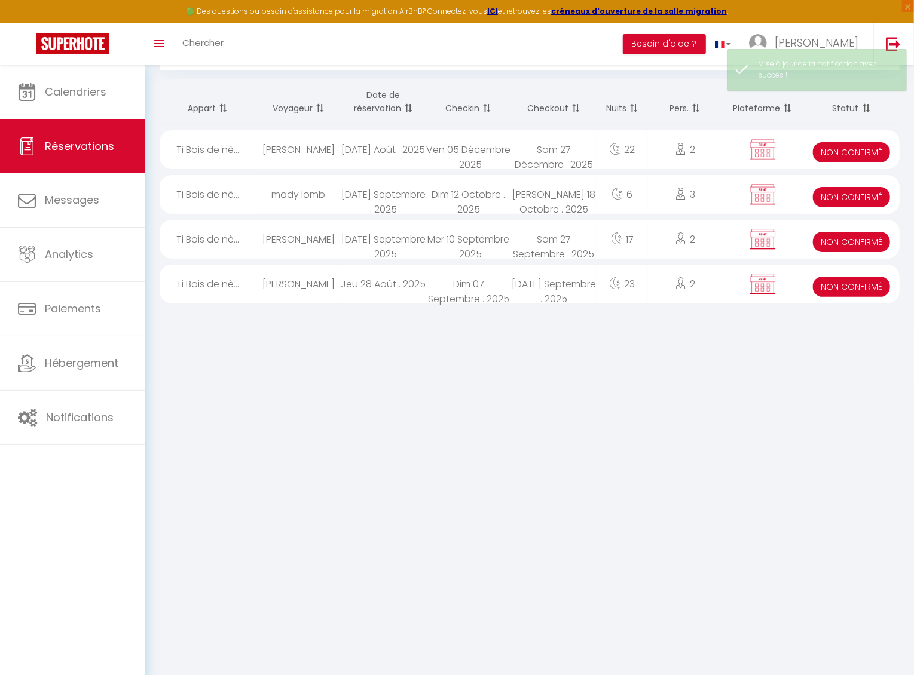
select select "1"
select select
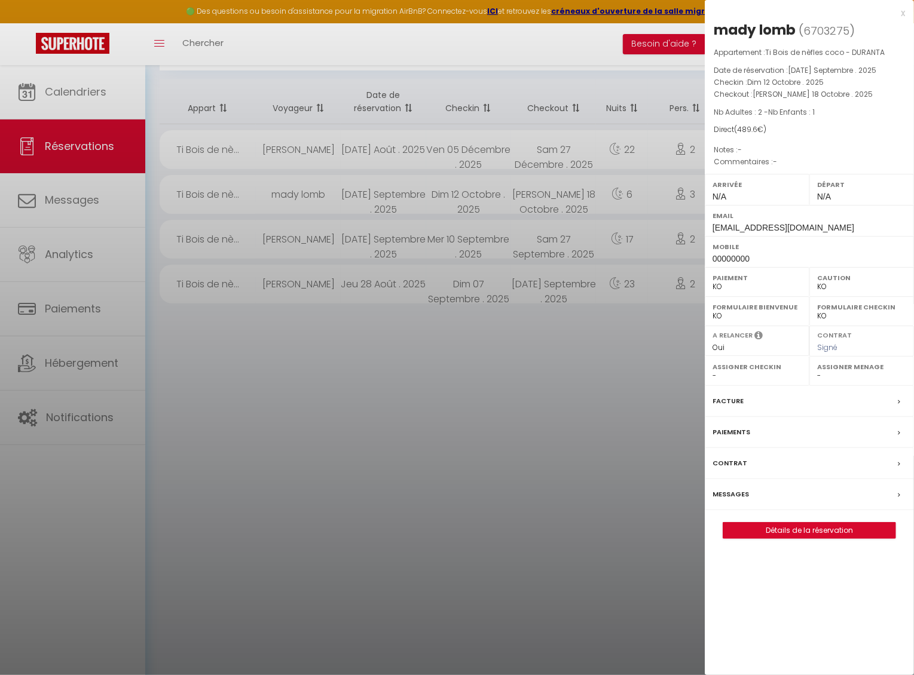
click at [760, 476] on div "Contrat" at bounding box center [809, 463] width 209 height 31
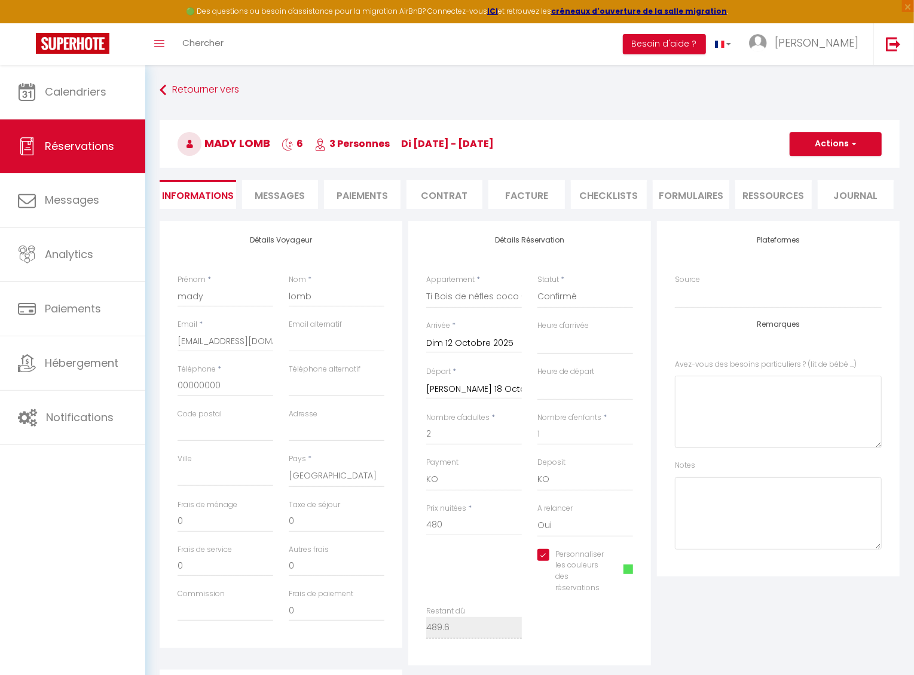
select select
checkbox input "true"
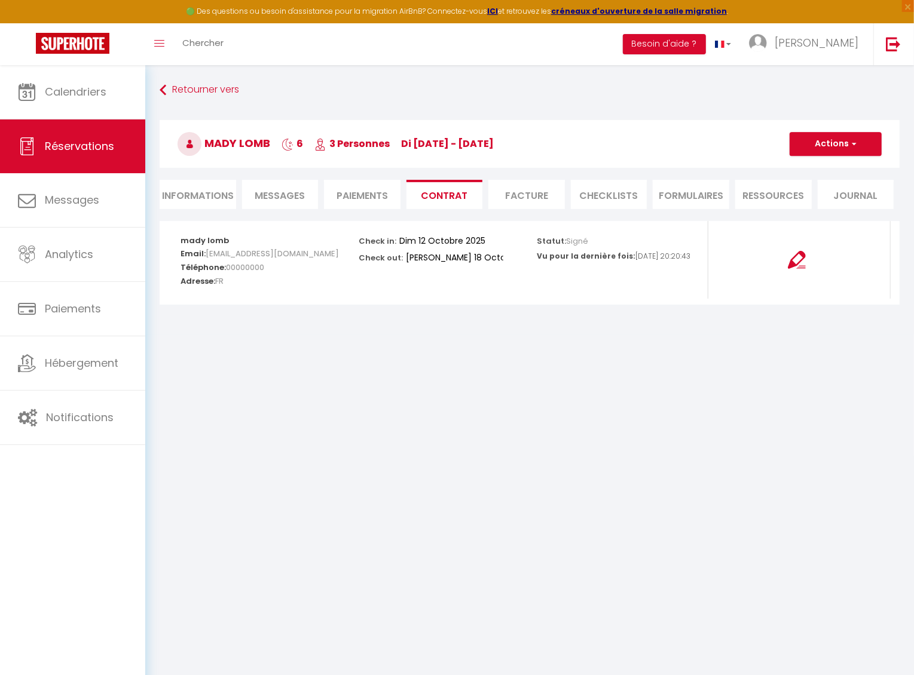
click at [806, 151] on button "Actions" at bounding box center [835, 144] width 92 height 24
click at [723, 145] on h3 "mady lomb 6 3 Personnes di [DATE] - [DATE]" at bounding box center [530, 144] width 740 height 48
click at [178, 190] on li "Informations" at bounding box center [198, 194] width 76 height 29
select select
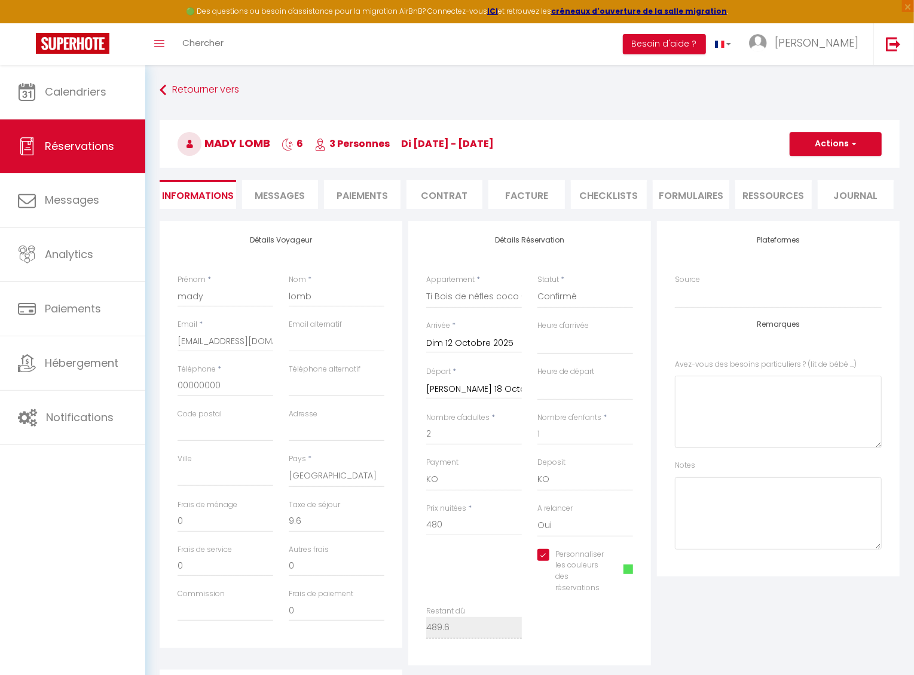
click at [428, 190] on li "Contrat" at bounding box center [444, 194] width 76 height 29
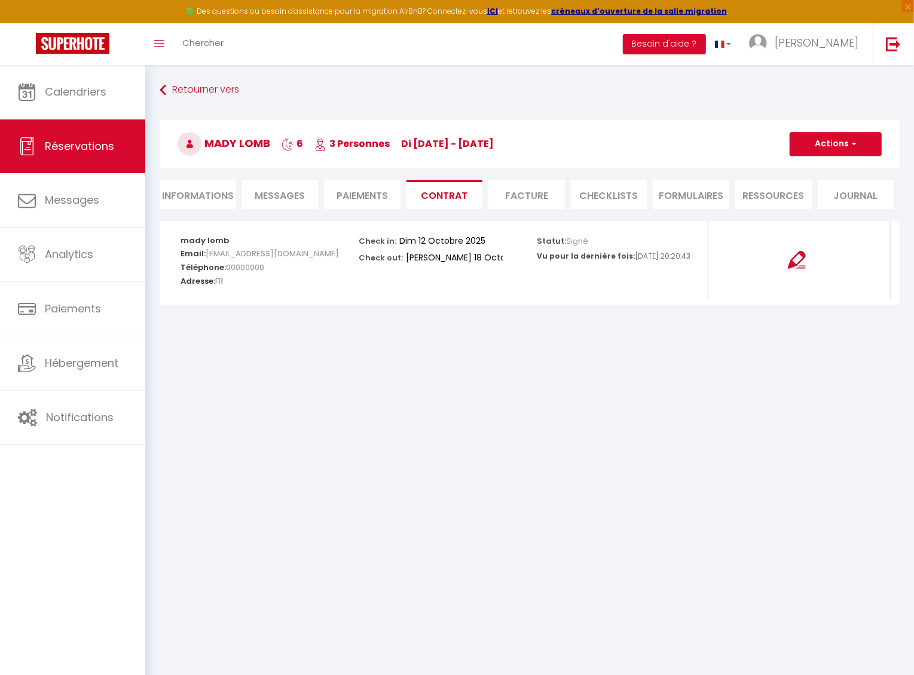
click at [792, 264] on img at bounding box center [797, 260] width 18 height 18
click at [216, 187] on li "Informations" at bounding box center [198, 194] width 76 height 29
select select
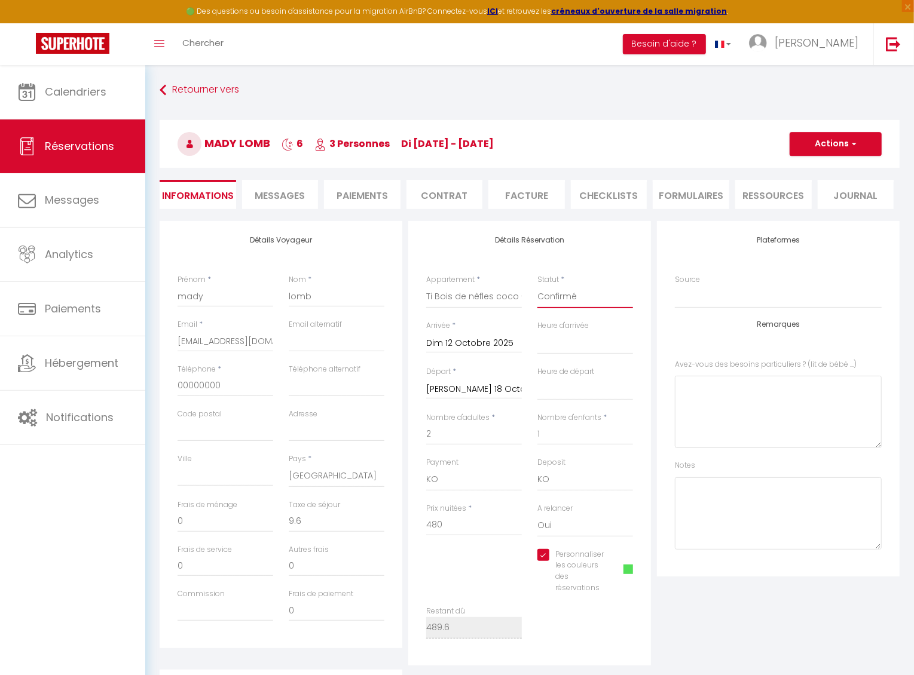
select select "1"
select select
checkbox input "true"
click at [816, 147] on button "Actions" at bounding box center [835, 144] width 92 height 24
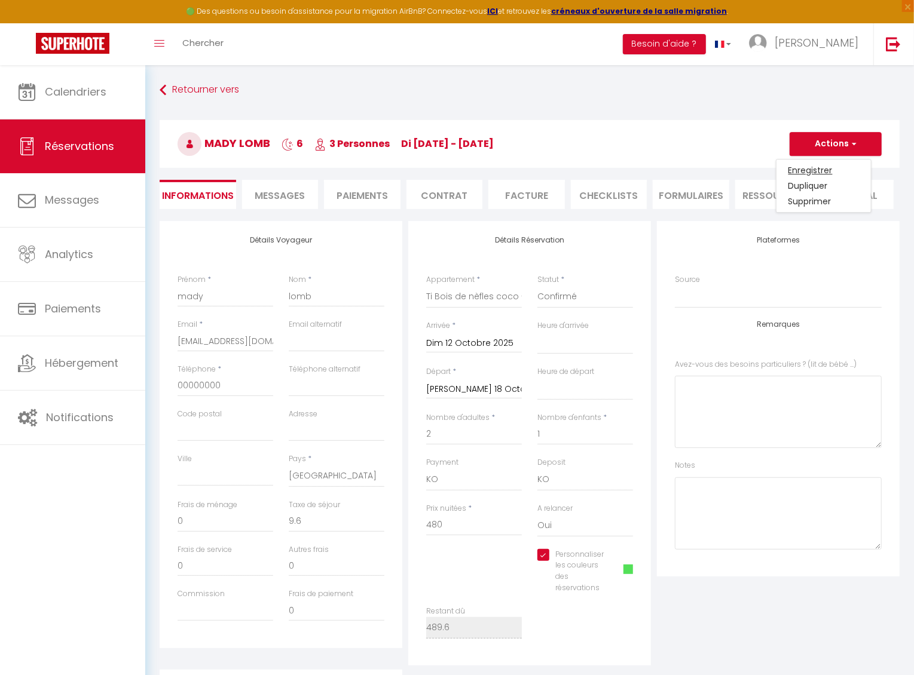
click at [806, 166] on link "Enregistrer" at bounding box center [823, 171] width 94 height 16
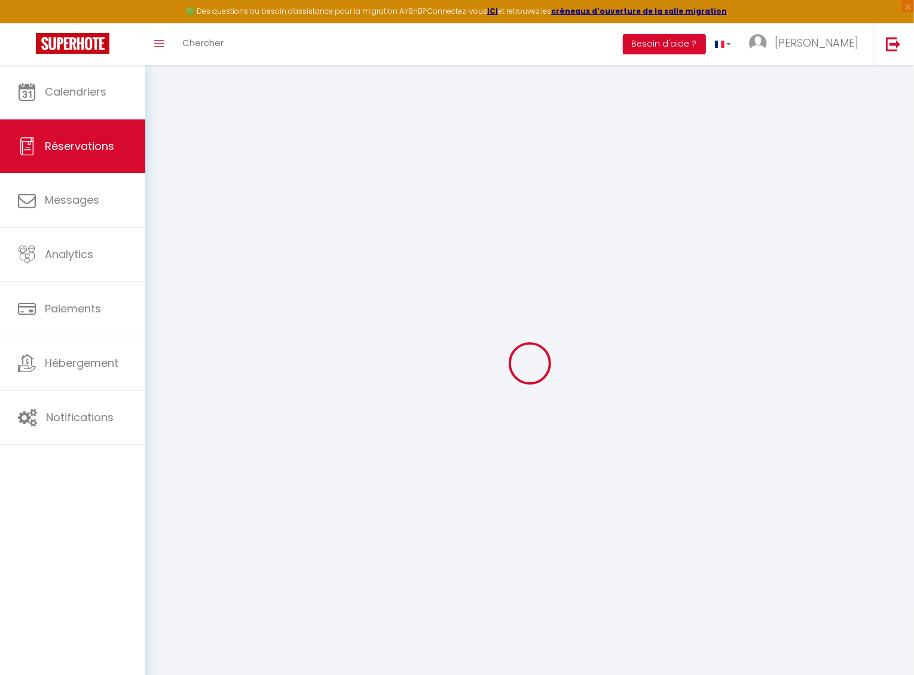
select select "not_cancelled"
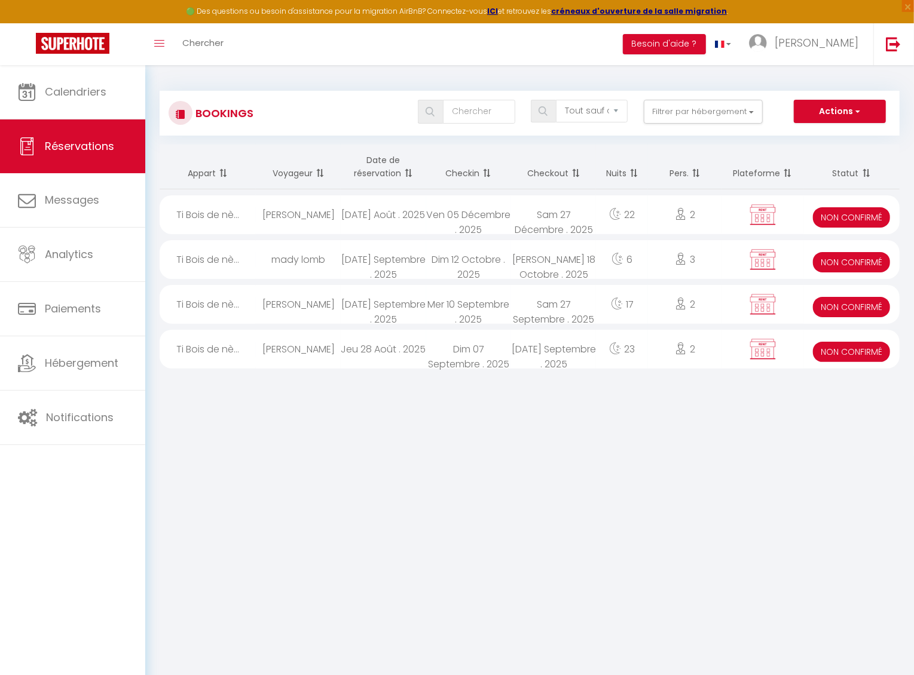
click at [292, 257] on div "mady lomb" at bounding box center [298, 259] width 85 height 39
select select "KO"
select select "0"
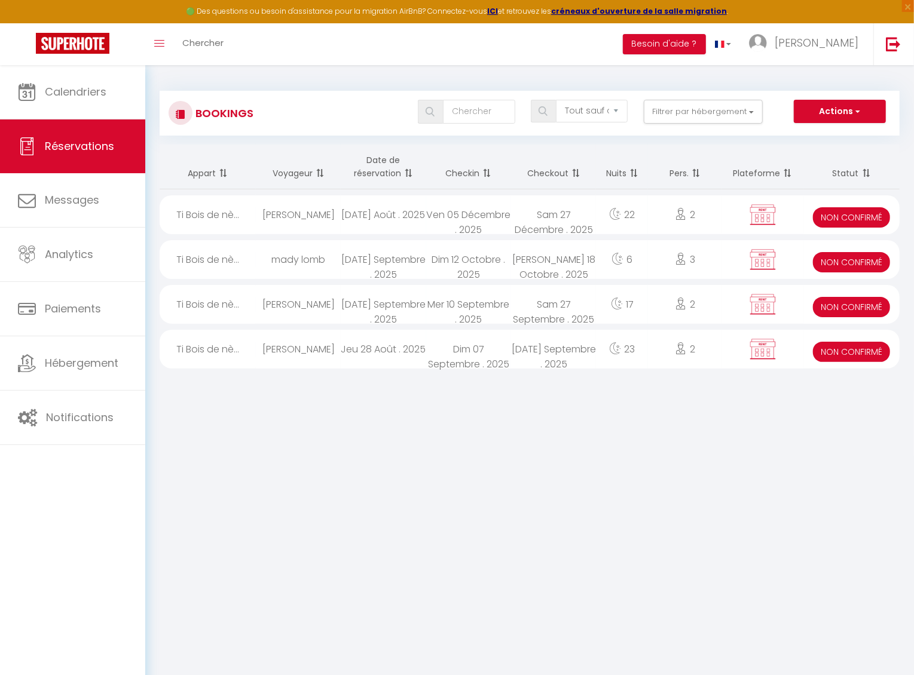
select select "1"
select select
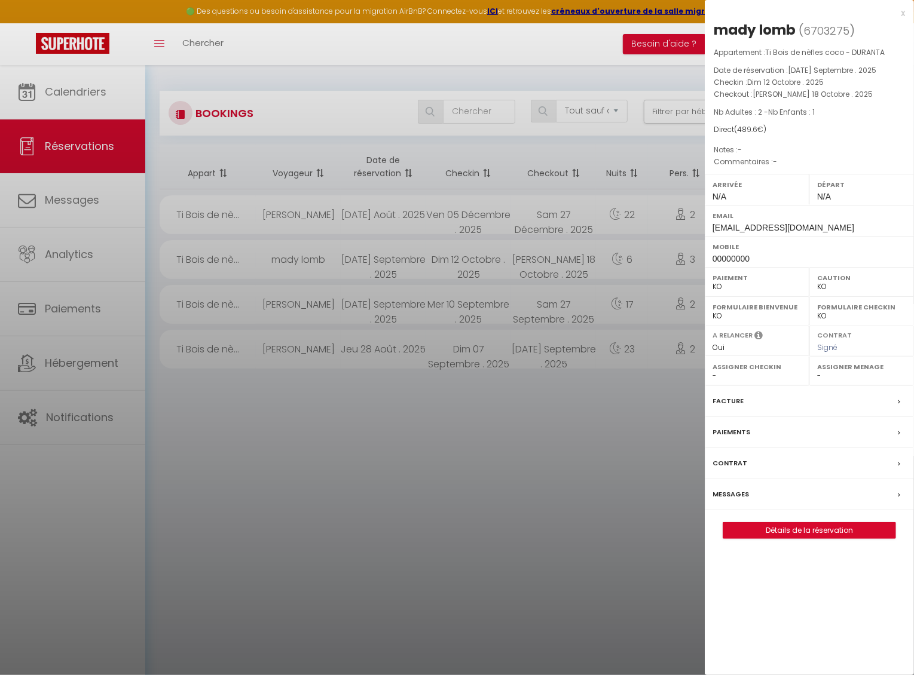
click at [904, 14] on div "x" at bounding box center [805, 13] width 200 height 14
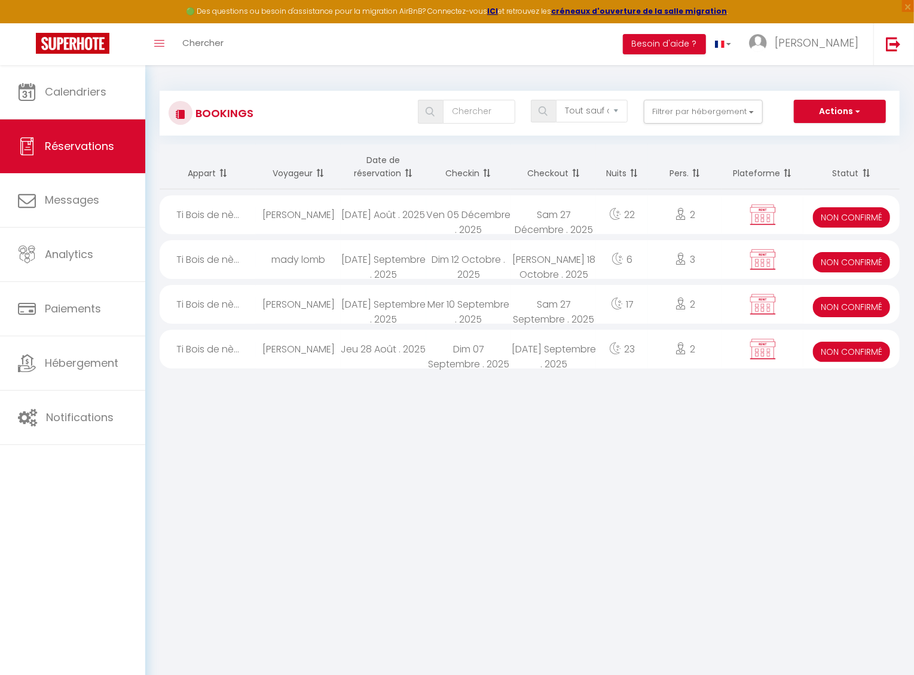
click at [847, 114] on button "Actions" at bounding box center [840, 112] width 92 height 24
click at [822, 131] on link "Nouvelle Réservation" at bounding box center [821, 138] width 128 height 16
select select
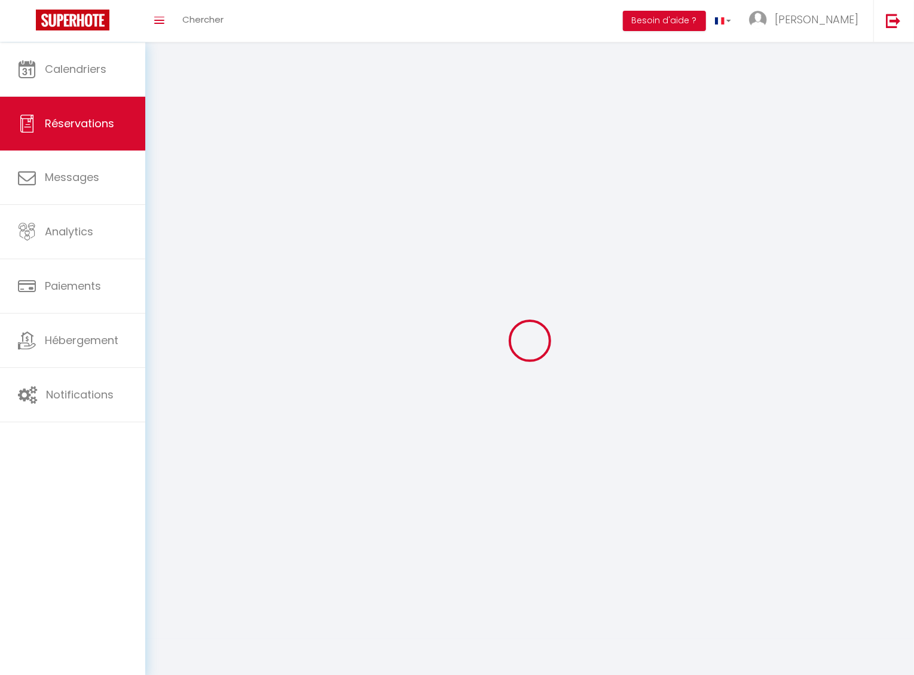
select select
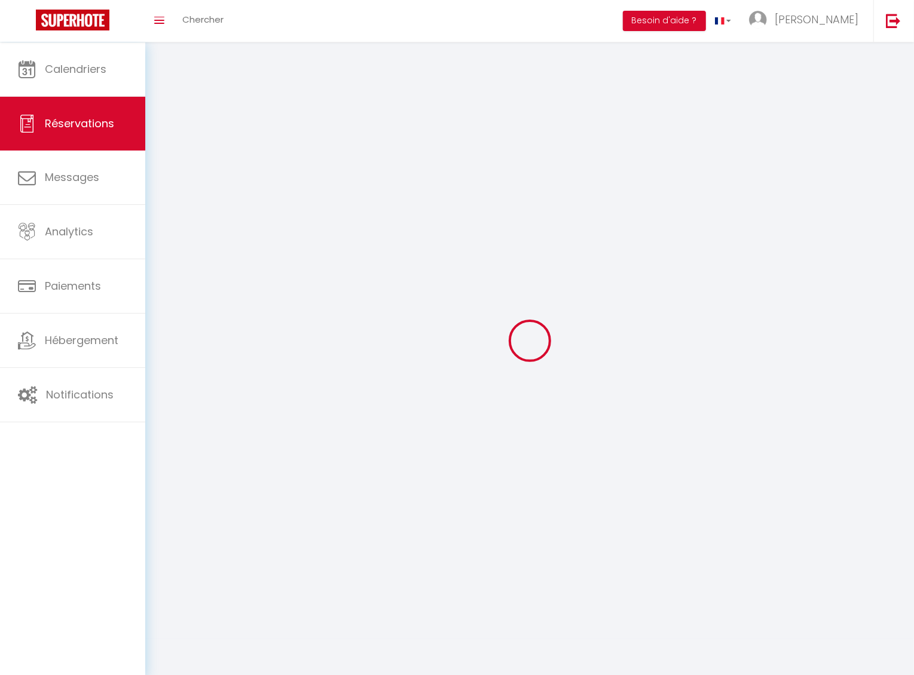
select select
checkbox input "false"
select select
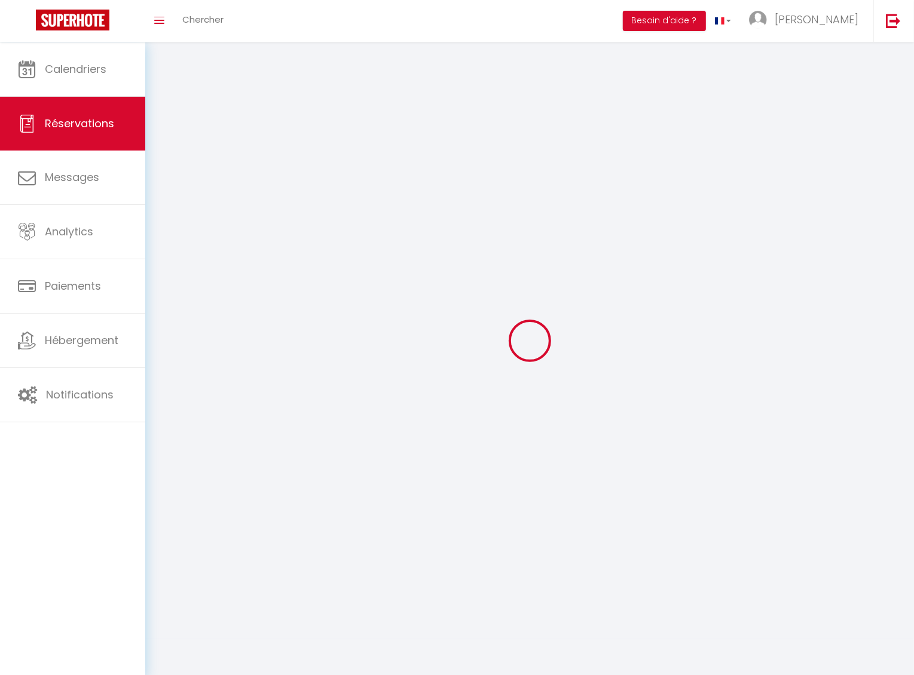
select select
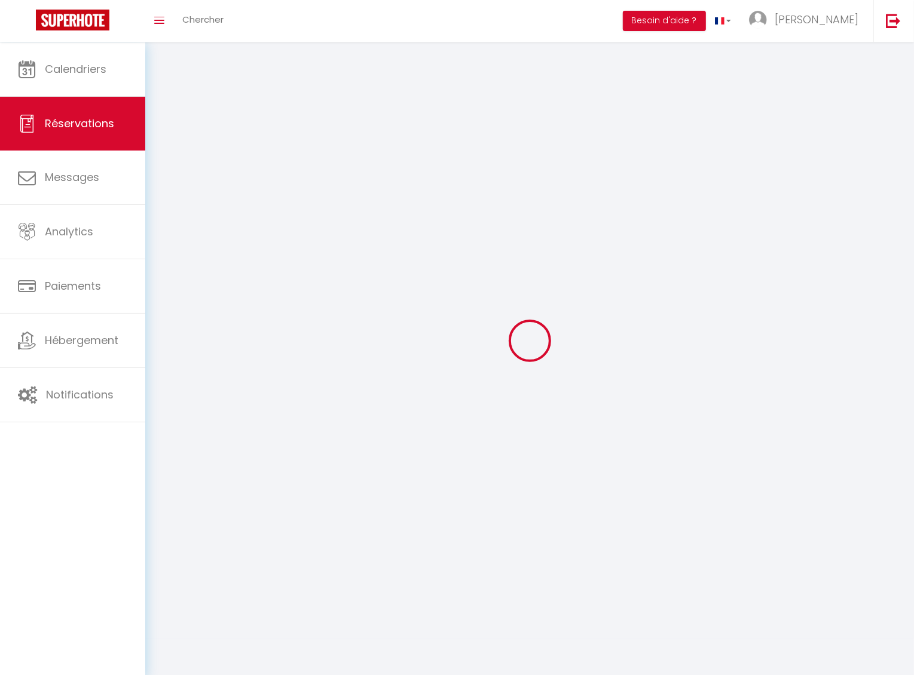
select select
checkbox input "false"
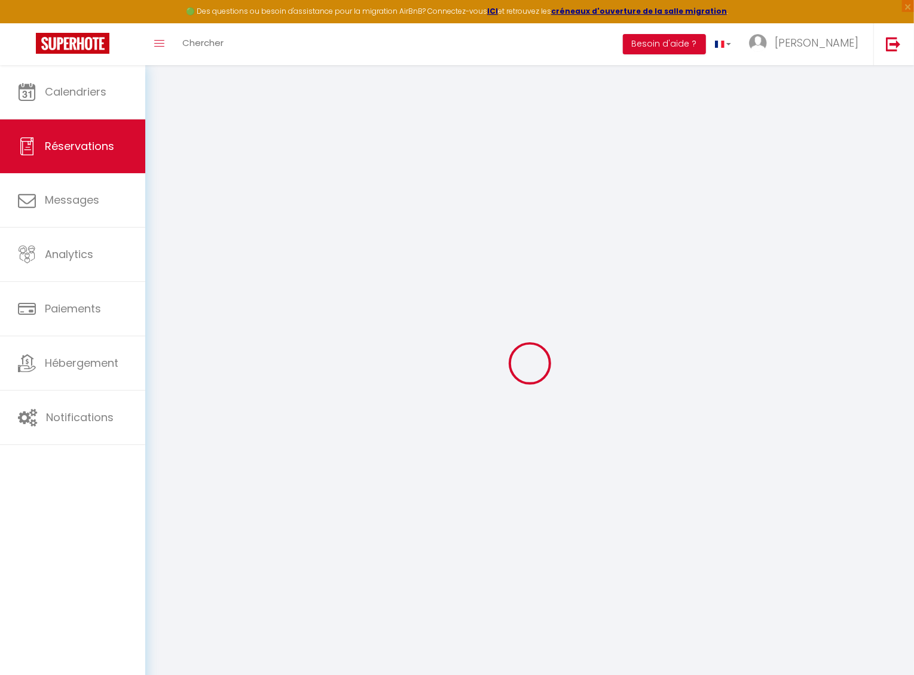
select select
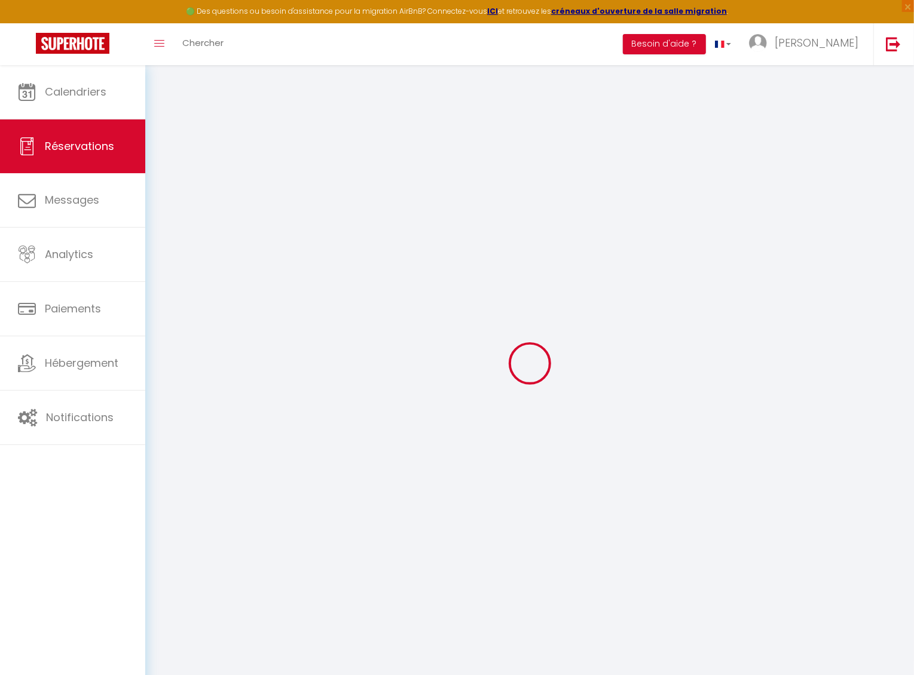
select select
checkbox input "false"
select select
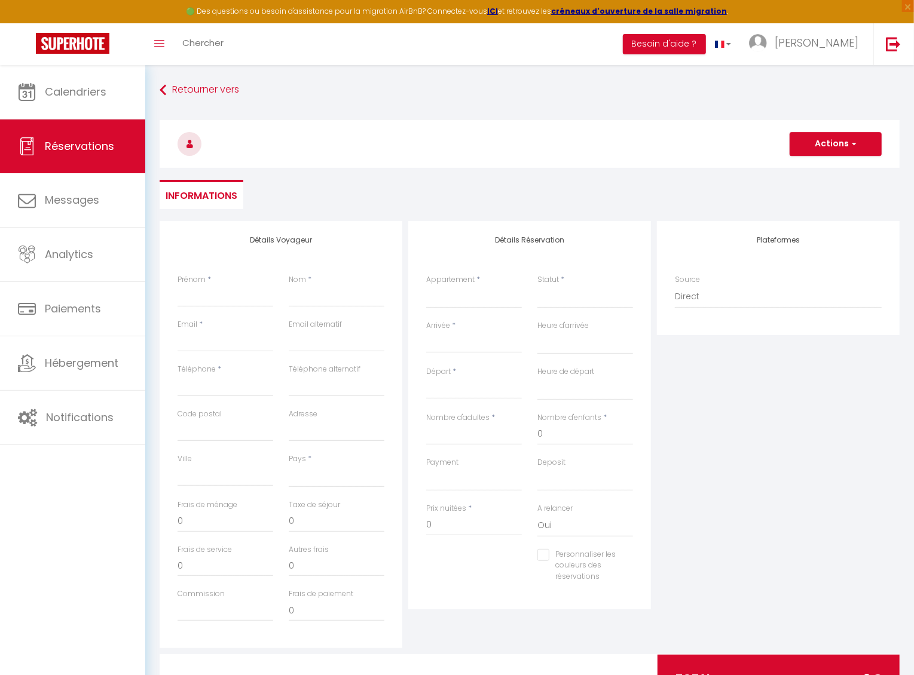
select select
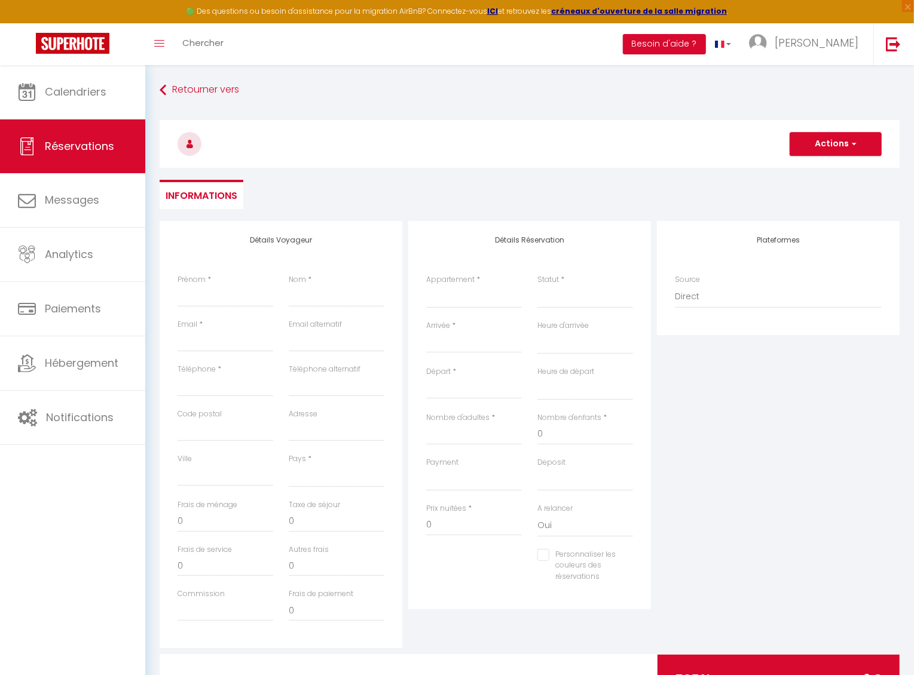
checkbox input "false"
select select
type input "t"
select select
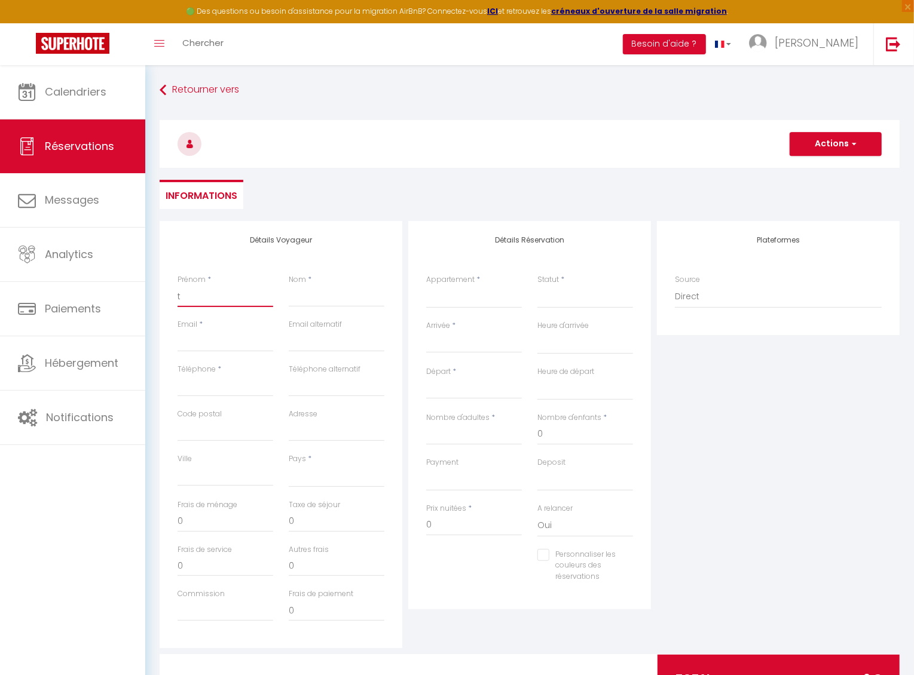
select select
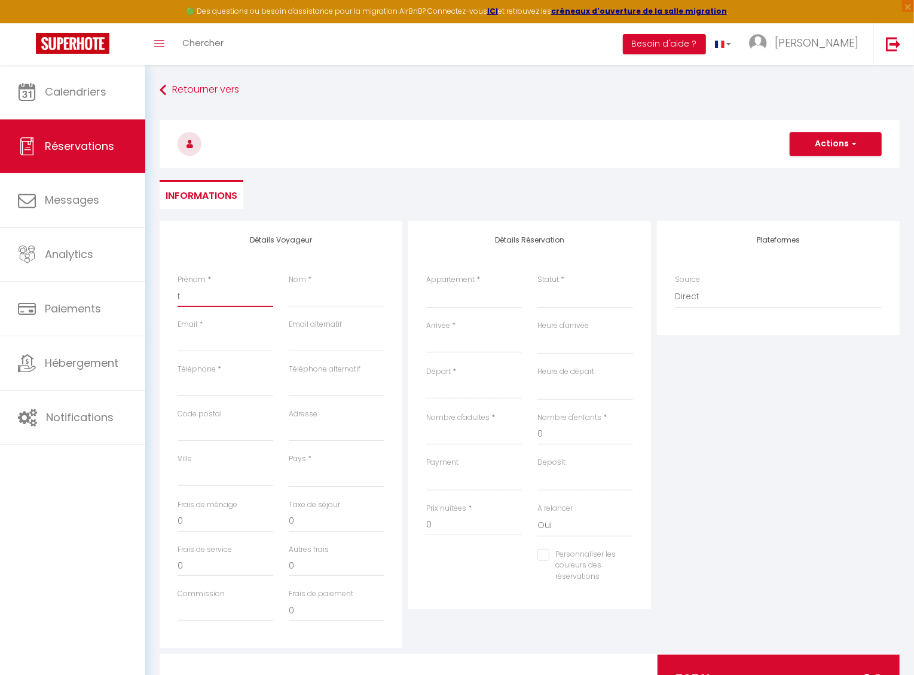
select select
checkbox input "false"
type input "to"
select select
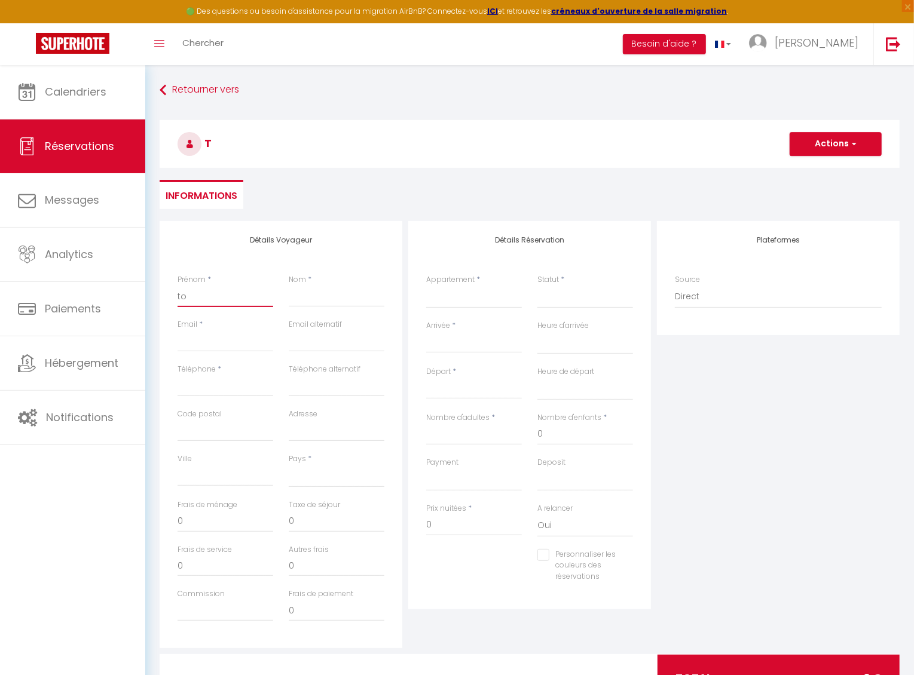
select select
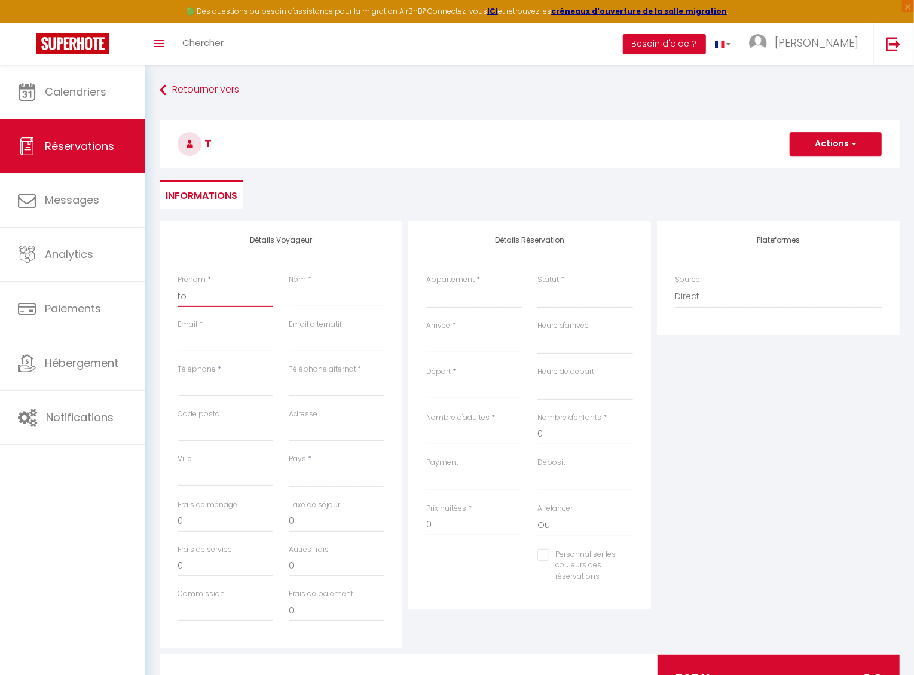
checkbox input "false"
type input "tom"
select select
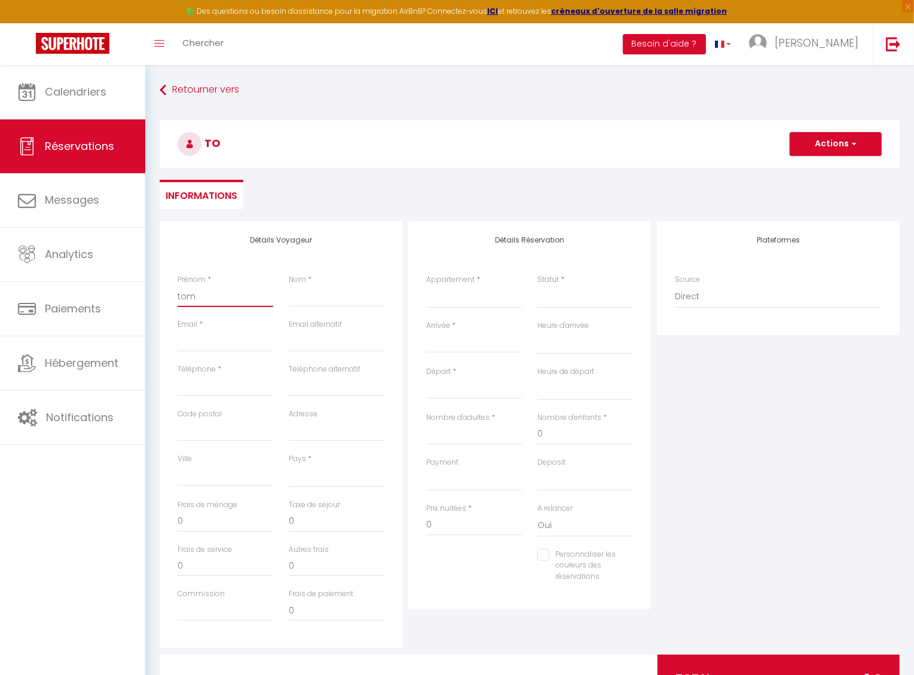
select select
checkbox input "false"
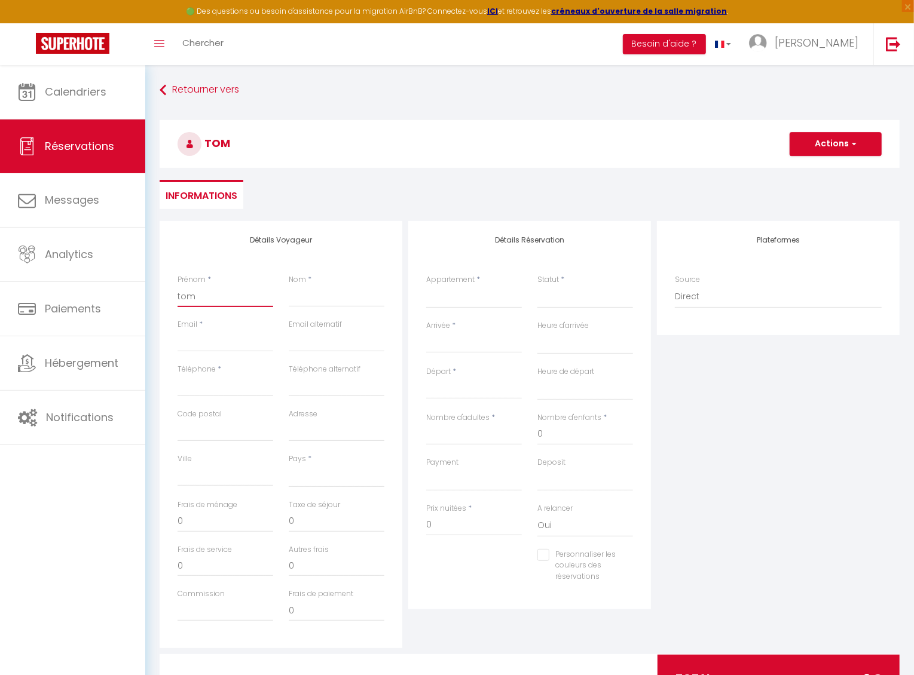
type input "tomt"
select select
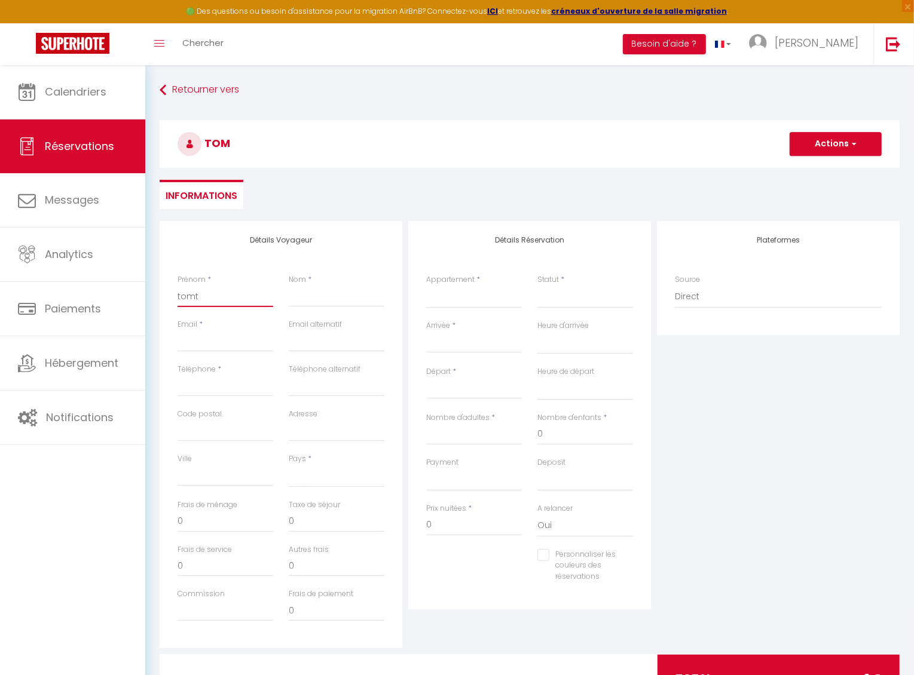
select select
checkbox input "false"
type input "tomto"
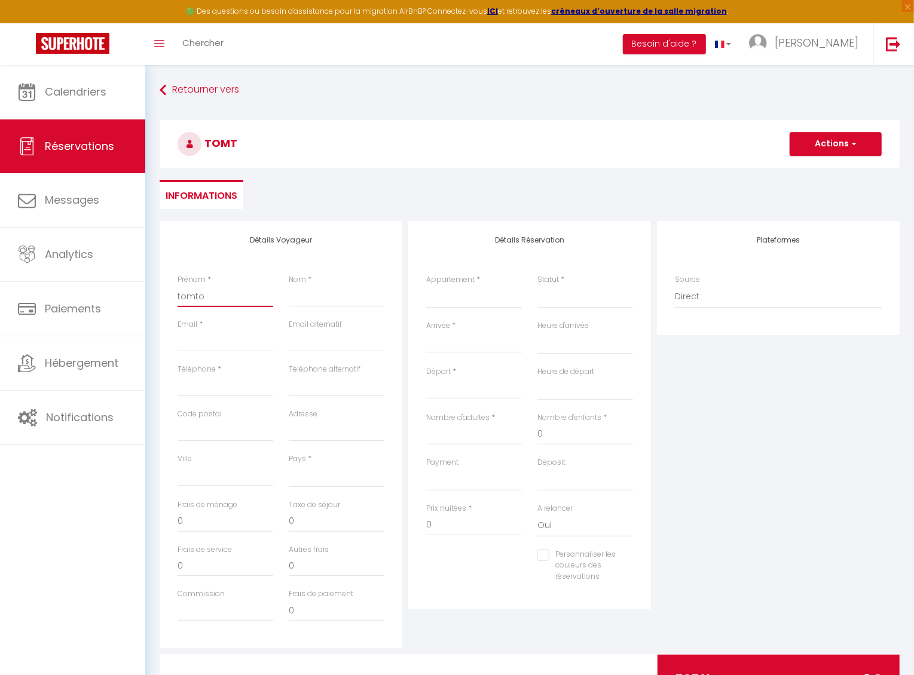
select select
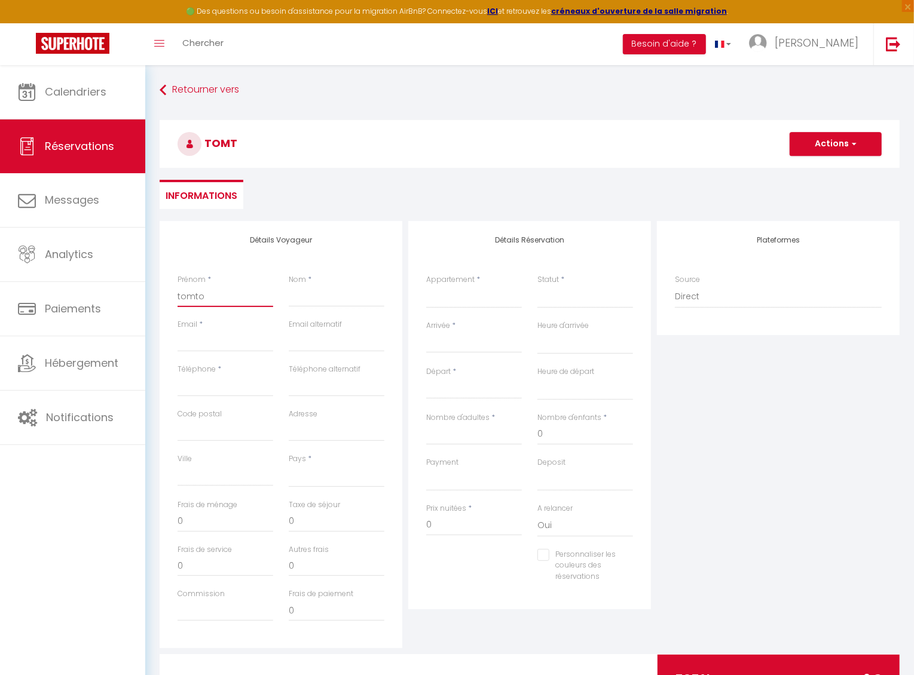
select select
checkbox input "false"
type input "tomtom"
select select
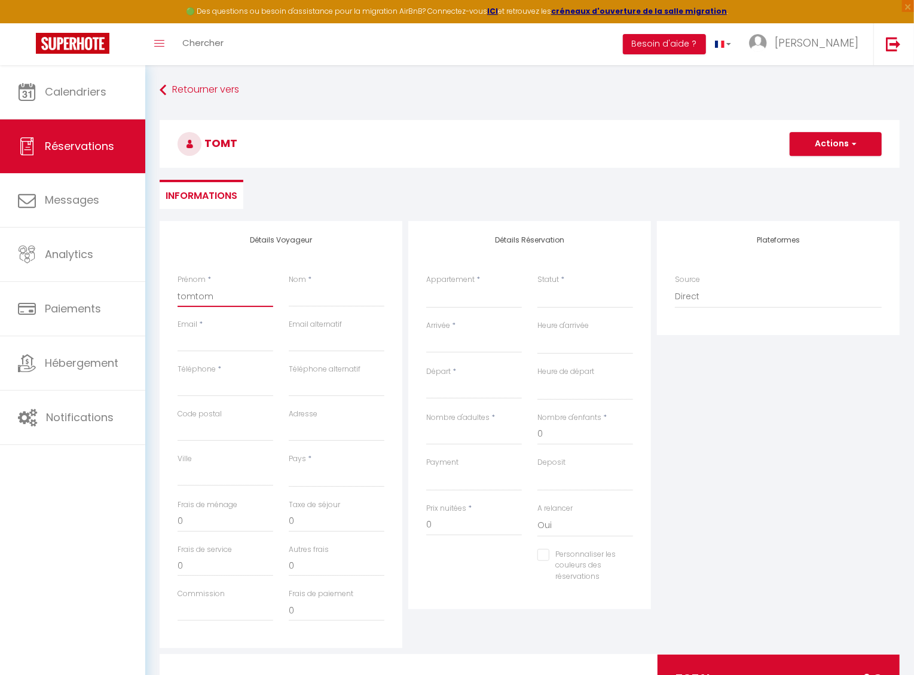
select select
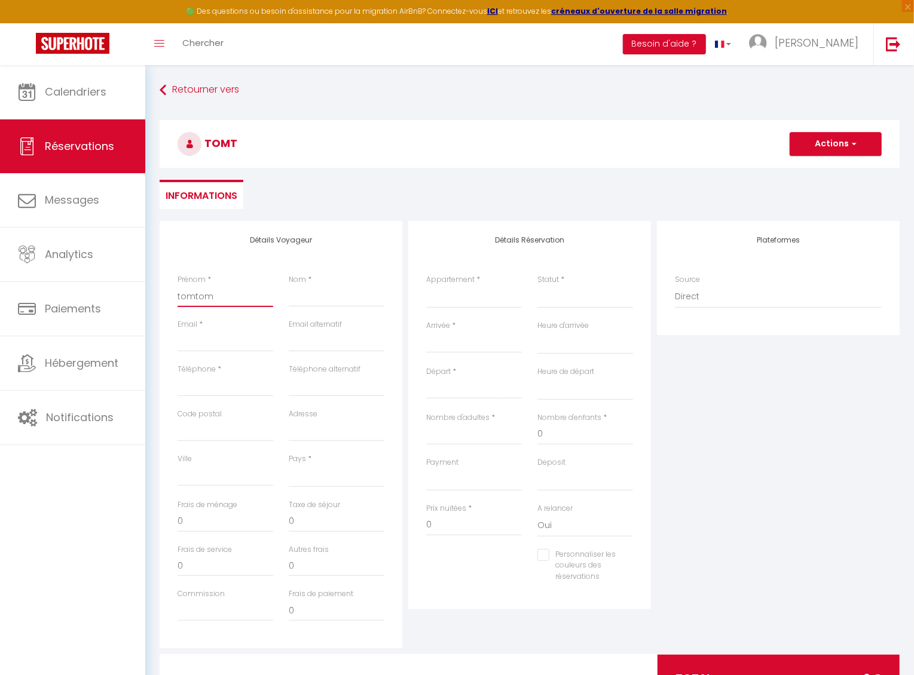
select select
checkbox input "false"
type input "tomtom"
select select
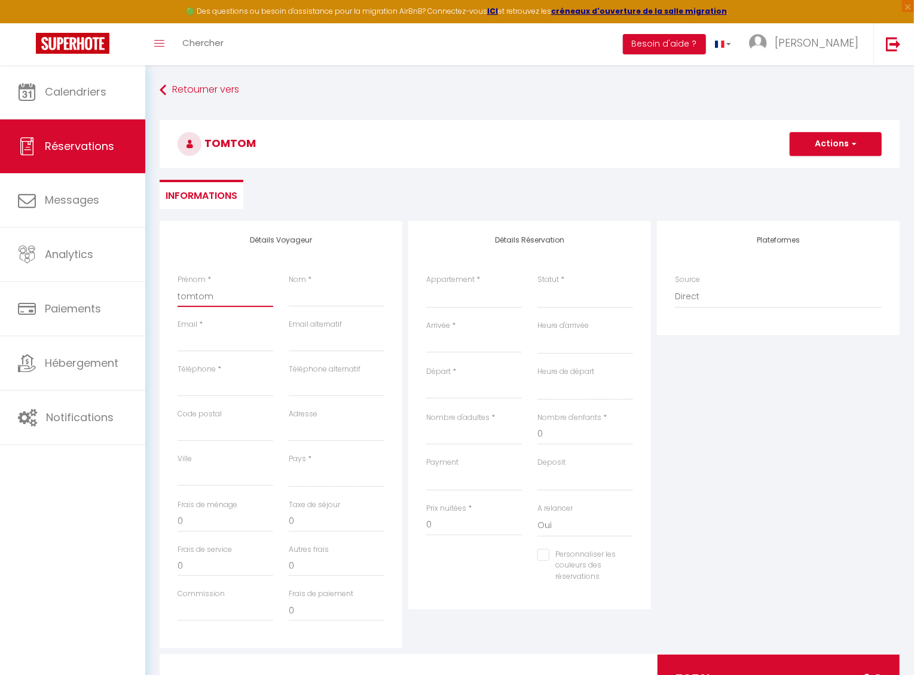
select select
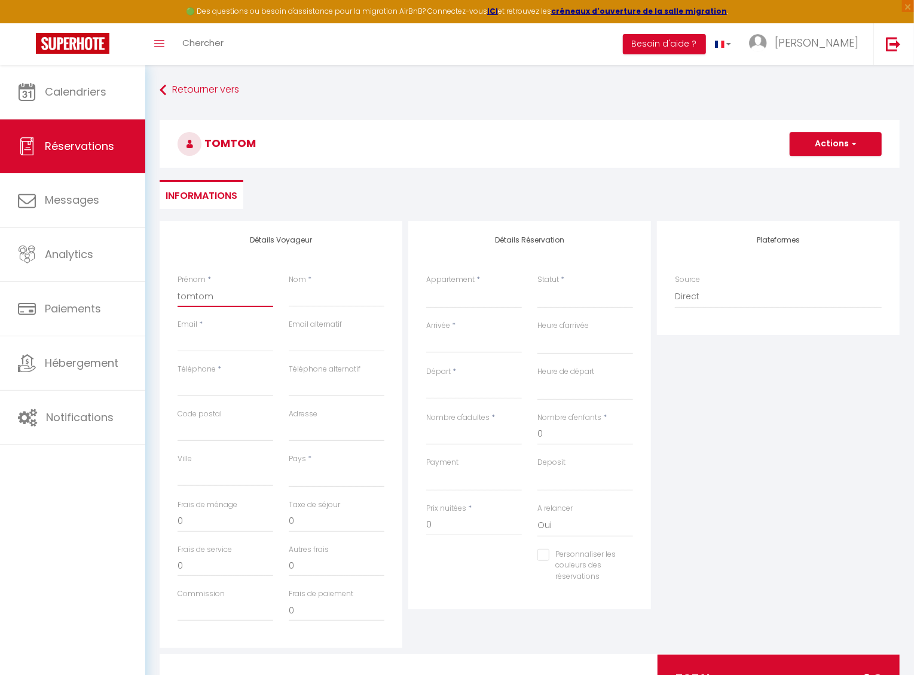
checkbox input "false"
type input "tomtom"
type input "n"
select select
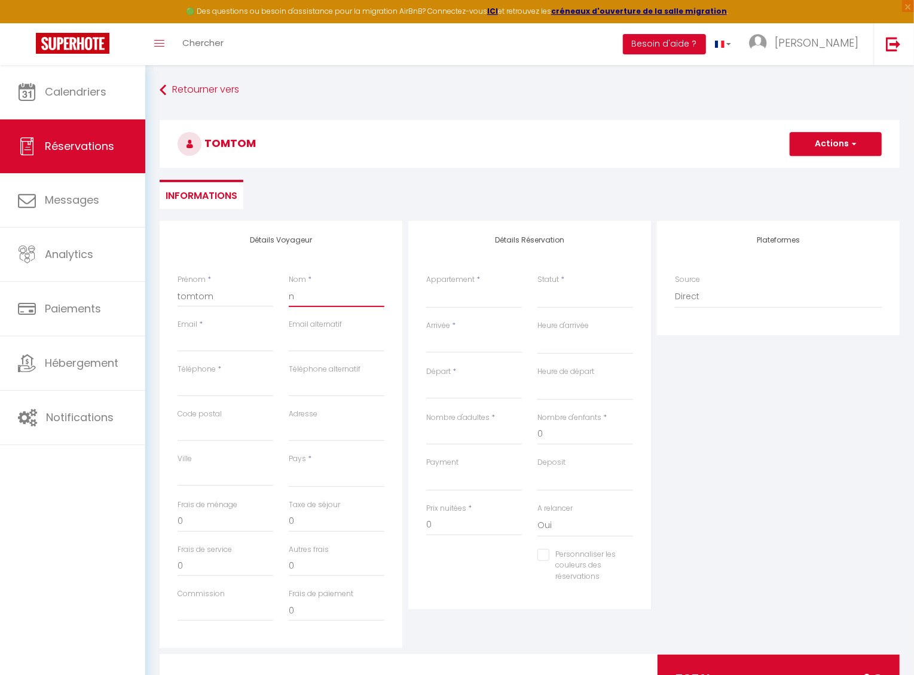
select select
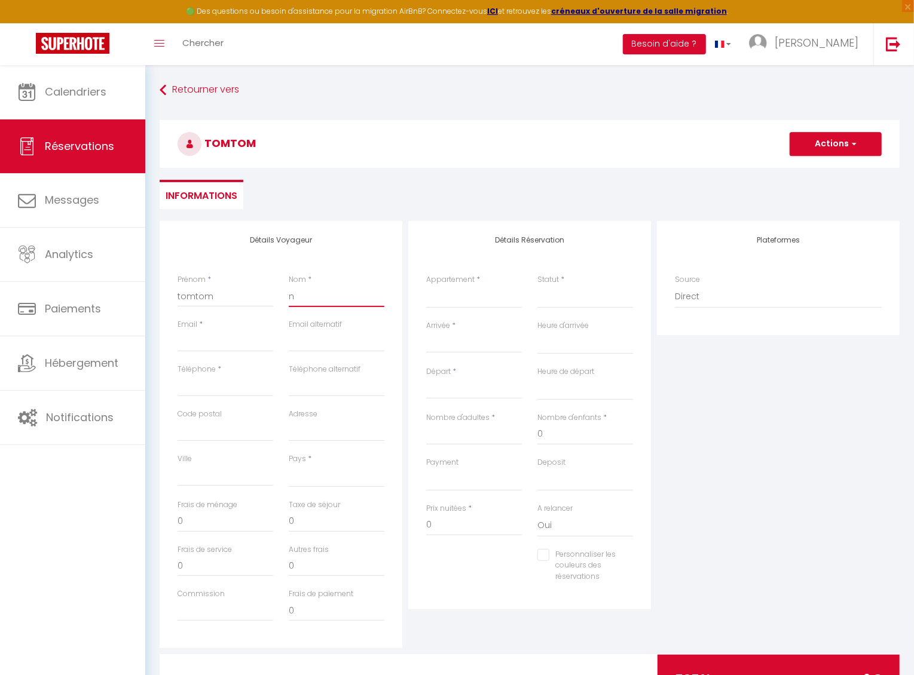
checkbox input "false"
type input "na"
select select
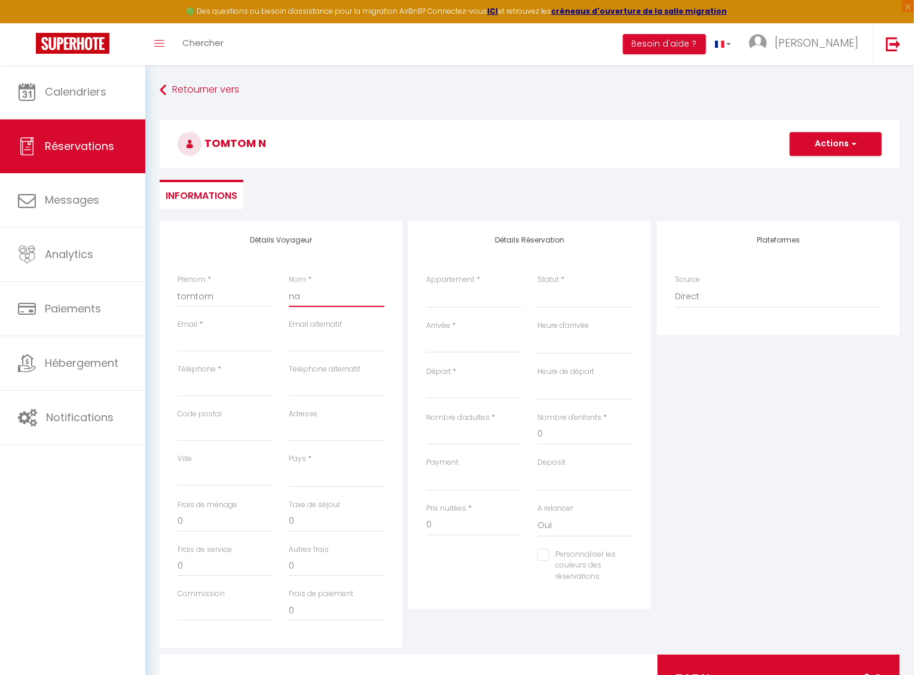
select select
checkbox input "false"
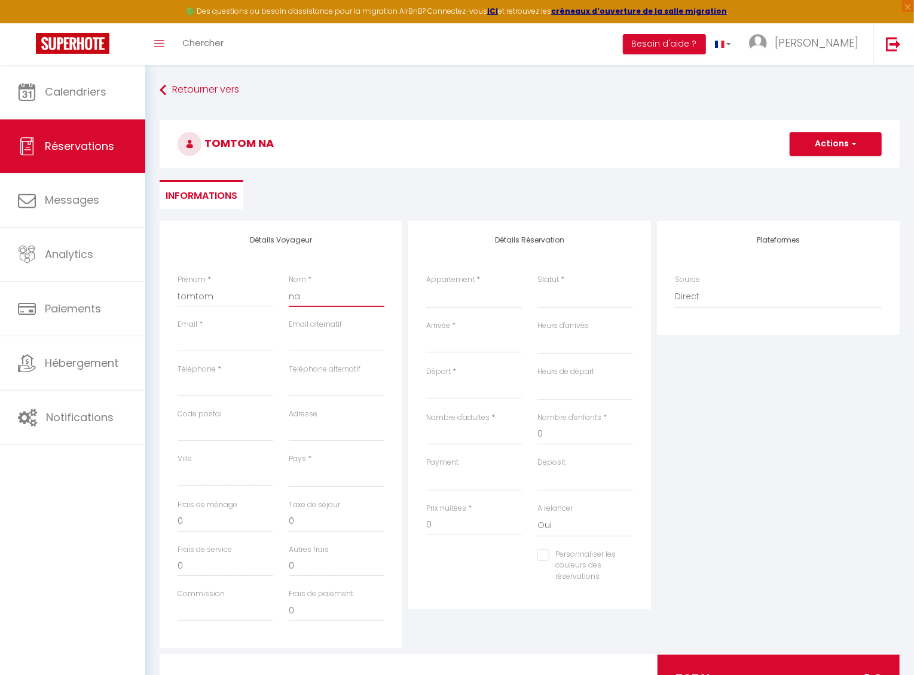
type input "nan"
select select
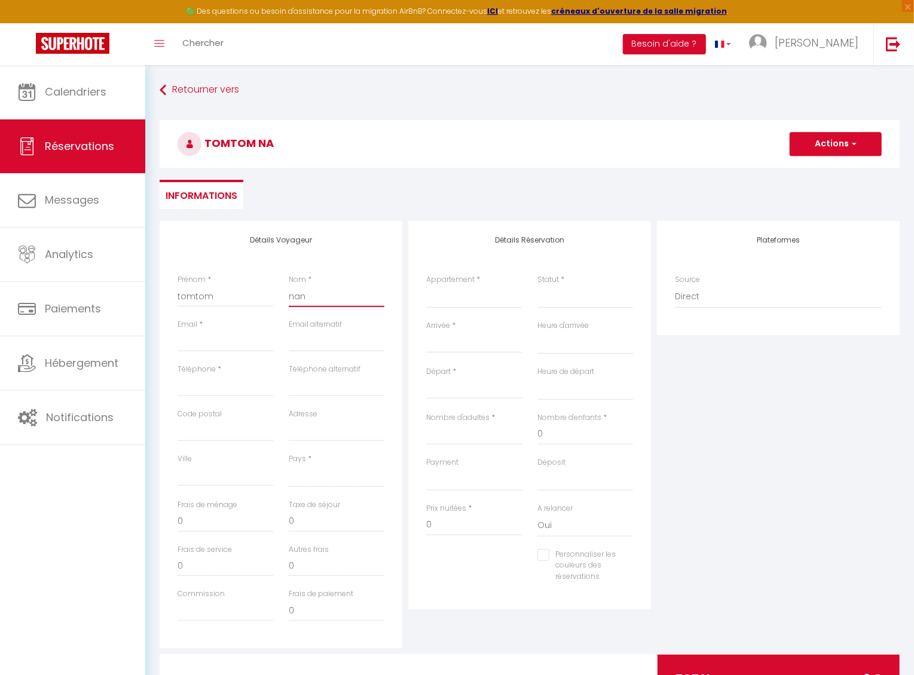
select select
click at [440, 297] on select "Ti Bois de nèfles coco - BOUGAINVILLIER Ti [GEOGRAPHIC_DATA] coco - COMBAVA Ti …" at bounding box center [474, 297] width 96 height 23
click at [480, 332] on div "< [DATE] > Dim Lun Mar Mer Jeu Ven Sam 1 2 3 4 5 6 7 8 9 10 11 12 13 14 15 16 1…" at bounding box center [474, 343] width 96 height 22
click at [463, 342] on input "Arrivée" at bounding box center [474, 344] width 96 height 16
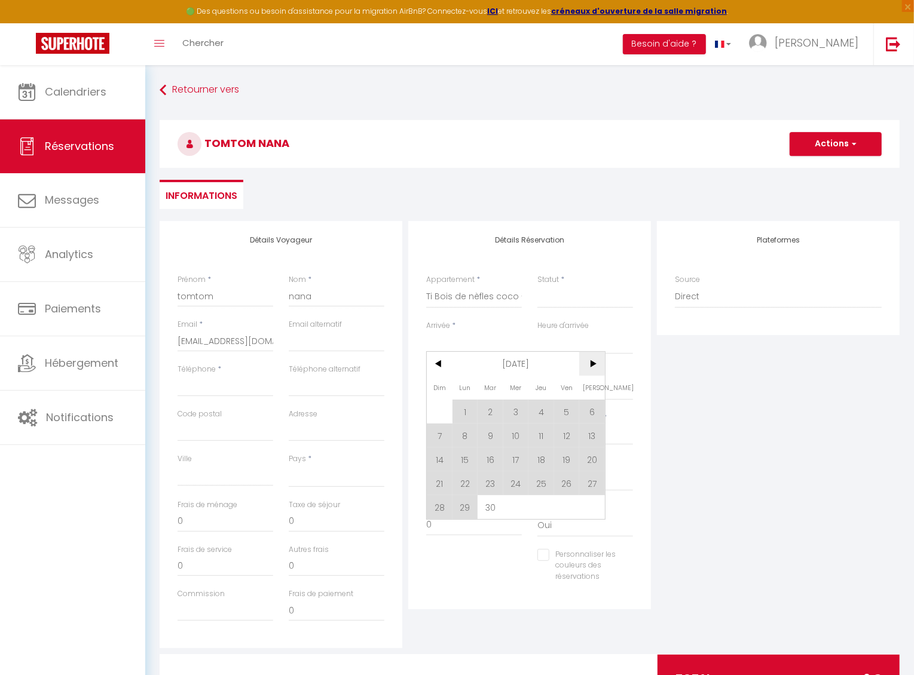
click at [583, 359] on span ">" at bounding box center [592, 364] width 26 height 24
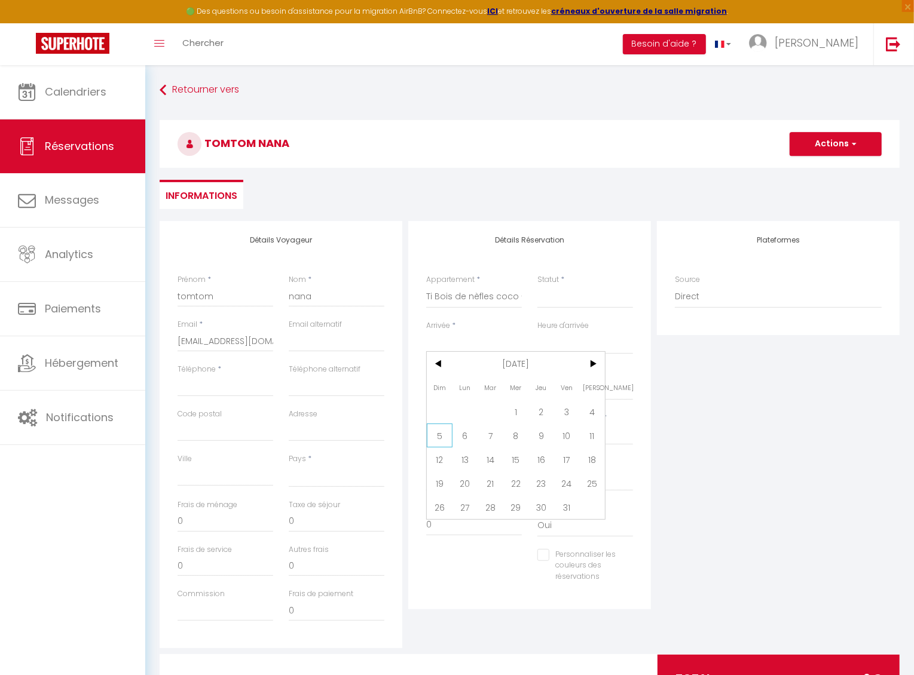
click at [443, 433] on span "5" at bounding box center [440, 436] width 26 height 24
click at [465, 394] on input "Lun 06 Octobre 2025" at bounding box center [474, 390] width 96 height 16
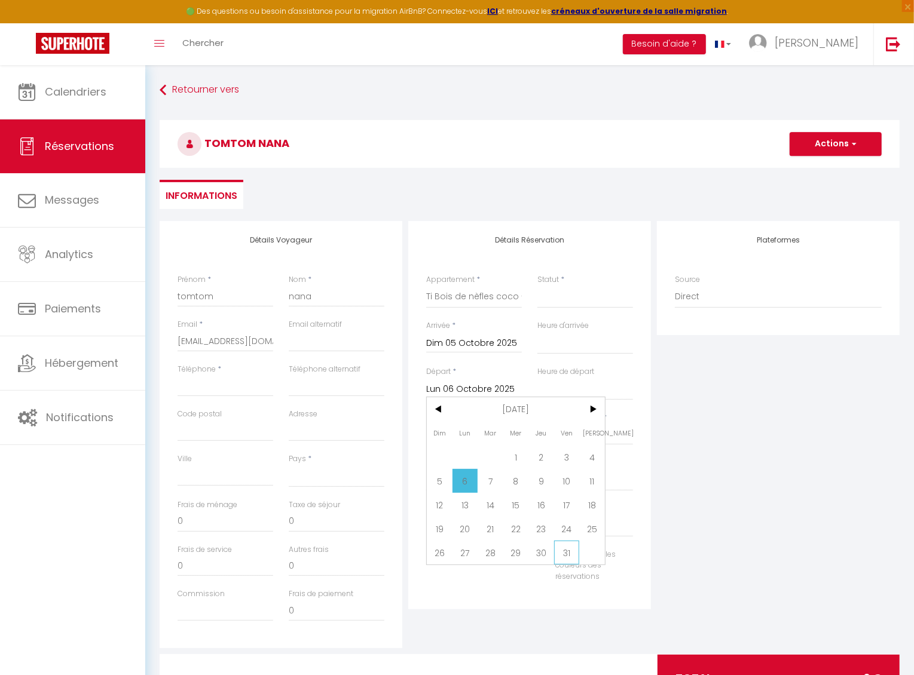
click at [560, 555] on span "31" at bounding box center [567, 553] width 26 height 24
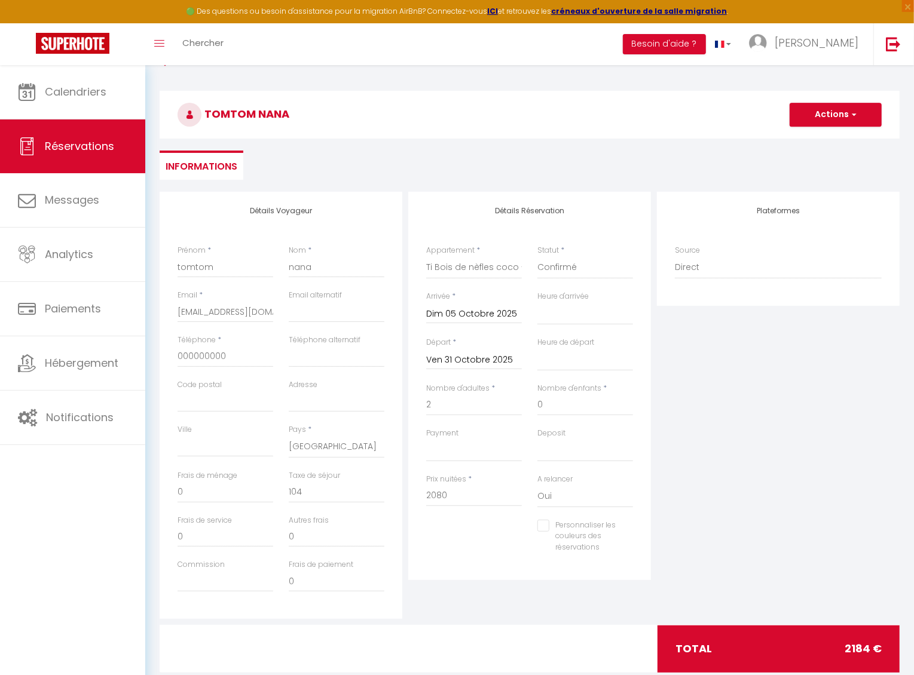
click at [827, 121] on button "Actions" at bounding box center [835, 115] width 92 height 24
click at [813, 142] on link "Enregistrer" at bounding box center [823, 141] width 94 height 16
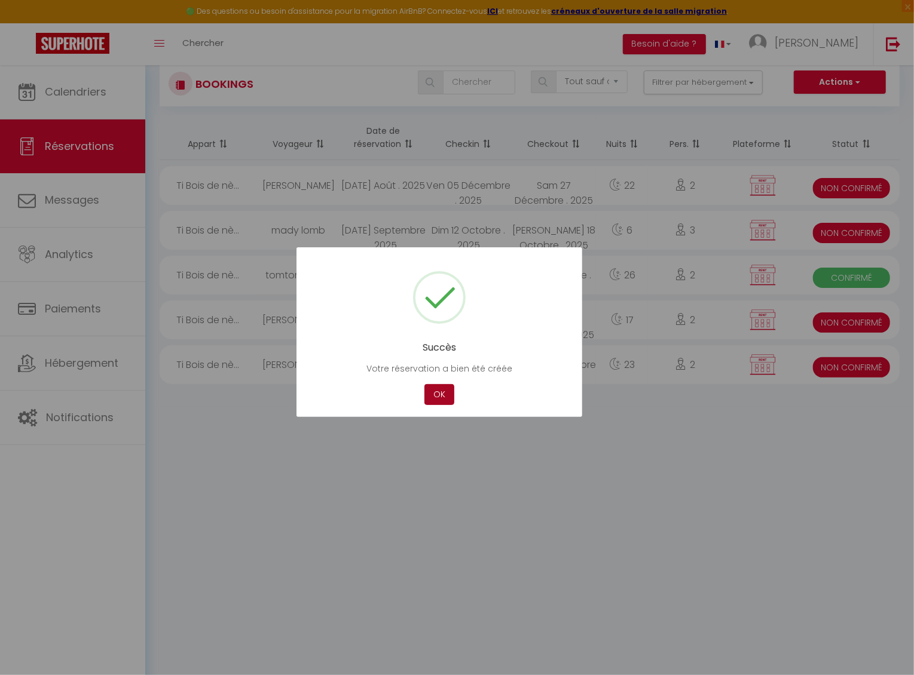
click at [430, 403] on button "OK" at bounding box center [439, 394] width 30 height 21
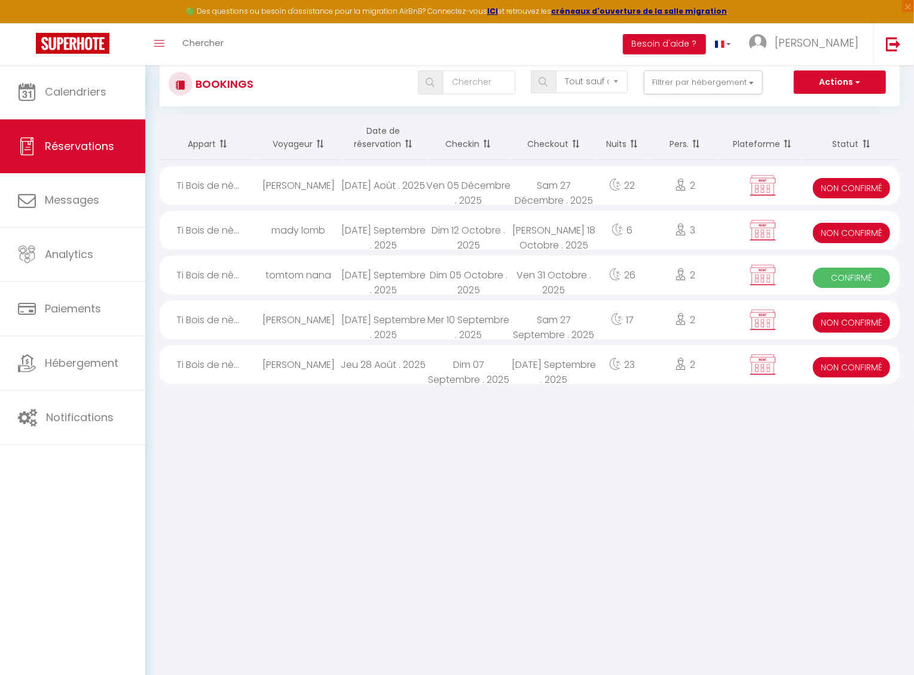
click at [443, 231] on div "Dim 12 Octobre . 2025" at bounding box center [468, 230] width 85 height 39
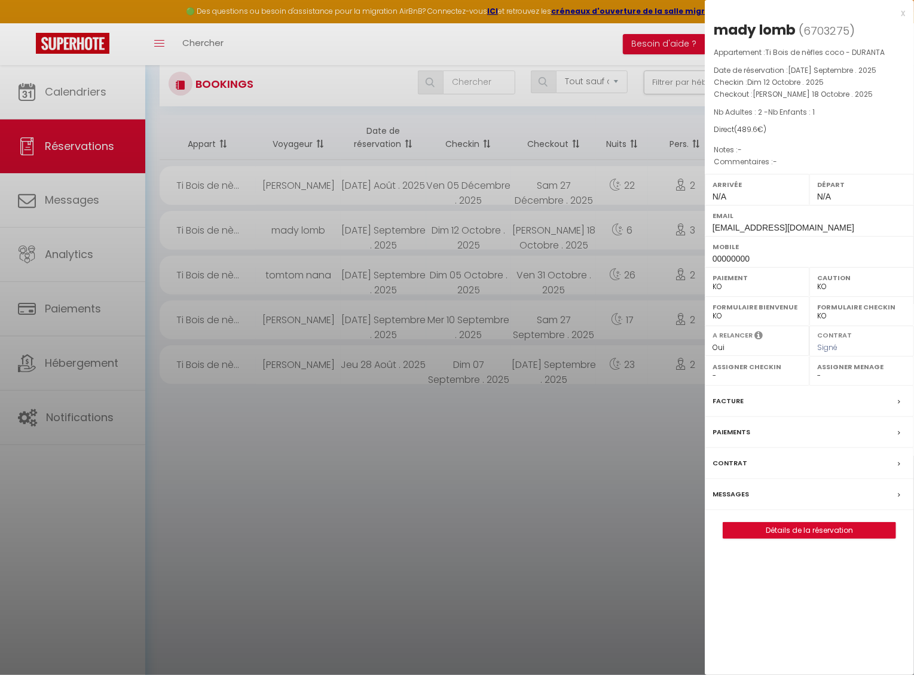
click at [761, 496] on div "Messages" at bounding box center [809, 494] width 209 height 31
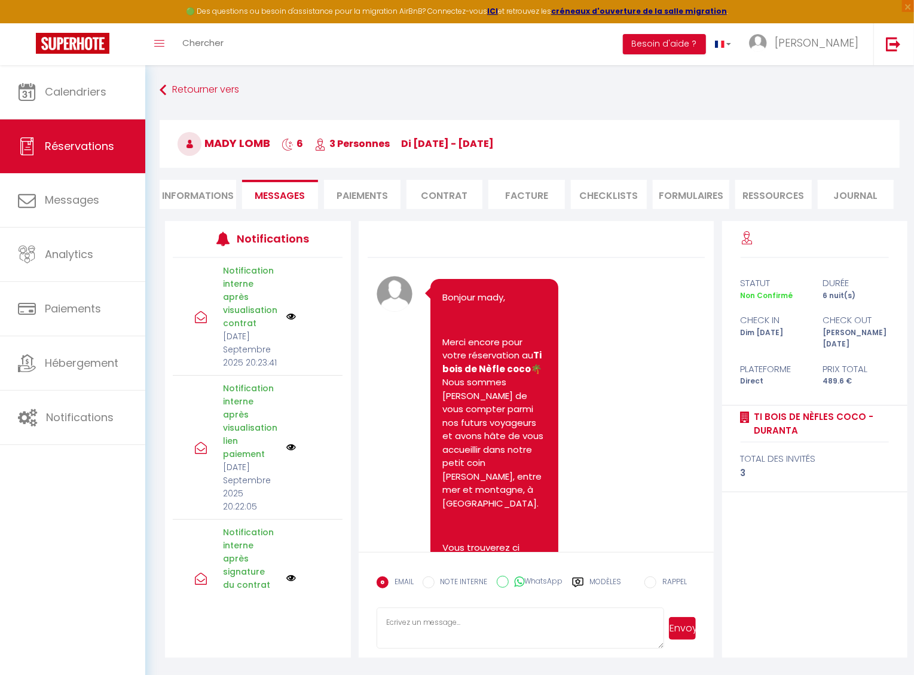
scroll to position [720, 0]
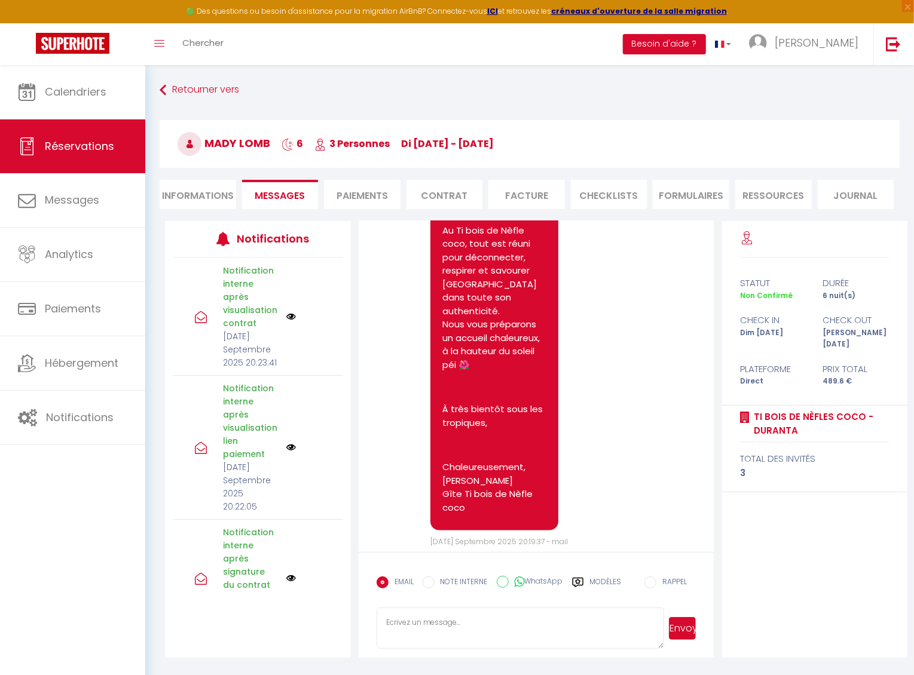
click at [191, 192] on li "Informations" at bounding box center [198, 194] width 76 height 29
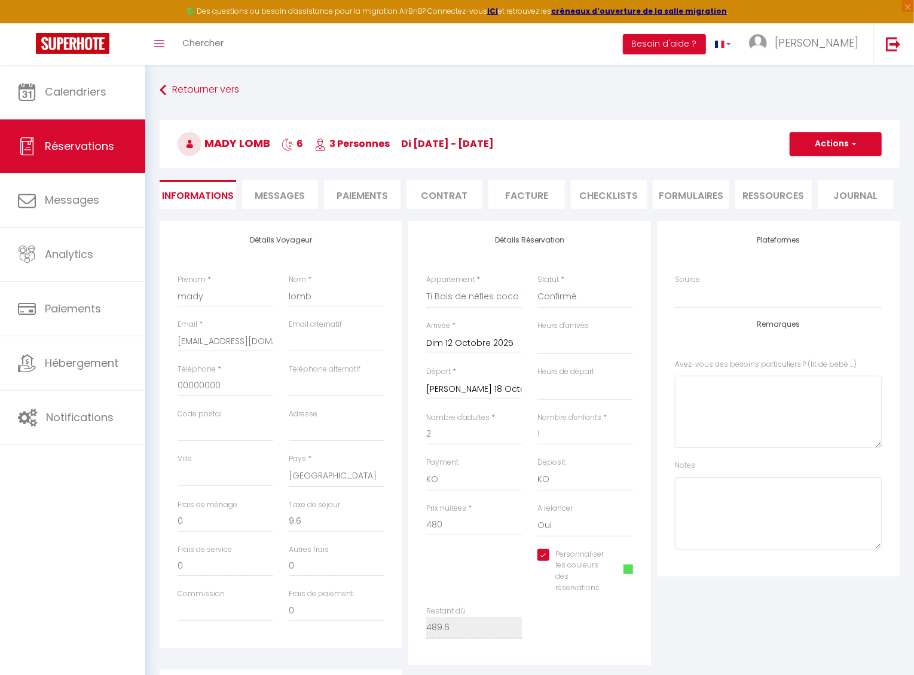
click at [828, 144] on button "Actions" at bounding box center [835, 144] width 92 height 24
click at [816, 166] on link "Enregistrer" at bounding box center [823, 171] width 94 height 16
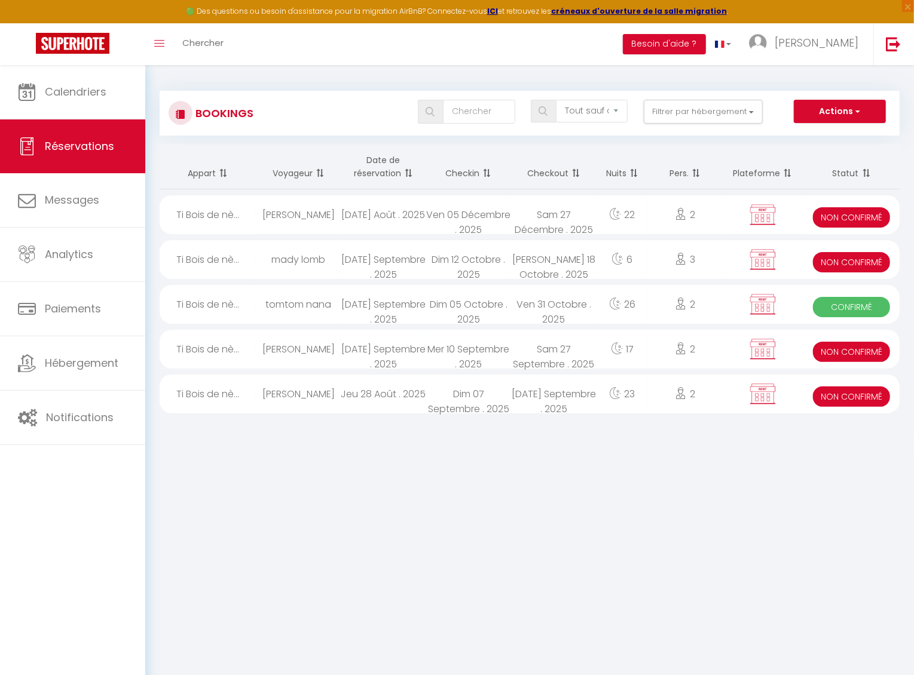
click at [852, 297] on span "Confirmé" at bounding box center [851, 307] width 77 height 20
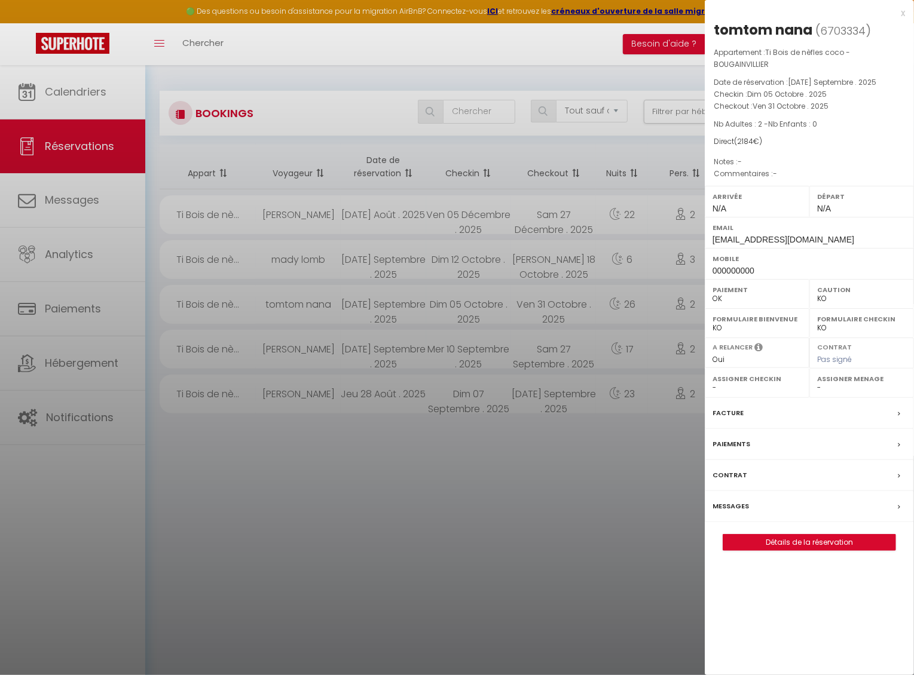
click at [742, 476] on label "Contrat" at bounding box center [729, 475] width 35 height 13
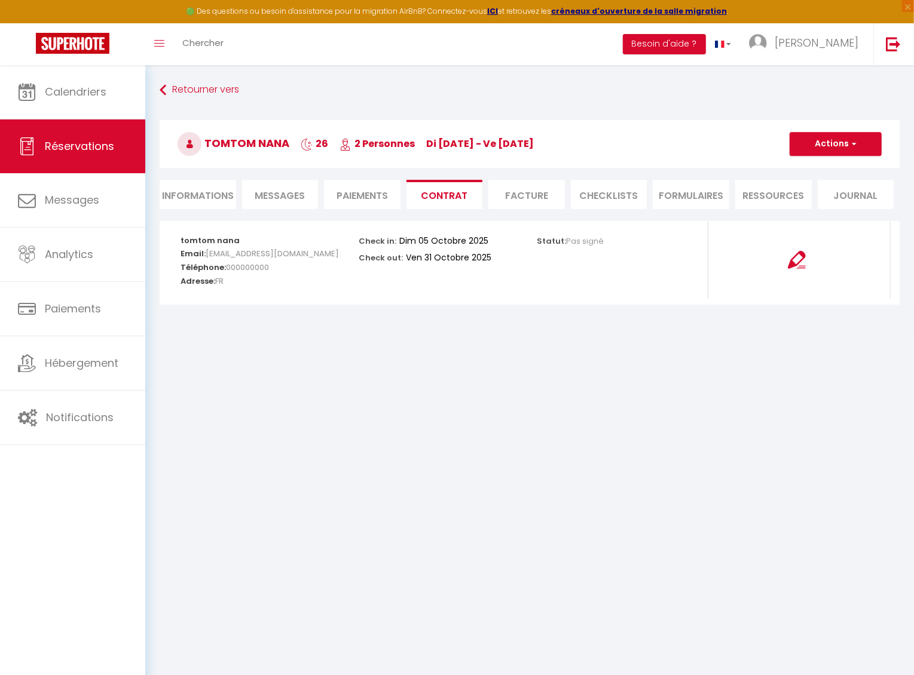
click at [213, 204] on li "Informations" at bounding box center [198, 194] width 76 height 29
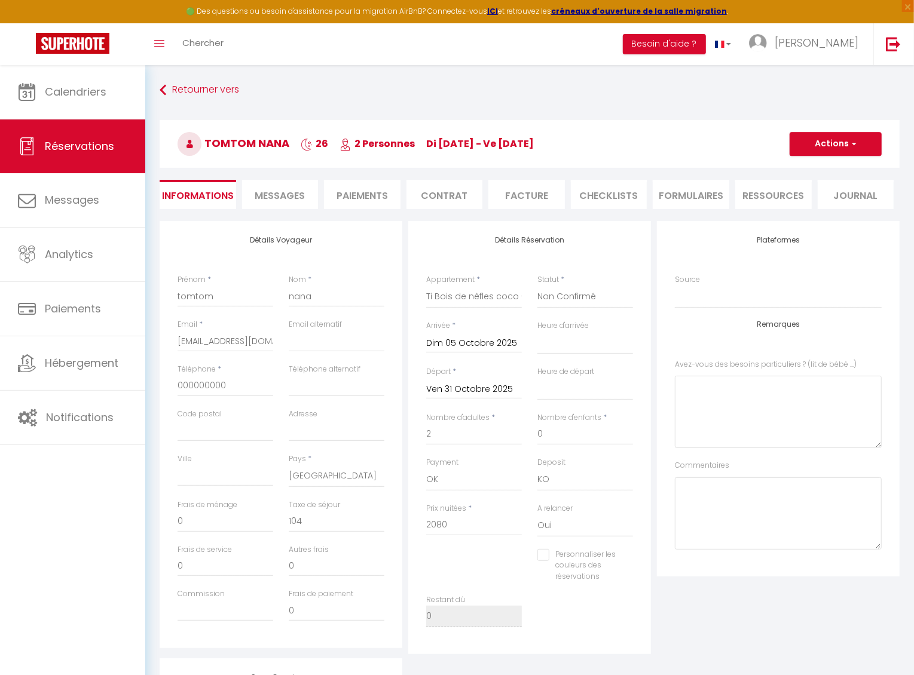
click at [831, 142] on button "Actions" at bounding box center [835, 144] width 92 height 24
click at [816, 166] on link "Enregistrer" at bounding box center [823, 171] width 94 height 16
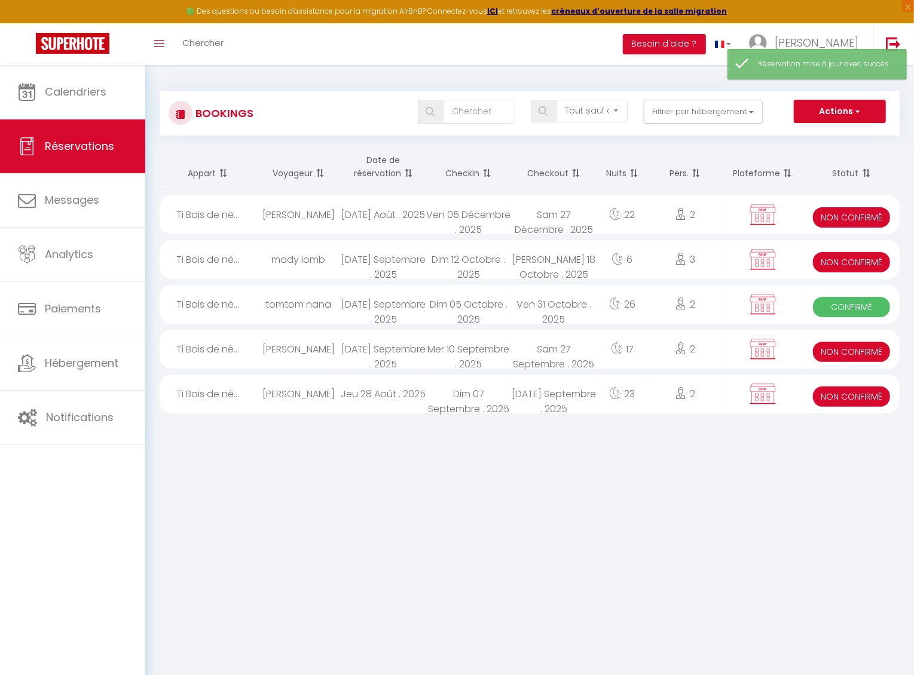
click at [856, 293] on div "Confirmé" at bounding box center [851, 304] width 96 height 39
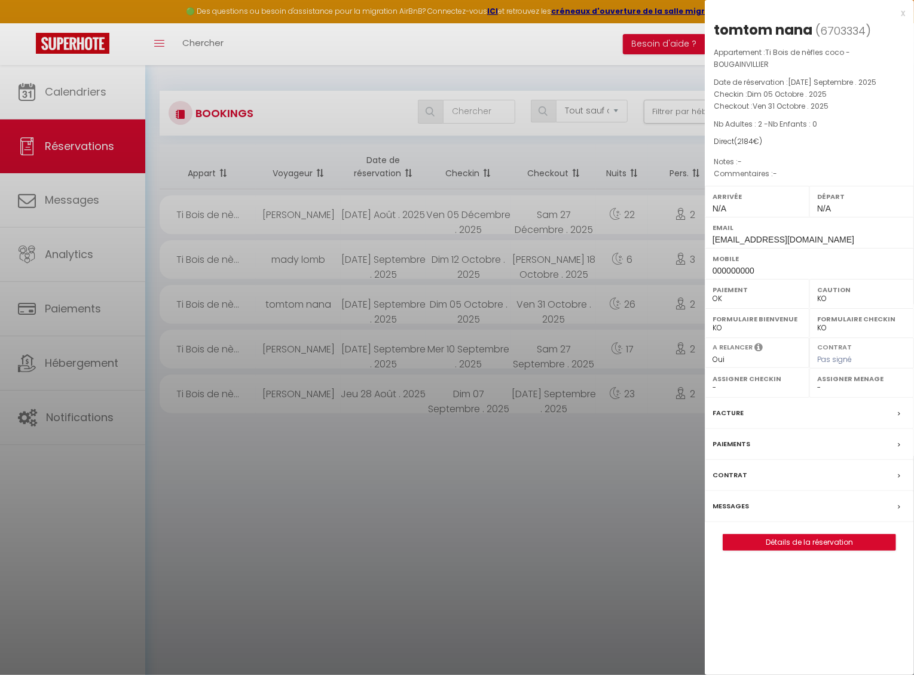
click at [768, 535] on link "Détails de la réservation" at bounding box center [809, 543] width 172 height 16
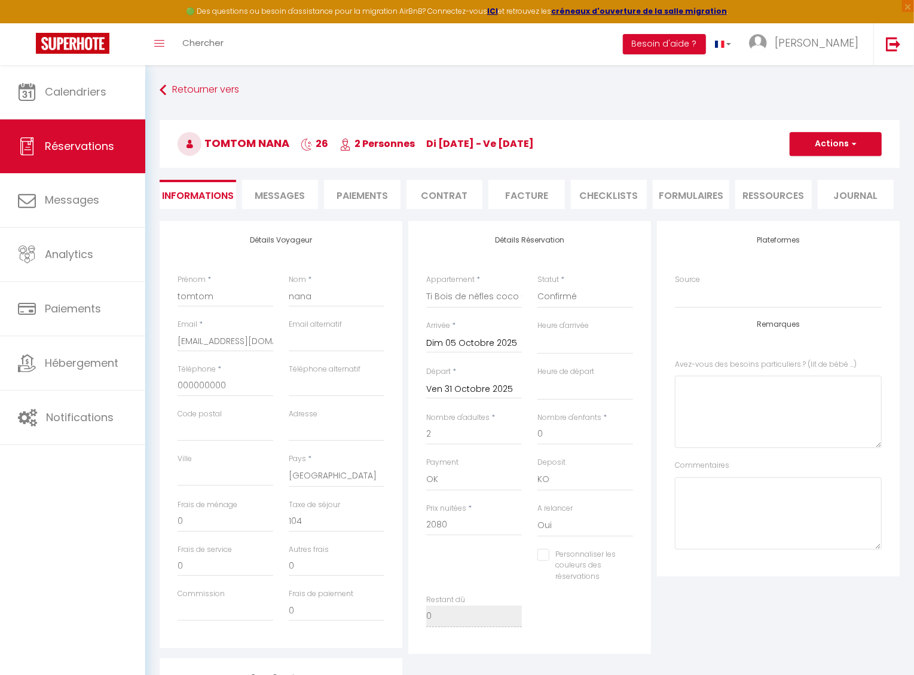
click at [535, 295] on div "Statut * Confirmé Non Confirmé Annulé Annulé par le voyageur No Show Request" at bounding box center [584, 297] width 111 height 46
click at [801, 151] on button "Actions" at bounding box center [835, 144] width 92 height 24
click at [797, 167] on link "Enregistrer" at bounding box center [823, 171] width 94 height 16
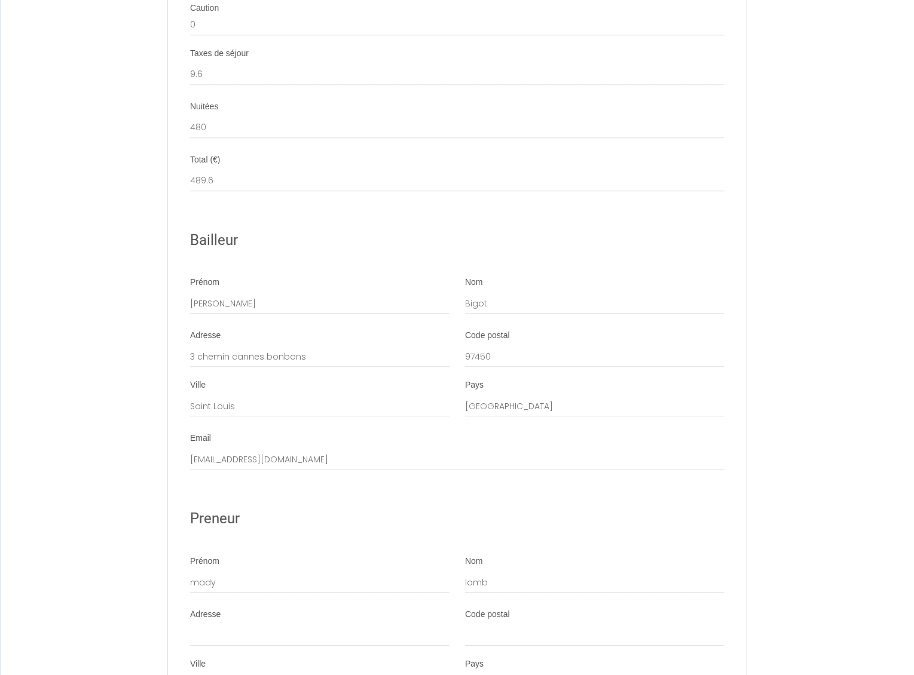
scroll to position [1596, 0]
